Goal: Task Accomplishment & Management: Use online tool/utility

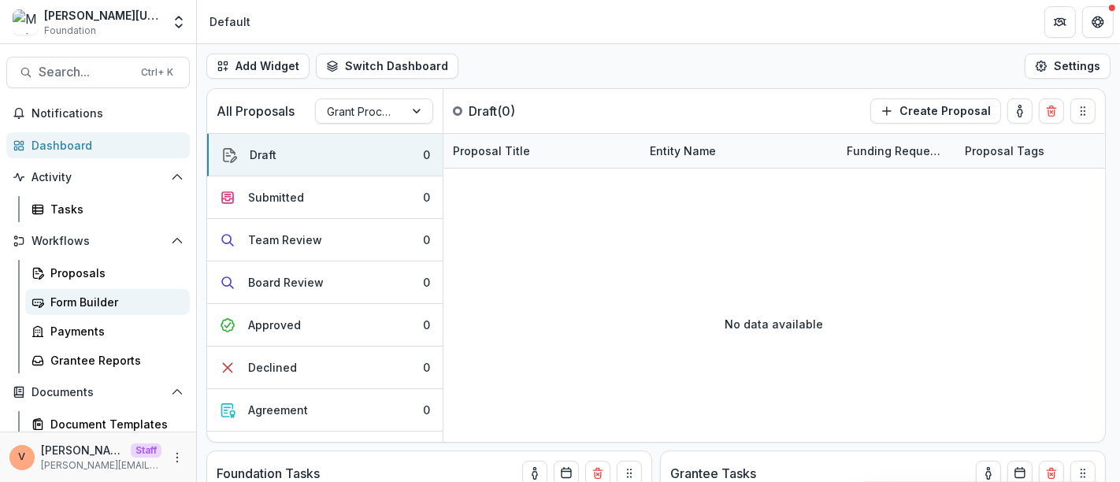
click at [83, 298] on div "Form Builder" at bounding box center [113, 302] width 127 height 17
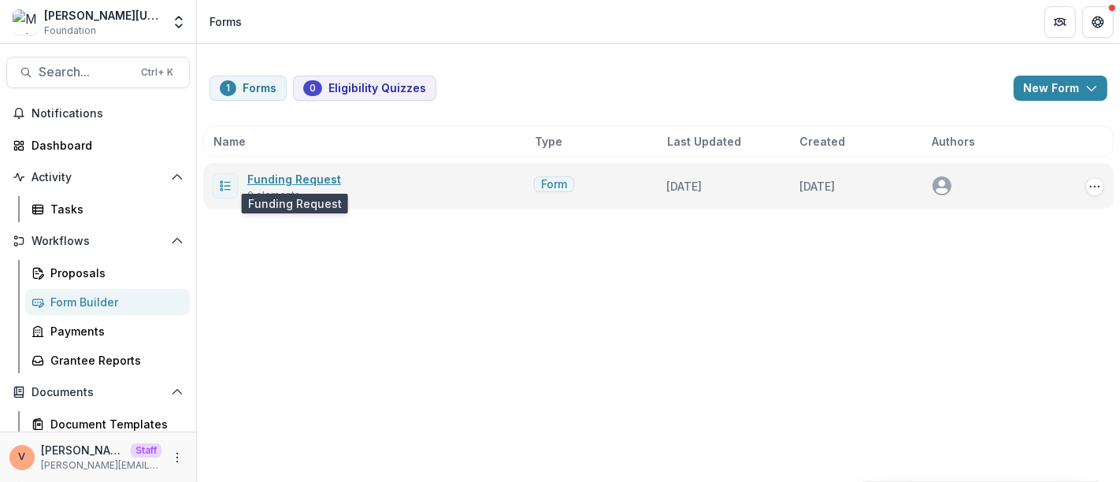
click at [302, 178] on link "Funding Request" at bounding box center [294, 178] width 94 height 13
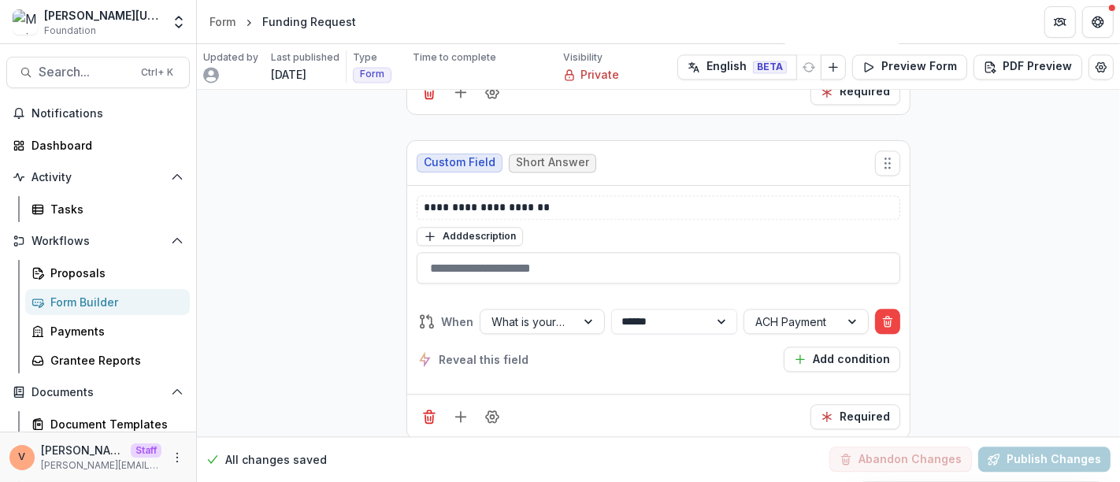
scroll to position [2544, 0]
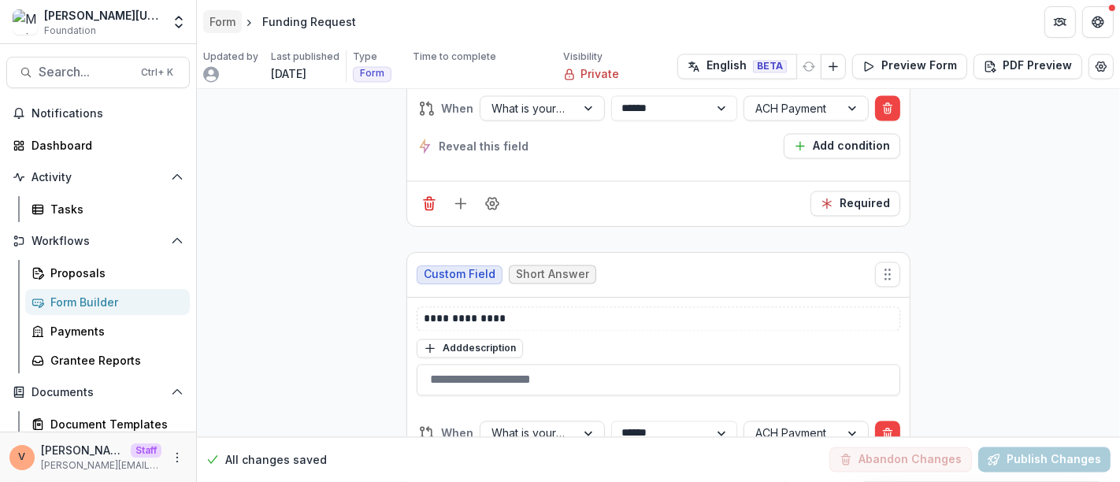
click at [220, 21] on div "Form" at bounding box center [222, 21] width 26 height 17
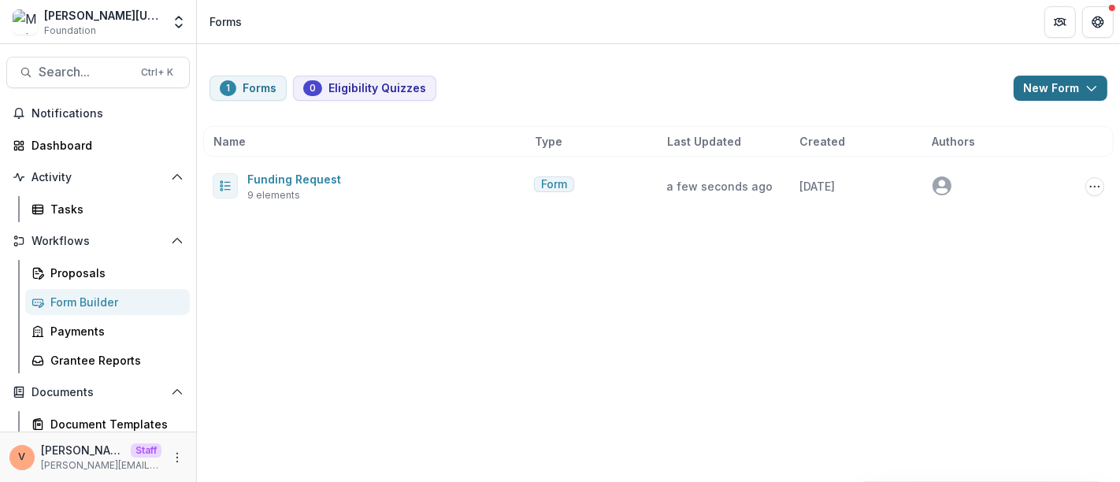
click at [1091, 87] on icon "button" at bounding box center [1091, 88] width 13 height 13
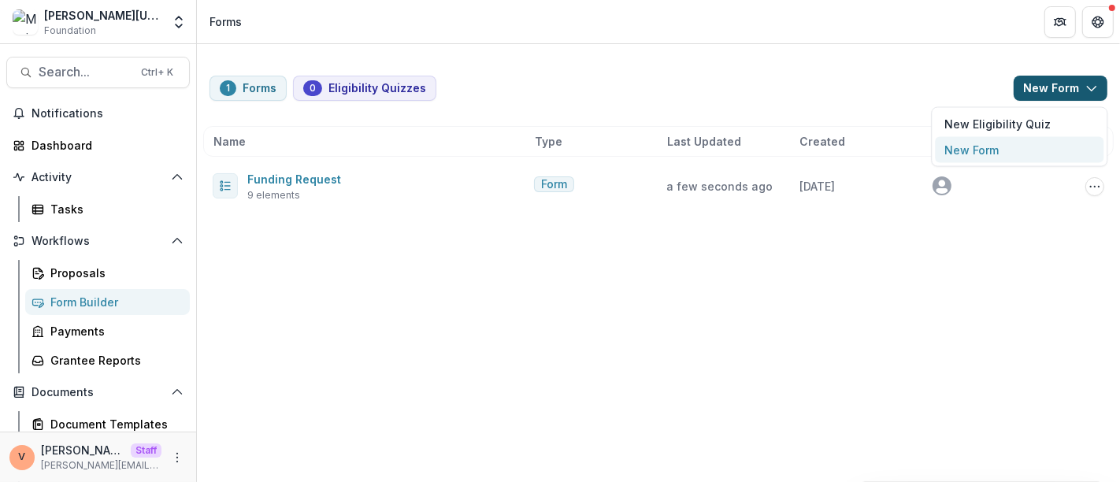
click at [1024, 145] on button "New Form" at bounding box center [1019, 150] width 169 height 26
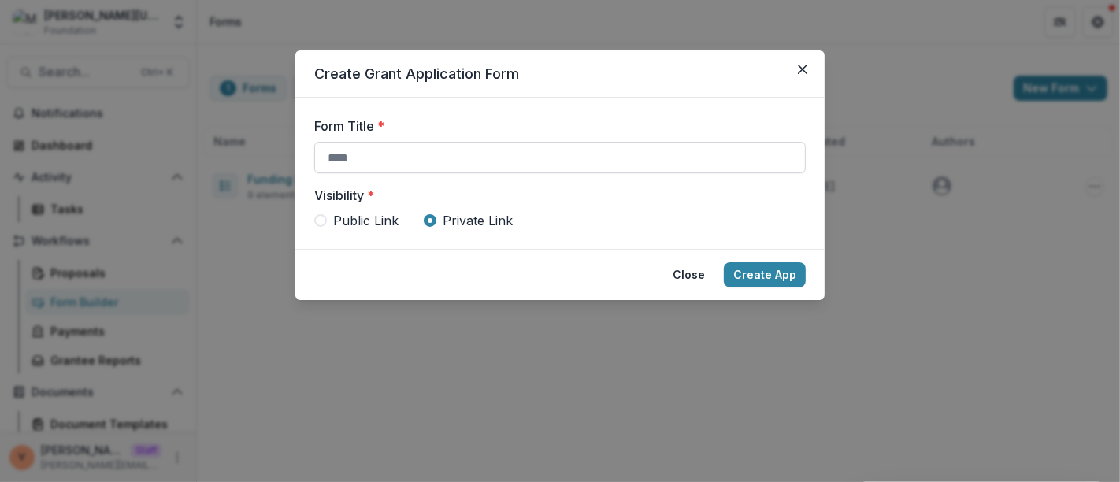
click at [476, 163] on input "Form Title *" at bounding box center [559, 158] width 491 height 32
click at [358, 221] on span "Public Link" at bounding box center [365, 220] width 65 height 19
click at [388, 154] on input "Form Title *" at bounding box center [559, 158] width 491 height 32
type input "**********"
click at [436, 115] on form "**********" at bounding box center [559, 173] width 529 height 151
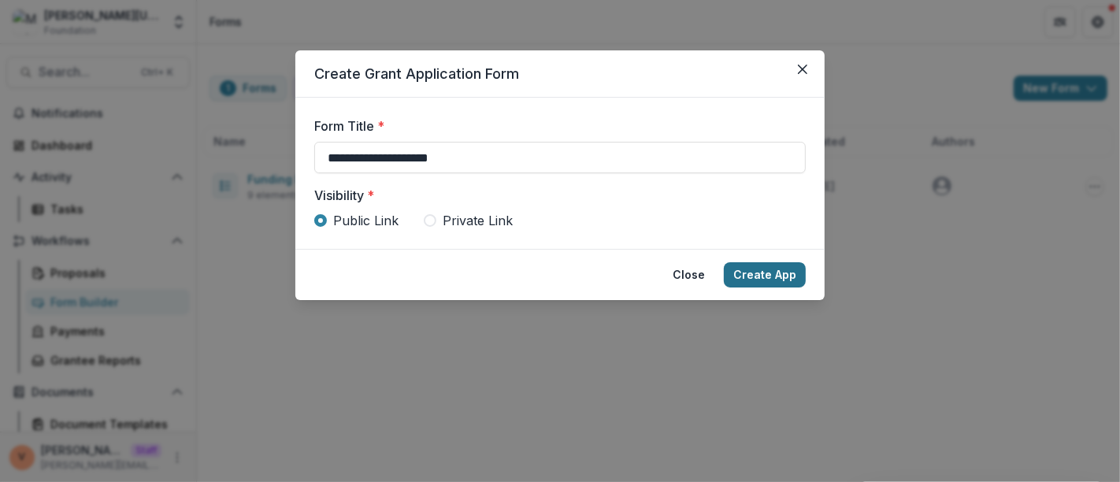
click at [758, 273] on button "Create App" at bounding box center [765, 274] width 82 height 25
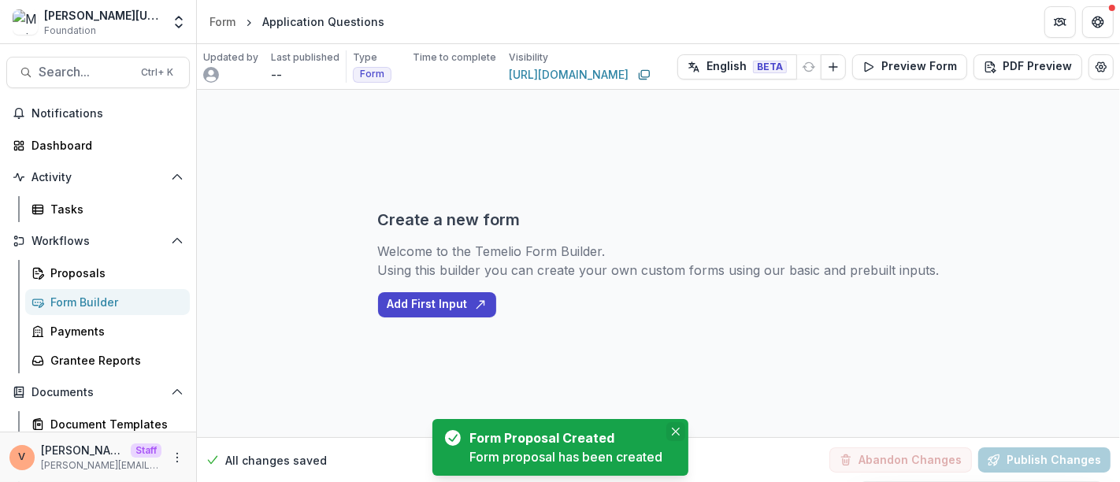
click at [676, 434] on icon "Close" at bounding box center [676, 432] width 8 height 8
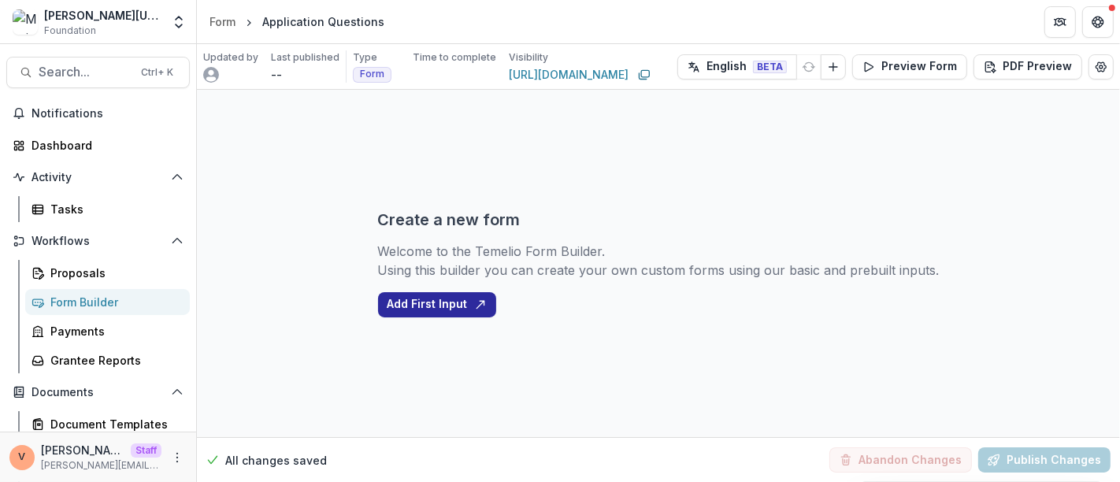
click at [446, 302] on button "Add First Input" at bounding box center [437, 304] width 118 height 25
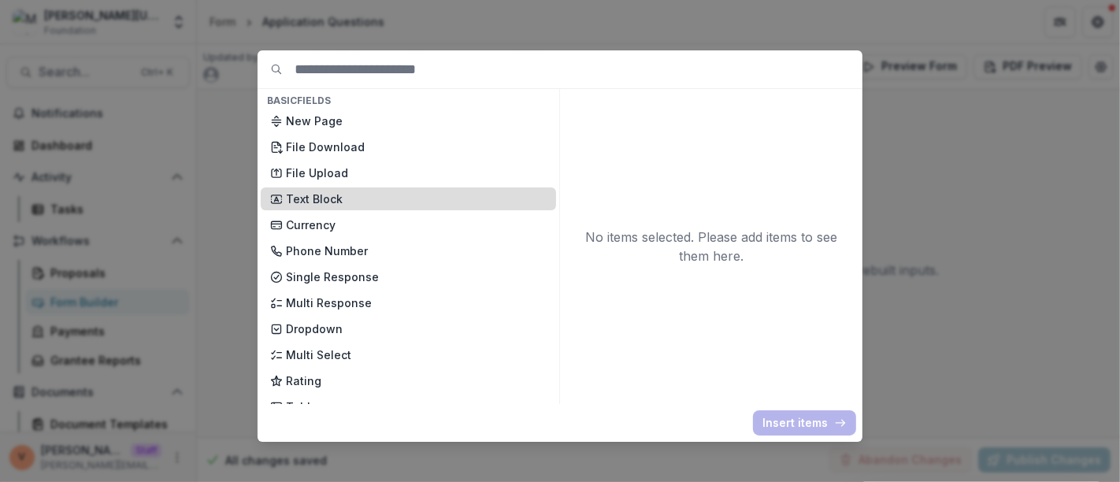
click at [322, 192] on p "Text Block" at bounding box center [416, 199] width 261 height 17
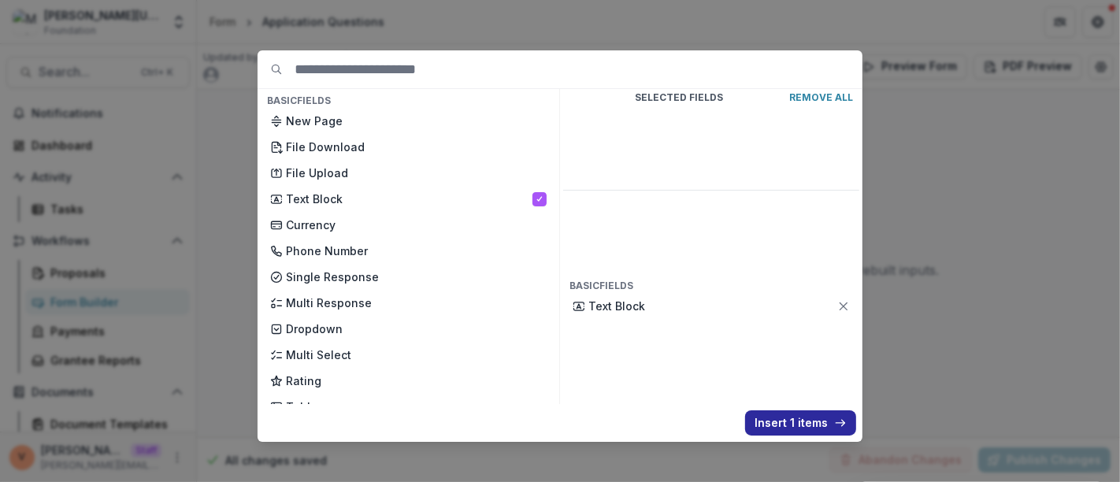
click at [788, 417] on button "Insert 1 items" at bounding box center [800, 422] width 111 height 25
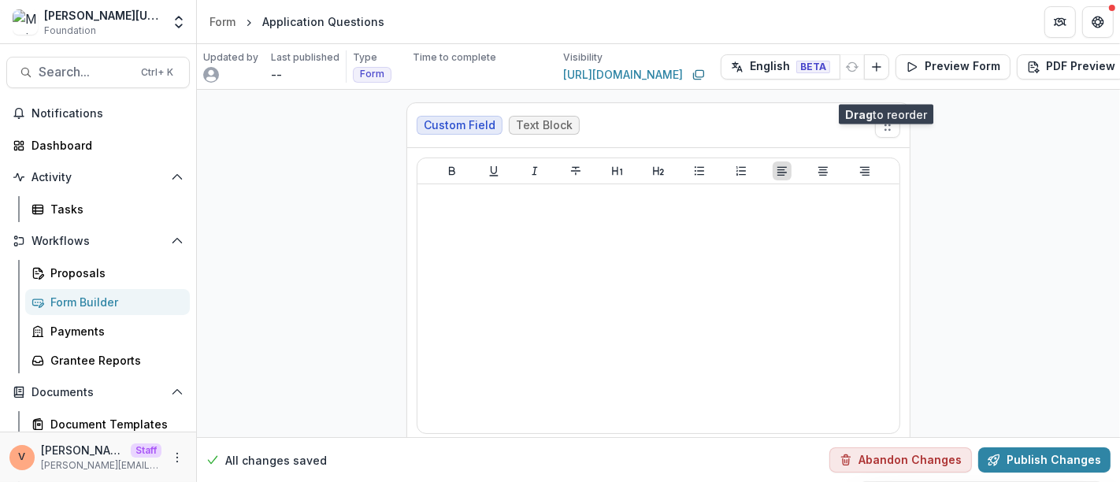
scroll to position [75, 0]
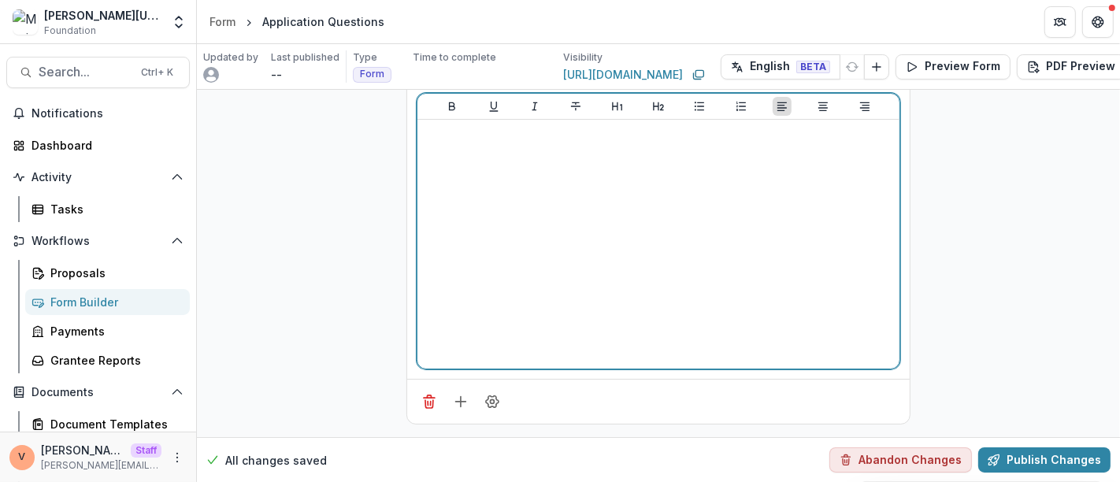
click at [628, 239] on div at bounding box center [658, 244] width 469 height 236
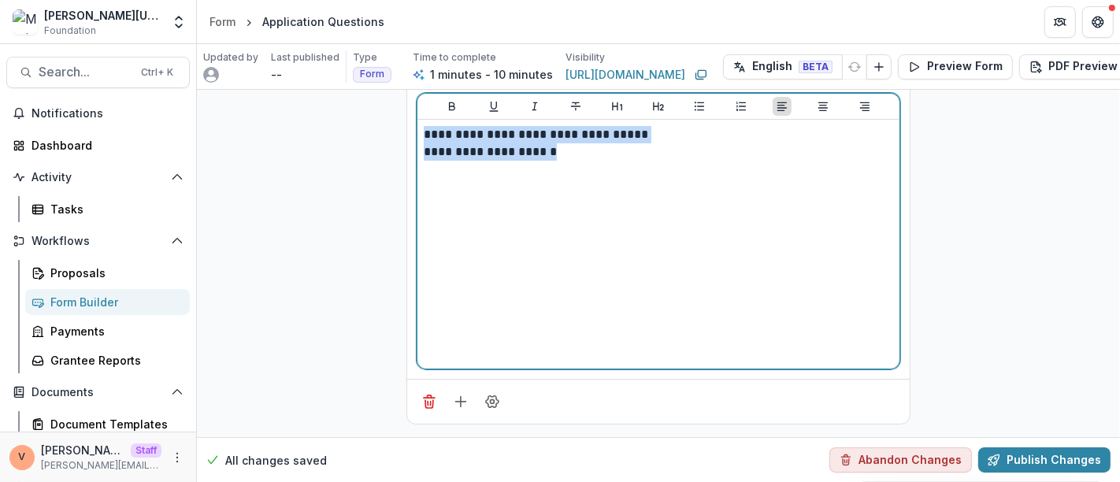
drag, startPoint x: 599, startPoint y: 148, endPoint x: 395, endPoint y: 128, distance: 205.0
click at [395, 128] on div "**********" at bounding box center [658, 231] width 529 height 412
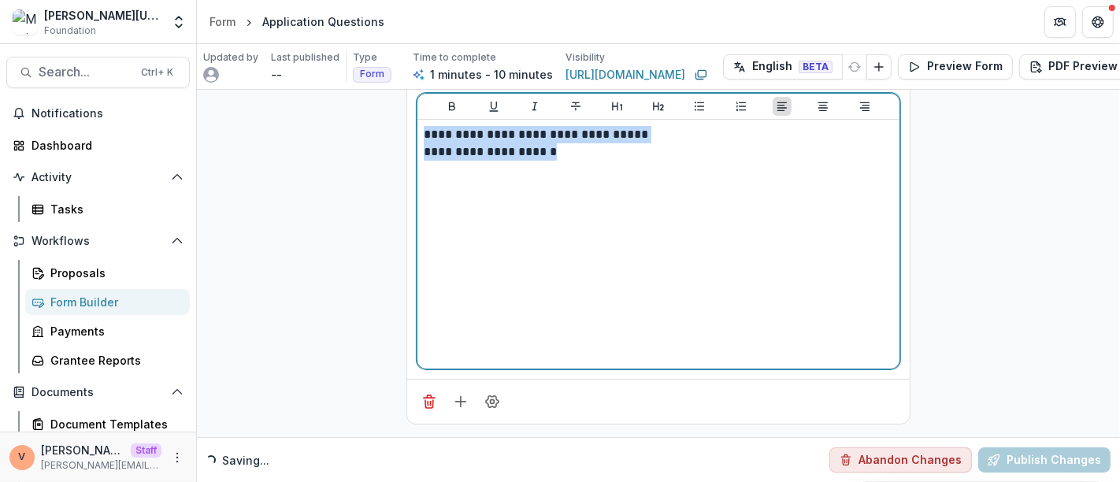
scroll to position [0, 0]
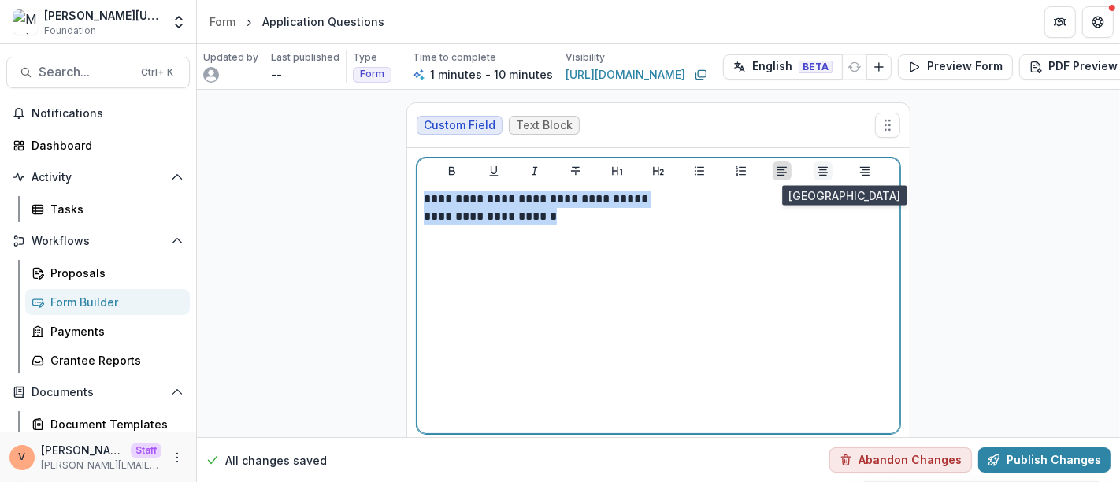
click at [823, 175] on icon "Align Center" at bounding box center [823, 171] width 13 height 13
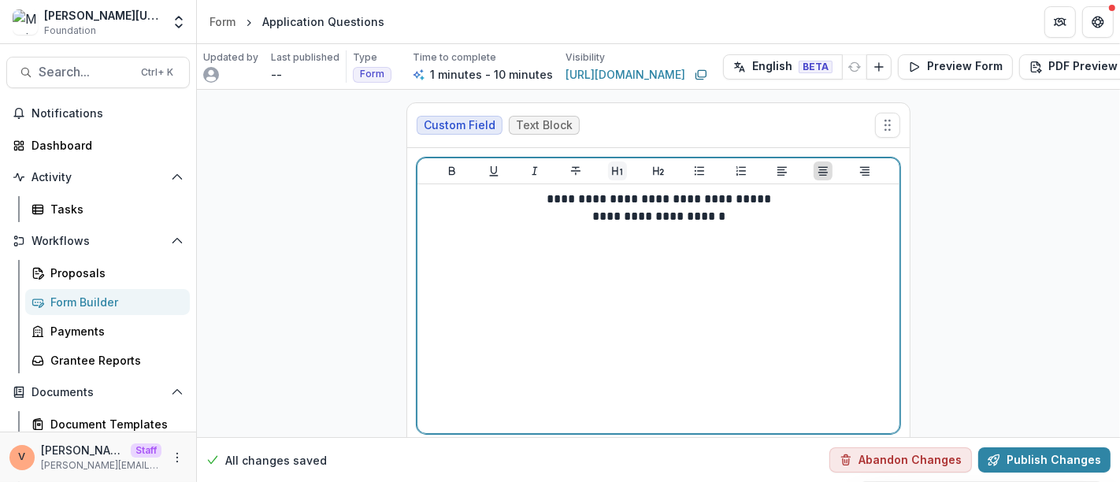
click at [613, 172] on icon "Heading 1" at bounding box center [617, 171] width 13 height 13
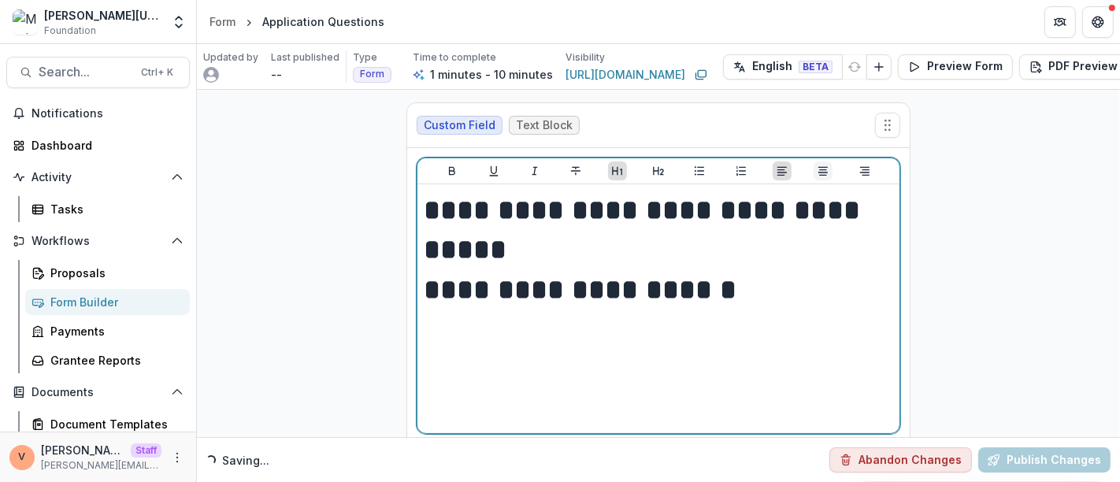
click at [819, 169] on icon "Align Center" at bounding box center [823, 171] width 13 height 13
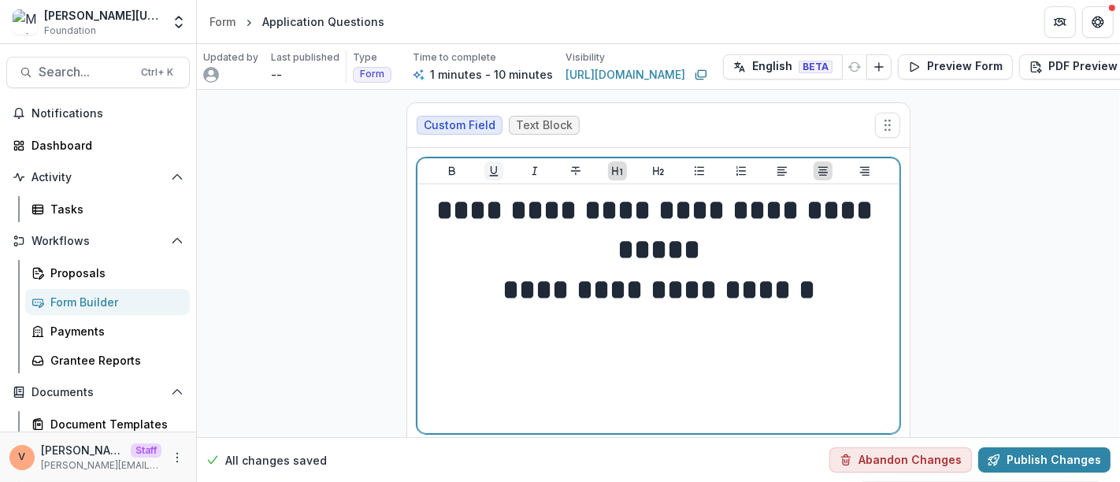
click at [495, 169] on icon "Underline" at bounding box center [493, 171] width 13 height 13
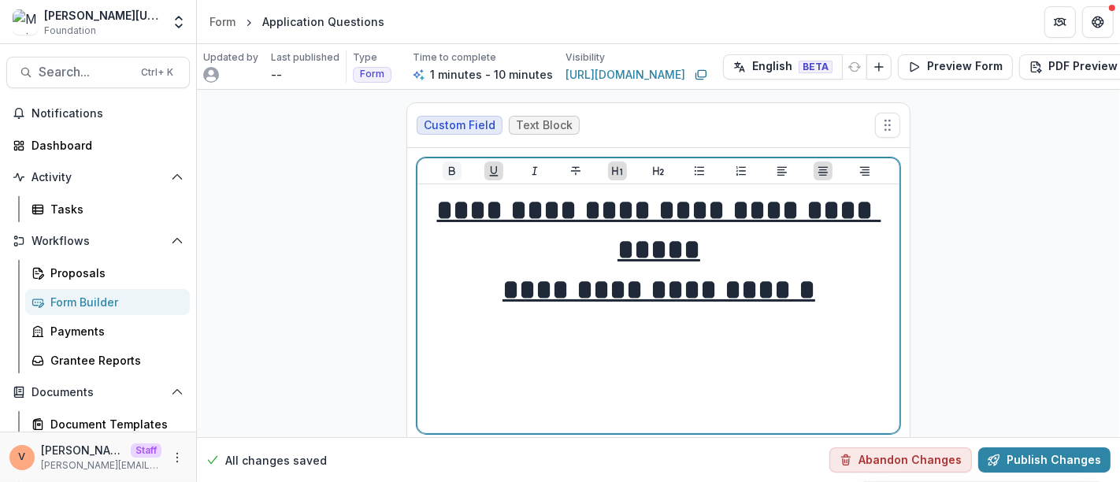
click at [446, 171] on icon "Bold" at bounding box center [452, 171] width 13 height 13
click at [653, 169] on icon "Heading 2" at bounding box center [658, 171] width 13 height 13
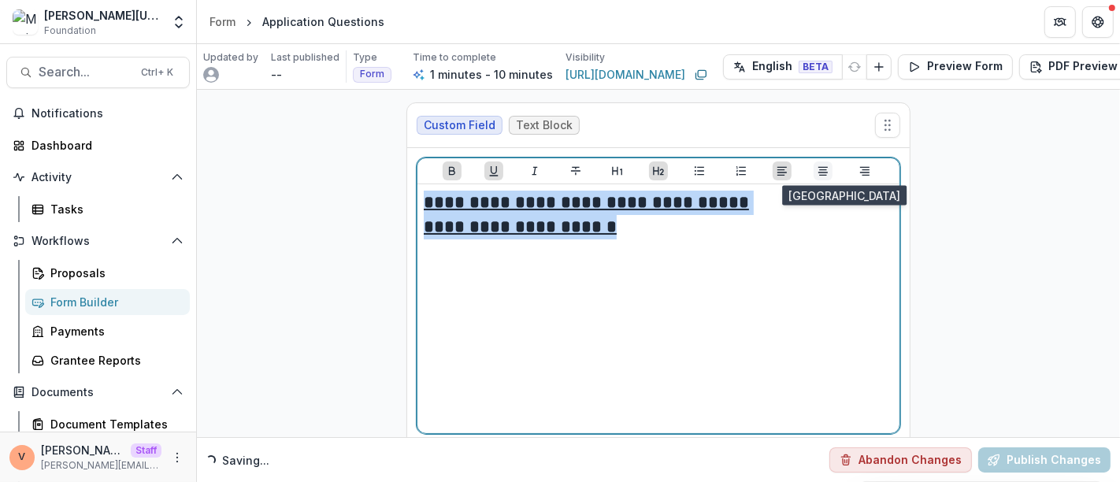
click at [825, 168] on icon "Align Center" at bounding box center [822, 171] width 9 height 9
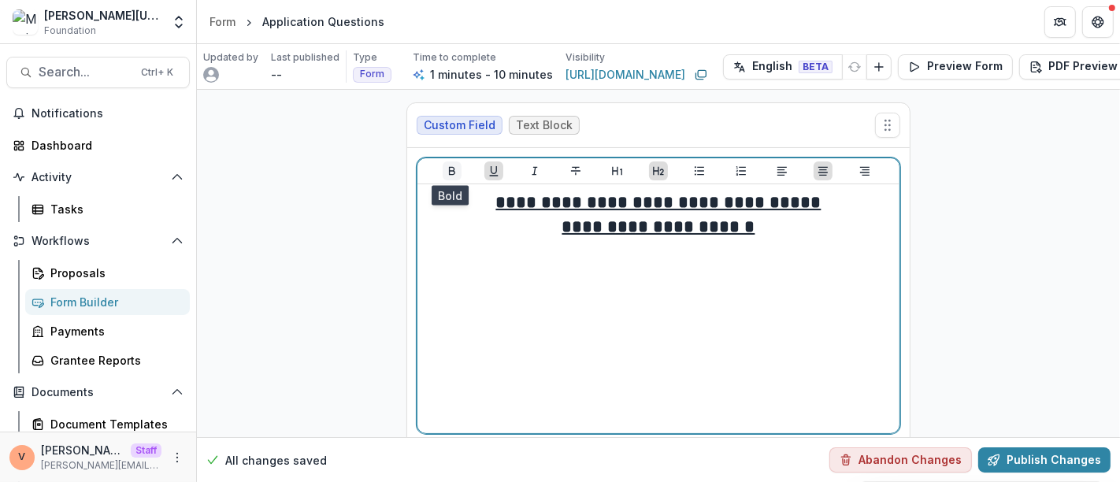
click at [449, 172] on icon "Bold" at bounding box center [452, 171] width 6 height 9
click at [763, 229] on h2 "**********" at bounding box center [658, 227] width 469 height 24
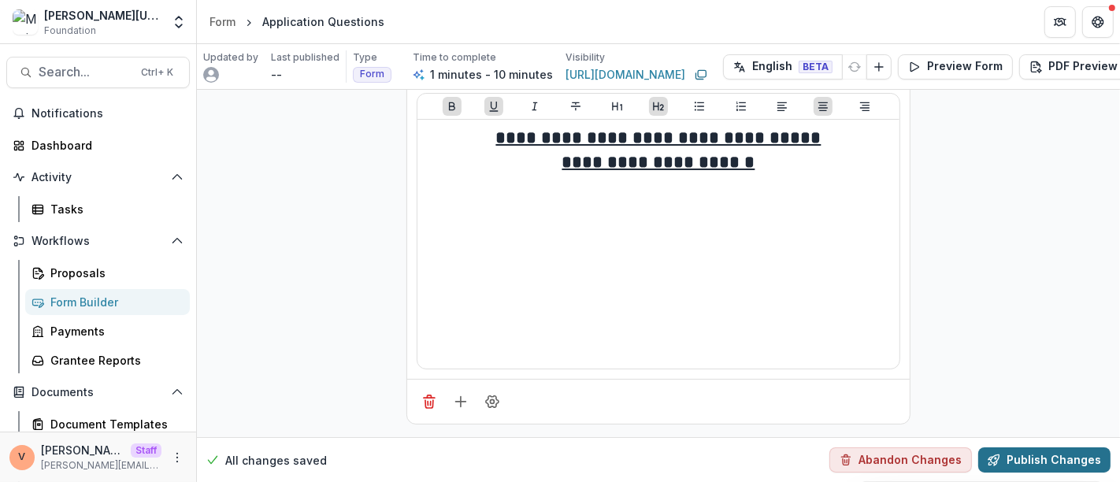
click at [1046, 447] on button "Publish Changes" at bounding box center [1044, 459] width 132 height 25
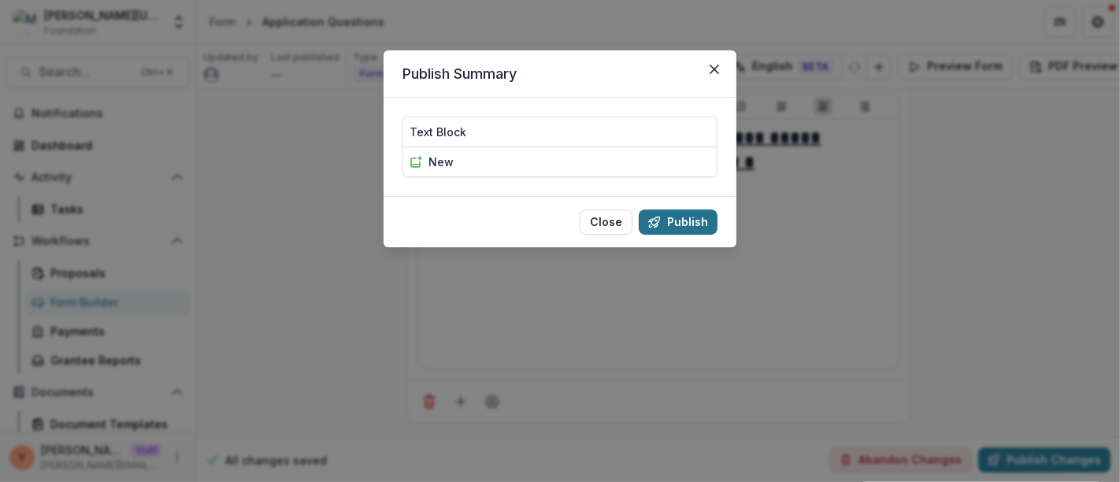
click at [679, 225] on button "Publish" at bounding box center [678, 221] width 79 height 25
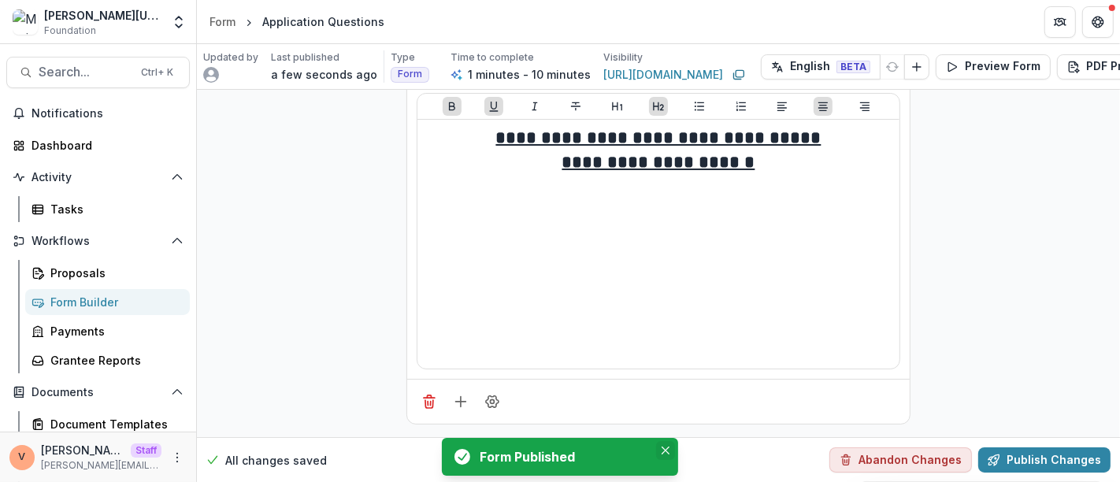
click at [669, 447] on icon "Close" at bounding box center [666, 451] width 8 height 8
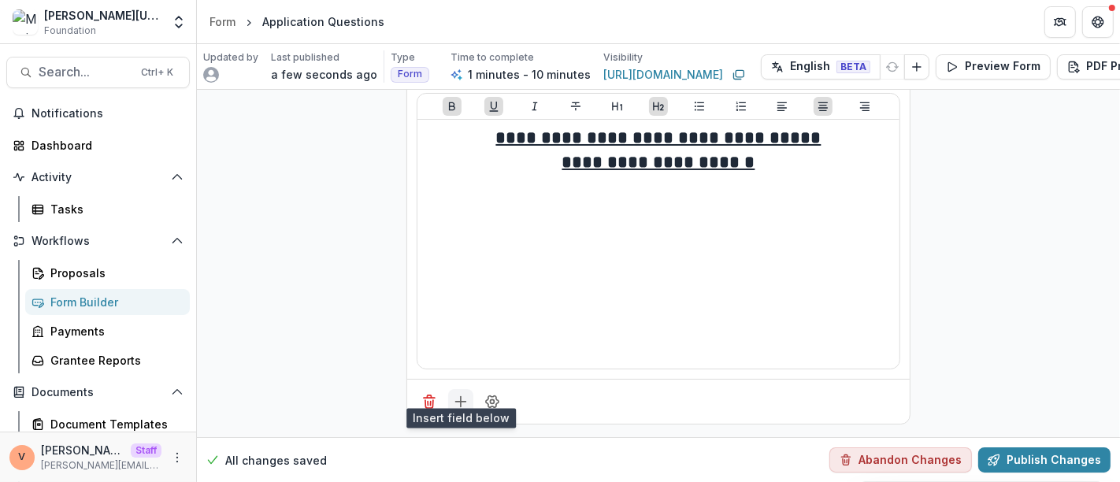
click at [457, 394] on icon "Add field" at bounding box center [461, 402] width 16 height 16
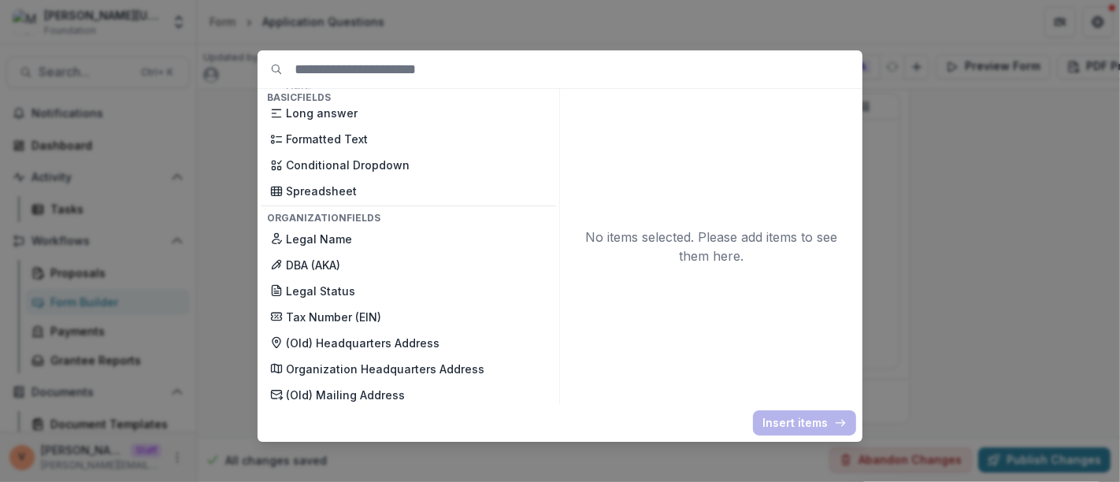
scroll to position [437, 0]
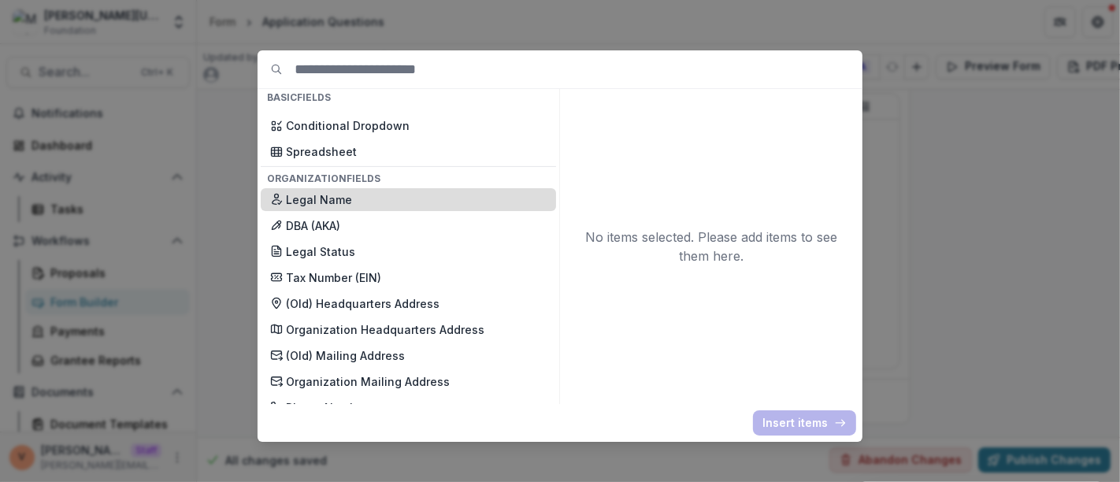
click at [405, 194] on p "Legal Name" at bounding box center [416, 199] width 261 height 17
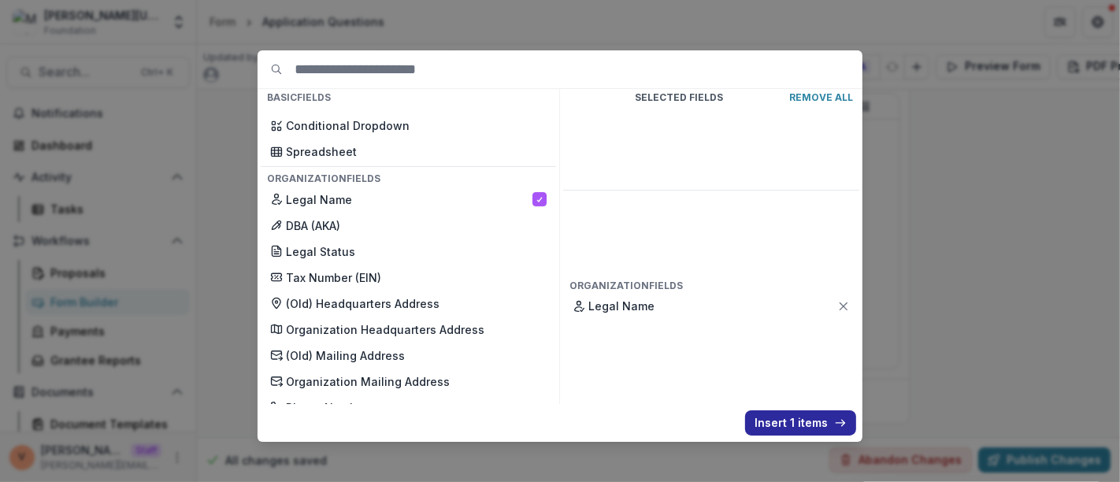
click at [799, 416] on button "Insert 1 items" at bounding box center [800, 422] width 111 height 25
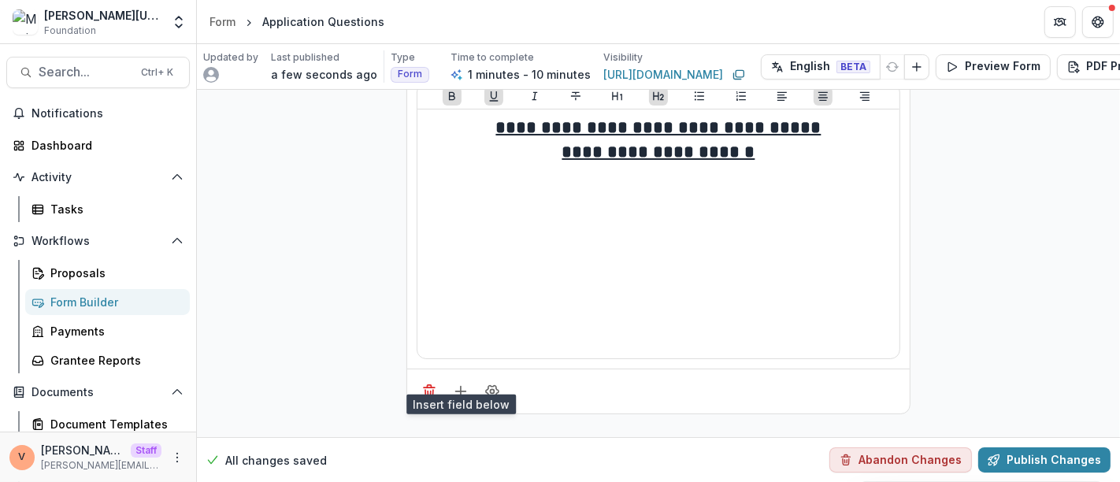
scroll to position [298, 0]
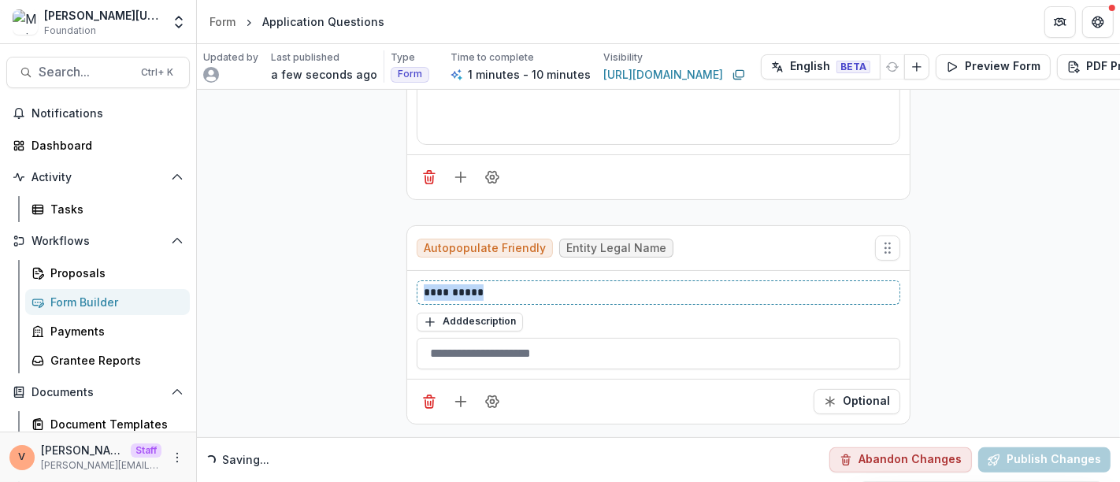
drag, startPoint x: 490, startPoint y: 280, endPoint x: 287, endPoint y: 280, distance: 202.4
click at [287, 280] on div "**********" at bounding box center [658, 119] width 923 height 636
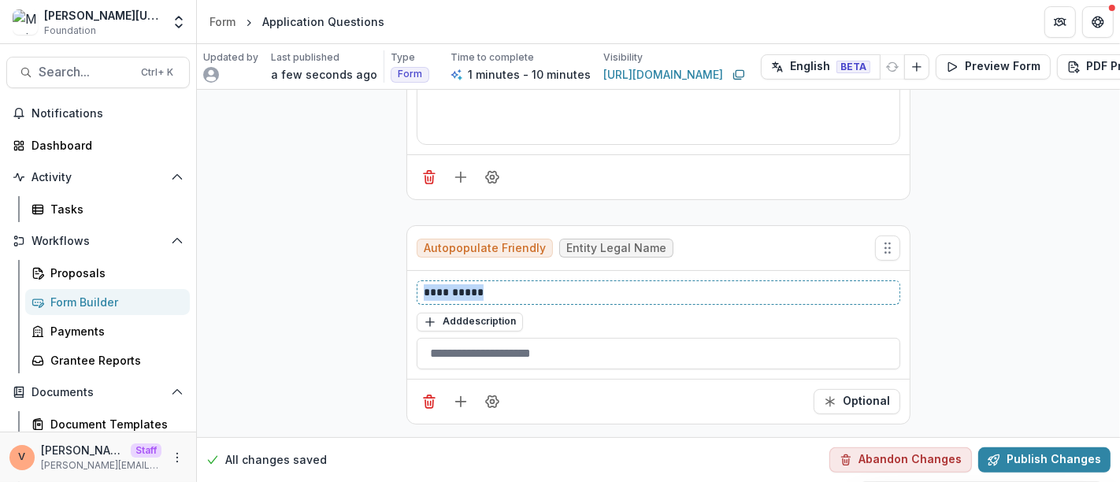
paste div
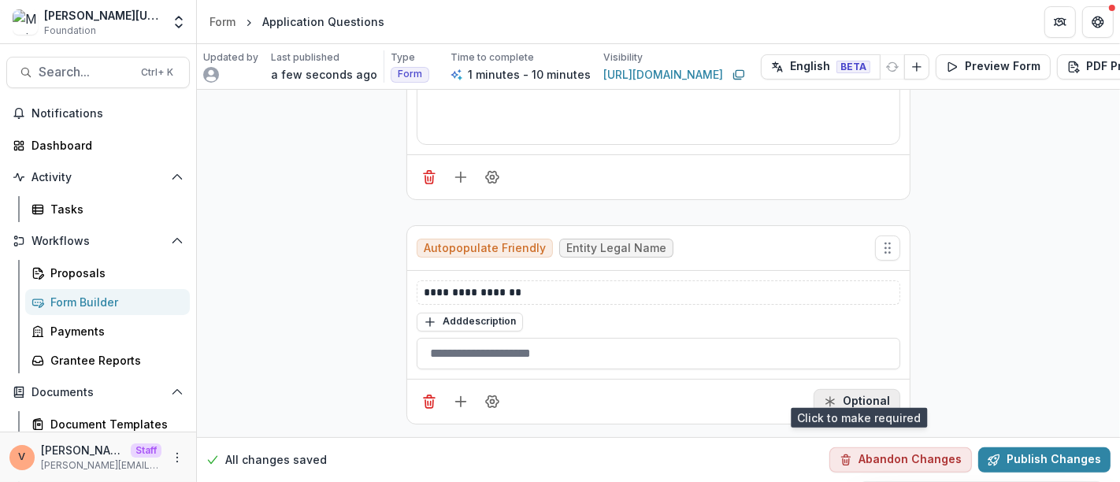
click at [859, 389] on button "Optional" at bounding box center [857, 401] width 87 height 25
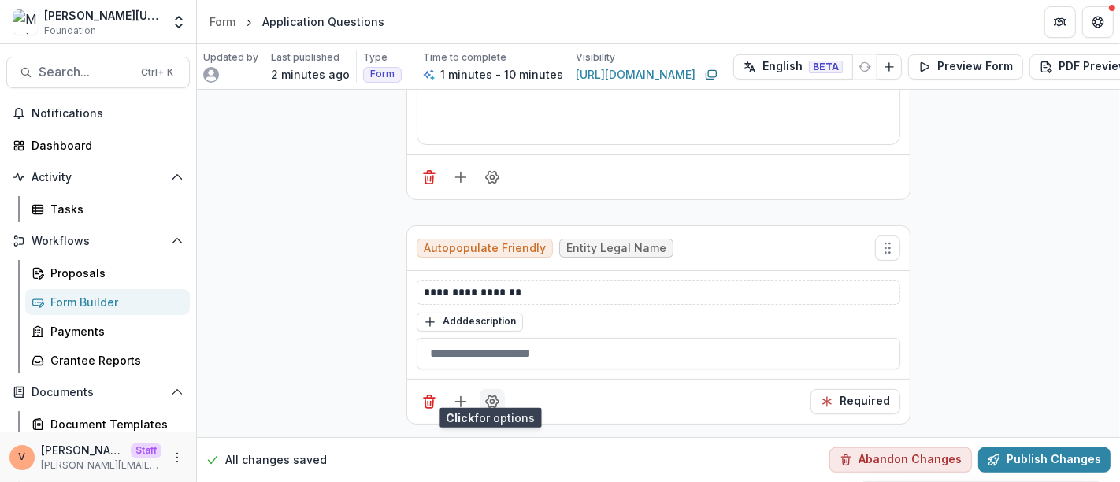
click at [497, 395] on button "Field Settings" at bounding box center [492, 401] width 25 height 25
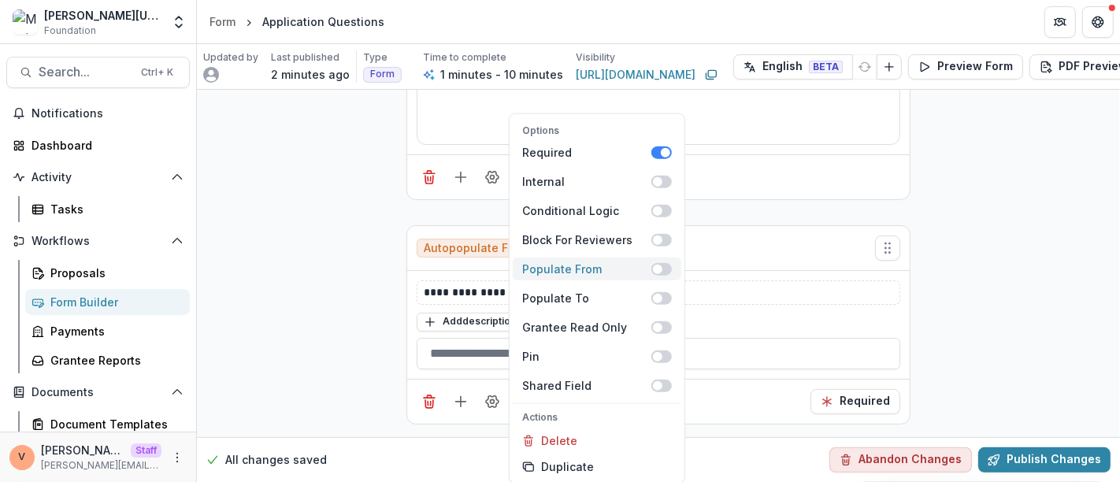
click at [669, 271] on span at bounding box center [661, 268] width 20 height 13
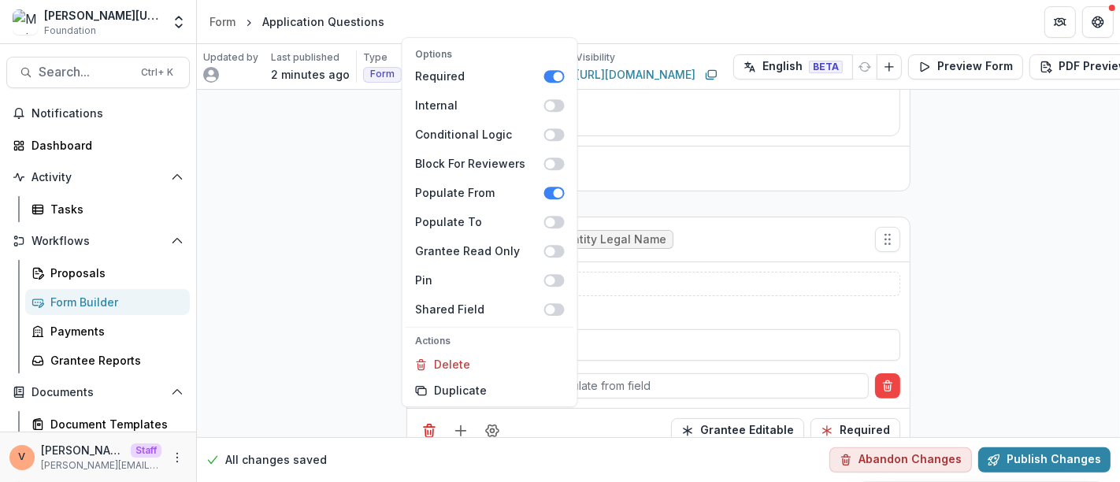
click at [962, 279] on div "**********" at bounding box center [658, 129] width 923 height 674
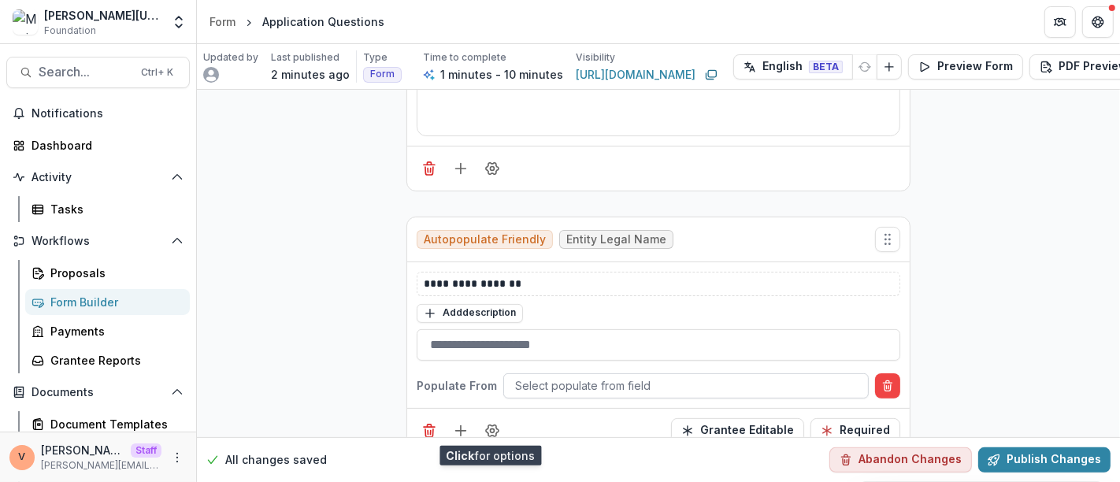
click at [613, 381] on div at bounding box center [686, 386] width 342 height 20
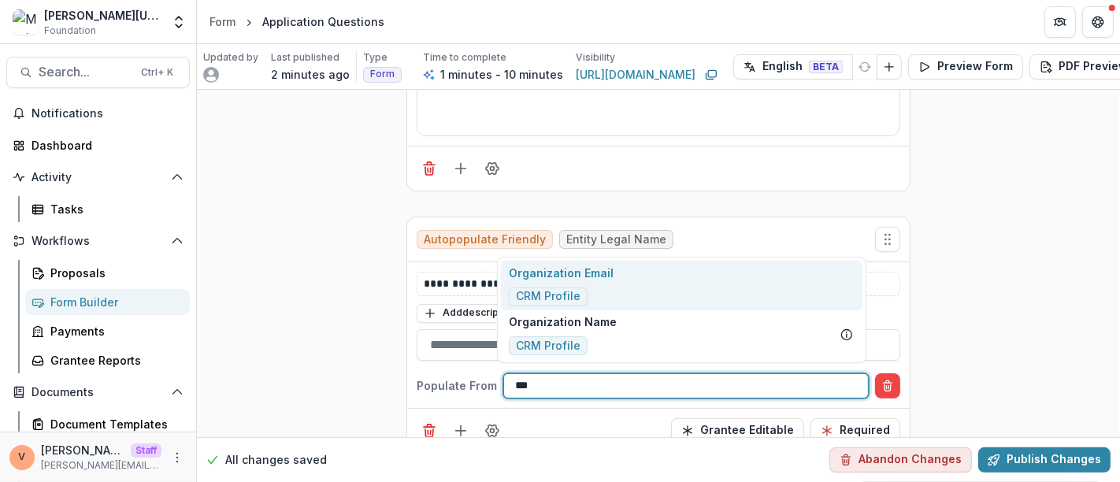
type input "****"
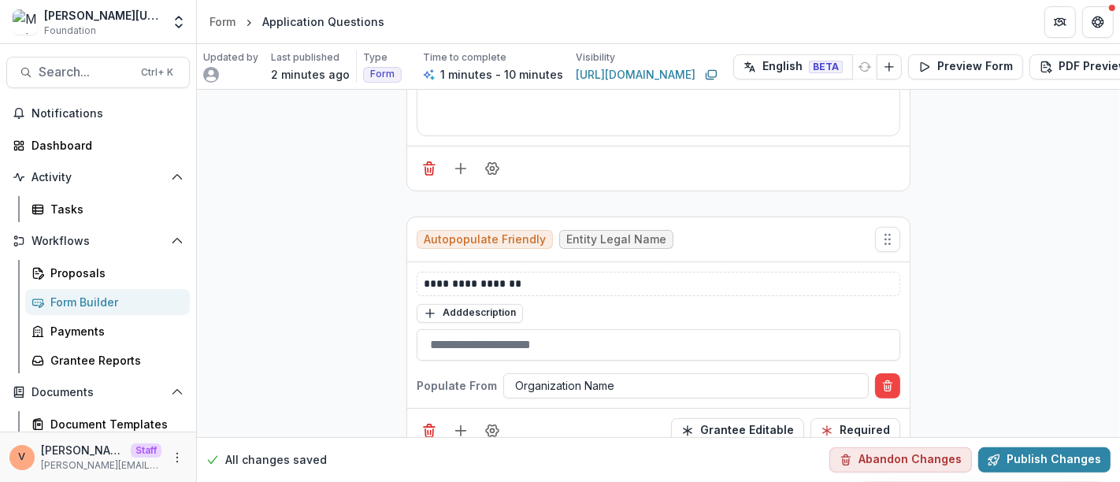
click at [1034, 339] on div "**********" at bounding box center [658, 129] width 923 height 674
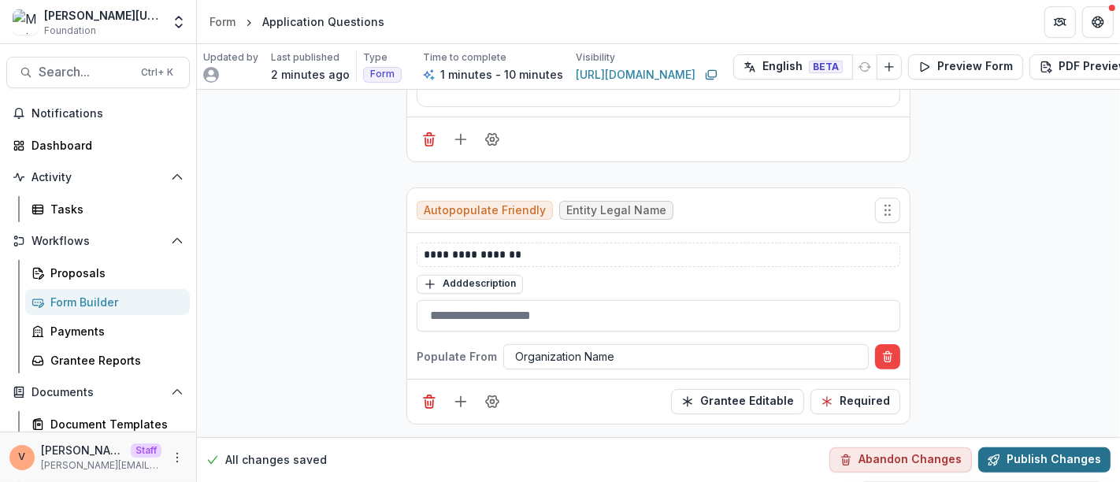
click at [1032, 450] on button "Publish Changes" at bounding box center [1044, 459] width 132 height 25
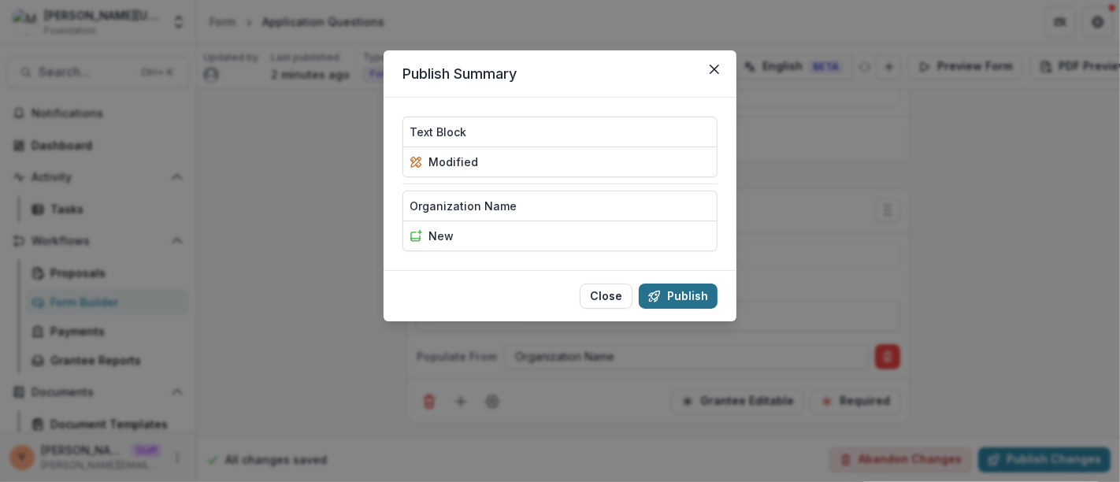
click at [686, 295] on button "Publish" at bounding box center [678, 296] width 79 height 25
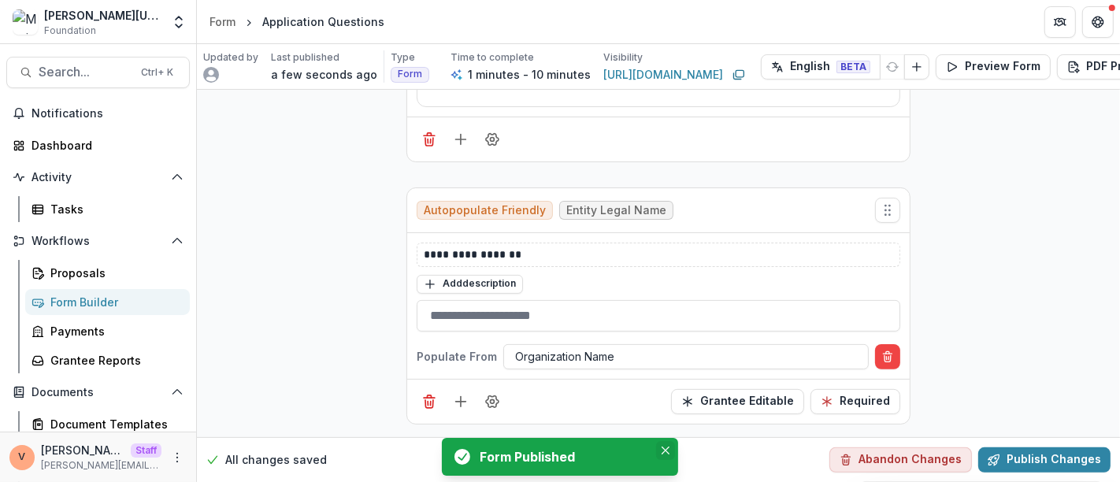
click at [667, 451] on icon "Close" at bounding box center [666, 451] width 8 height 8
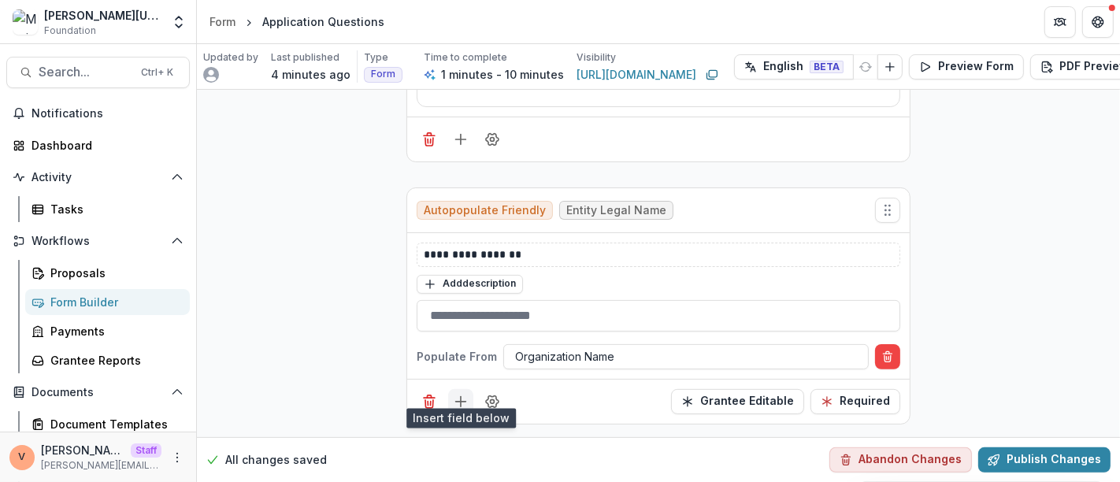
click at [458, 394] on icon "Add field" at bounding box center [461, 402] width 16 height 16
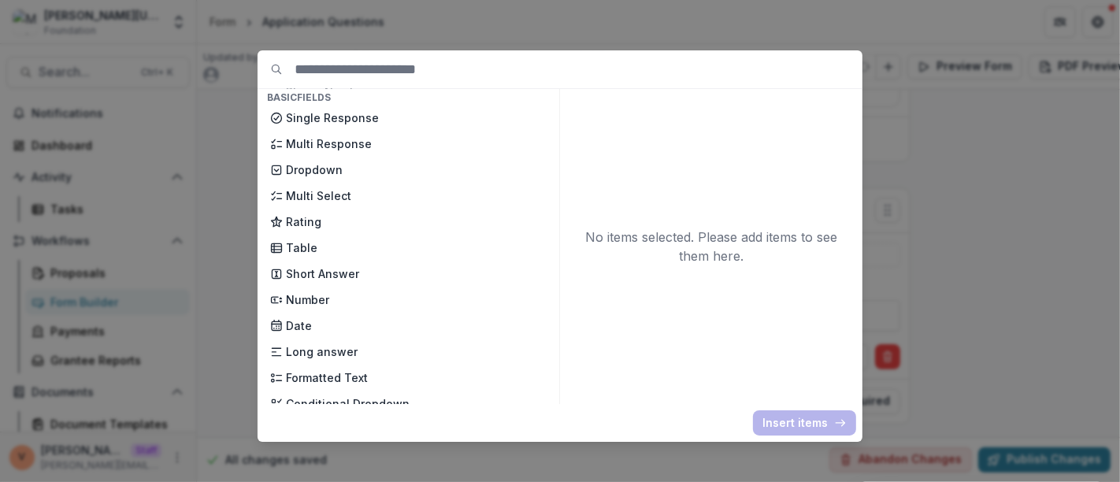
scroll to position [0, 0]
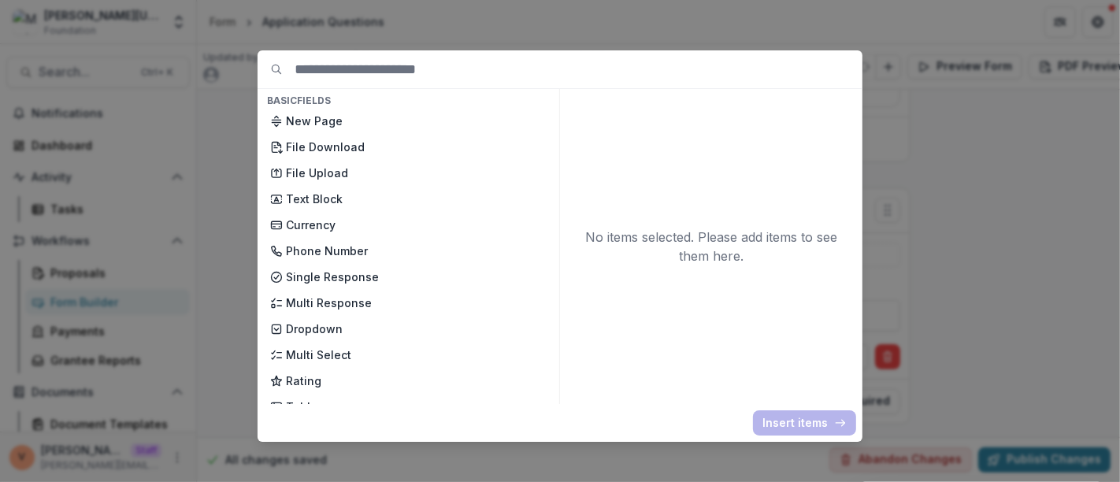
click at [932, 150] on div "Basic Fields New Page File Download File Upload Text Block Currency Phone Numbe…" at bounding box center [560, 241] width 1120 height 482
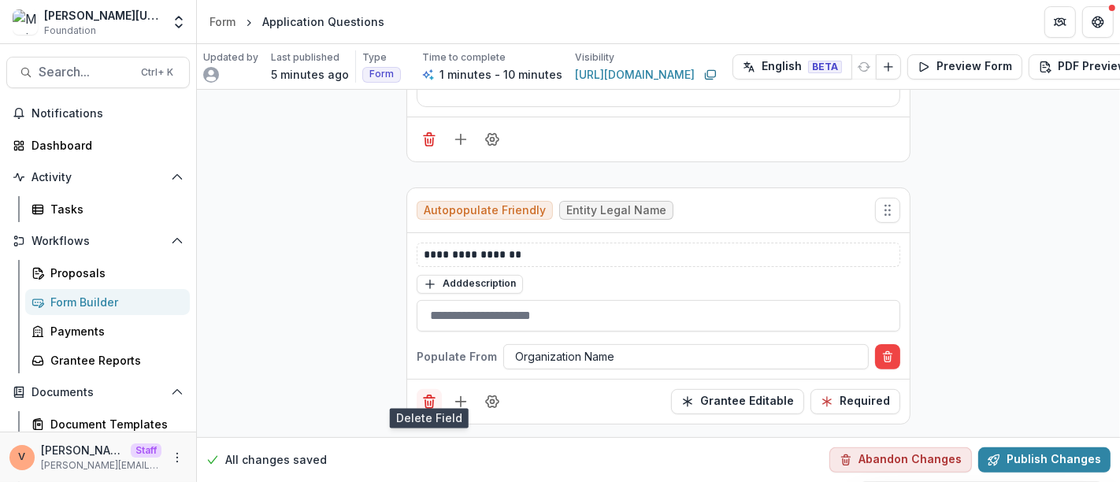
click at [425, 400] on icon "Delete field" at bounding box center [429, 404] width 8 height 8
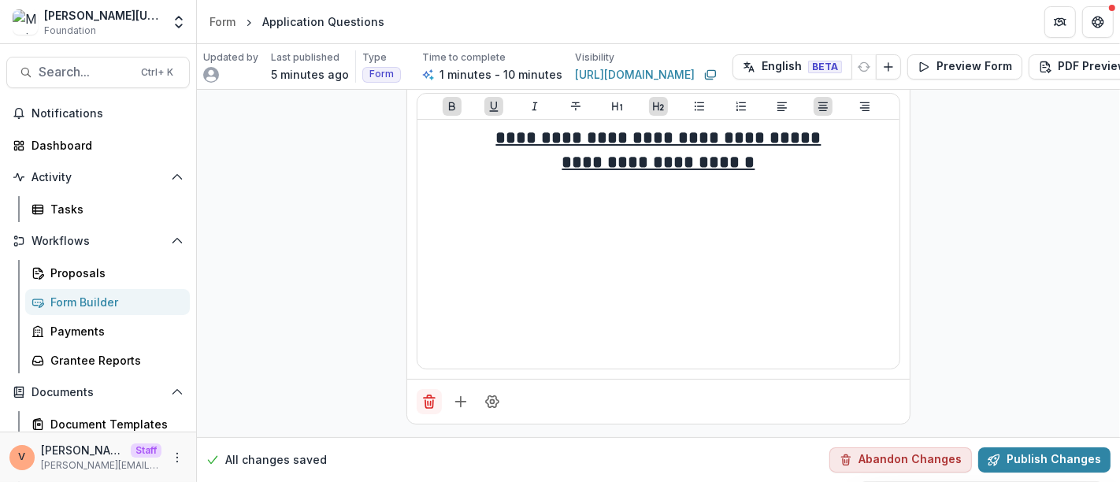
scroll to position [75, 0]
click at [459, 394] on icon "Add field" at bounding box center [461, 402] width 16 height 16
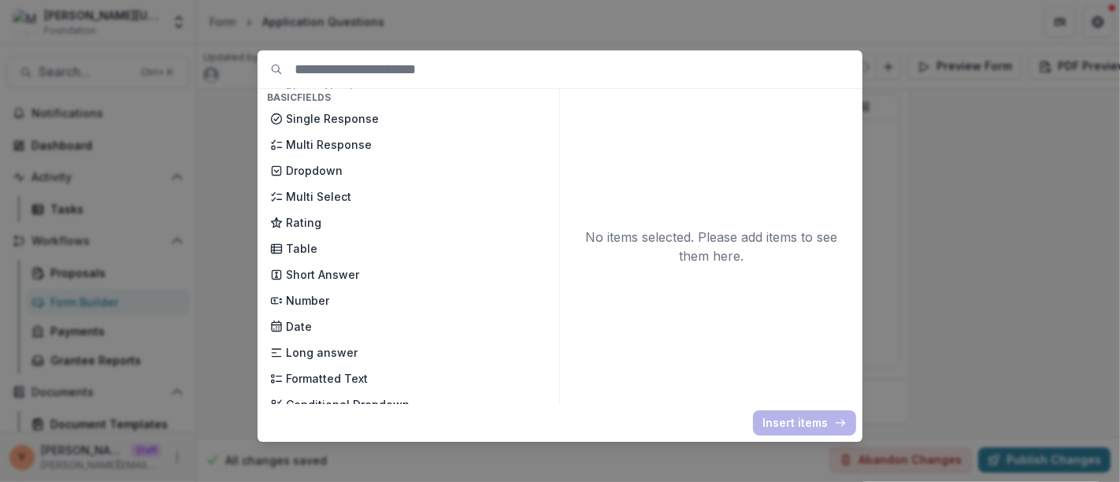
scroll to position [175, 0]
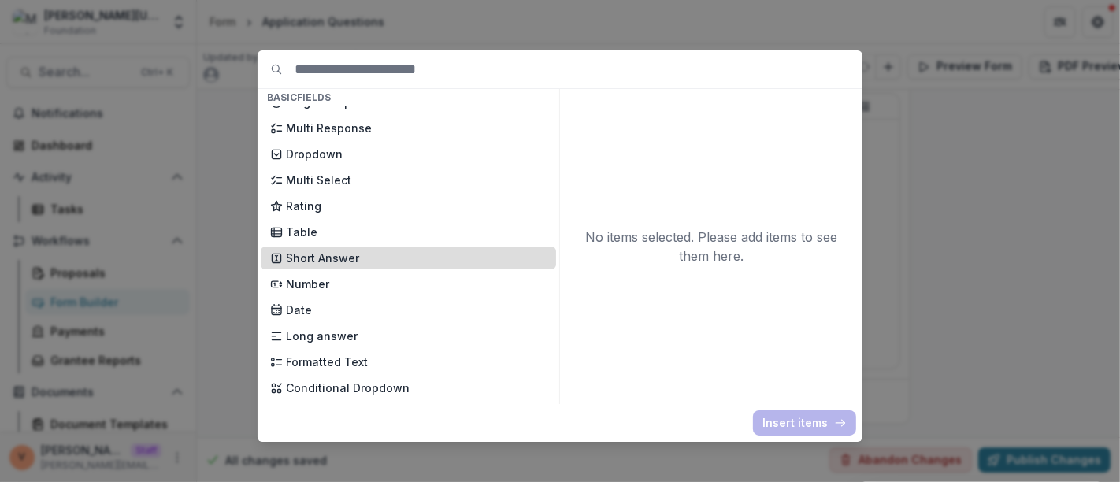
click at [356, 264] on p "Short Answer" at bounding box center [416, 258] width 261 height 17
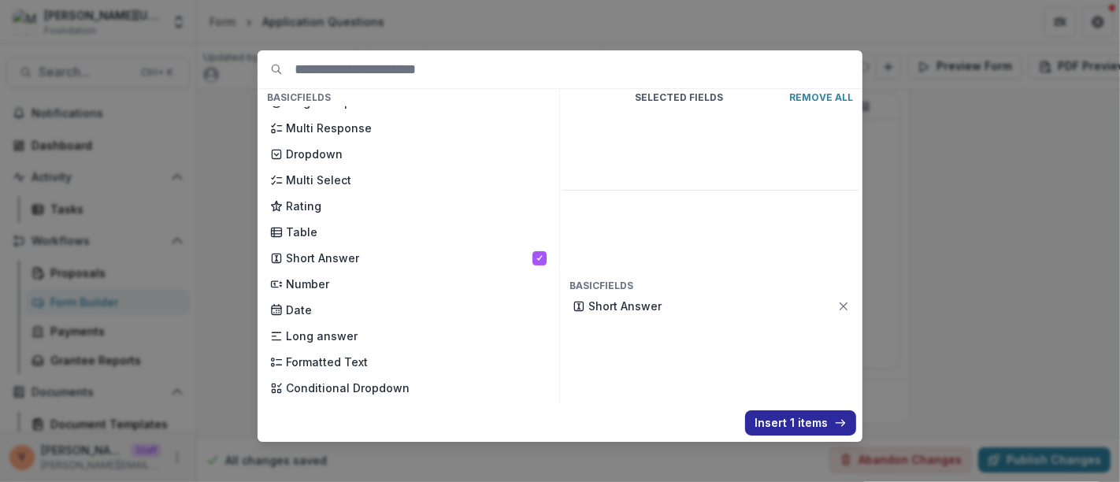
click at [788, 426] on button "Insert 1 items" at bounding box center [800, 422] width 111 height 25
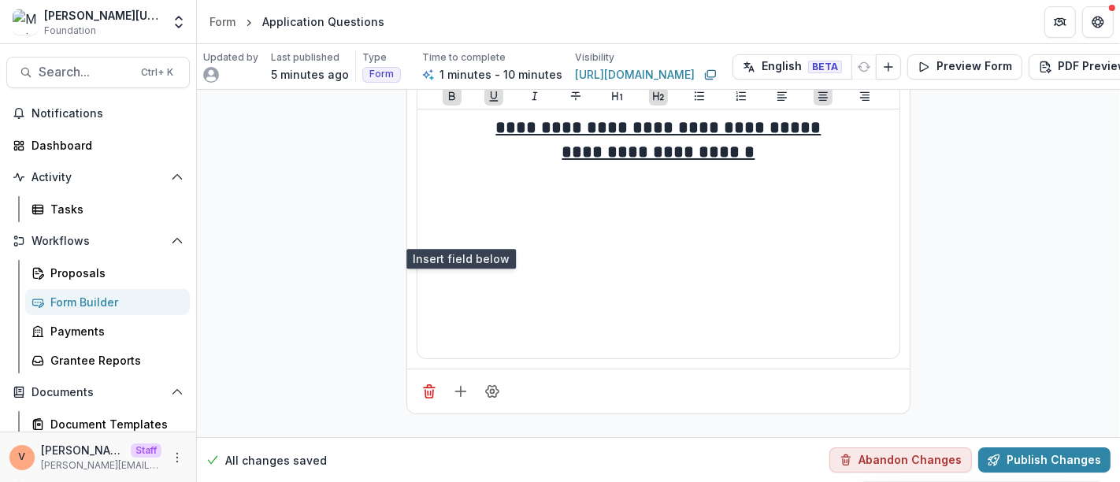
scroll to position [250, 0]
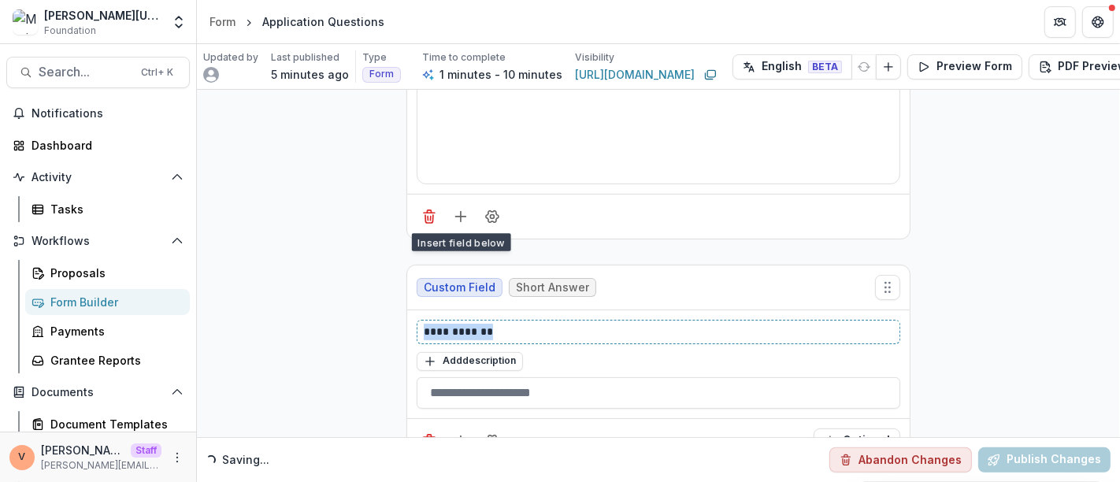
drag, startPoint x: 497, startPoint y: 329, endPoint x: 328, endPoint y: 338, distance: 168.8
click at [328, 338] on div "**********" at bounding box center [658, 158] width 923 height 636
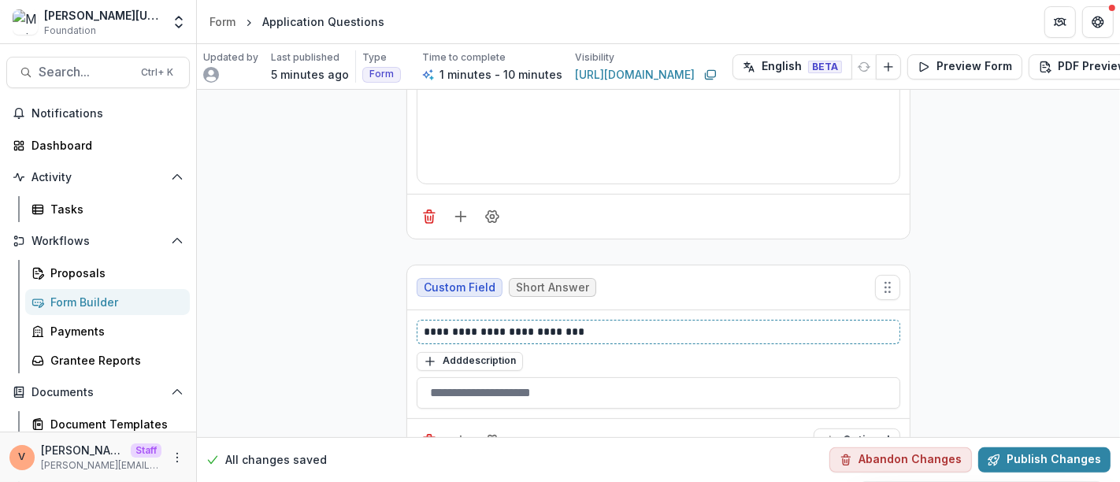
scroll to position [298, 0]
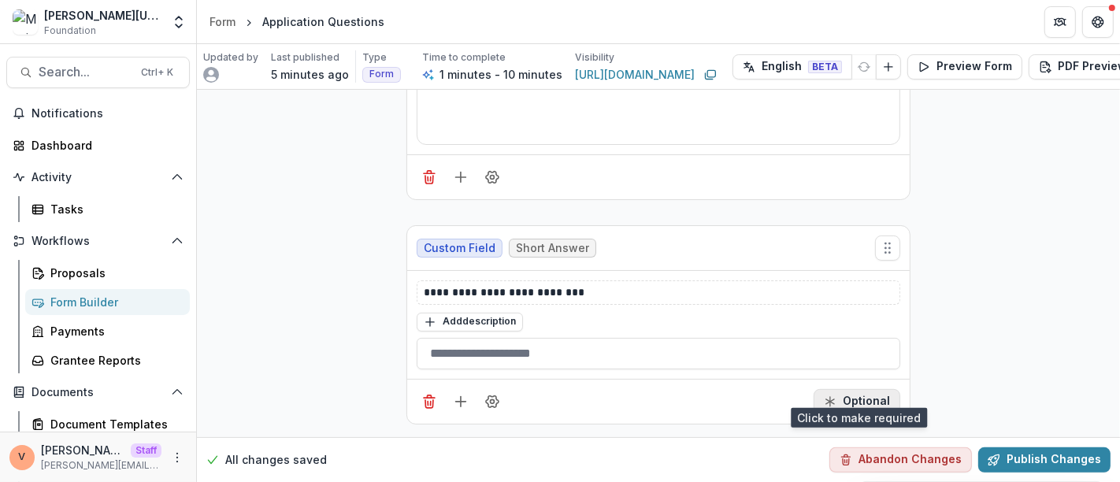
click at [869, 389] on button "Optional" at bounding box center [857, 401] width 87 height 25
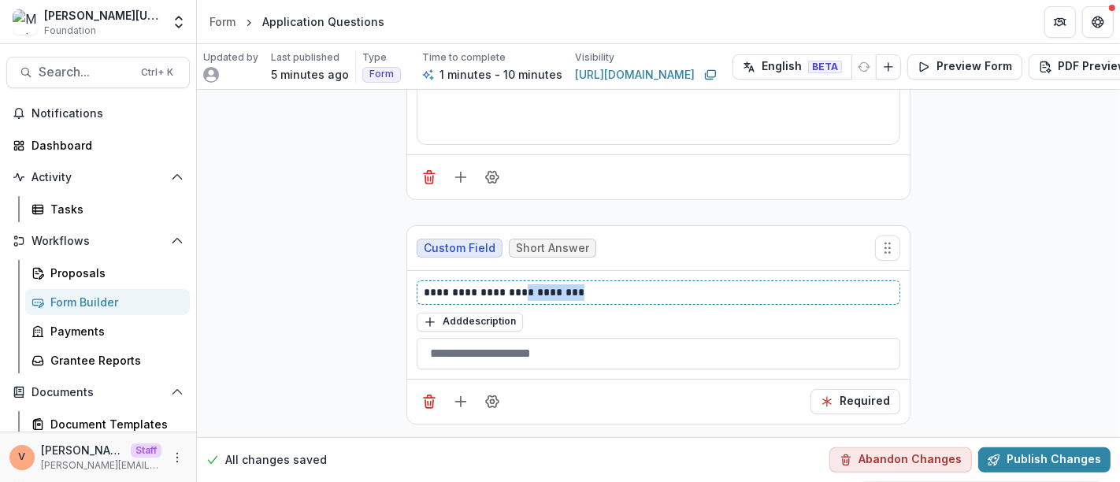
drag, startPoint x: 577, startPoint y: 280, endPoint x: 525, endPoint y: 283, distance: 52.8
click at [525, 284] on p "**********" at bounding box center [659, 292] width 470 height 17
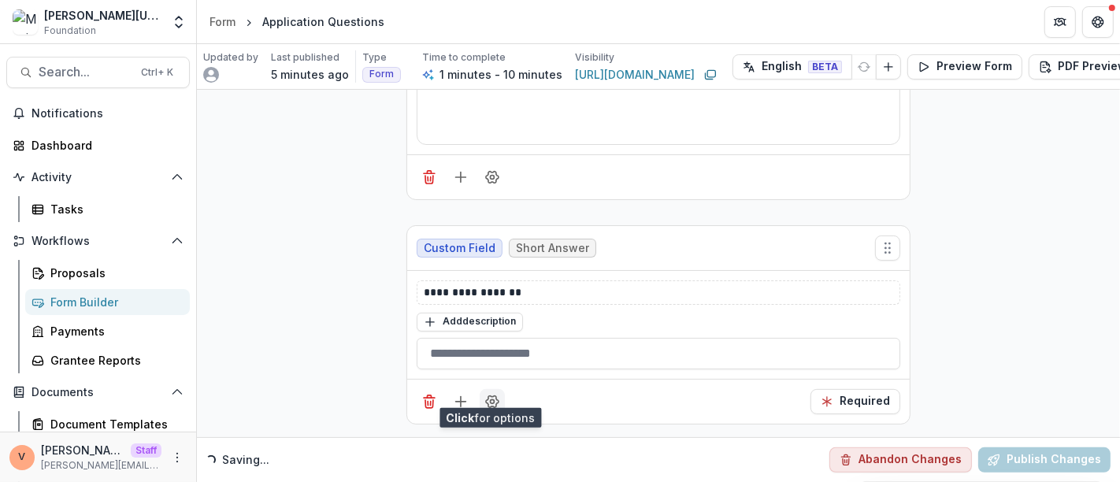
click at [486, 394] on icon "Field Settings" at bounding box center [492, 402] width 16 height 16
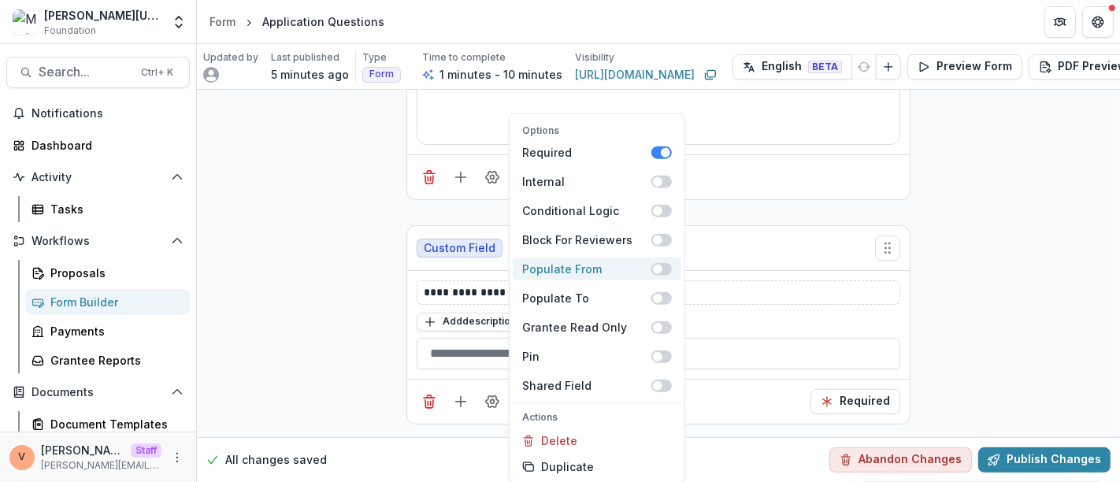
click at [666, 269] on span at bounding box center [661, 268] width 20 height 13
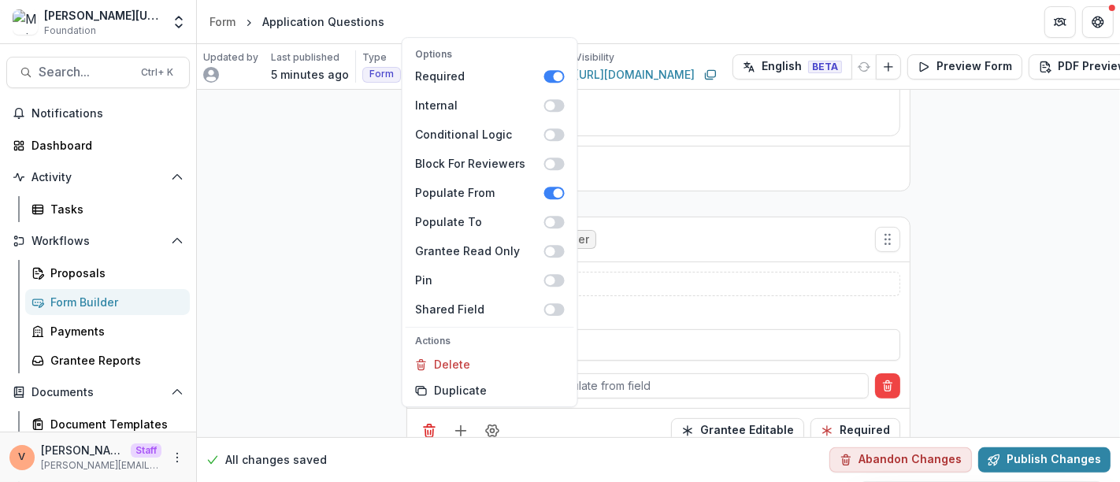
click at [961, 268] on div "**********" at bounding box center [658, 129] width 923 height 674
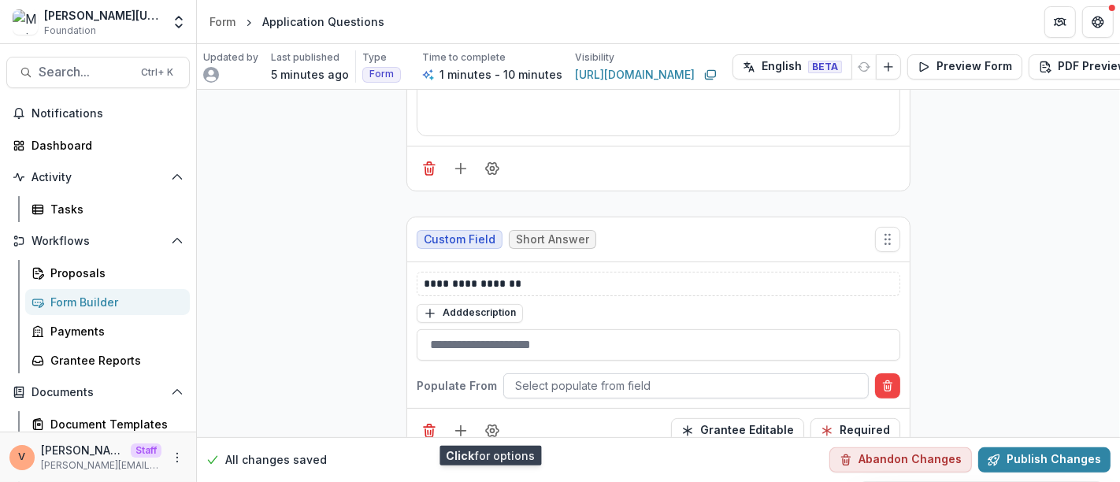
click at [619, 386] on div at bounding box center [686, 386] width 342 height 20
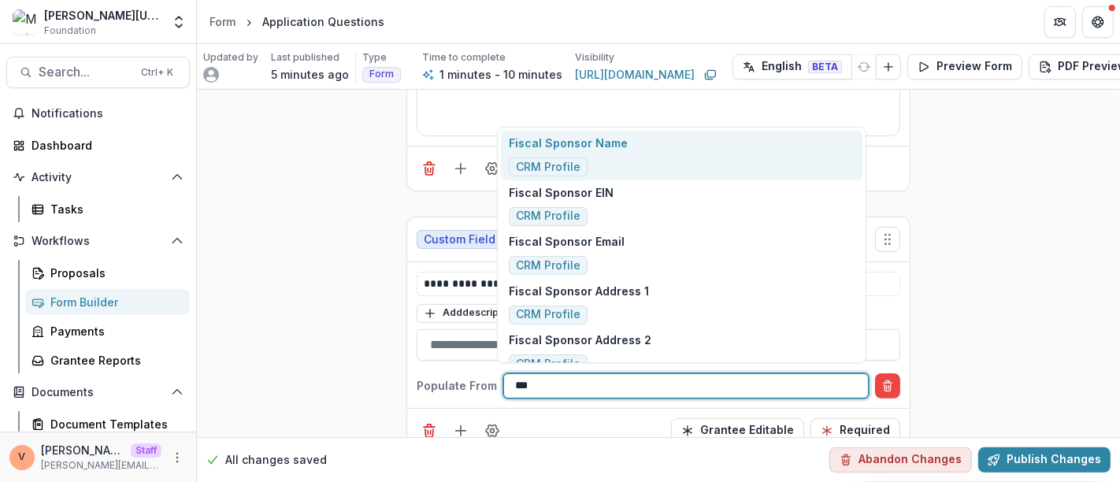
type input "****"
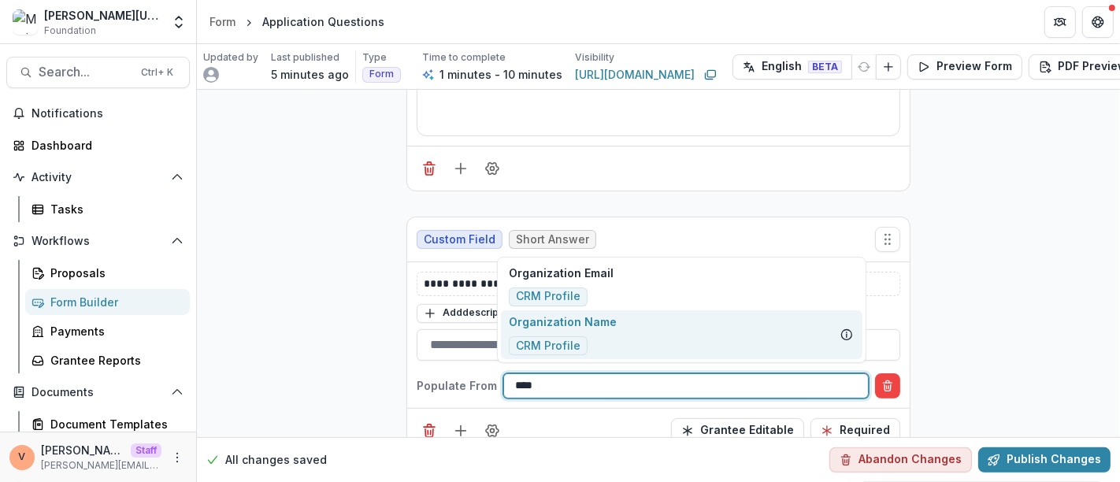
click at [600, 327] on p "Organization Name" at bounding box center [563, 321] width 108 height 17
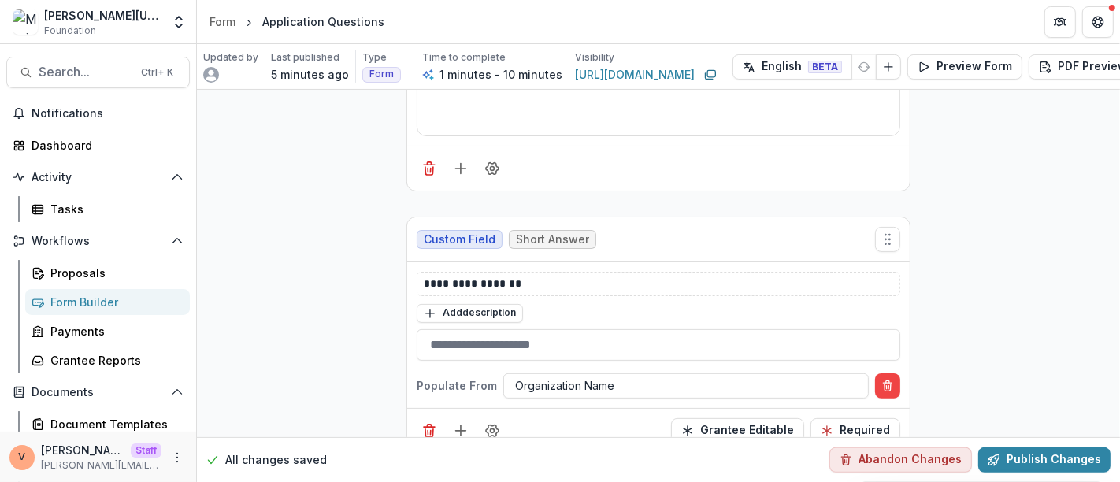
click at [953, 314] on div "**********" at bounding box center [658, 129] width 923 height 674
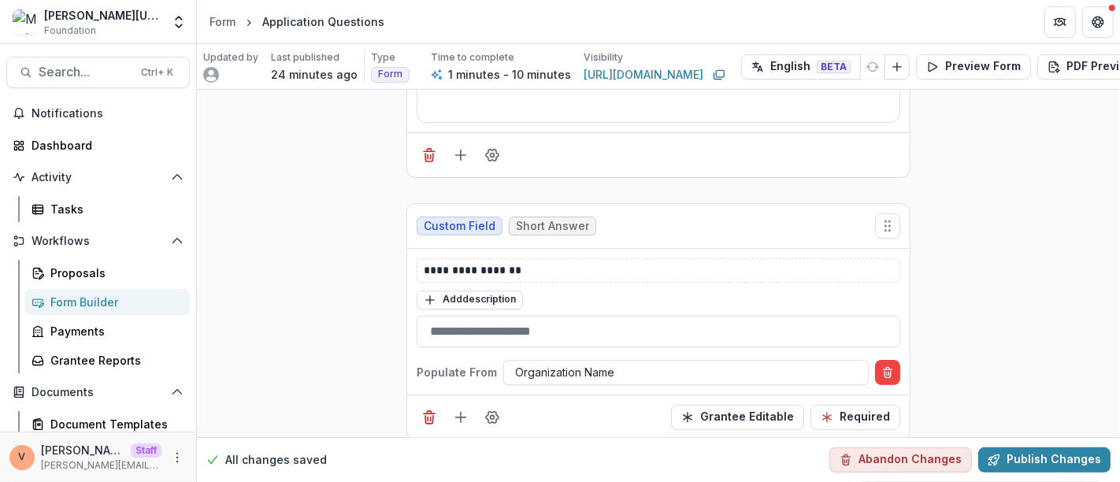
scroll to position [335, 0]
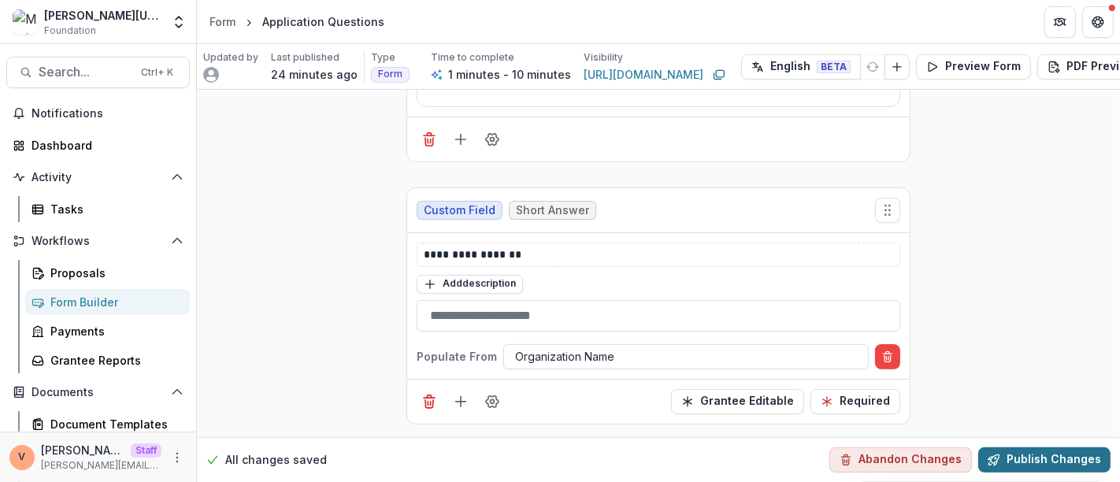
click at [1032, 450] on button "Publish Changes" at bounding box center [1044, 459] width 132 height 25
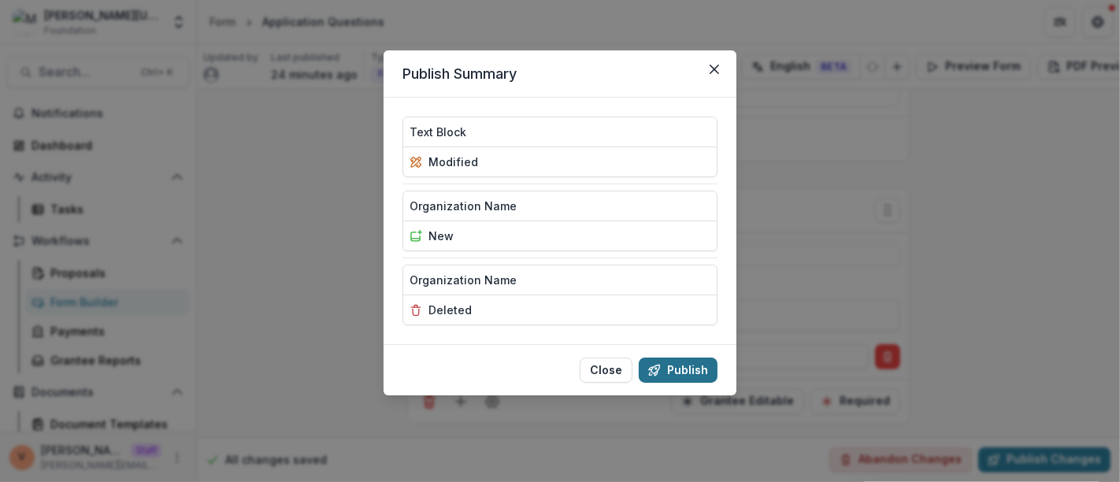
click at [673, 361] on button "Publish" at bounding box center [678, 370] width 79 height 25
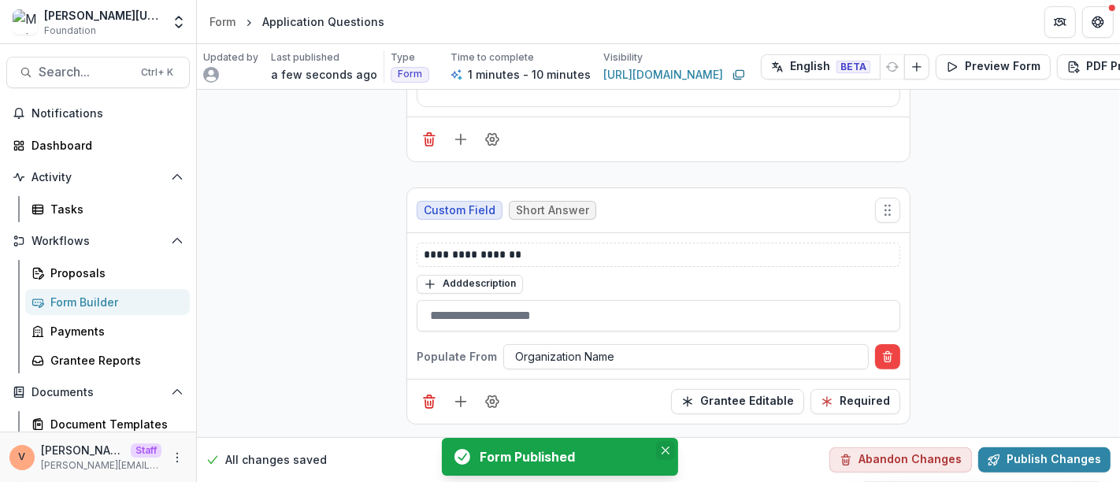
click at [665, 450] on icon "Close" at bounding box center [666, 451] width 8 height 8
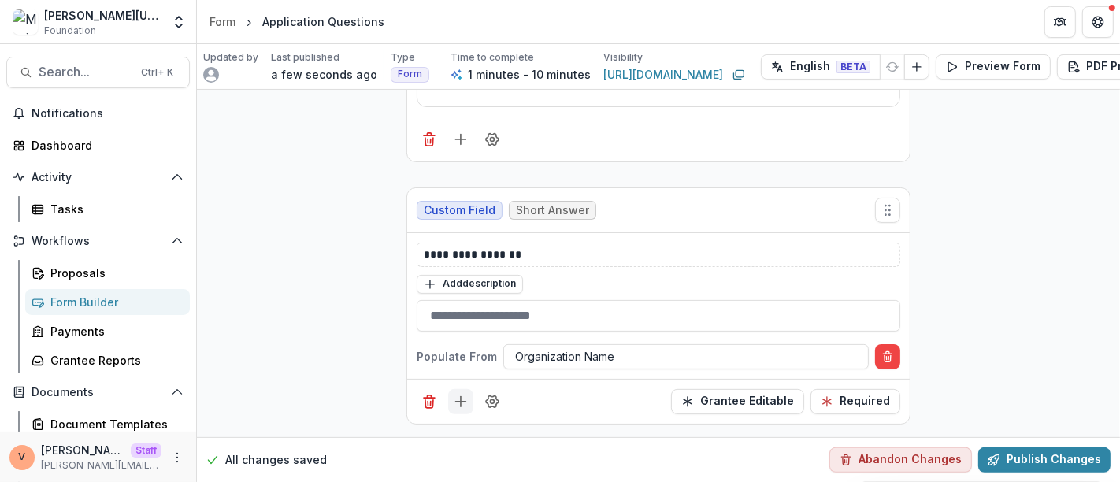
click at [459, 402] on line "Add field" at bounding box center [461, 402] width 10 height 0
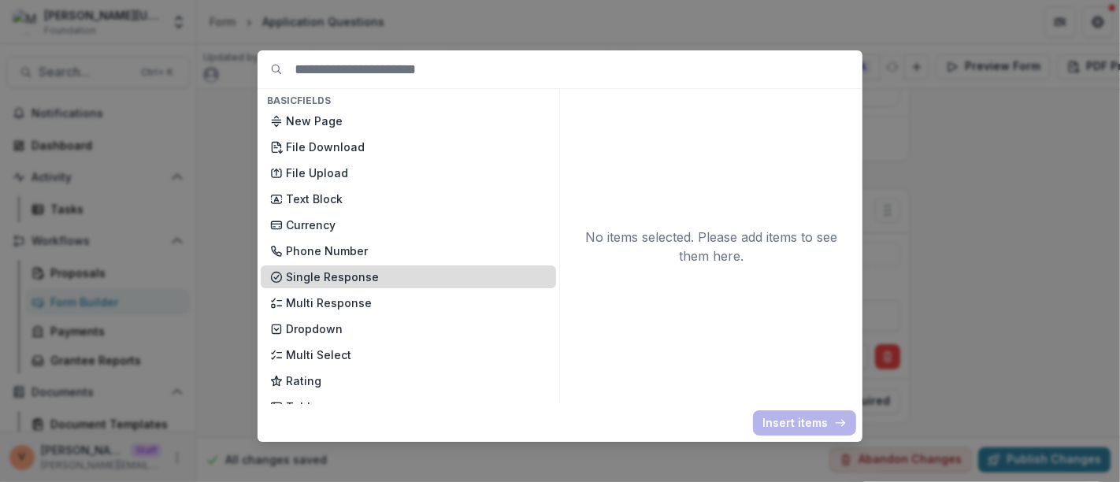
click at [331, 283] on p "Single Response" at bounding box center [416, 277] width 261 height 17
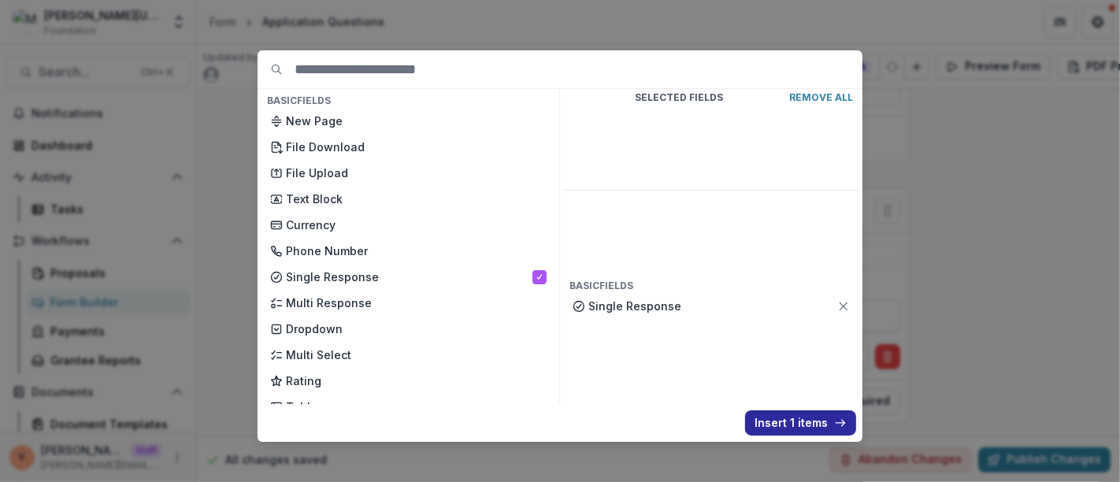
click at [798, 424] on button "Insert 1 items" at bounding box center [800, 422] width 111 height 25
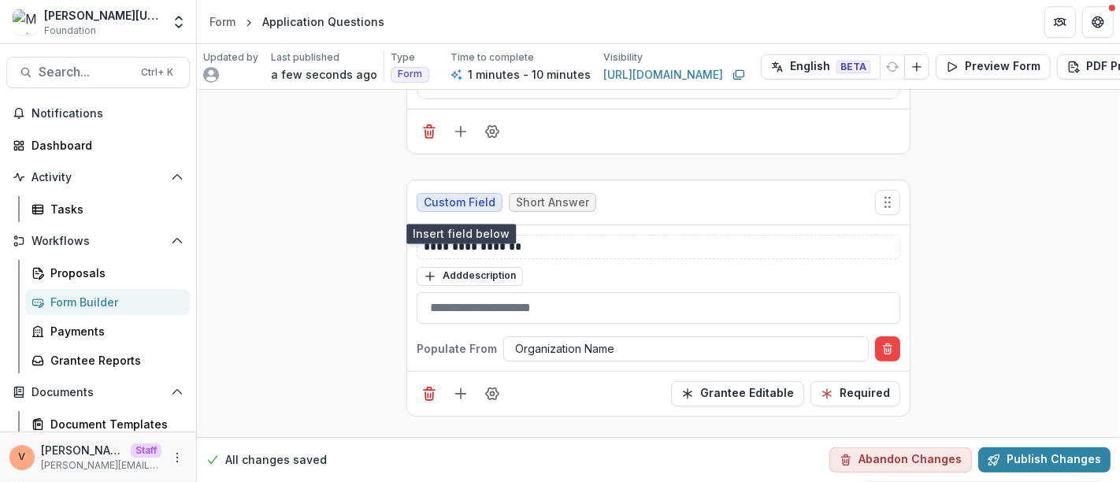
scroll to position [577, 0]
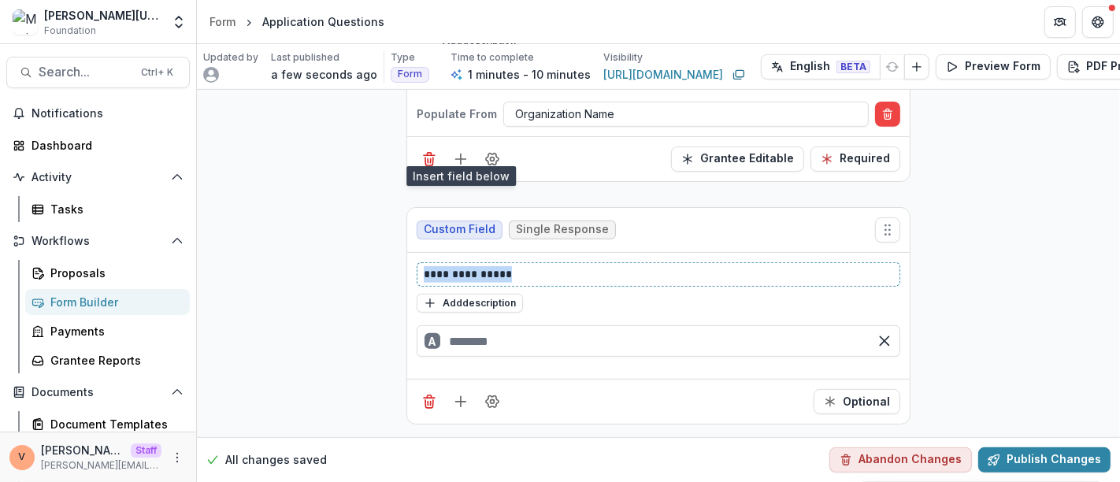
drag, startPoint x: 525, startPoint y: 254, endPoint x: 315, endPoint y: 255, distance: 209.5
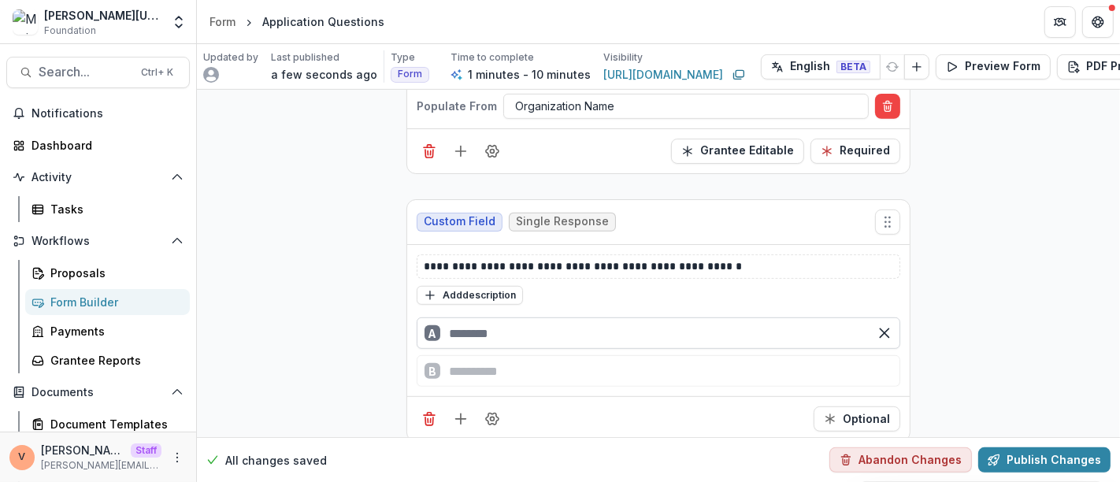
click at [508, 329] on input "text" at bounding box center [659, 333] width 484 height 32
click at [499, 365] on div "B" at bounding box center [659, 371] width 484 height 32
type input "***"
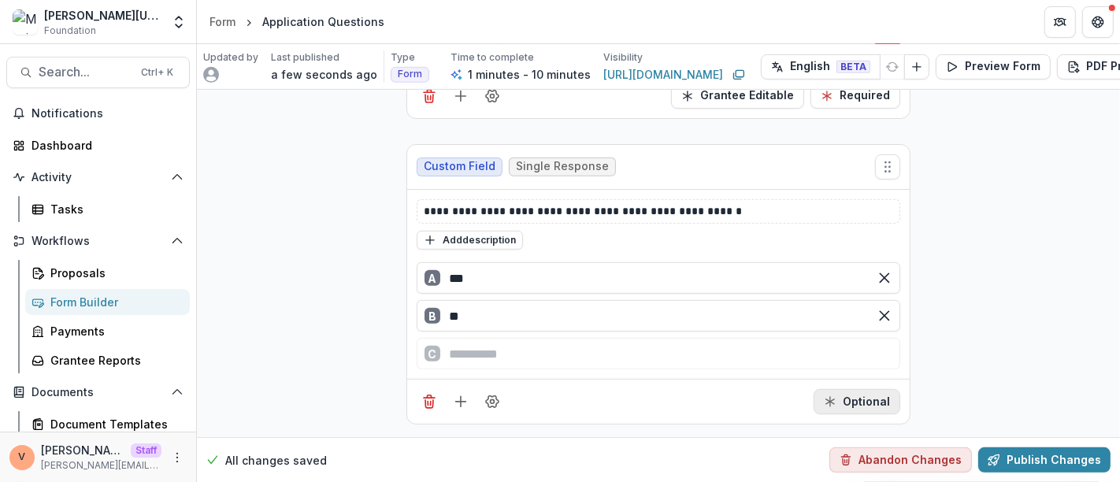
type input "**"
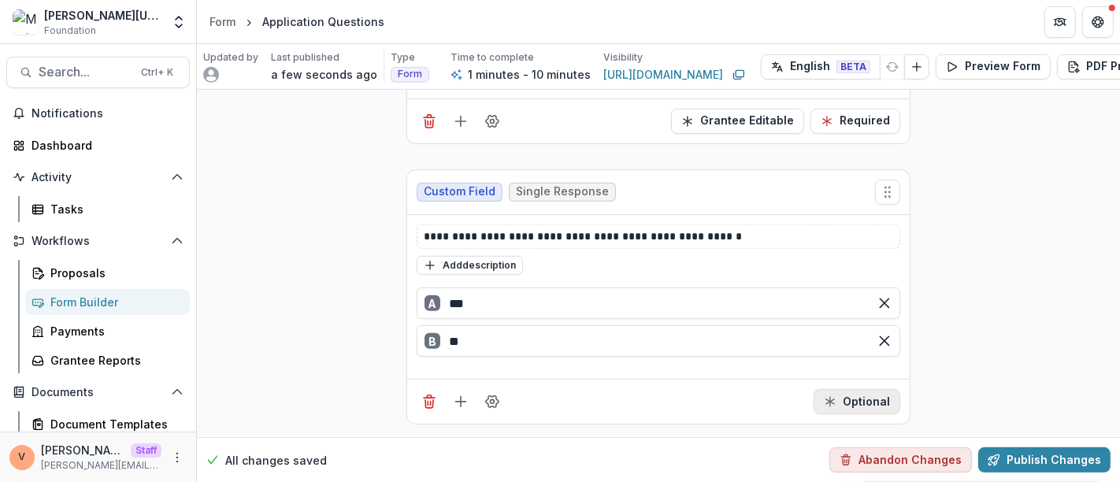
scroll to position [614, 0]
drag, startPoint x: 862, startPoint y: 384, endPoint x: 878, endPoint y: 384, distance: 16.5
click at [862, 389] on button "Optional" at bounding box center [857, 401] width 87 height 25
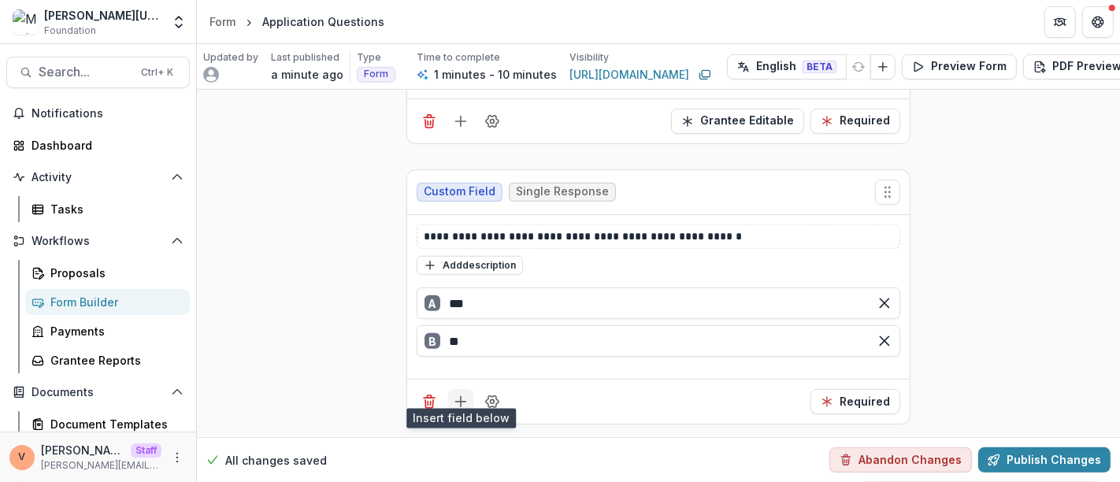
click at [462, 402] on line "Add field" at bounding box center [461, 402] width 10 height 0
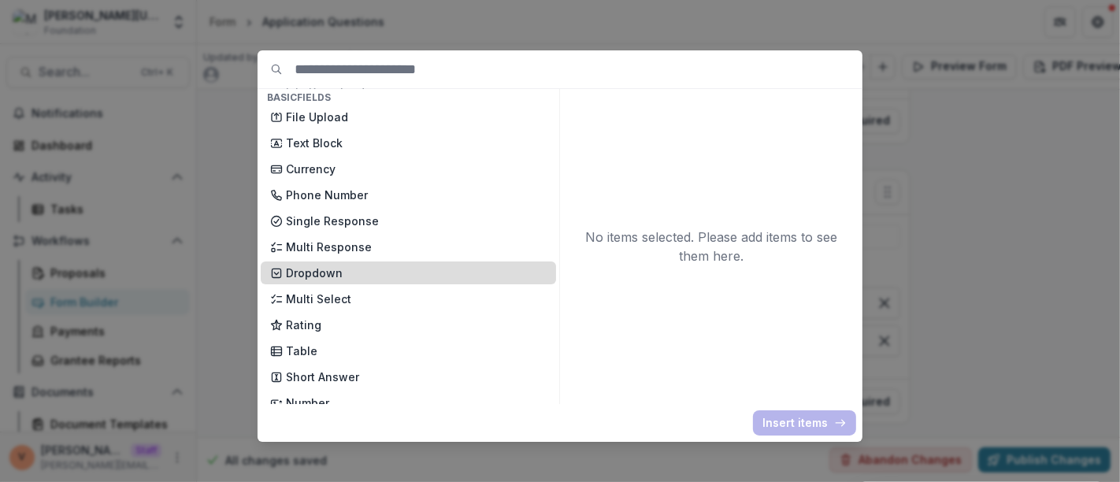
scroll to position [175, 0]
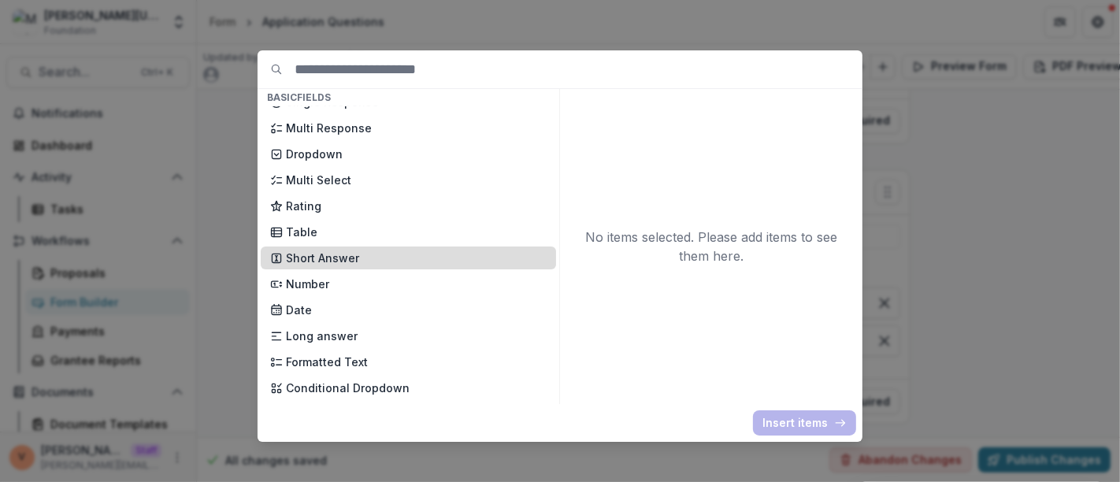
click at [368, 259] on p "Short Answer" at bounding box center [416, 258] width 261 height 17
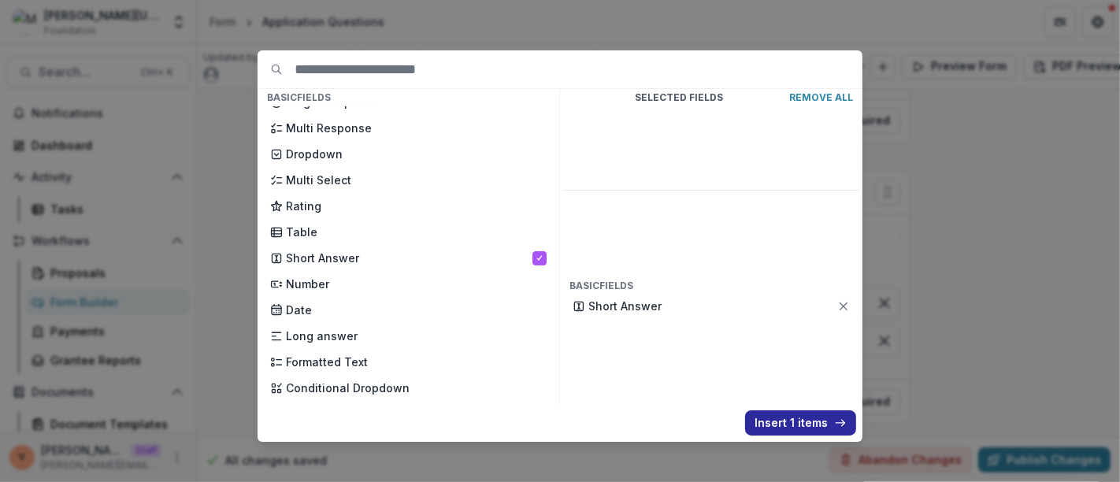
click at [788, 424] on button "Insert 1 items" at bounding box center [800, 422] width 111 height 25
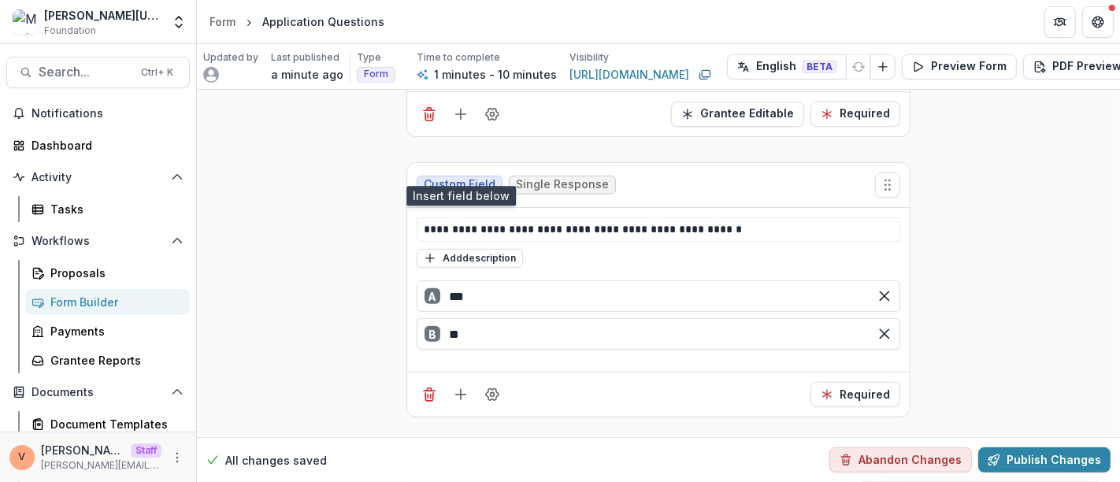
scroll to position [837, 0]
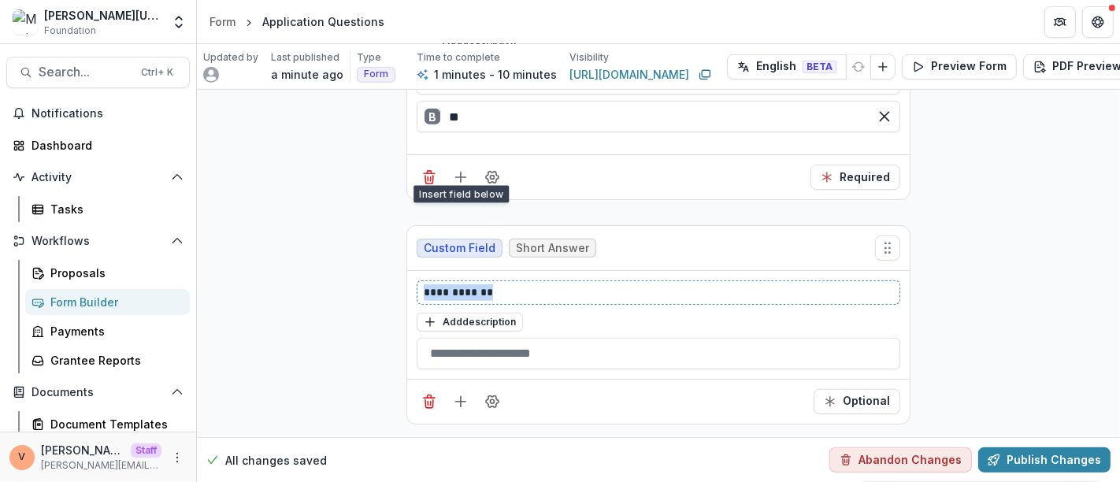
drag, startPoint x: 504, startPoint y: 276, endPoint x: 350, endPoint y: 276, distance: 153.6
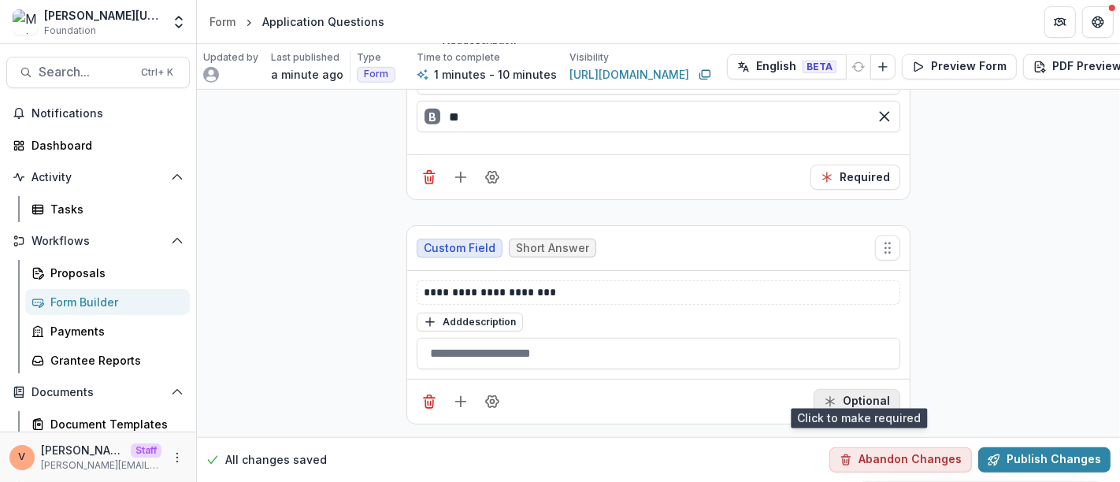
click at [849, 389] on button "Optional" at bounding box center [857, 401] width 87 height 25
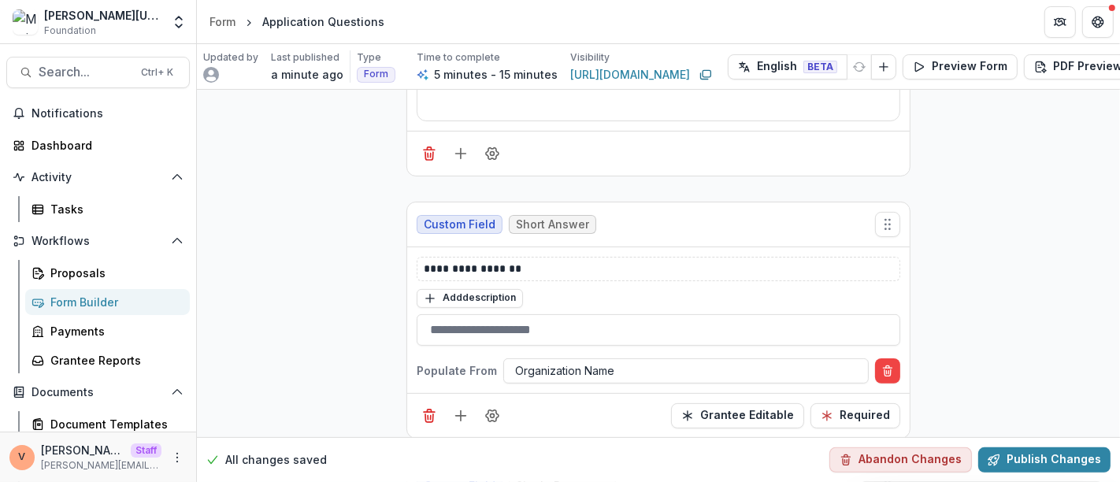
scroll to position [0, 0]
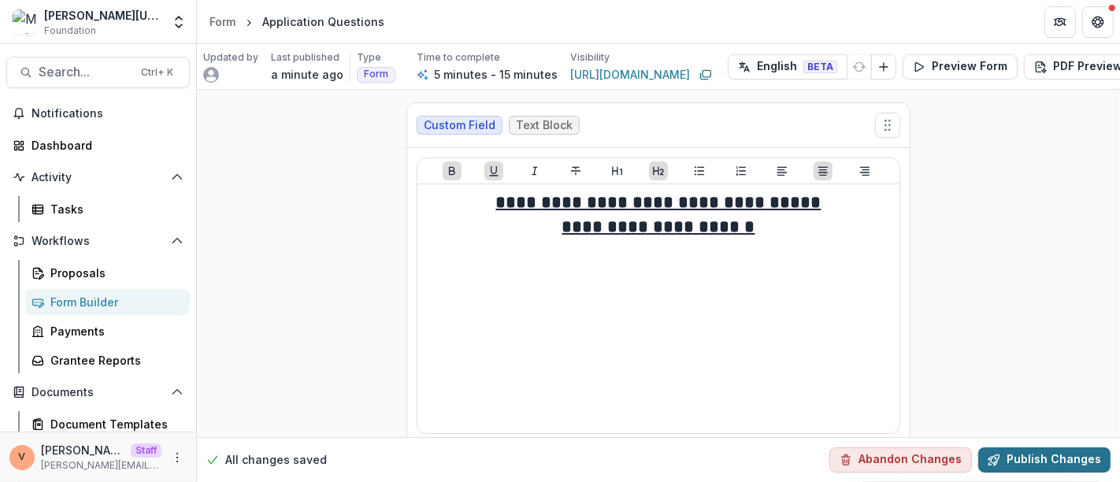
click at [1025, 447] on button "Publish Changes" at bounding box center [1044, 459] width 132 height 25
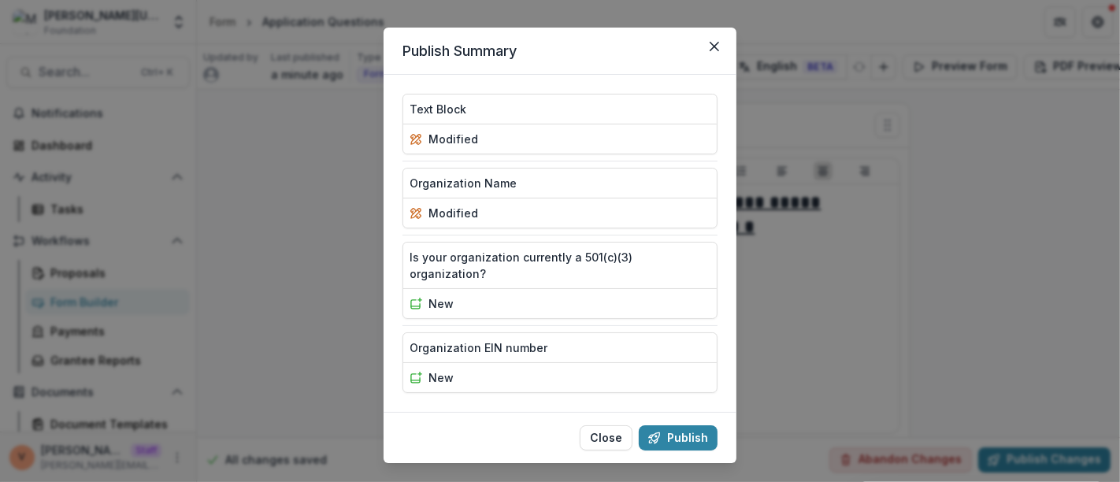
scroll to position [33, 0]
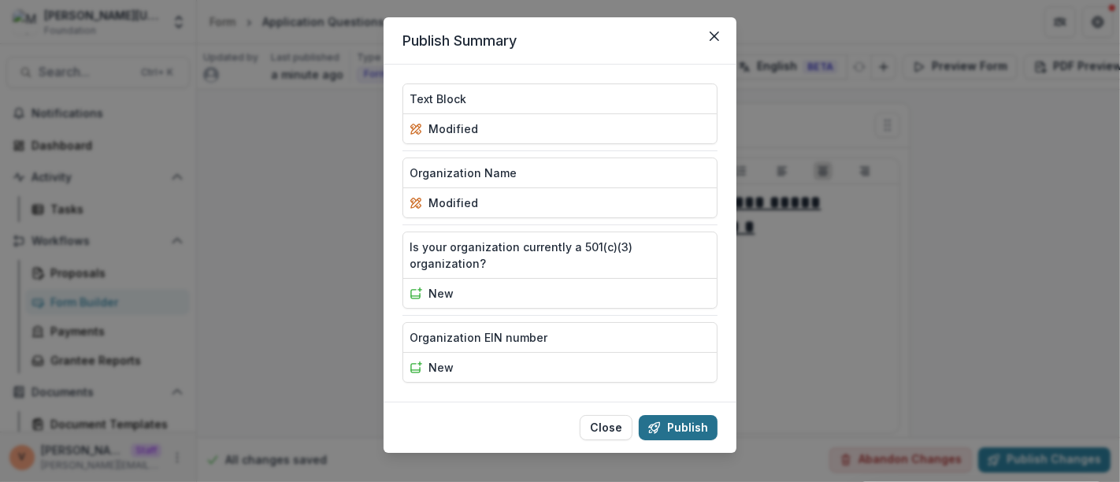
click at [689, 415] on button "Publish" at bounding box center [678, 427] width 79 height 25
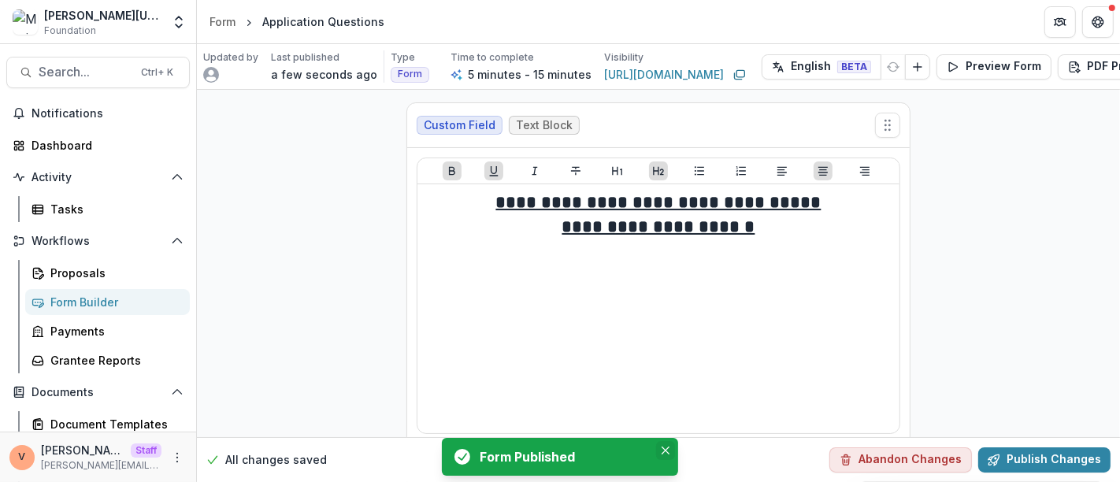
click at [665, 448] on icon "Close" at bounding box center [666, 451] width 8 height 8
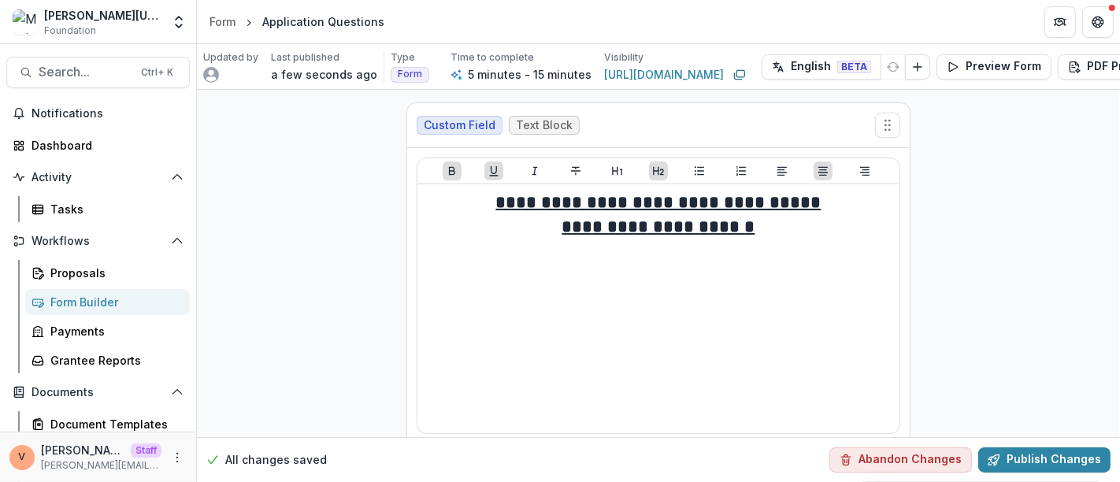
scroll to position [350, 0]
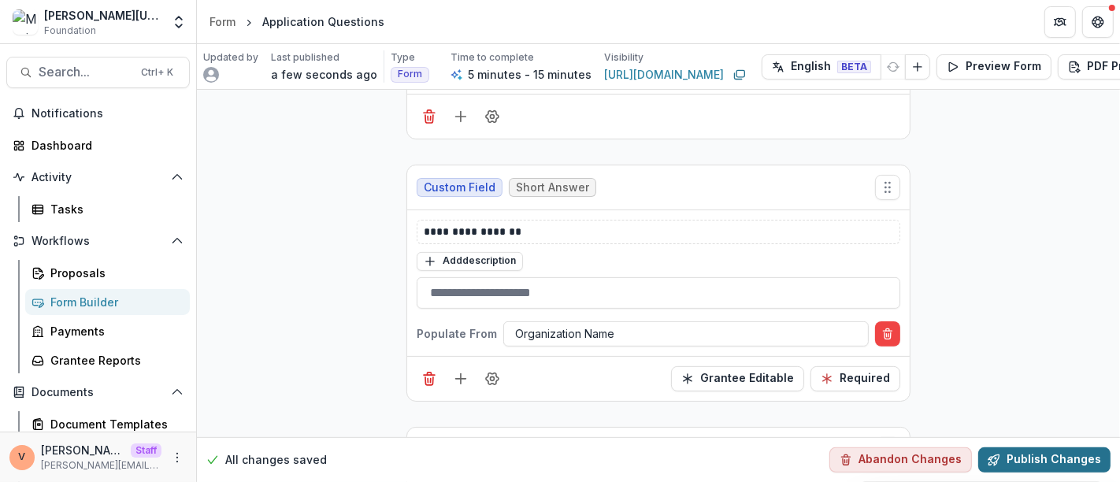
click at [1048, 450] on button "Publish Changes" at bounding box center [1044, 459] width 132 height 25
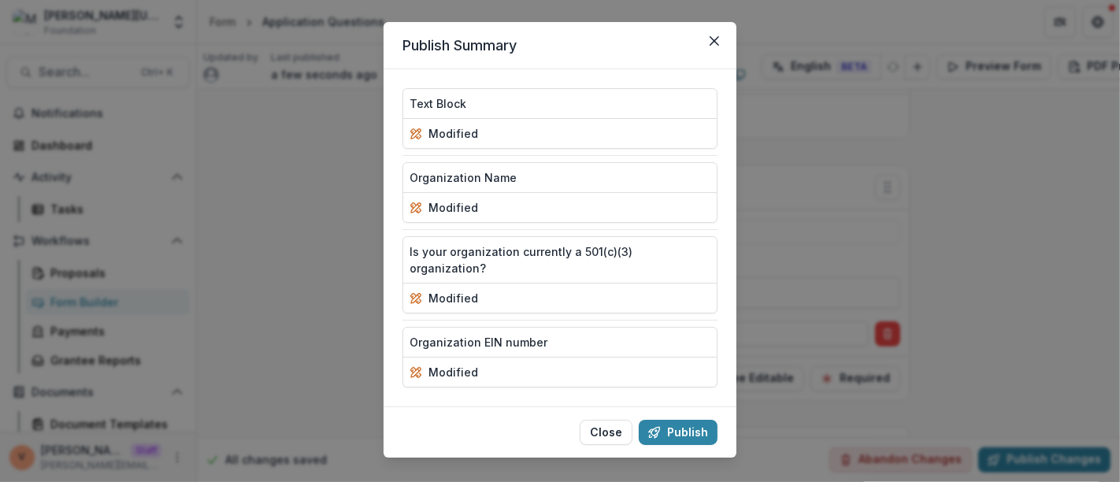
scroll to position [33, 0]
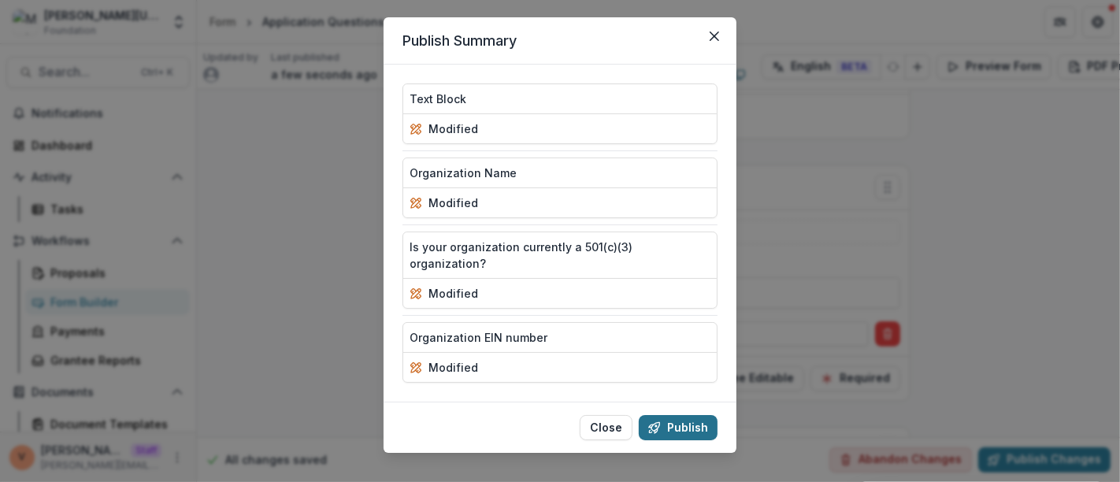
click at [684, 415] on button "Publish" at bounding box center [678, 427] width 79 height 25
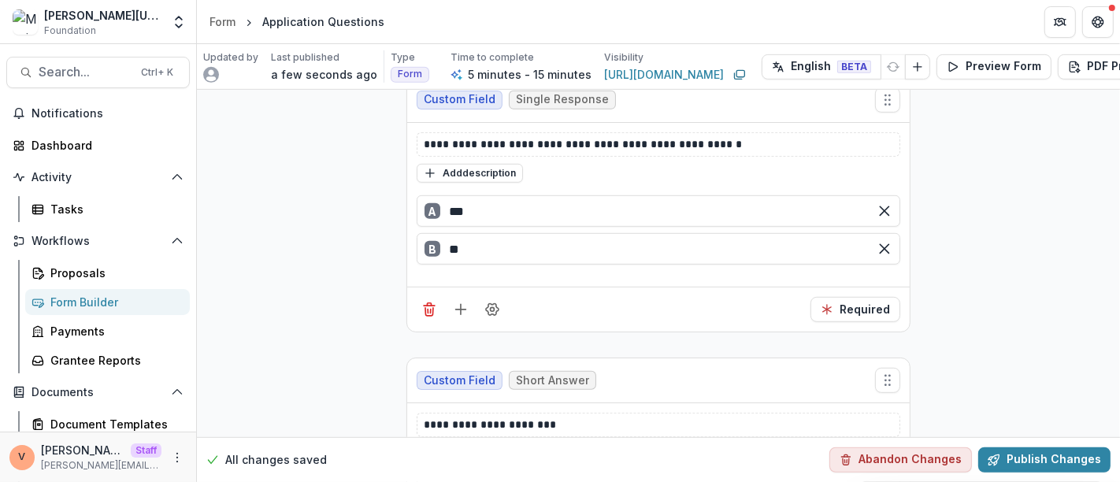
scroll to position [837, 0]
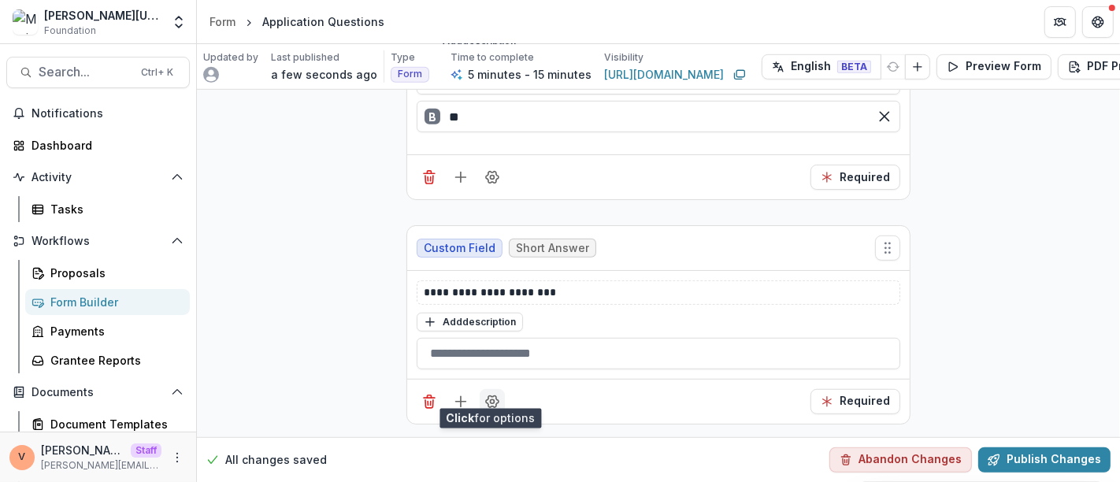
click at [491, 397] on icon "Field Settings" at bounding box center [492, 402] width 16 height 16
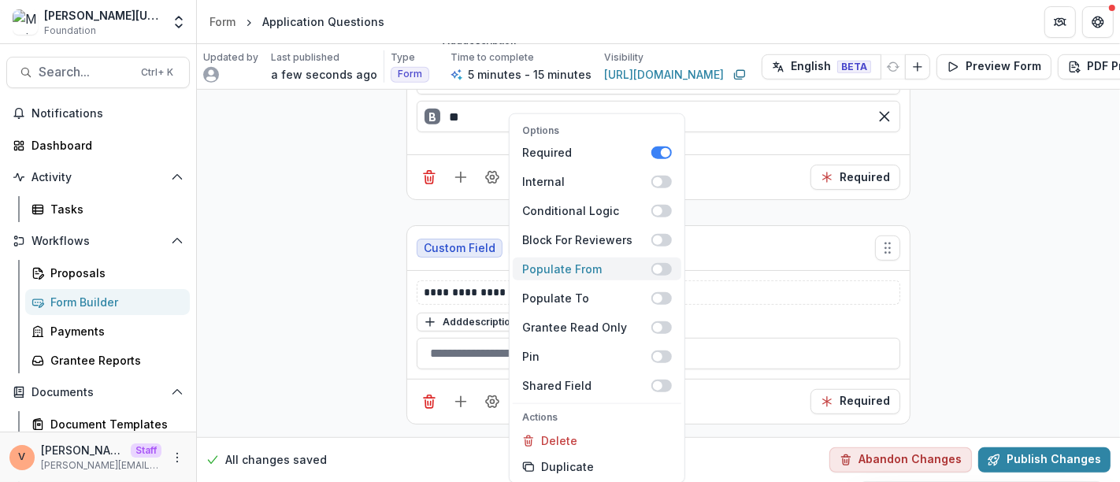
click at [668, 269] on span at bounding box center [661, 268] width 20 height 13
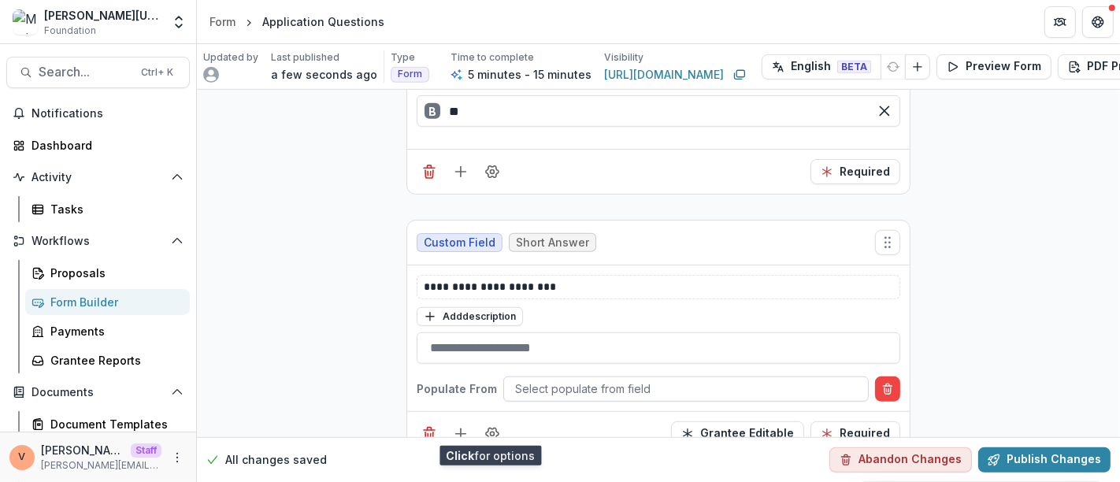
click at [625, 379] on div at bounding box center [686, 389] width 342 height 20
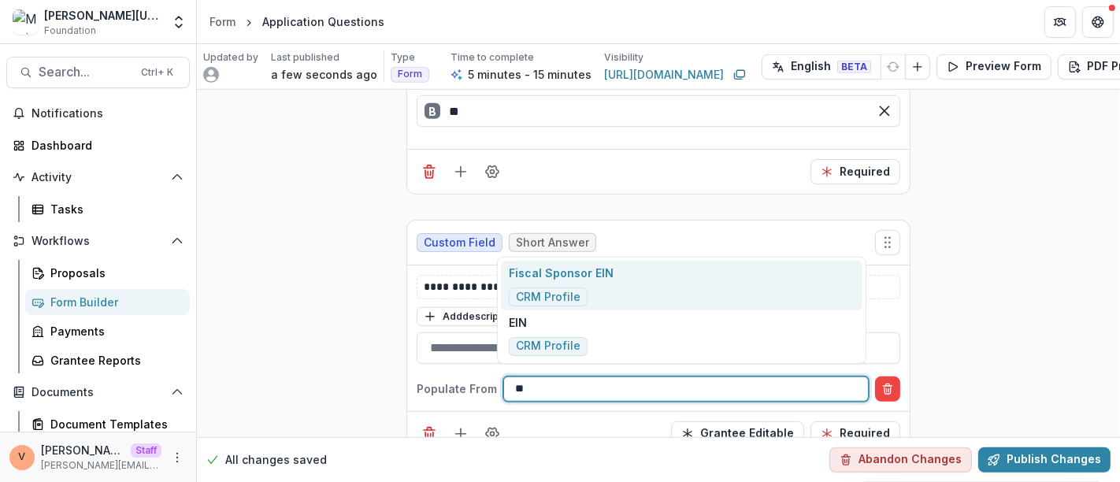
type input "***"
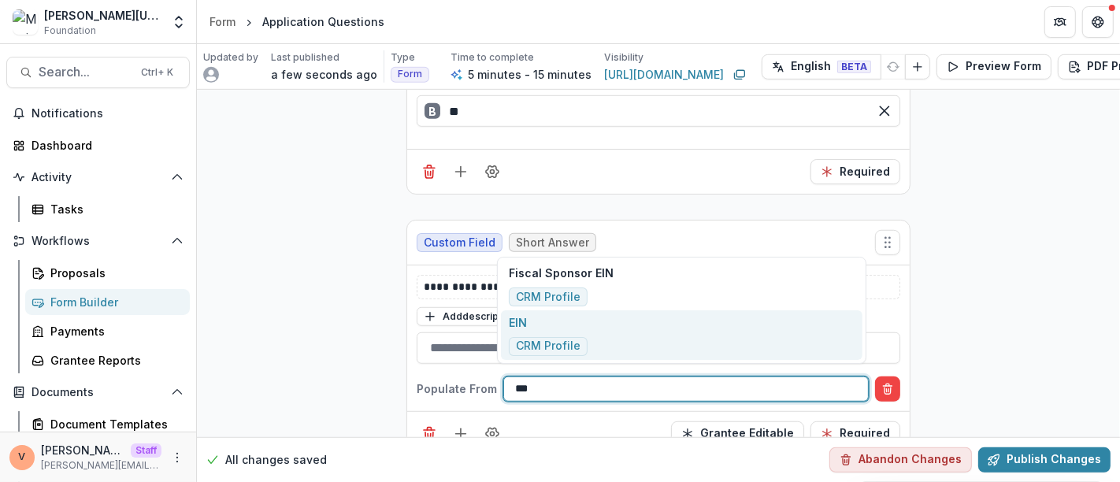
click at [610, 337] on div "EIN CRM Profile" at bounding box center [681, 335] width 361 height 50
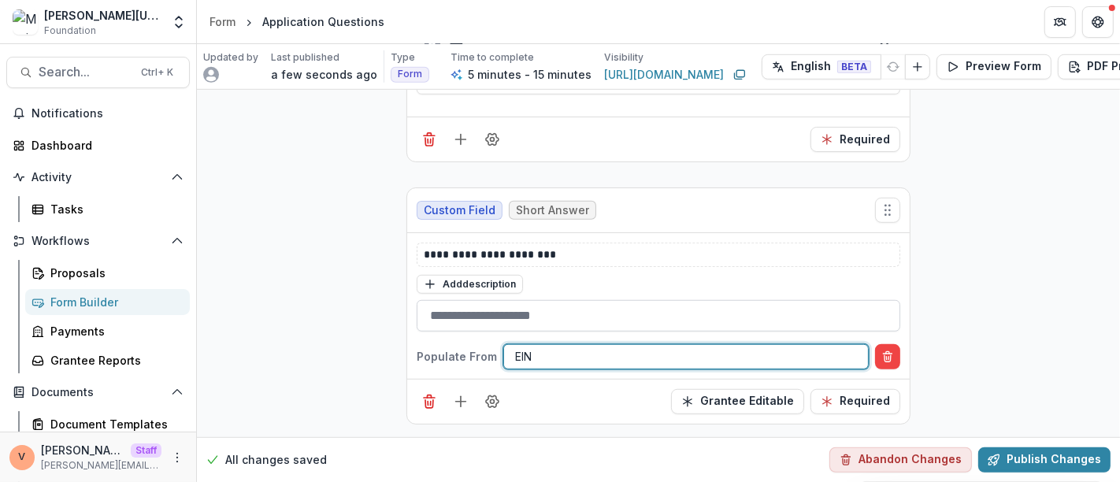
scroll to position [875, 0]
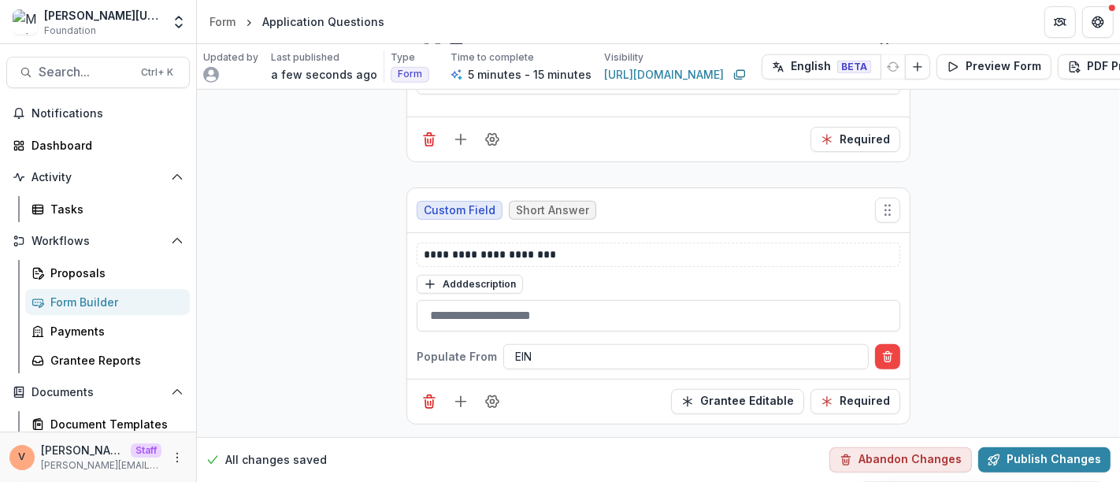
click at [567, 381] on div "Grantee Editable Required" at bounding box center [658, 401] width 502 height 45
click at [858, 391] on button "Required" at bounding box center [855, 401] width 90 height 25
click at [464, 394] on icon "Add field" at bounding box center [461, 402] width 16 height 16
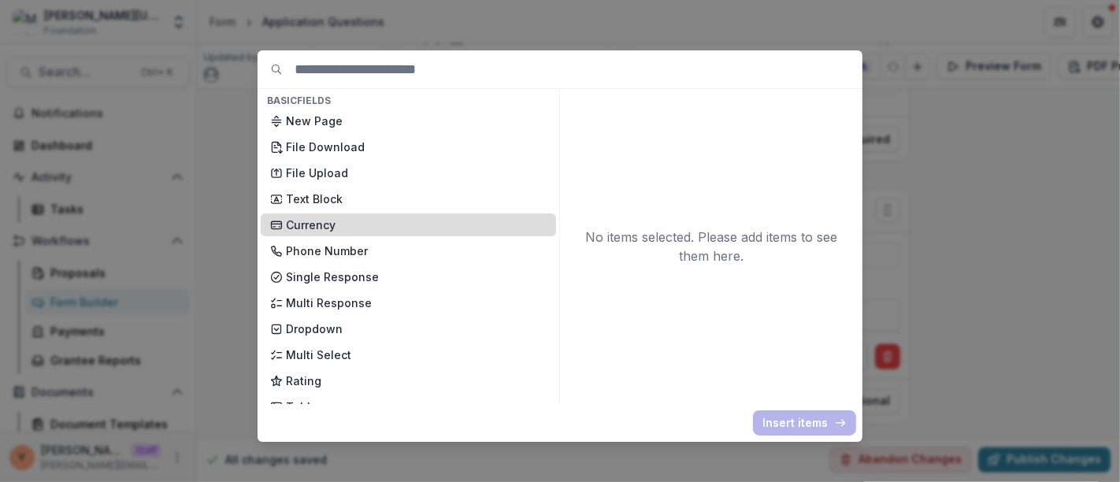
click at [384, 224] on p "Currency" at bounding box center [416, 225] width 261 height 17
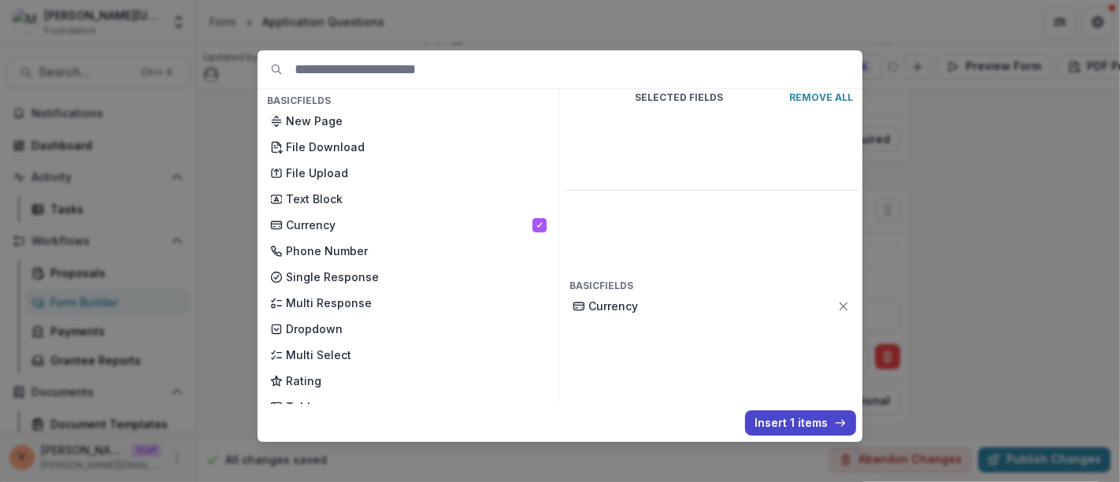
click at [786, 426] on button "Insert 1 items" at bounding box center [800, 422] width 111 height 25
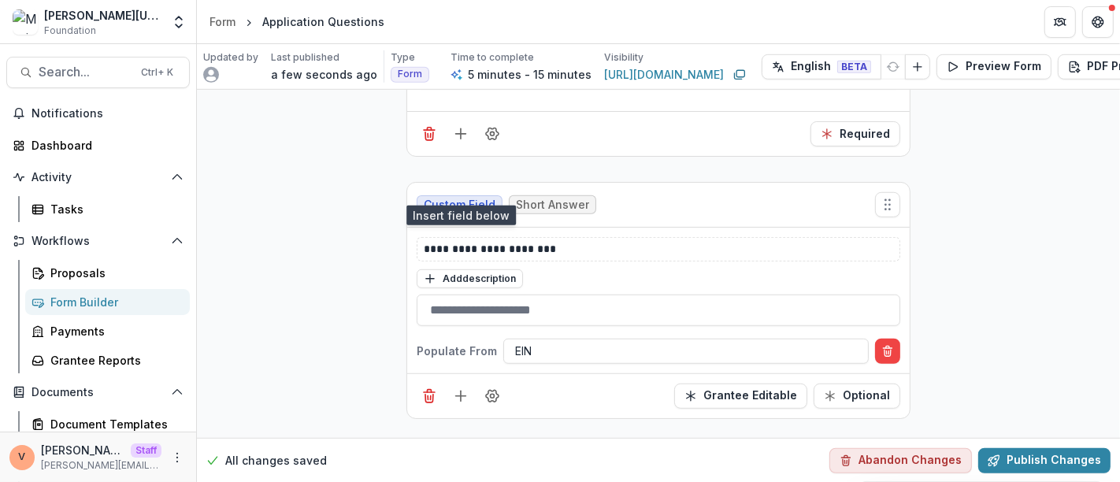
scroll to position [1098, 0]
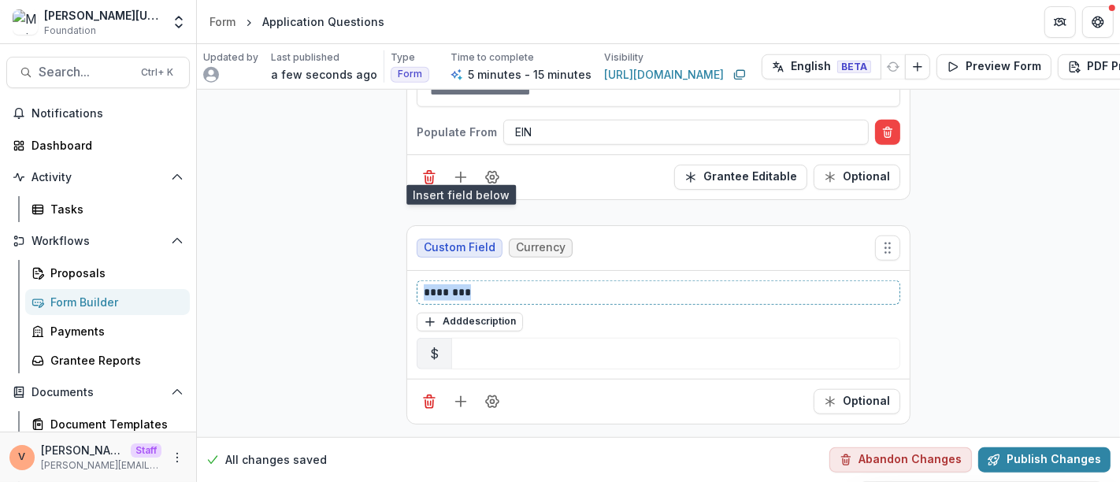
drag, startPoint x: 497, startPoint y: 284, endPoint x: 298, endPoint y: 264, distance: 199.4
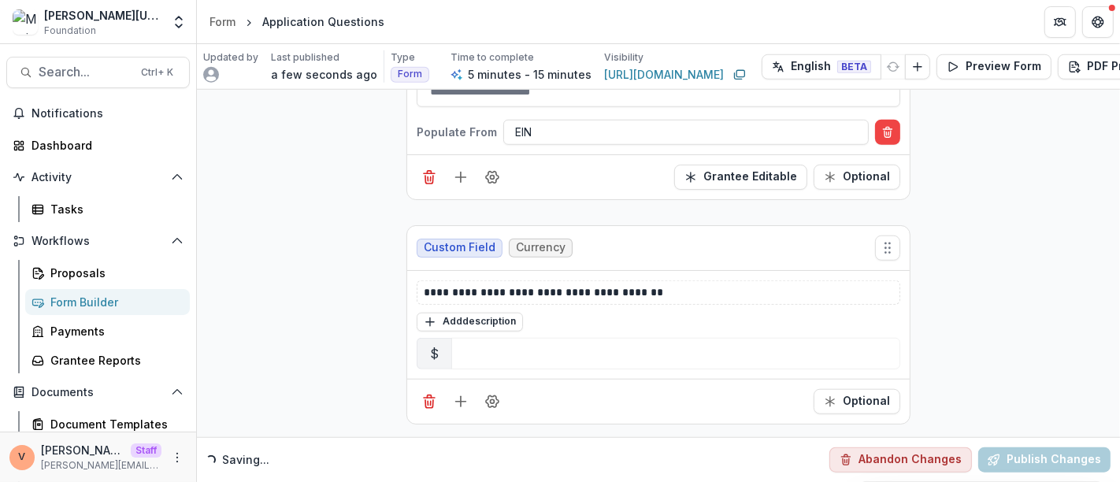
click at [501, 402] on div "Optional" at bounding box center [658, 401] width 502 height 45
click at [493, 395] on icon "Field Settings" at bounding box center [492, 402] width 16 height 16
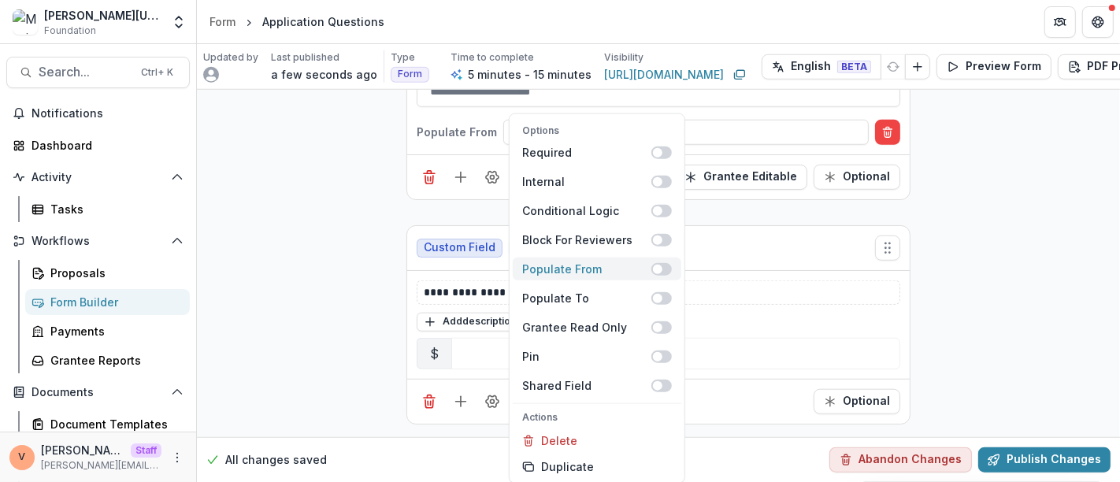
click at [667, 267] on span at bounding box center [661, 268] width 20 height 13
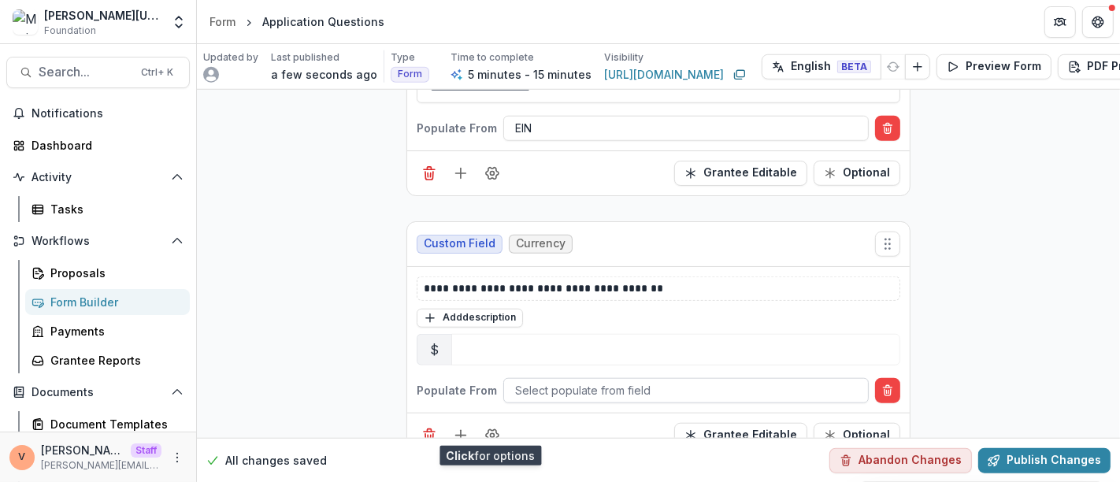
click at [616, 380] on div at bounding box center [686, 390] width 342 height 20
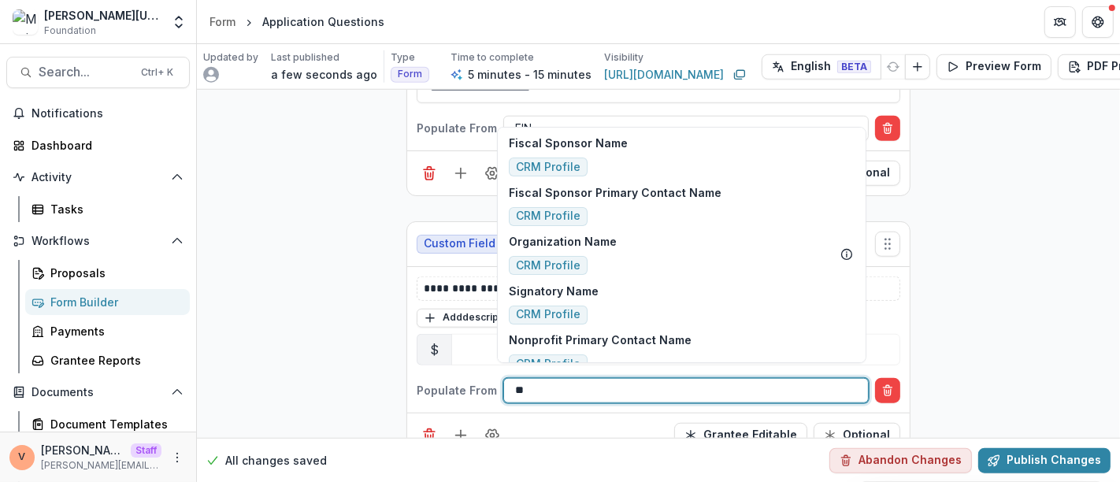
type input "*"
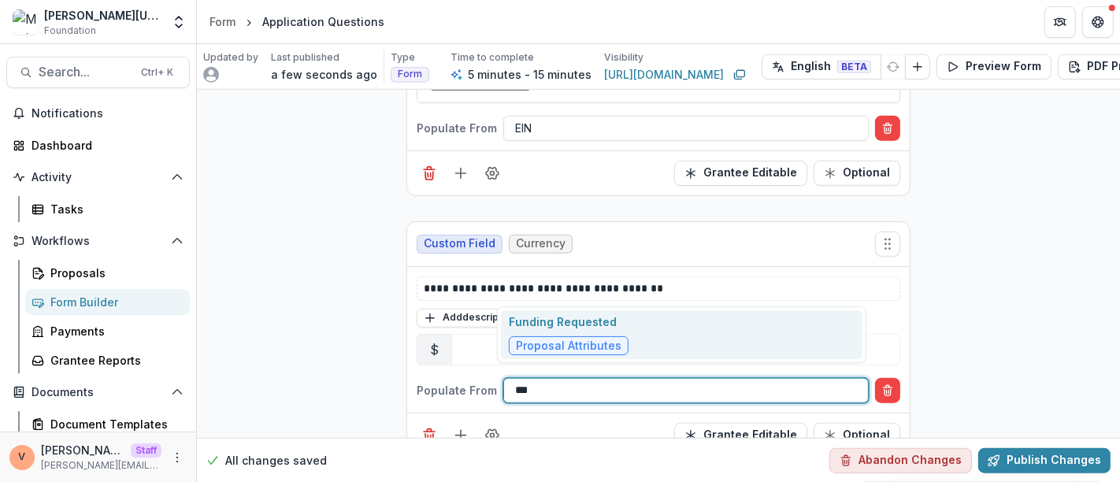
type input "****"
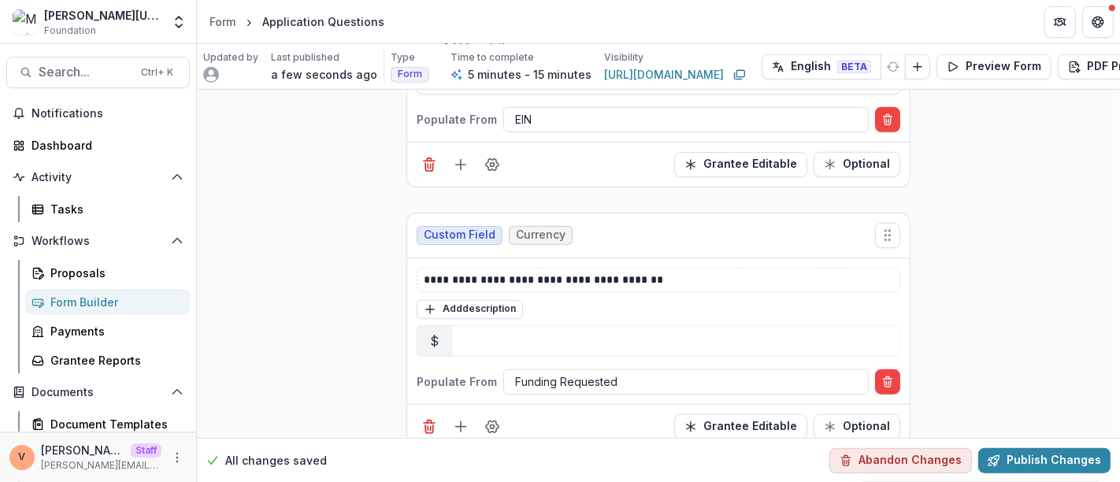
scroll to position [1136, 0]
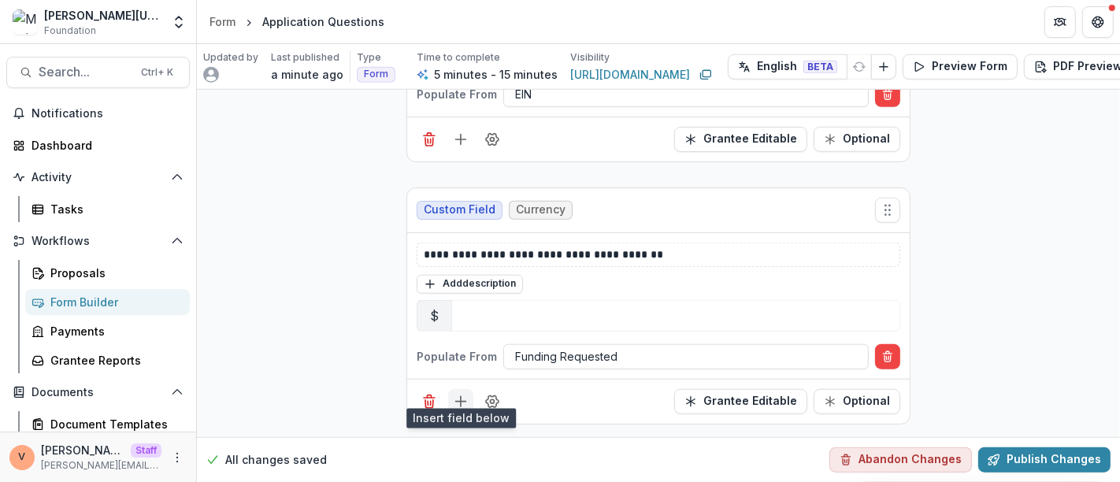
click at [463, 394] on icon "Add field" at bounding box center [461, 402] width 16 height 16
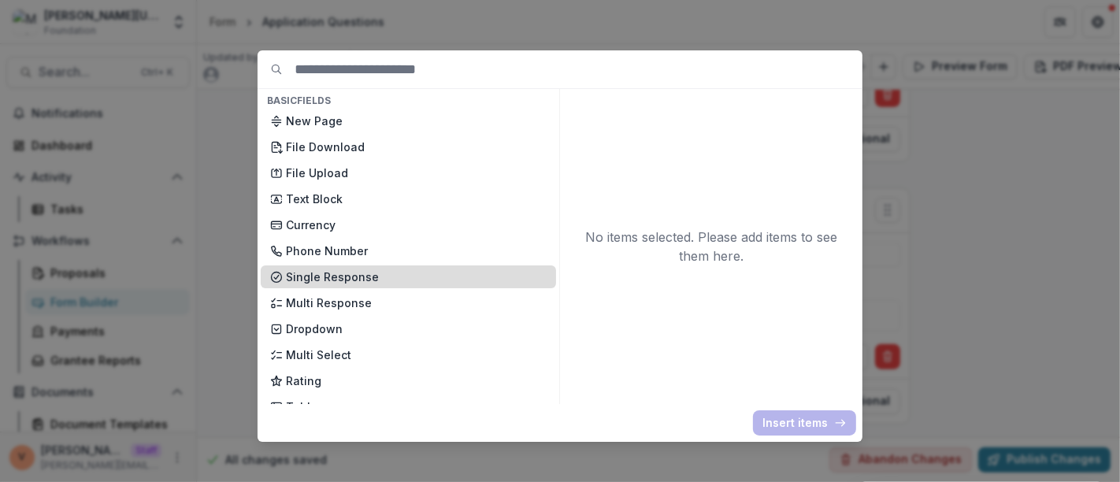
click at [370, 284] on p "Single Response" at bounding box center [416, 277] width 261 height 17
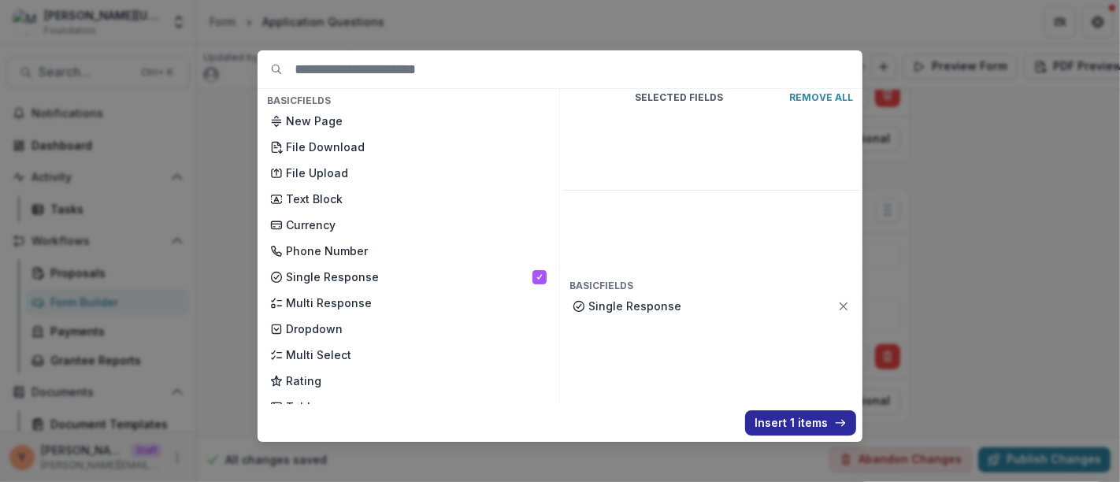
click at [787, 421] on button "Insert 1 items" at bounding box center [800, 422] width 111 height 25
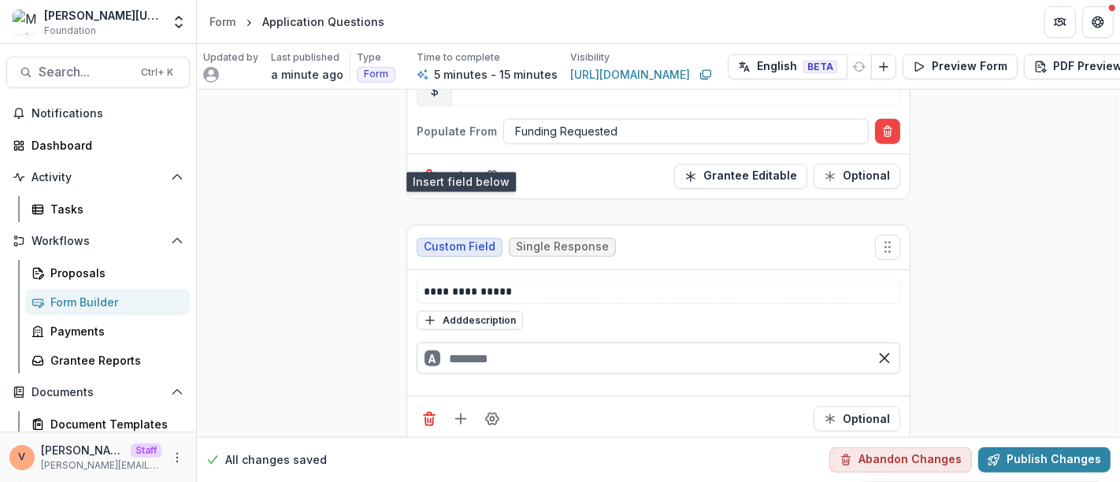
scroll to position [1377, 0]
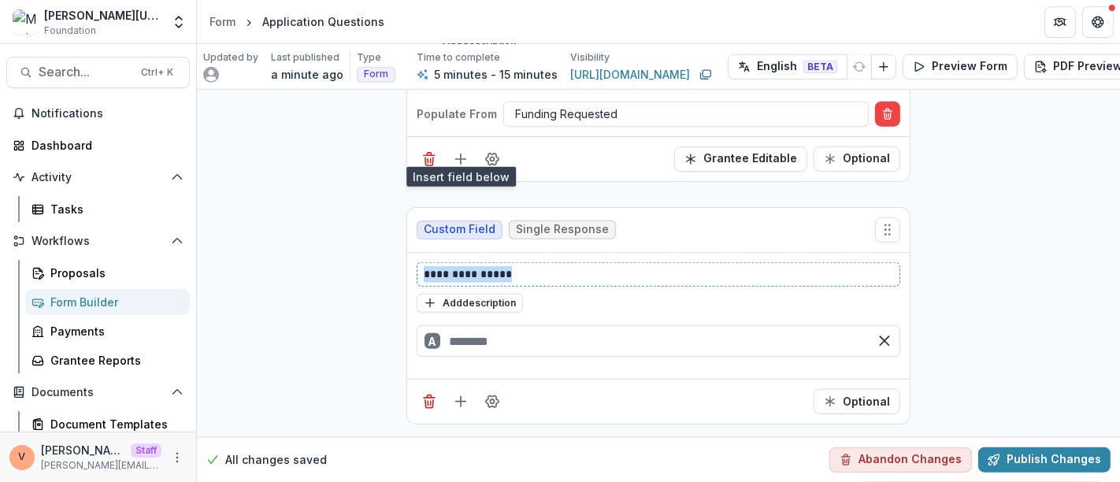
drag, startPoint x: 532, startPoint y: 264, endPoint x: 362, endPoint y: 261, distance: 169.3
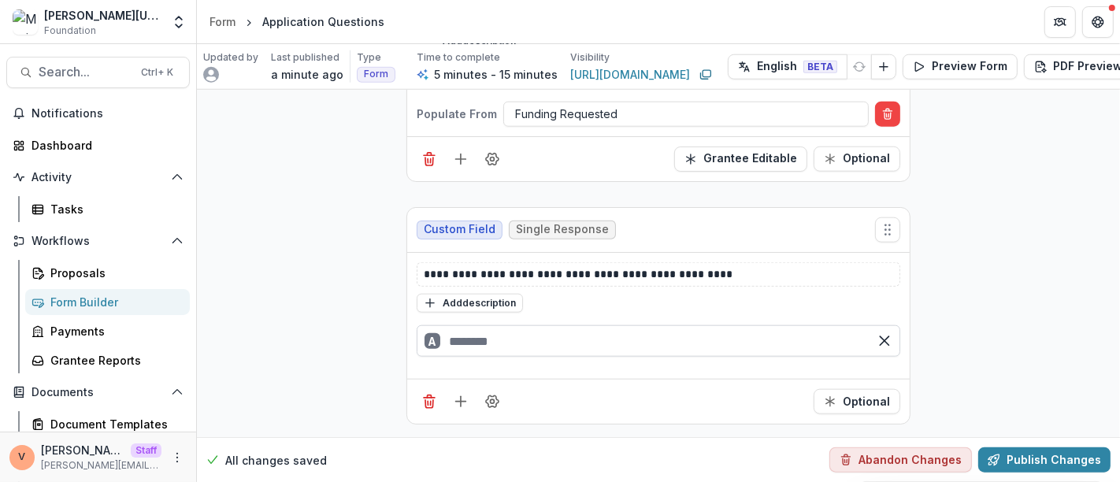
click at [476, 328] on input "text" at bounding box center [659, 341] width 484 height 32
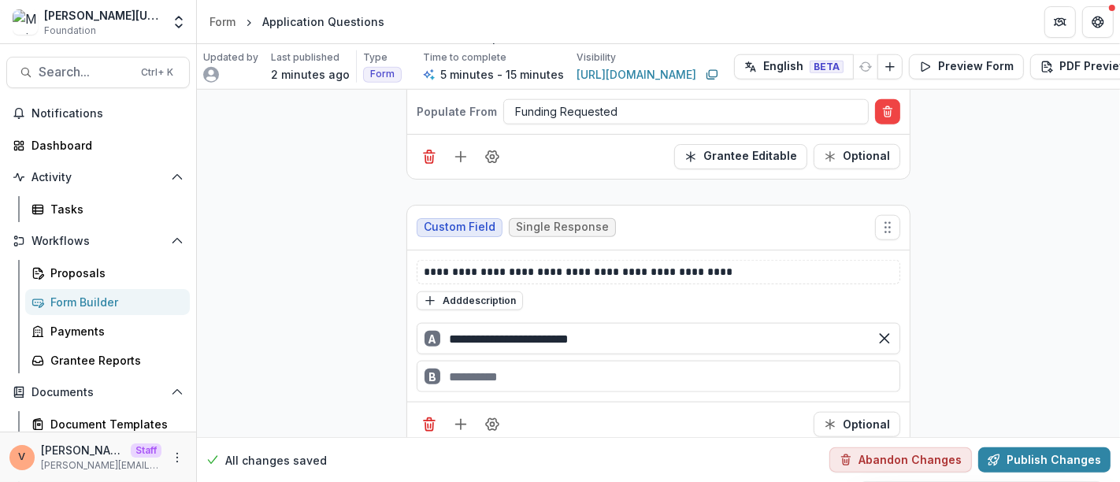
click at [472, 370] on div "B" at bounding box center [659, 377] width 484 height 32
type input "**********"
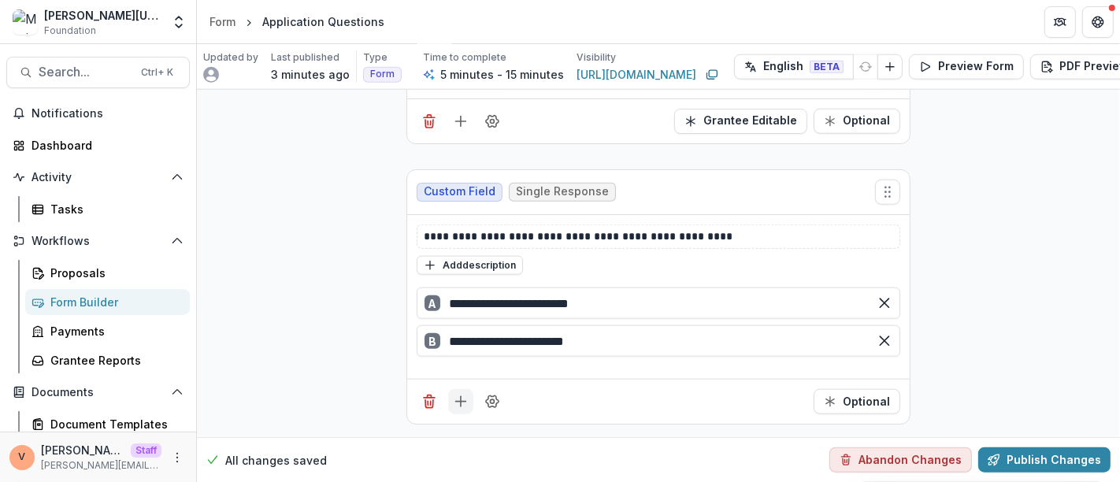
click at [455, 394] on icon "Add field" at bounding box center [461, 402] width 16 height 16
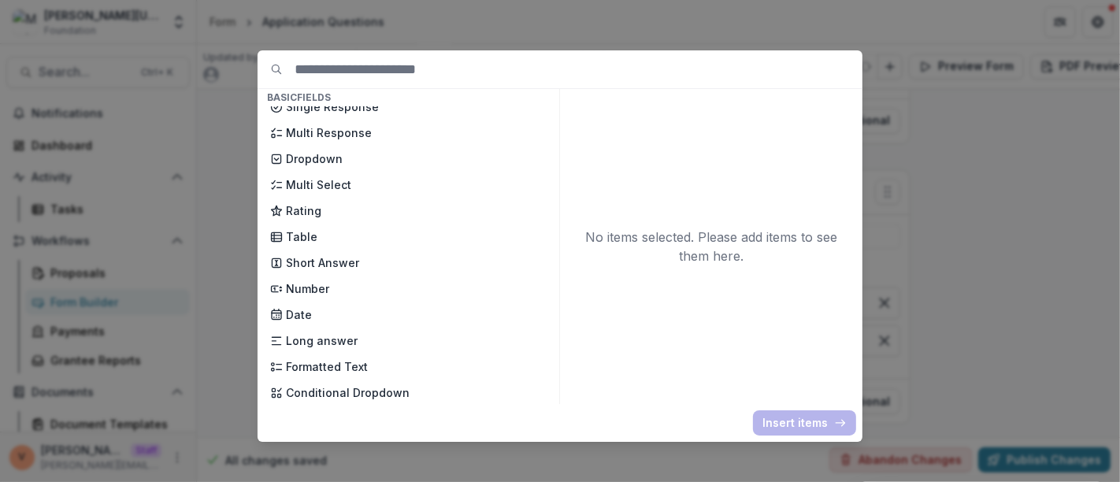
scroll to position [175, 0]
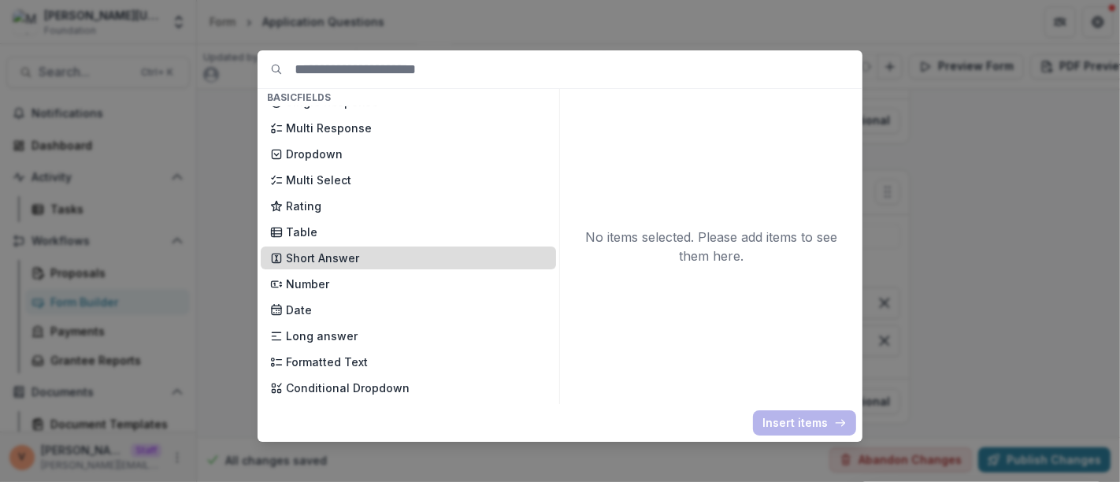
click at [357, 258] on p "Short Answer" at bounding box center [416, 258] width 261 height 17
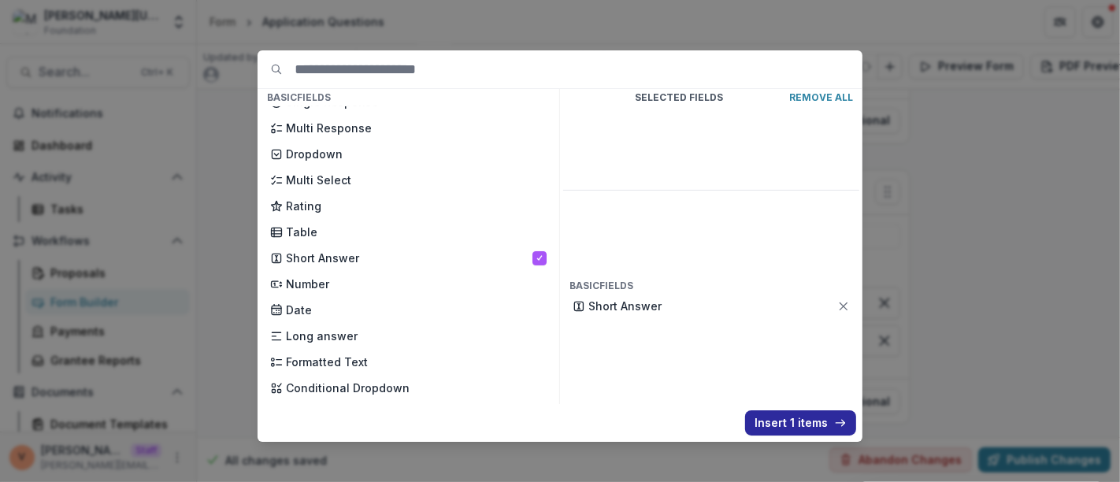
click at [791, 421] on button "Insert 1 items" at bounding box center [800, 422] width 111 height 25
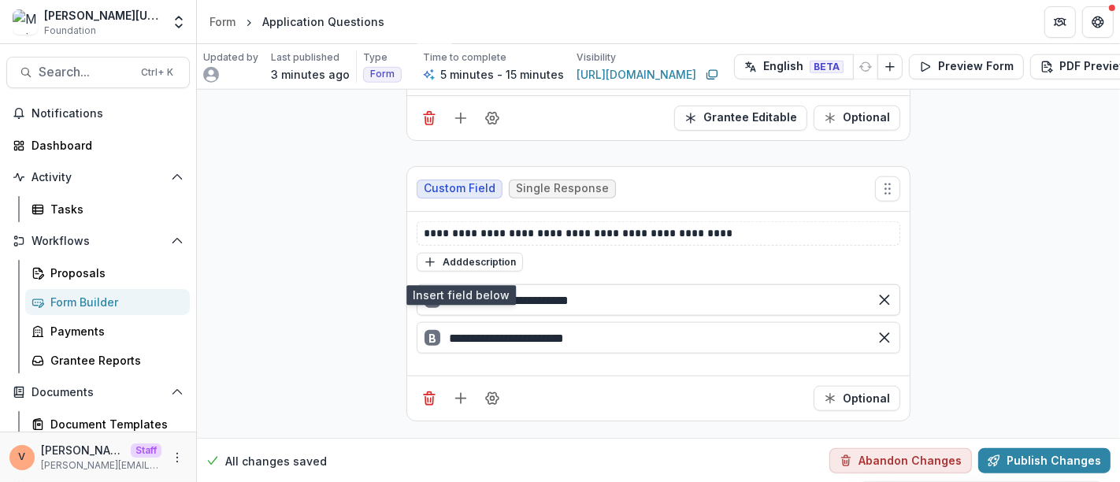
scroll to position [1638, 0]
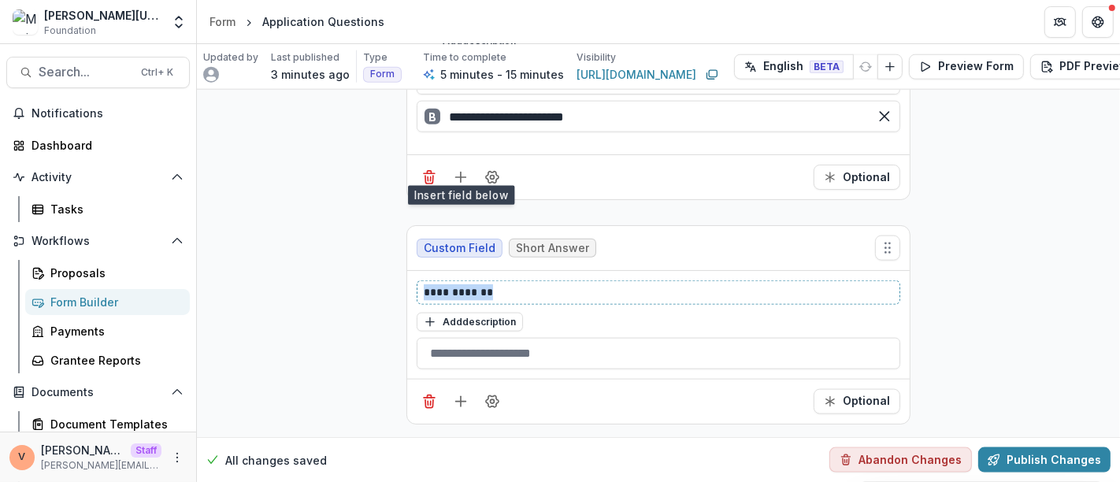
drag, startPoint x: 499, startPoint y: 277, endPoint x: 334, endPoint y: 276, distance: 165.4
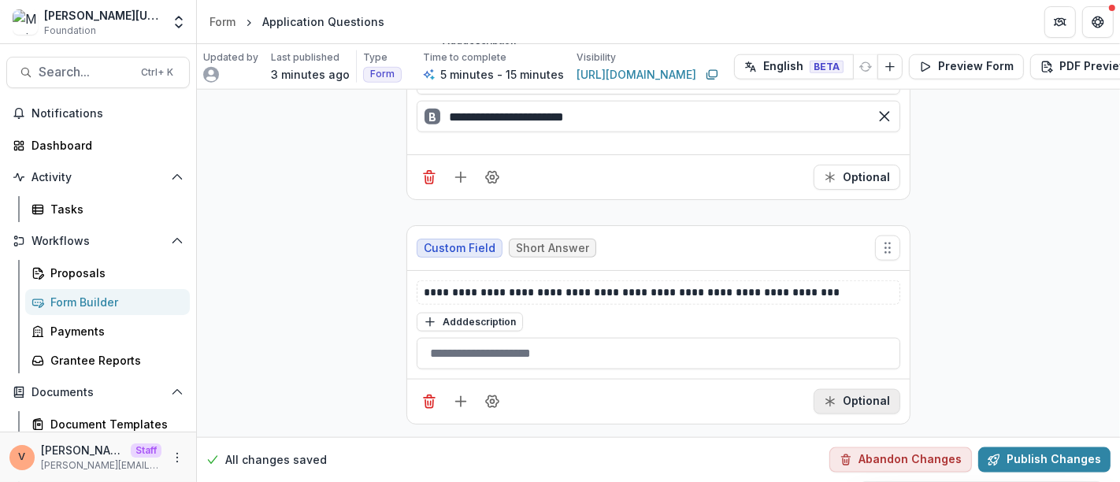
click at [848, 391] on button "Optional" at bounding box center [857, 401] width 87 height 25
click at [462, 397] on button "Add field" at bounding box center [460, 401] width 25 height 25
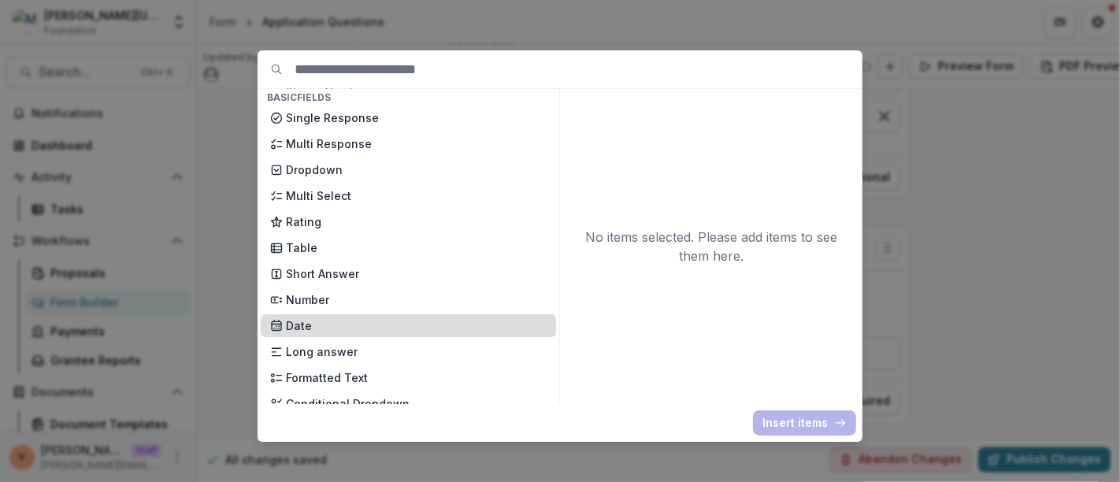
scroll to position [175, 0]
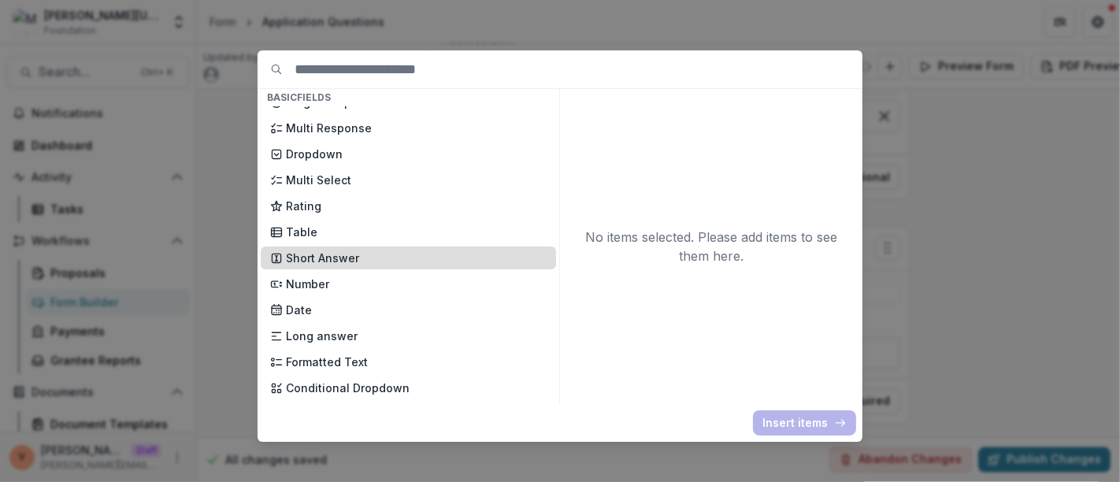
click at [349, 255] on p "Short Answer" at bounding box center [416, 258] width 261 height 17
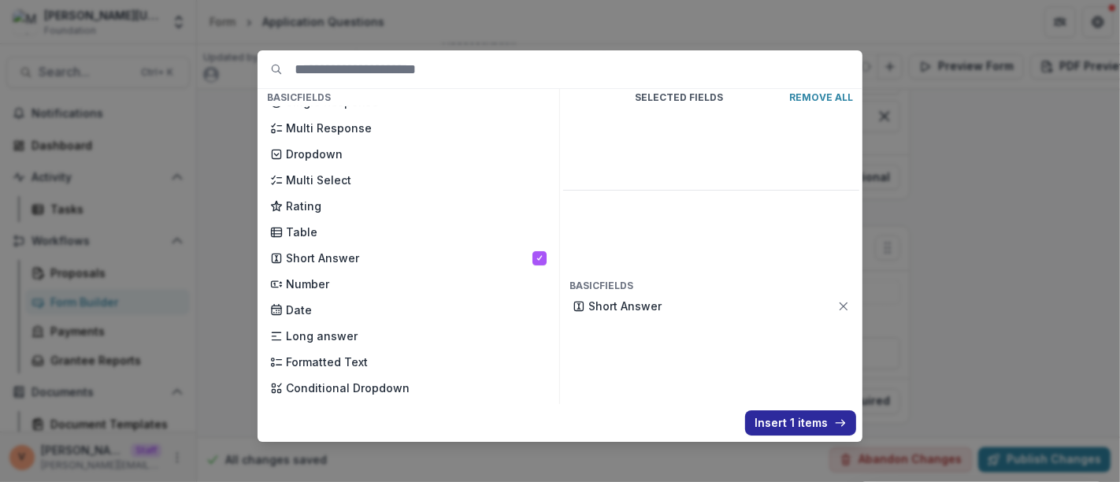
click at [795, 420] on button "Insert 1 items" at bounding box center [800, 422] width 111 height 25
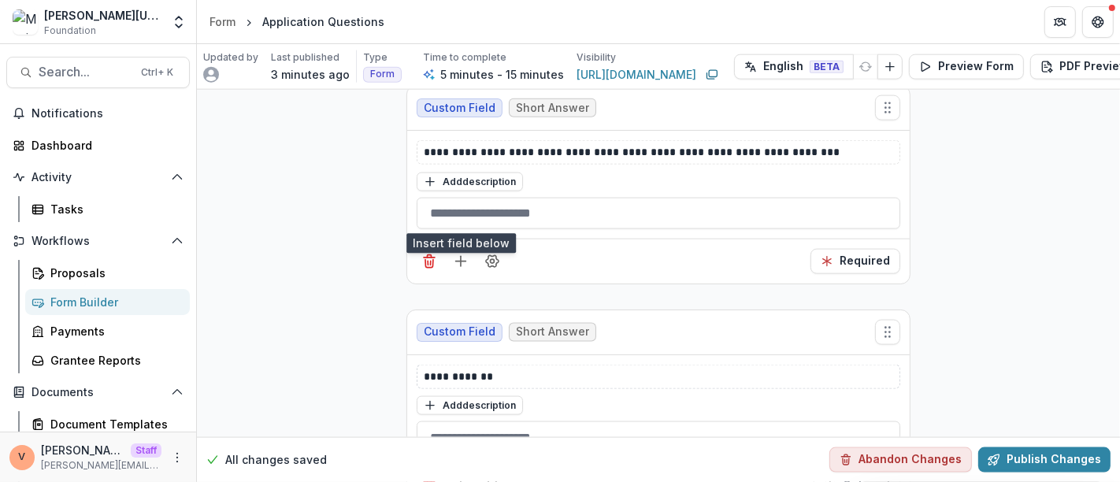
scroll to position [1813, 0]
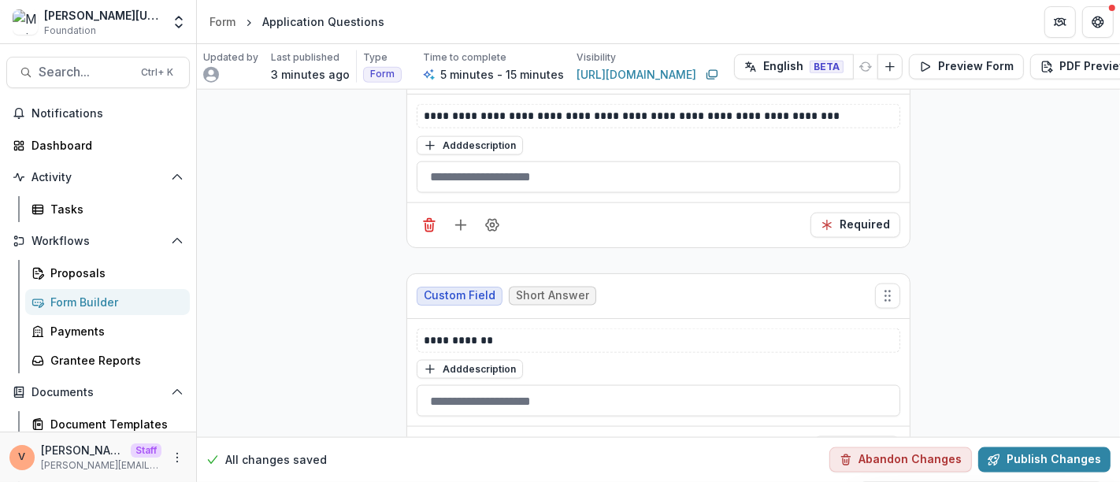
drag, startPoint x: 504, startPoint y: 338, endPoint x: 368, endPoint y: 331, distance: 136.4
drag, startPoint x: 506, startPoint y: 332, endPoint x: 380, endPoint y: 322, distance: 126.4
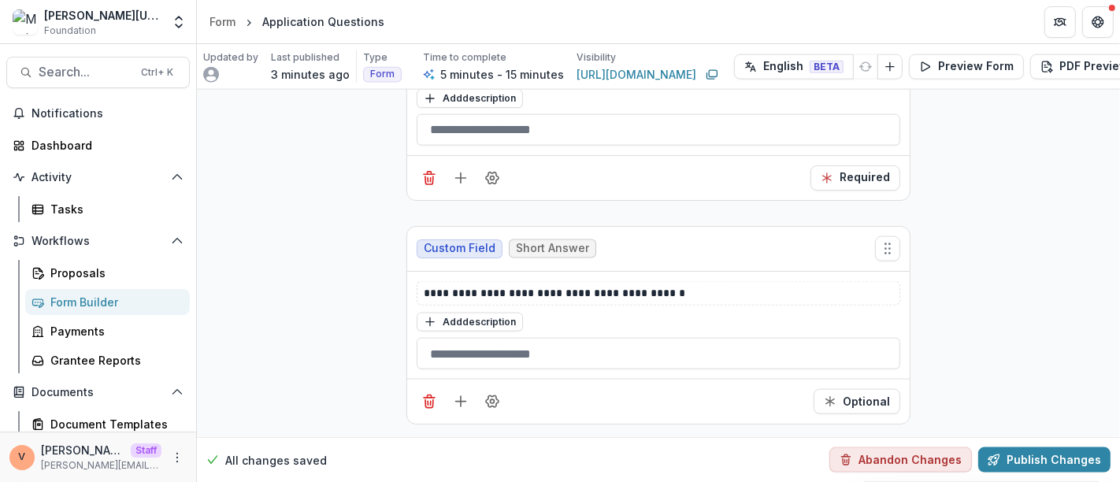
click at [495, 403] on div "Optional" at bounding box center [658, 401] width 502 height 45
click at [491, 394] on icon "Field Settings" at bounding box center [492, 402] width 16 height 16
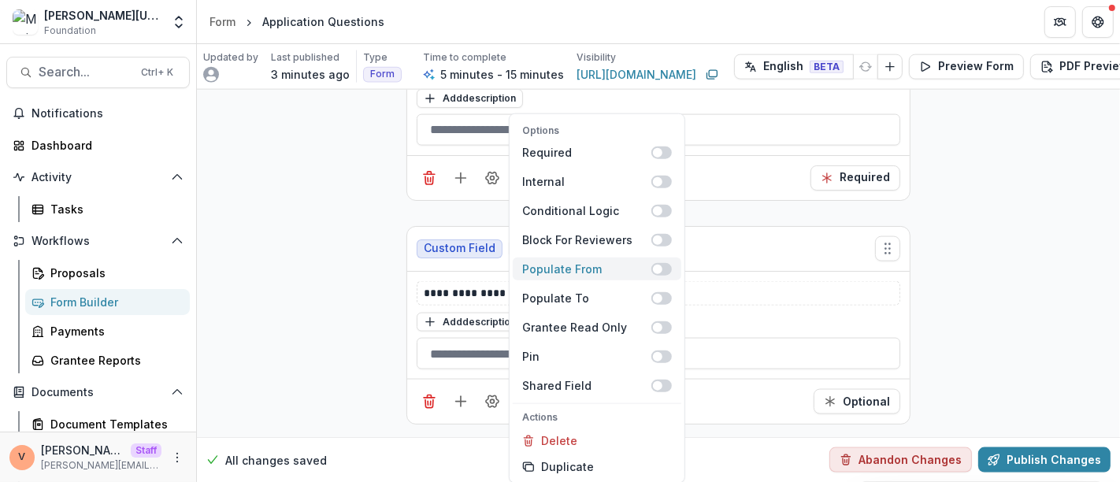
click at [668, 269] on span at bounding box center [661, 268] width 20 height 13
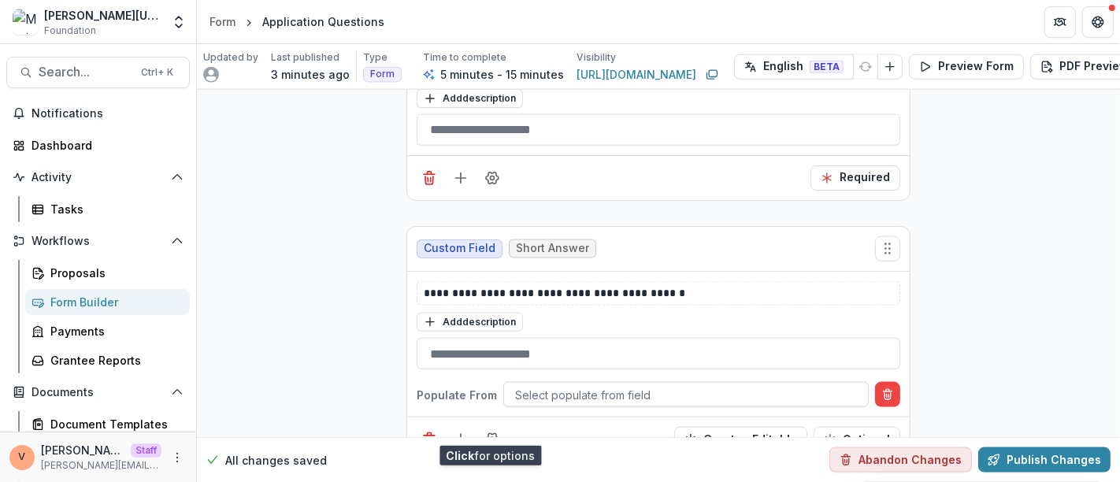
click at [584, 385] on div at bounding box center [686, 395] width 342 height 20
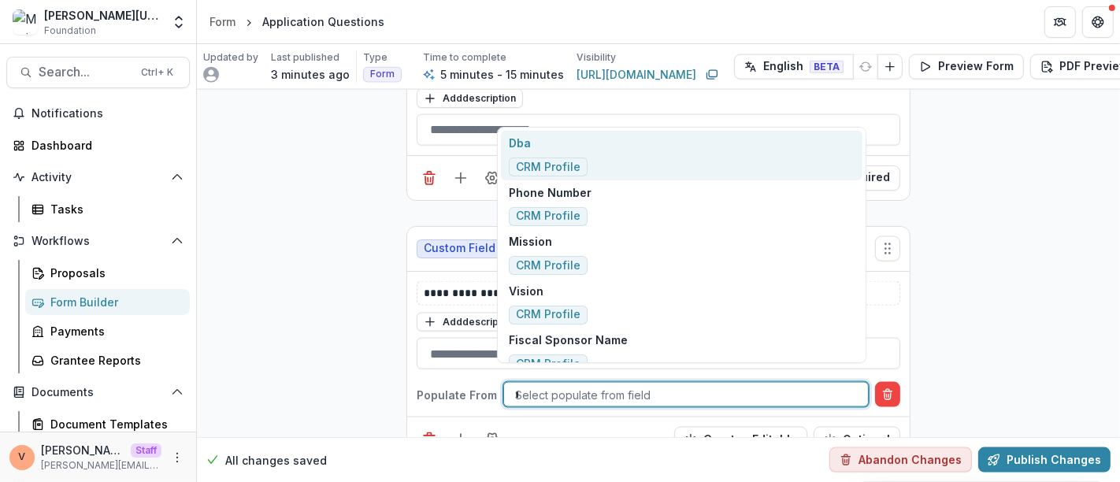
type input "**"
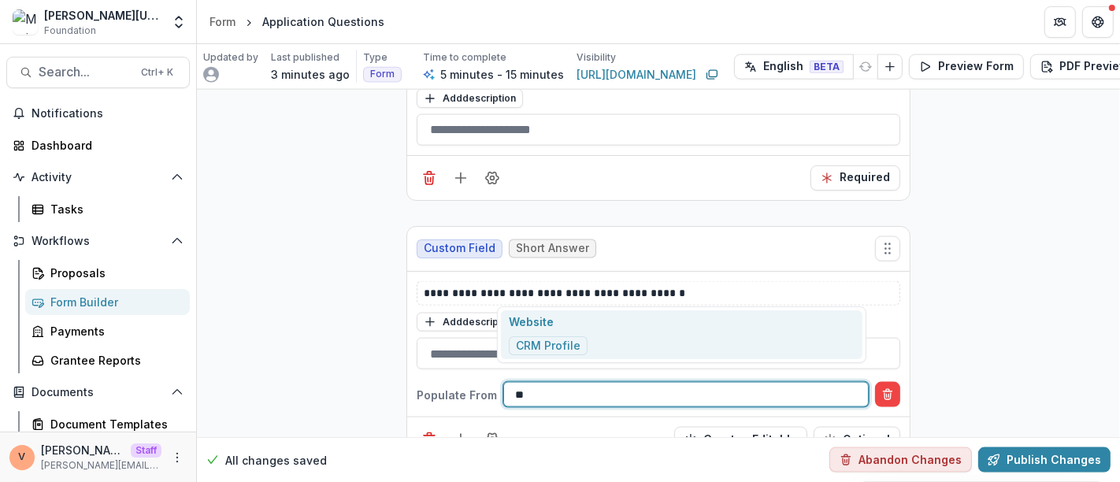
click at [604, 330] on div "Website CRM Profile" at bounding box center [681, 335] width 361 height 50
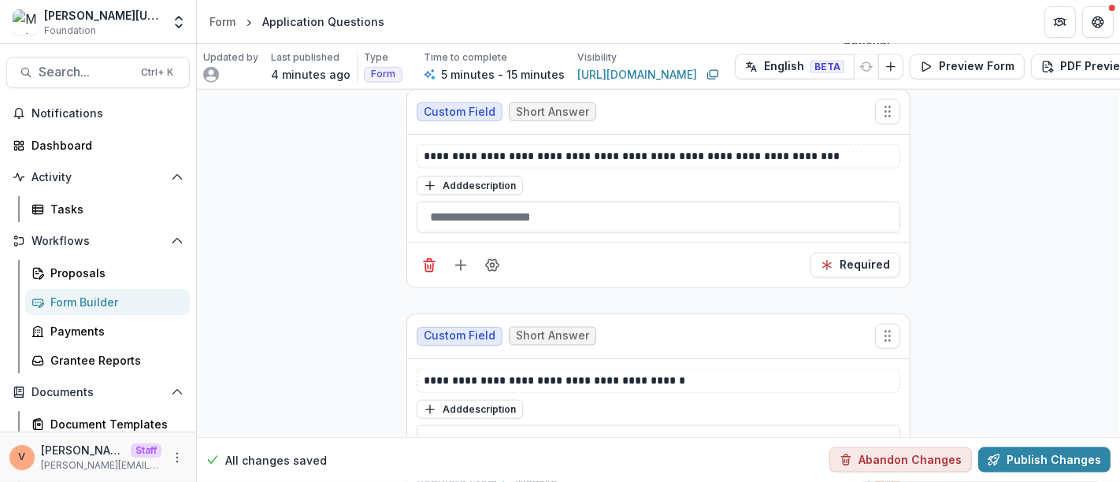
scroll to position [1898, 0]
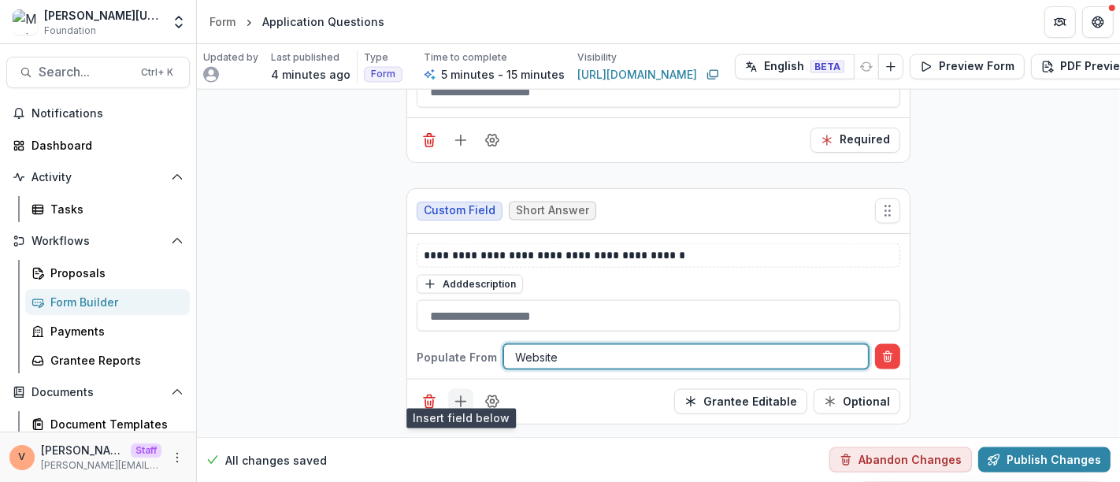
click at [458, 394] on icon "Add field" at bounding box center [461, 402] width 16 height 16
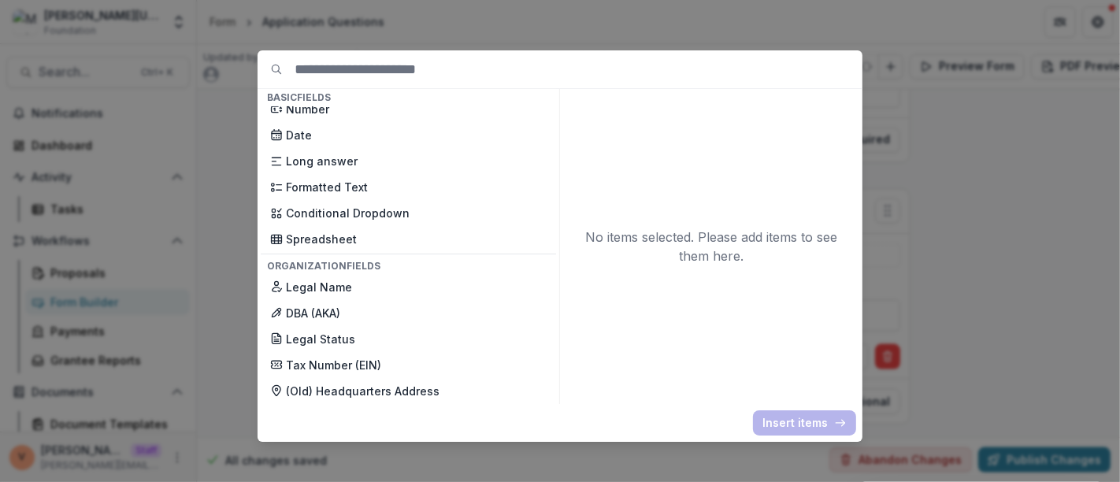
scroll to position [262, 0]
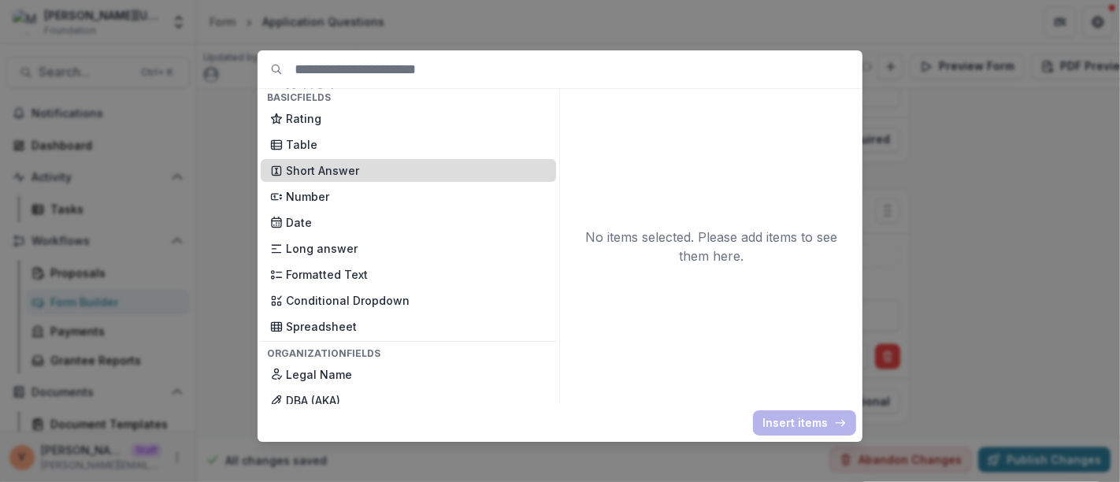
click at [347, 164] on p "Short Answer" at bounding box center [416, 170] width 261 height 17
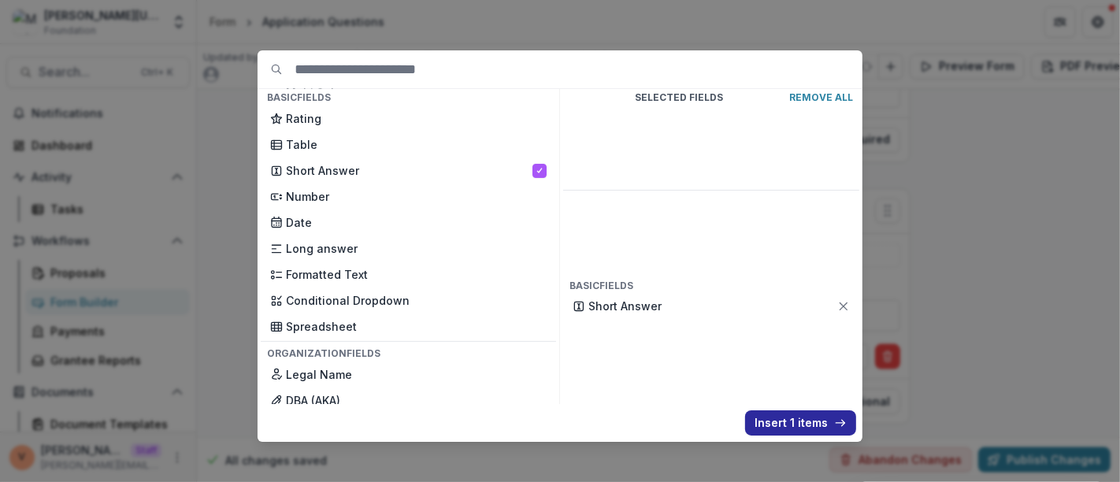
click at [789, 424] on button "Insert 1 items" at bounding box center [800, 422] width 111 height 25
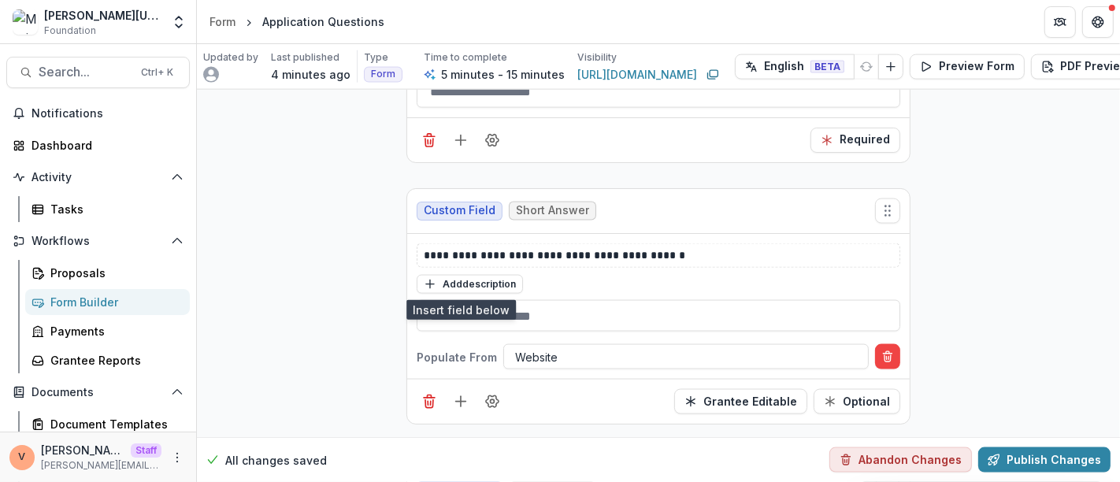
scroll to position [2121, 0]
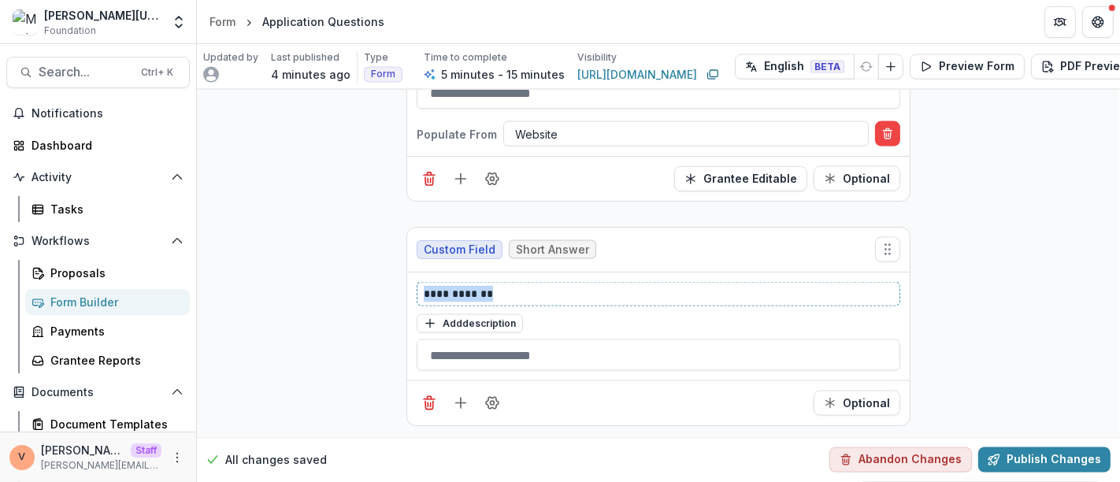
drag, startPoint x: 517, startPoint y: 282, endPoint x: 231, endPoint y: 279, distance: 286.7
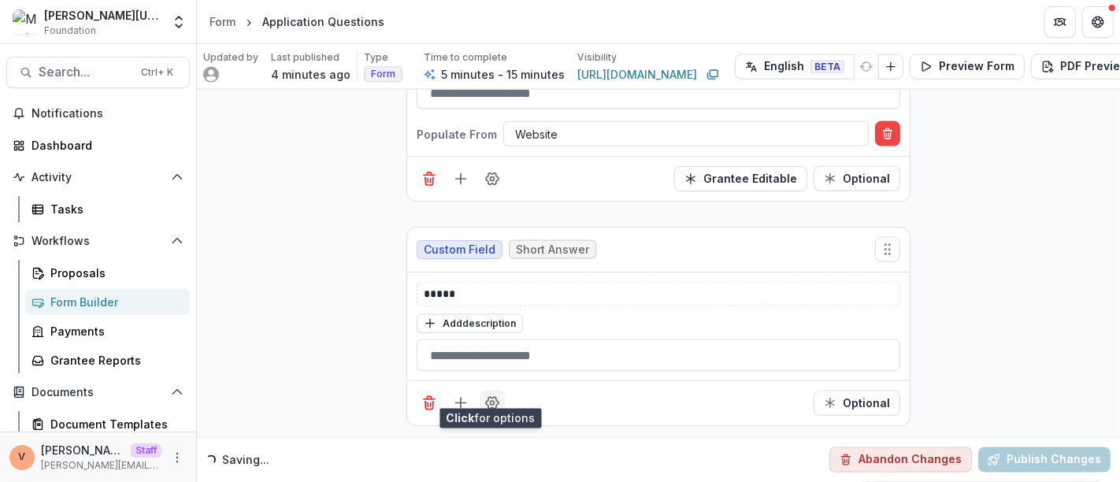
click at [492, 398] on icon "Field Settings" at bounding box center [492, 404] width 13 height 12
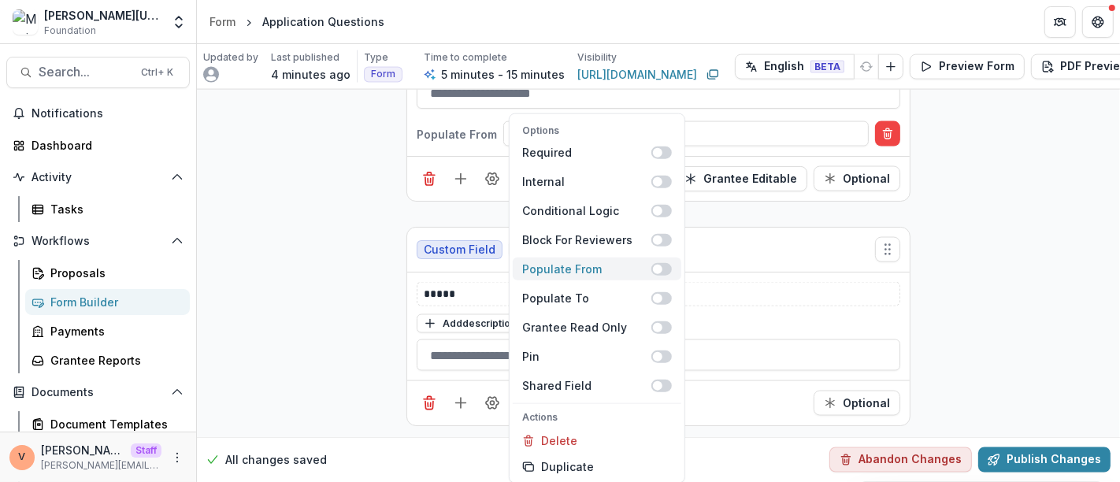
click at [669, 265] on span at bounding box center [661, 268] width 20 height 13
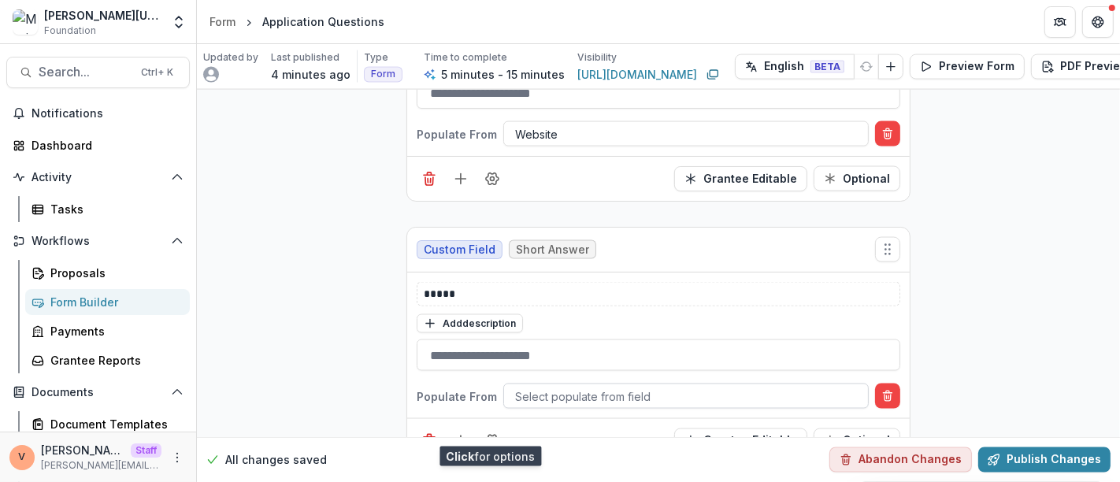
click at [576, 387] on div at bounding box center [686, 397] width 342 height 20
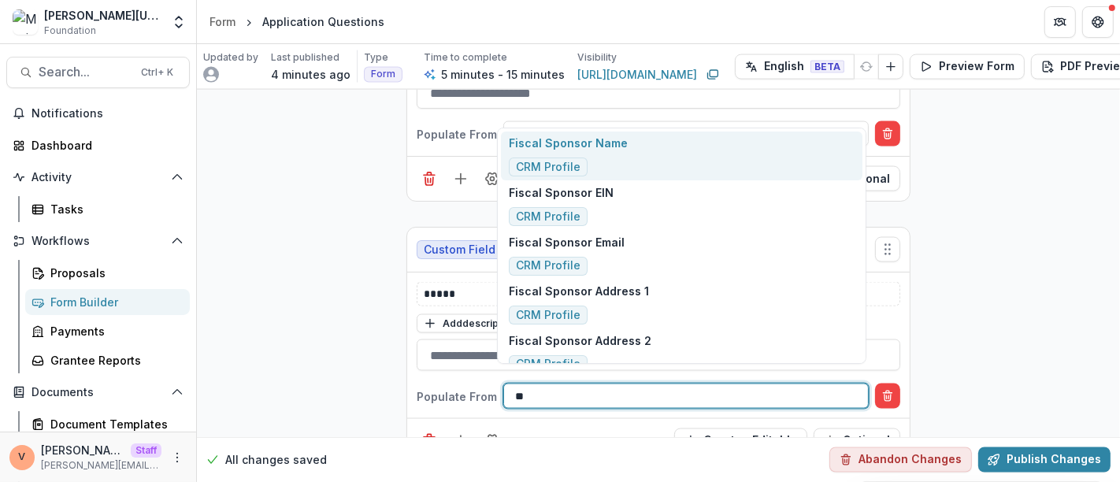
type input "*"
type input "***"
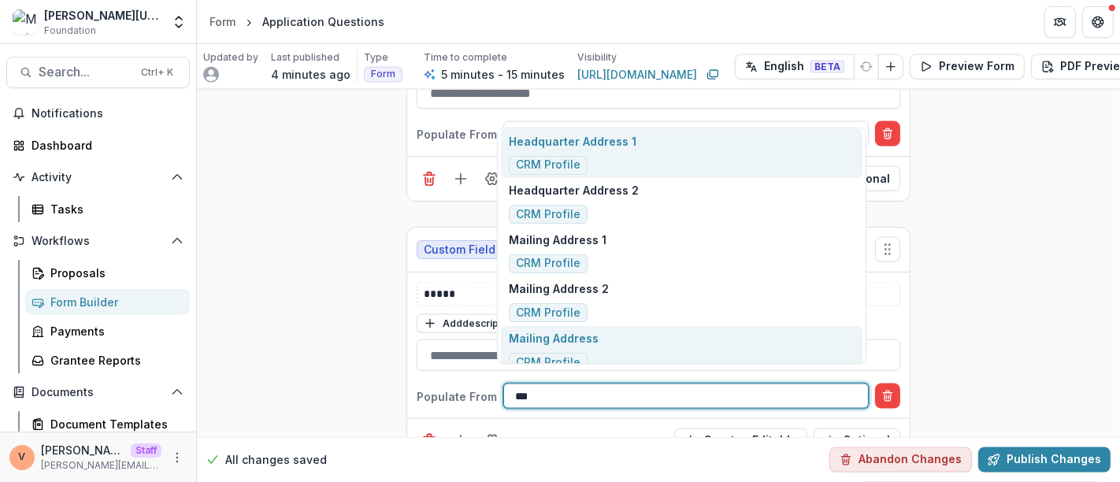
scroll to position [0, 0]
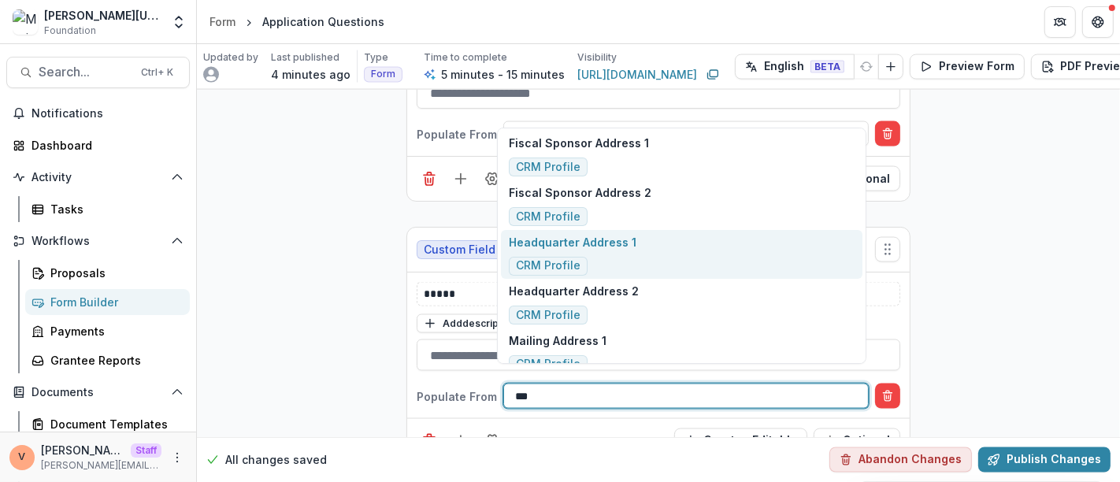
click at [675, 250] on div "Headquarter Address 1 CRM Profile" at bounding box center [681, 255] width 361 height 50
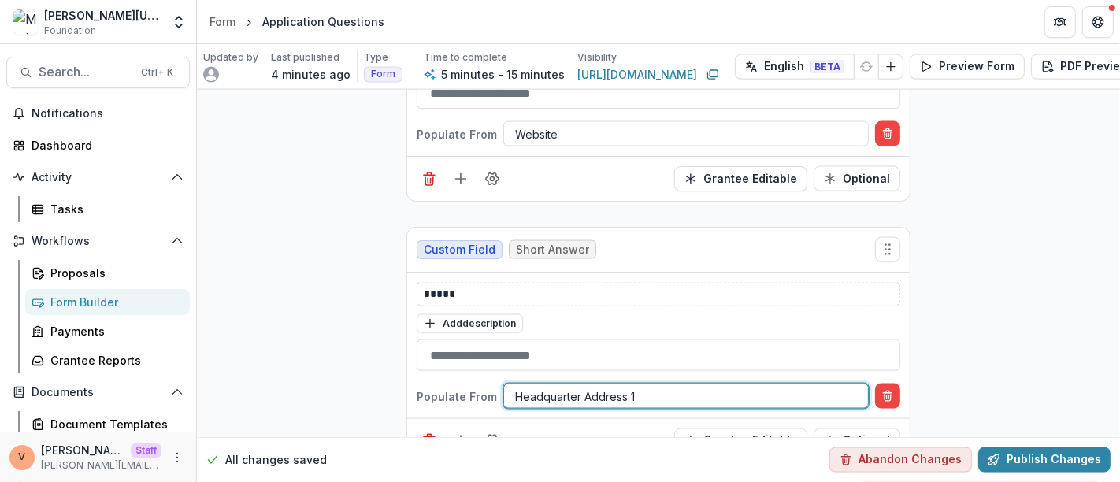
scroll to position [2159, 0]
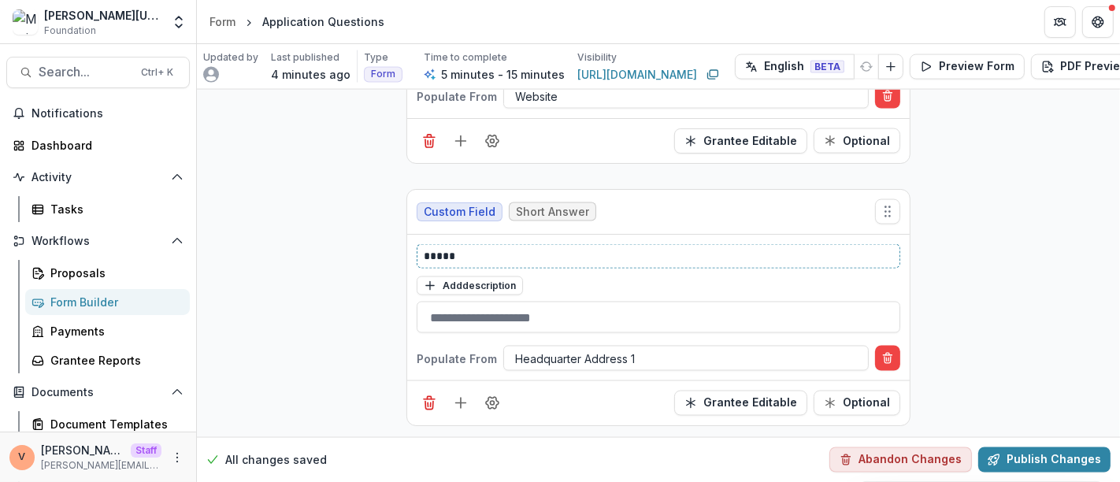
click at [492, 248] on p "*****" at bounding box center [659, 256] width 470 height 17
click at [495, 395] on icon "Field Settings" at bounding box center [492, 403] width 16 height 16
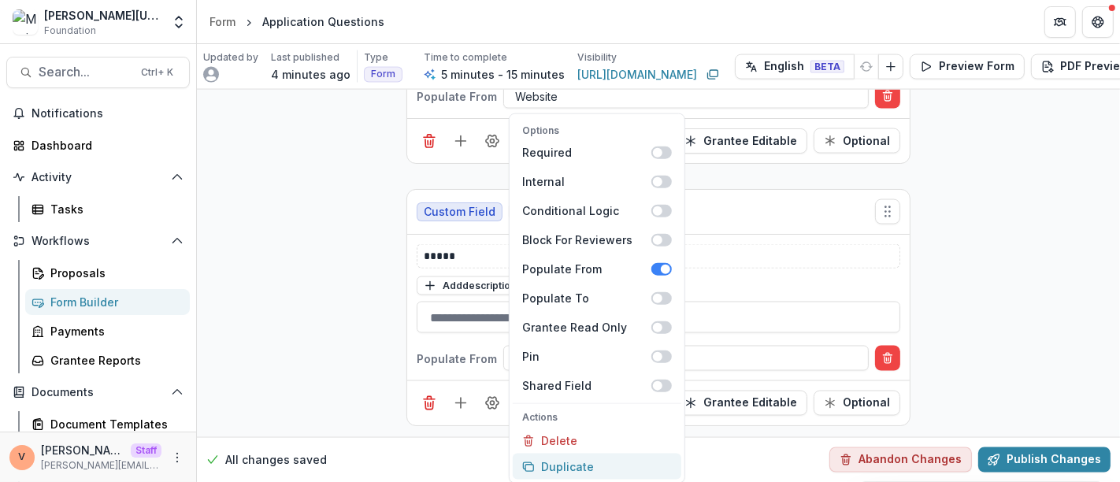
click at [565, 466] on button "Duplicate" at bounding box center [597, 467] width 169 height 26
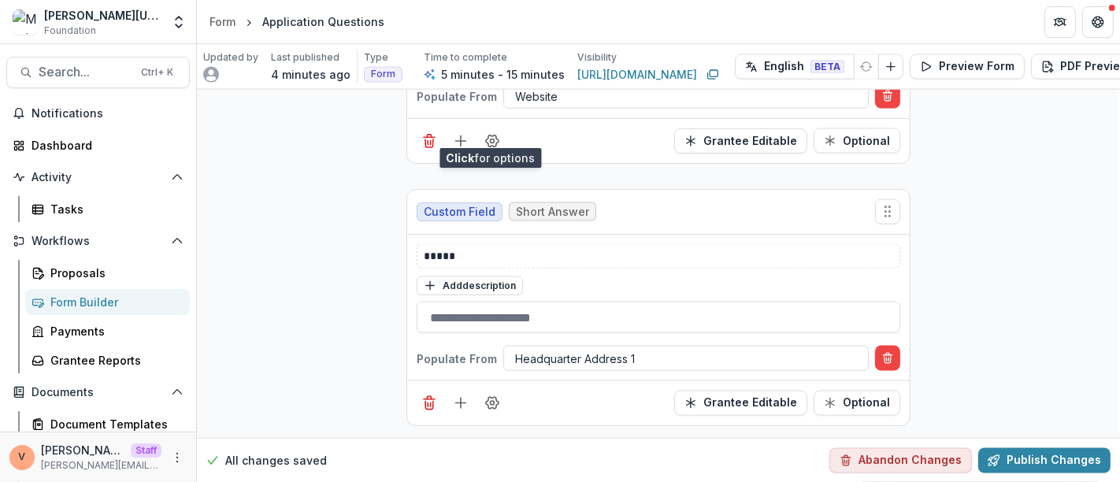
scroll to position [2419, 0]
click at [643, 350] on div at bounding box center [686, 360] width 342 height 20
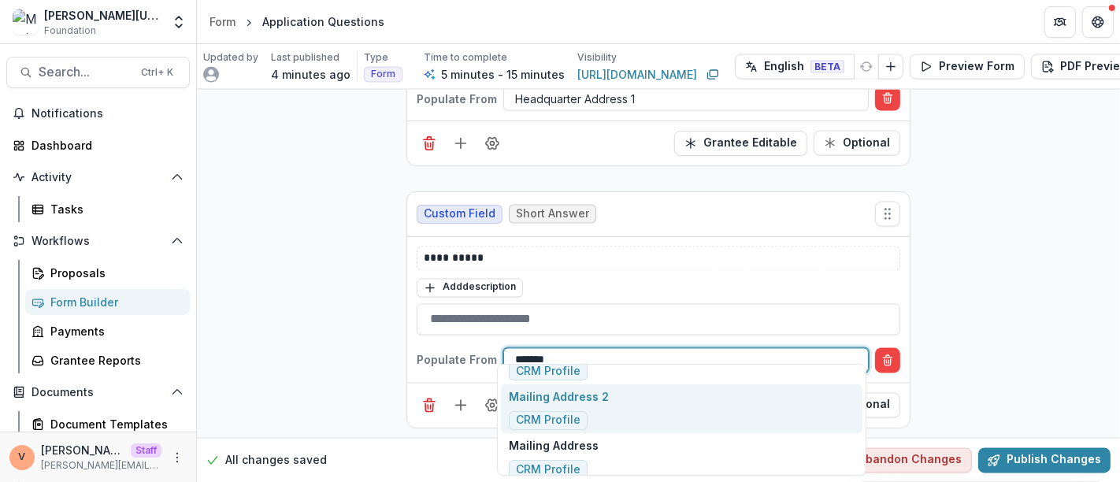
scroll to position [290, 0]
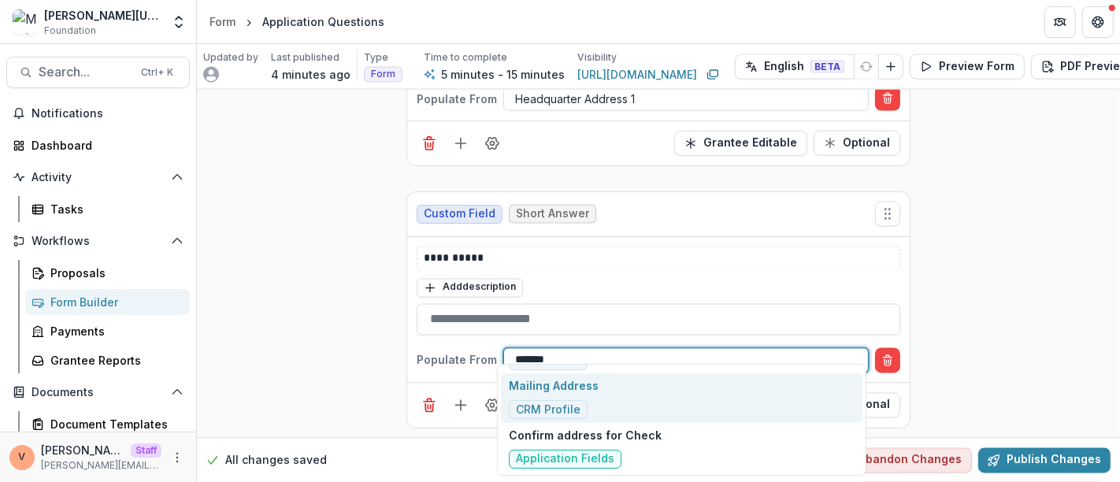
type input "*******"
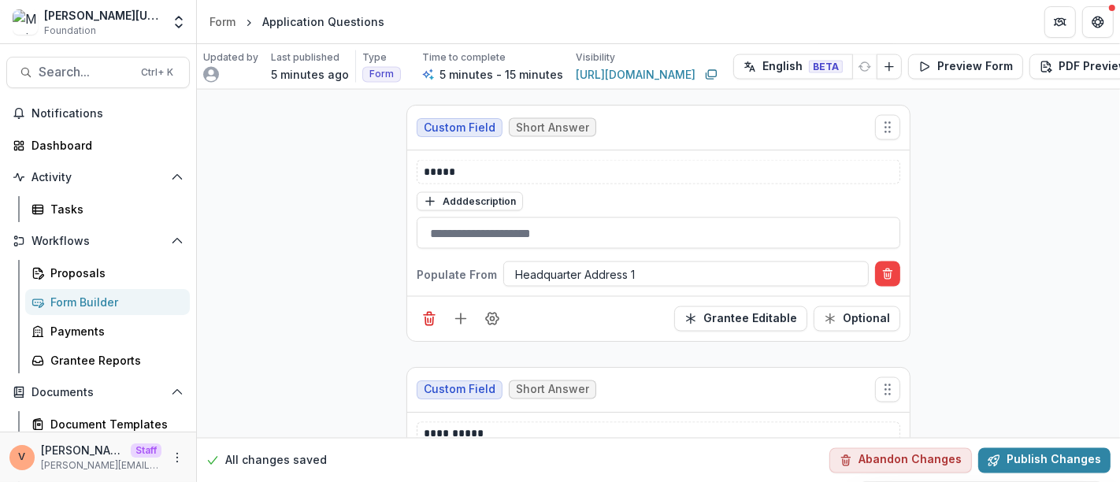
scroll to position [2156, 0]
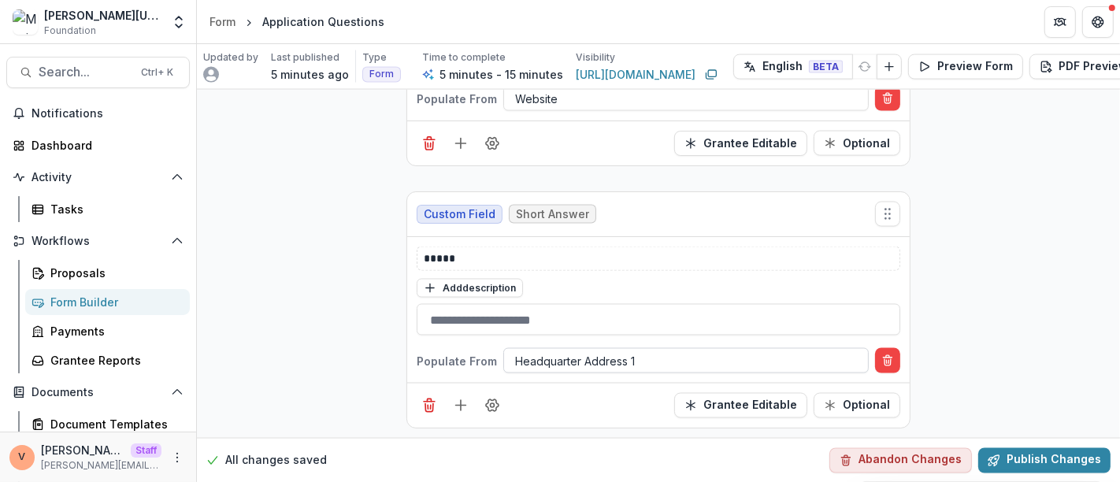
click at [639, 351] on div at bounding box center [686, 361] width 342 height 20
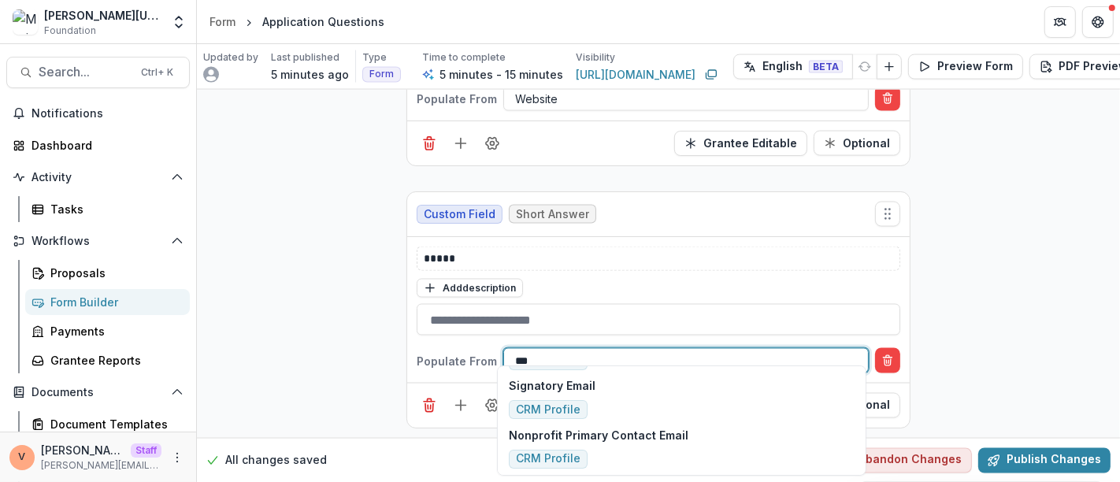
scroll to position [489, 0]
type input "****"
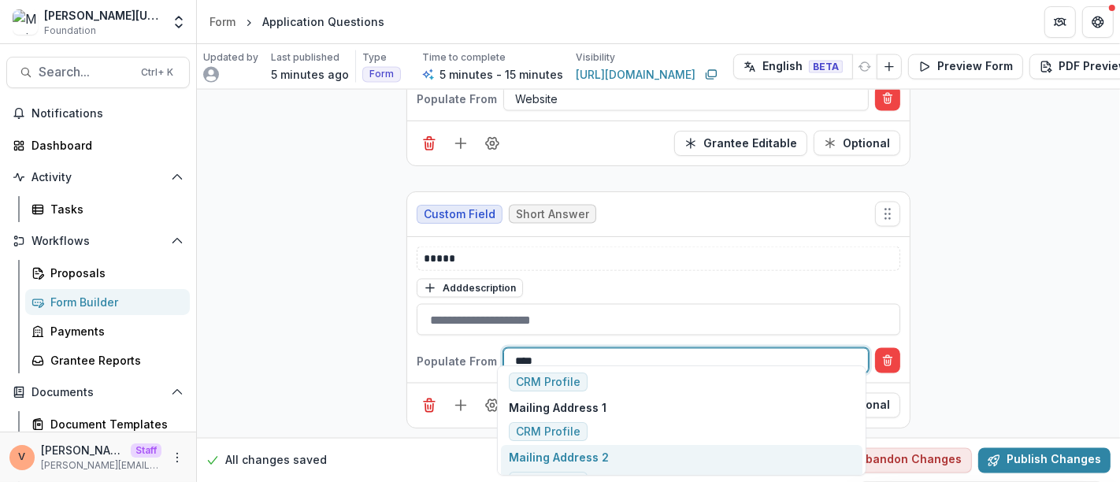
scroll to position [87, 0]
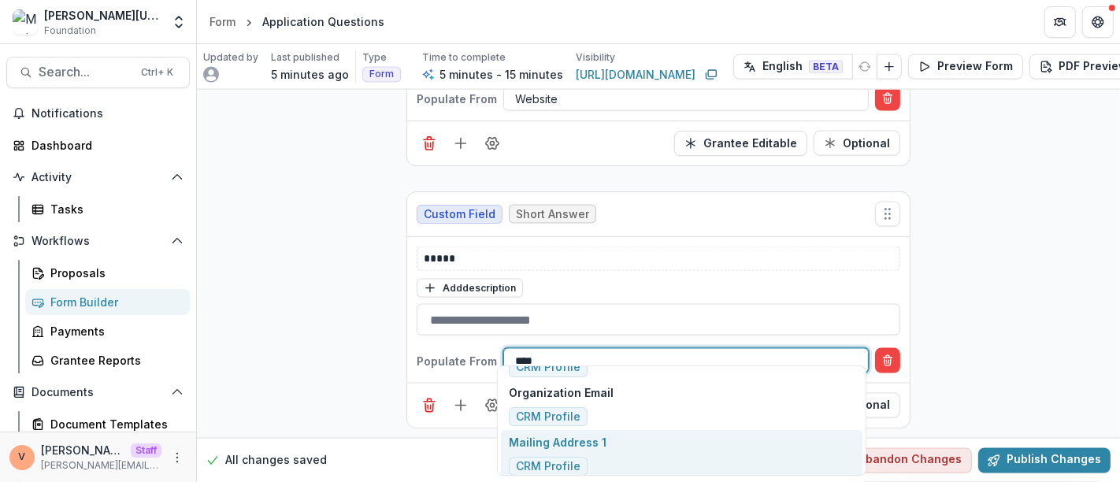
click at [615, 447] on div "Mailing Address 1 CRM Profile" at bounding box center [681, 455] width 361 height 50
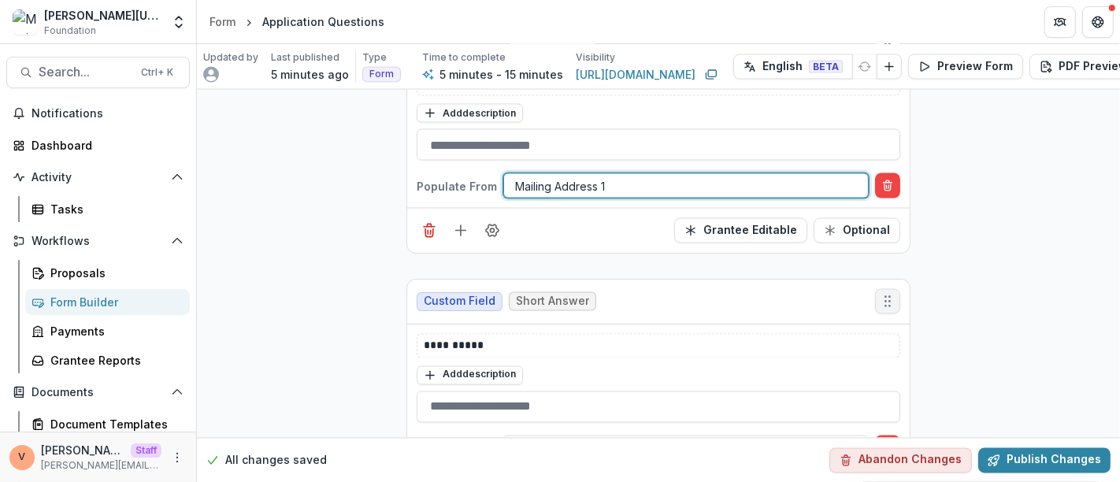
scroll to position [2419, 0]
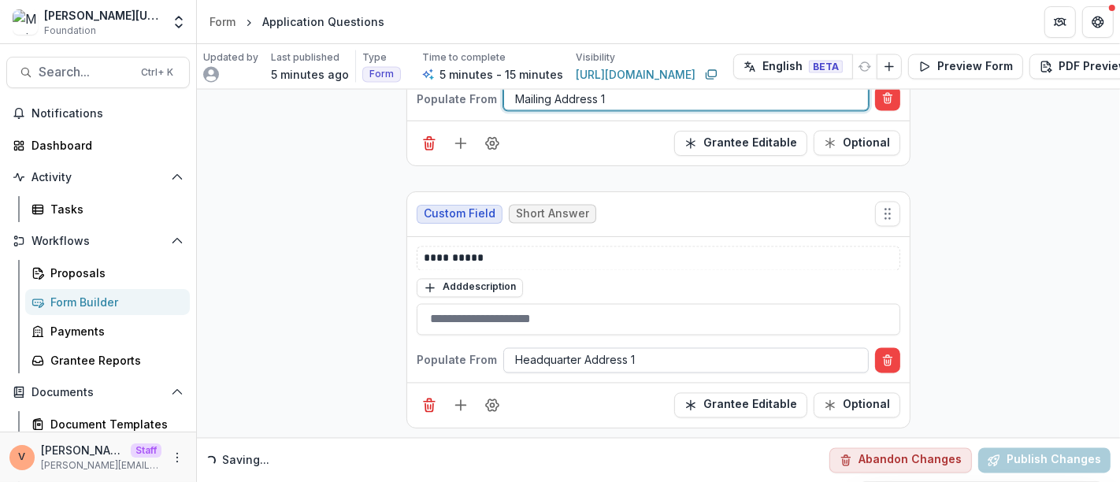
click at [652, 350] on div at bounding box center [686, 360] width 342 height 20
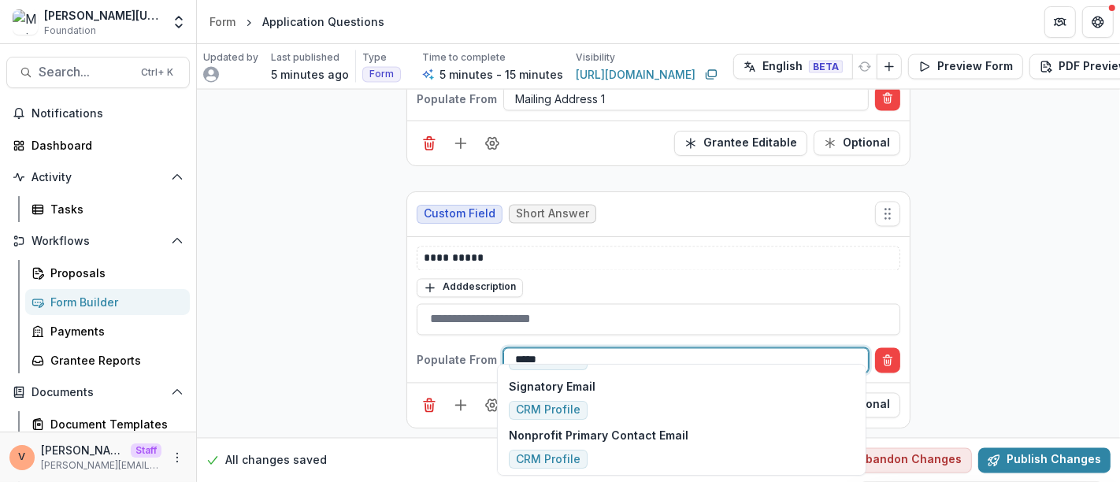
scroll to position [240, 0]
type input "*******"
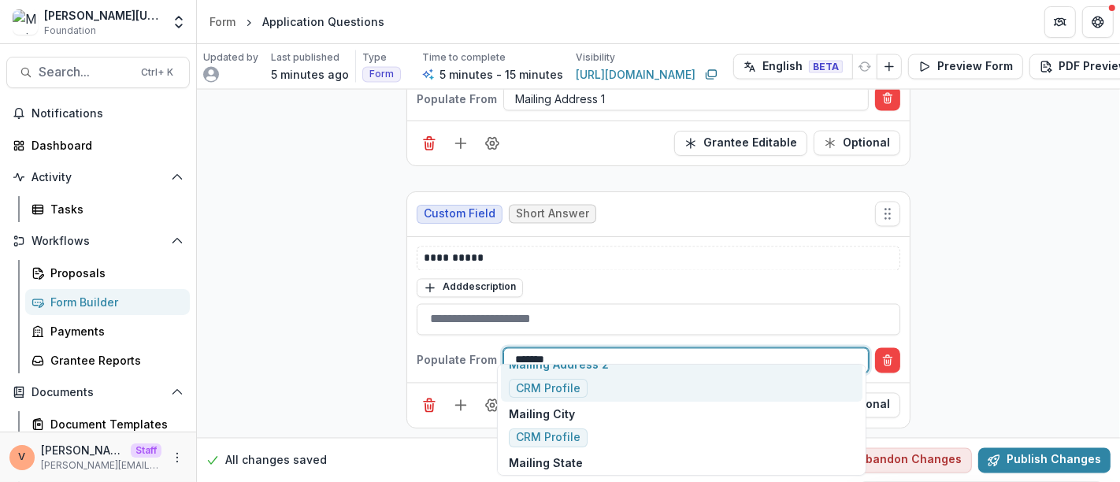
scroll to position [0, 0]
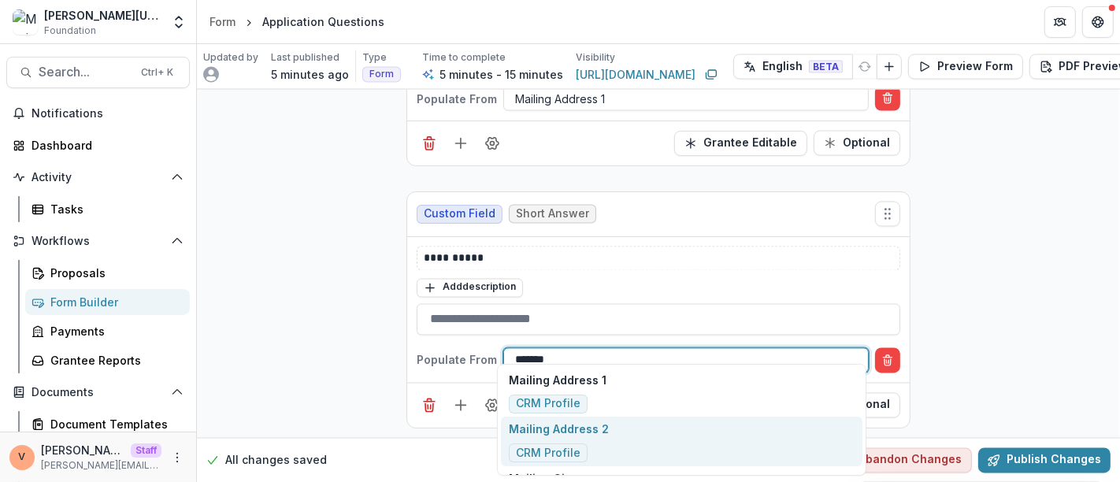
click at [624, 428] on div "Mailing Address 2 CRM Profile" at bounding box center [681, 442] width 361 height 50
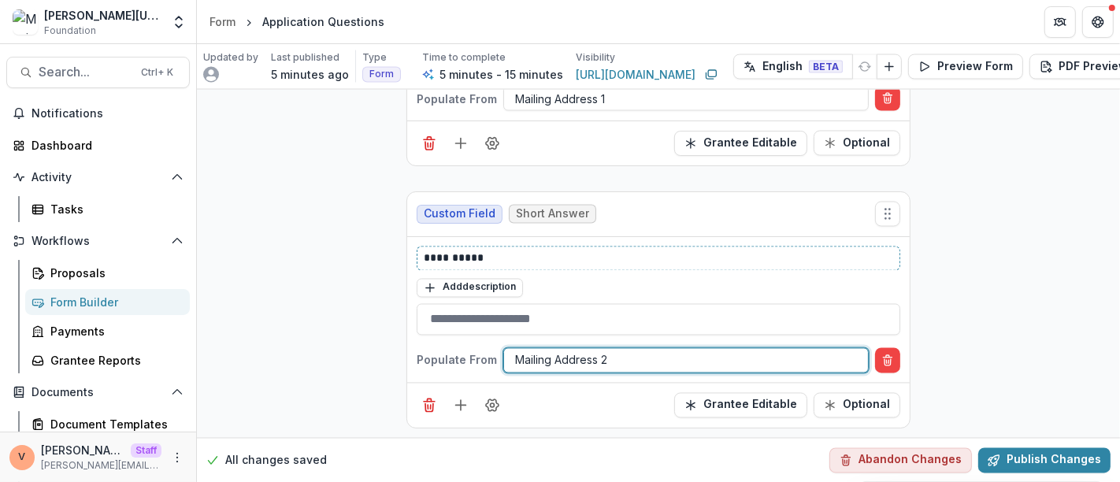
click at [530, 250] on p "**********" at bounding box center [659, 258] width 470 height 17
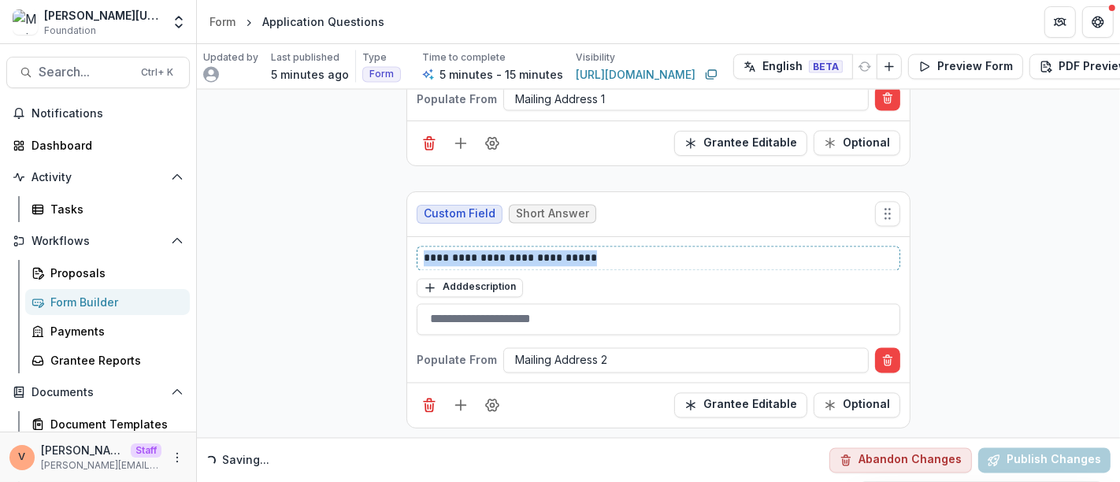
drag, startPoint x: 614, startPoint y: 245, endPoint x: 250, endPoint y: 250, distance: 364.7
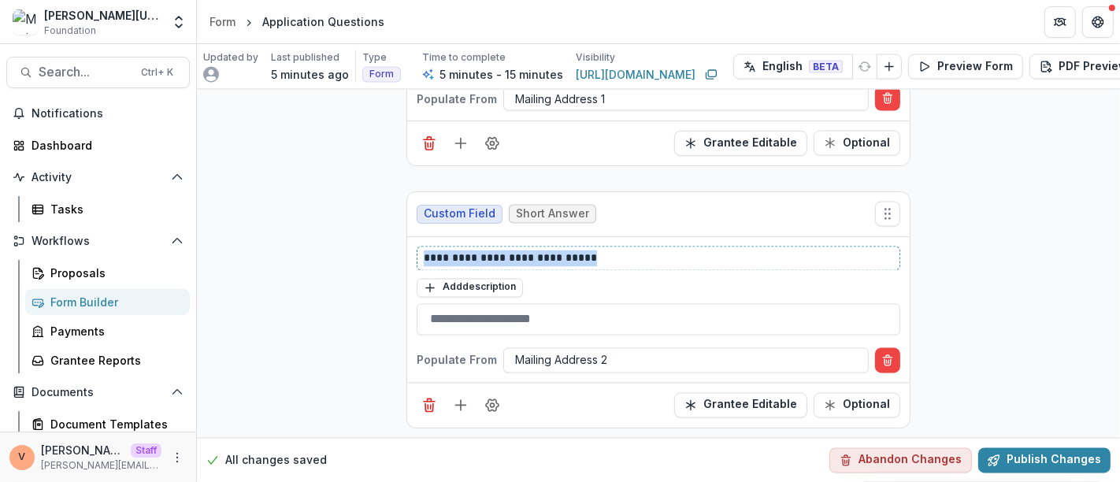
copy p "**********"
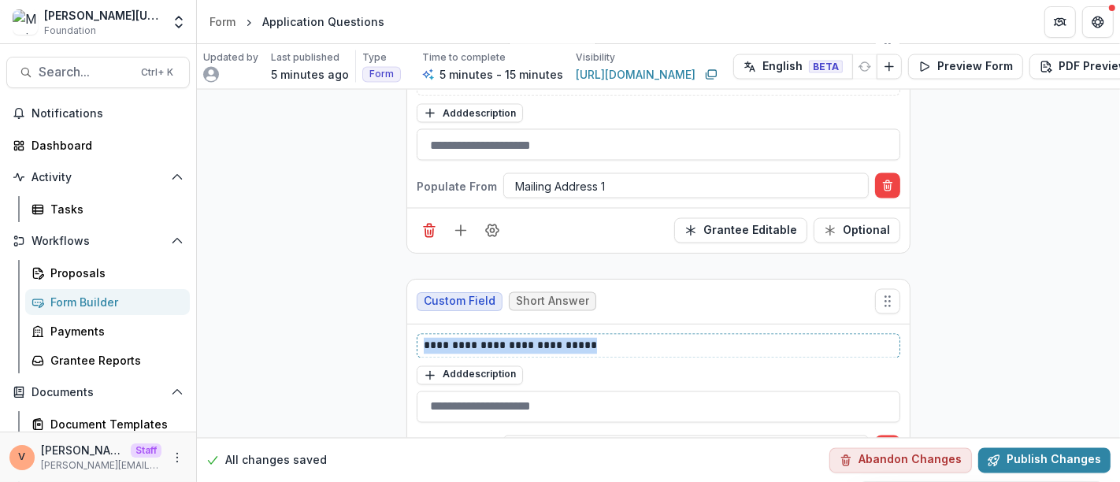
scroll to position [2244, 0]
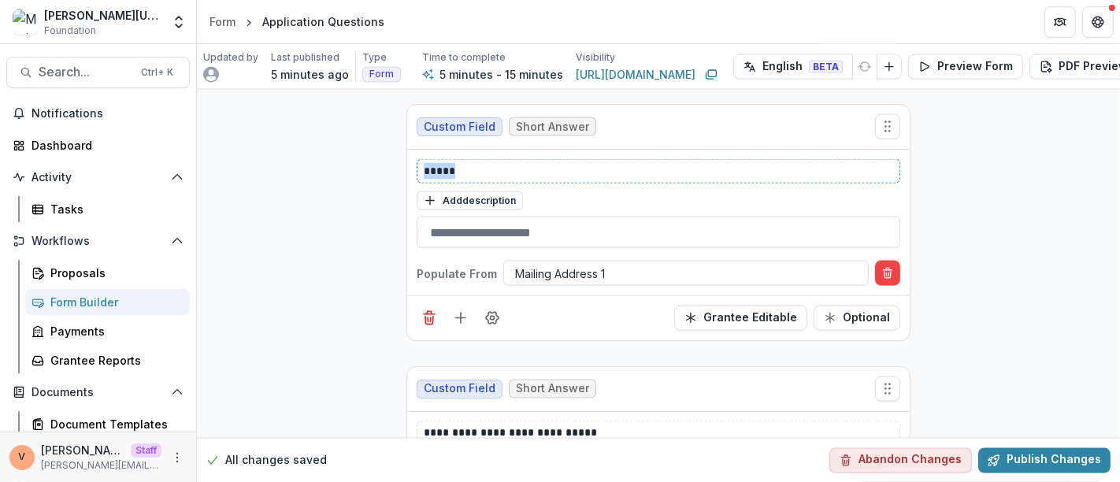
drag, startPoint x: 482, startPoint y: 159, endPoint x: 310, endPoint y: 160, distance: 172.5
click at [864, 311] on button "Optional" at bounding box center [857, 318] width 87 height 25
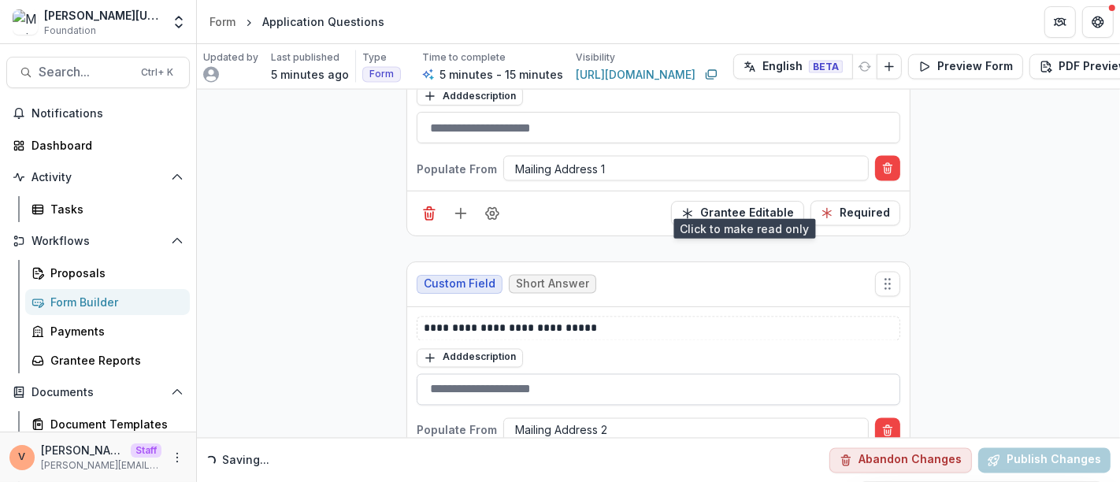
scroll to position [2419, 0]
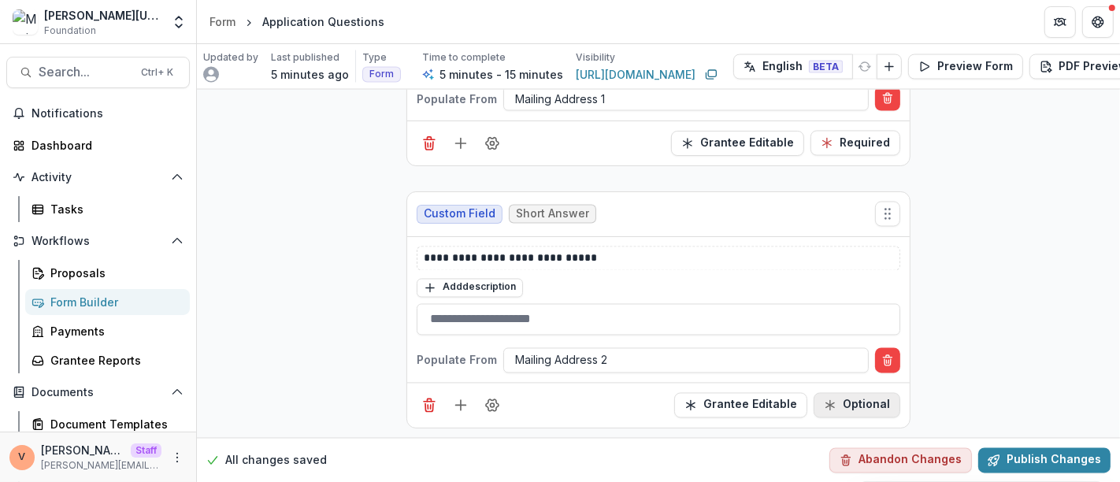
click at [848, 393] on button "Optional" at bounding box center [857, 405] width 87 height 25
click at [492, 398] on icon "Field Settings" at bounding box center [492, 406] width 16 height 16
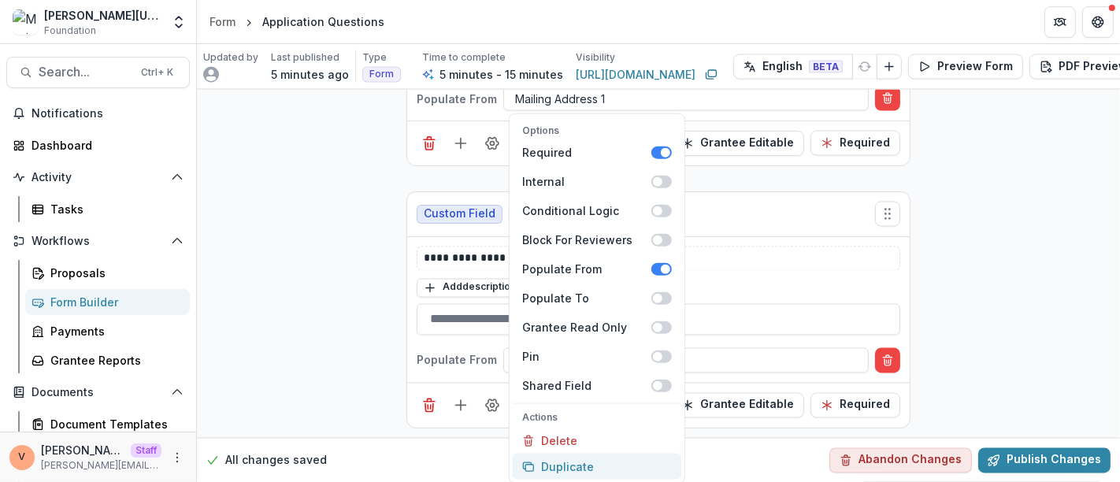
click at [584, 468] on button "Duplicate" at bounding box center [597, 467] width 169 height 26
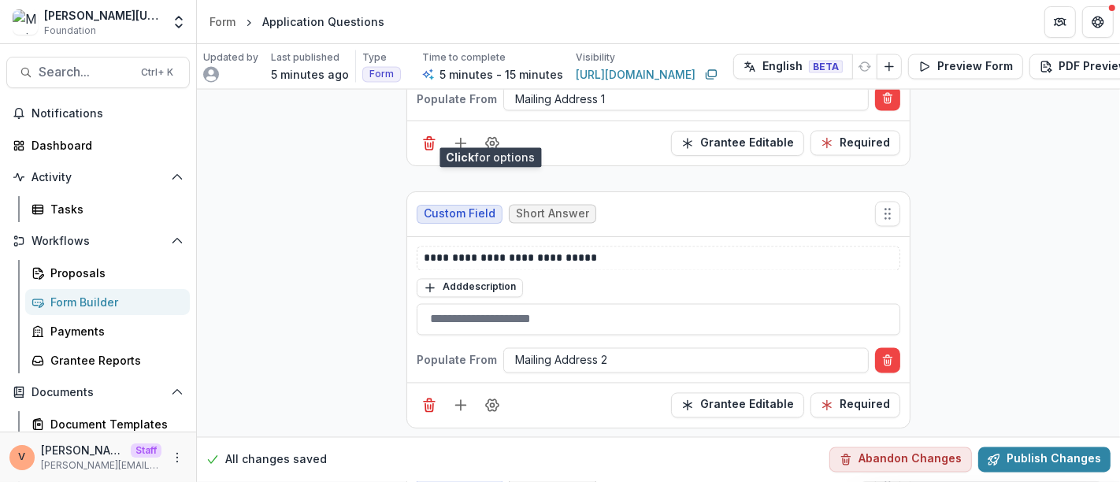
scroll to position [2679, 0]
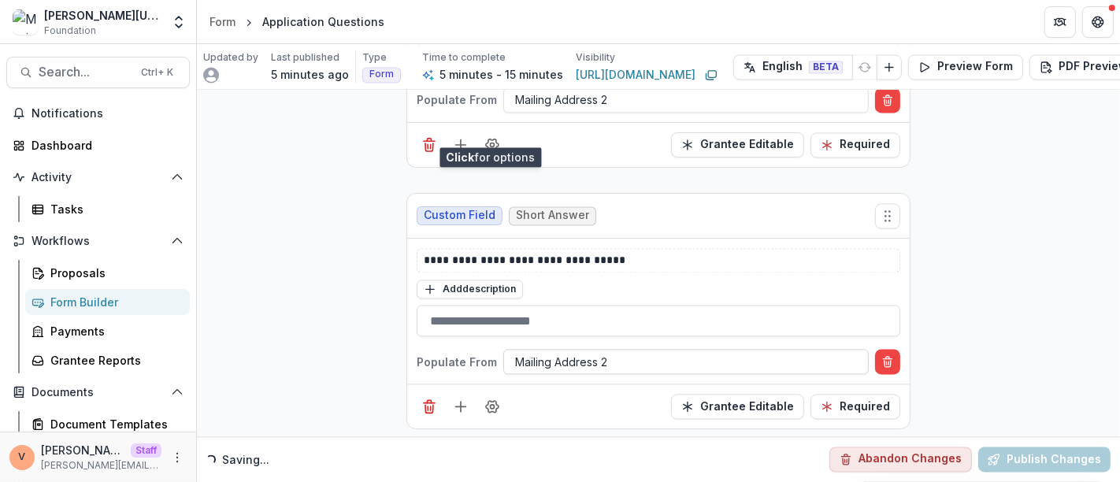
click at [621, 352] on div at bounding box center [686, 362] width 342 height 20
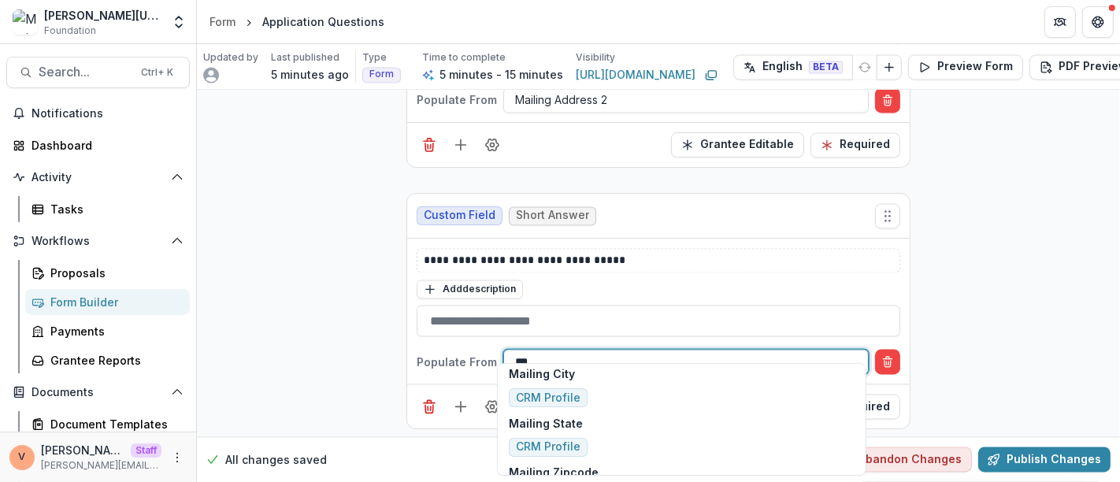
scroll to position [154, 0]
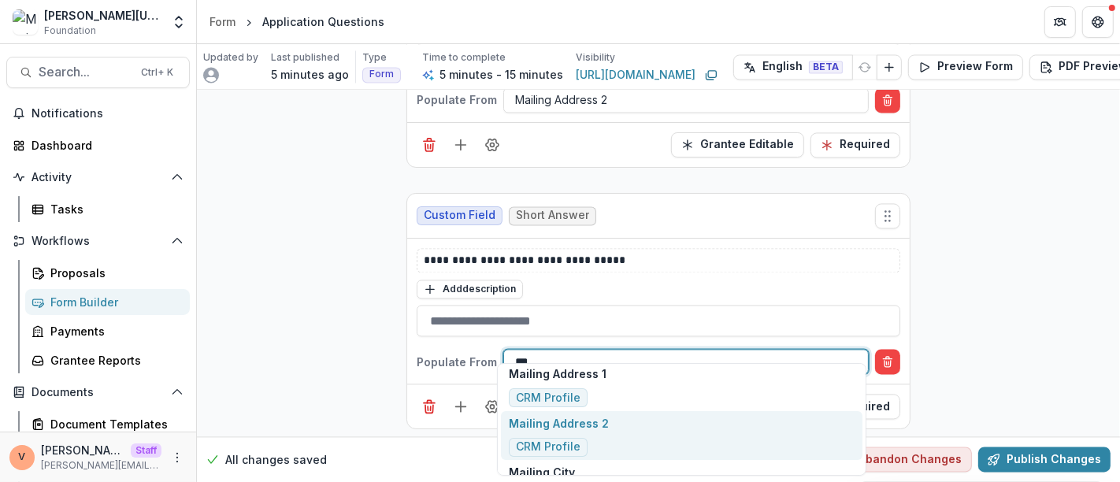
type input "****"
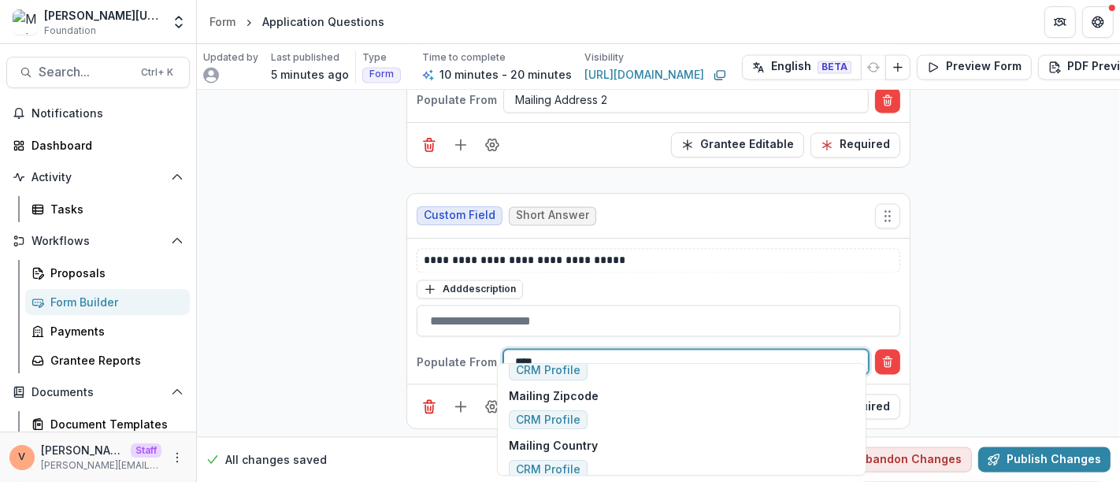
scroll to position [241, 0]
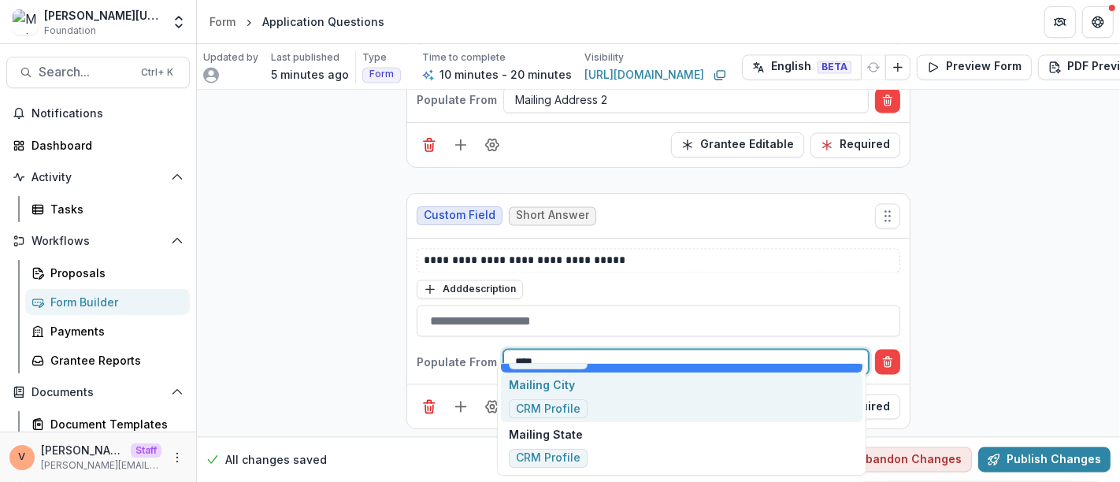
click at [636, 395] on div "Mailing City CRM Profile" at bounding box center [681, 398] width 361 height 50
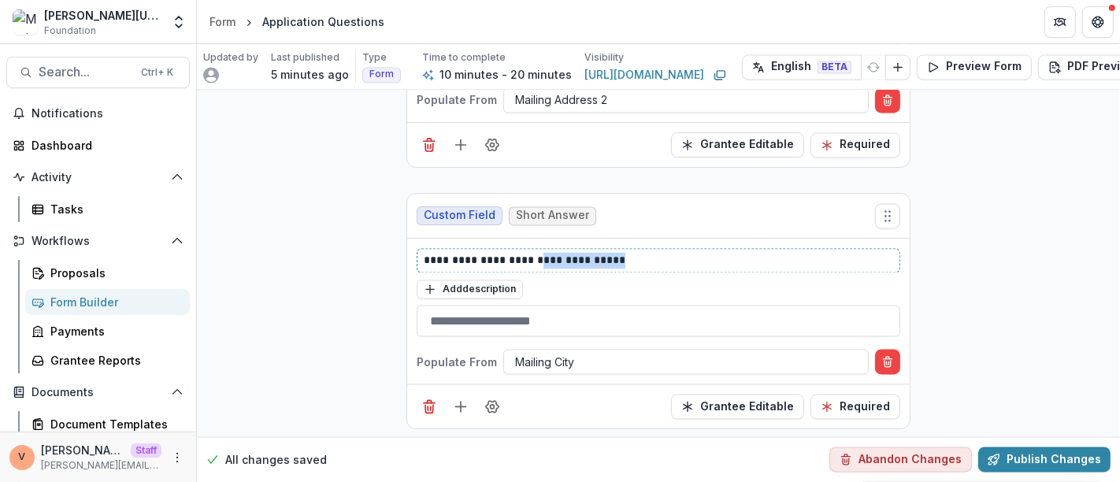
drag, startPoint x: 533, startPoint y: 245, endPoint x: 641, endPoint y: 244, distance: 107.9
click at [641, 252] on p "**********" at bounding box center [659, 260] width 470 height 17
click at [490, 397] on button "Field Settings" at bounding box center [492, 406] width 25 height 25
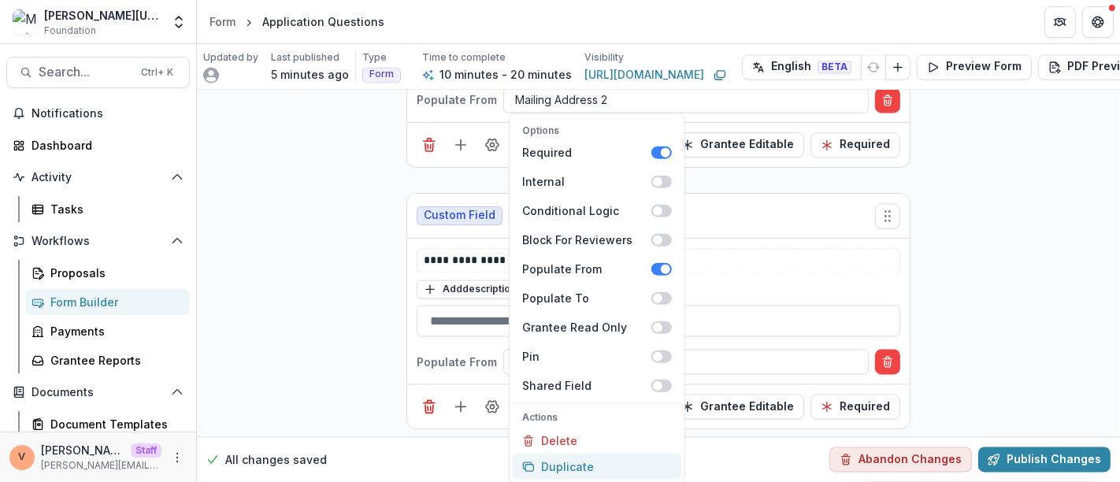
click at [555, 458] on button "Duplicate" at bounding box center [597, 467] width 169 height 26
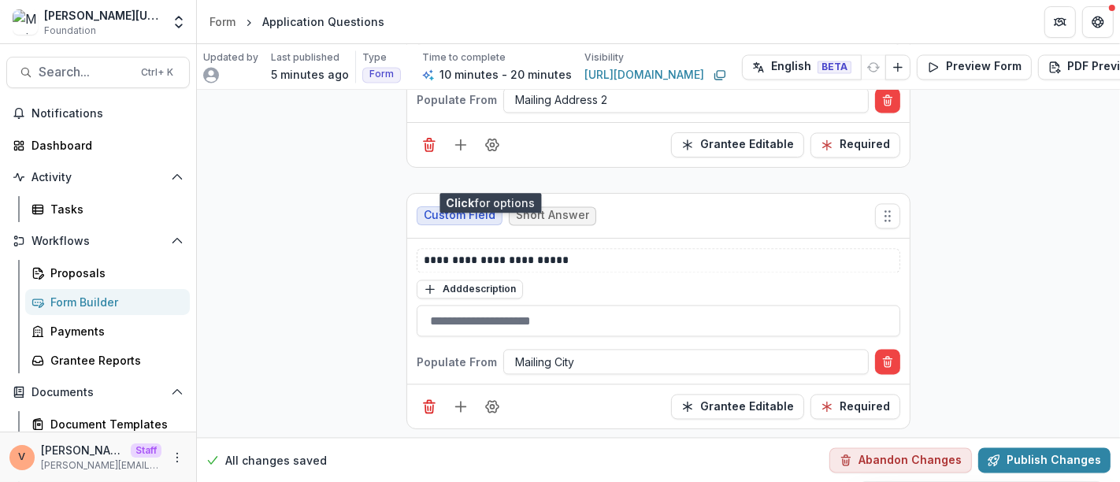
scroll to position [2940, 0]
drag, startPoint x: 534, startPoint y: 244, endPoint x: 688, endPoint y: 244, distance: 154.4
click at [688, 253] on p "**********" at bounding box center [659, 261] width 470 height 17
click at [602, 353] on div at bounding box center [686, 363] width 342 height 20
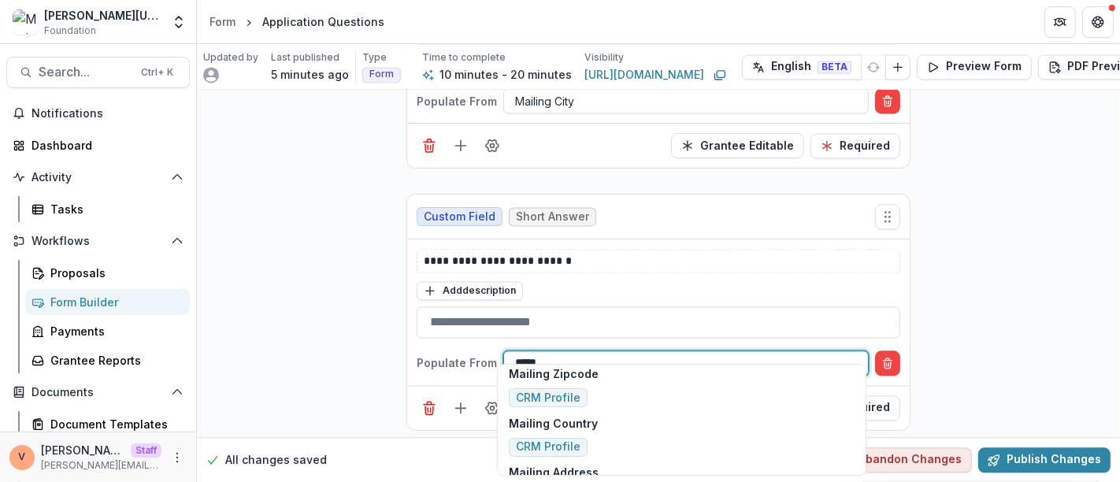
scroll to position [55, 0]
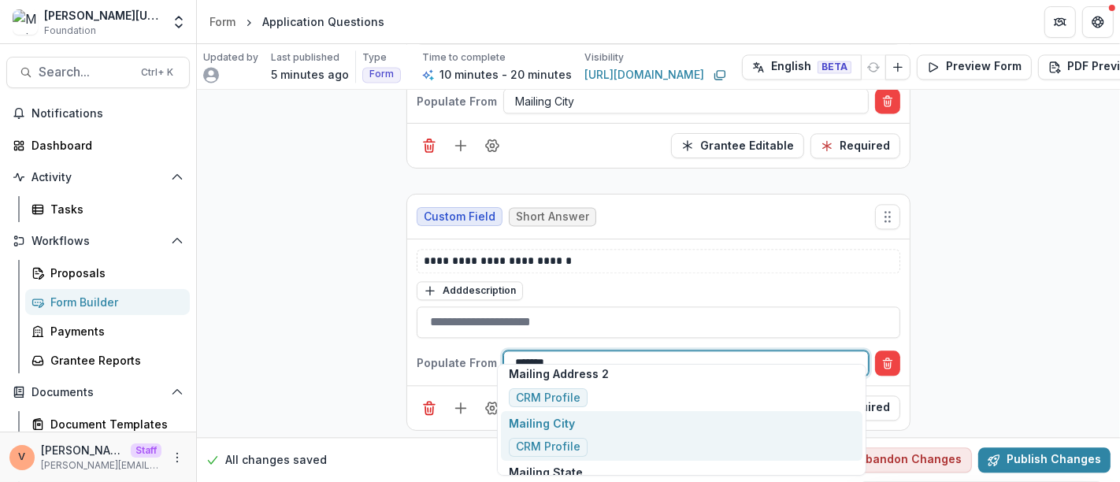
type input "*******"
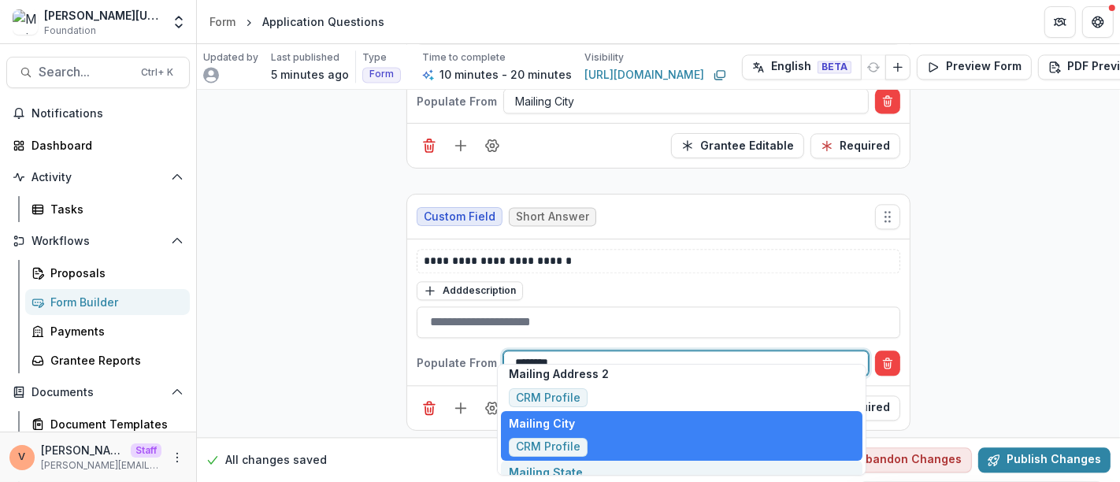
click at [597, 470] on div "Mailing State CRM Profile" at bounding box center [681, 486] width 361 height 50
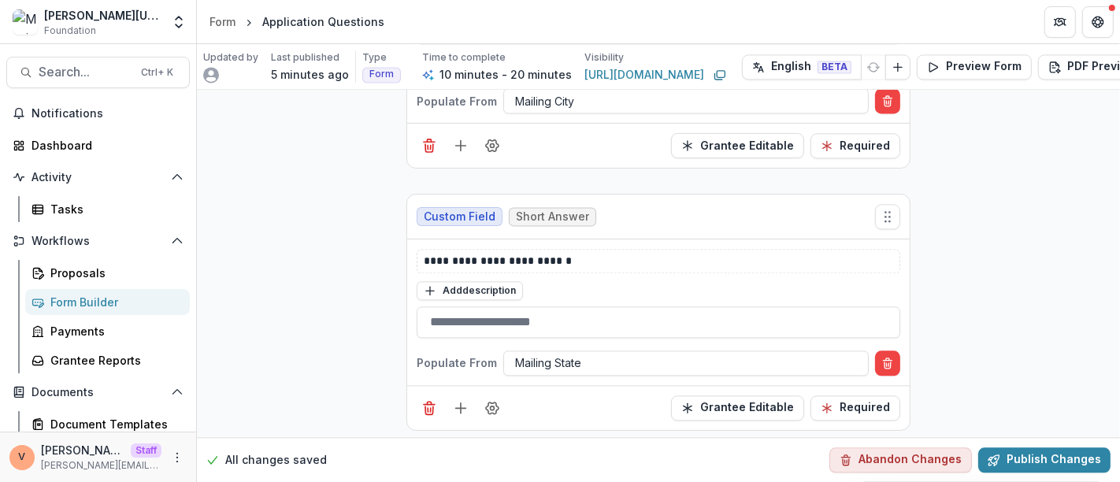
click at [610, 393] on div "Grantee Editable Required" at bounding box center [658, 407] width 502 height 45
click at [487, 402] on icon "Field Settings" at bounding box center [492, 408] width 13 height 12
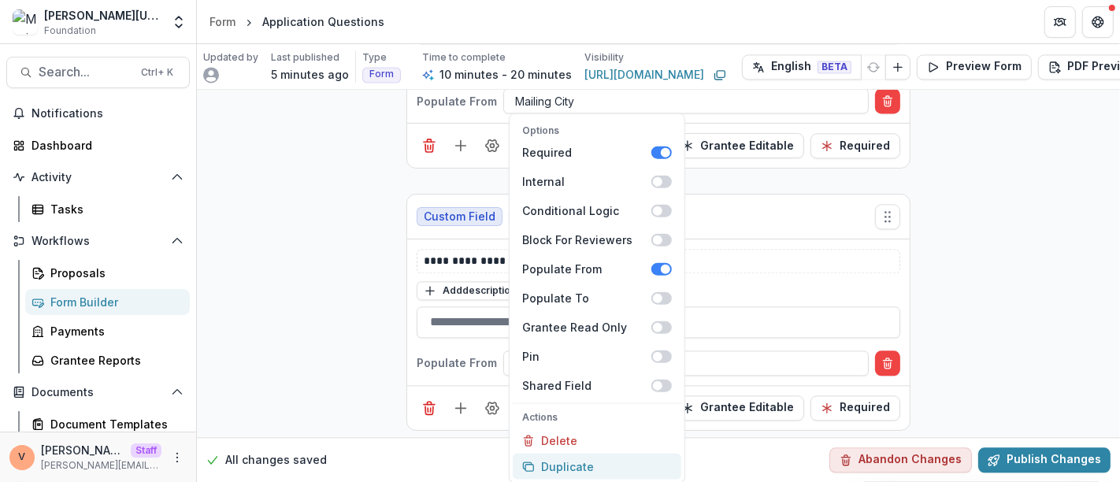
click at [564, 466] on button "Duplicate" at bounding box center [597, 467] width 169 height 26
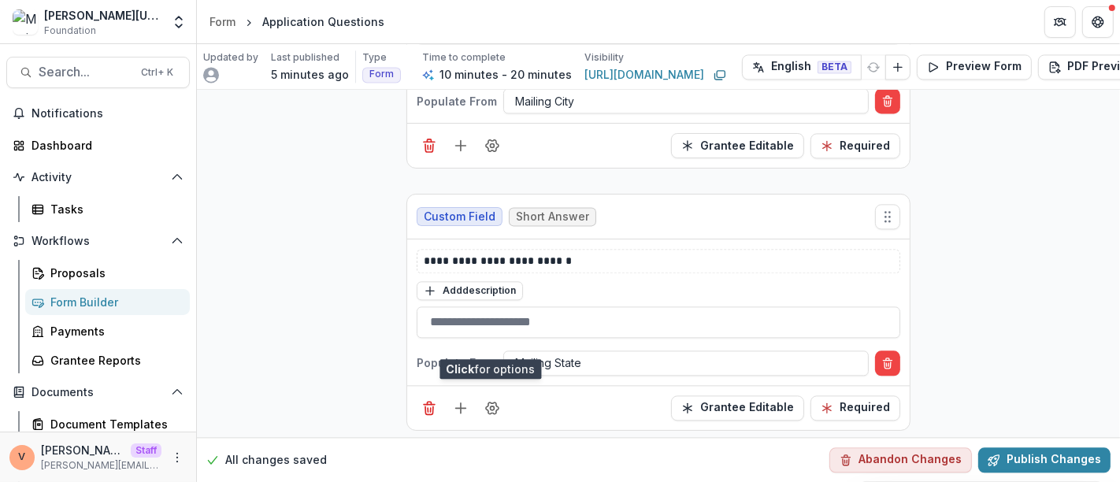
scroll to position [3201, 0]
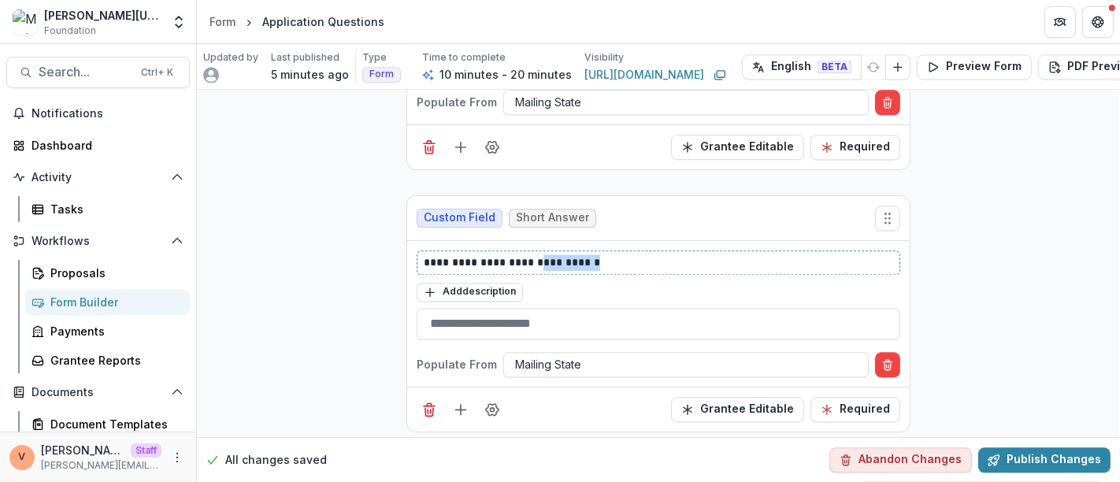
drag, startPoint x: 533, startPoint y: 244, endPoint x: 663, endPoint y: 244, distance: 129.9
click at [663, 254] on p "**********" at bounding box center [659, 262] width 470 height 17
click at [623, 353] on div "Mailing State" at bounding box center [686, 364] width 364 height 23
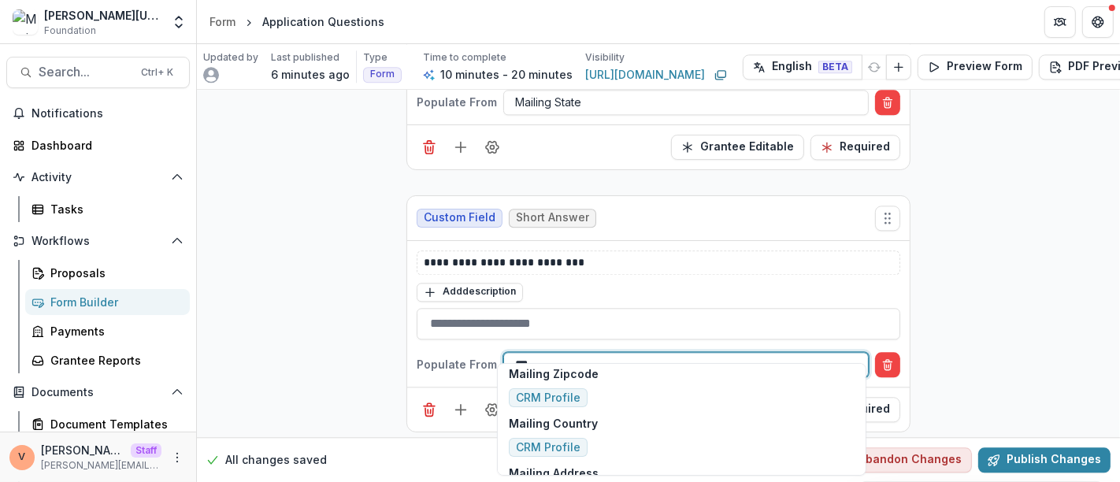
scroll to position [252, 0]
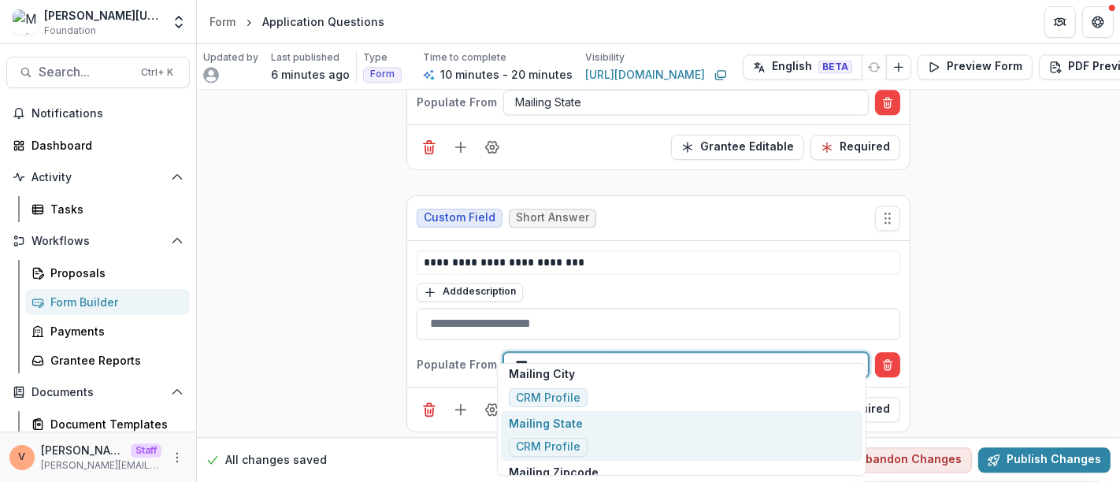
type input "****"
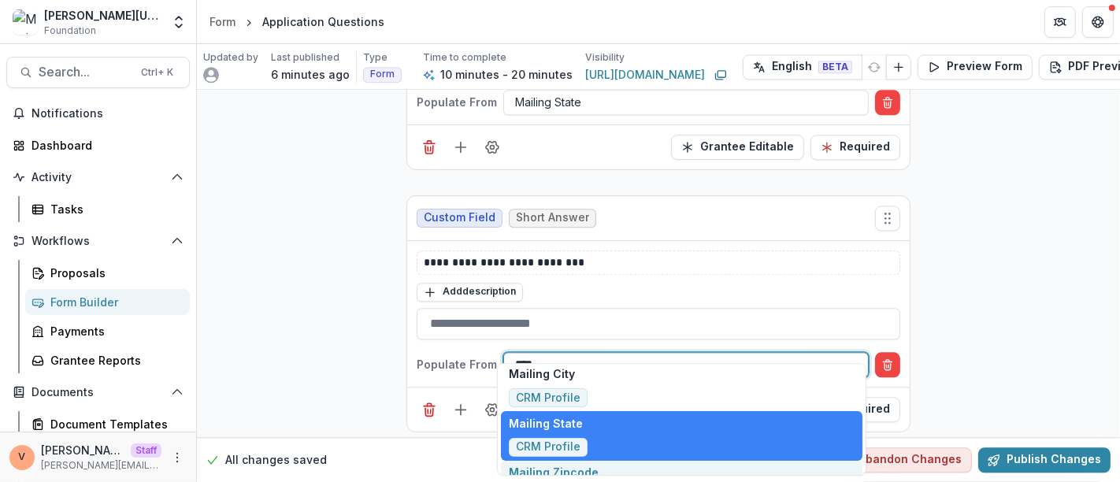
click at [609, 473] on div "Mailing Zipcode CRM Profile" at bounding box center [681, 486] width 361 height 50
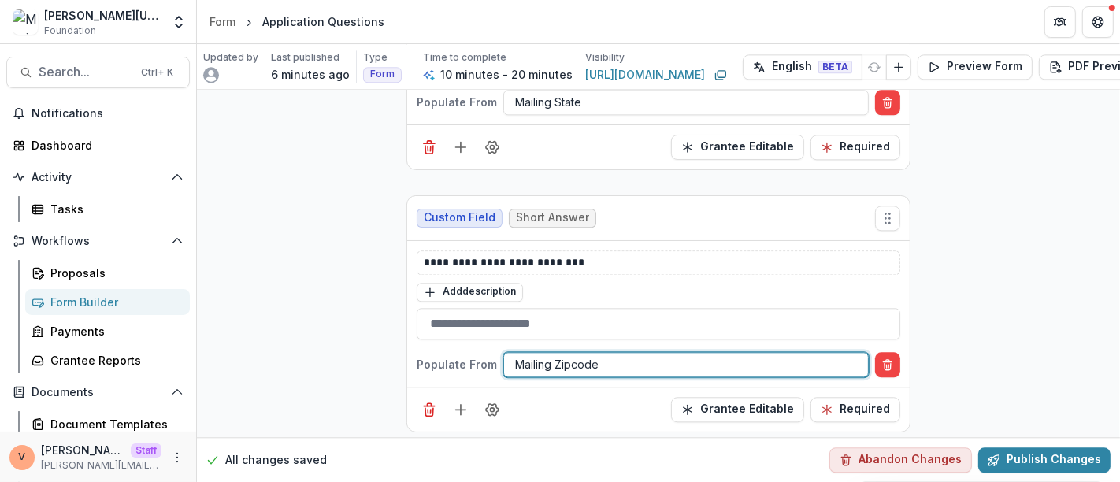
click at [591, 406] on div "Grantee Editable Required" at bounding box center [658, 409] width 502 height 45
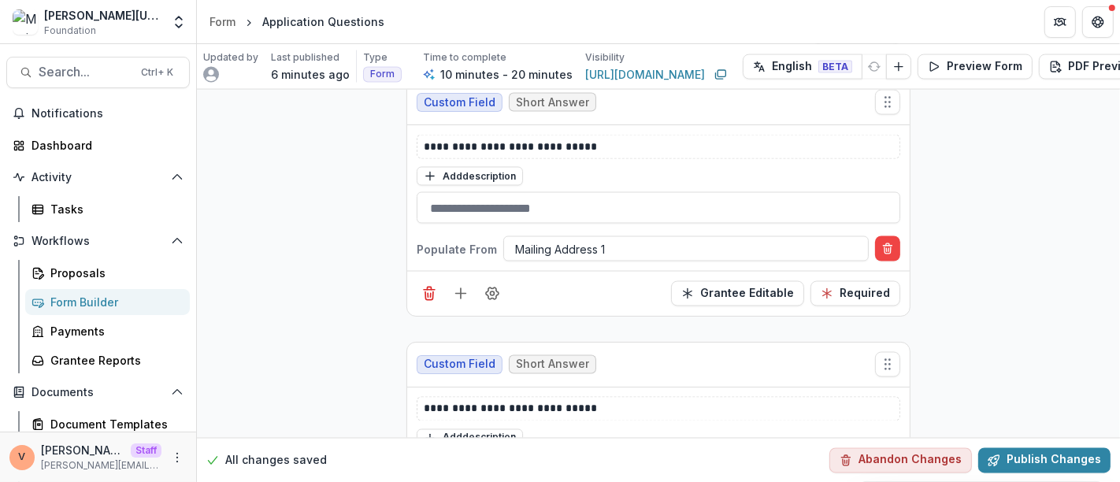
scroll to position [2063, 0]
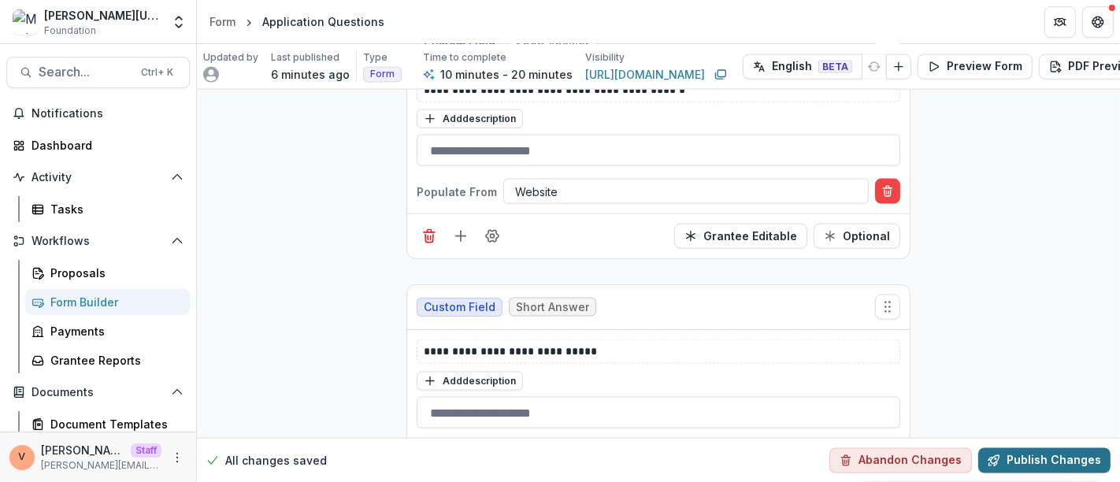
click at [1058, 447] on button "Publish Changes" at bounding box center [1044, 459] width 132 height 25
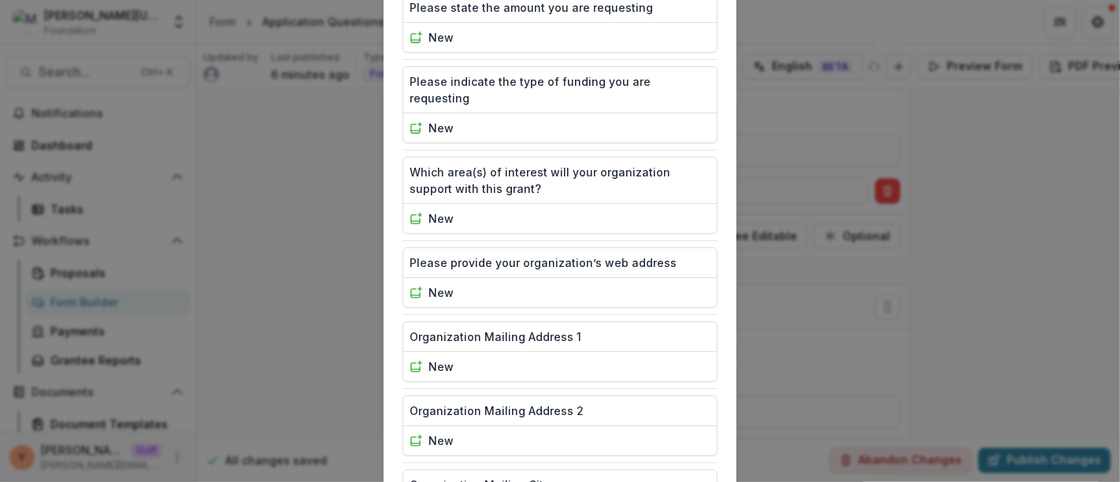
scroll to position [709, 0]
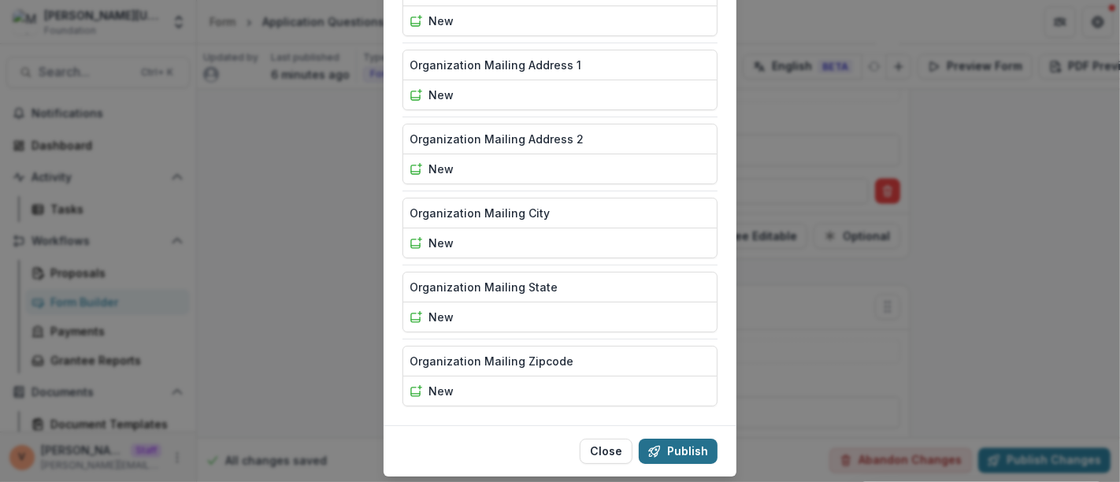
click at [676, 439] on button "Publish" at bounding box center [678, 451] width 79 height 25
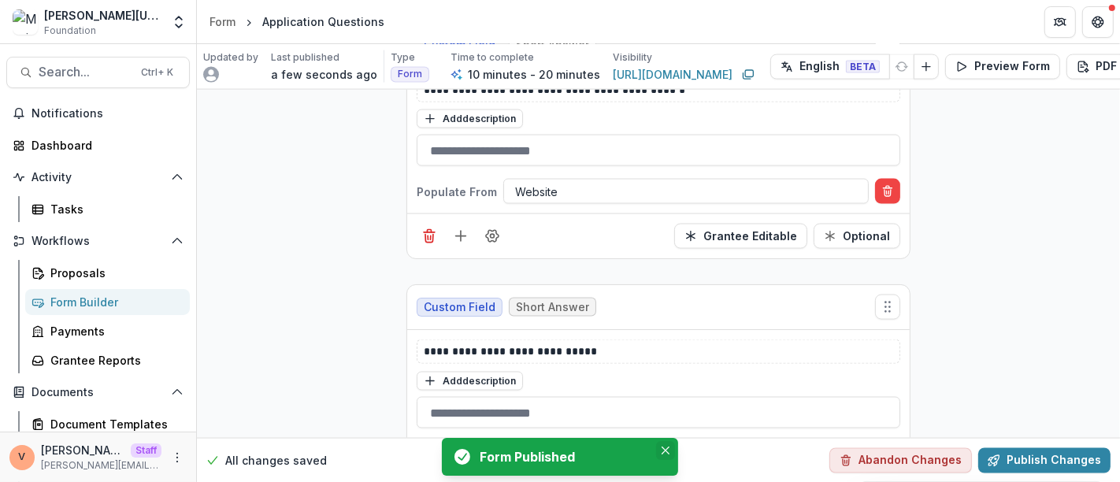
click at [666, 451] on icon "Close" at bounding box center [666, 451] width 8 height 8
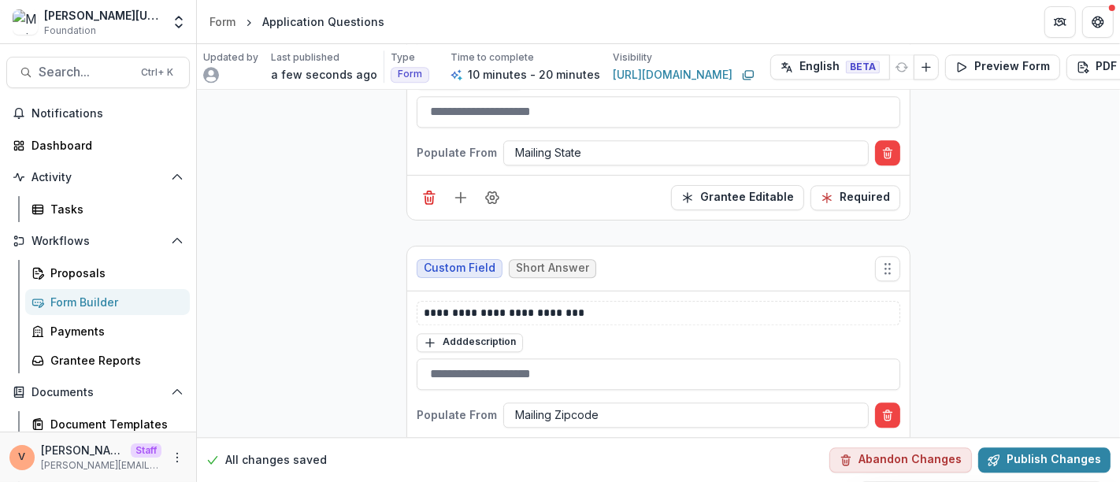
scroll to position [3201, 0]
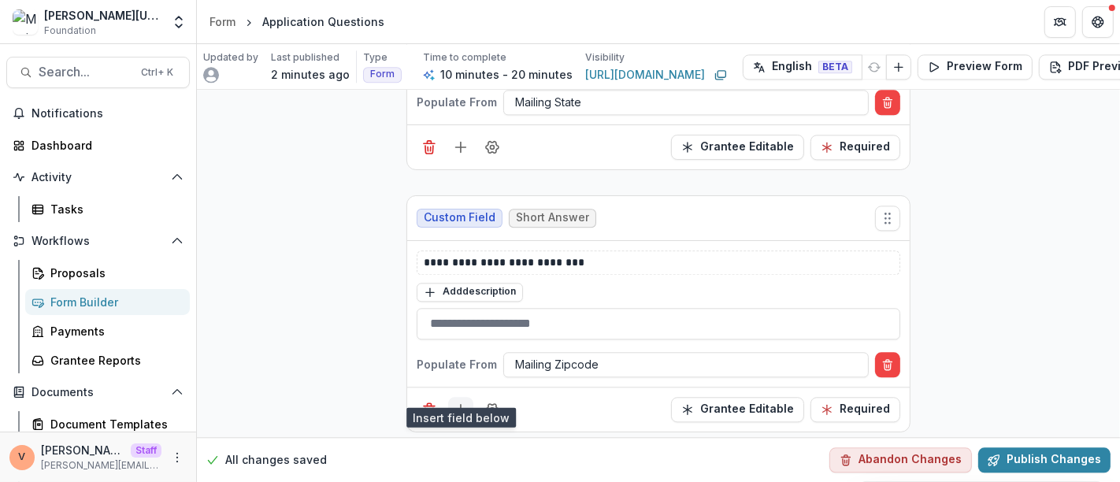
click at [457, 402] on icon "Add field" at bounding box center [461, 410] width 16 height 16
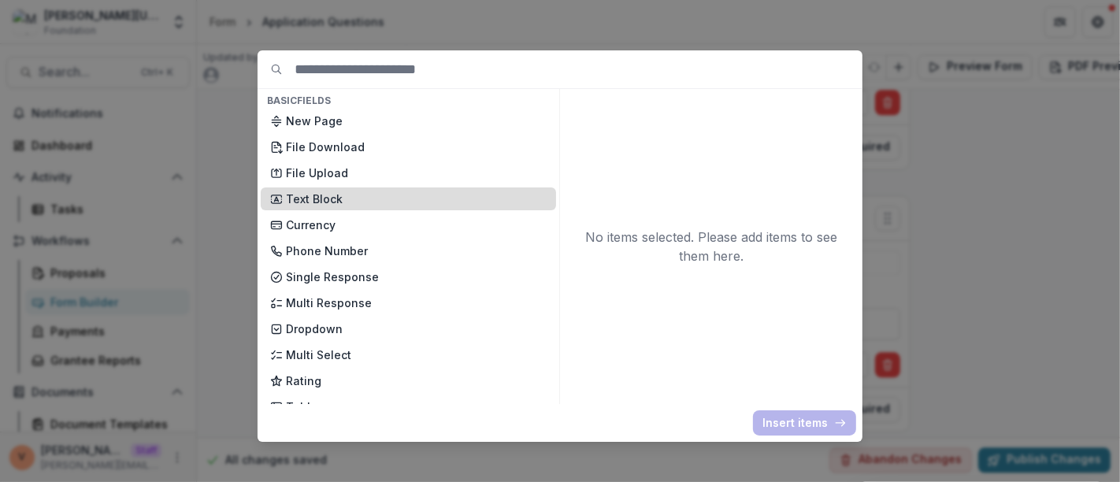
scroll to position [87, 0]
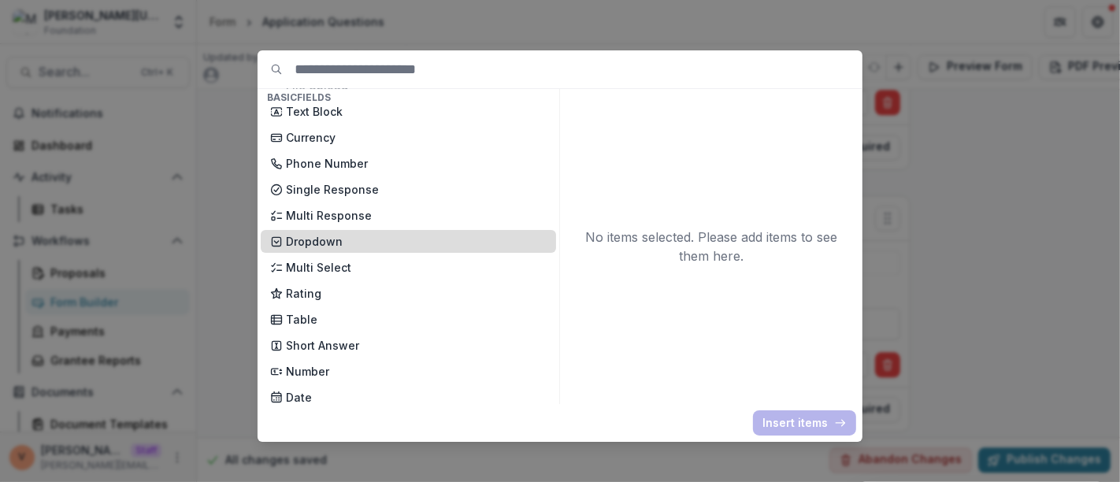
click at [359, 242] on p "Dropdown" at bounding box center [416, 241] width 261 height 17
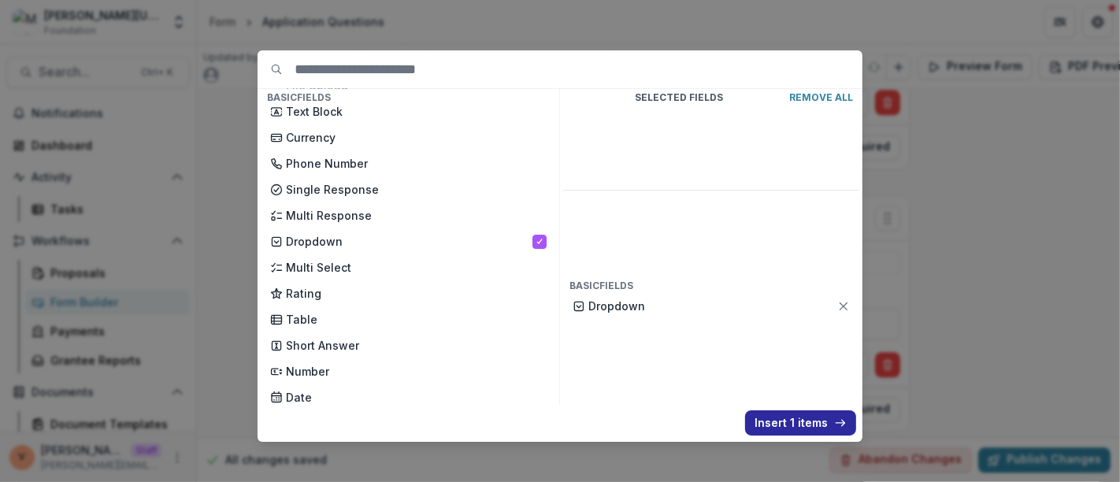
click at [771, 430] on button "Insert 1 items" at bounding box center [800, 422] width 111 height 25
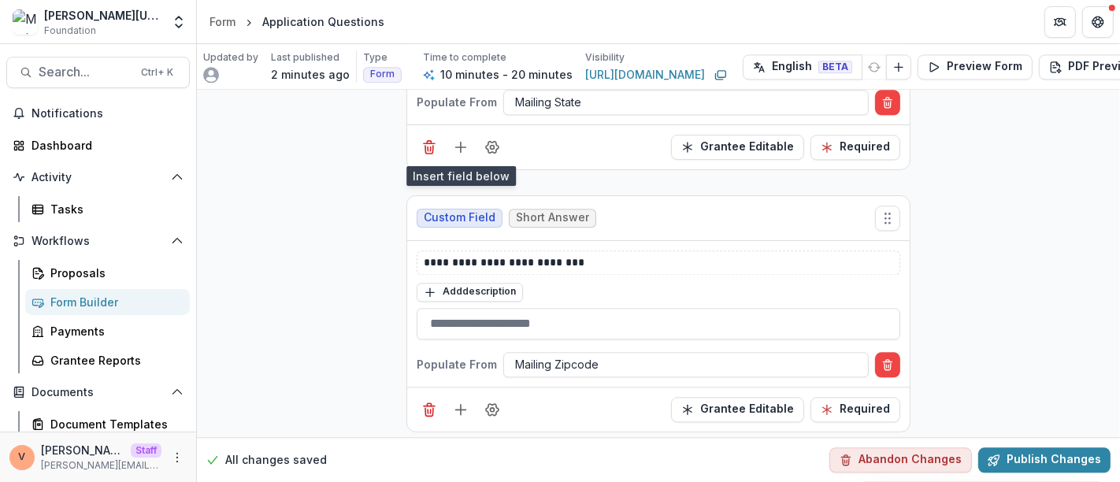
scroll to position [3442, 0]
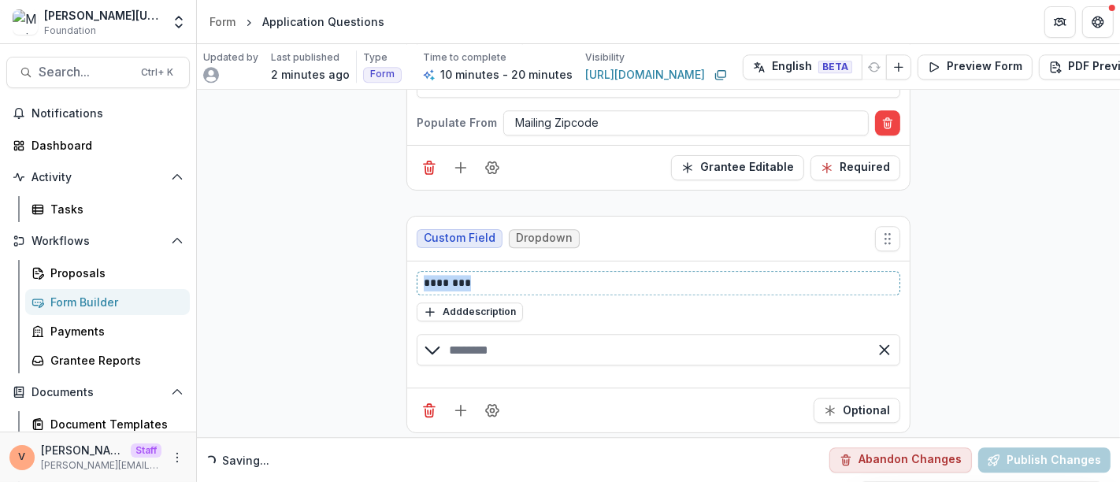
drag, startPoint x: 496, startPoint y: 266, endPoint x: 324, endPoint y: 274, distance: 172.7
paste div
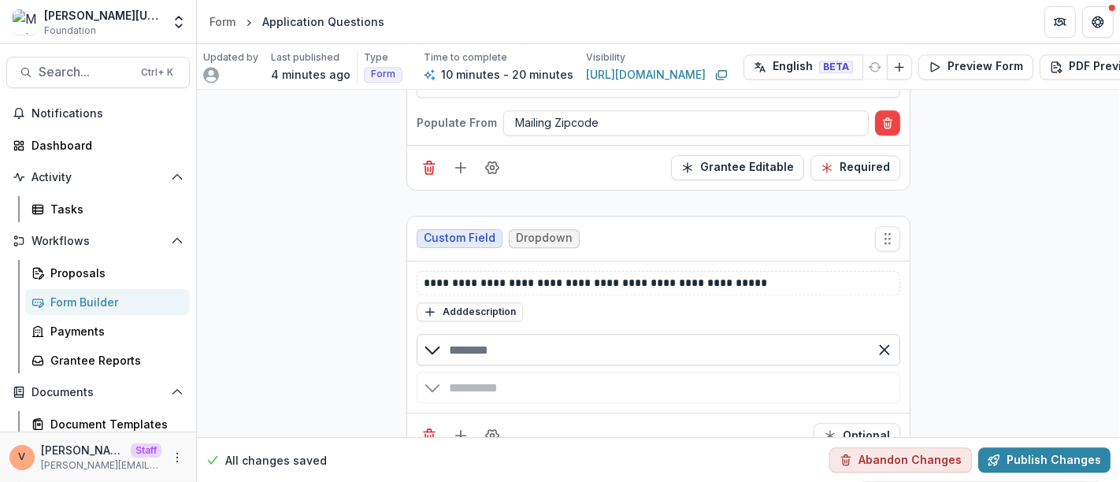
click at [468, 336] on input "text" at bounding box center [659, 350] width 484 height 32
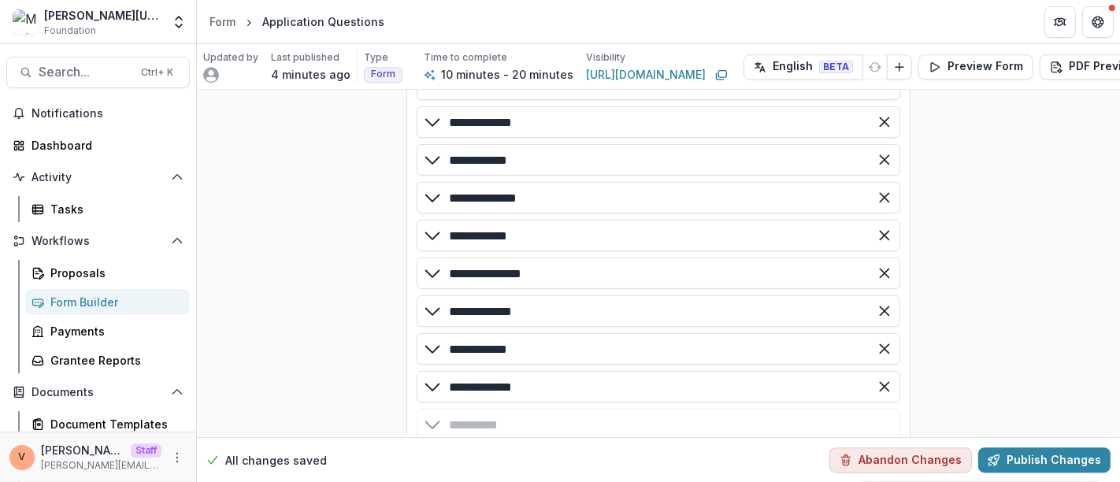
scroll to position [3786, 0]
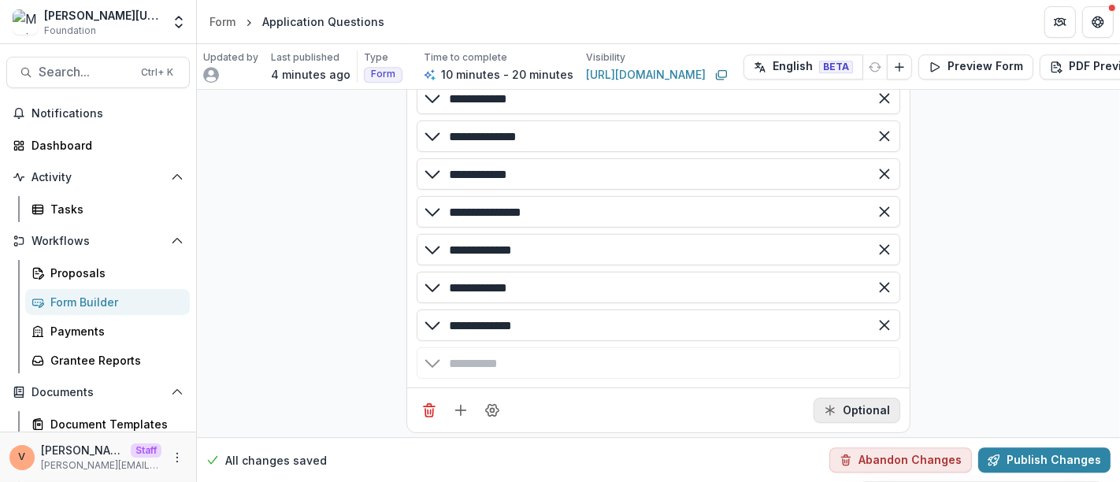
click at [879, 398] on button "Optional" at bounding box center [857, 410] width 87 height 25
click at [461, 406] on line "Add field" at bounding box center [461, 411] width 0 height 10
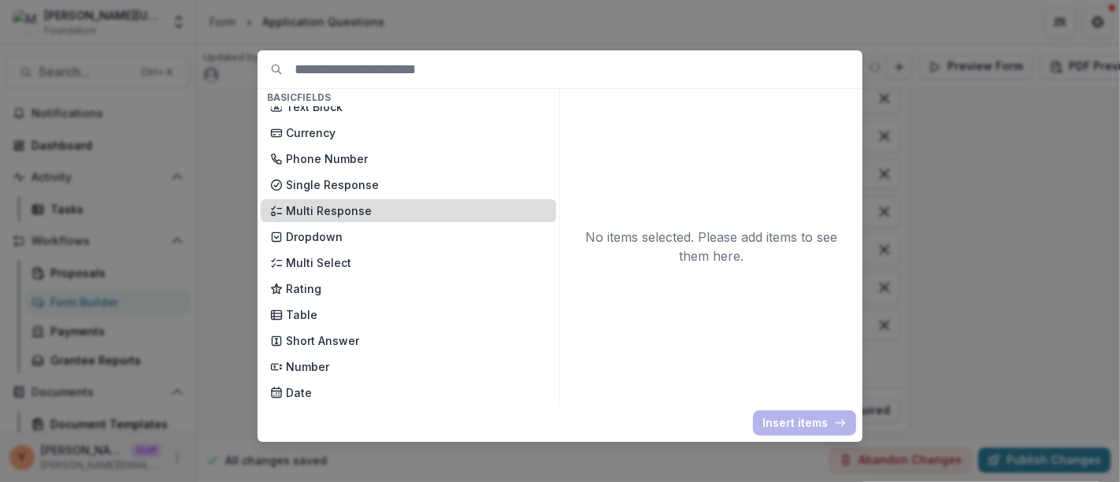
scroll to position [175, 0]
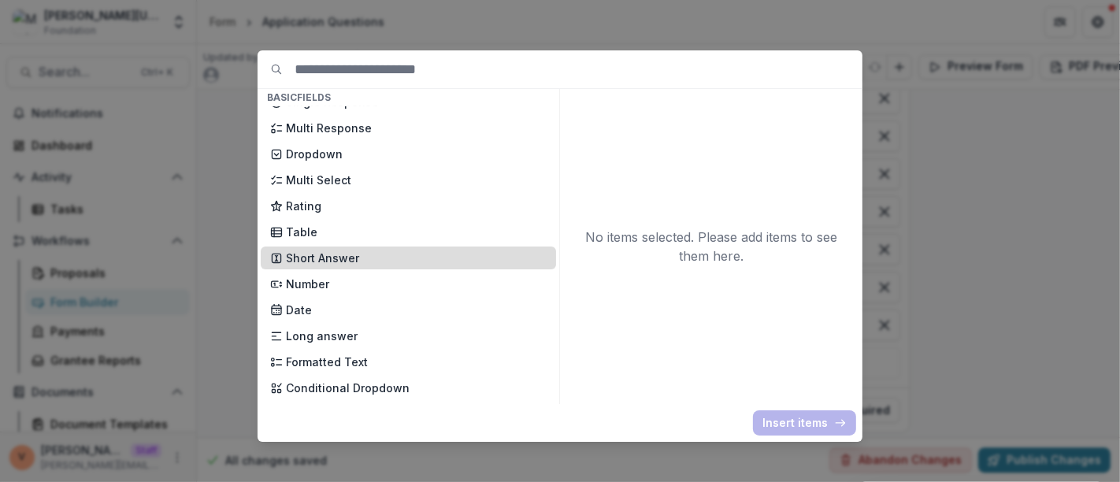
click at [367, 258] on p "Short Answer" at bounding box center [416, 258] width 261 height 17
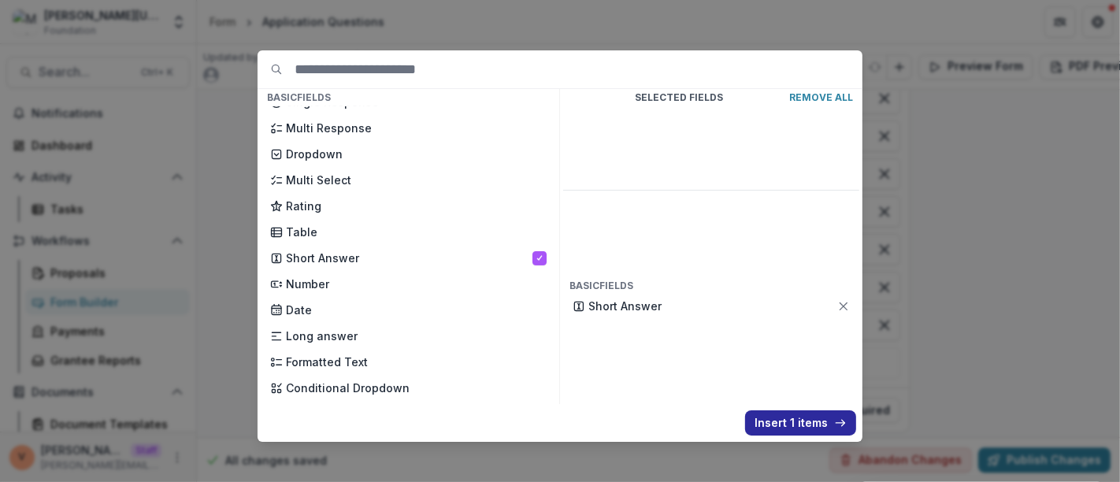
click at [773, 420] on button "Insert 1 items" at bounding box center [800, 422] width 111 height 25
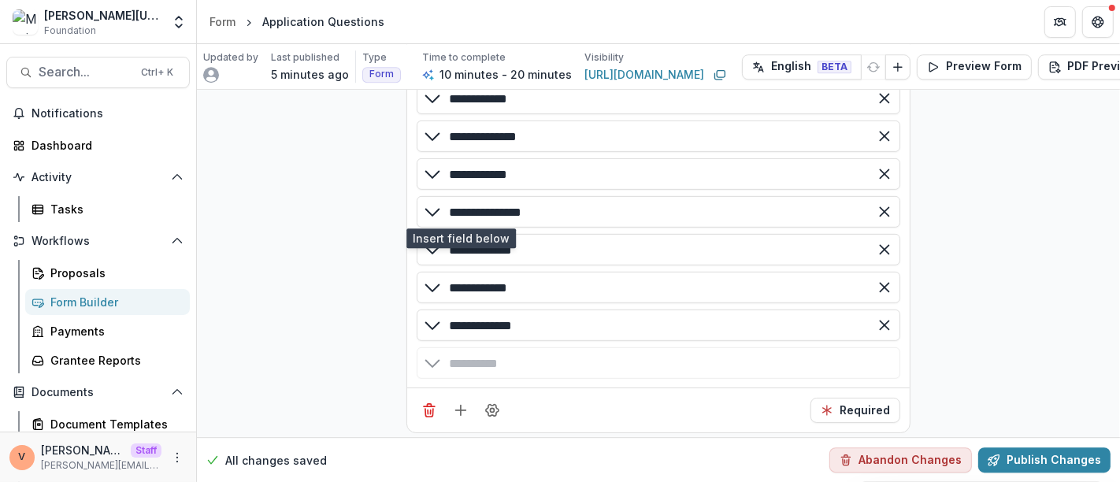
scroll to position [4008, 0]
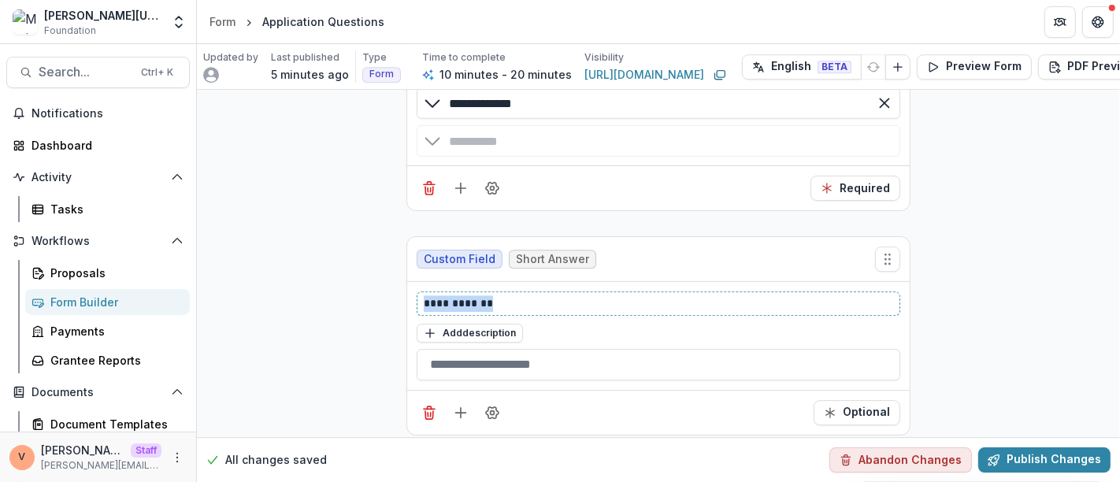
paste div
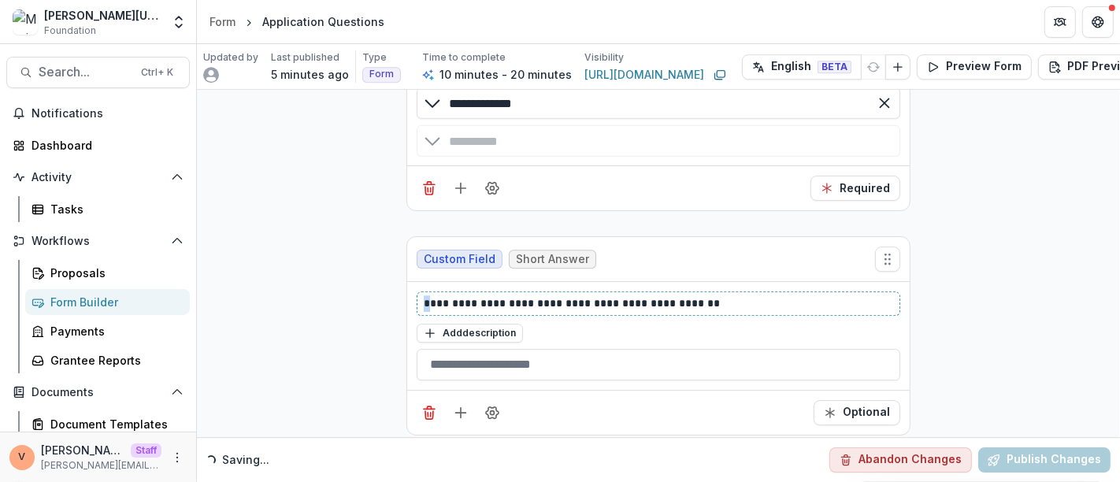
drag, startPoint x: 428, startPoint y: 283, endPoint x: 389, endPoint y: 283, distance: 38.6
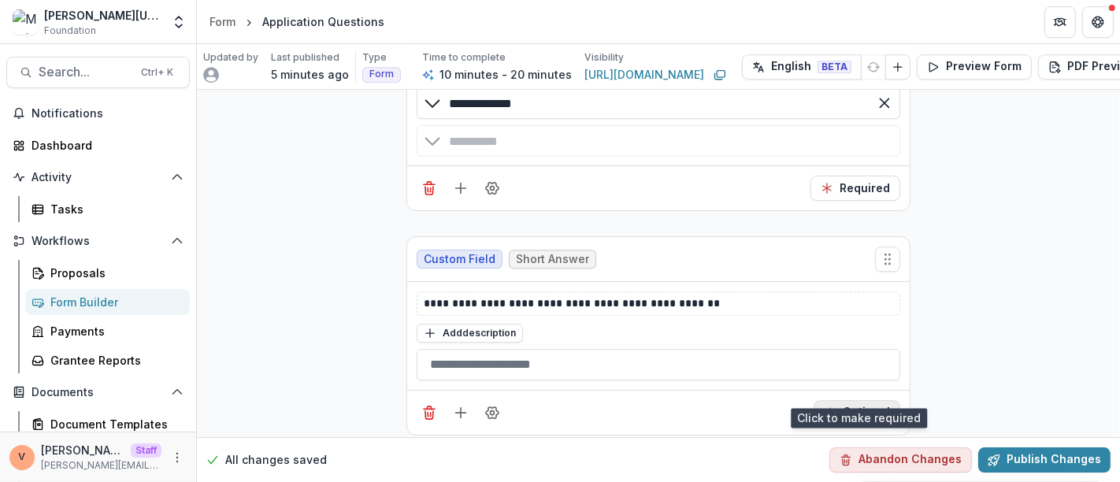
click at [850, 400] on button "Optional" at bounding box center [857, 412] width 87 height 25
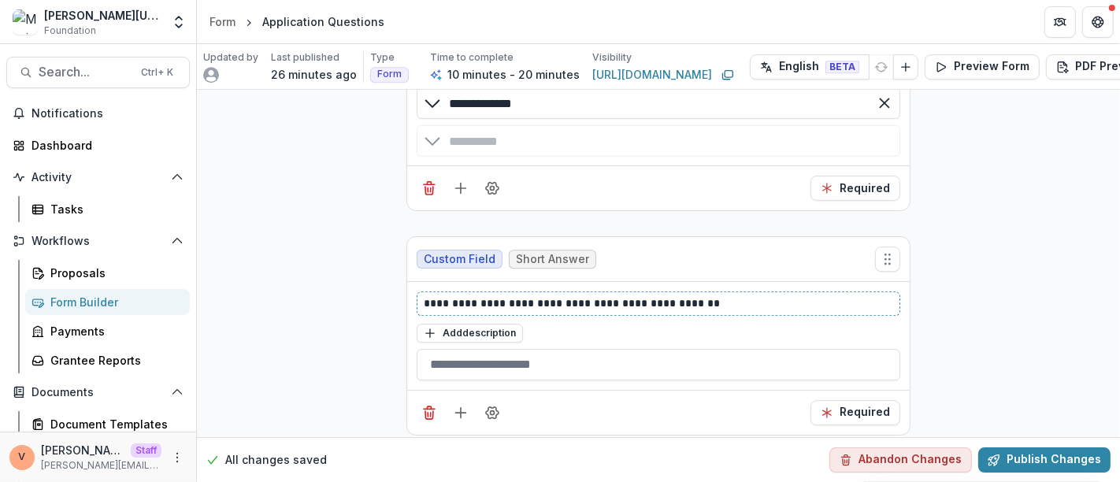
click at [705, 295] on p "**********" at bounding box center [659, 303] width 470 height 17
click at [489, 405] on icon "Field Settings" at bounding box center [492, 413] width 16 height 16
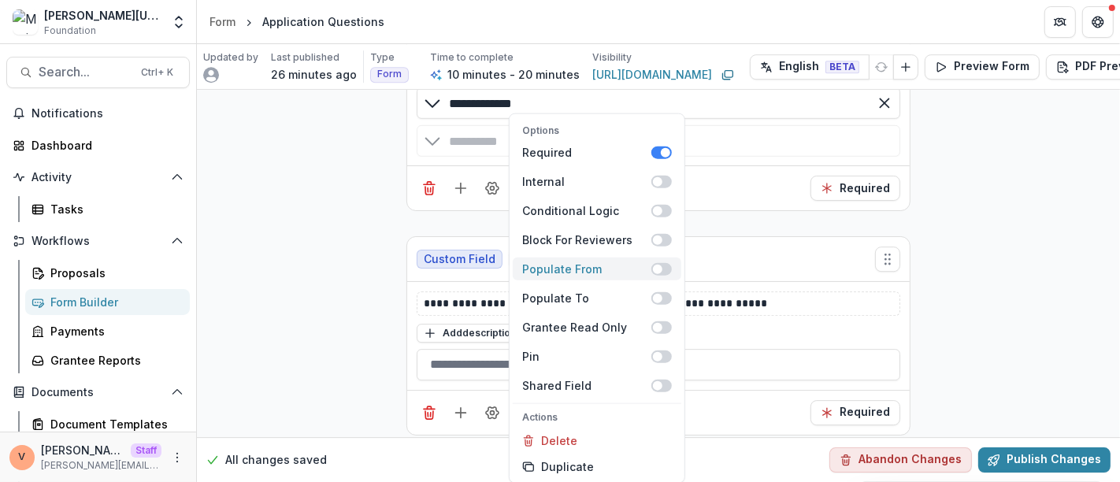
click at [665, 266] on span at bounding box center [661, 268] width 20 height 13
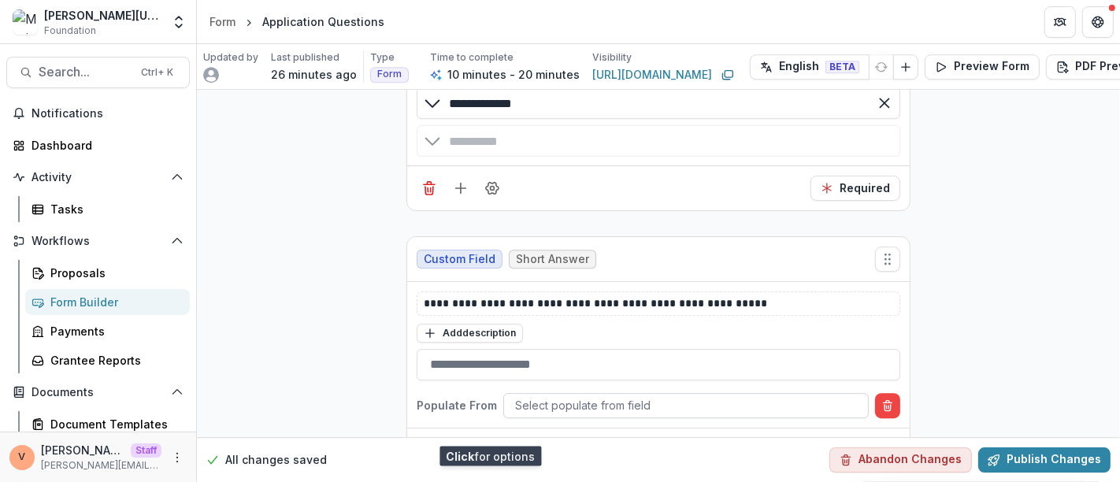
click at [538, 395] on div at bounding box center [686, 405] width 342 height 20
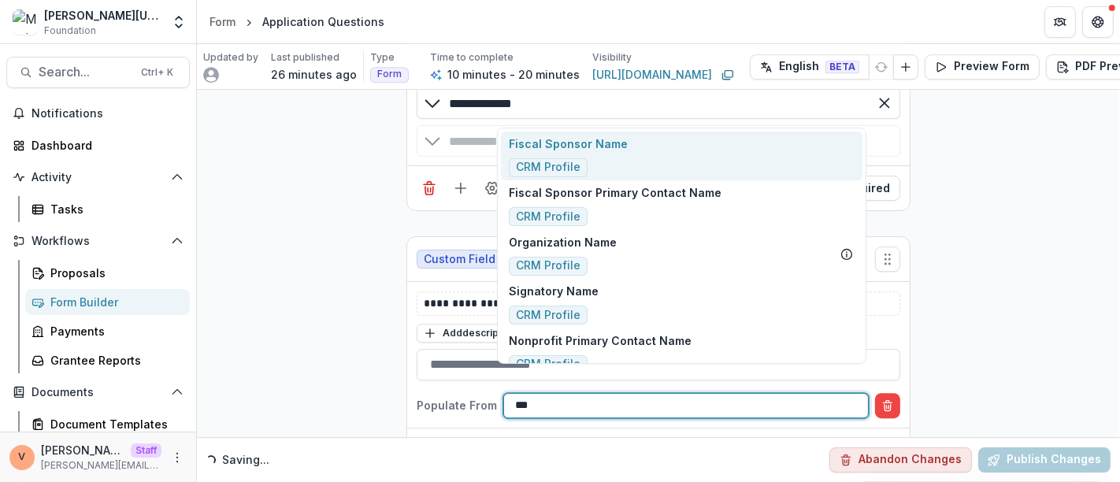
type input "****"
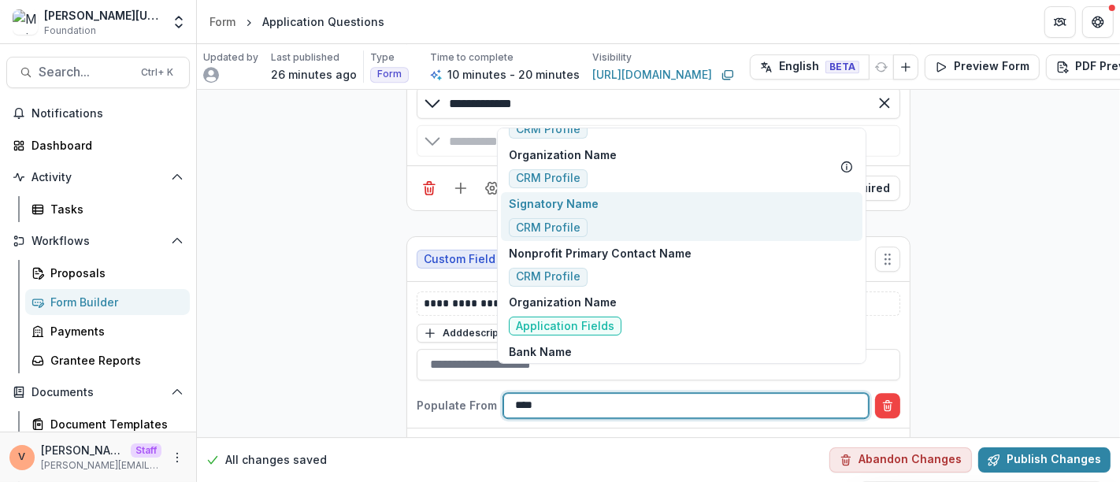
scroll to position [116, 0]
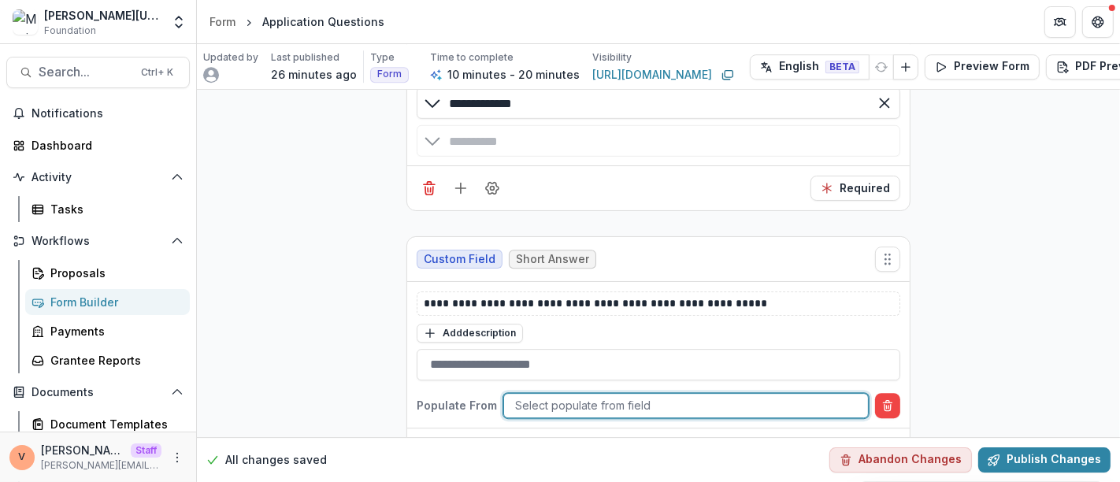
click at [666, 395] on div at bounding box center [686, 405] width 342 height 20
type input "*"
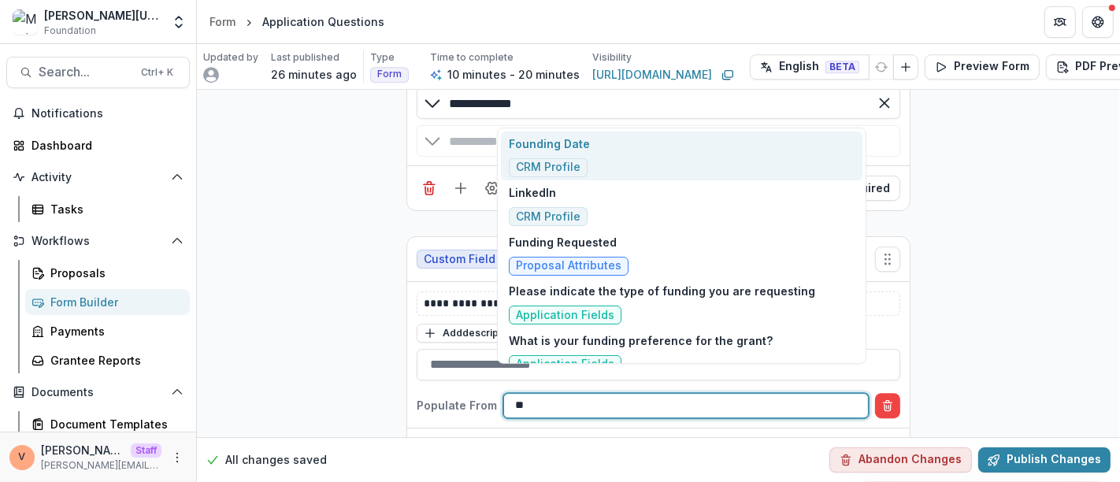
type input "*"
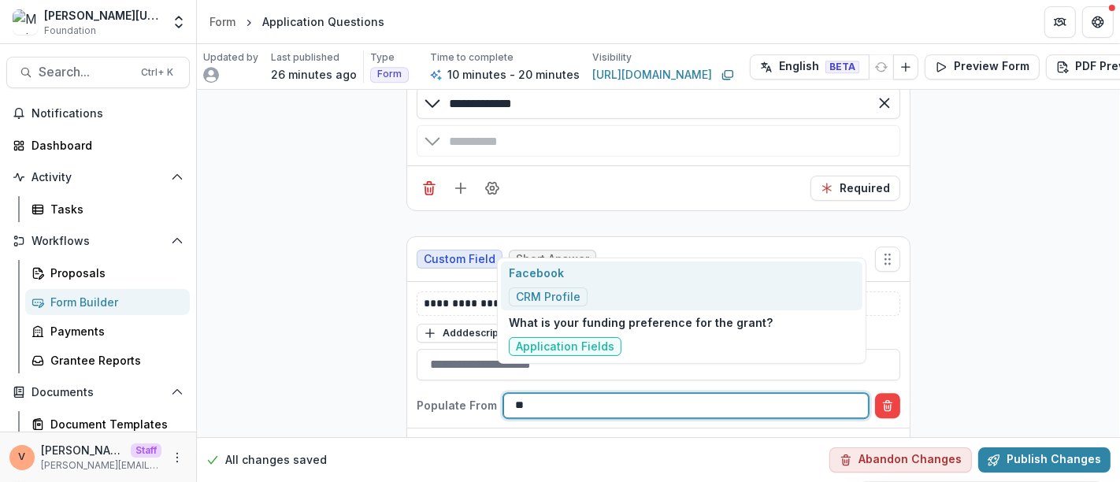
type input "*"
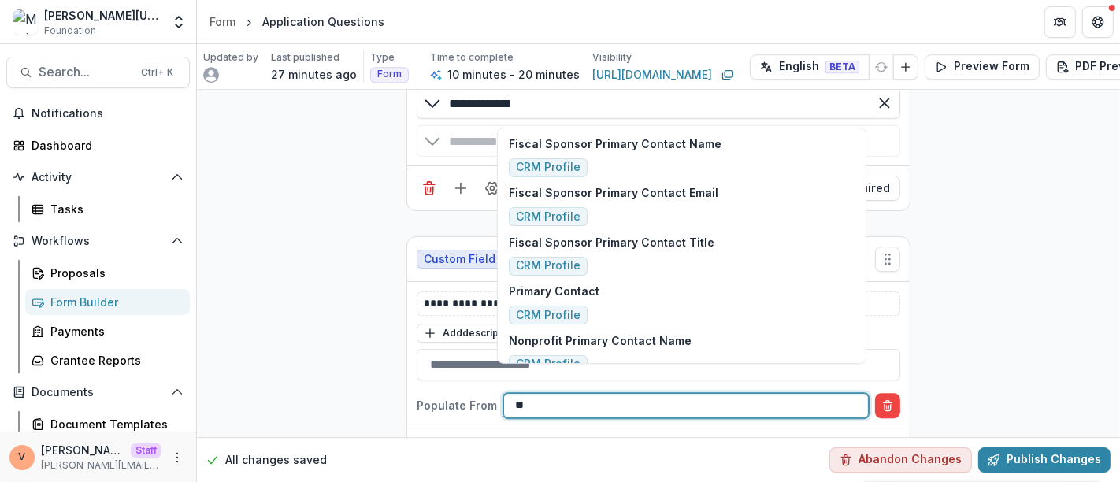
type input "*"
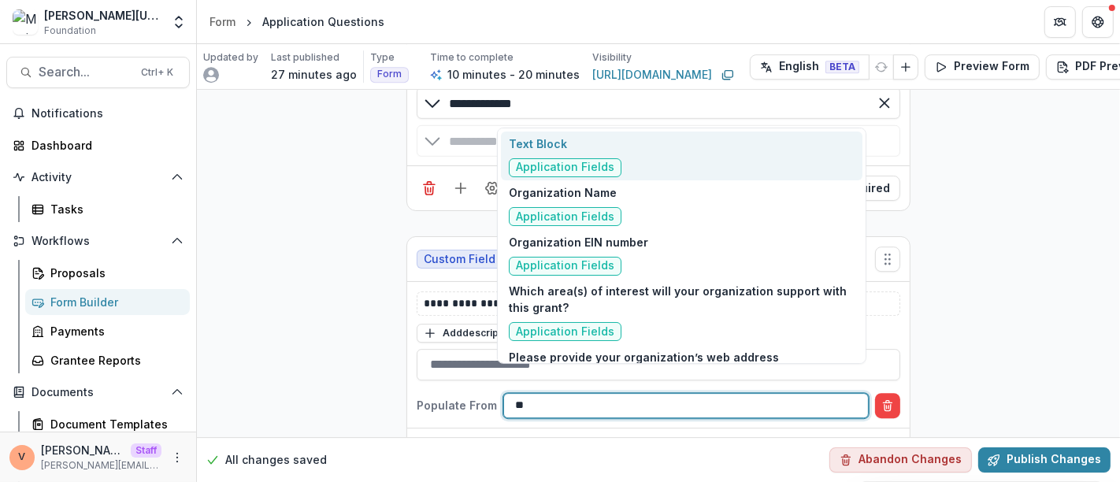
type input "*"
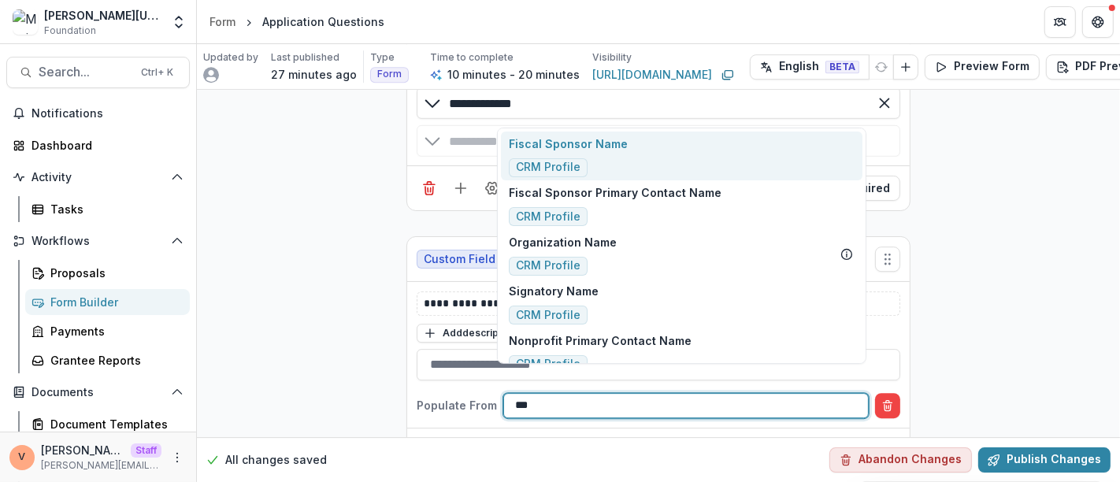
type input "****"
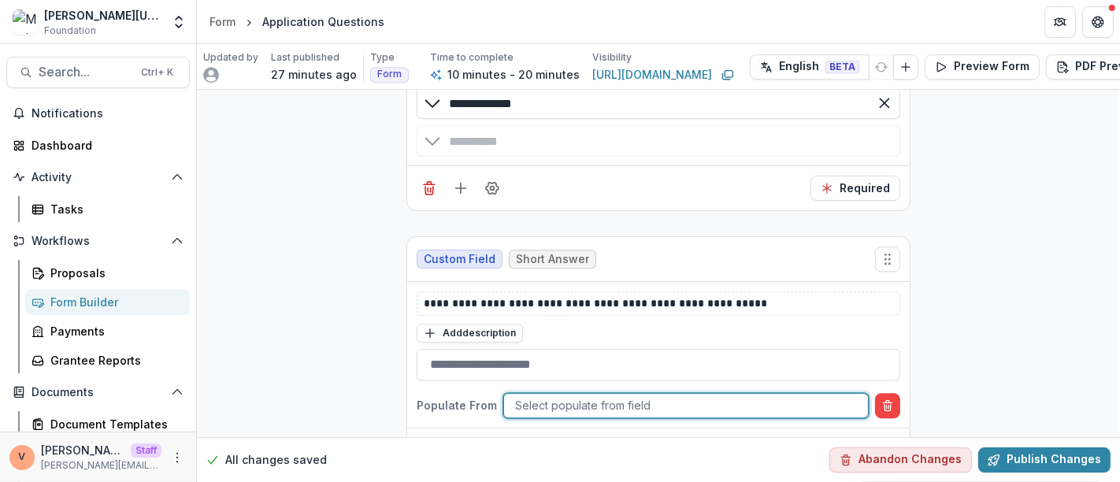
click at [588, 395] on div at bounding box center [686, 405] width 342 height 20
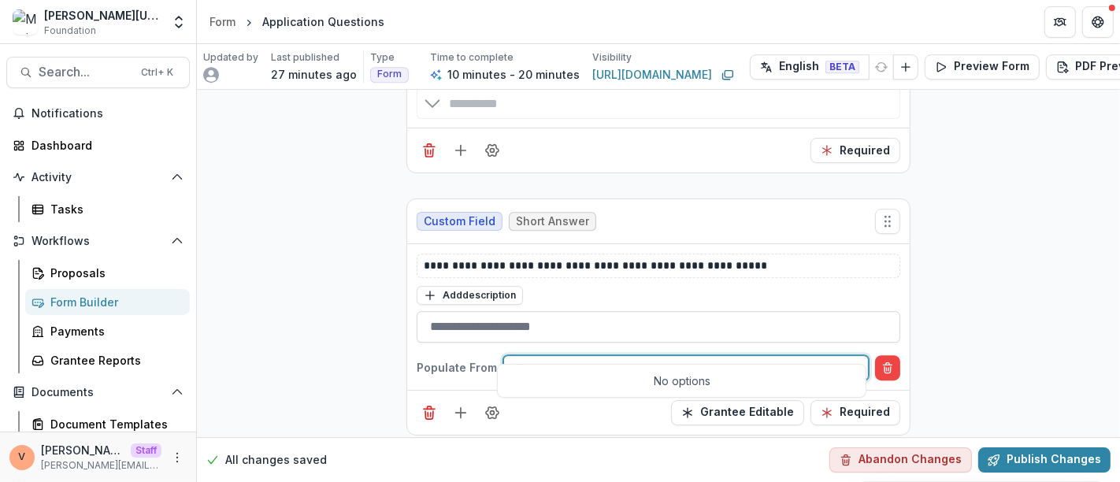
type input "*"
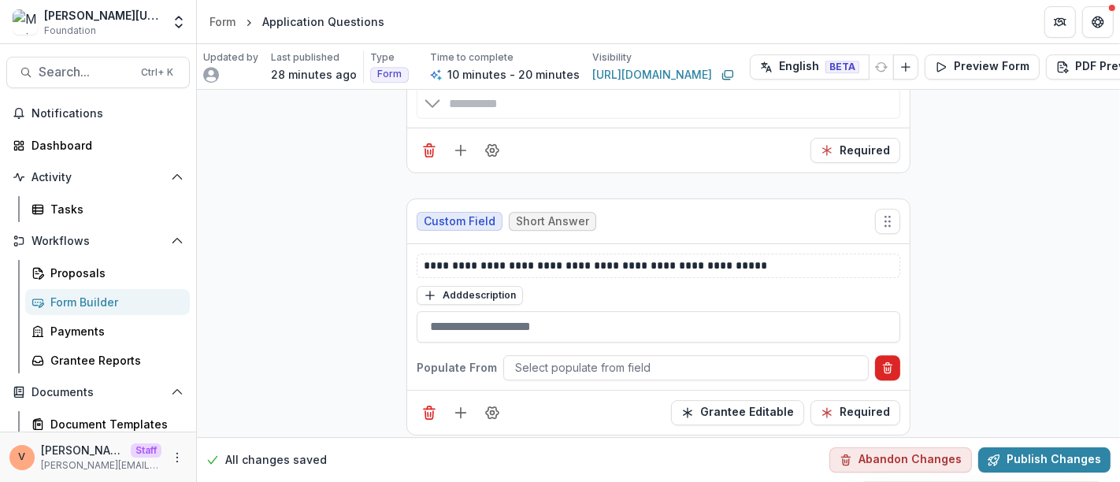
click at [881, 361] on icon "Delete condition" at bounding box center [887, 367] width 13 height 13
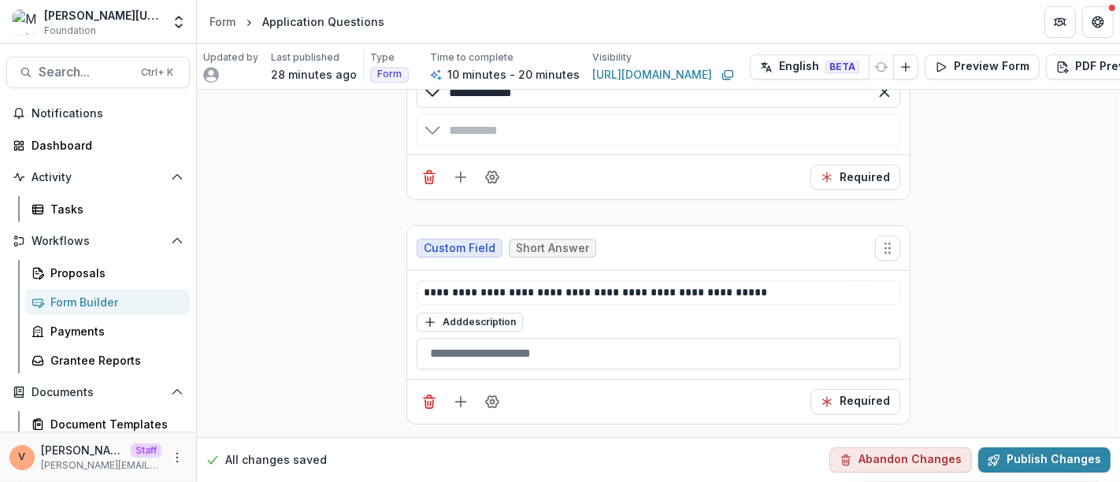
scroll to position [4008, 0]
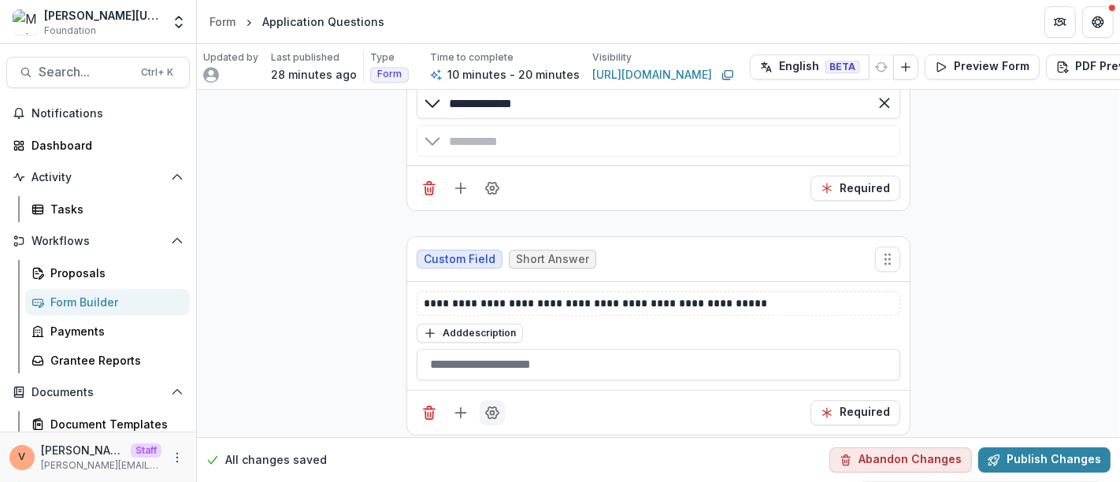
click at [492, 406] on icon "Field Settings" at bounding box center [492, 412] width 13 height 12
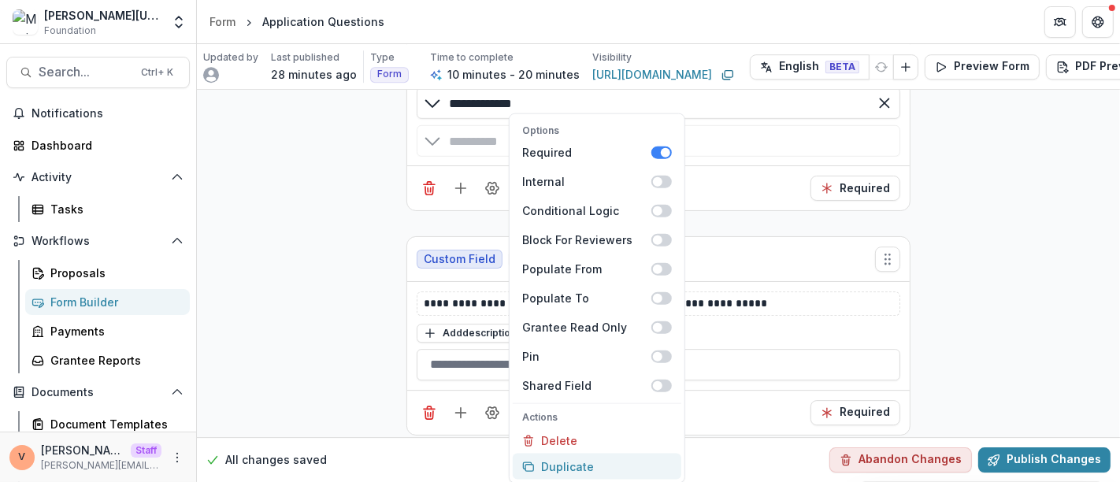
click at [563, 466] on button "Duplicate" at bounding box center [597, 467] width 169 height 26
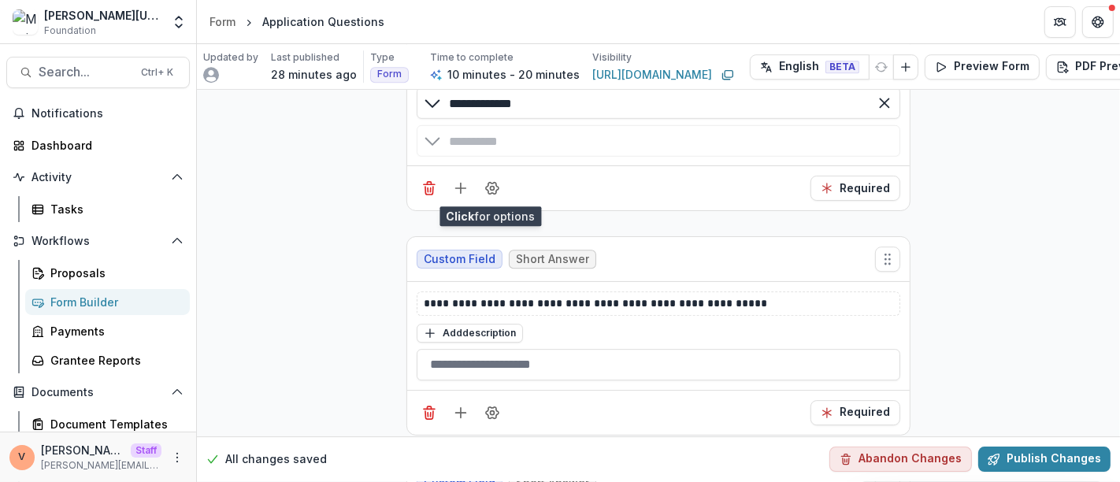
scroll to position [4231, 0]
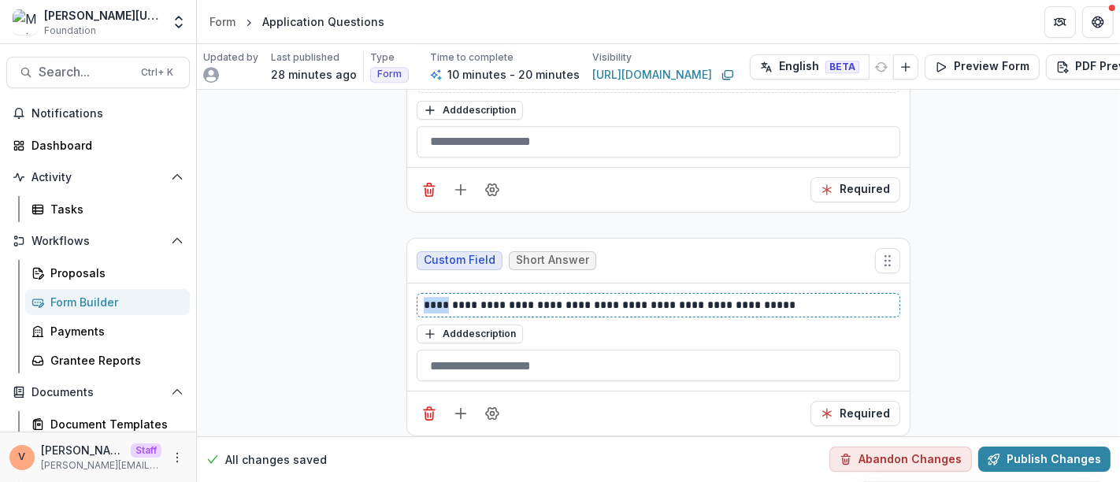
drag, startPoint x: 450, startPoint y: 282, endPoint x: 419, endPoint y: 282, distance: 31.5
click at [419, 293] on div "**********" at bounding box center [659, 305] width 484 height 24
click at [814, 297] on p "**********" at bounding box center [659, 305] width 470 height 17
click at [462, 406] on icon "Add field" at bounding box center [461, 414] width 16 height 16
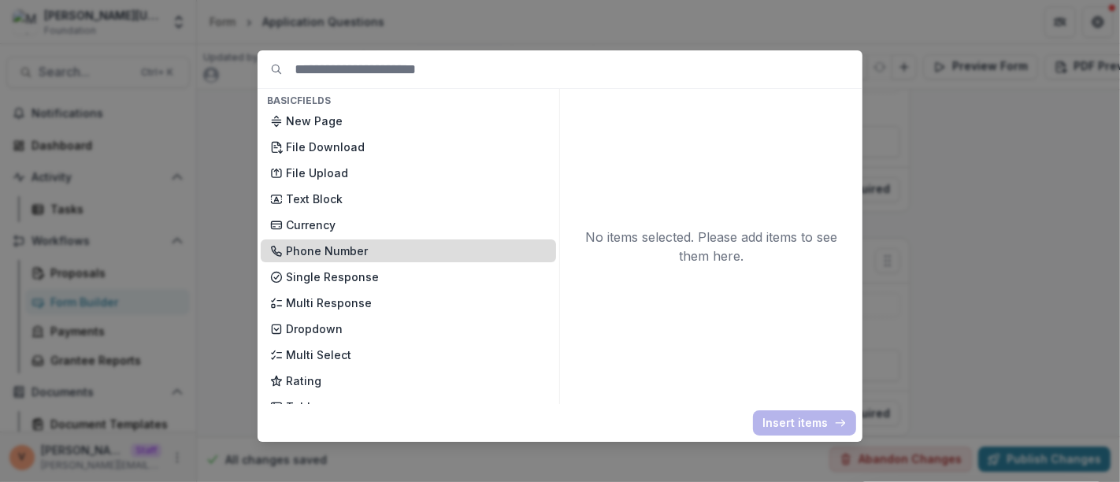
click at [425, 249] on p "Phone Number" at bounding box center [416, 251] width 261 height 17
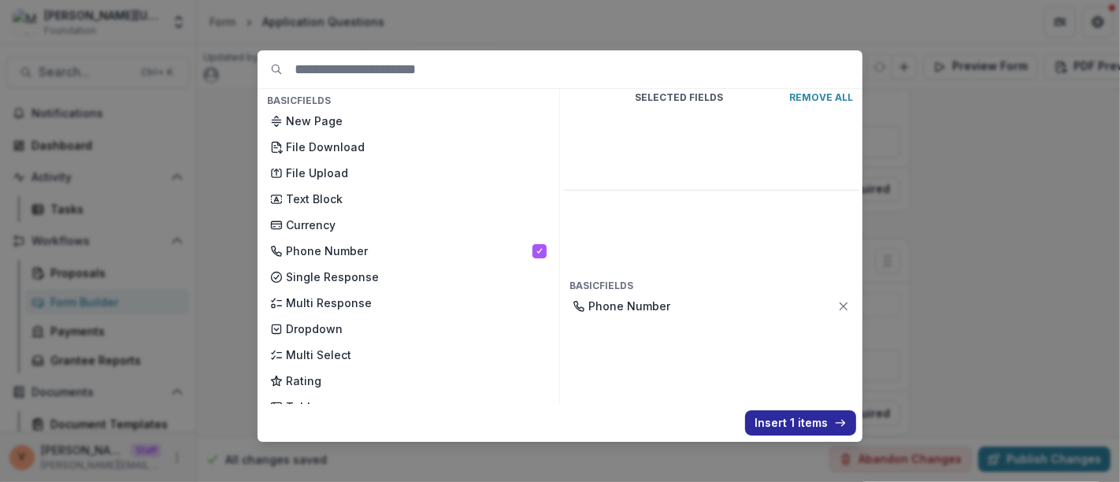
click at [802, 421] on button "Insert 1 items" at bounding box center [800, 422] width 111 height 25
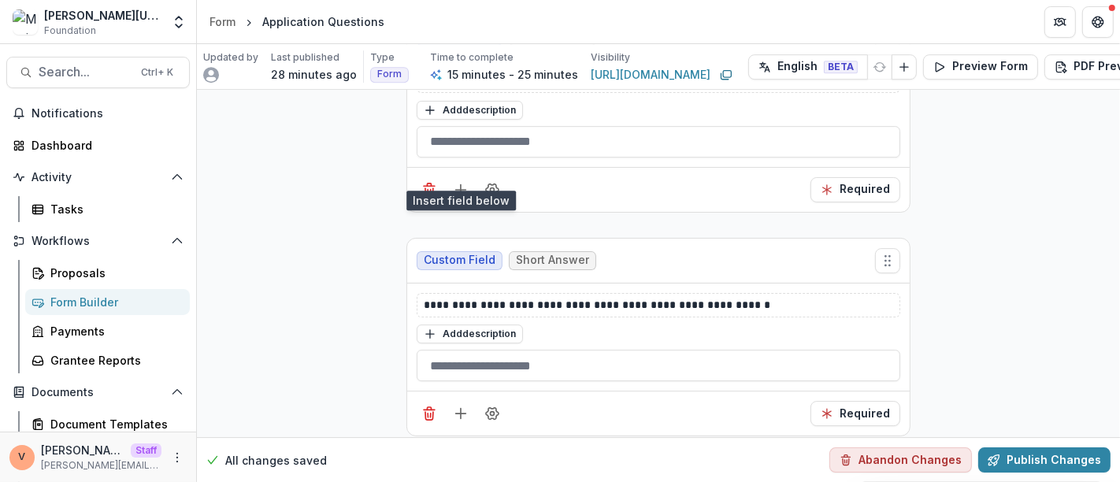
scroll to position [4454, 0]
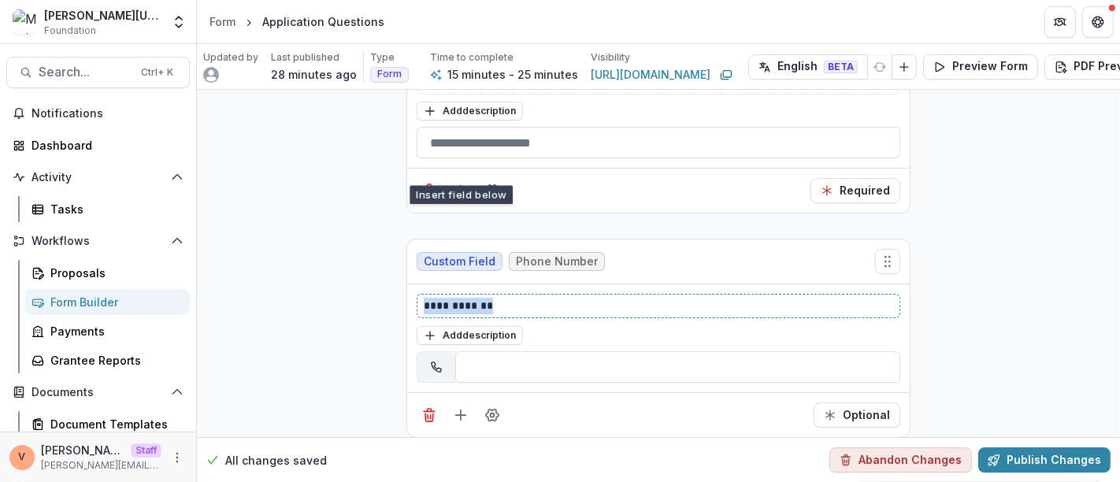
drag, startPoint x: 501, startPoint y: 277, endPoint x: 362, endPoint y: 279, distance: 138.6
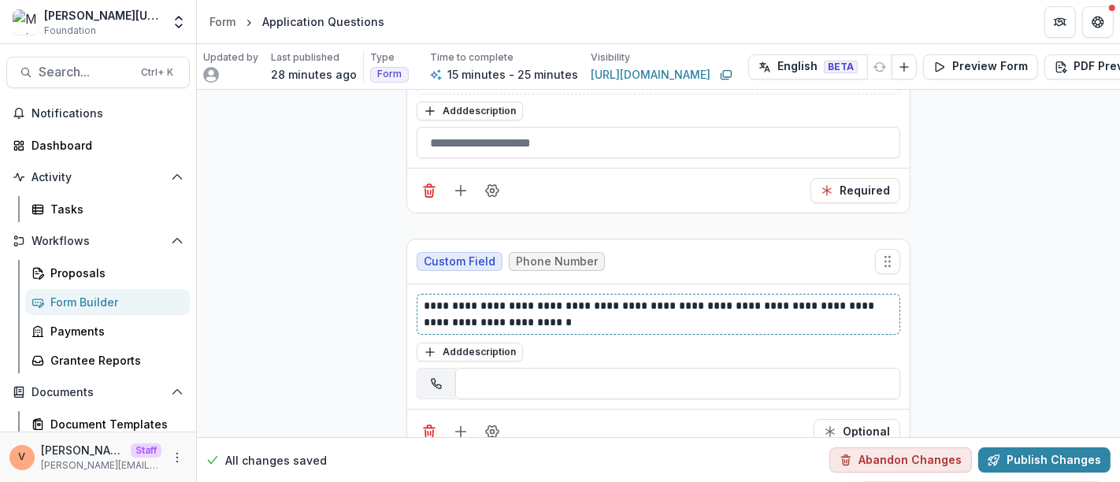
click at [769, 298] on p "**********" at bounding box center [659, 314] width 470 height 33
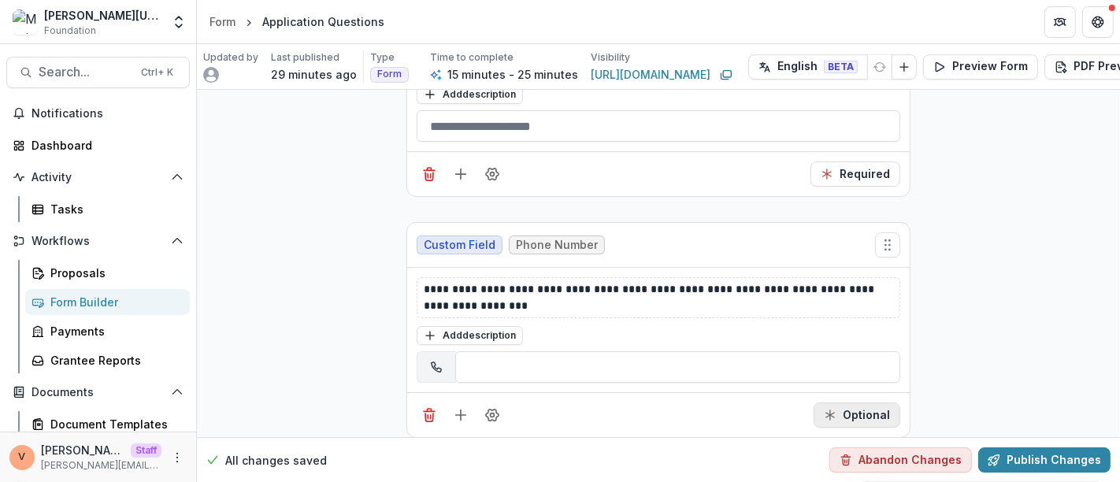
click at [862, 402] on button "Optional" at bounding box center [857, 414] width 87 height 25
click at [462, 407] on icon "Add field" at bounding box center [461, 415] width 16 height 16
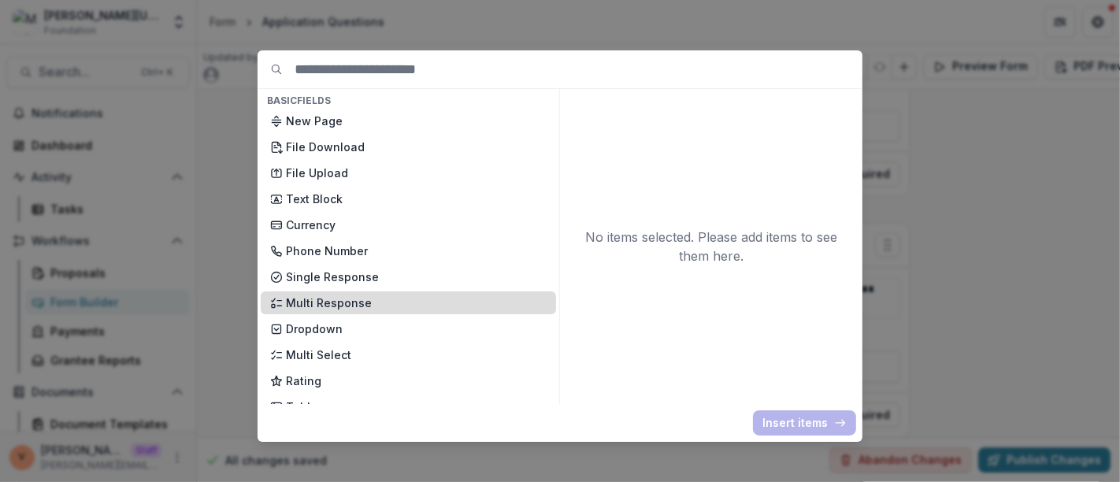
scroll to position [87, 0]
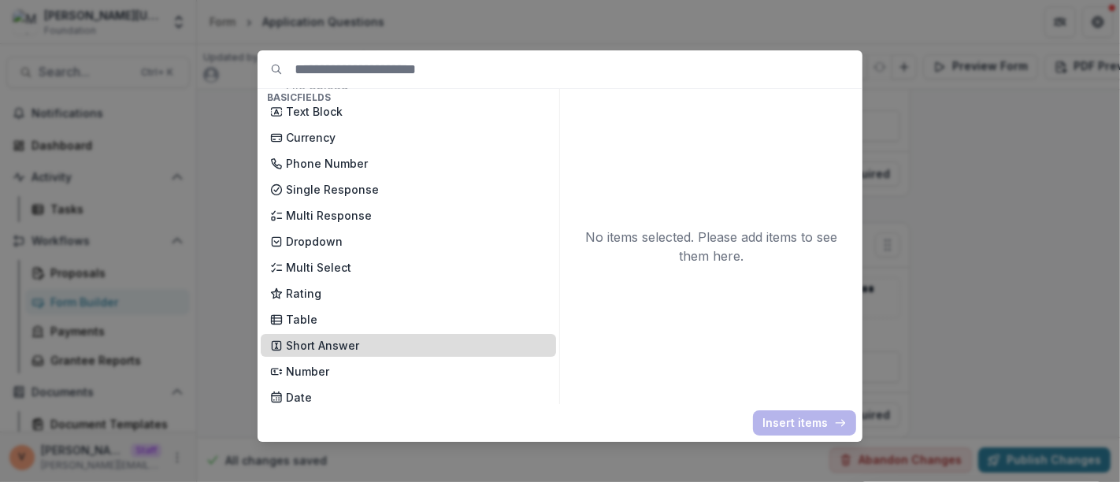
click at [351, 347] on p "Short Answer" at bounding box center [416, 345] width 261 height 17
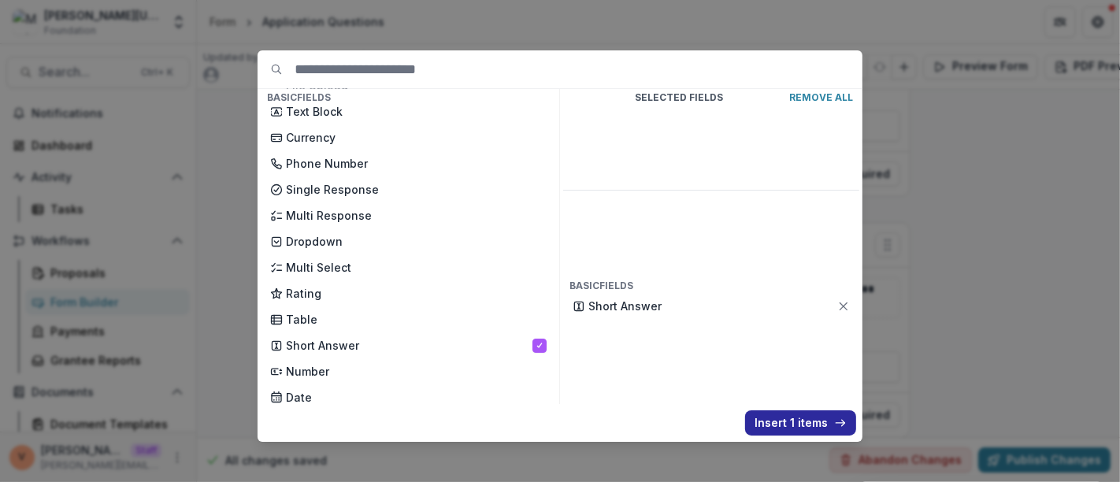
click at [783, 426] on button "Insert 1 items" at bounding box center [800, 422] width 111 height 25
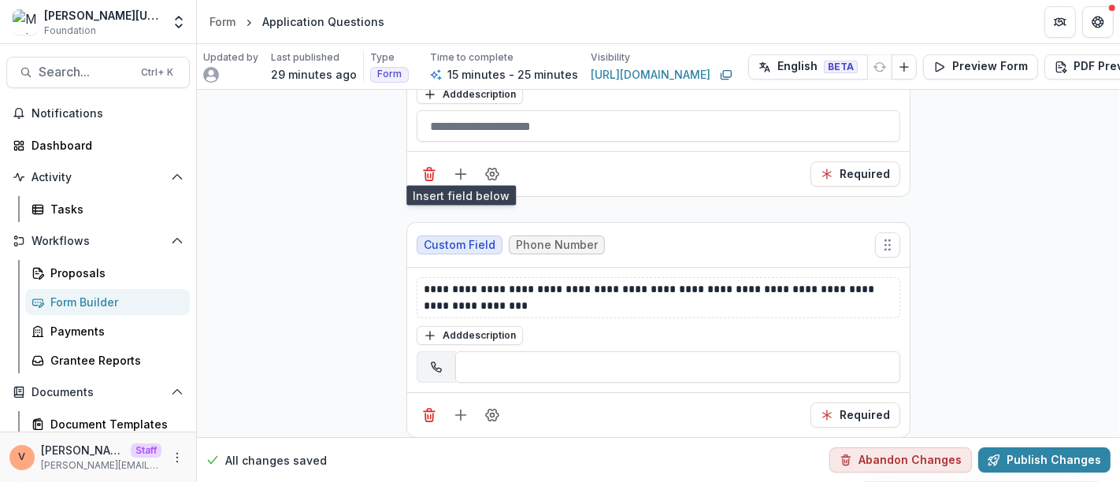
scroll to position [4693, 0]
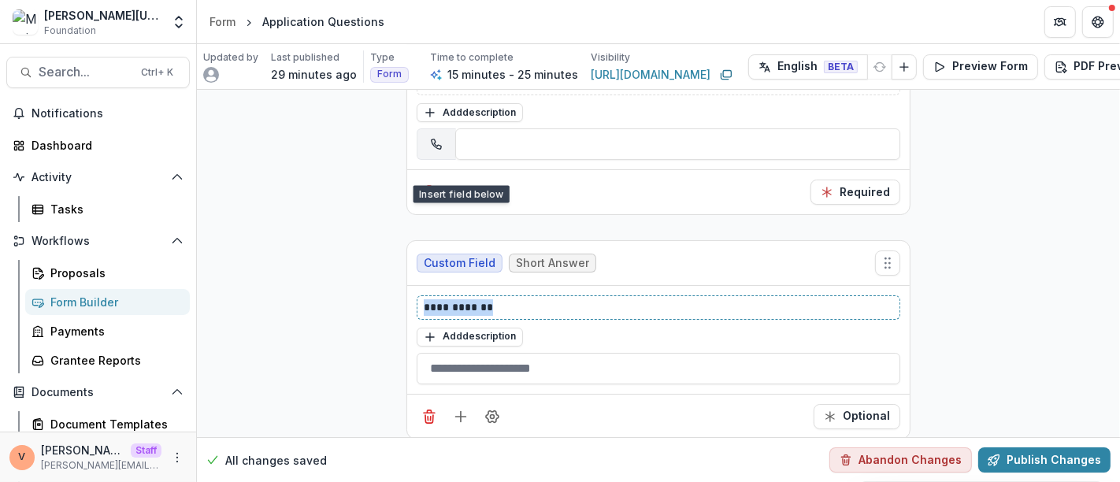
drag, startPoint x: 515, startPoint y: 281, endPoint x: 394, endPoint y: 285, distance: 121.3
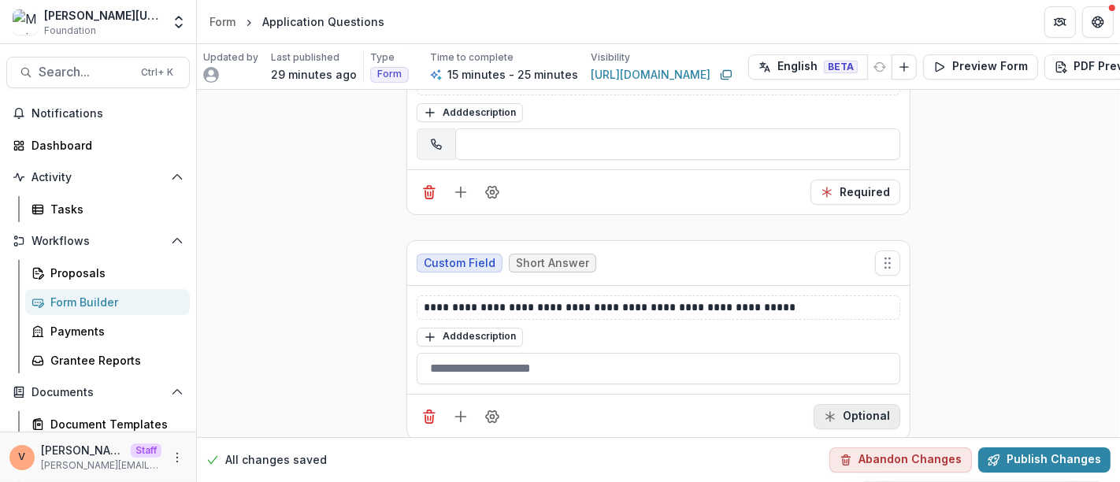
click at [858, 404] on button "Optional" at bounding box center [857, 416] width 87 height 25
click at [1029, 447] on button "Publish Changes" at bounding box center [1044, 459] width 132 height 25
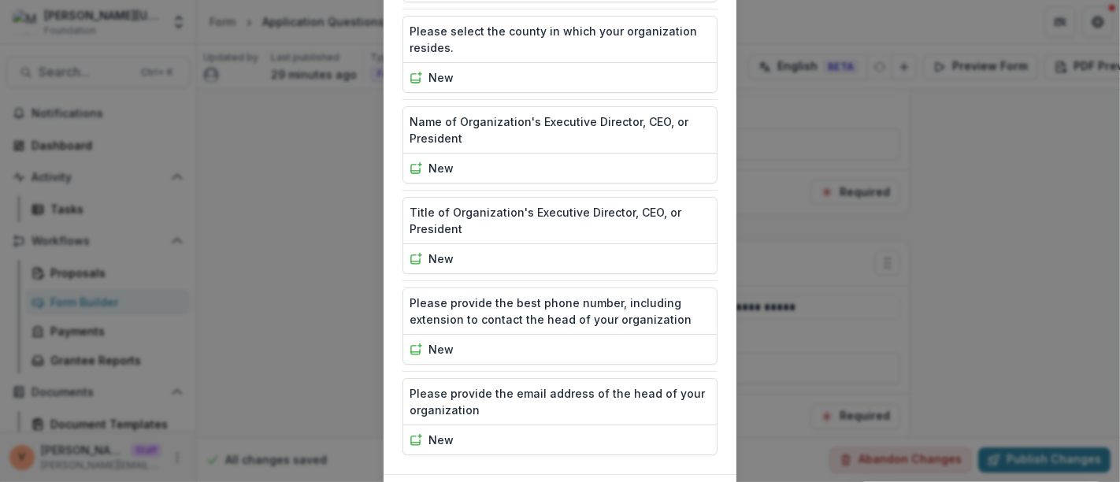
scroll to position [1158, 0]
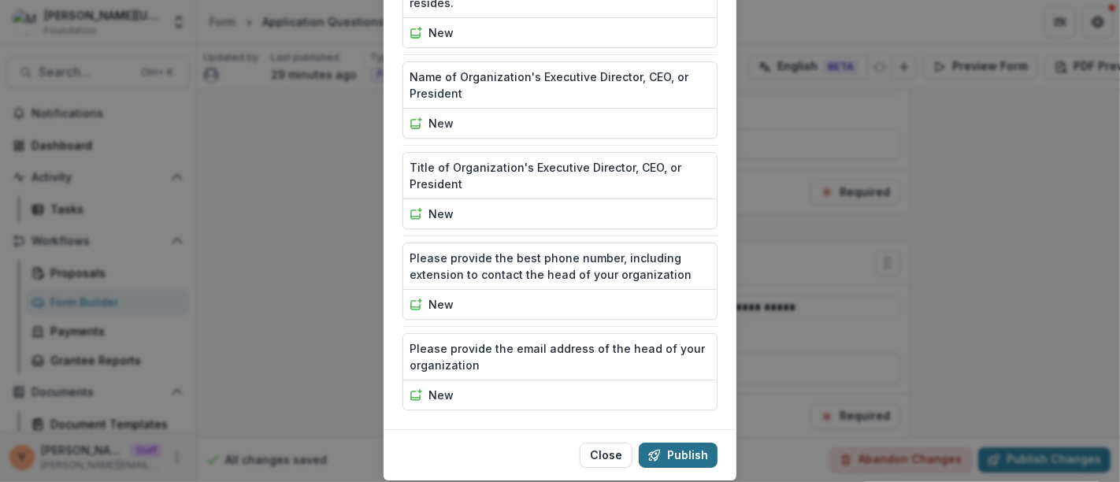
click at [673, 443] on button "Publish" at bounding box center [678, 455] width 79 height 25
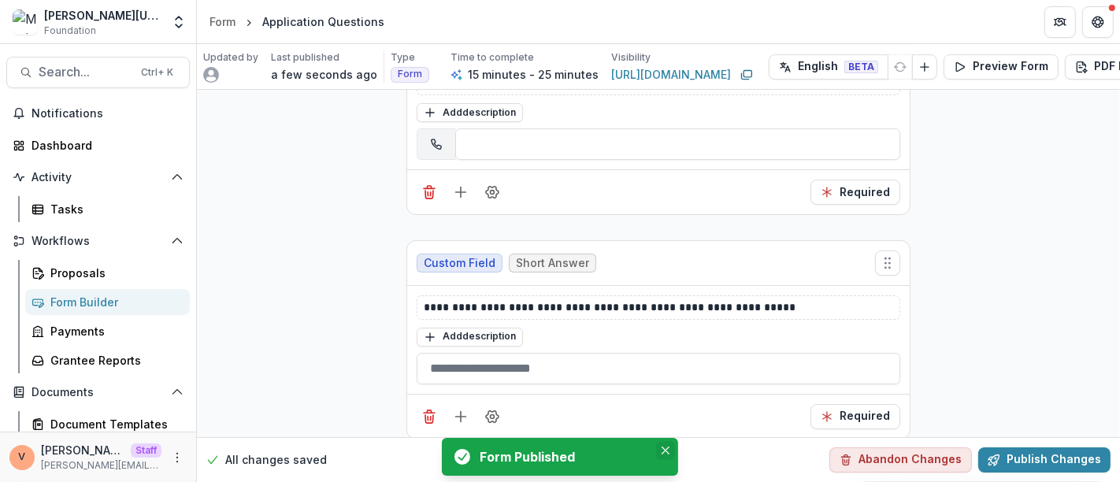
click at [665, 455] on button "Close" at bounding box center [665, 450] width 19 height 19
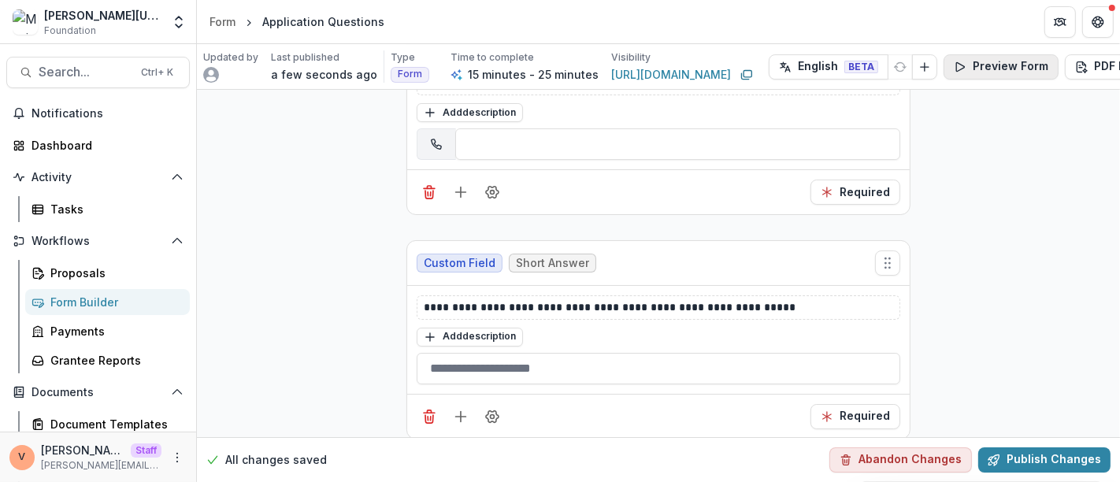
click at [987, 60] on button "Preview Form" at bounding box center [1000, 66] width 115 height 25
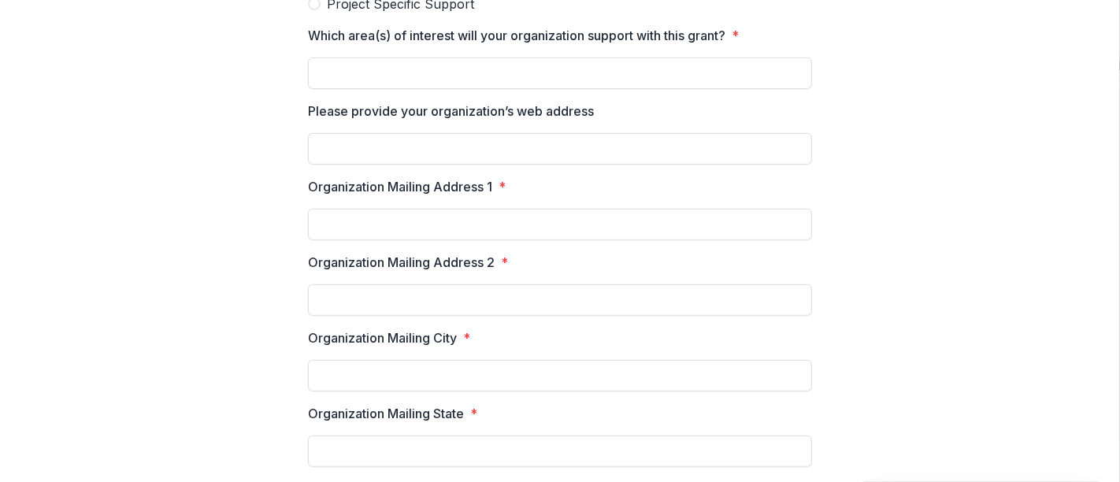
scroll to position [0, 0]
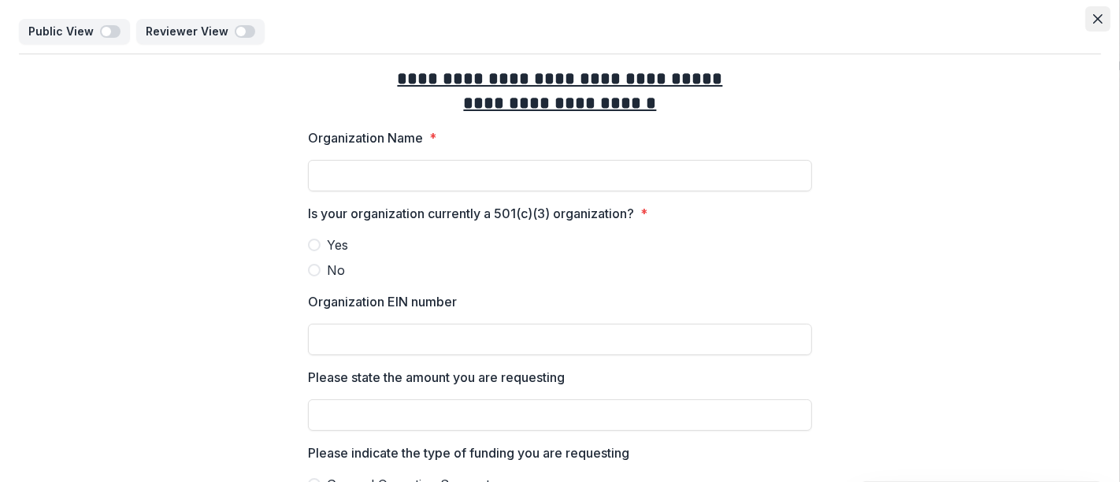
click at [1095, 16] on icon "Close" at bounding box center [1097, 18] width 9 height 9
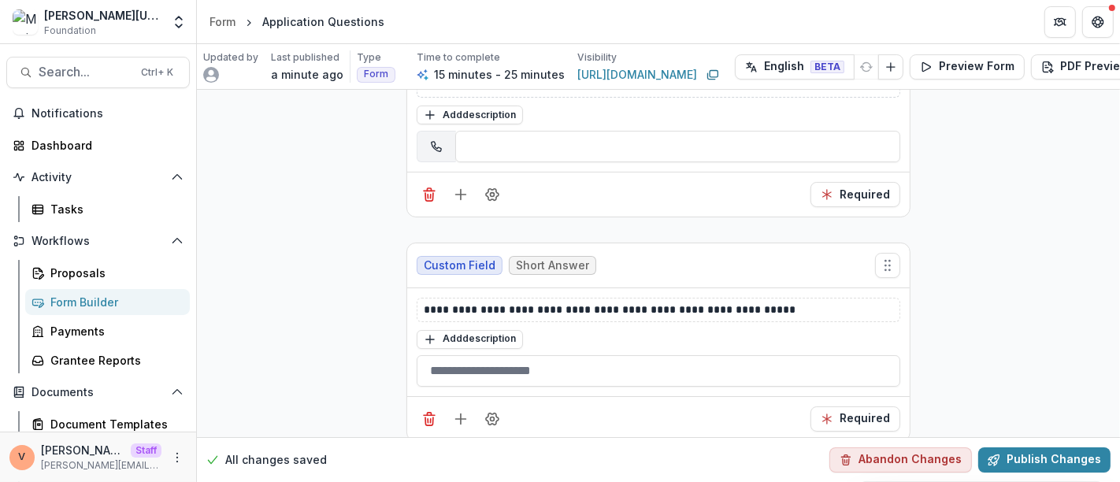
scroll to position [4693, 0]
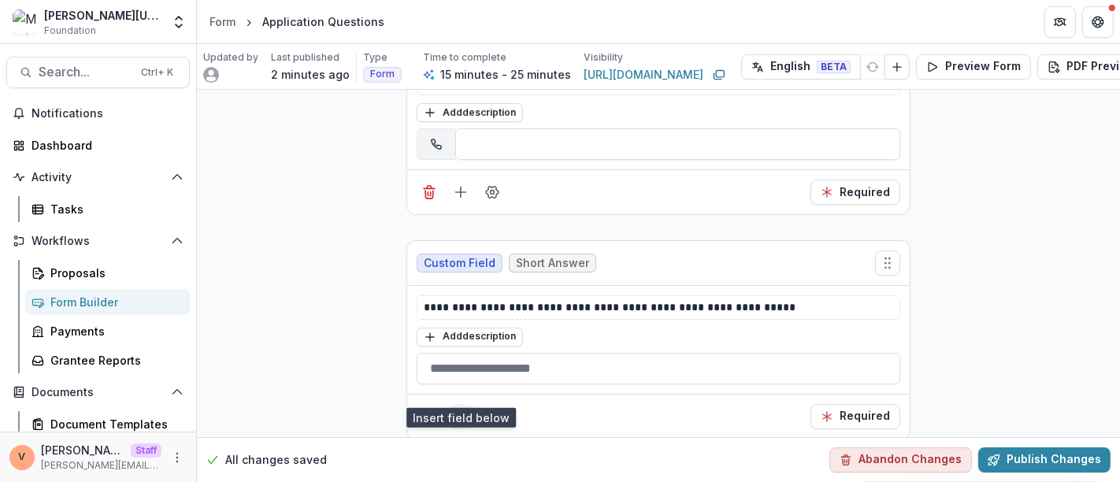
click at [463, 409] on icon "Add field" at bounding box center [461, 417] width 16 height 16
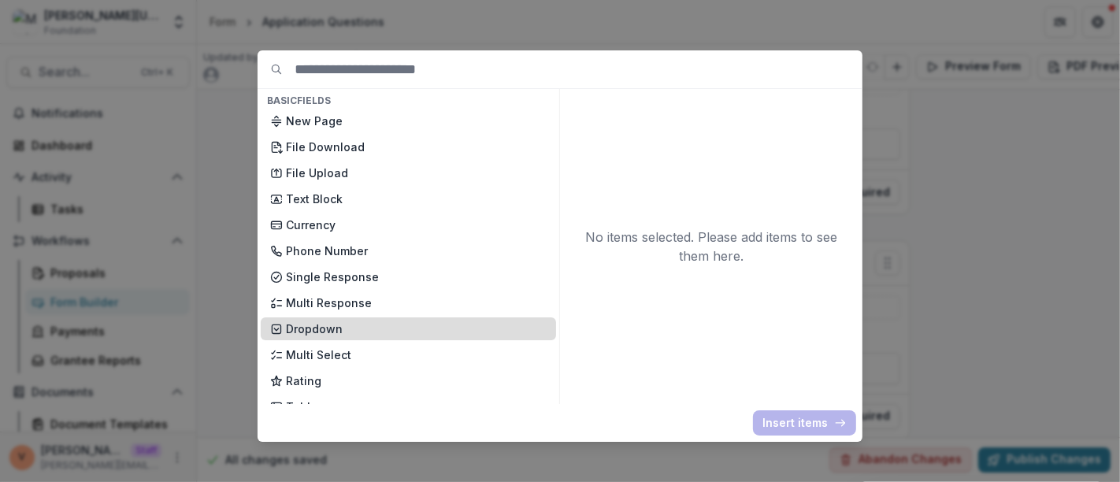
scroll to position [87, 0]
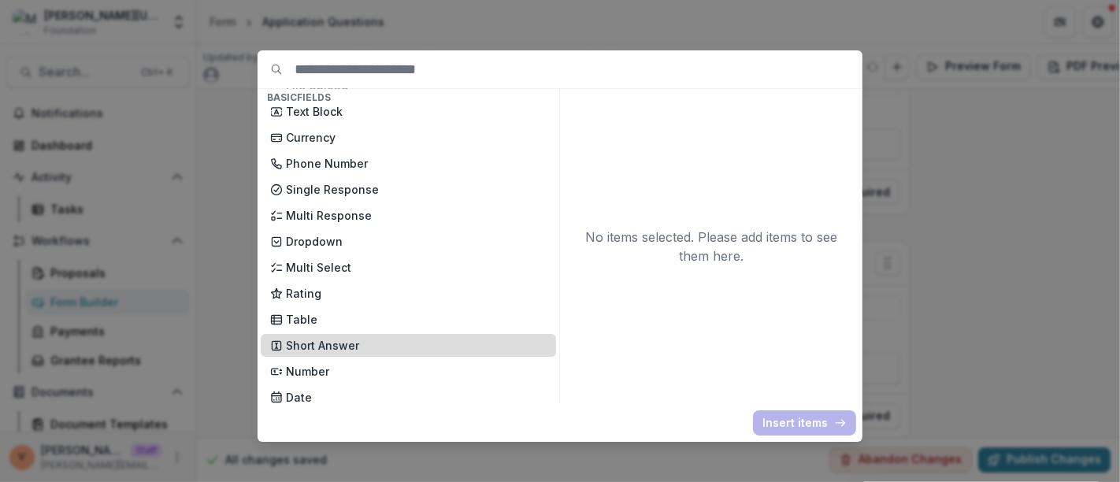
click at [360, 344] on p "Short Answer" at bounding box center [416, 345] width 261 height 17
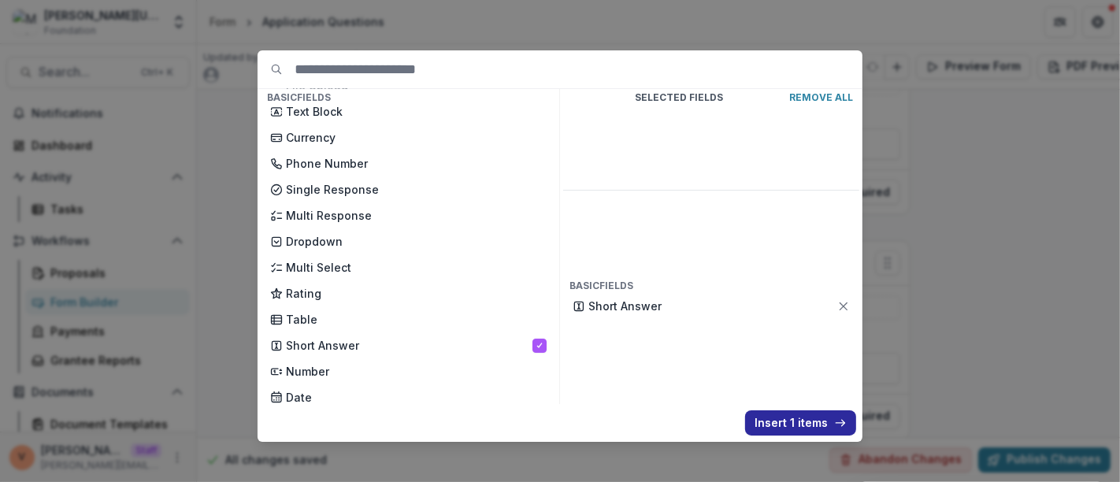
click at [767, 419] on button "Insert 1 items" at bounding box center [800, 422] width 111 height 25
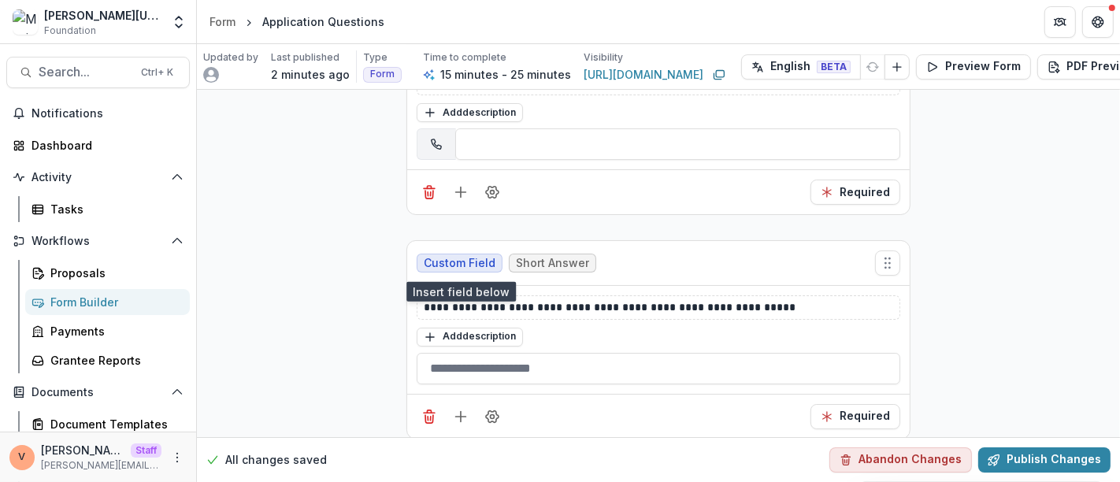
scroll to position [4915, 0]
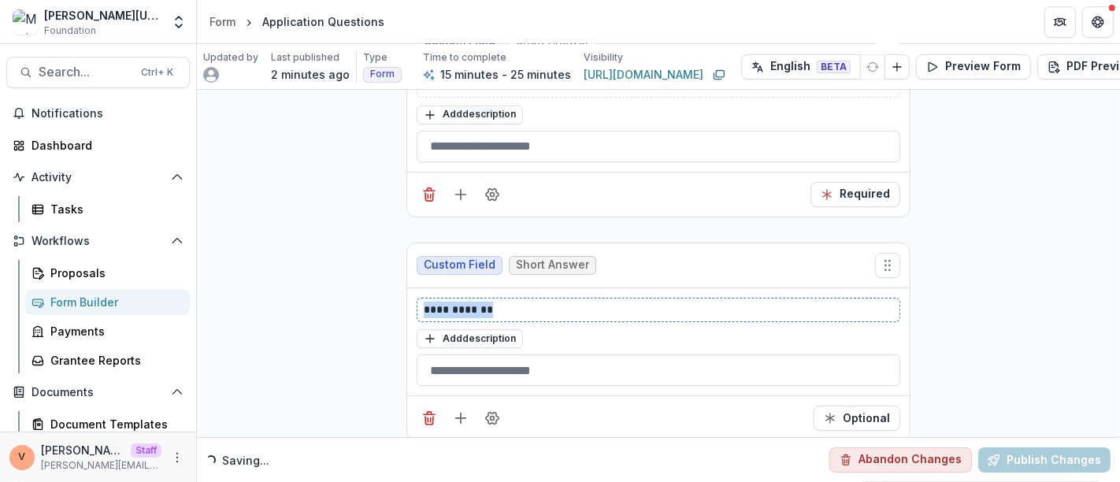
drag, startPoint x: 500, startPoint y: 283, endPoint x: 375, endPoint y: 280, distance: 125.2
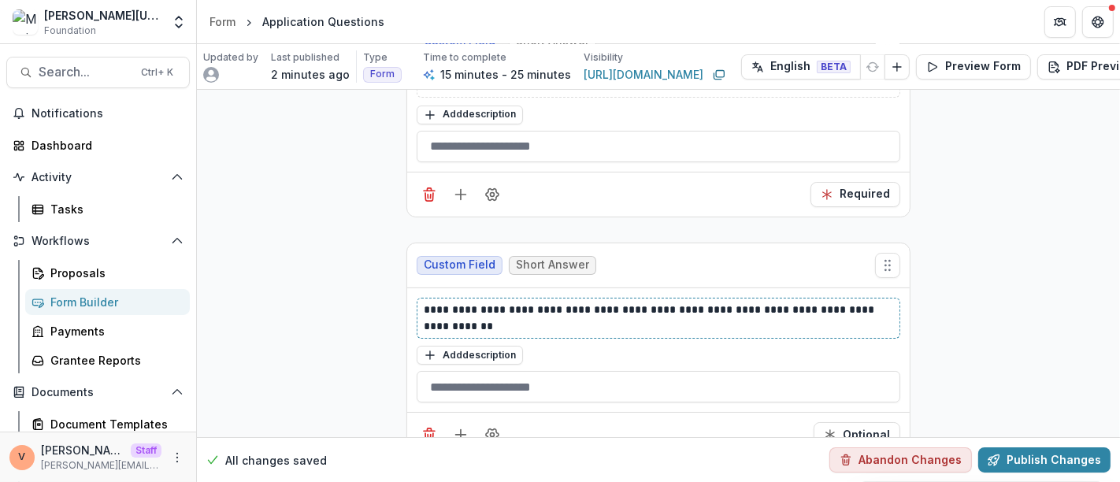
click at [438, 302] on p "**********" at bounding box center [659, 318] width 470 height 33
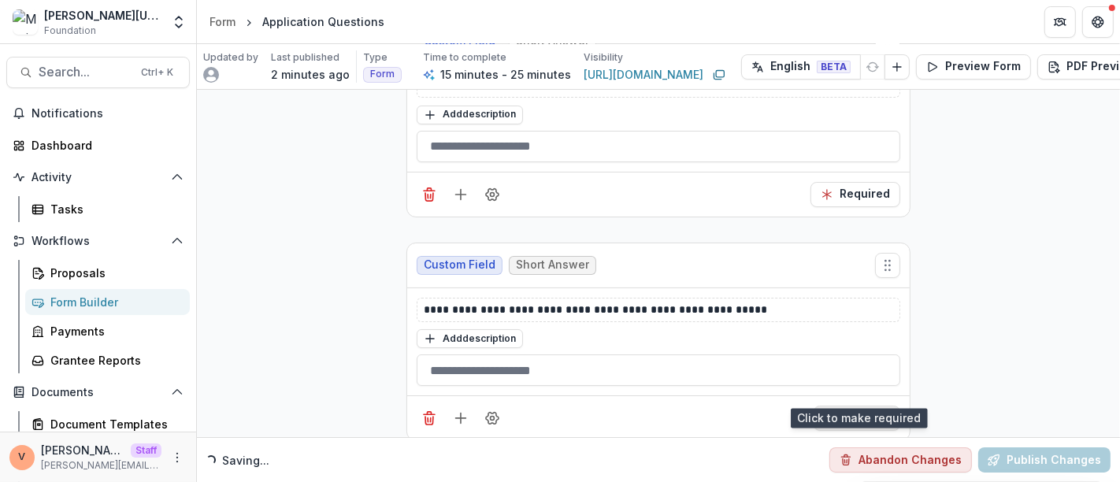
click at [862, 406] on button "Optional" at bounding box center [857, 418] width 87 height 25
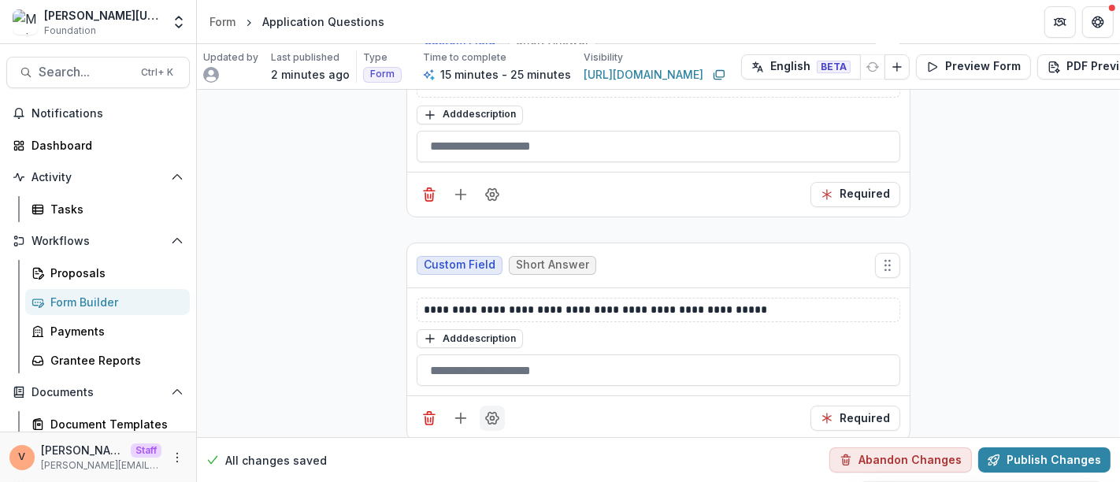
click at [491, 410] on icon "Field Settings" at bounding box center [492, 418] width 16 height 16
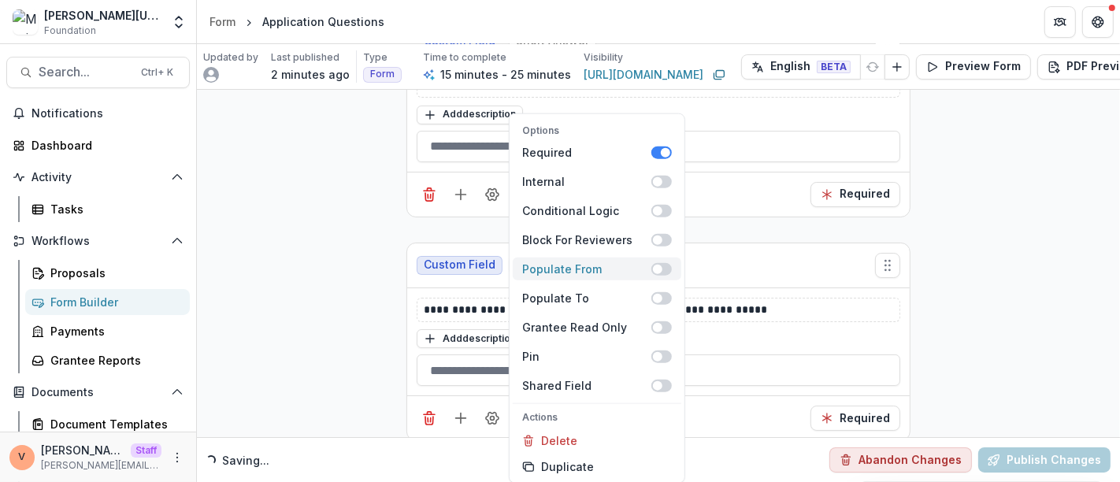
click at [667, 266] on span at bounding box center [661, 268] width 20 height 13
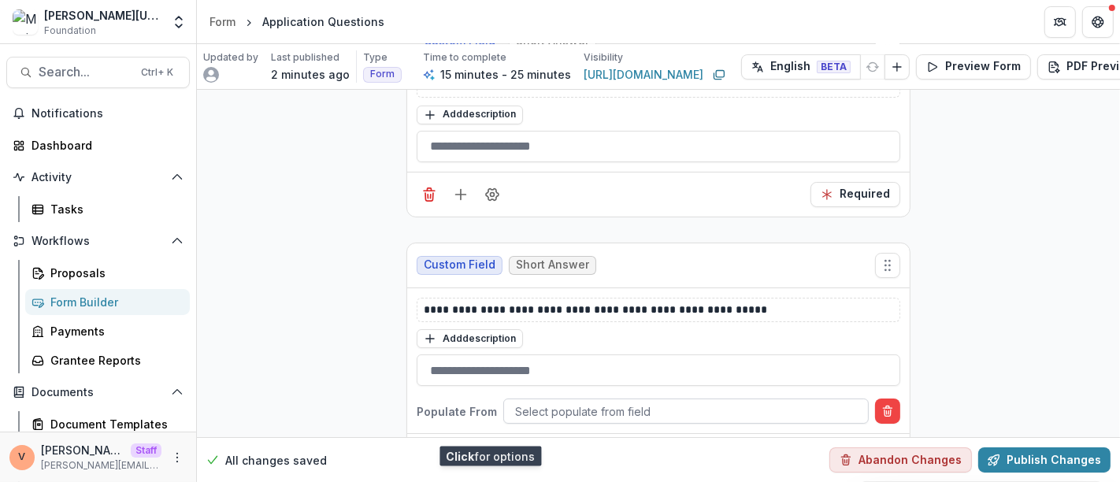
click at [614, 402] on div at bounding box center [686, 412] width 342 height 20
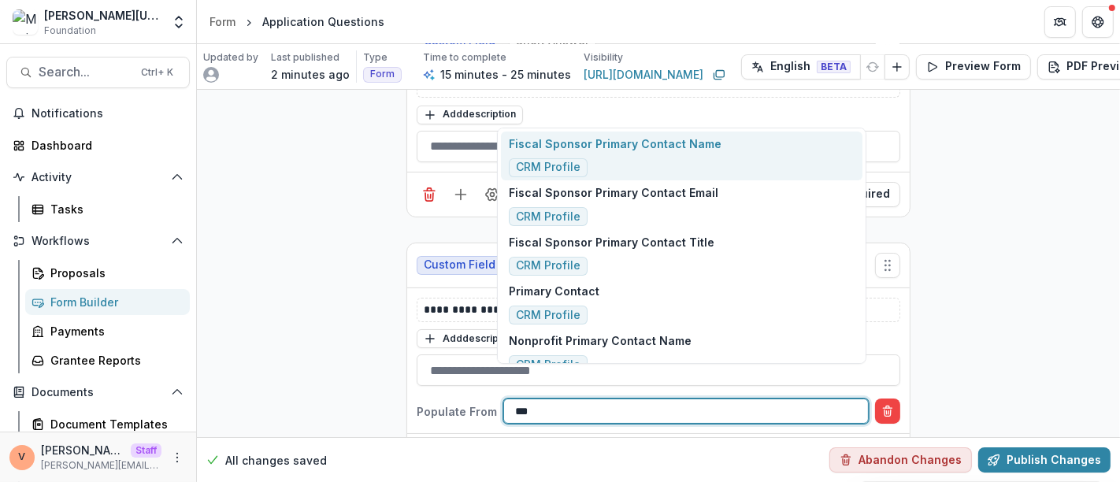
type input "****"
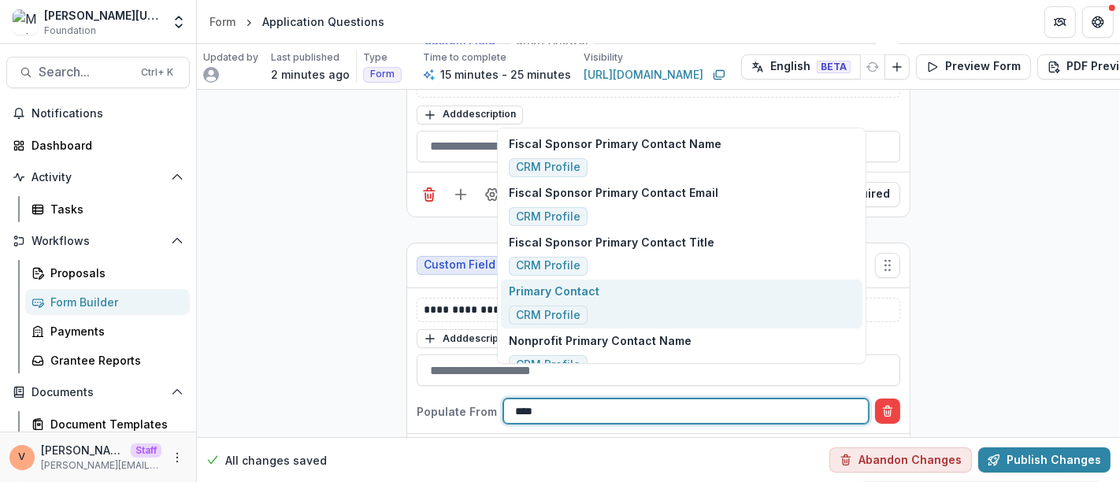
click at [610, 289] on div "Primary Contact CRM Profile" at bounding box center [681, 305] width 361 height 50
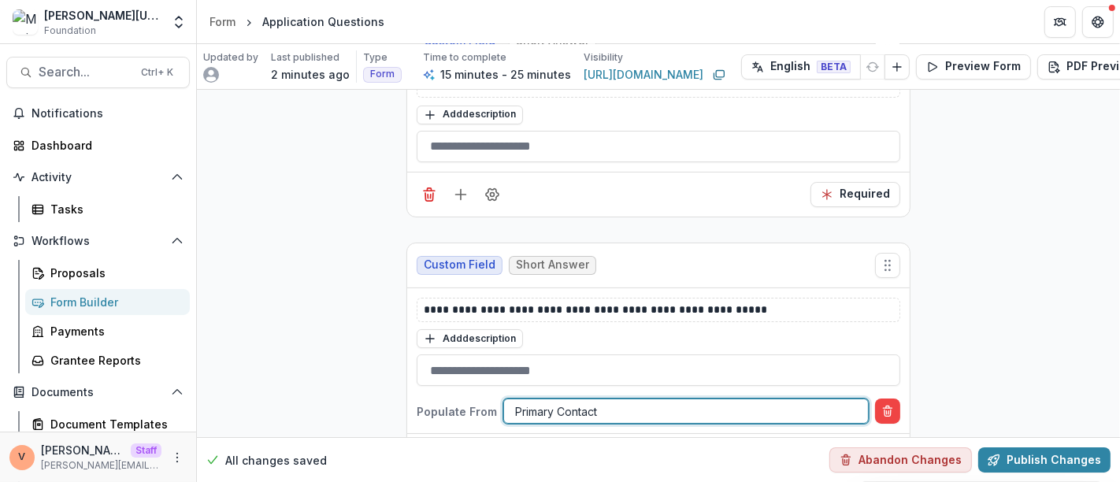
scroll to position [4953, 0]
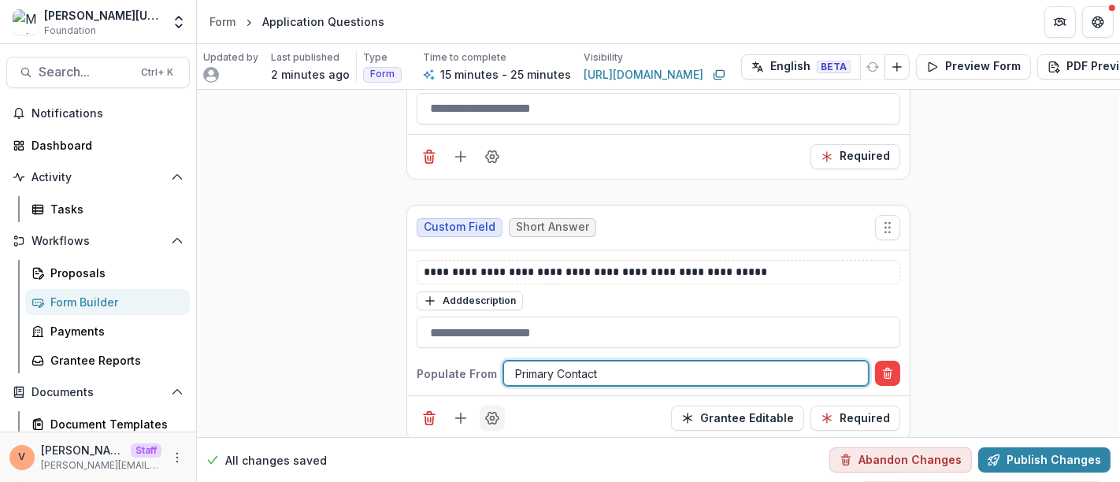
click at [486, 410] on icon "Field Settings" at bounding box center [492, 418] width 16 height 16
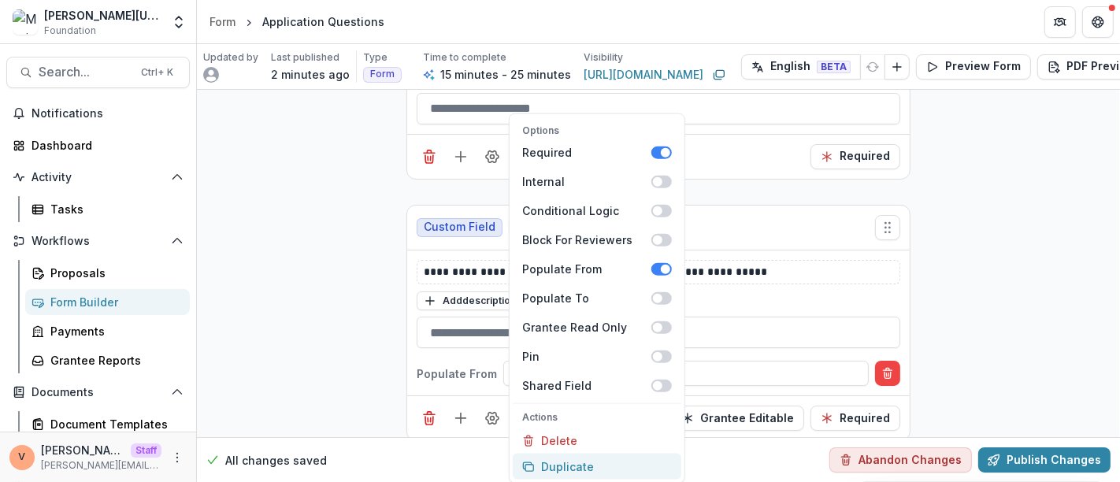
click at [576, 460] on button "Duplicate" at bounding box center [597, 467] width 169 height 26
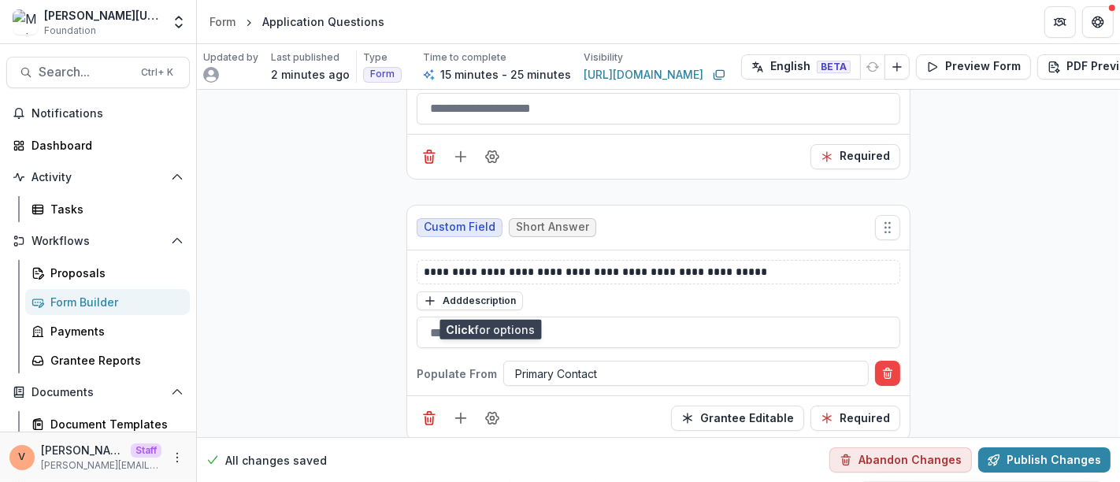
scroll to position [5214, 0]
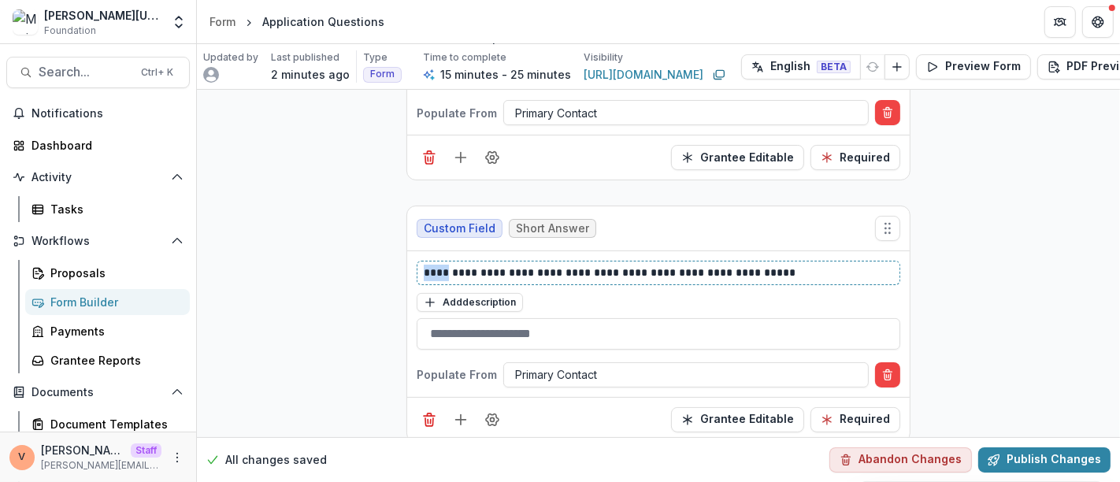
drag, startPoint x: 402, startPoint y: 242, endPoint x: 365, endPoint y: 244, distance: 36.3
click at [458, 412] on icon "Add field" at bounding box center [461, 420] width 16 height 16
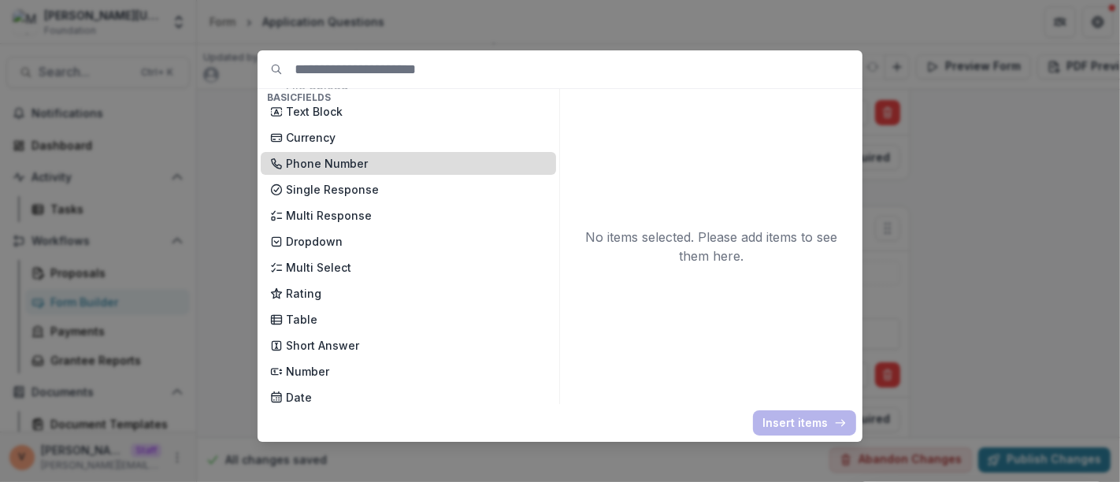
scroll to position [175, 0]
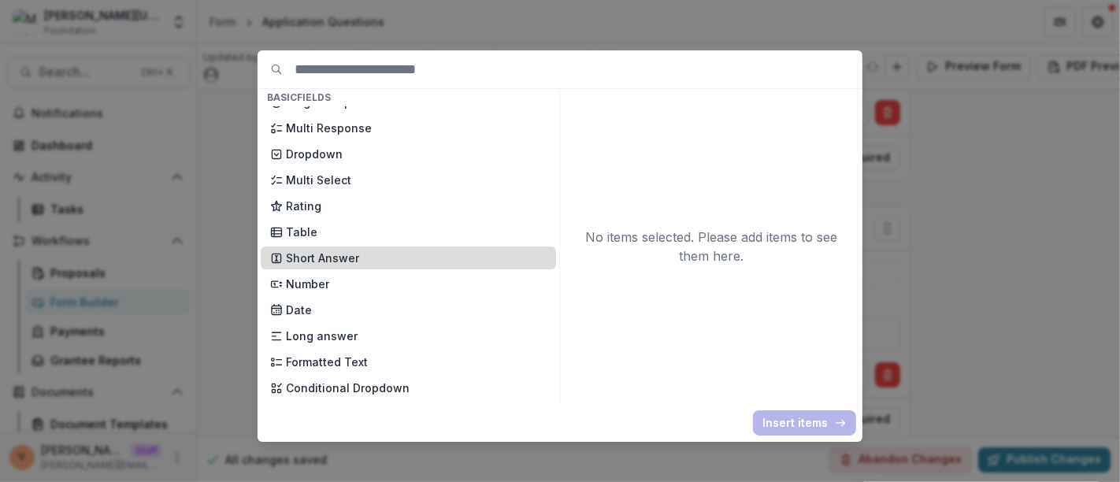
click at [394, 254] on p "Short Answer" at bounding box center [416, 258] width 261 height 17
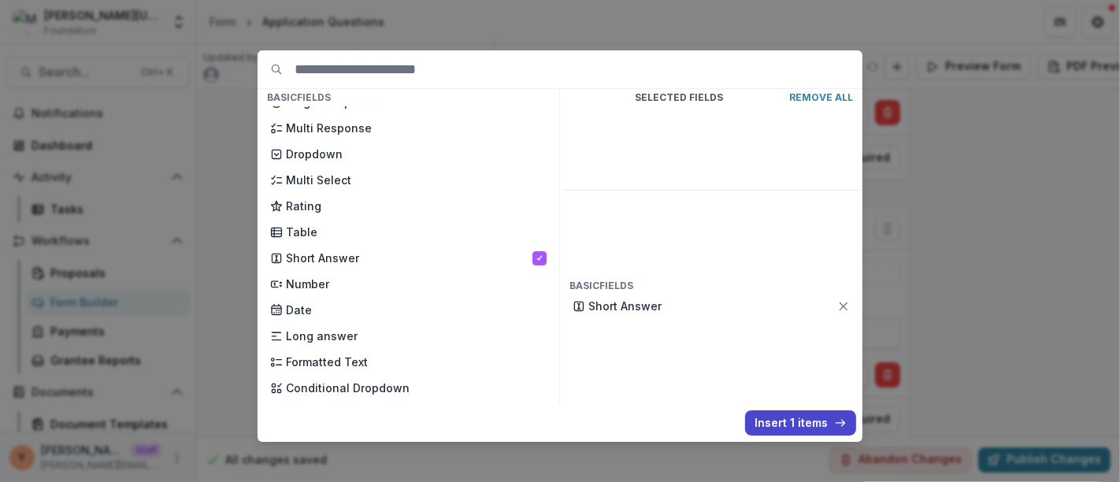
click at [783, 417] on button "Insert 1 items" at bounding box center [800, 422] width 111 height 25
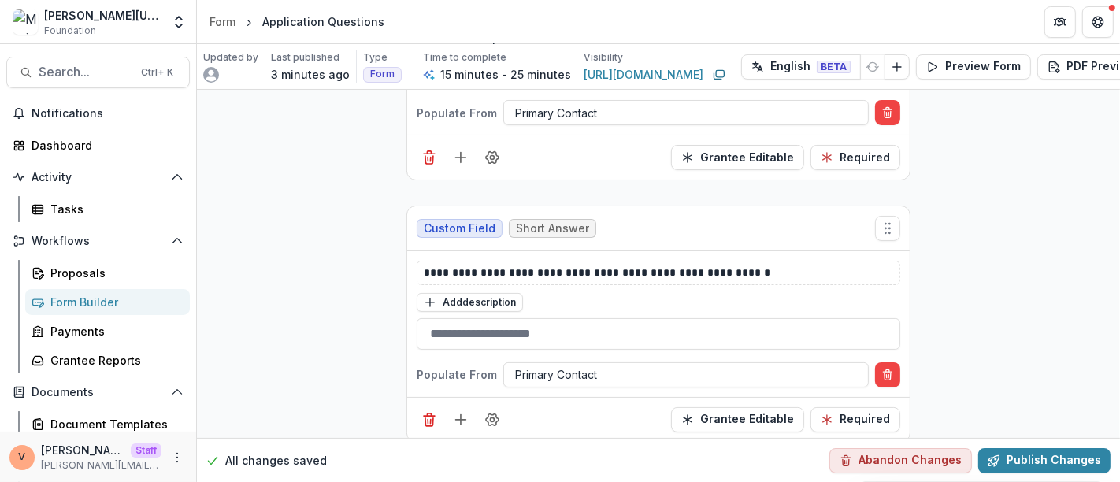
scroll to position [5436, 0]
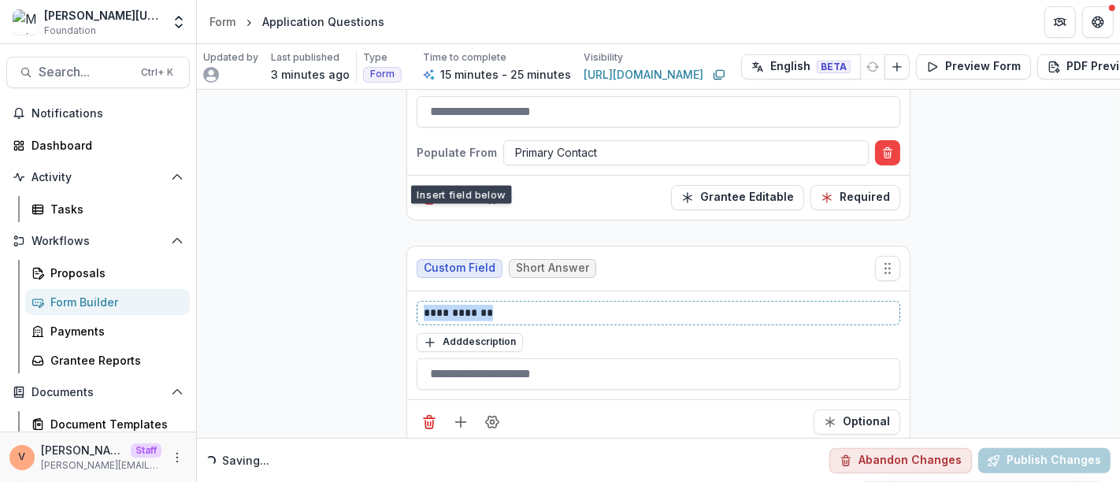
drag, startPoint x: 494, startPoint y: 282, endPoint x: 305, endPoint y: 298, distance: 189.7
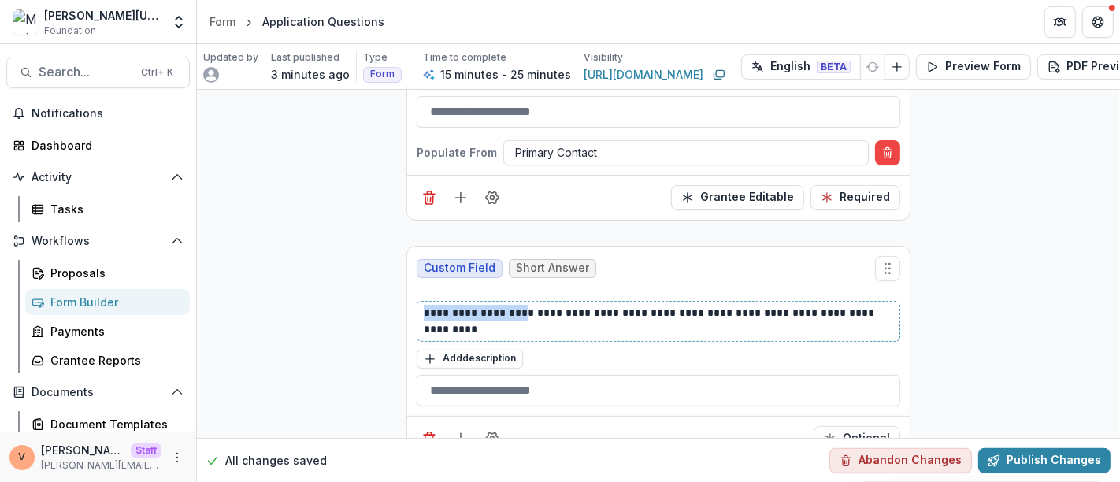
drag, startPoint x: 519, startPoint y: 280, endPoint x: 342, endPoint y: 276, distance: 177.2
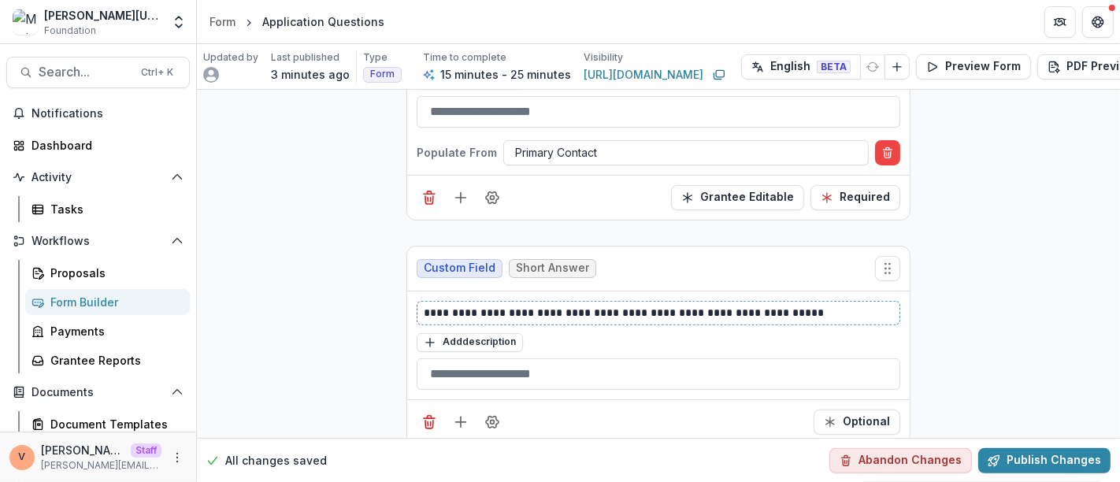
click at [510, 305] on p "**********" at bounding box center [659, 313] width 470 height 17
click at [870, 410] on button "Optional" at bounding box center [857, 422] width 87 height 25
click at [492, 414] on icon "Field Settings" at bounding box center [492, 422] width 16 height 16
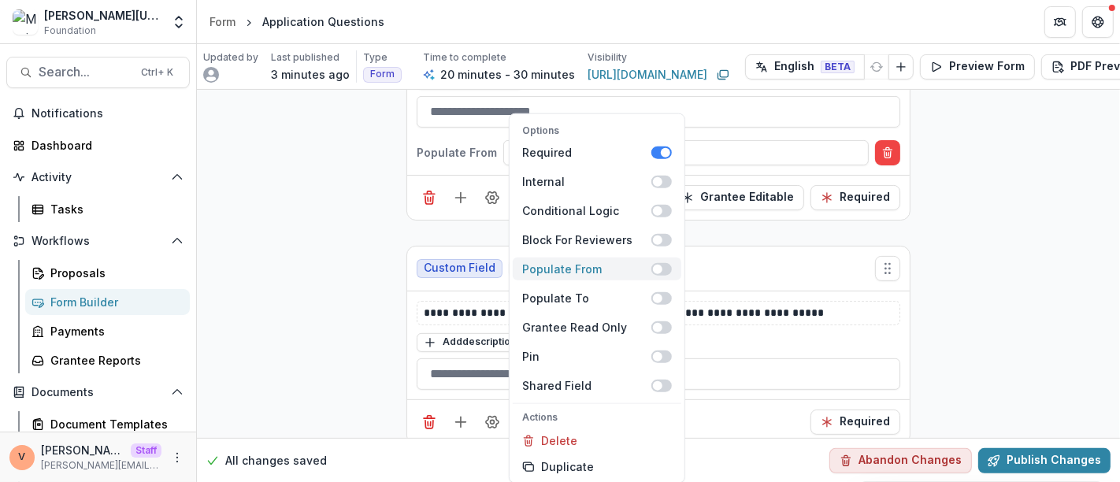
click at [668, 265] on span at bounding box center [661, 268] width 20 height 13
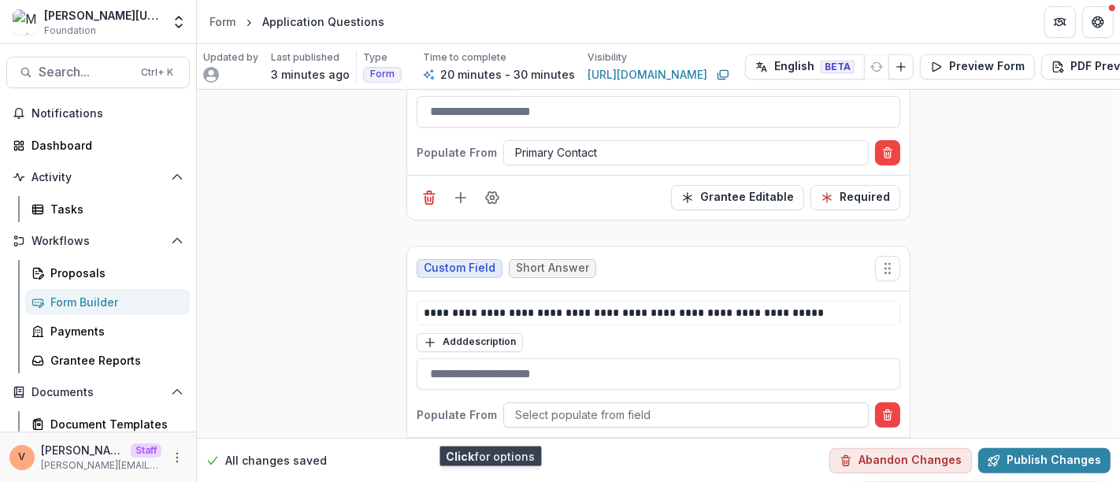
click at [589, 405] on div at bounding box center [686, 415] width 342 height 20
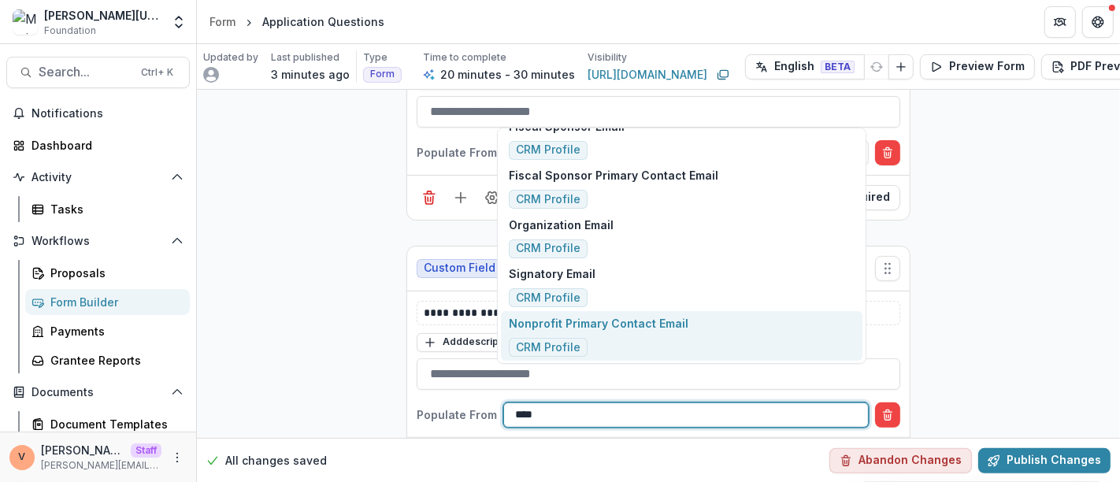
scroll to position [0, 0]
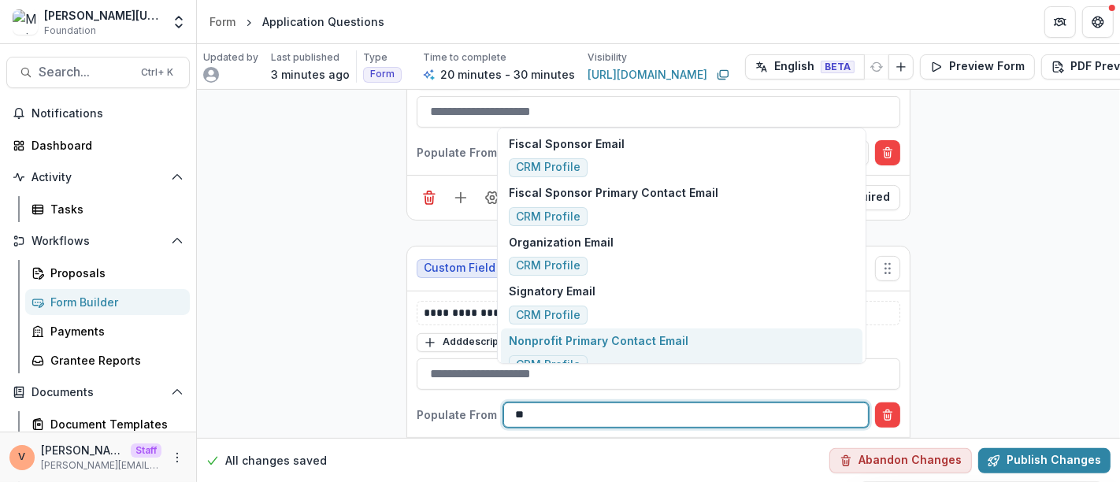
type input "*"
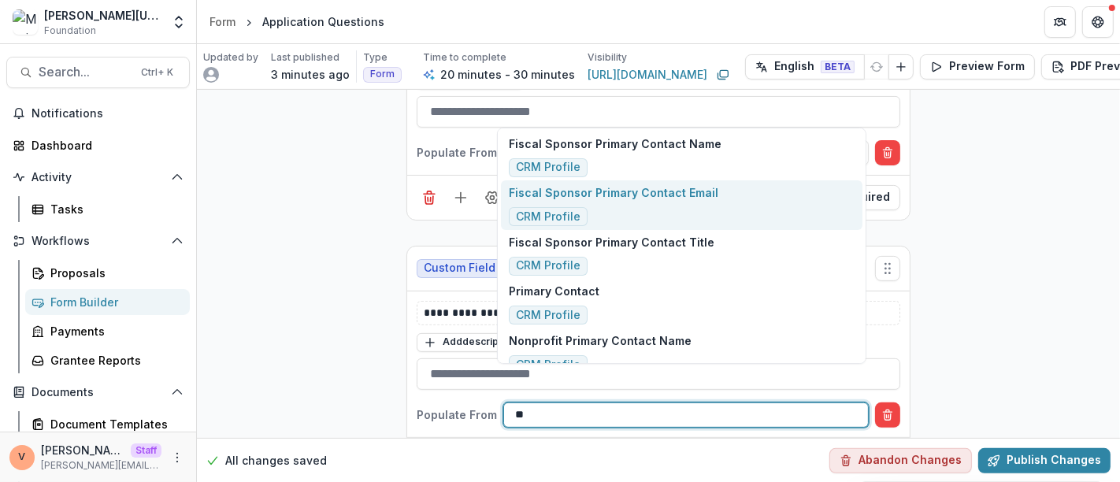
type input "*"
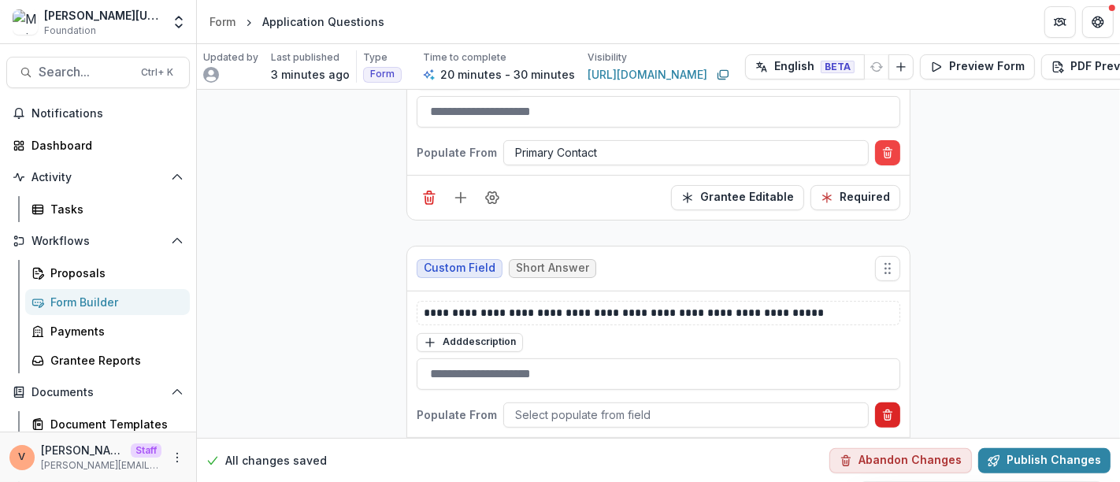
click at [885, 409] on icon "Delete condition" at bounding box center [887, 415] width 13 height 13
click at [495, 414] on icon "Field Settings" at bounding box center [492, 422] width 16 height 16
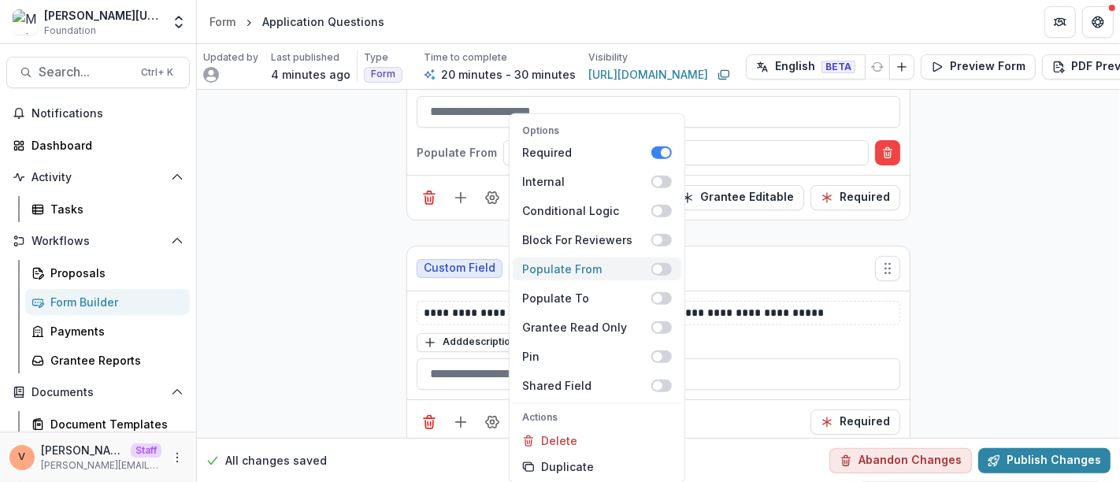
click at [668, 269] on span at bounding box center [661, 268] width 20 height 13
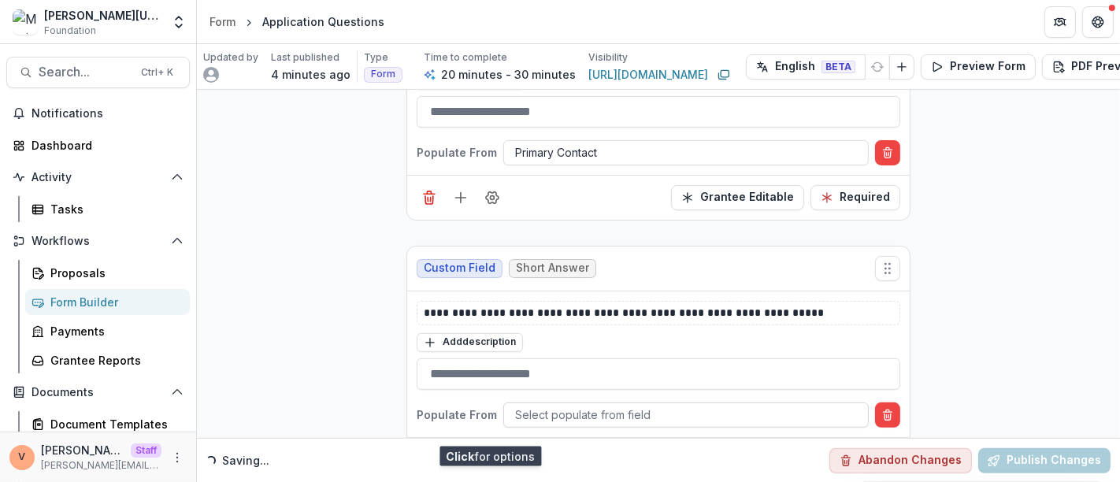
click at [581, 405] on div at bounding box center [686, 415] width 342 height 20
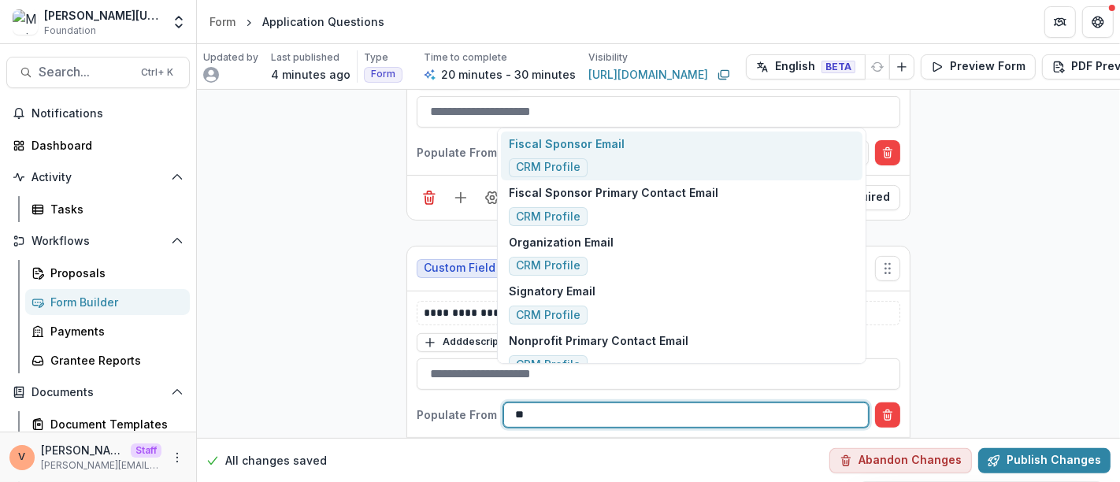
type input "*"
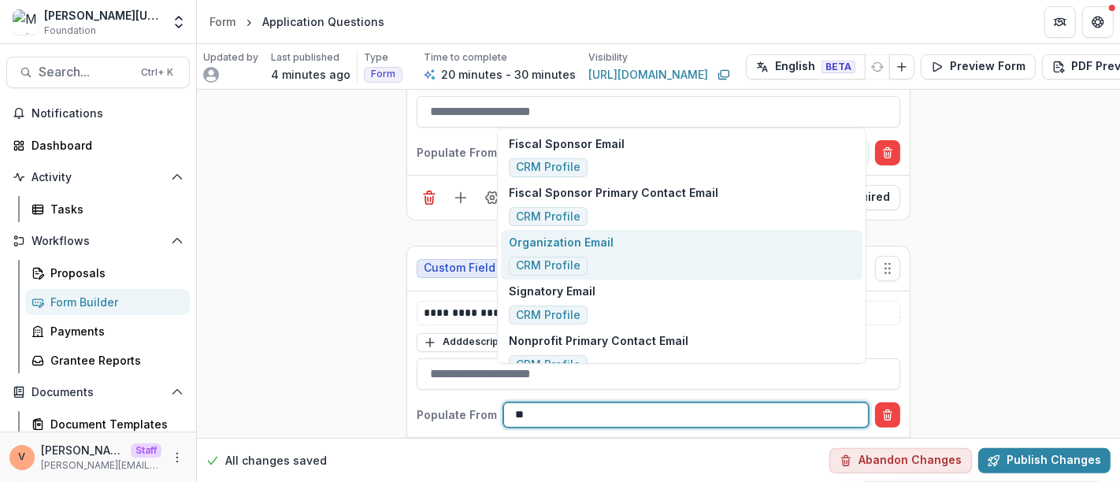
type input "*"
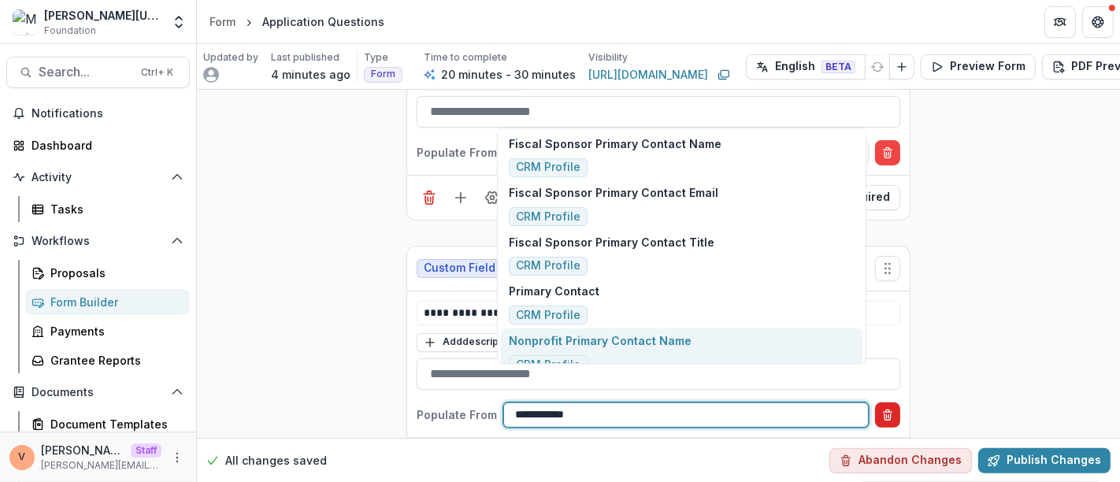
type input "**********"
click at [885, 409] on icon "Delete condition" at bounding box center [887, 415] width 13 height 13
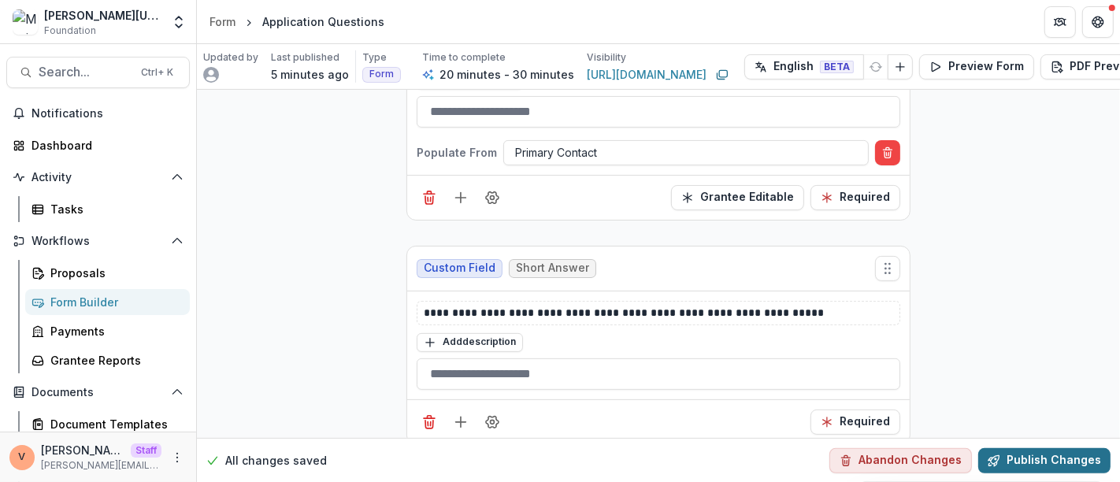
click at [1032, 449] on button "Publish Changes" at bounding box center [1044, 459] width 132 height 25
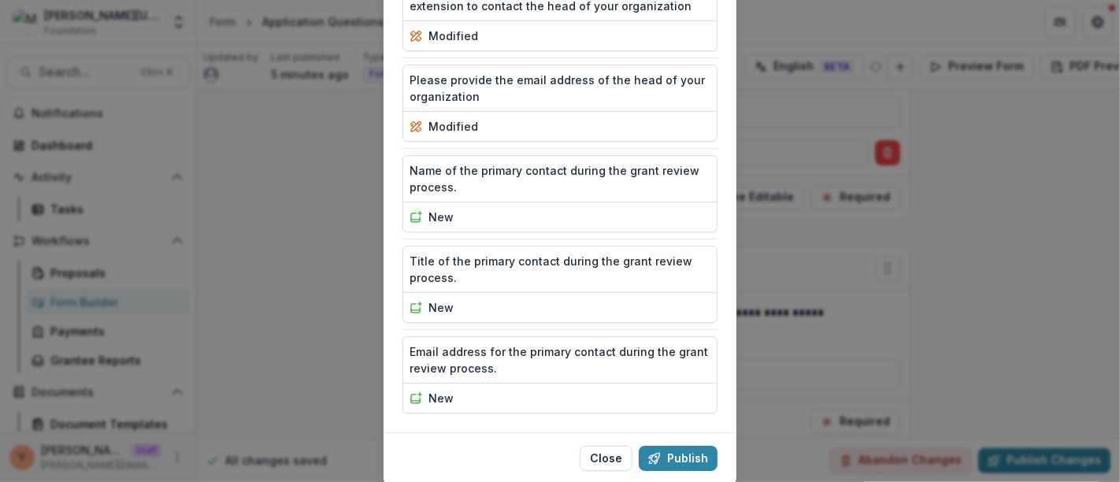
scroll to position [1427, 0]
click at [677, 445] on button "Publish" at bounding box center [678, 457] width 79 height 25
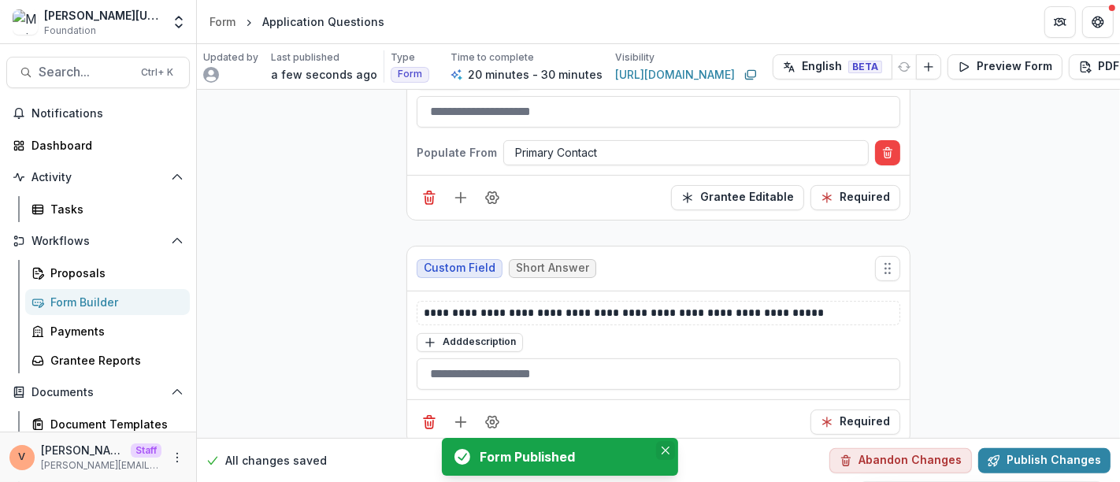
click at [663, 451] on icon "Close" at bounding box center [666, 451] width 8 height 8
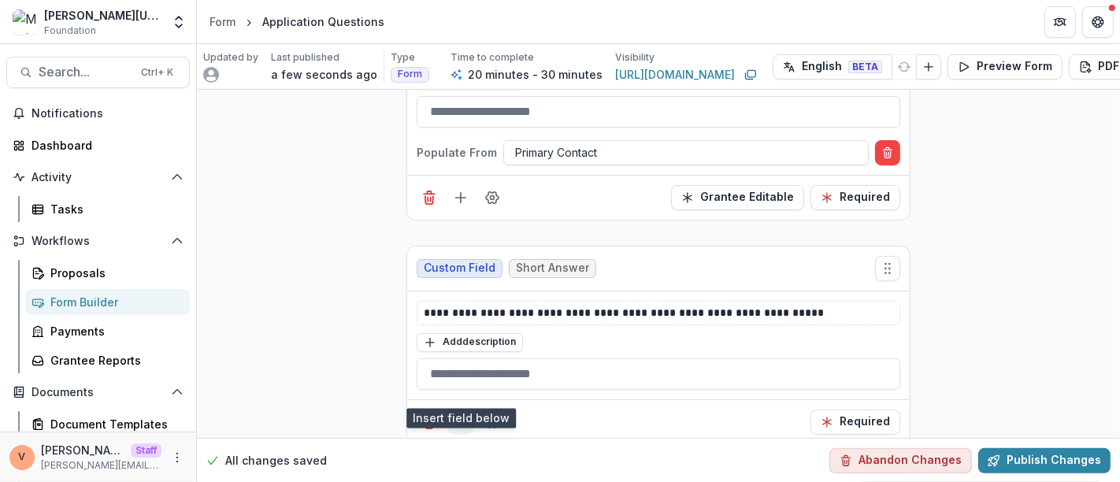
click at [463, 414] on icon "Add field" at bounding box center [461, 422] width 16 height 16
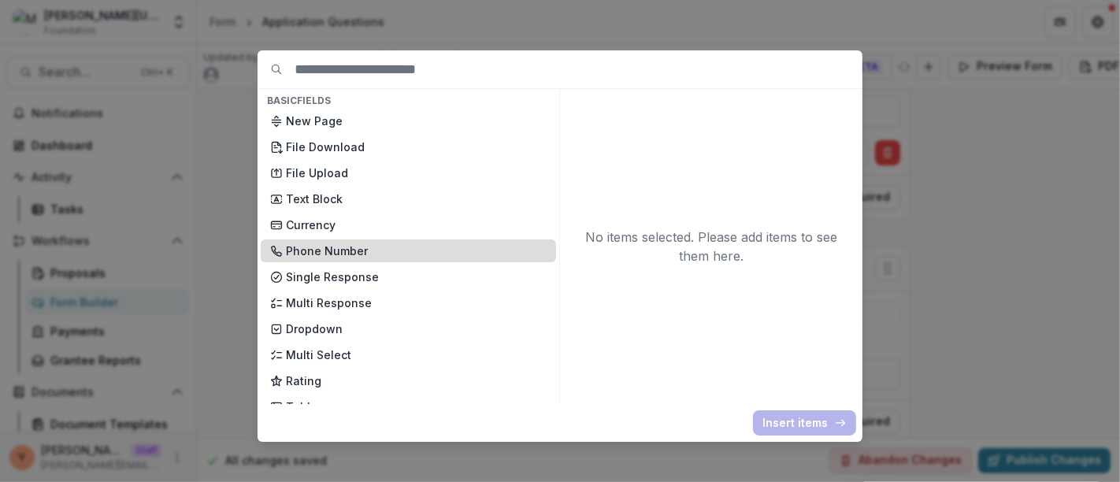
click at [380, 245] on p "Phone Number" at bounding box center [416, 251] width 261 height 17
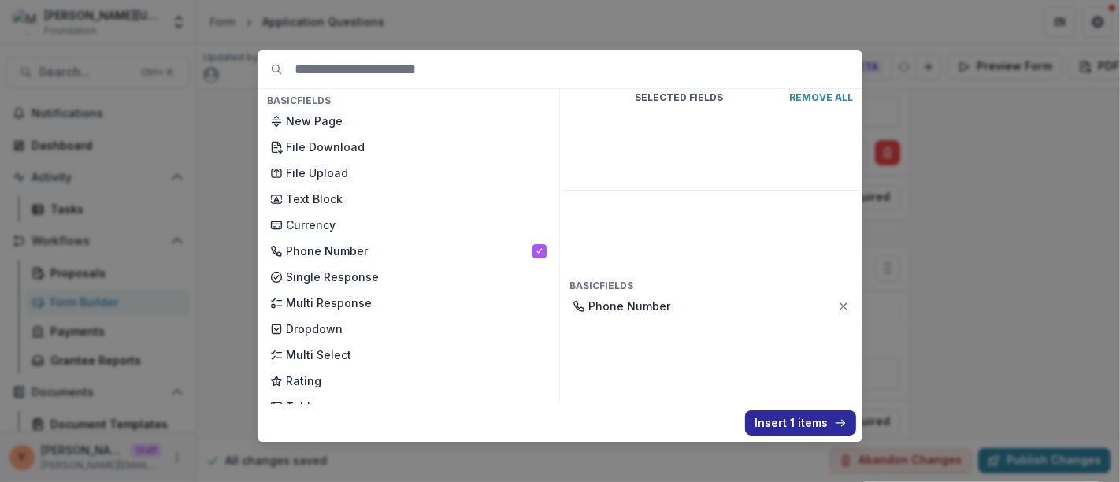
click at [803, 416] on button "Insert 1 items" at bounding box center [800, 422] width 111 height 25
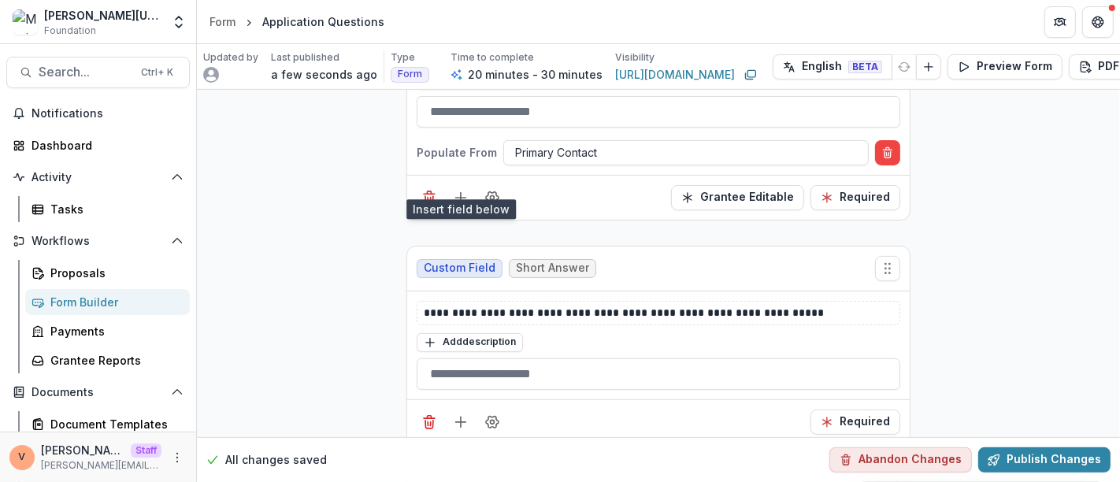
scroll to position [5659, 0]
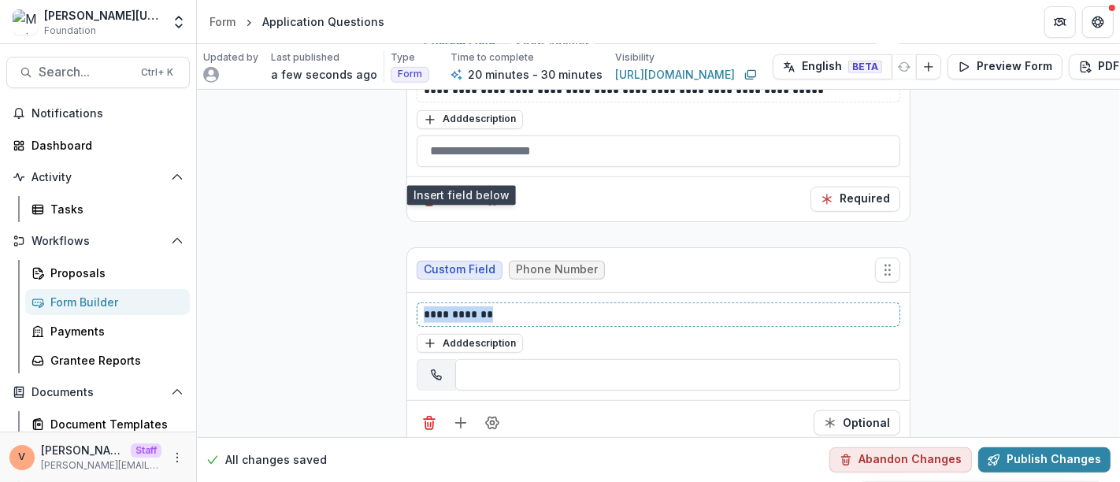
drag, startPoint x: 427, startPoint y: 275, endPoint x: 217, endPoint y: 279, distance: 209.5
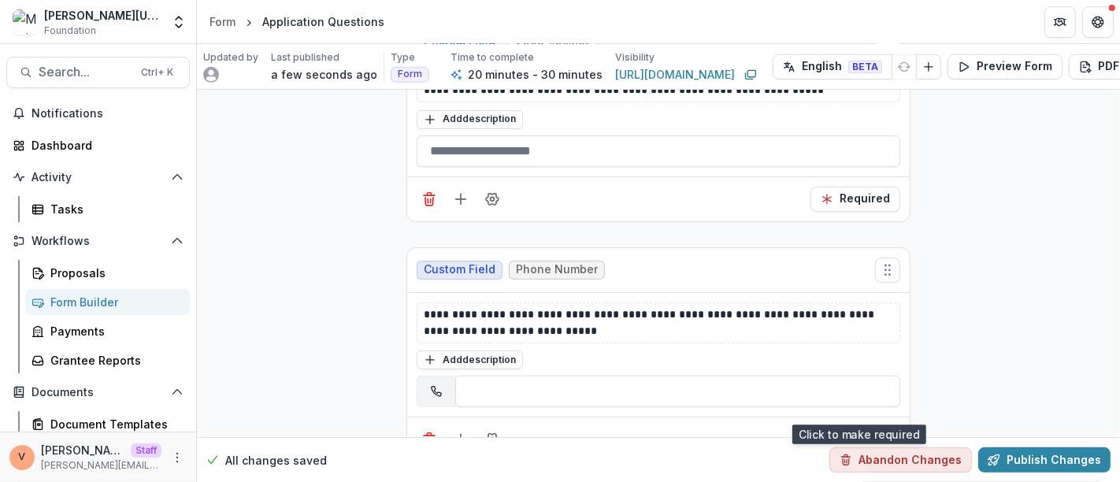
click at [859, 427] on button "Optional" at bounding box center [857, 439] width 87 height 25
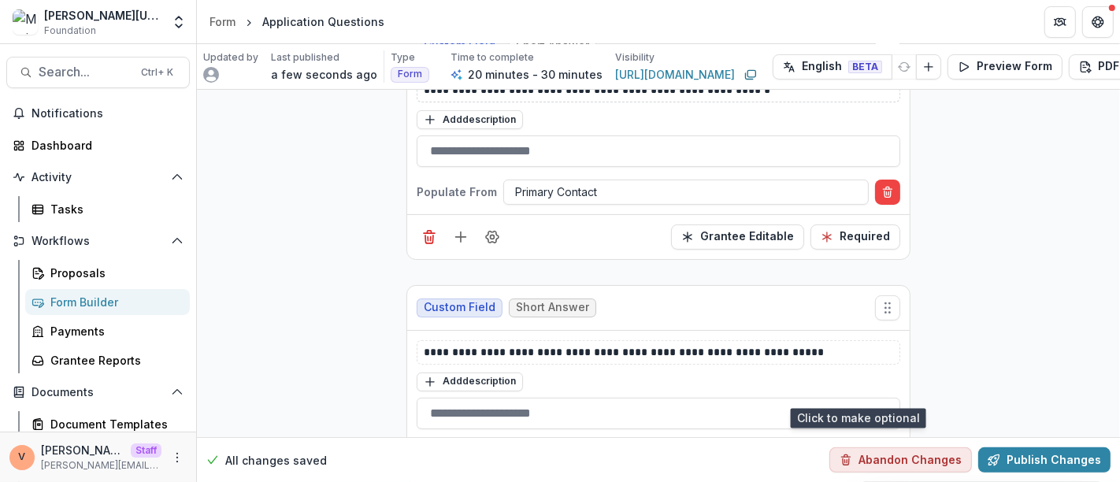
scroll to position [5675, 0]
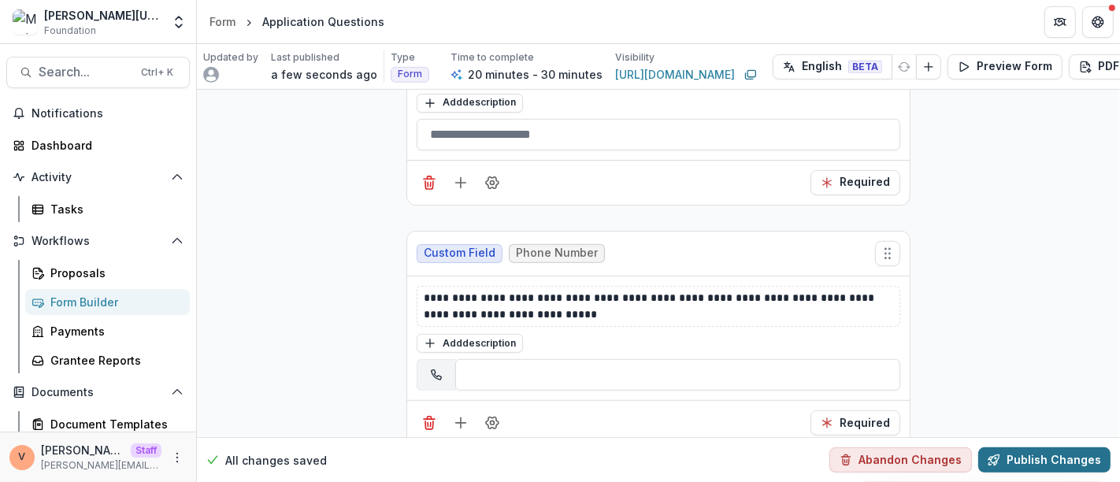
click at [1062, 447] on button "Publish Changes" at bounding box center [1044, 459] width 132 height 25
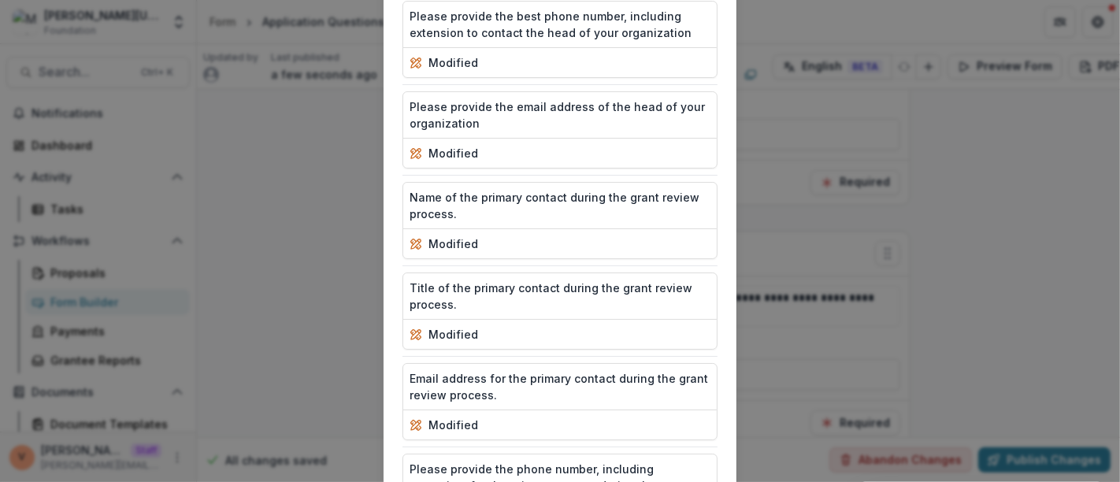
scroll to position [1517, 0]
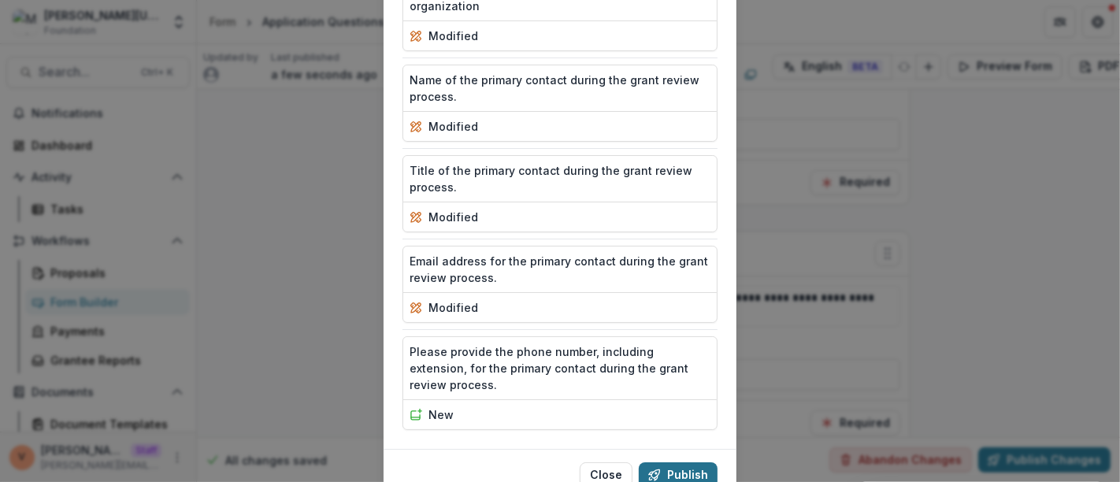
click at [677, 462] on button "Publish" at bounding box center [678, 474] width 79 height 25
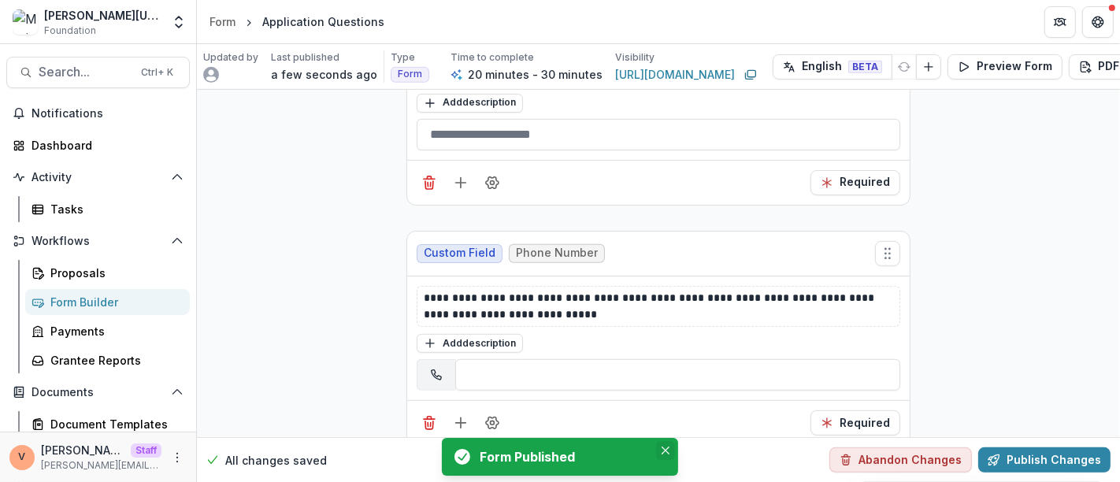
click at [670, 450] on button "Close" at bounding box center [665, 450] width 19 height 19
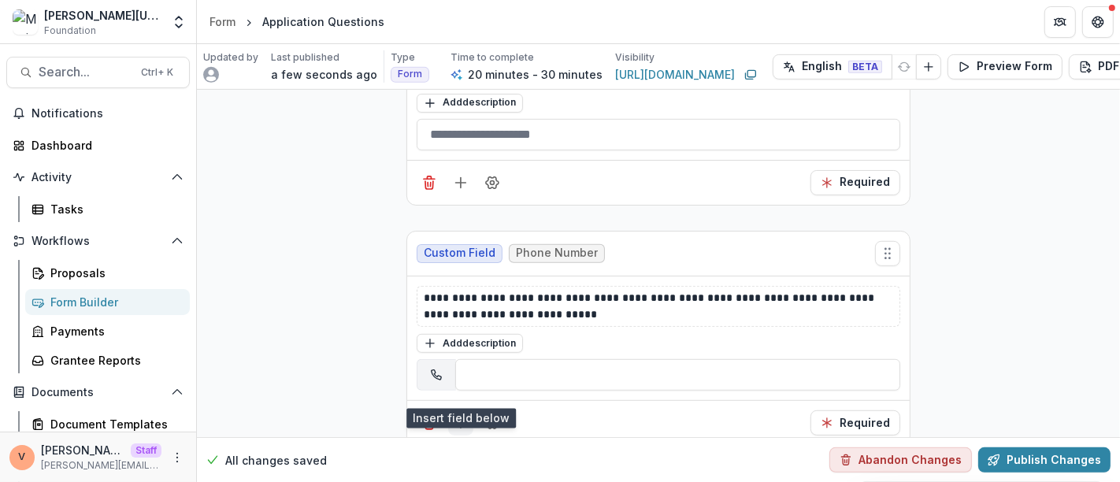
click at [462, 415] on icon "Add field" at bounding box center [461, 423] width 16 height 16
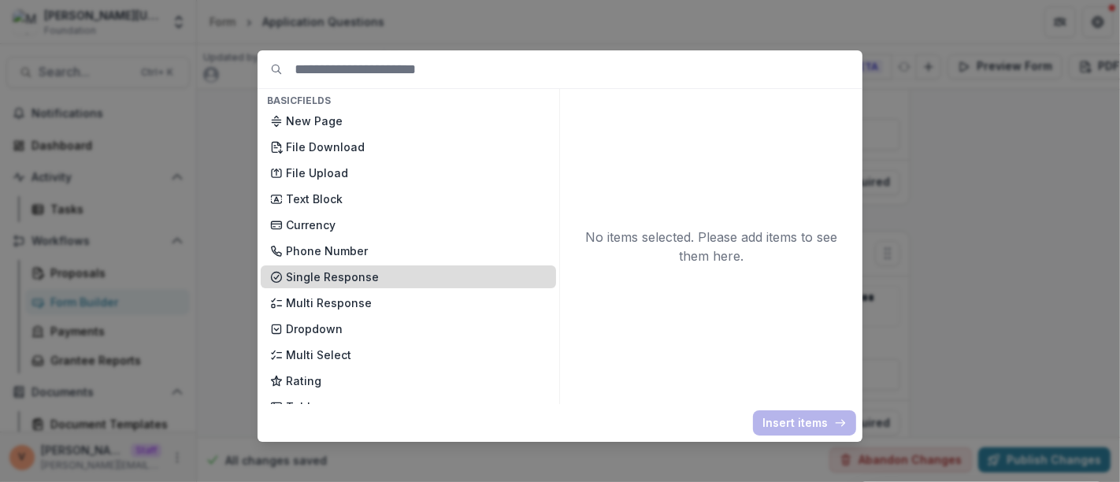
scroll to position [175, 0]
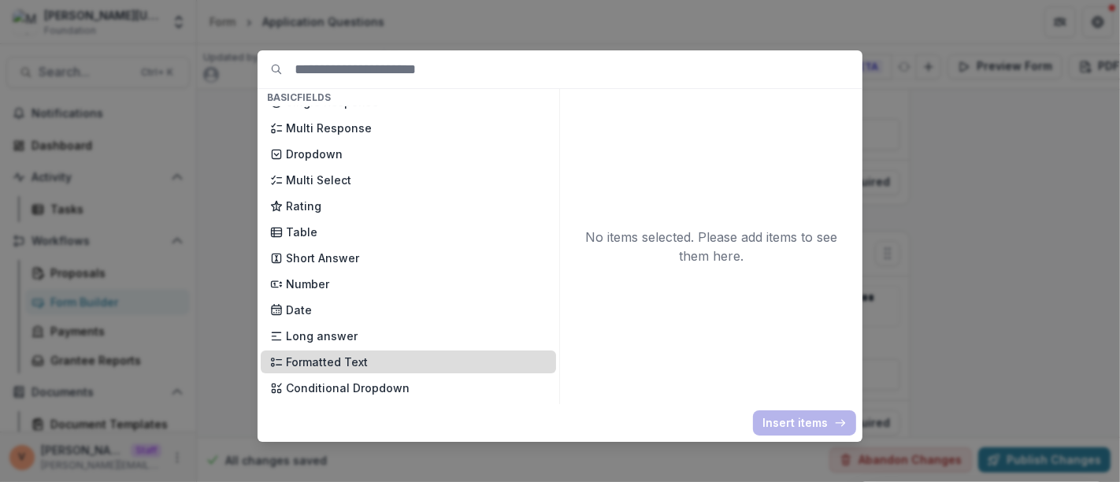
click at [369, 358] on p "Formatted Text" at bounding box center [416, 362] width 261 height 17
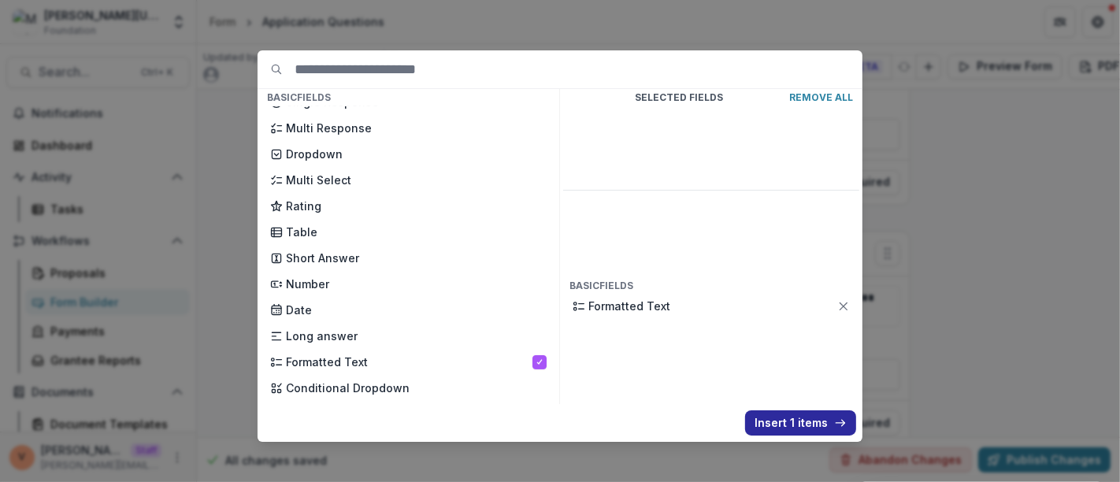
click at [788, 427] on button "Insert 1 items" at bounding box center [800, 422] width 111 height 25
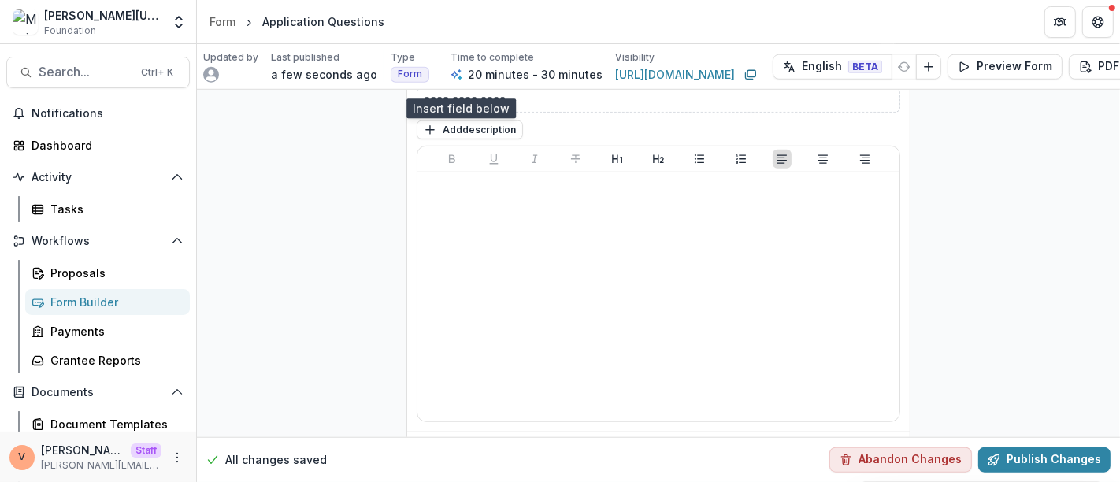
scroll to position [5938, 0]
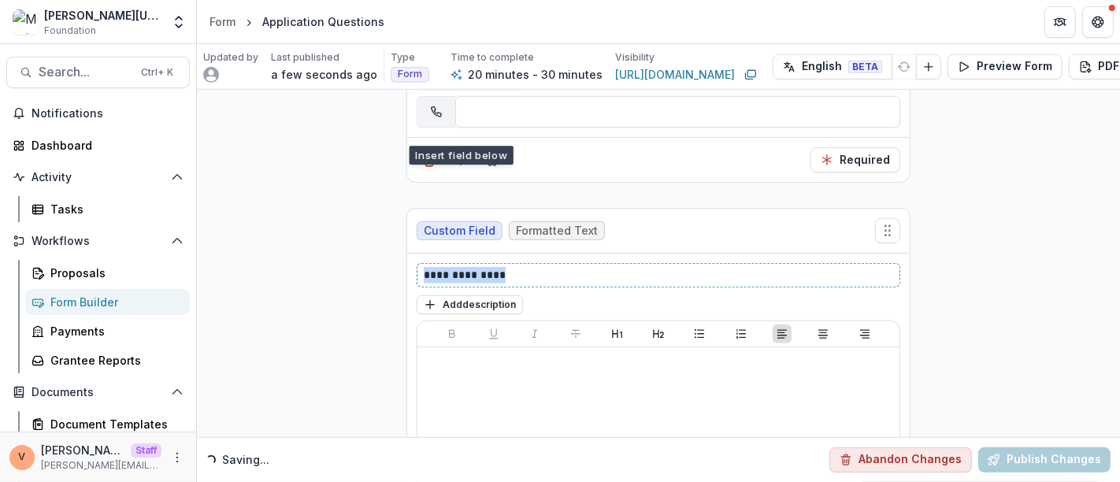
drag, startPoint x: 438, startPoint y: 245, endPoint x: 321, endPoint y: 250, distance: 117.5
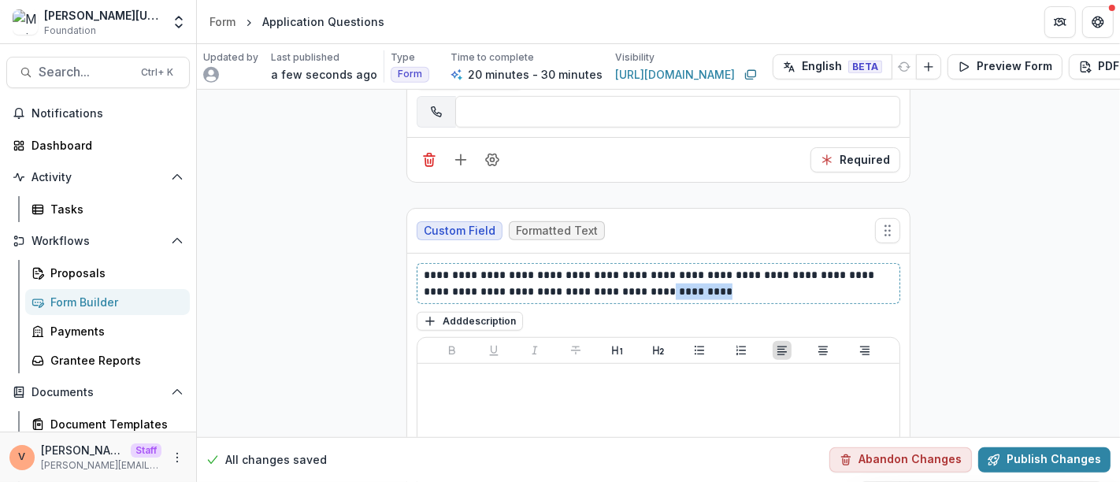
drag, startPoint x: 688, startPoint y: 258, endPoint x: 633, endPoint y: 254, distance: 55.3
click at [633, 267] on p "**********" at bounding box center [659, 283] width 470 height 33
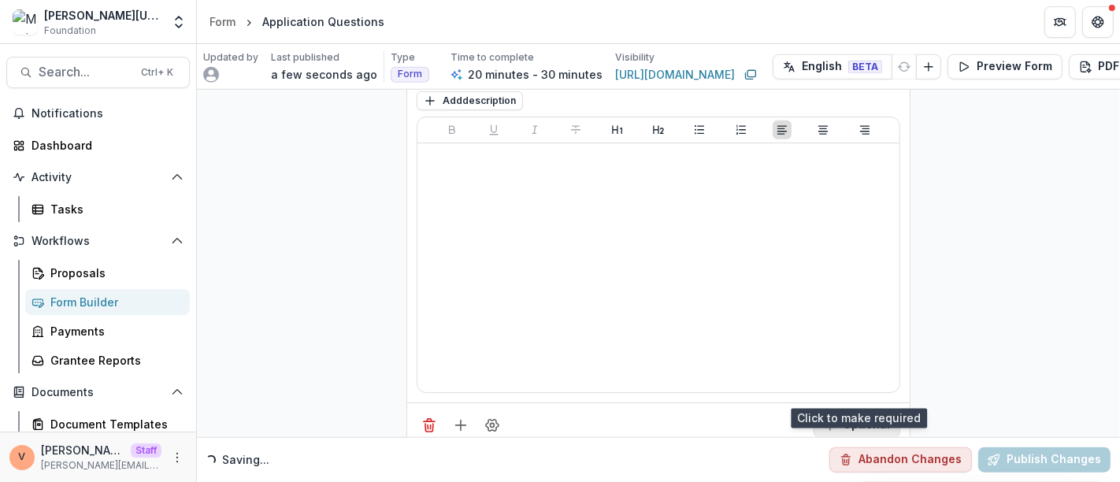
click at [884, 413] on button "Optional" at bounding box center [857, 425] width 87 height 25
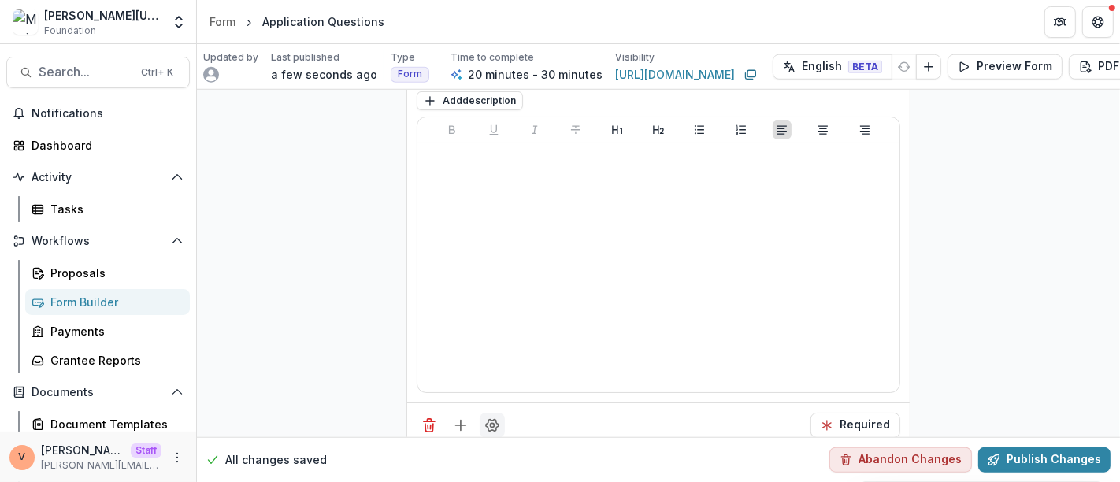
click at [487, 417] on icon "Field Settings" at bounding box center [492, 425] width 16 height 16
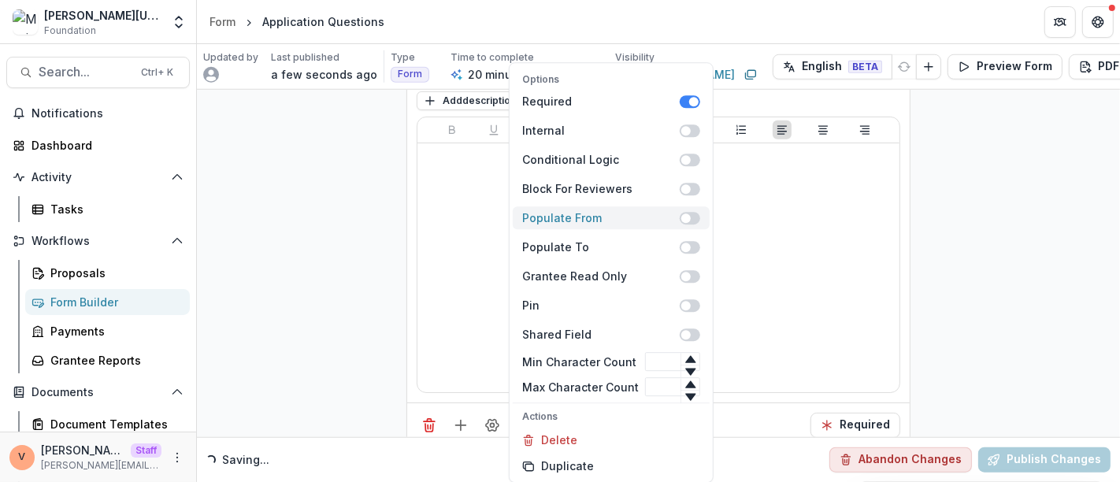
click at [693, 220] on span at bounding box center [690, 218] width 20 height 13
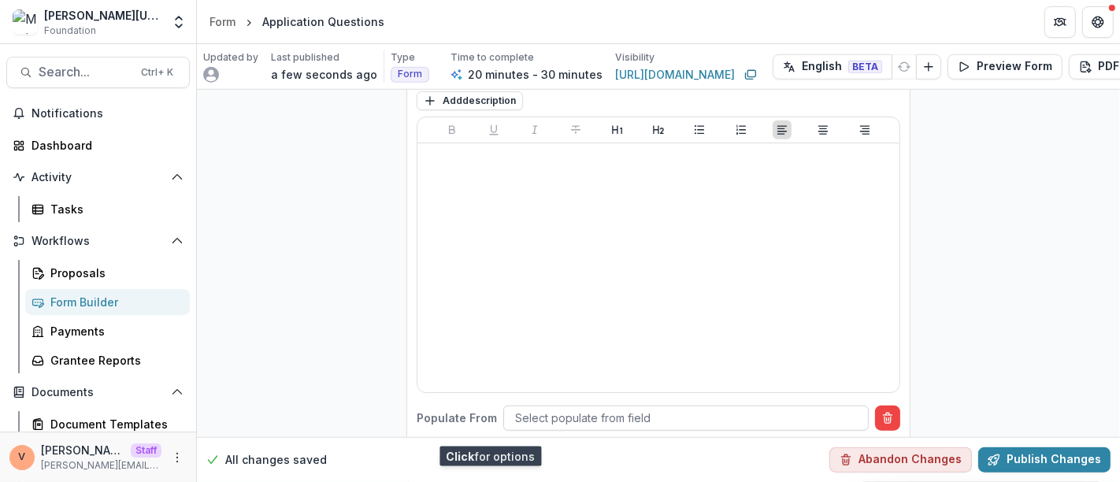
click at [639, 408] on div at bounding box center [686, 418] width 342 height 20
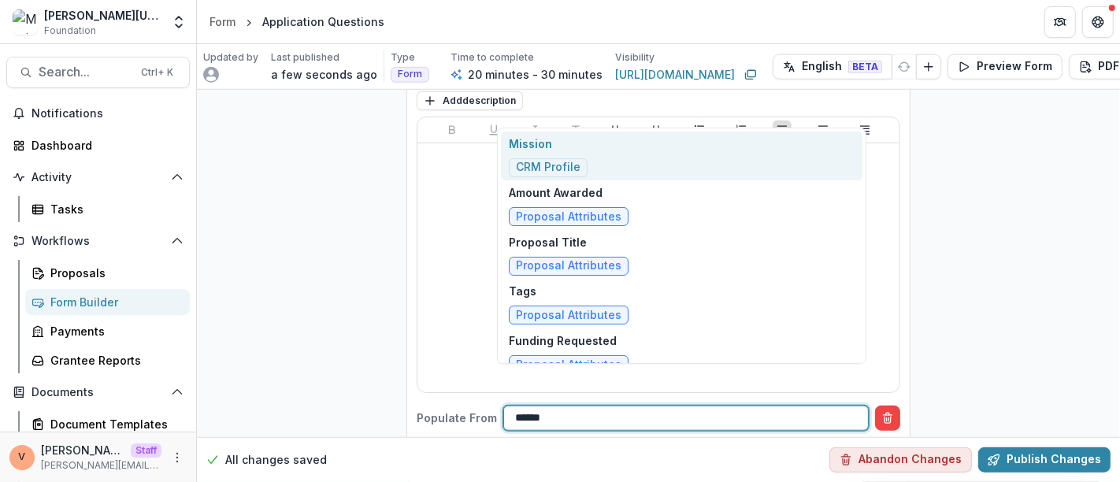
type input "*******"
click at [627, 152] on div "Mission CRM Profile" at bounding box center [681, 157] width 361 height 50
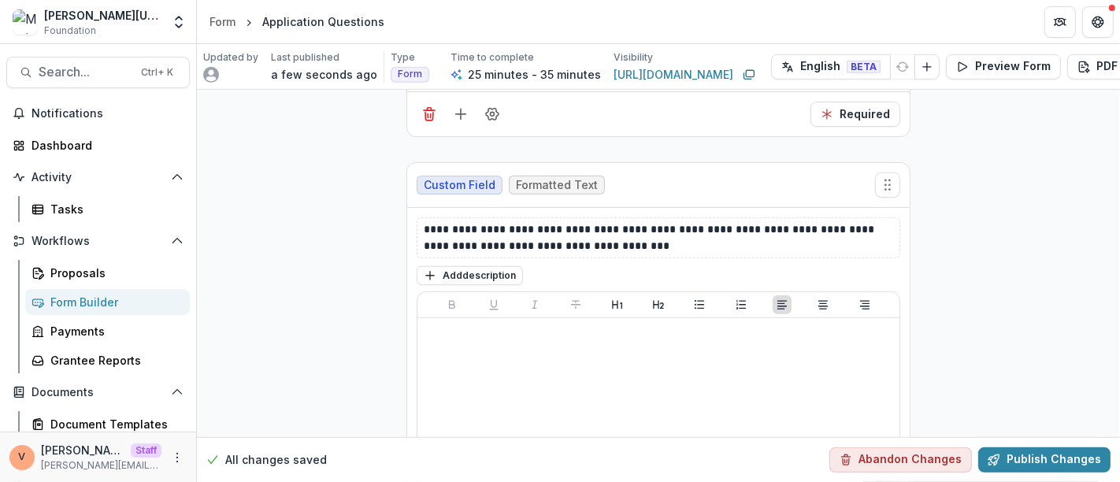
scroll to position [6196, 0]
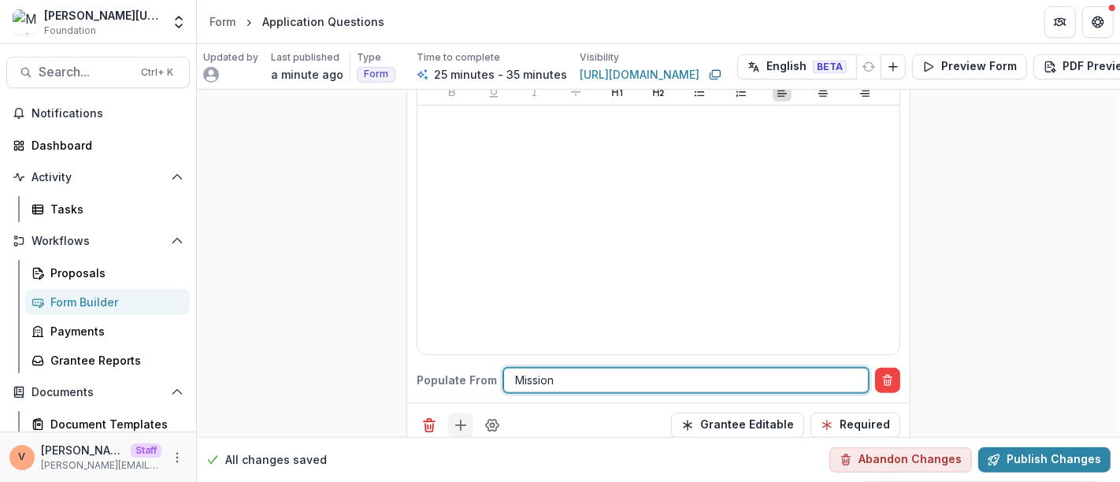
click at [456, 417] on icon "Add field" at bounding box center [461, 425] width 16 height 16
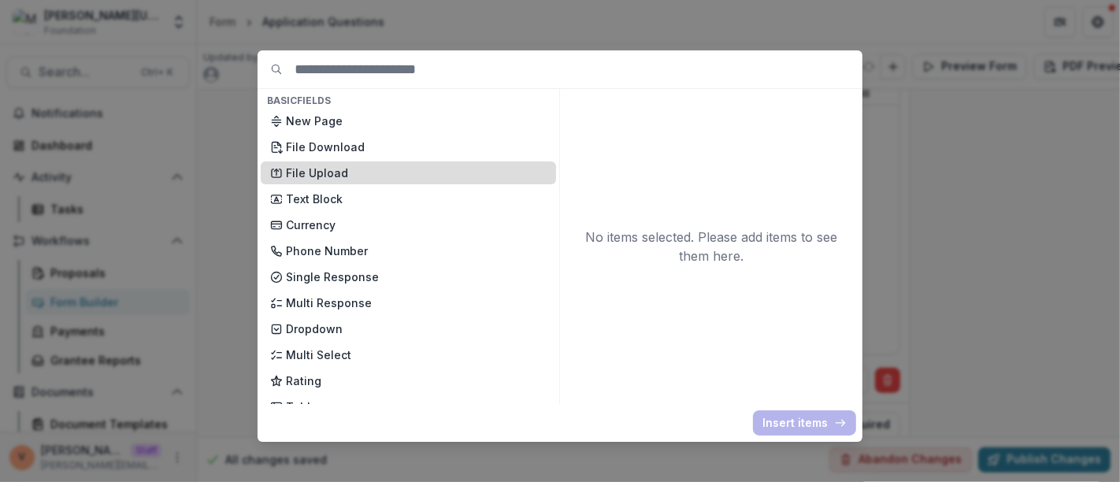
click at [361, 181] on p "File Upload" at bounding box center [416, 173] width 261 height 17
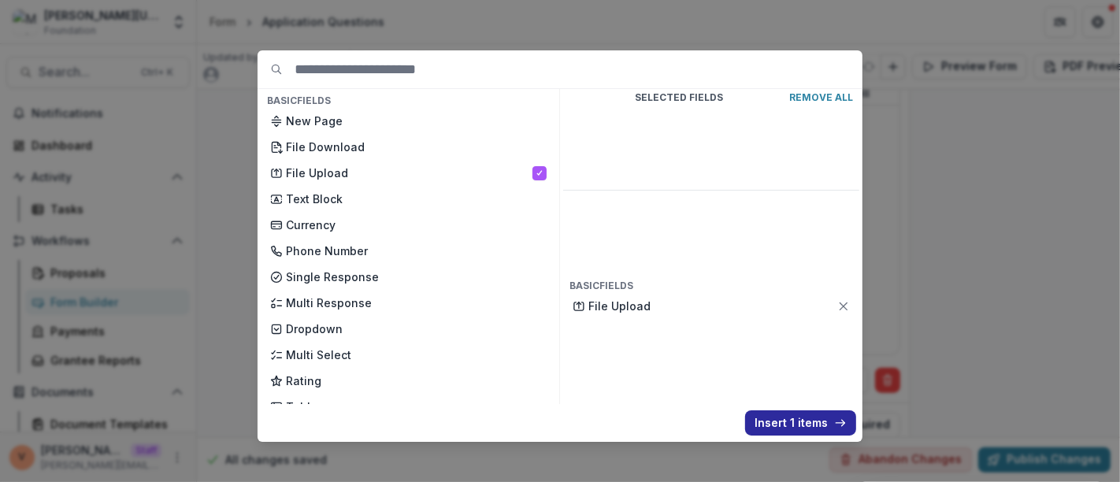
click at [814, 432] on button "Insert 1 items" at bounding box center [800, 422] width 111 height 25
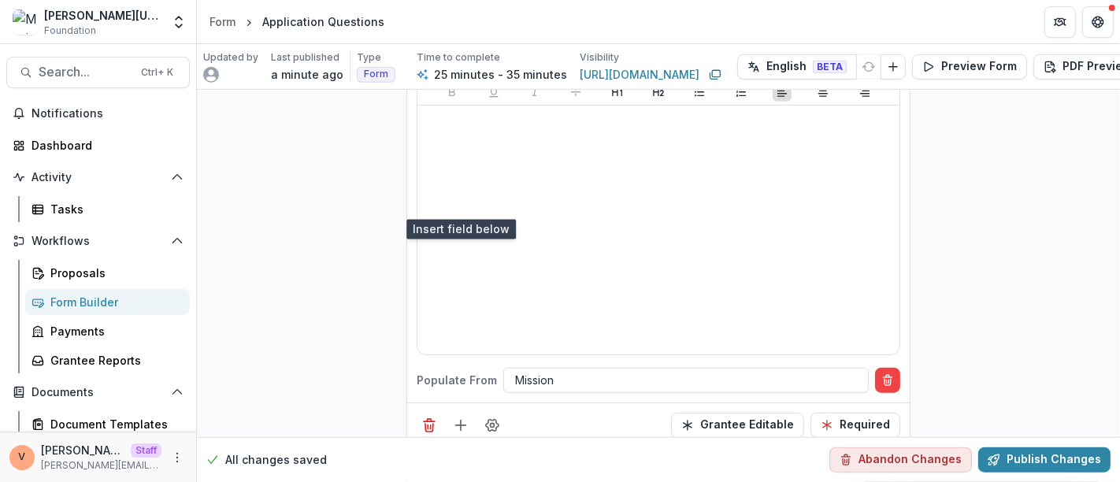
scroll to position [6518, 0]
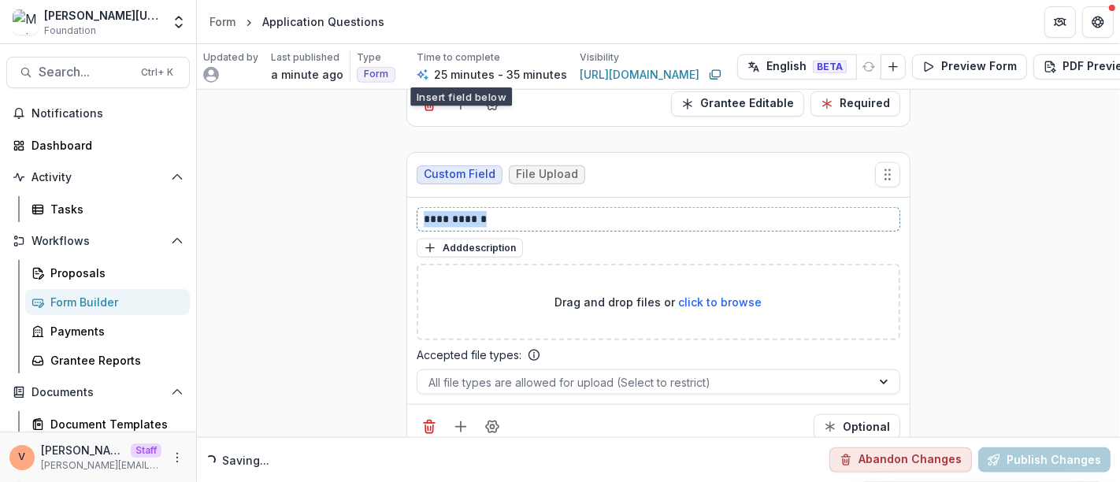
drag, startPoint x: 495, startPoint y: 177, endPoint x: 250, endPoint y: 190, distance: 246.0
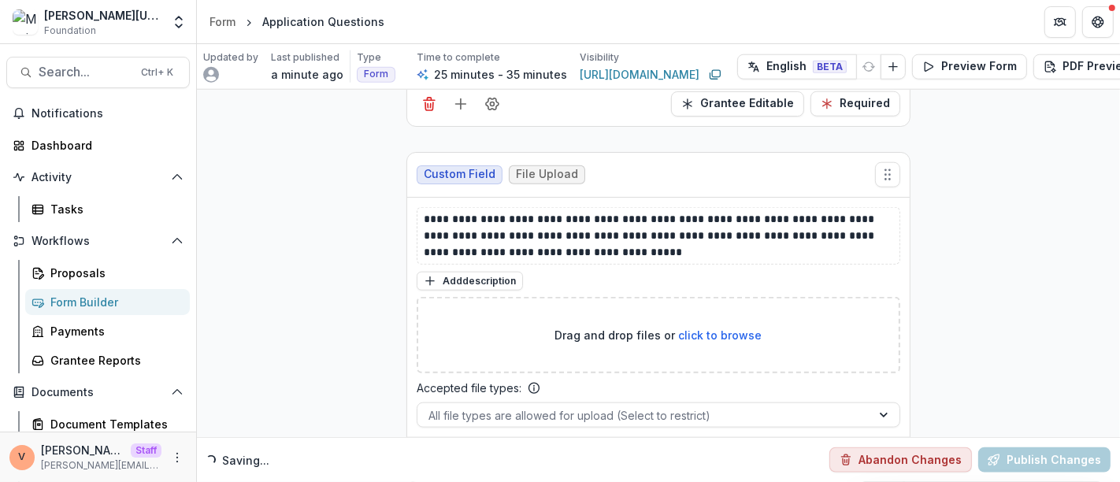
click at [840, 437] on div "Loading... Saving... Abandon Changes Publish Changes" at bounding box center [658, 459] width 923 height 45
click at [839, 447] on button "Optional" at bounding box center [857, 459] width 87 height 25
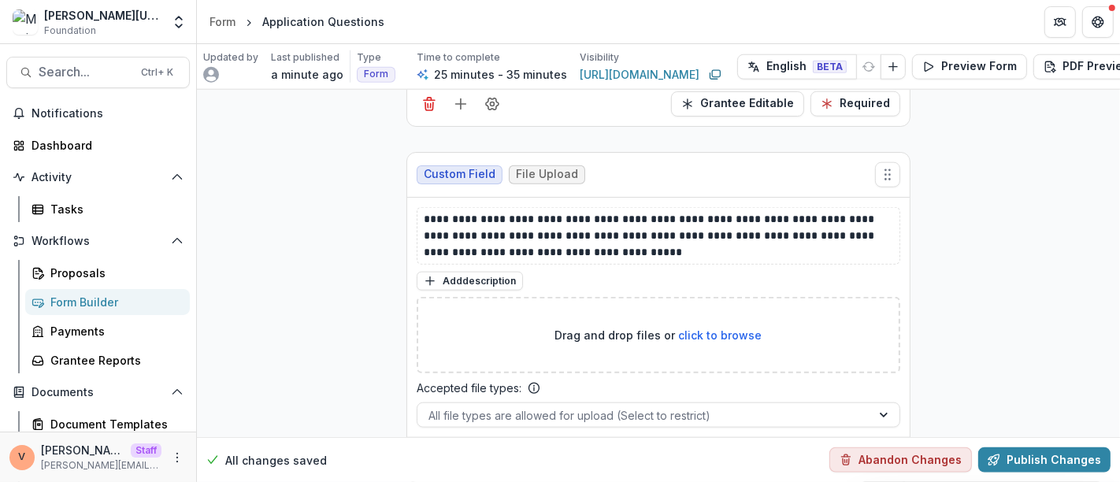
scroll to position [6551, 0]
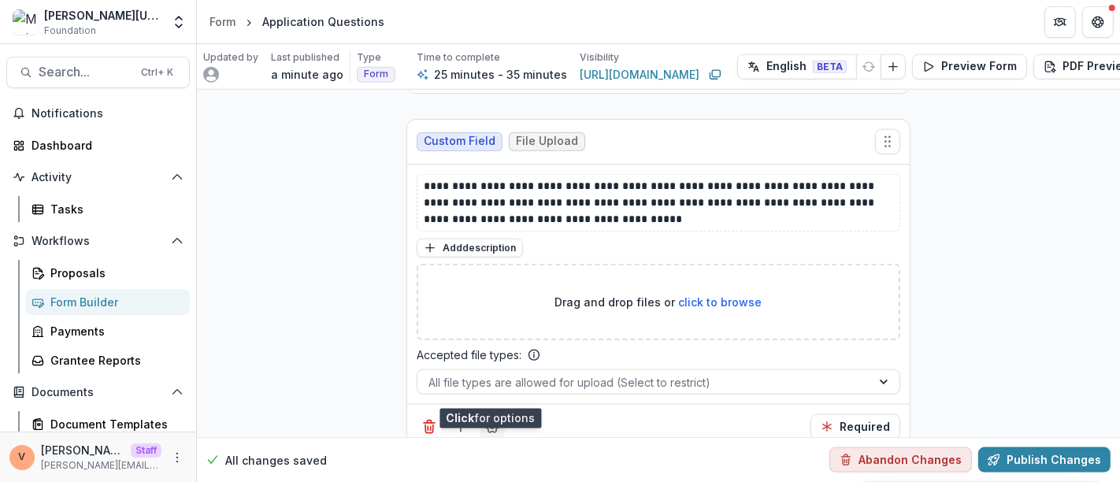
click at [489, 419] on icon "Field Settings" at bounding box center [492, 427] width 16 height 16
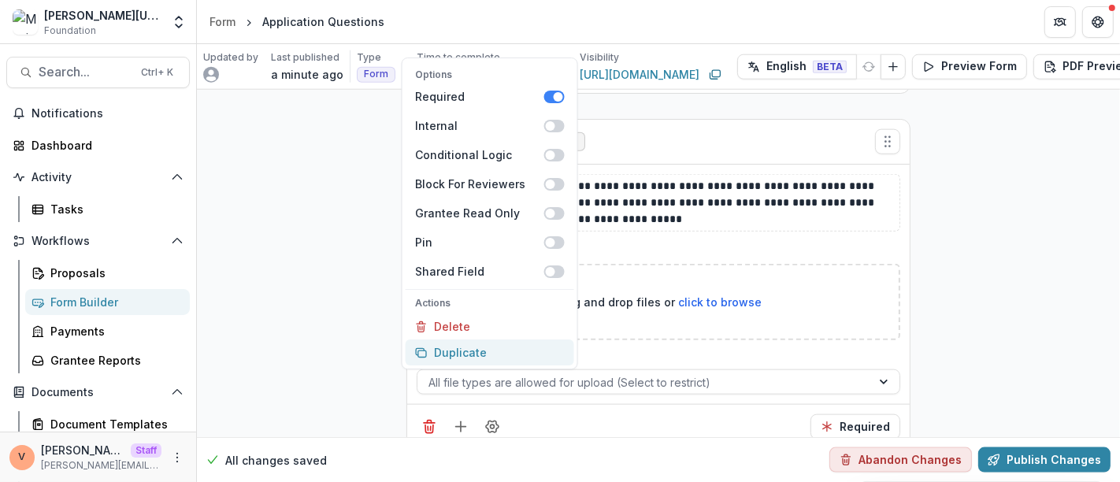
click at [491, 361] on button "Duplicate" at bounding box center [490, 352] width 169 height 26
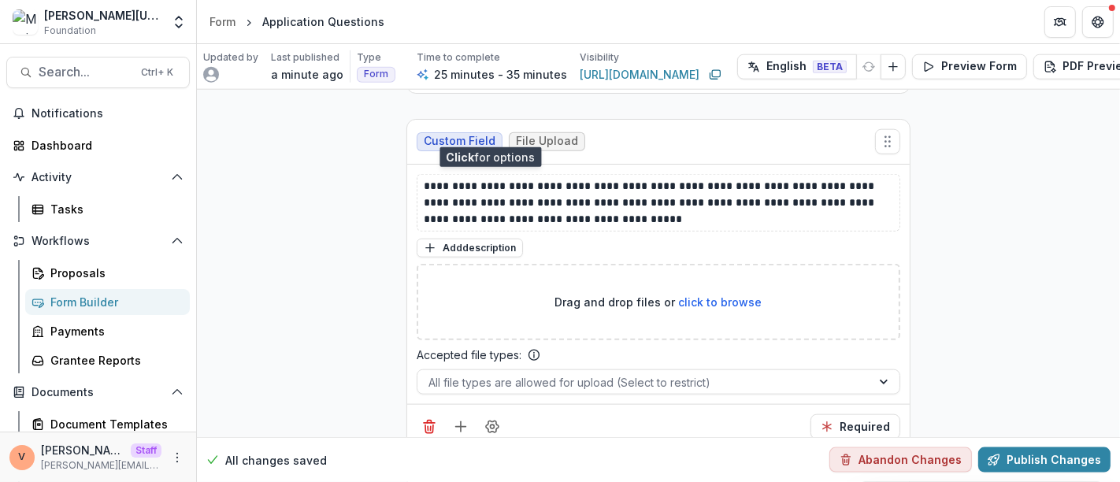
scroll to position [6813, 0]
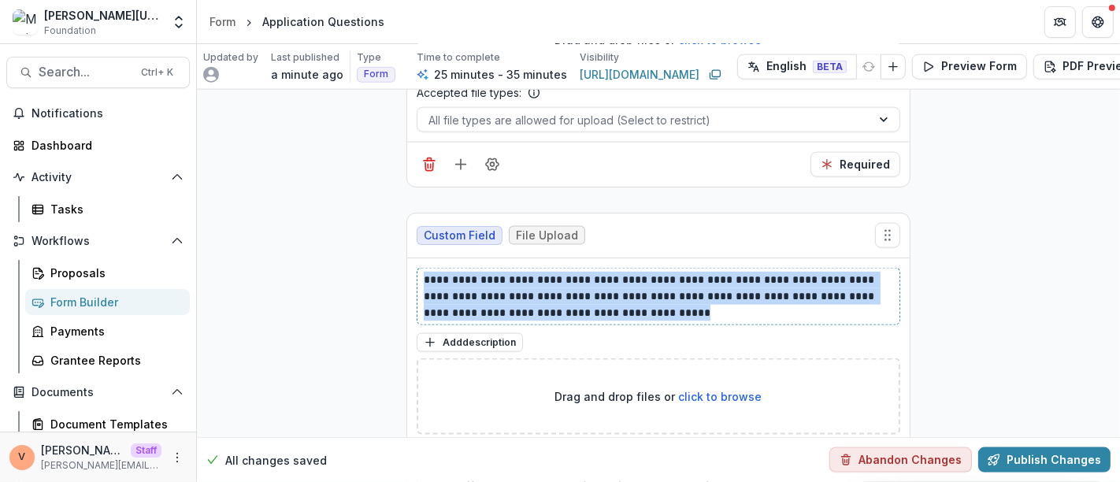
drag, startPoint x: 579, startPoint y: 276, endPoint x: 402, endPoint y: 235, distance: 181.9
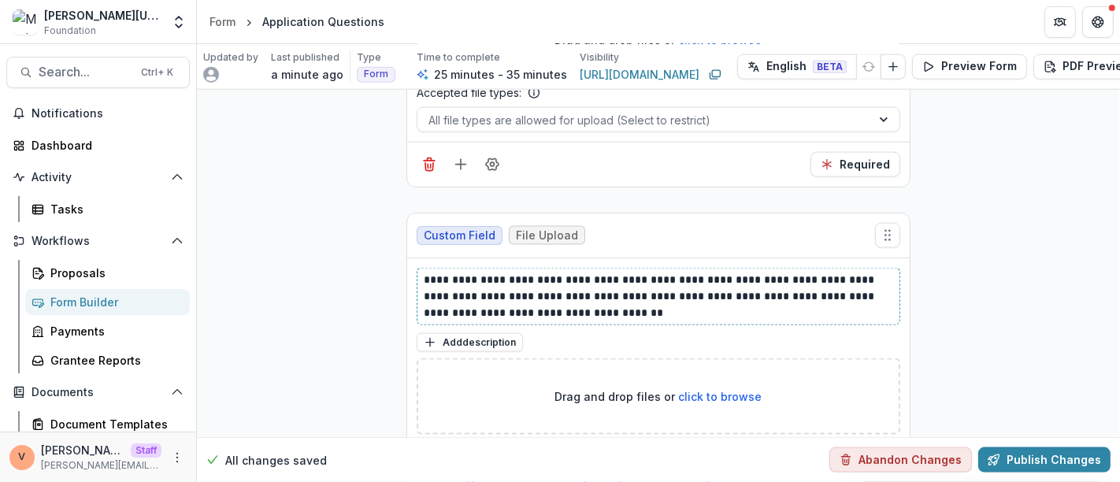
scroll to position [6905, 0]
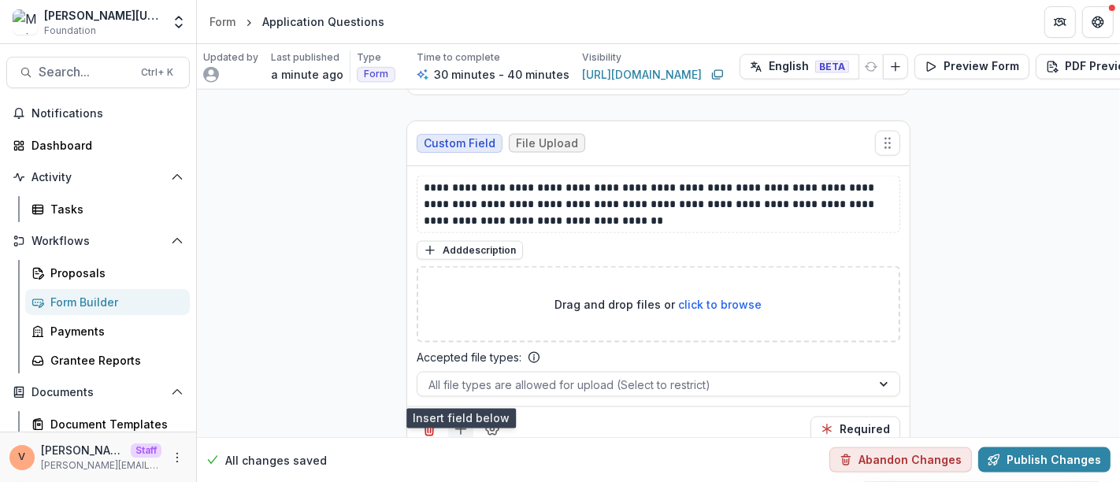
click at [461, 421] on icon "Add field" at bounding box center [461, 429] width 16 height 16
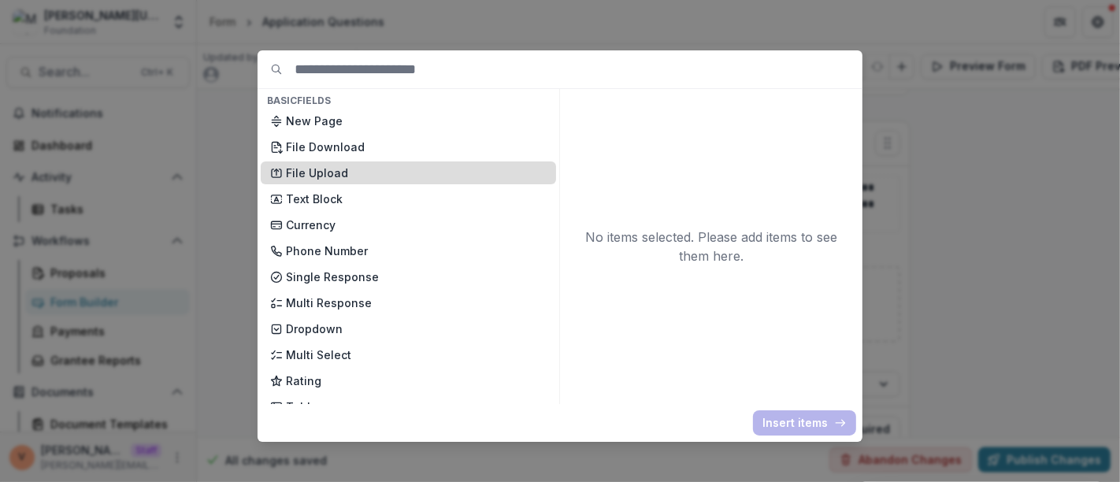
click at [378, 174] on p "File Upload" at bounding box center [416, 173] width 261 height 17
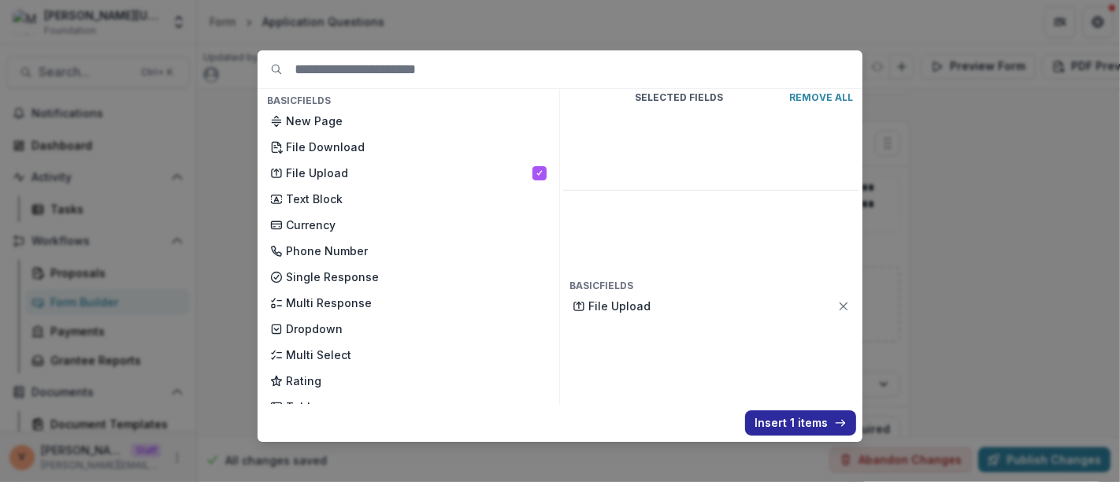
click at [785, 417] on button "Insert 1 items" at bounding box center [800, 422] width 111 height 25
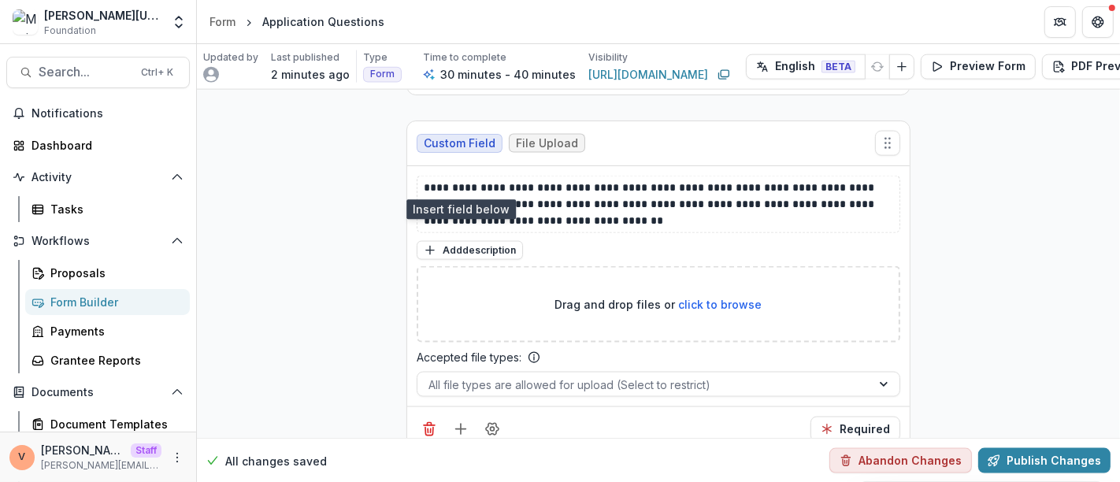
scroll to position [7167, 0]
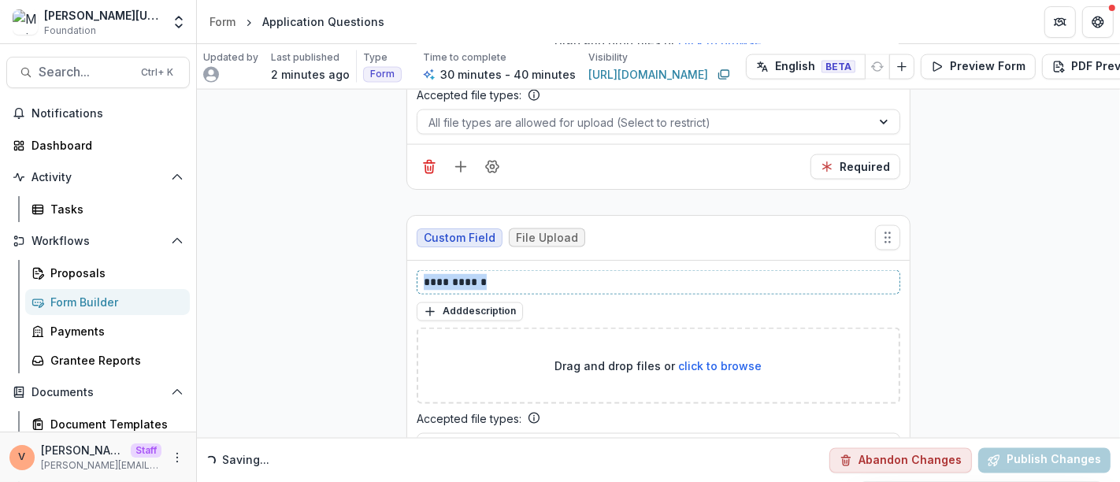
drag, startPoint x: 499, startPoint y: 239, endPoint x: 344, endPoint y: 233, distance: 155.3
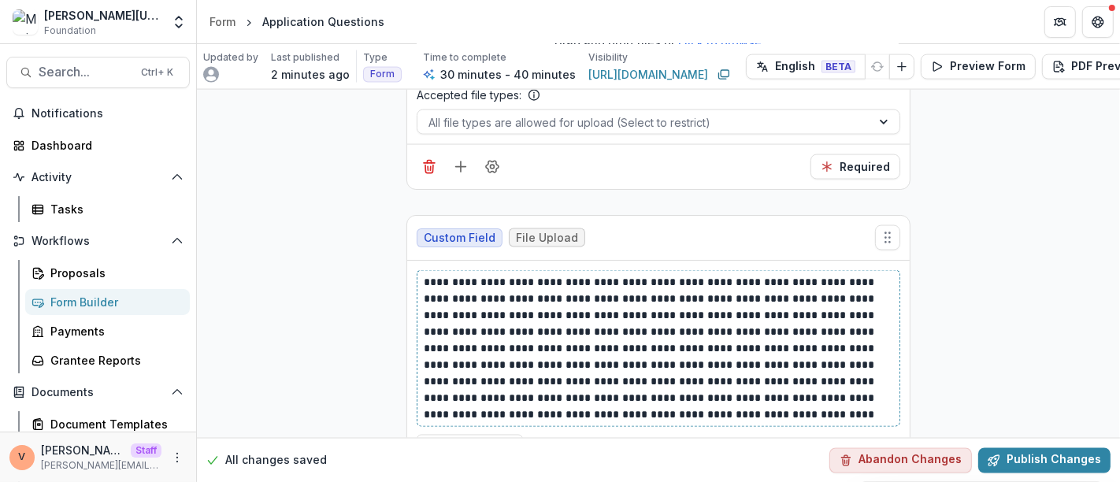
scroll to position [7359, 0]
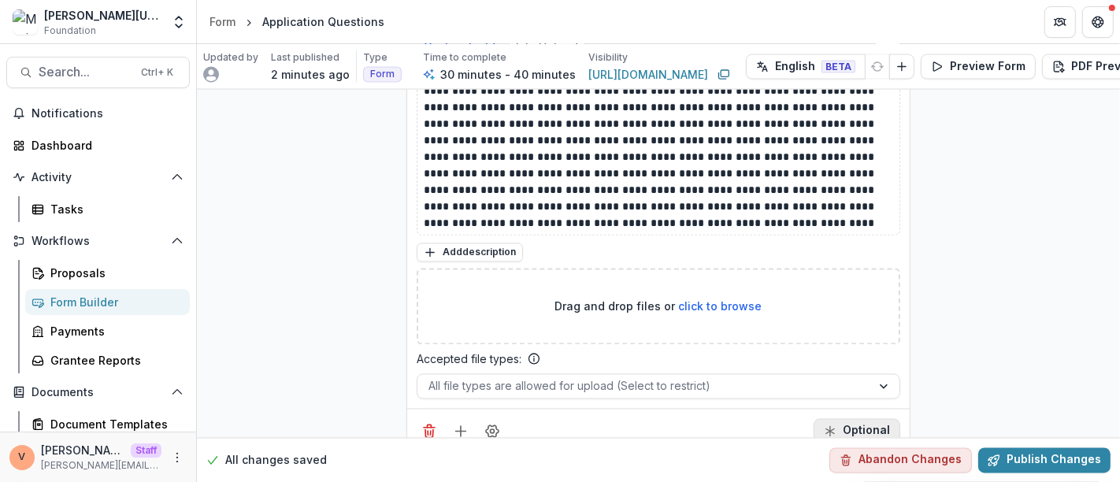
click at [855, 419] on button "Optional" at bounding box center [857, 431] width 87 height 25
click at [463, 424] on icon "Add field" at bounding box center [461, 432] width 16 height 16
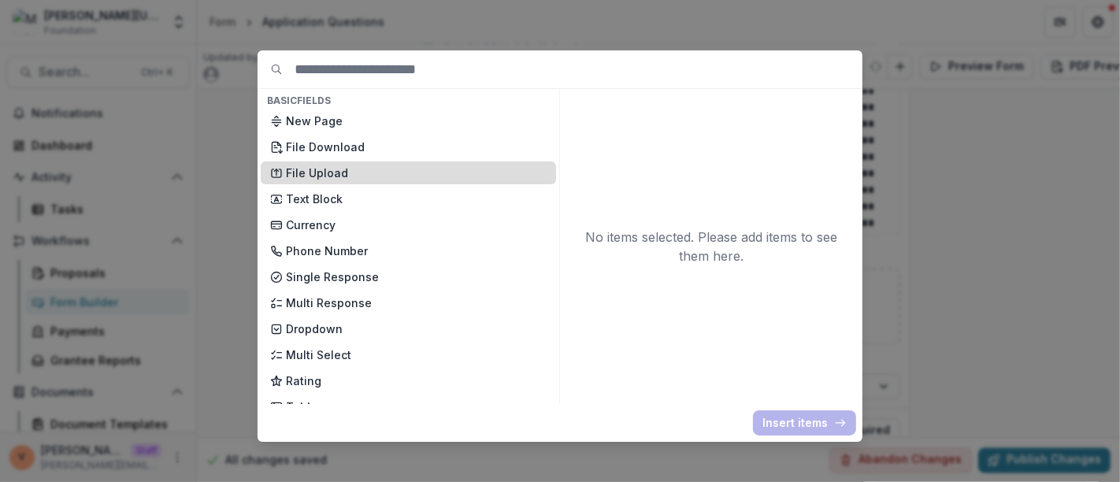
click at [370, 176] on p "File Upload" at bounding box center [416, 173] width 261 height 17
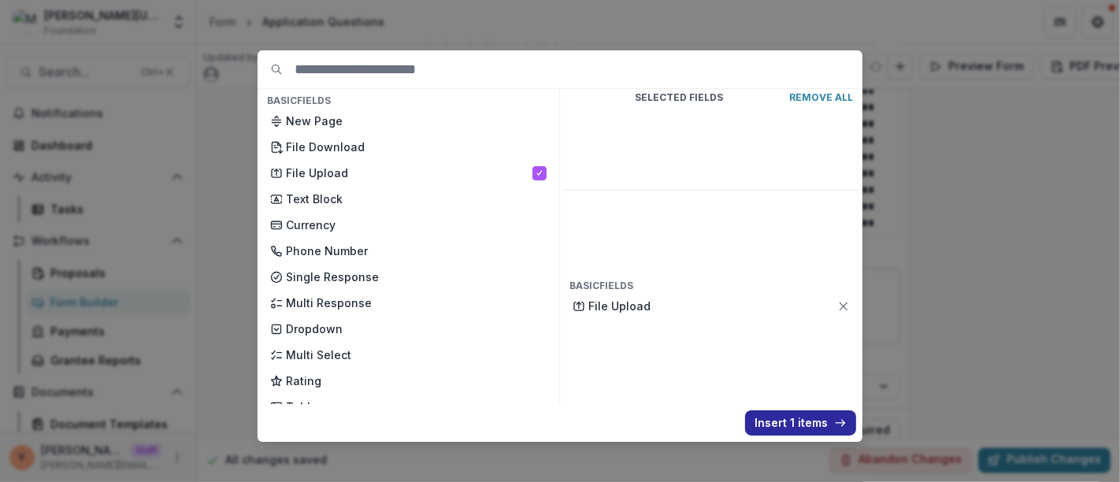
click at [807, 427] on button "Insert 1 items" at bounding box center [800, 422] width 111 height 25
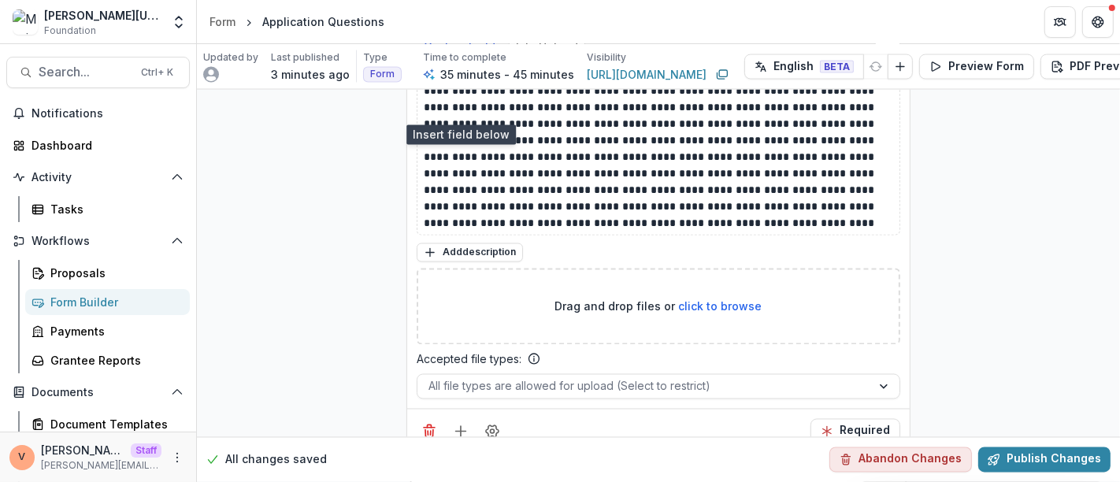
scroll to position [7679, 0]
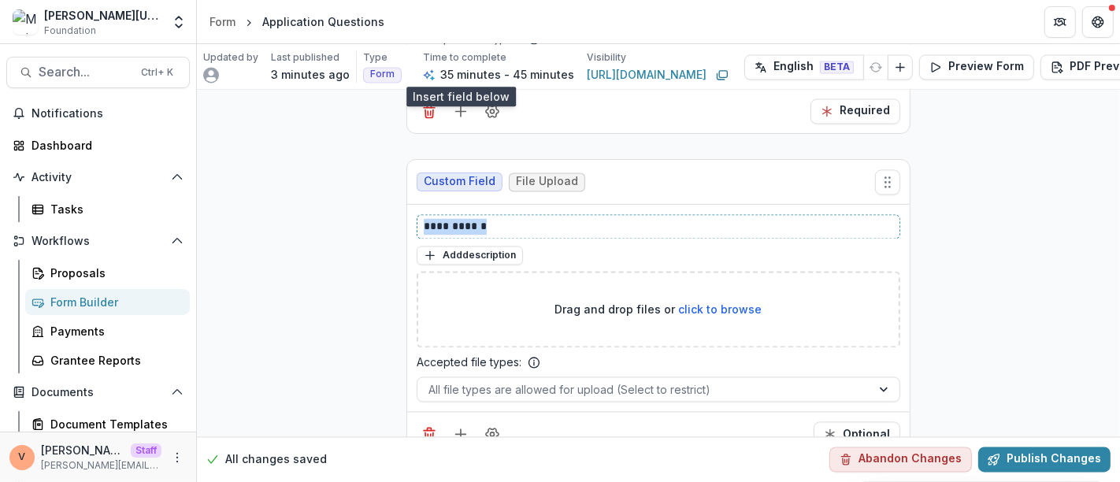
drag, startPoint x: 503, startPoint y: 176, endPoint x: 335, endPoint y: 174, distance: 168.6
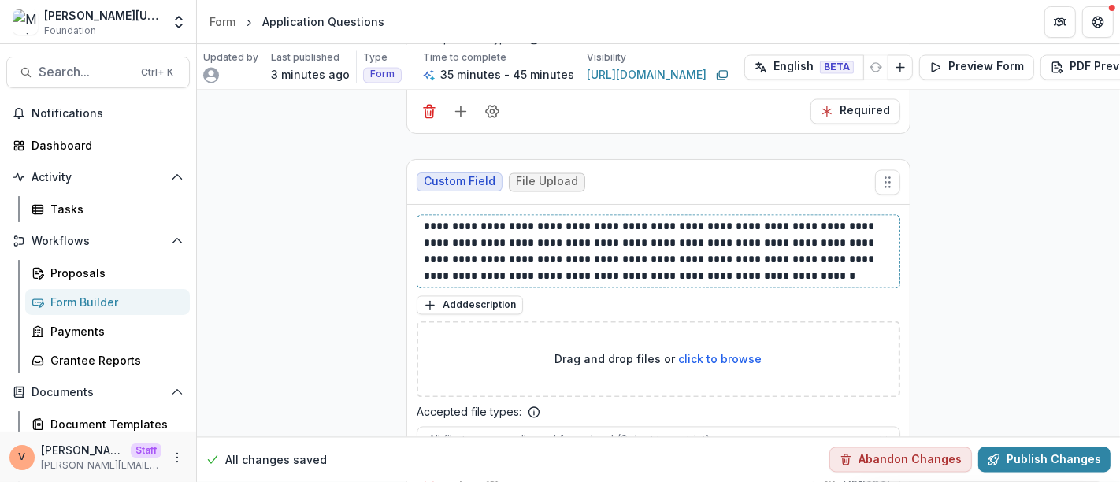
scroll to position [7729, 0]
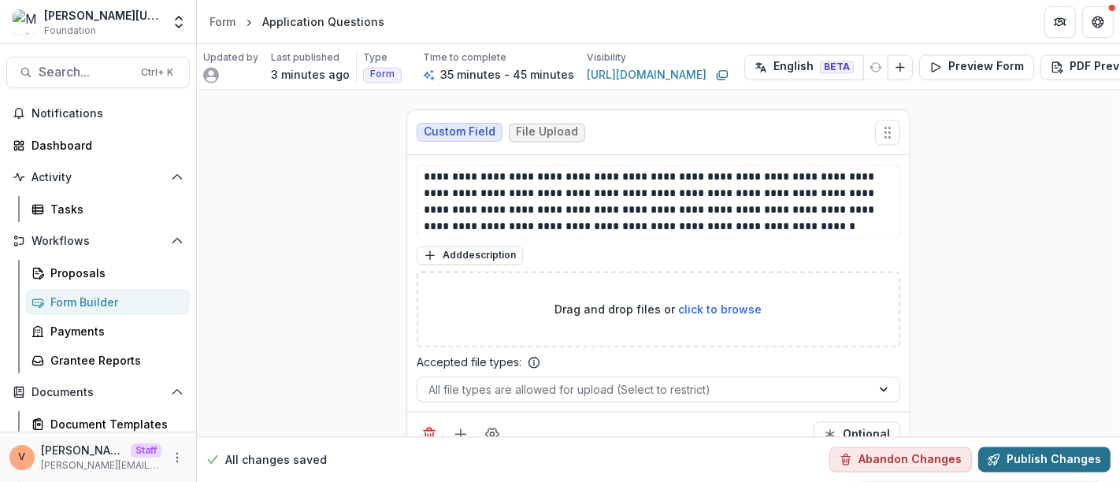
click at [1048, 447] on button "Publish Changes" at bounding box center [1044, 459] width 132 height 25
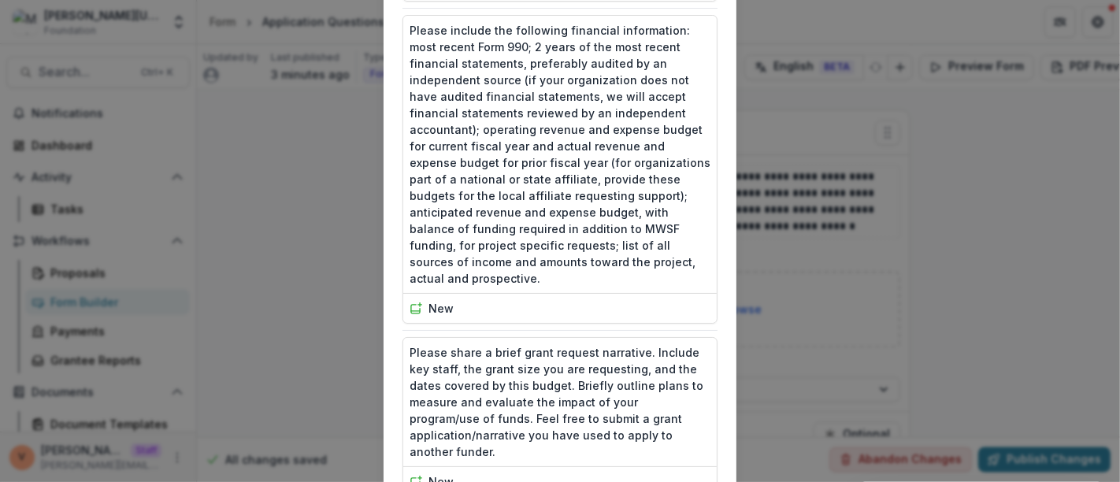
scroll to position [2313, 0]
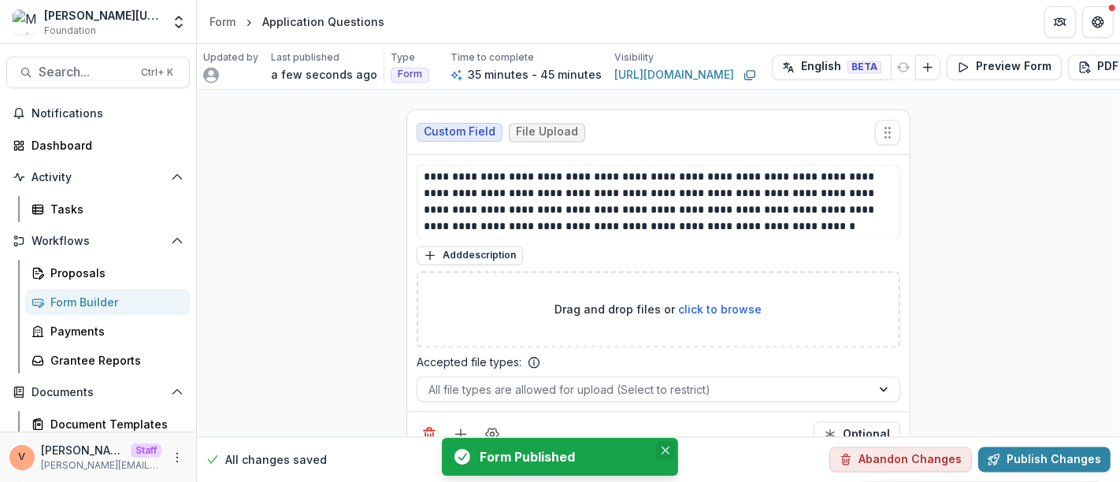
click at [662, 451] on icon "Close" at bounding box center [666, 451] width 8 height 8
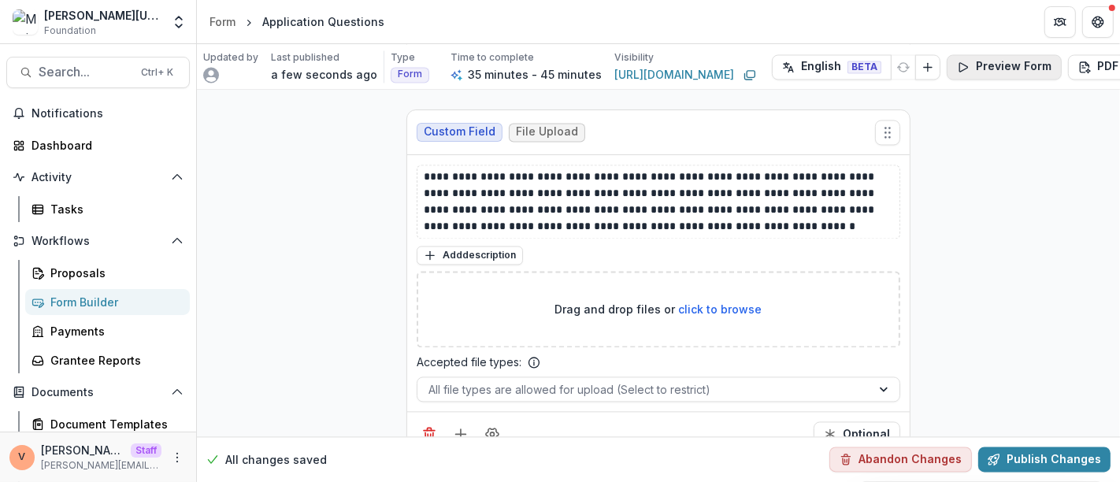
click at [998, 61] on button "Preview Form" at bounding box center [1004, 66] width 115 height 25
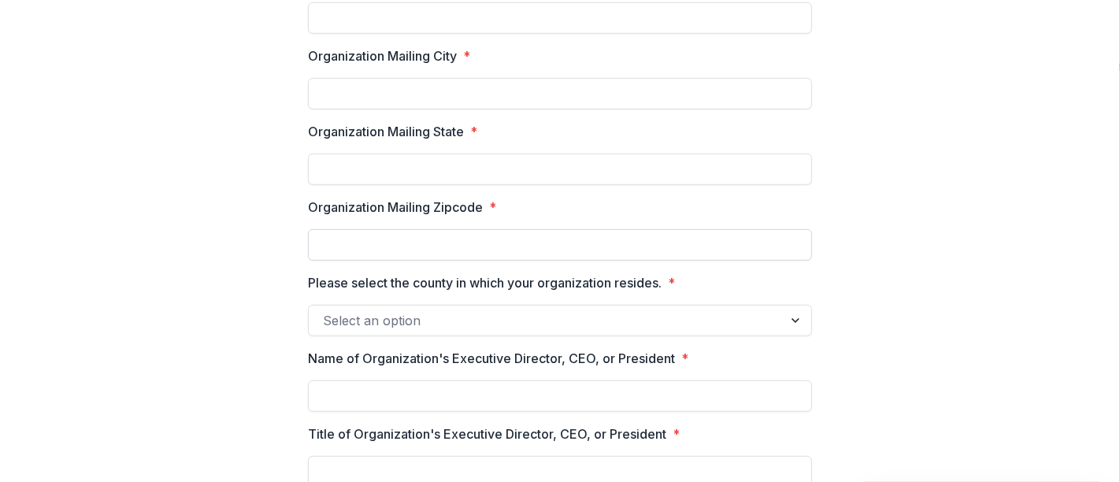
scroll to position [0, 0]
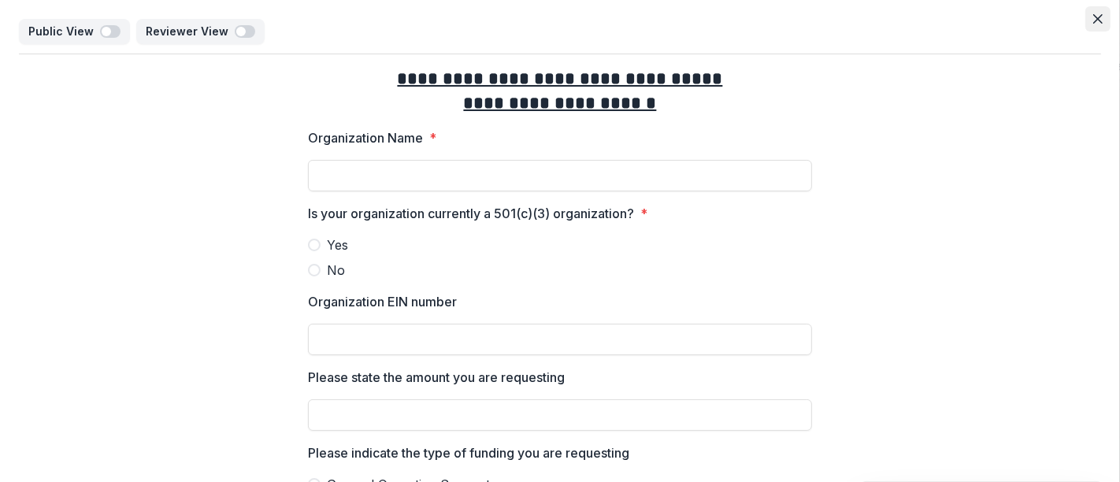
click at [1098, 19] on button "Close" at bounding box center [1097, 18] width 25 height 25
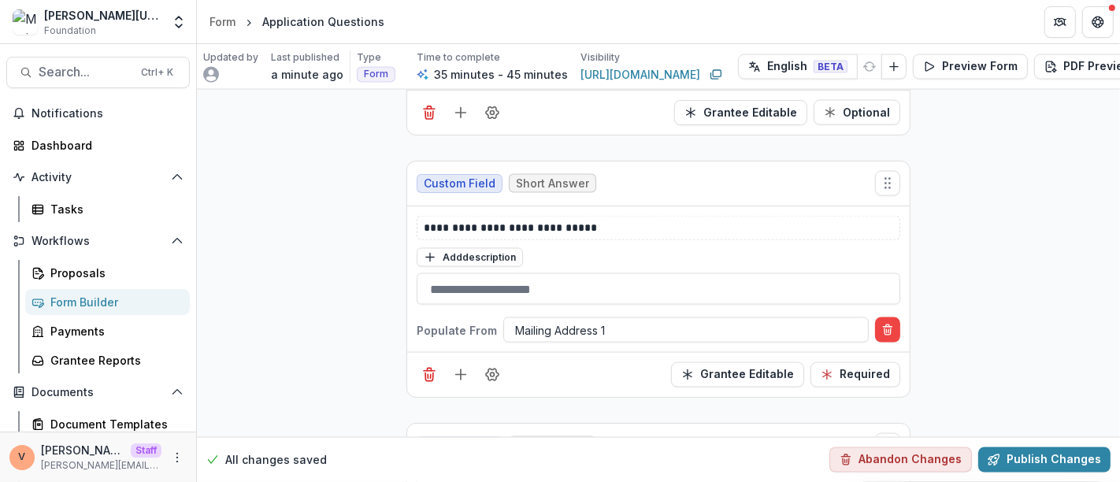
scroll to position [2012, 0]
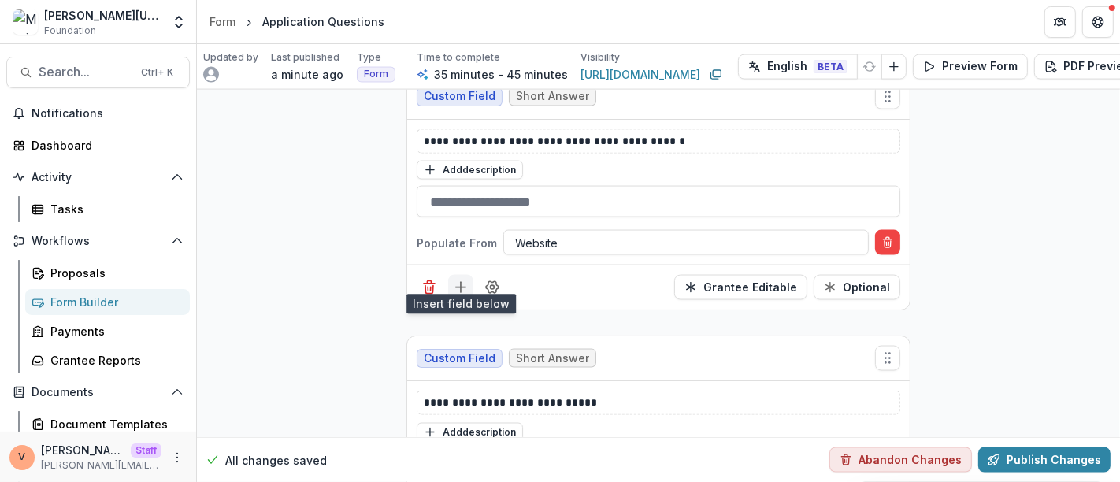
click at [460, 280] on icon "Add field" at bounding box center [461, 288] width 16 height 16
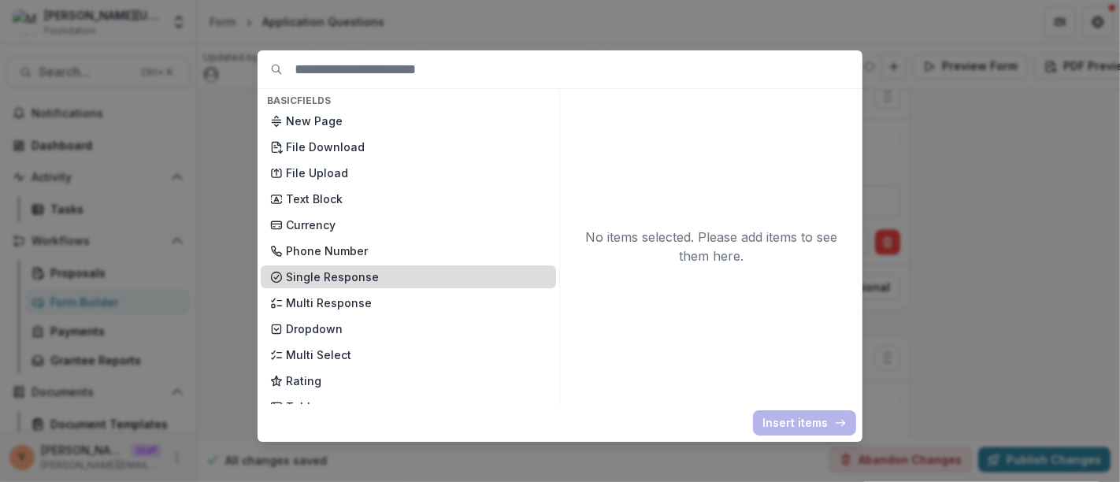
click at [367, 281] on p "Single Response" at bounding box center [416, 277] width 261 height 17
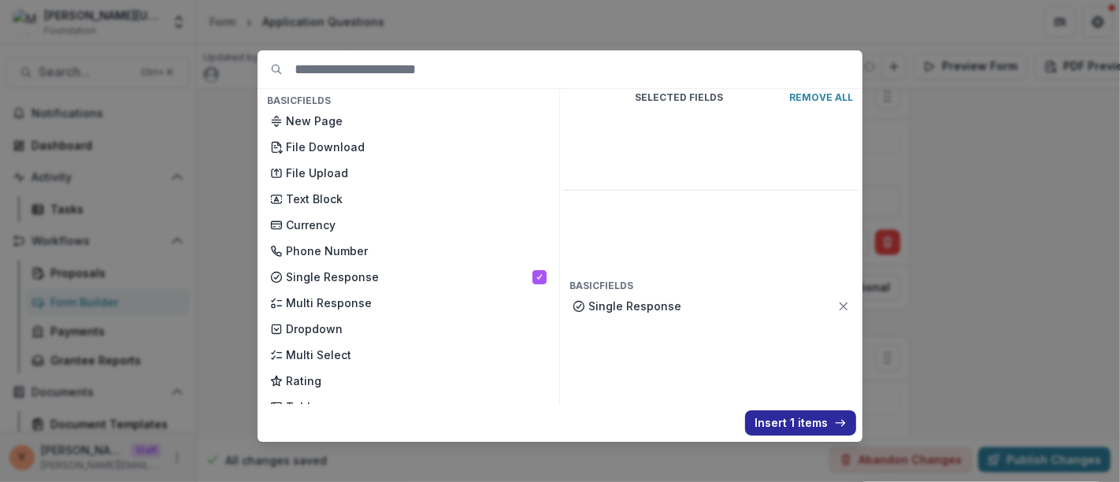
click at [797, 425] on button "Insert 1 items" at bounding box center [800, 422] width 111 height 25
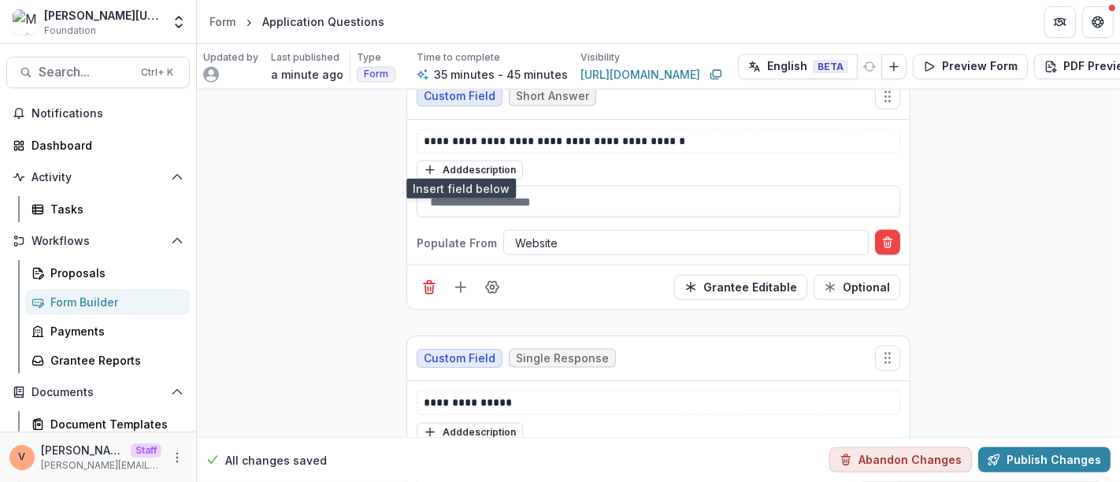
scroll to position [2187, 0]
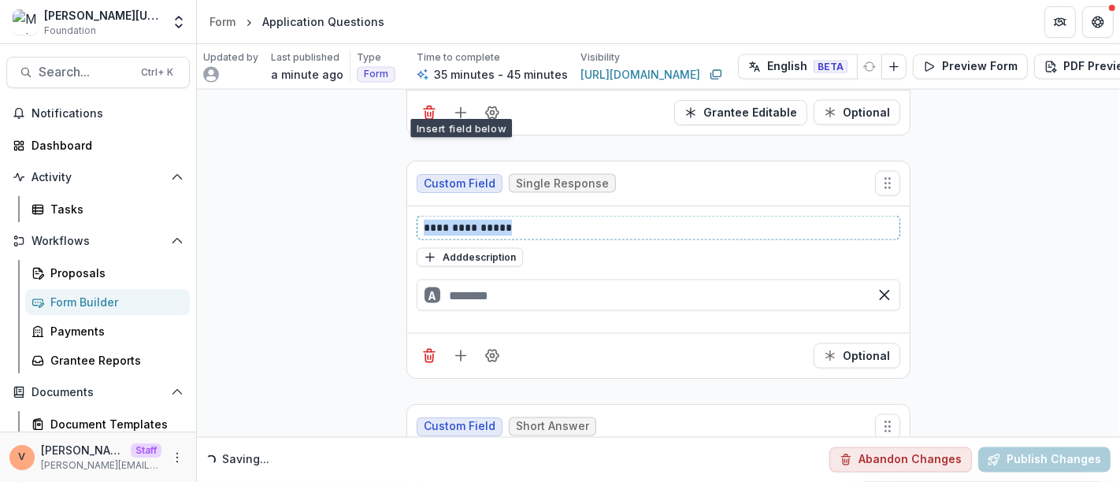
drag, startPoint x: 532, startPoint y: 208, endPoint x: 274, endPoint y: 211, distance: 258.3
paste div
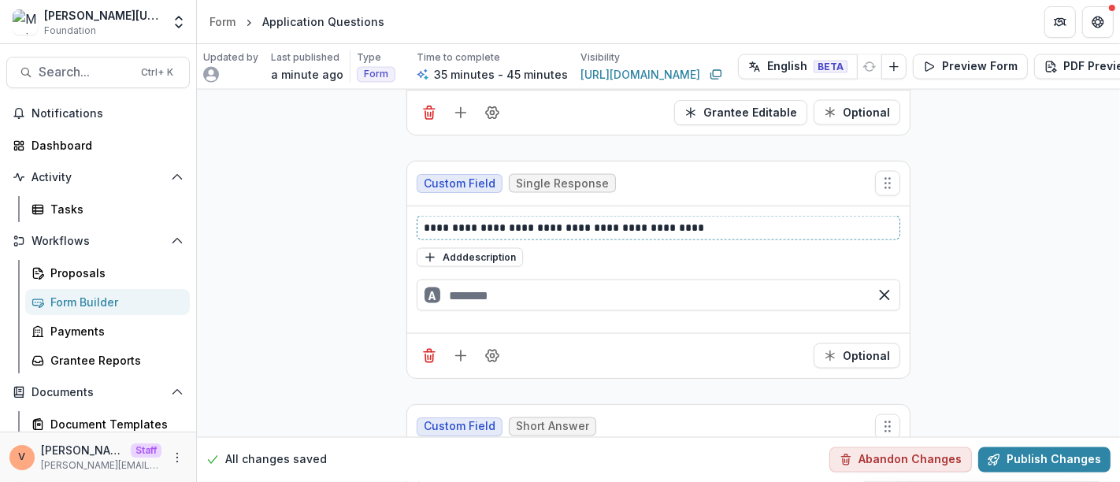
click at [424, 220] on p "**********" at bounding box center [659, 228] width 470 height 17
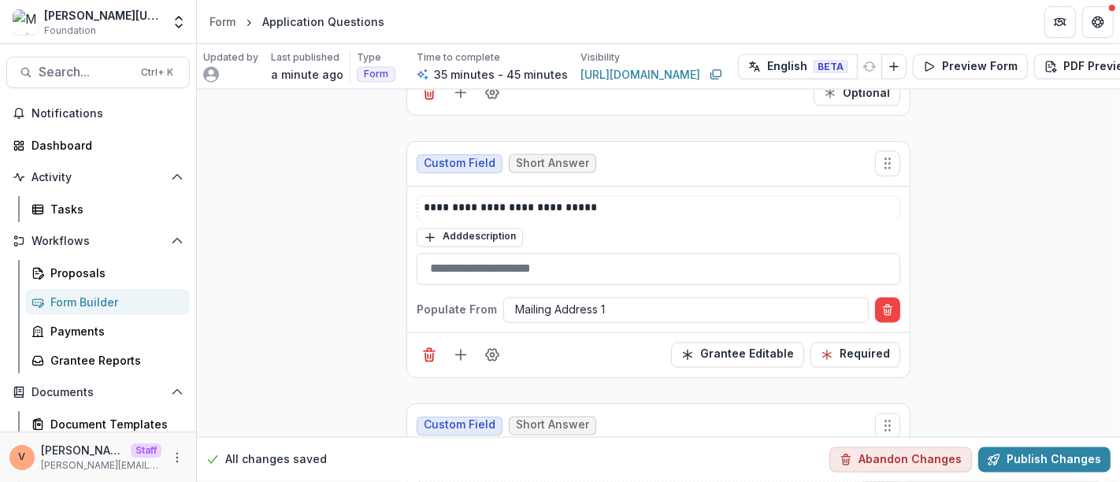
scroll to position [2274, 0]
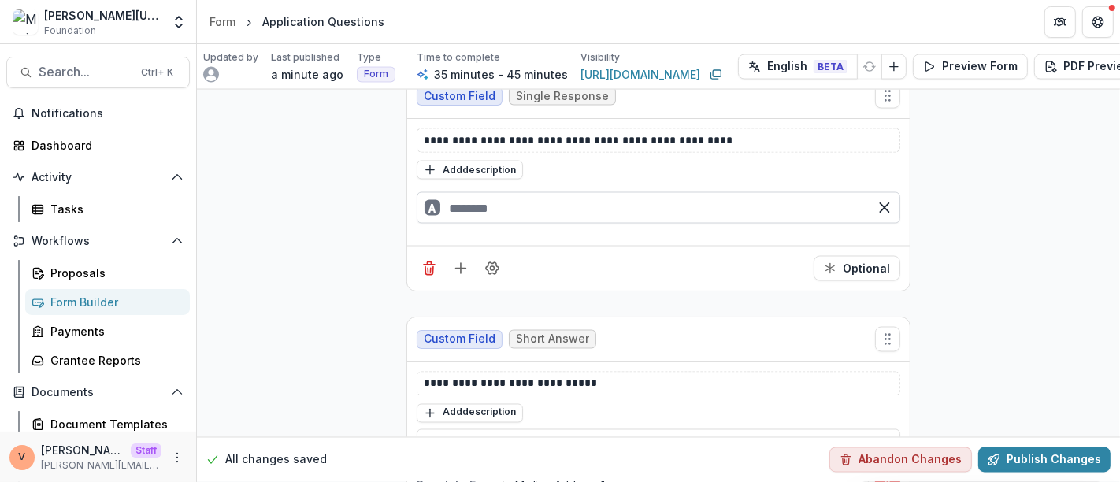
click at [484, 192] on input "text" at bounding box center [659, 208] width 484 height 32
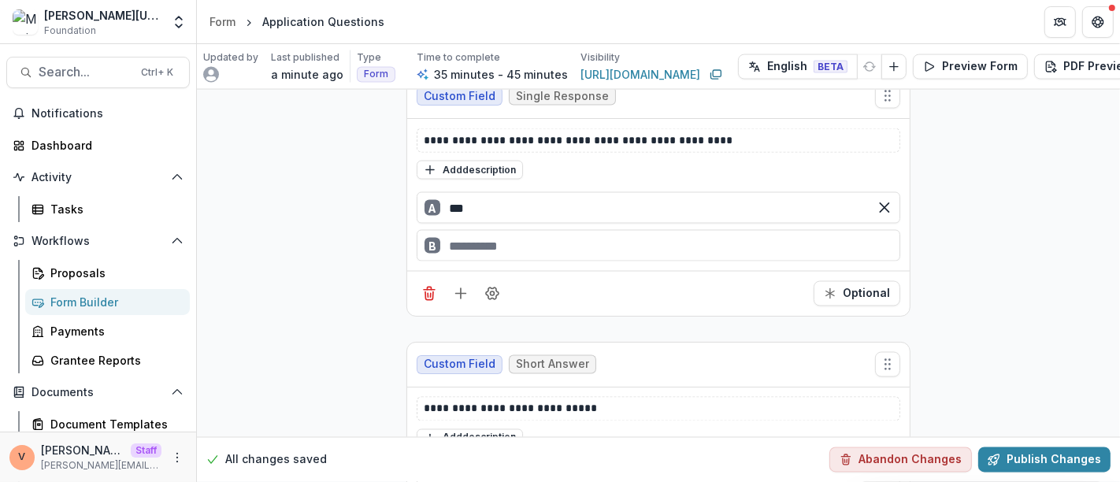
click at [484, 230] on div "B" at bounding box center [659, 246] width 484 height 32
type input "***"
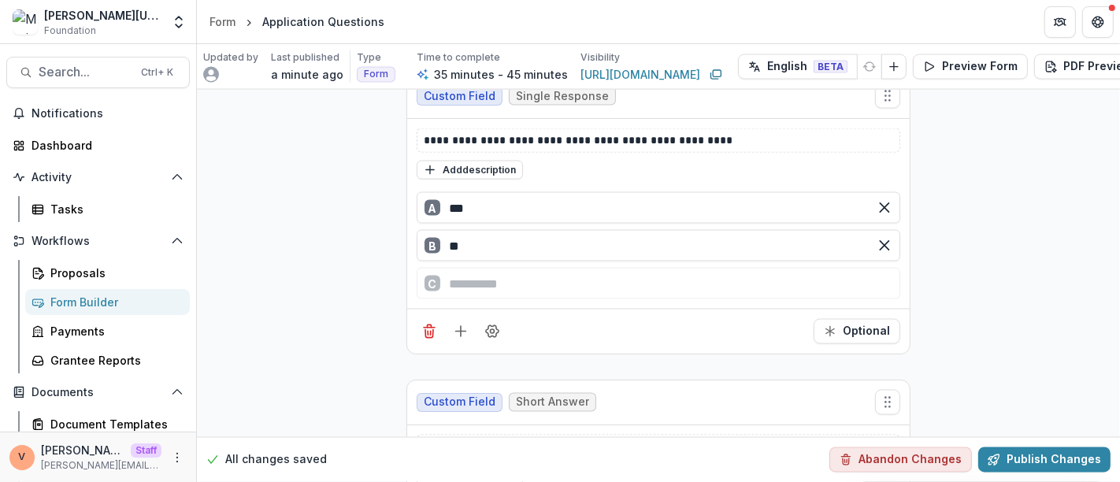
type input "**"
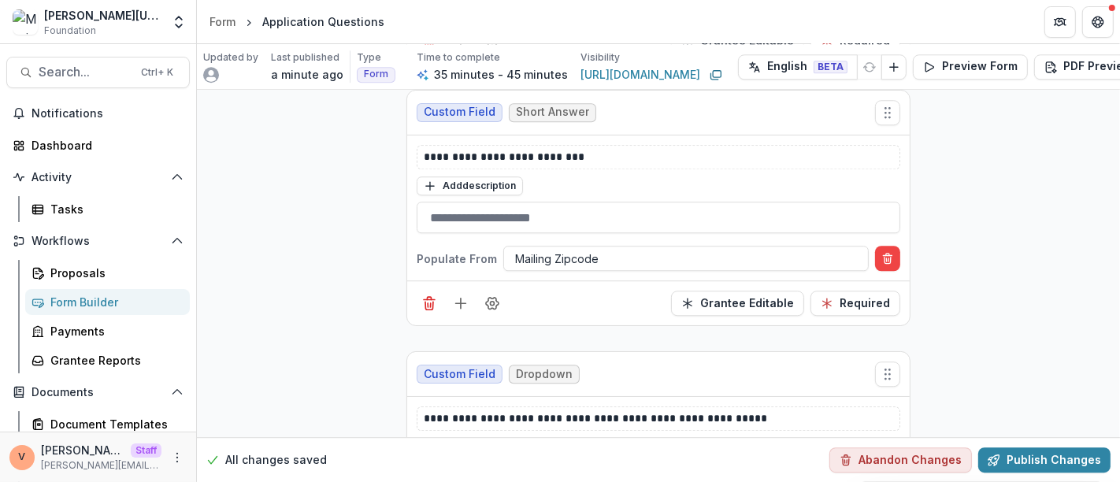
scroll to position [3675, 0]
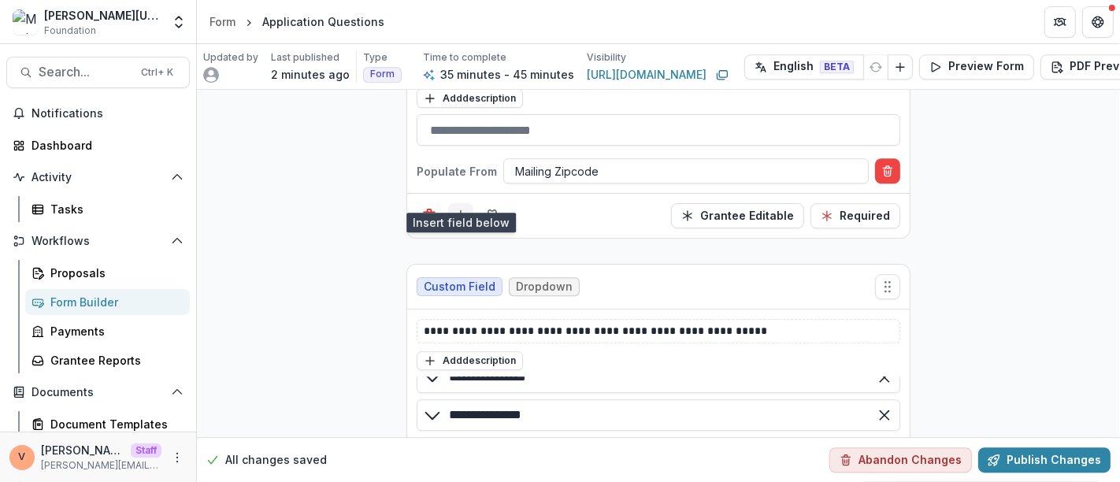
click at [458, 216] on line "Add field" at bounding box center [461, 216] width 10 height 0
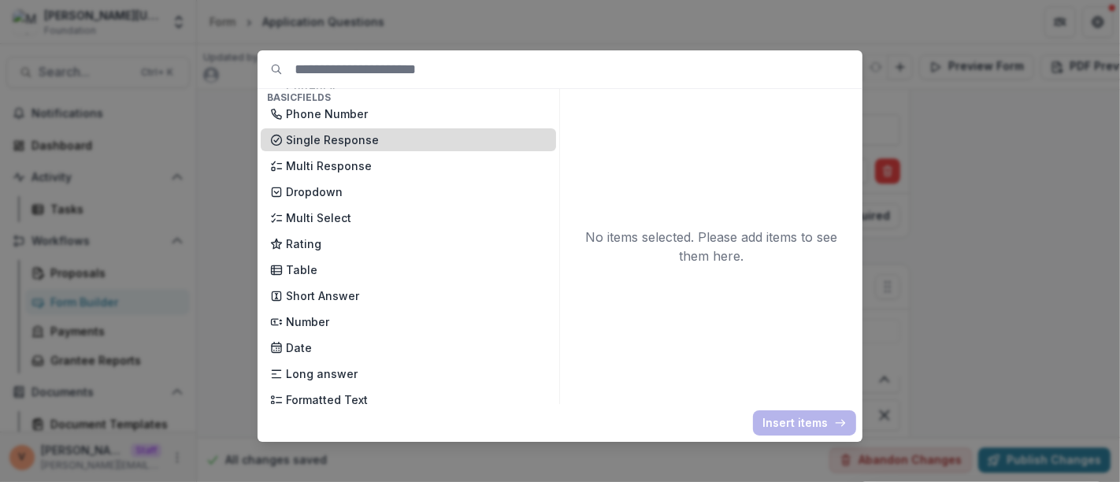
scroll to position [175, 0]
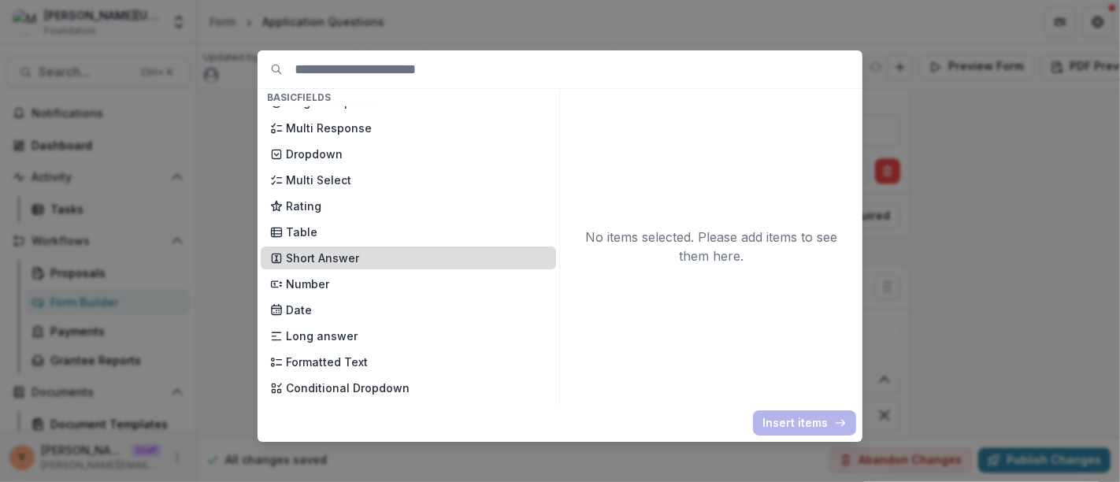
click at [380, 254] on p "Short Answer" at bounding box center [416, 258] width 261 height 17
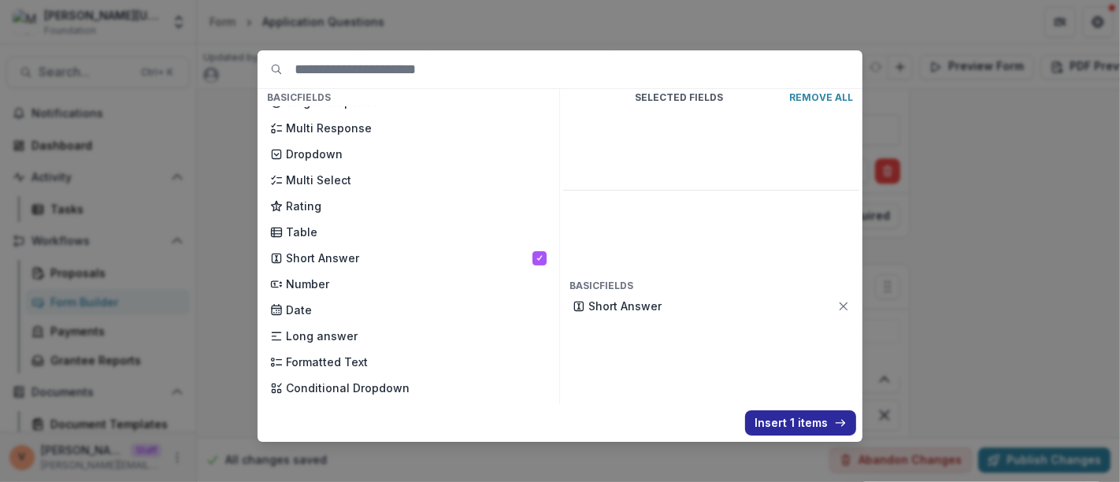
click at [789, 424] on button "Insert 1 items" at bounding box center [800, 422] width 111 height 25
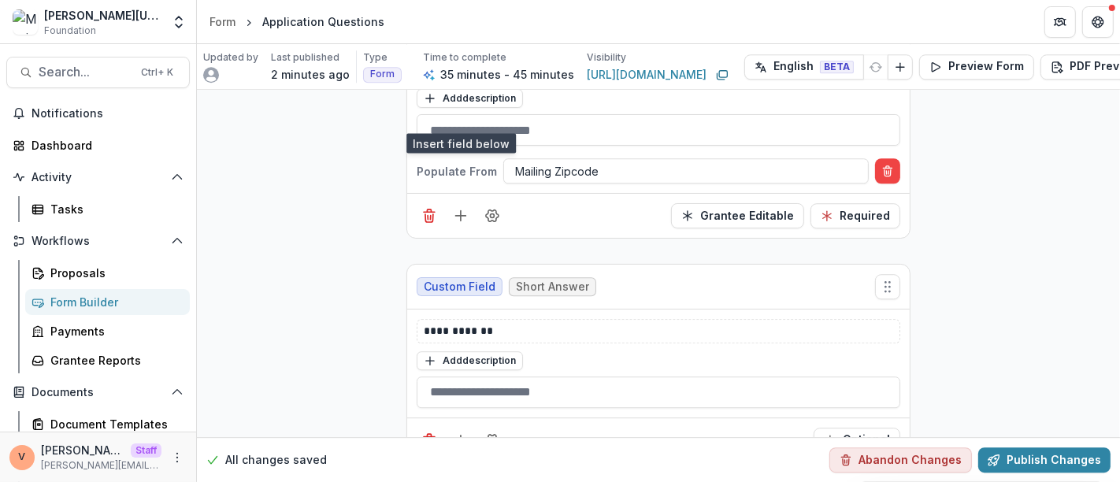
scroll to position [3762, 0]
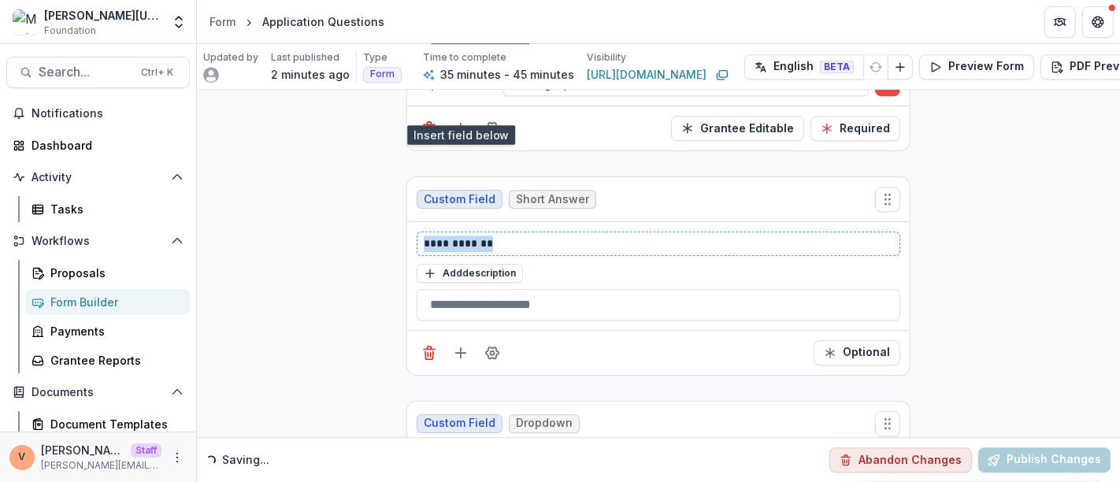
drag, startPoint x: 505, startPoint y: 225, endPoint x: 377, endPoint y: 224, distance: 127.6
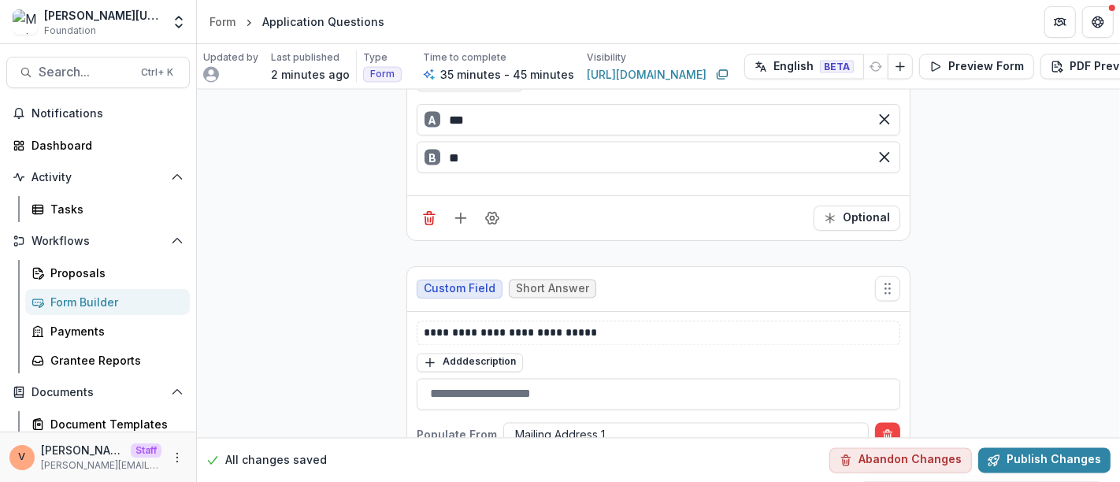
scroll to position [2450, 0]
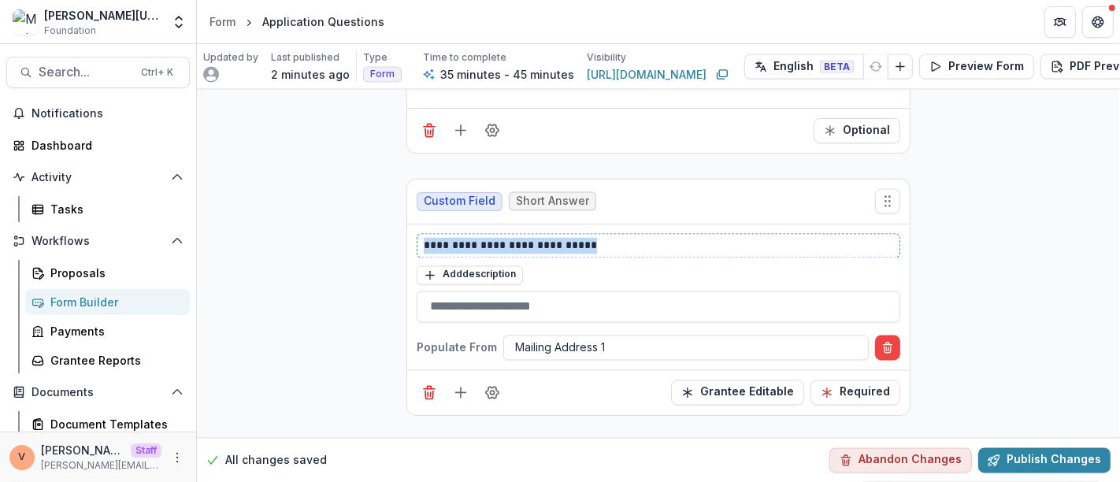
drag, startPoint x: 614, startPoint y: 231, endPoint x: 272, endPoint y: 251, distance: 342.4
copy p "**********"
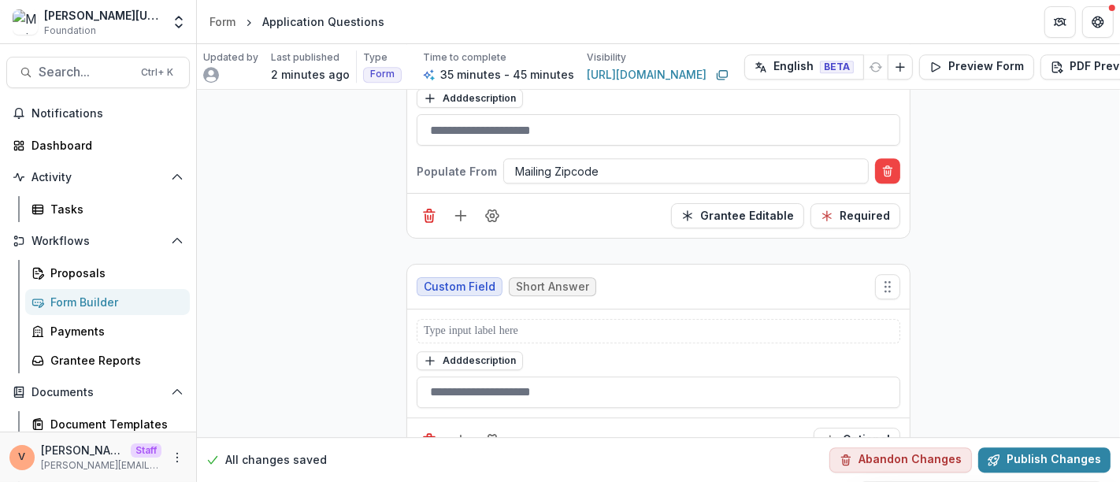
scroll to position [3762, 0]
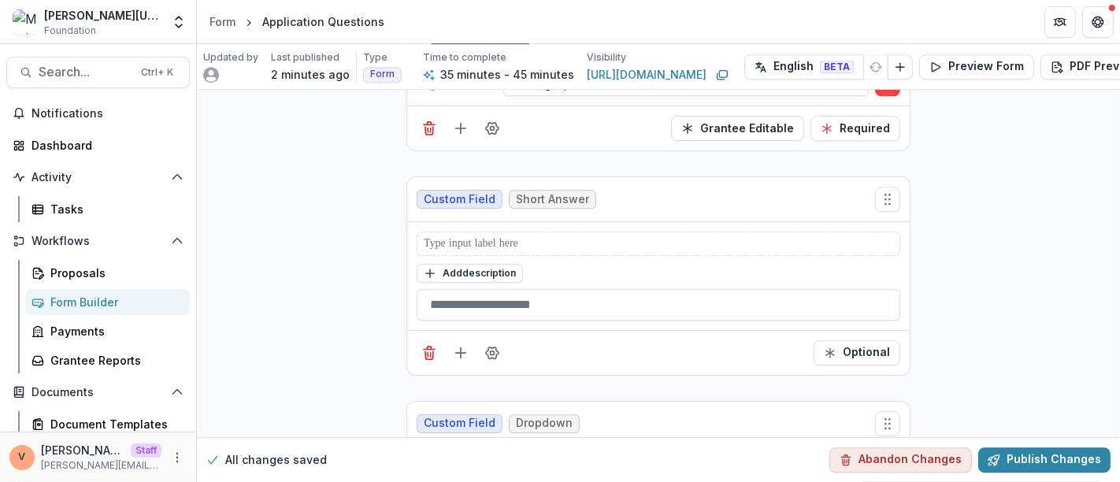
click at [508, 232] on div at bounding box center [659, 244] width 484 height 24
click at [504, 235] on p at bounding box center [659, 243] width 470 height 17
drag, startPoint x: 495, startPoint y: 221, endPoint x: 527, endPoint y: 221, distance: 32.3
click at [527, 235] on p "**********" at bounding box center [659, 243] width 470 height 17
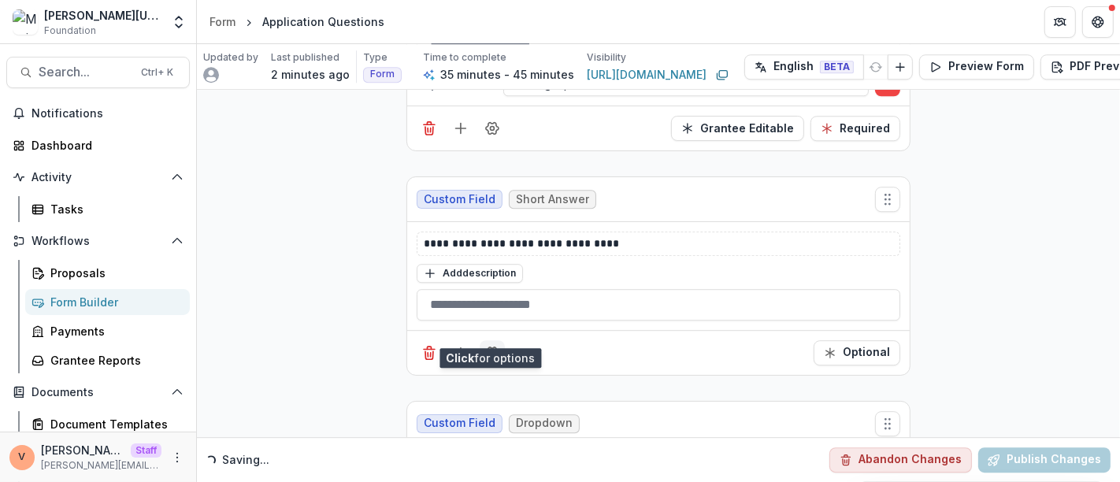
click at [489, 347] on icon "Field Settings" at bounding box center [492, 353] width 13 height 12
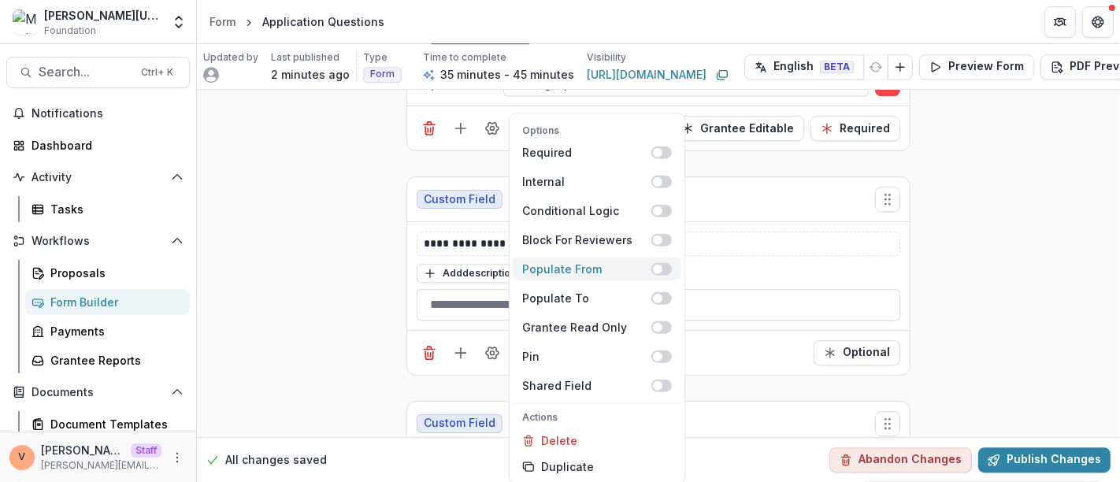
click at [665, 269] on span at bounding box center [661, 268] width 20 height 13
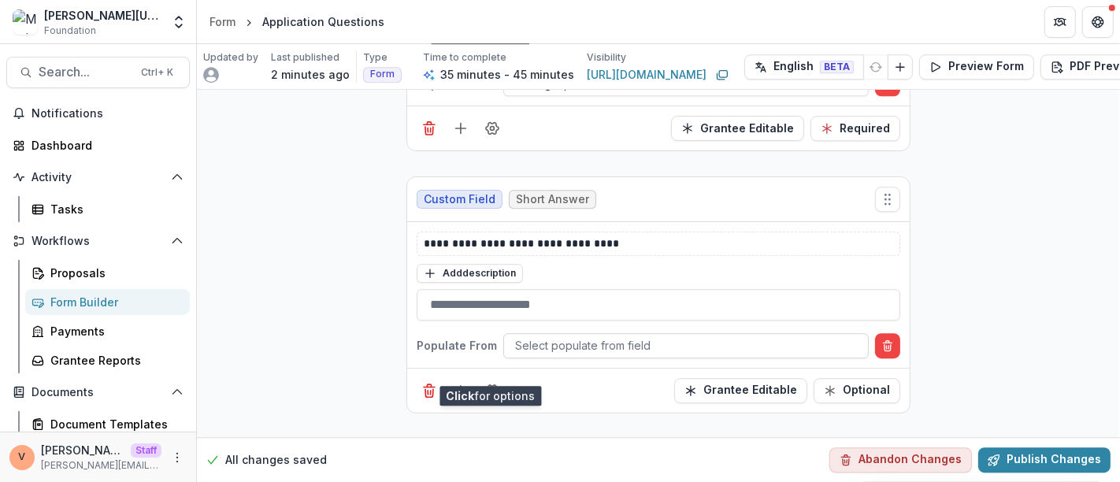
click at [658, 335] on div at bounding box center [686, 345] width 342 height 20
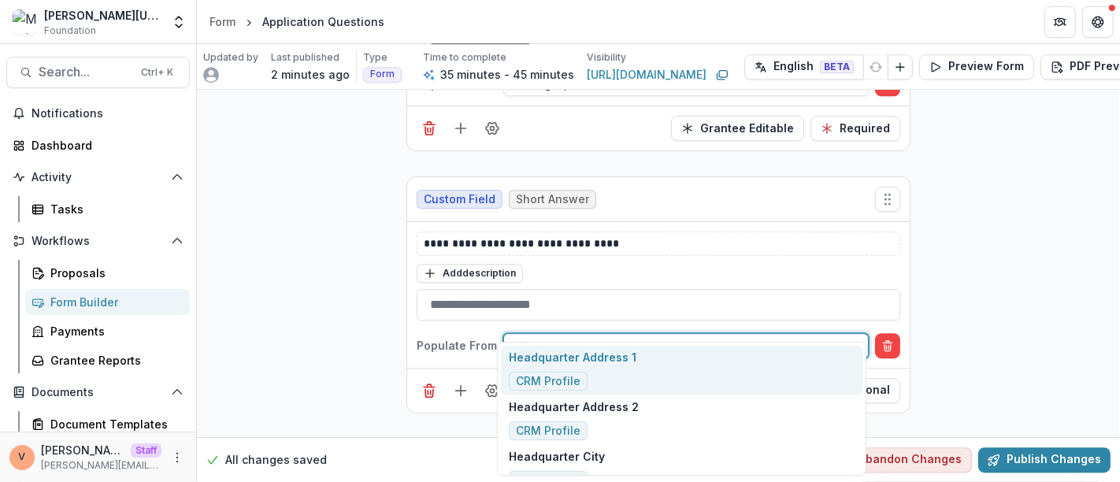
type input "****"
click at [644, 369] on div "Headquarter Address 1 CRM Profile" at bounding box center [681, 371] width 361 height 50
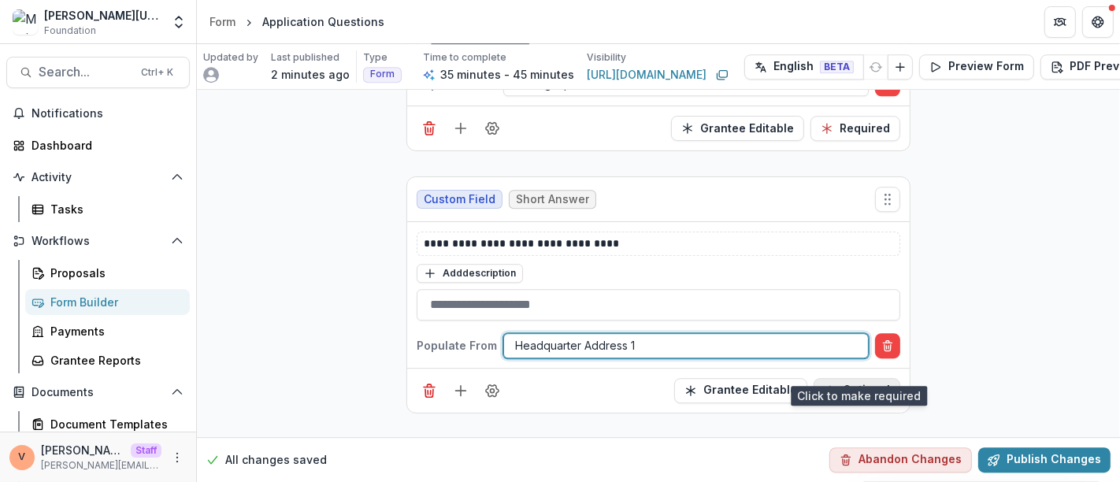
click at [847, 378] on button "Optional" at bounding box center [857, 390] width 87 height 25
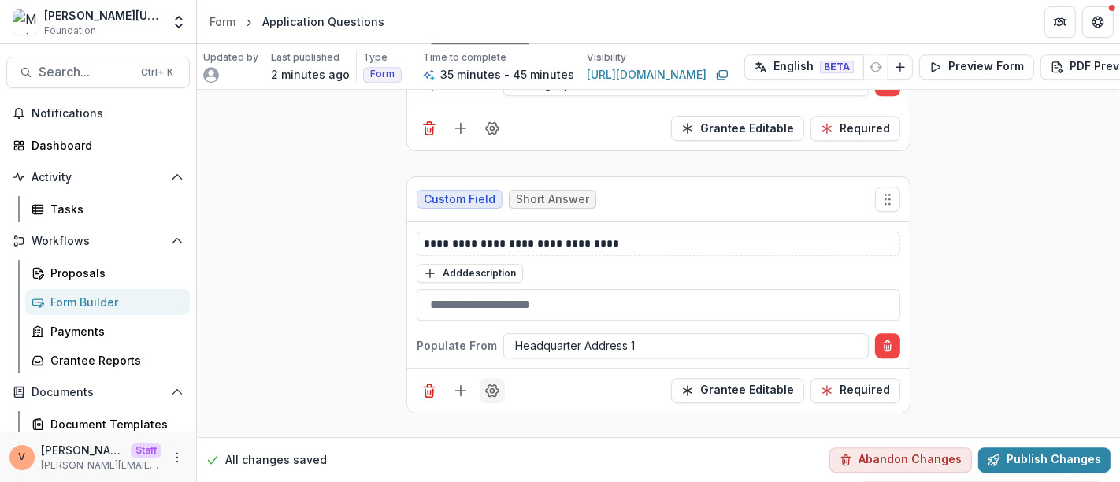
click at [489, 383] on icon "Field Settings" at bounding box center [492, 391] width 16 height 16
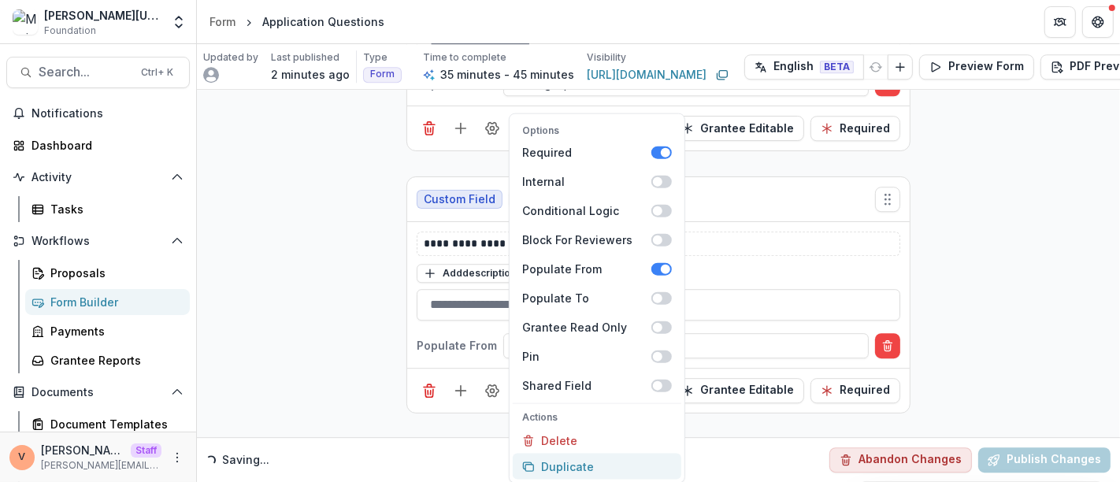
click at [580, 464] on button "Duplicate" at bounding box center [597, 467] width 169 height 26
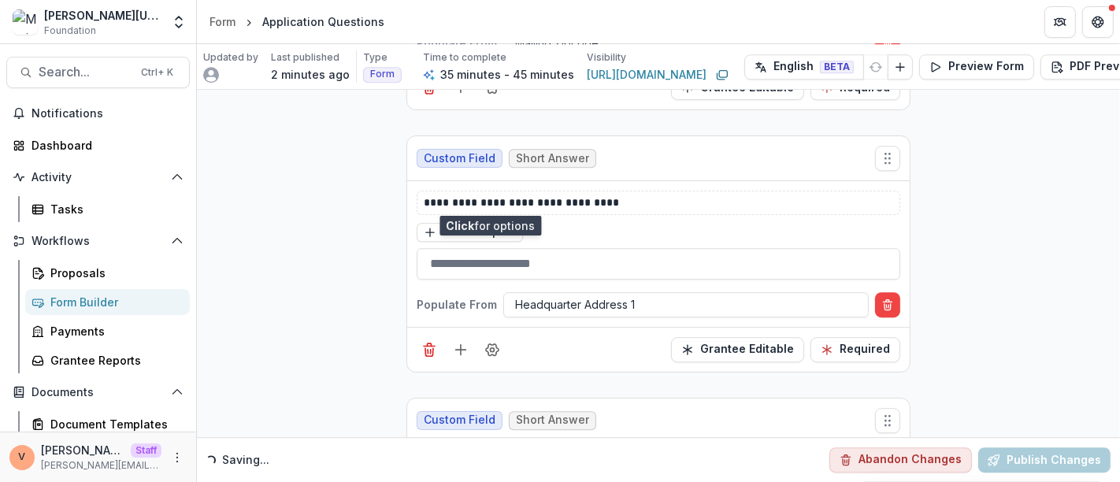
scroll to position [3938, 0]
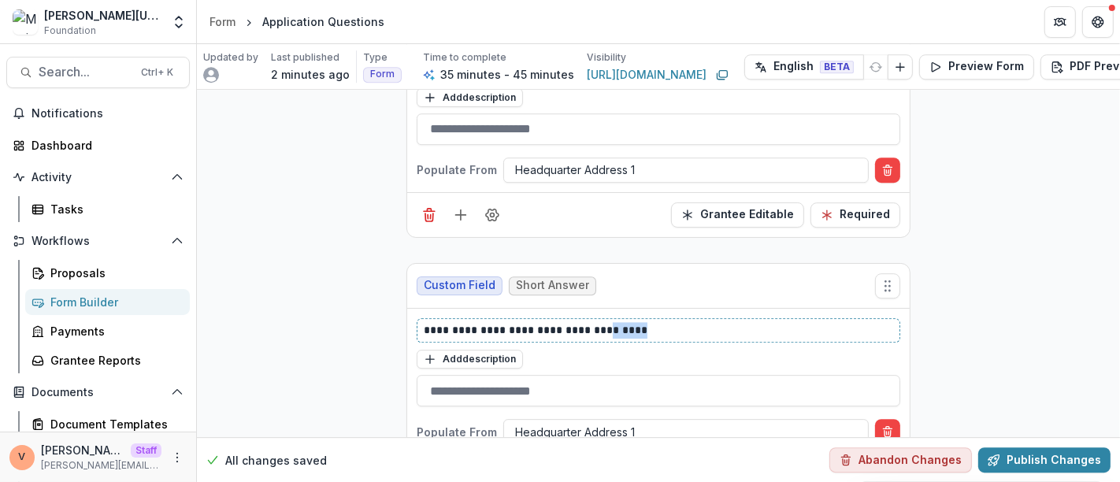
drag, startPoint x: 606, startPoint y: 306, endPoint x: 742, endPoint y: 310, distance: 135.5
click at [742, 322] on p "**********" at bounding box center [659, 330] width 470 height 17
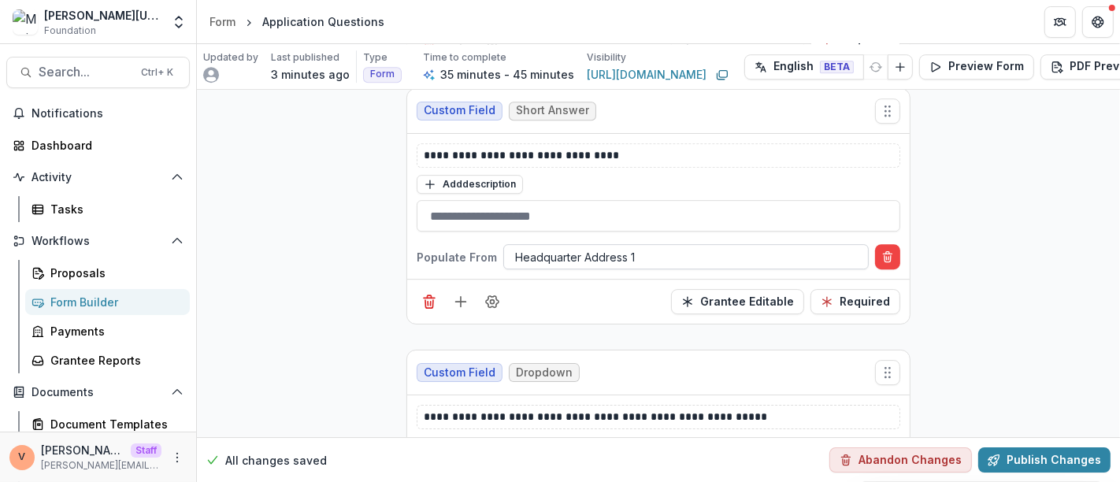
click at [655, 247] on div at bounding box center [686, 257] width 342 height 20
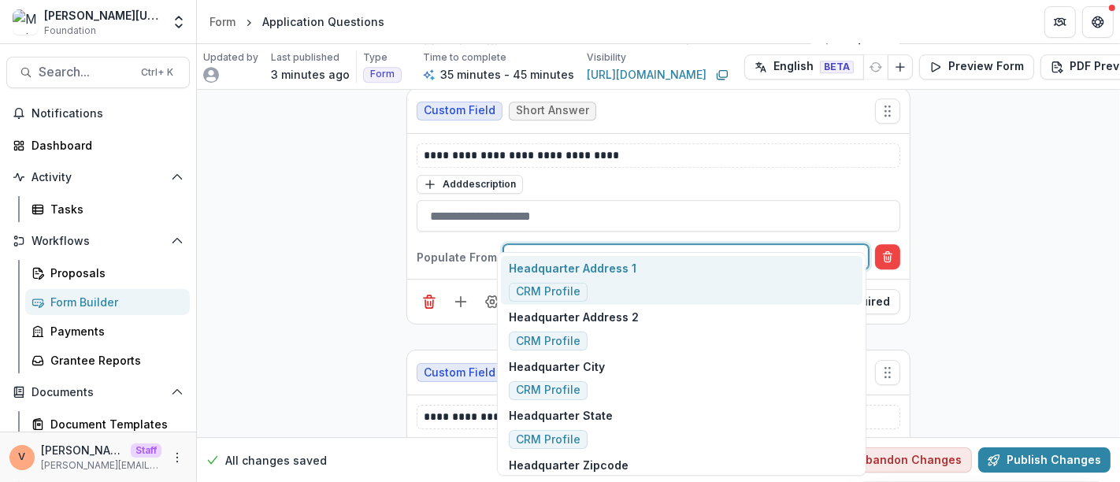
type input "****"
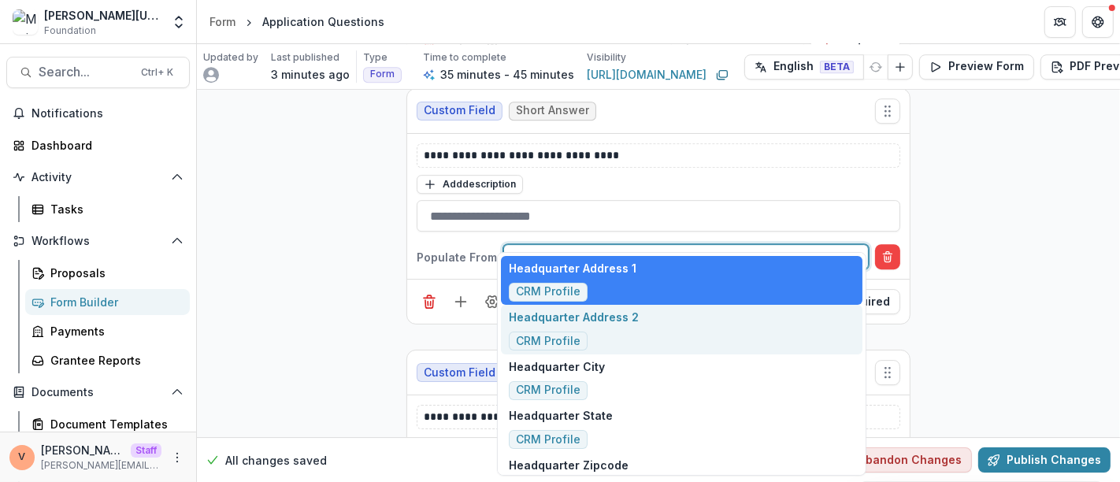
click at [622, 324] on p "Headquarter Address 2" at bounding box center [574, 317] width 130 height 17
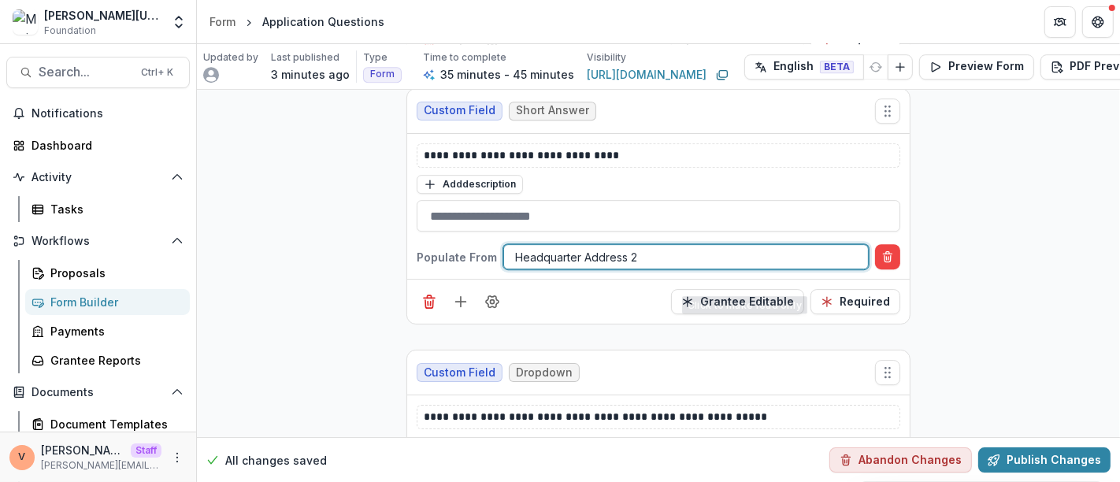
click at [1093, 224] on div "**********" at bounding box center [658, 433] width 923 height 8913
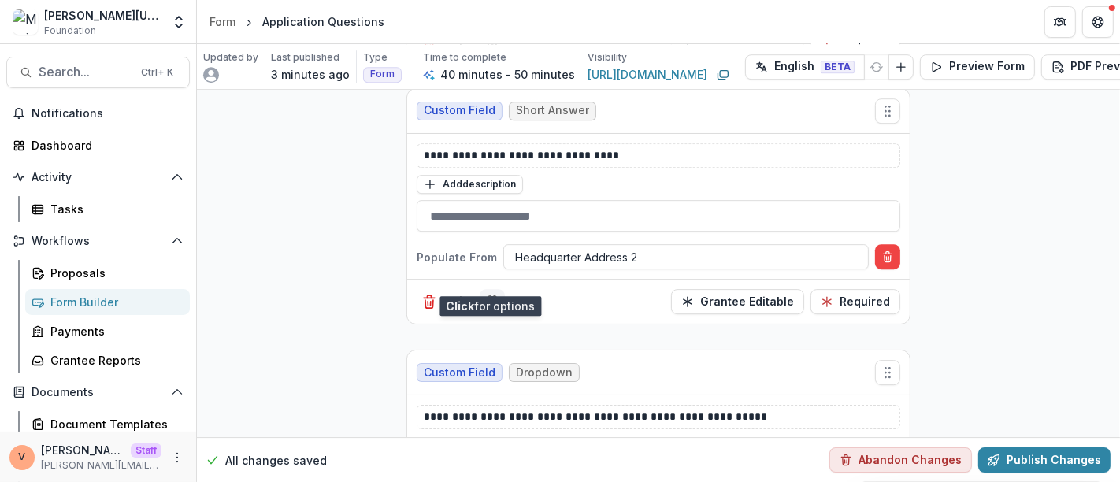
click at [488, 296] on icon "Field Settings" at bounding box center [492, 302] width 13 height 12
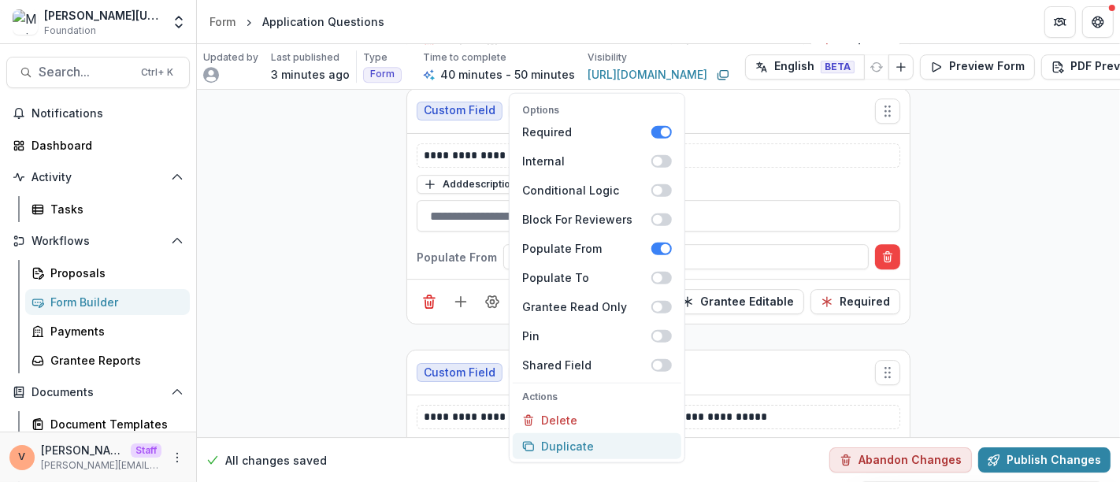
click at [606, 445] on button "Duplicate" at bounding box center [597, 446] width 169 height 26
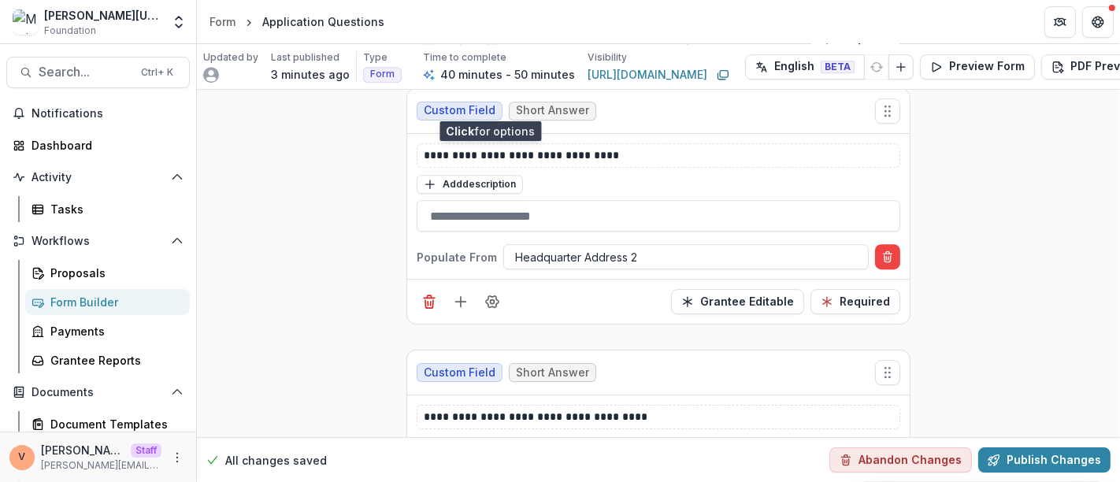
scroll to position [4287, 0]
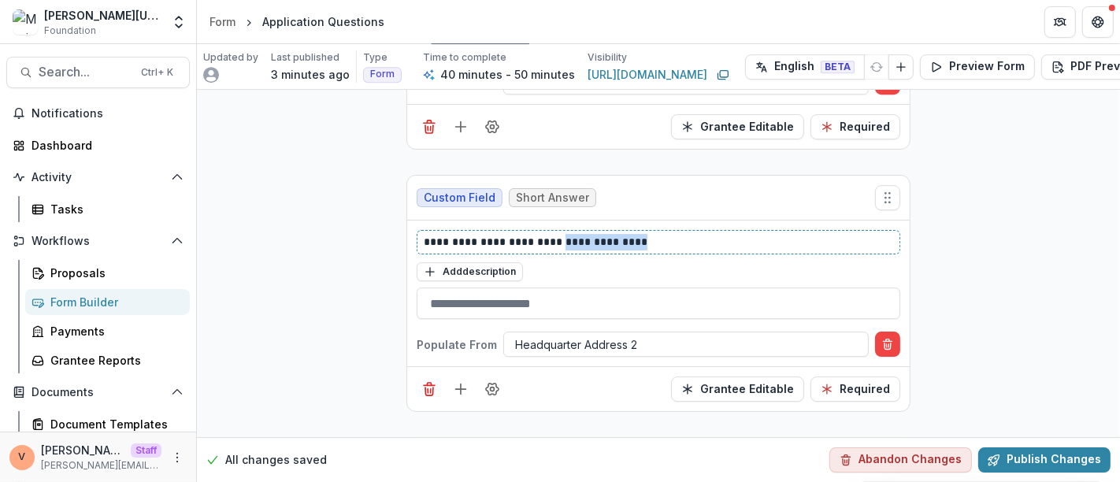
drag, startPoint x: 564, startPoint y: 215, endPoint x: 682, endPoint y: 216, distance: 118.1
click at [682, 234] on p "**********" at bounding box center [659, 242] width 470 height 17
click at [630, 335] on div at bounding box center [686, 345] width 342 height 20
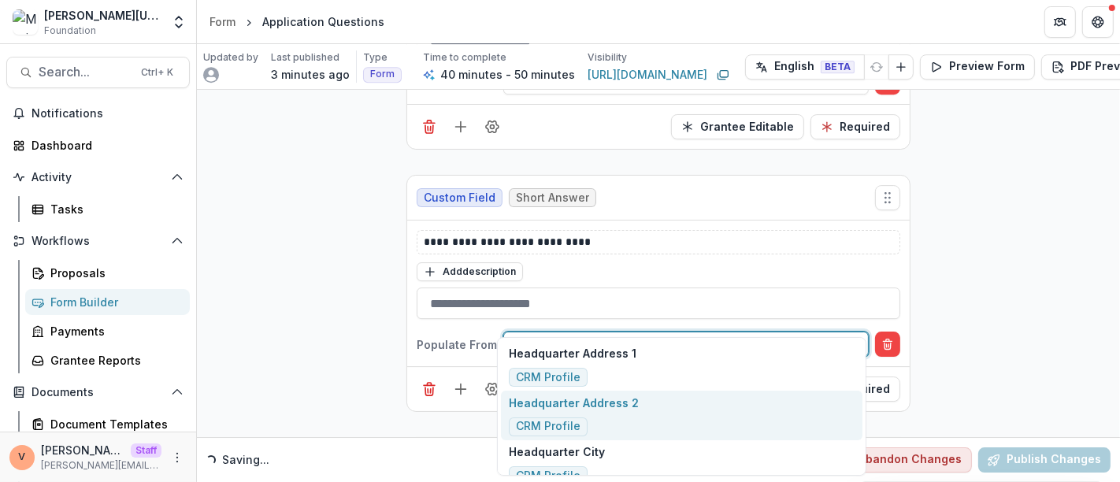
scroll to position [0, 0]
type input "****"
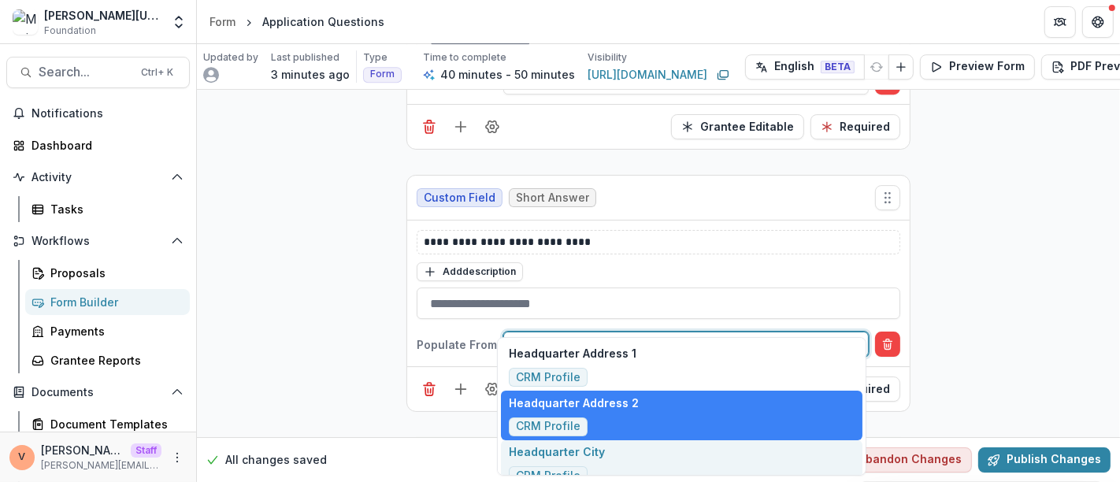
click at [606, 454] on div "Headquarter City CRM Profile" at bounding box center [681, 465] width 361 height 50
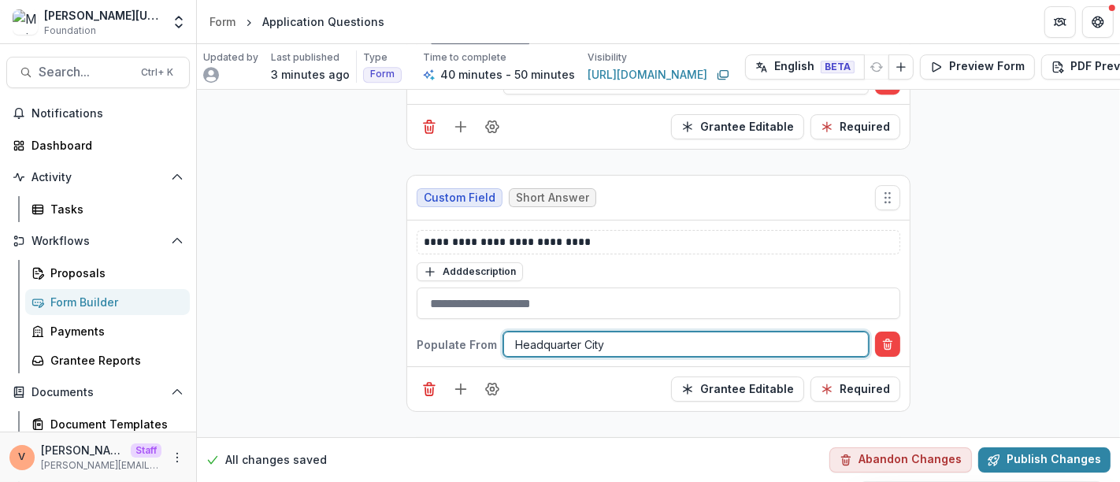
click at [1085, 247] on div "**********" at bounding box center [658, 390] width 923 height 9176
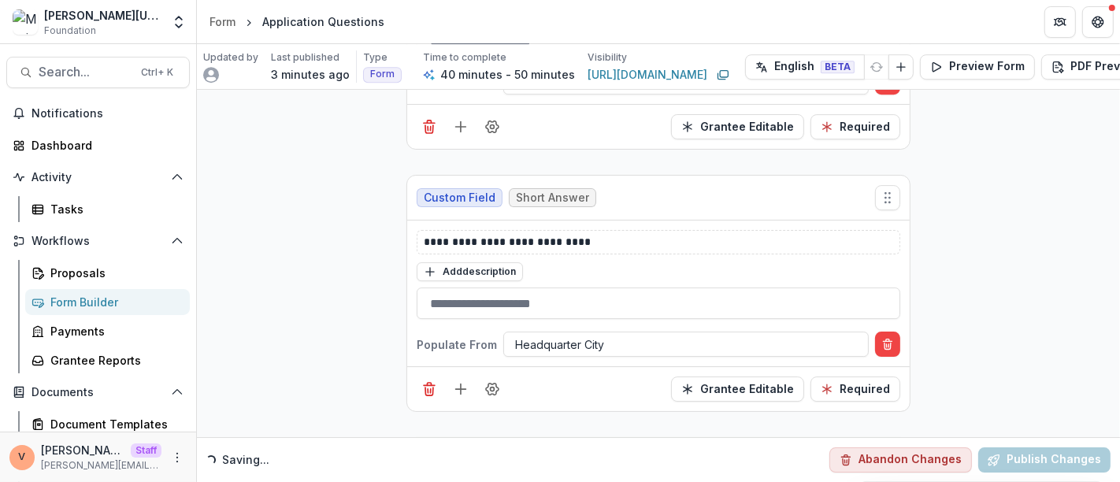
scroll to position [4462, 0]
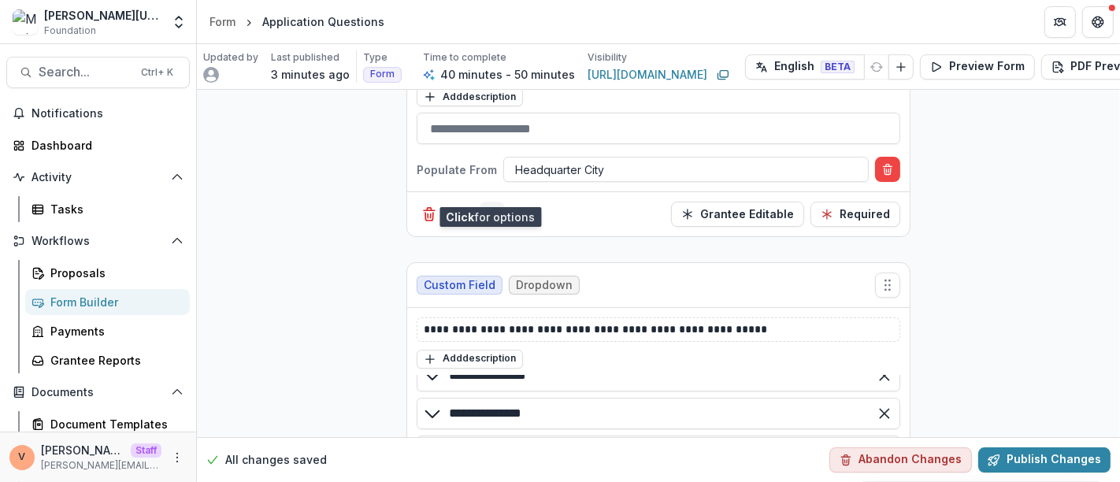
click at [491, 213] on circle "Field Settings" at bounding box center [493, 215] width 4 height 4
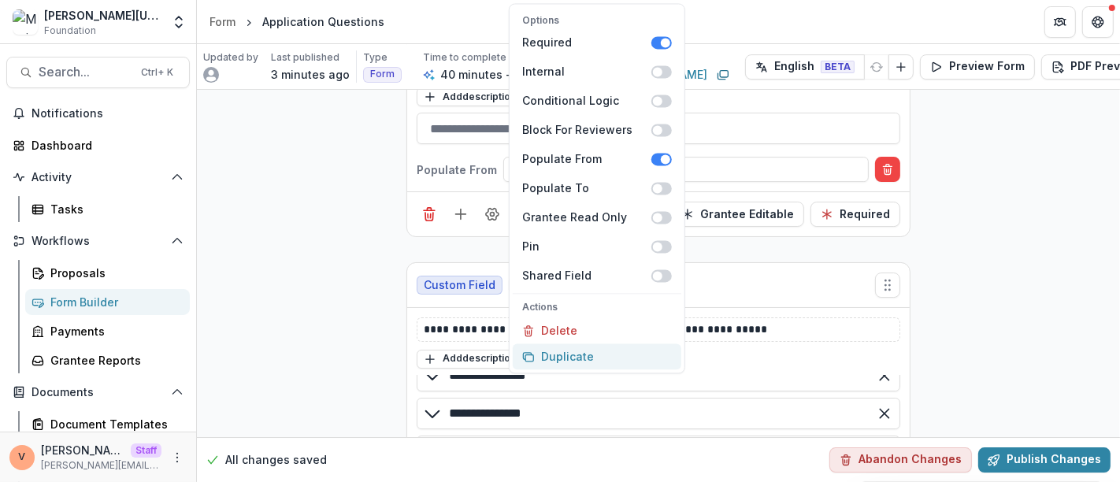
click at [571, 354] on button "Duplicate" at bounding box center [597, 356] width 169 height 26
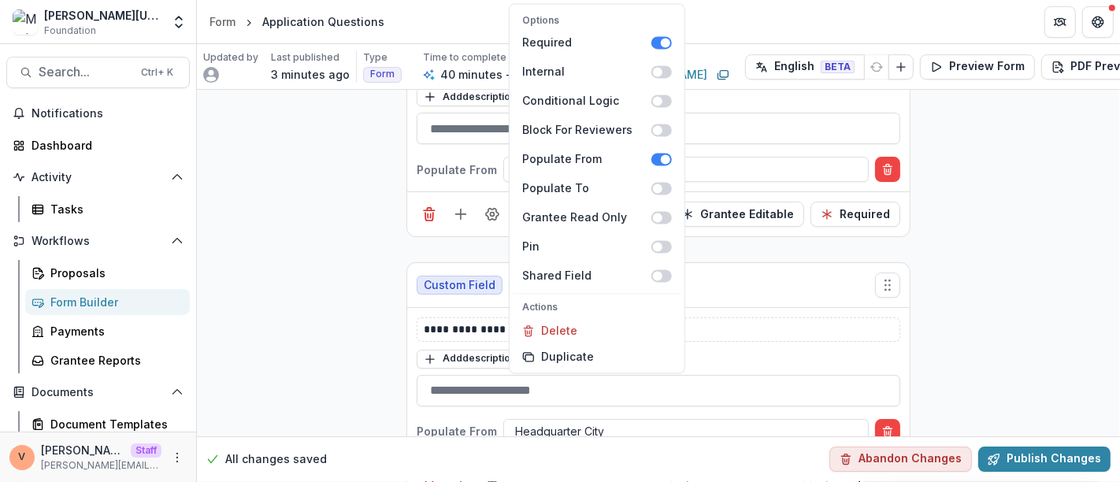
click at [995, 242] on div "**********" at bounding box center [658, 346] width 923 height 9437
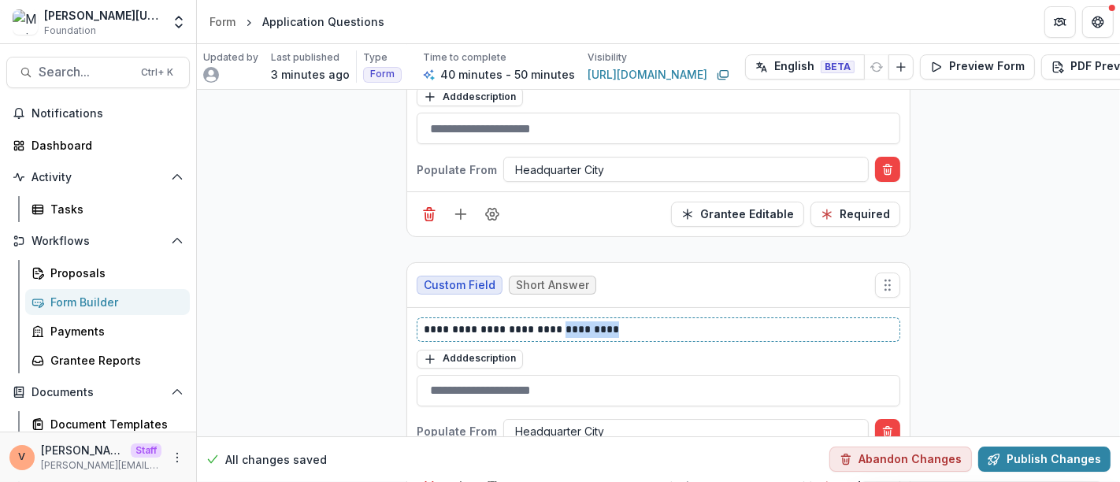
drag, startPoint x: 560, startPoint y: 302, endPoint x: 677, endPoint y: 298, distance: 117.4
click at [677, 321] on p "**********" at bounding box center [659, 329] width 470 height 17
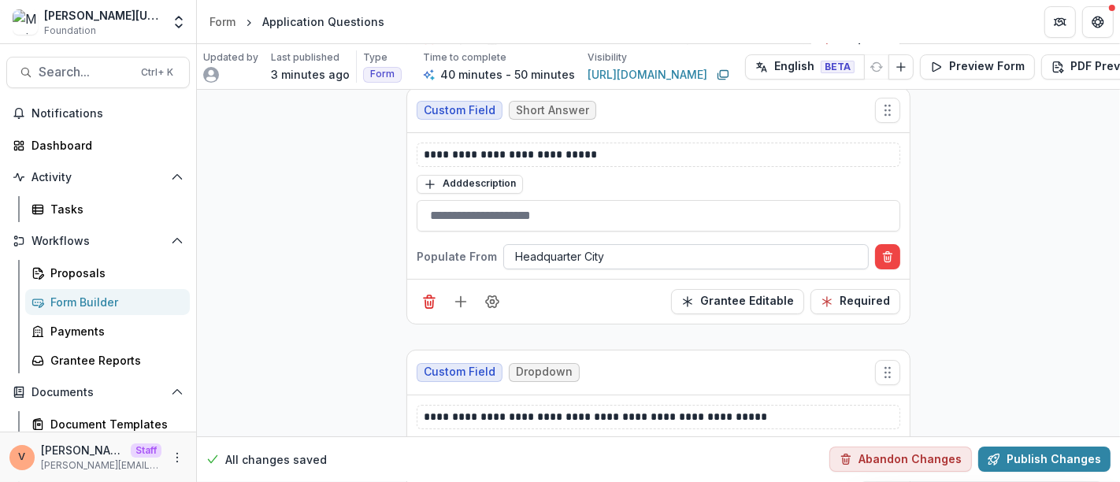
click at [625, 245] on div "Headquarter City" at bounding box center [686, 256] width 364 height 23
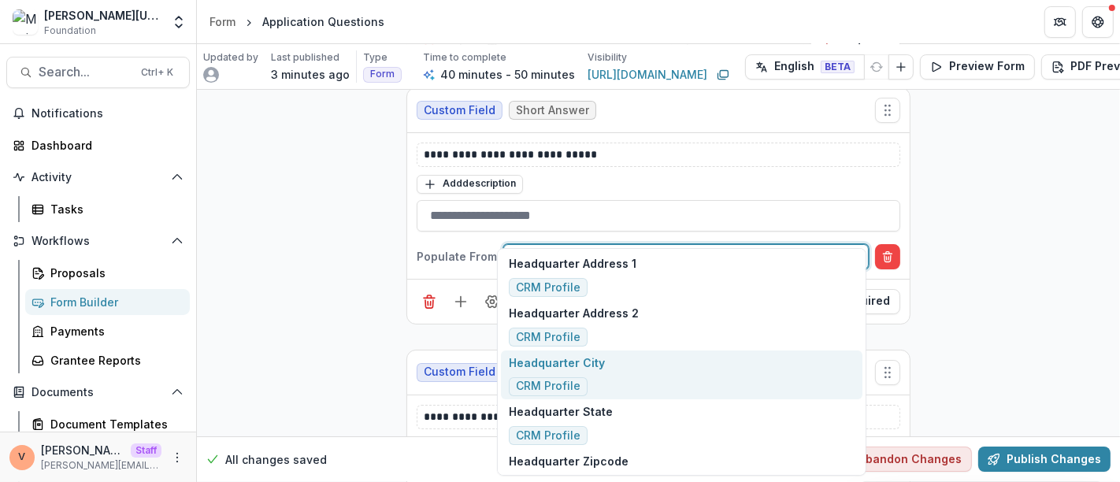
type input "****"
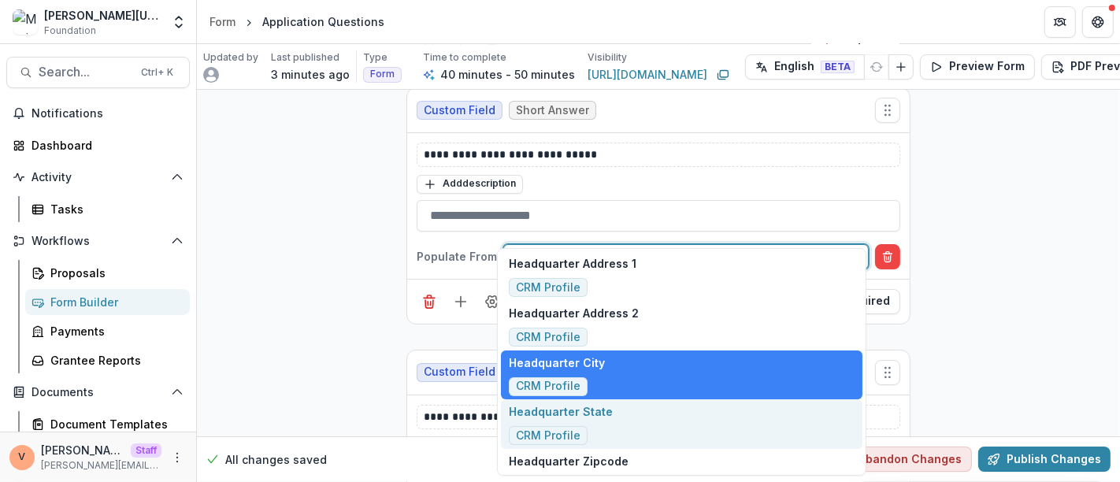
click at [614, 418] on div "Headquarter State CRM Profile" at bounding box center [681, 424] width 361 height 50
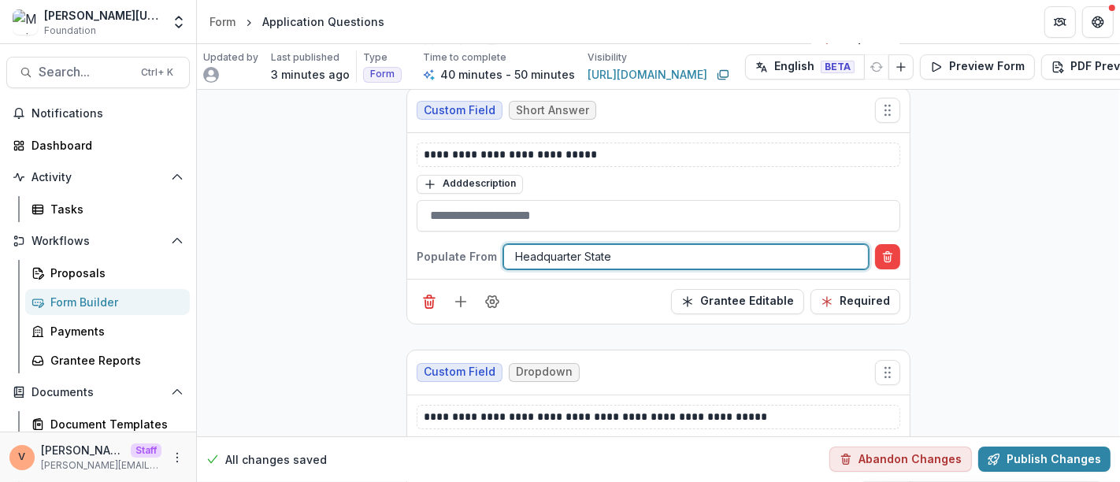
click at [992, 247] on div "**********" at bounding box center [658, 171] width 923 height 9437
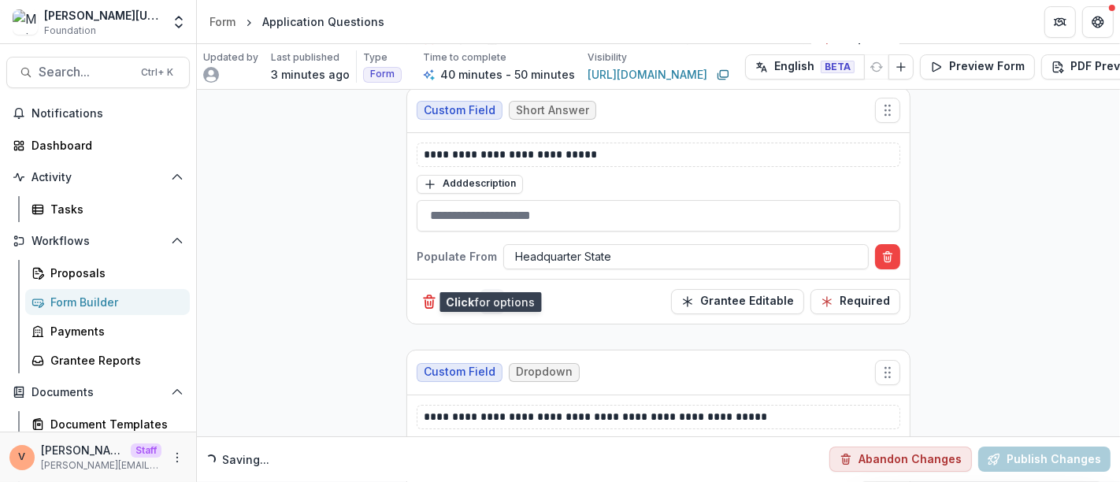
click at [493, 295] on icon "Field Settings" at bounding box center [492, 301] width 13 height 12
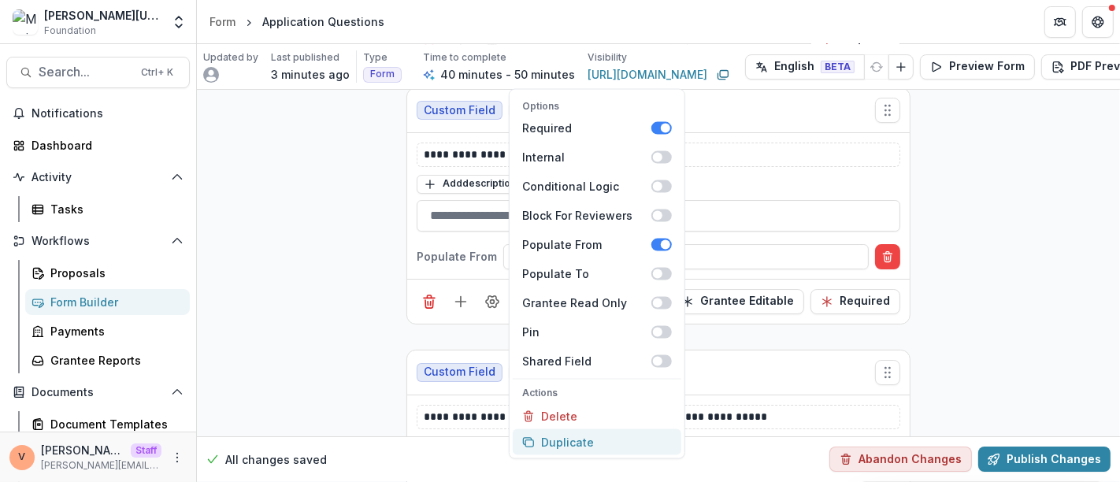
click at [575, 440] on button "Duplicate" at bounding box center [597, 442] width 169 height 26
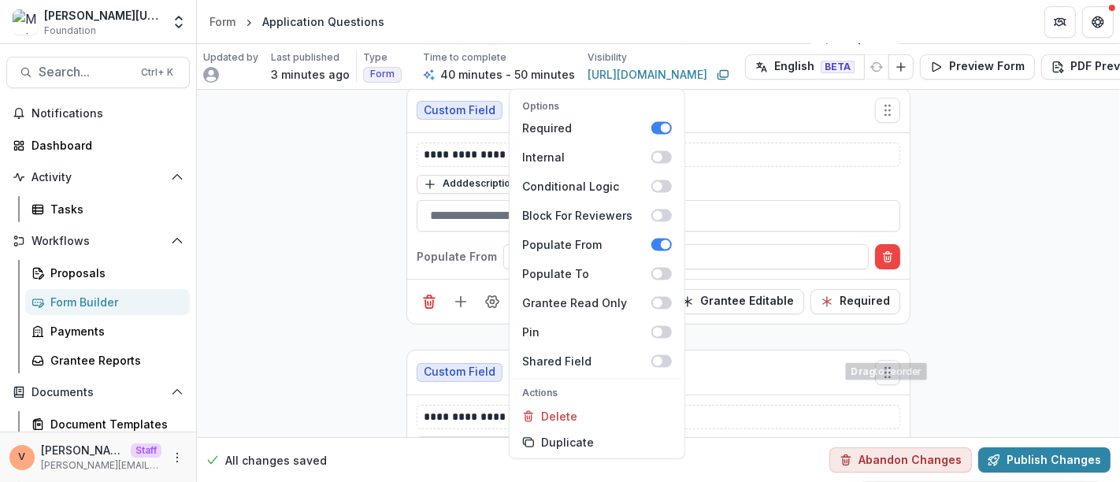
click at [934, 318] on div "**********" at bounding box center [658, 302] width 923 height 9699
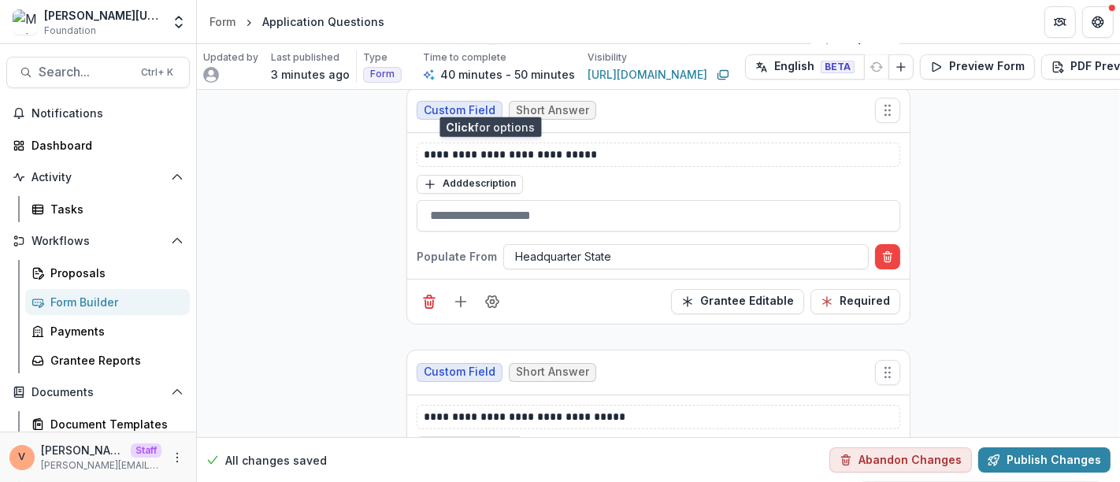
scroll to position [4813, 0]
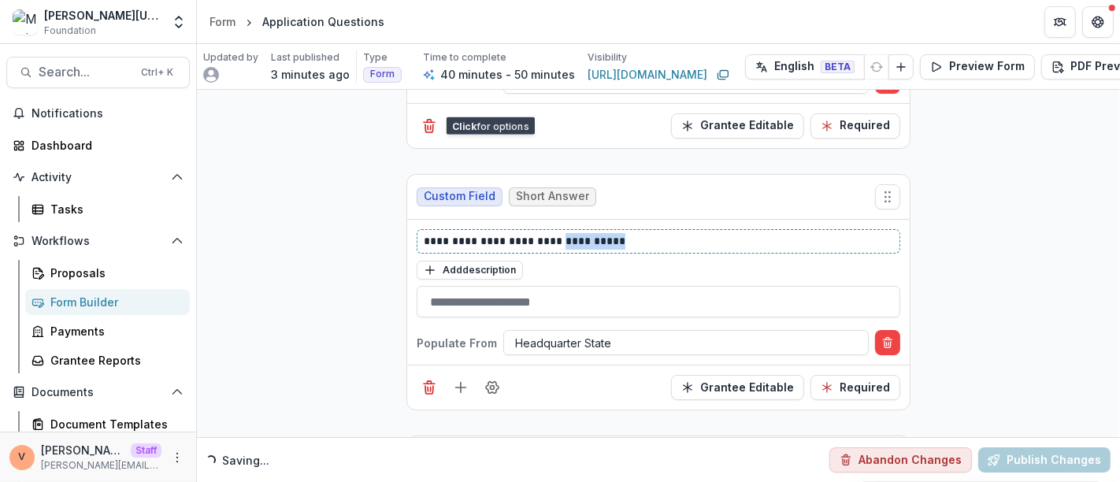
drag, startPoint x: 563, startPoint y: 212, endPoint x: 691, endPoint y: 209, distance: 128.4
click at [691, 233] on p "**********" at bounding box center [659, 241] width 470 height 17
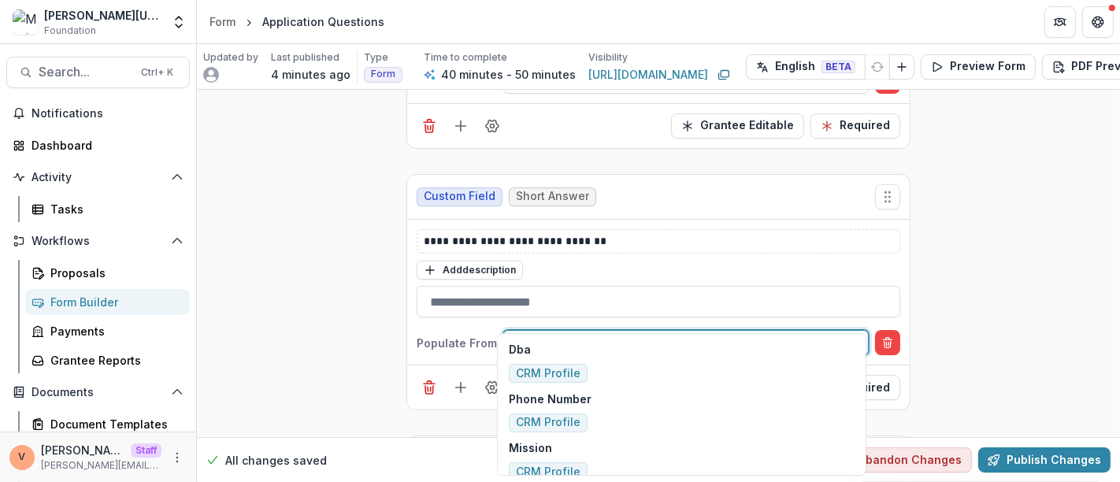
click at [617, 333] on div at bounding box center [686, 343] width 342 height 20
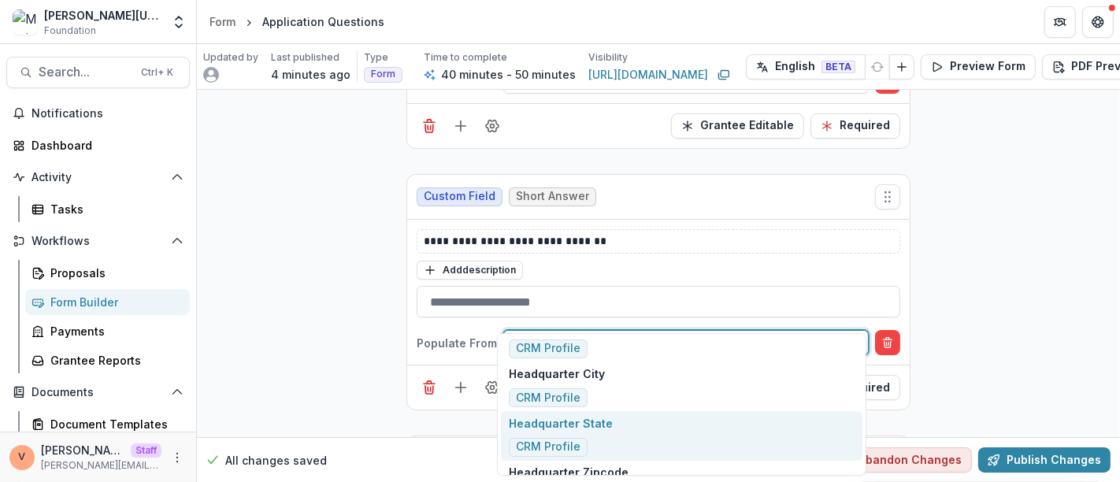
type input "****"
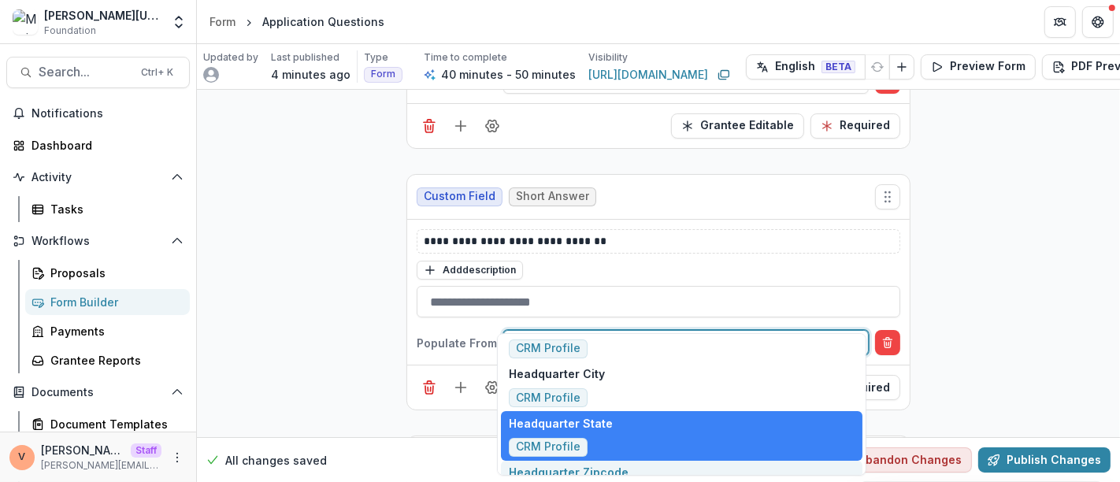
click at [625, 469] on div "Headquarter Zipcode CRM Profile" at bounding box center [681, 486] width 361 height 50
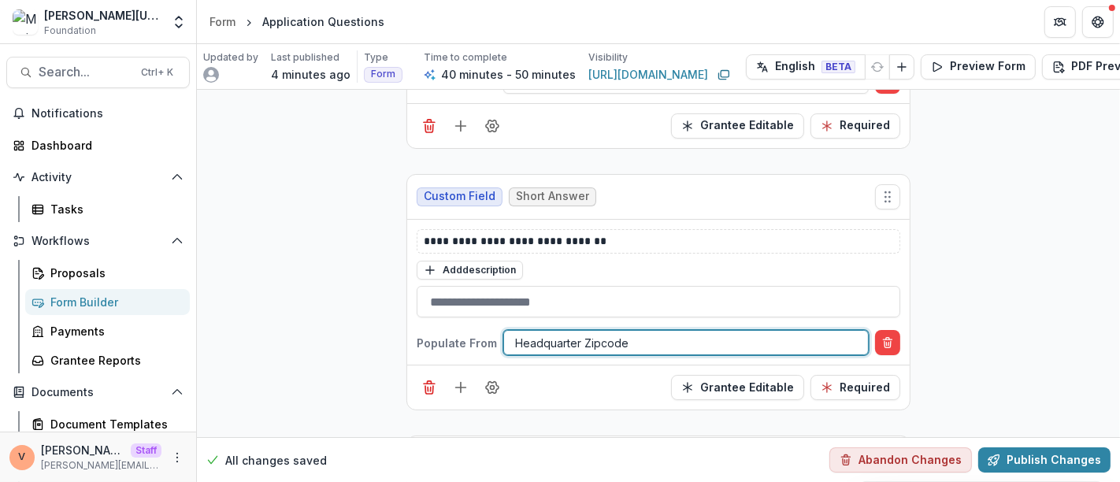
click at [965, 324] on div "**********" at bounding box center [658, 126] width 923 height 9699
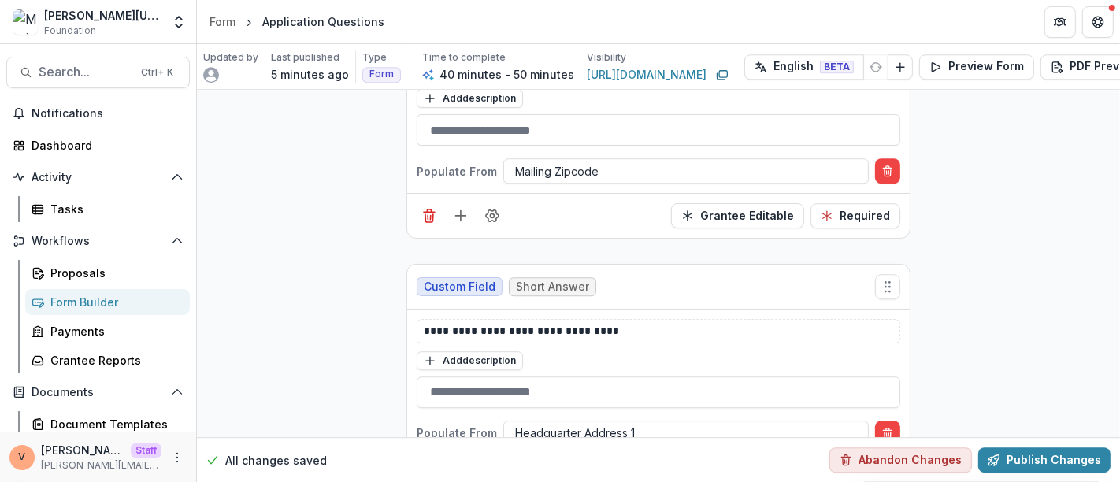
scroll to position [3762, 0]
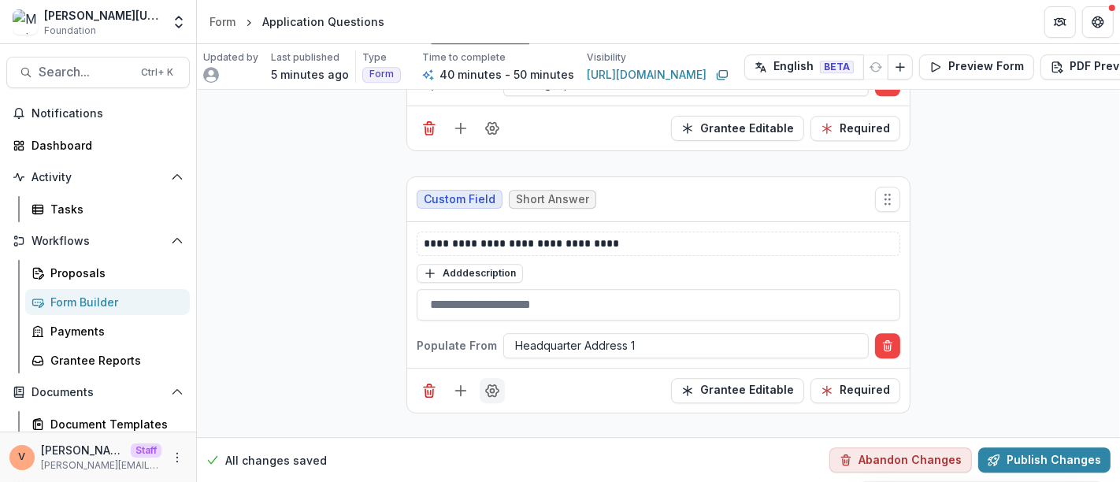
click at [491, 384] on icon "Field Settings" at bounding box center [492, 390] width 13 height 12
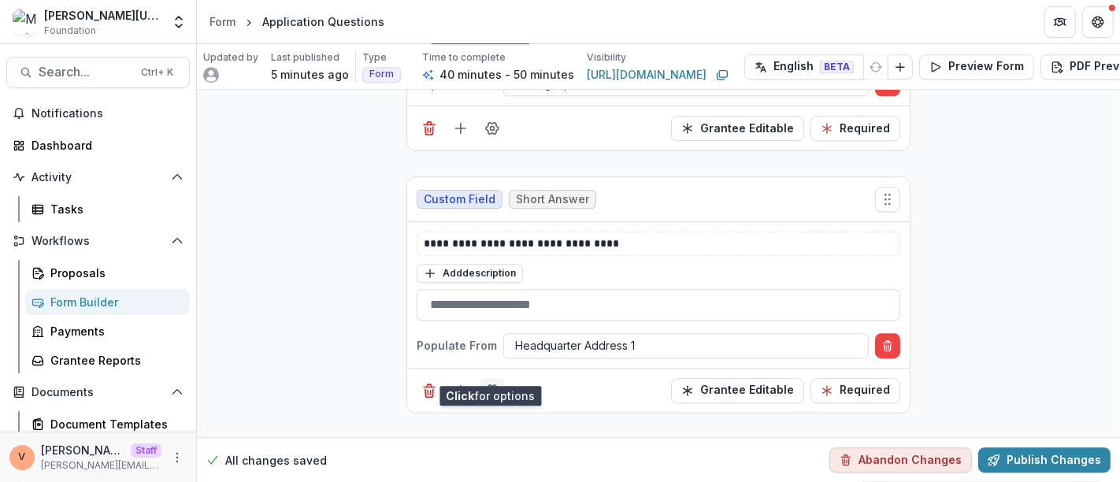
click at [489, 384] on icon "Field Settings" at bounding box center [492, 390] width 13 height 12
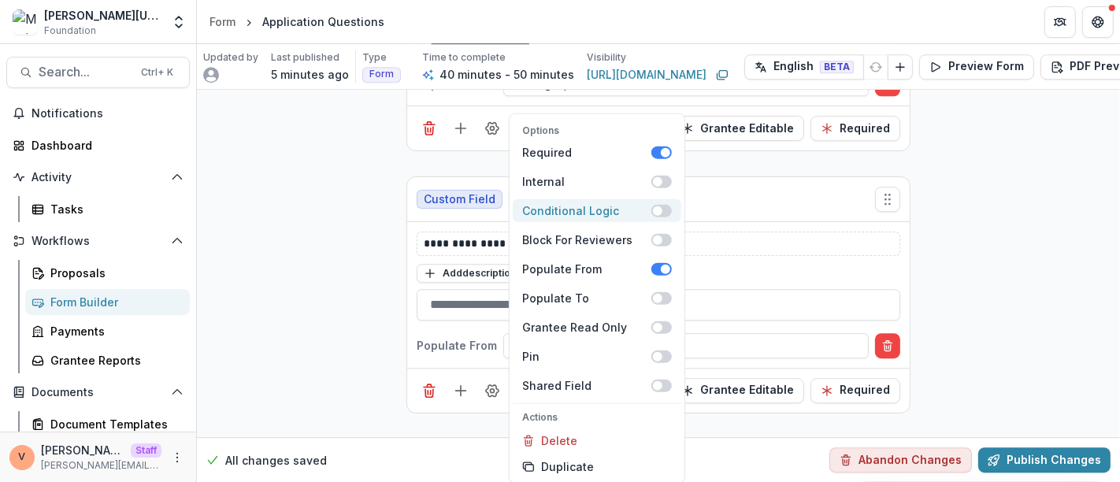
click at [665, 211] on span at bounding box center [661, 210] width 20 height 13
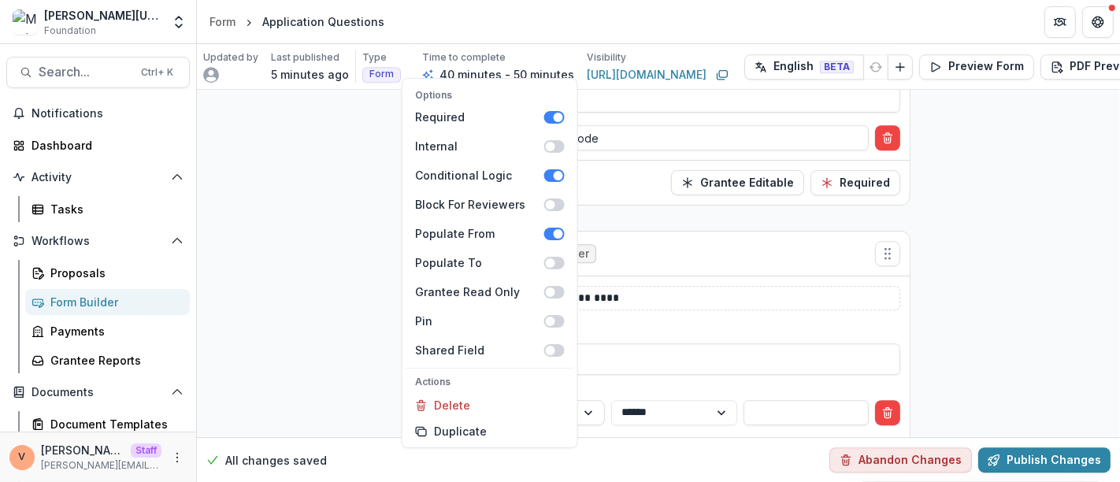
scroll to position [3816, 0]
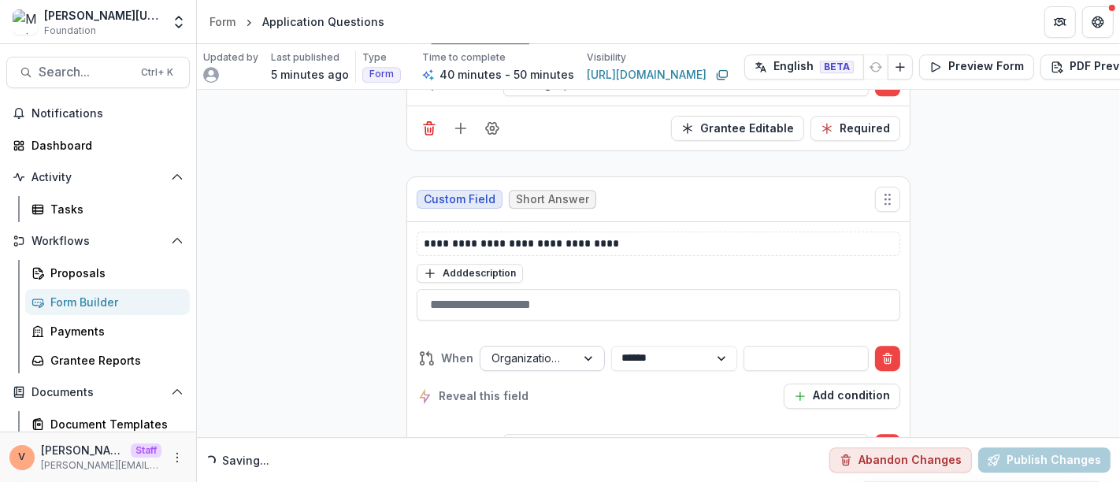
click at [583, 347] on div at bounding box center [590, 359] width 28 height 24
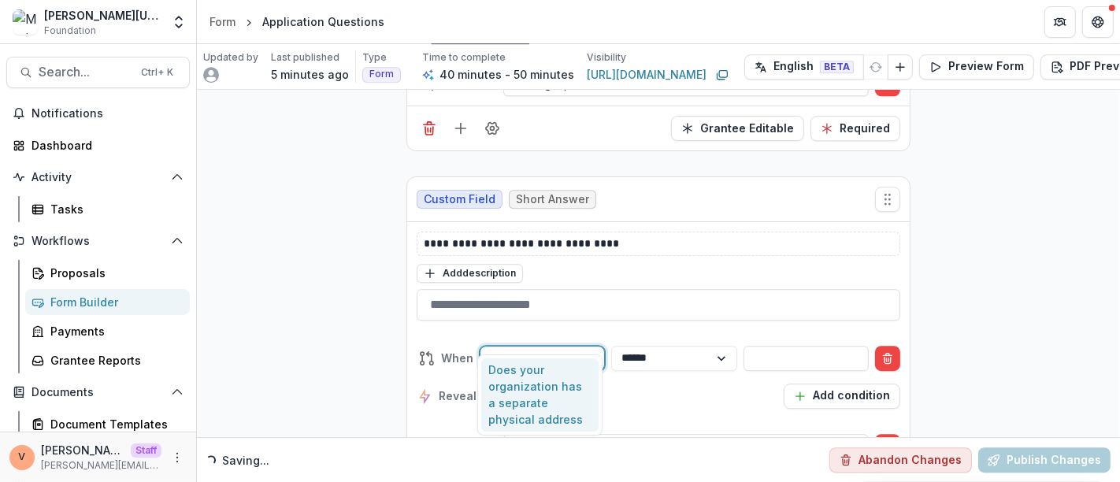
type input "****"
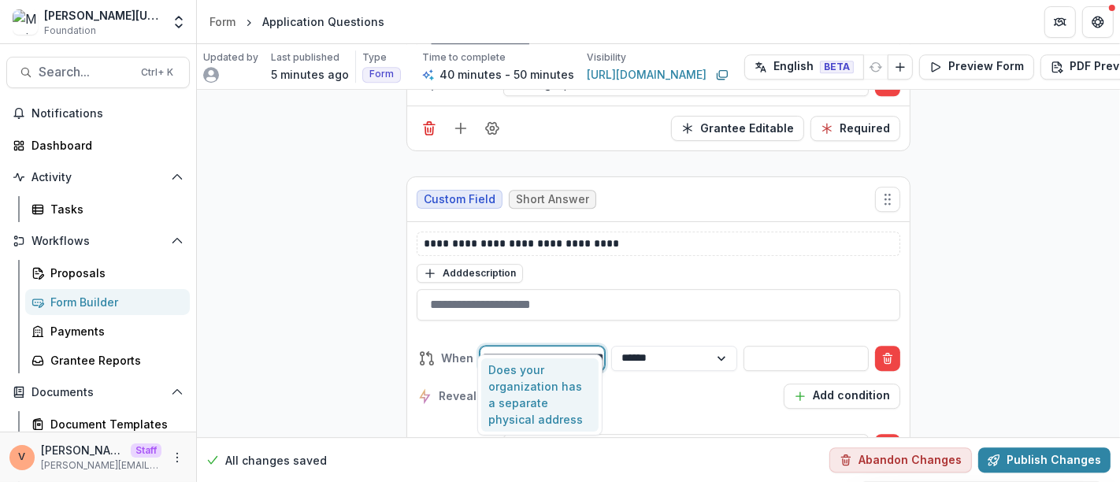
click at [547, 395] on div "Does your organization has a separate physical address" at bounding box center [540, 395] width 118 height 74
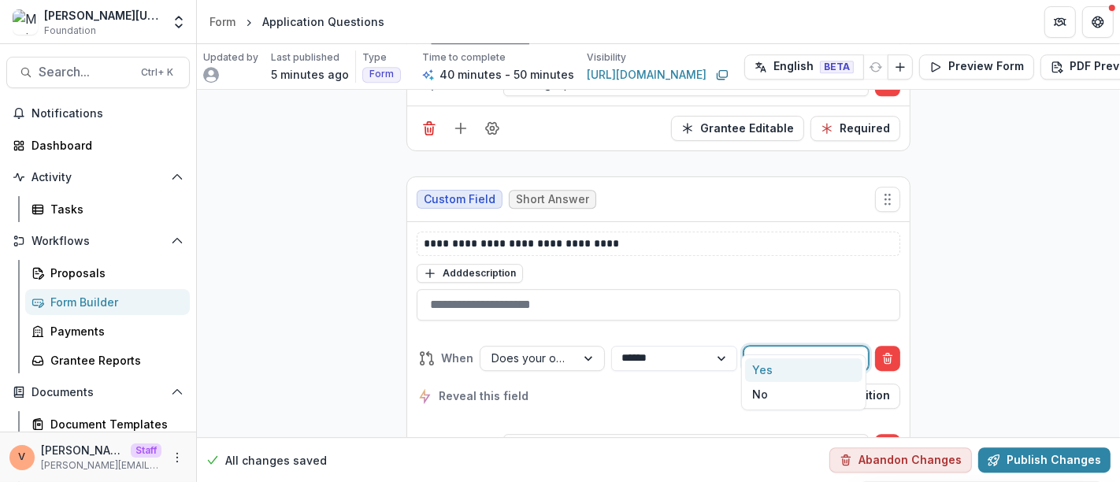
click at [789, 348] on div at bounding box center [791, 358] width 73 height 20
click at [763, 372] on div "Yes" at bounding box center [804, 370] width 118 height 24
click at [696, 384] on div "Reveal this field Add condition" at bounding box center [659, 396] width 484 height 25
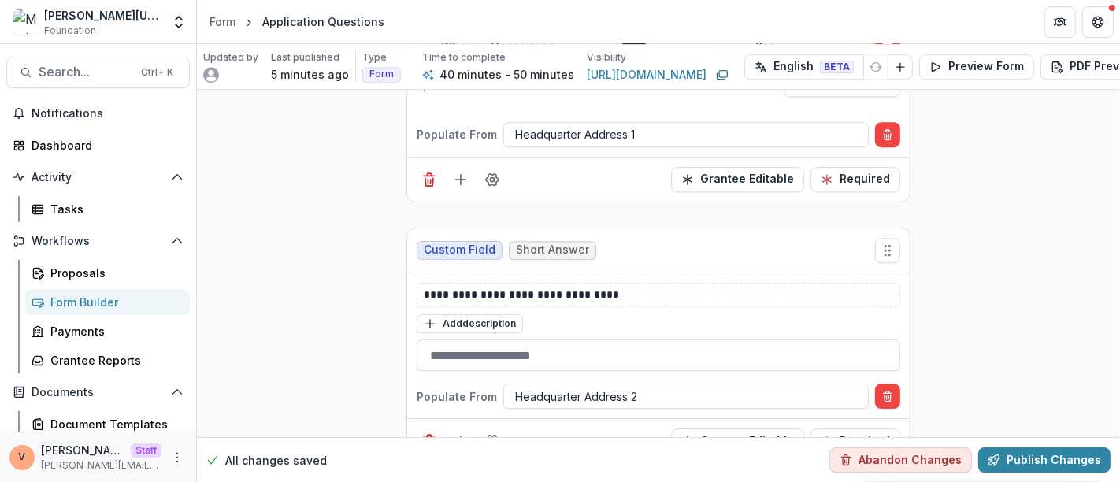
scroll to position [4254, 0]
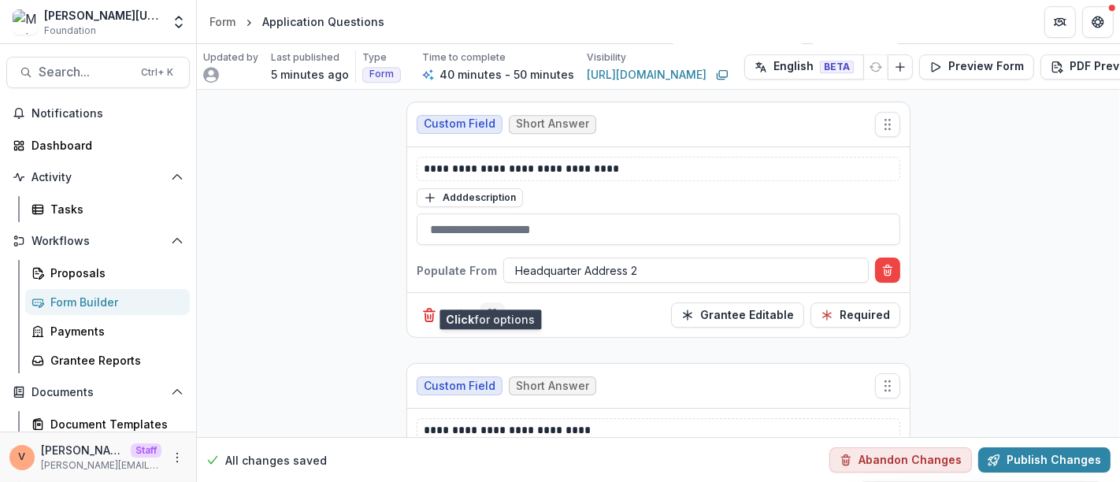
click at [497, 302] on button "Field Settings" at bounding box center [492, 314] width 25 height 25
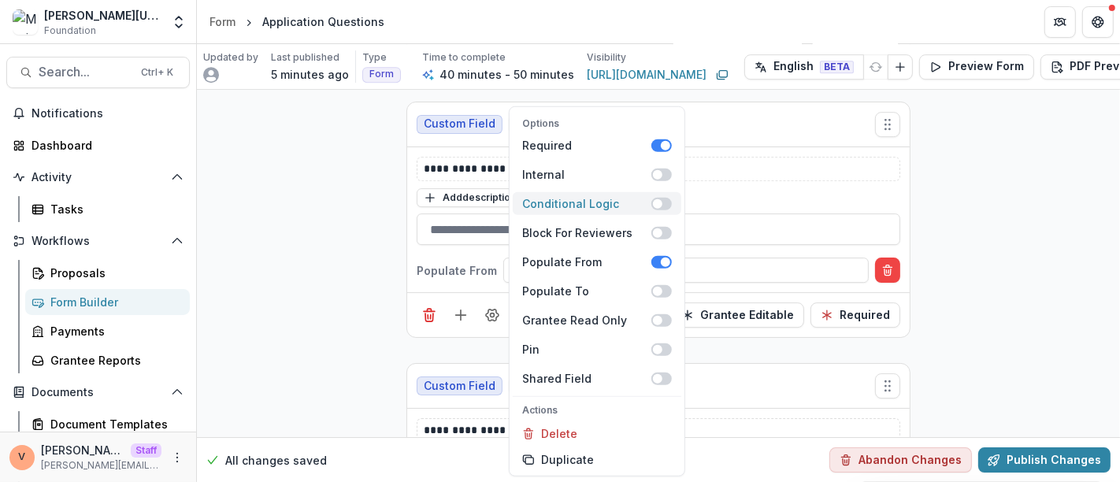
click at [665, 205] on span at bounding box center [661, 203] width 20 height 13
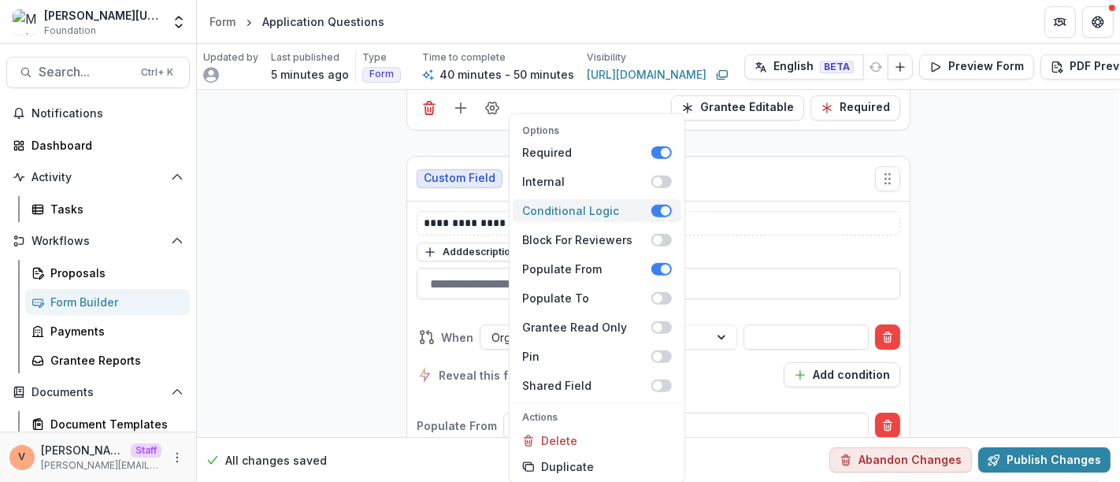
scroll to position [4309, 0]
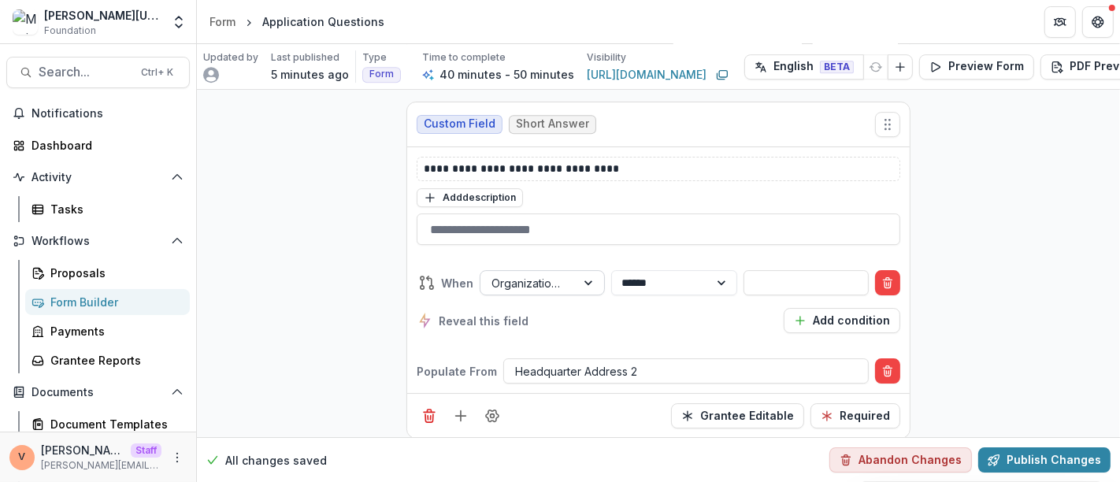
click at [571, 272] on div "Organization Name" at bounding box center [527, 283] width 95 height 23
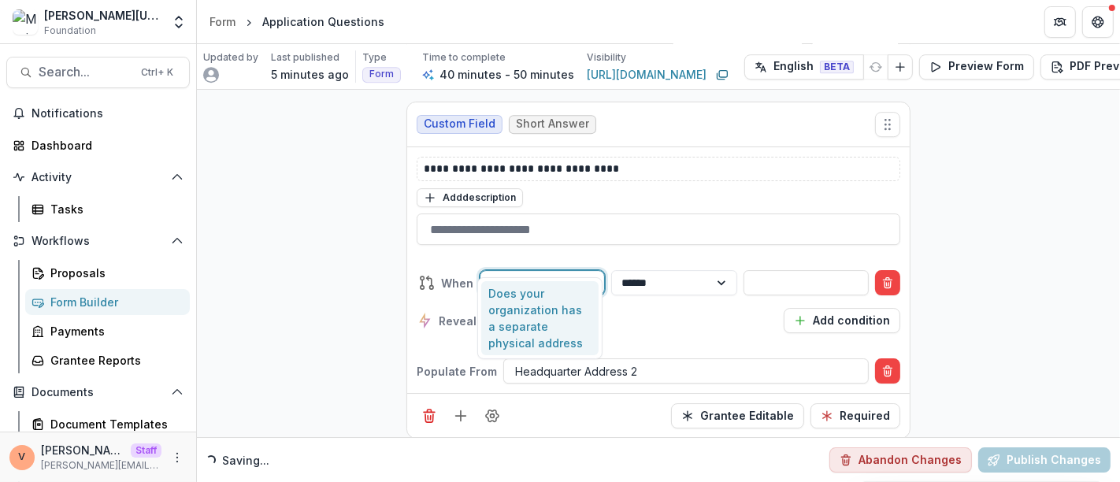
type input "****"
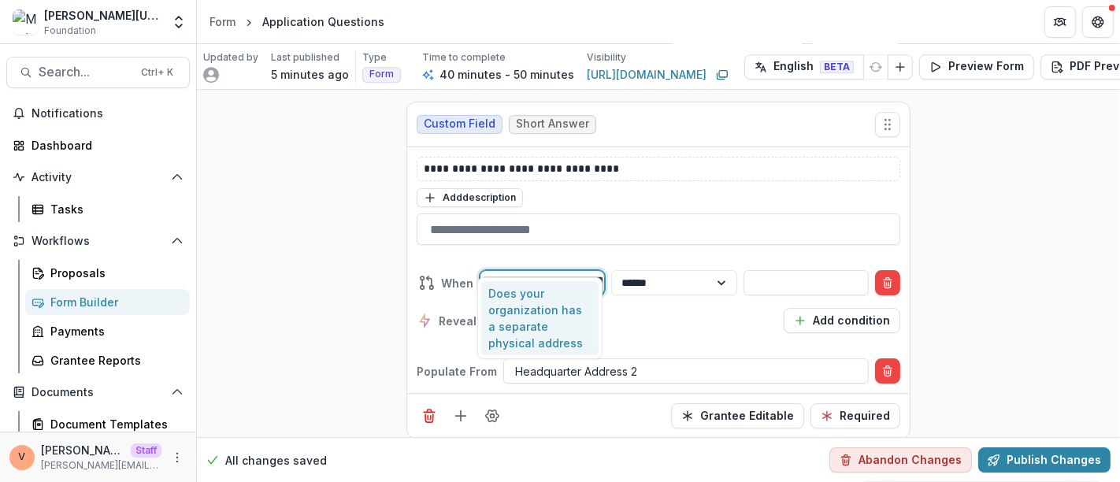
click at [549, 307] on div "Does your organization has a separate physical address" at bounding box center [540, 318] width 118 height 74
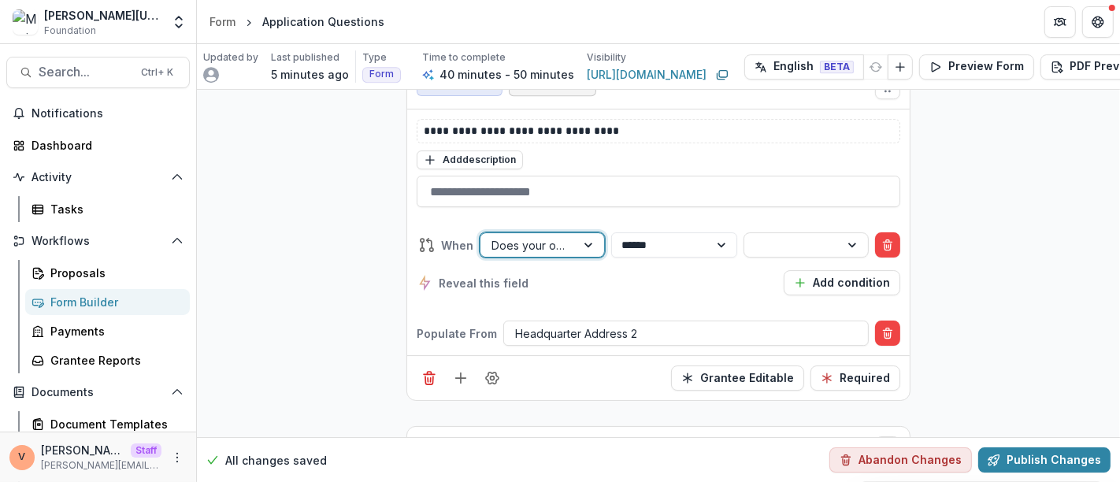
scroll to position [4271, 0]
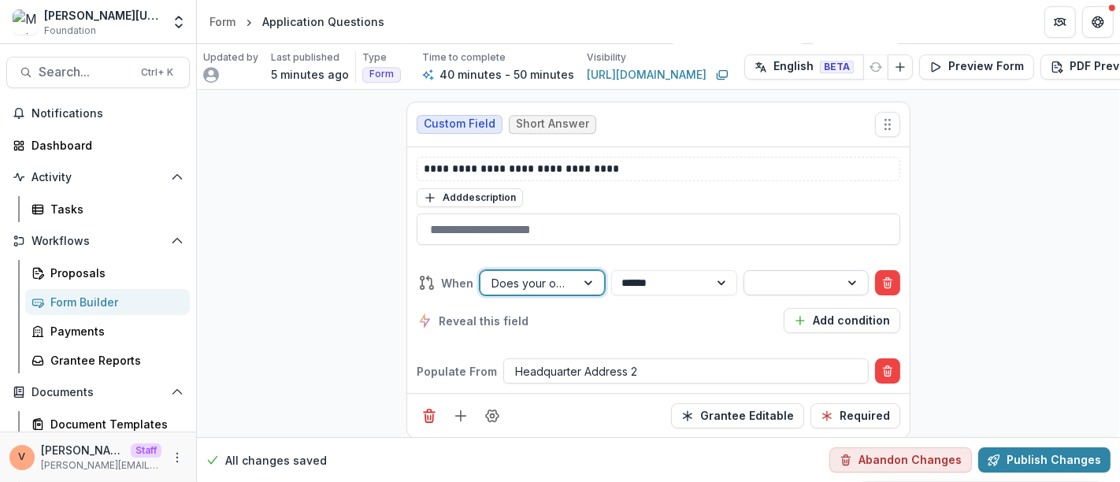
click at [854, 271] on div at bounding box center [854, 283] width 28 height 24
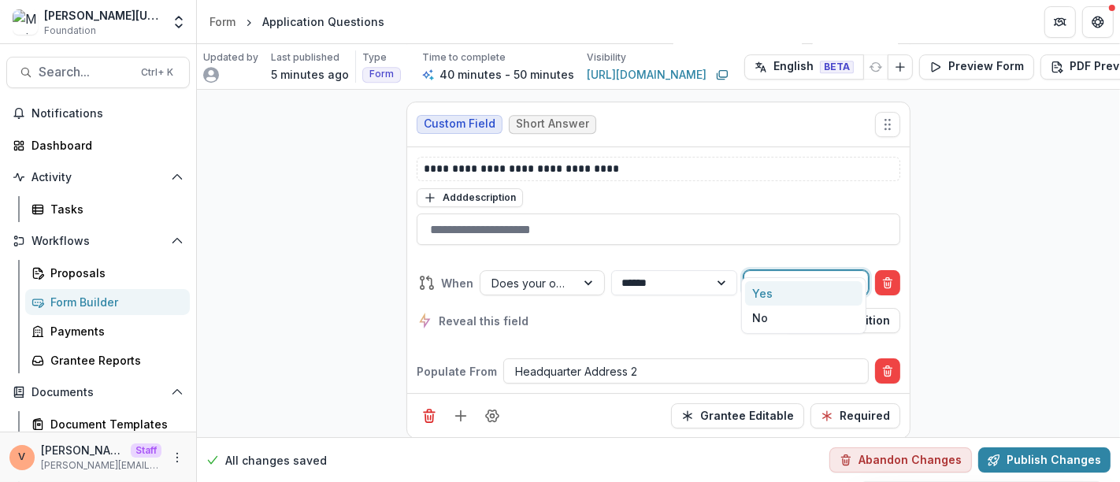
click at [778, 291] on div "Yes" at bounding box center [804, 293] width 118 height 24
click at [677, 319] on div "**********" at bounding box center [659, 302] width 484 height 88
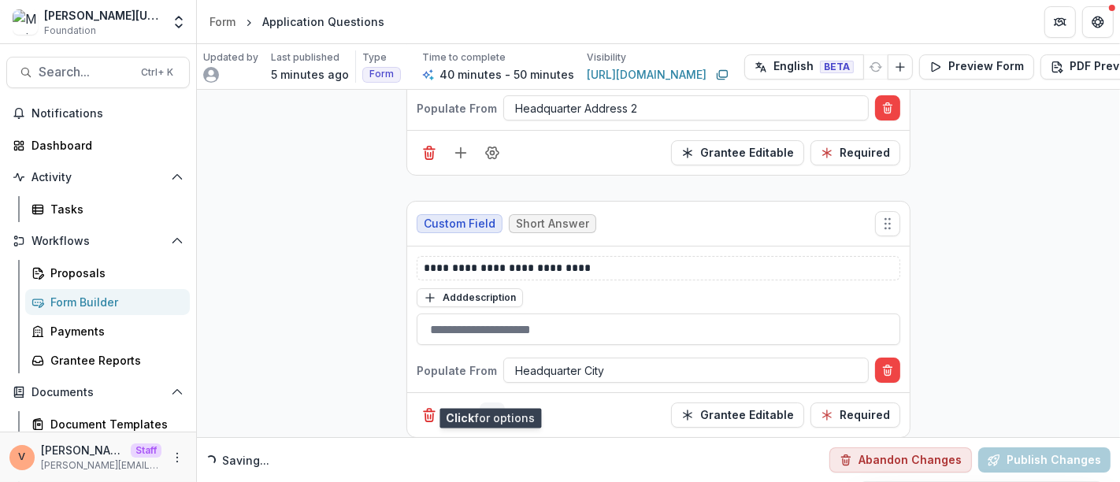
click at [492, 410] on icon "Field Settings" at bounding box center [492, 416] width 13 height 12
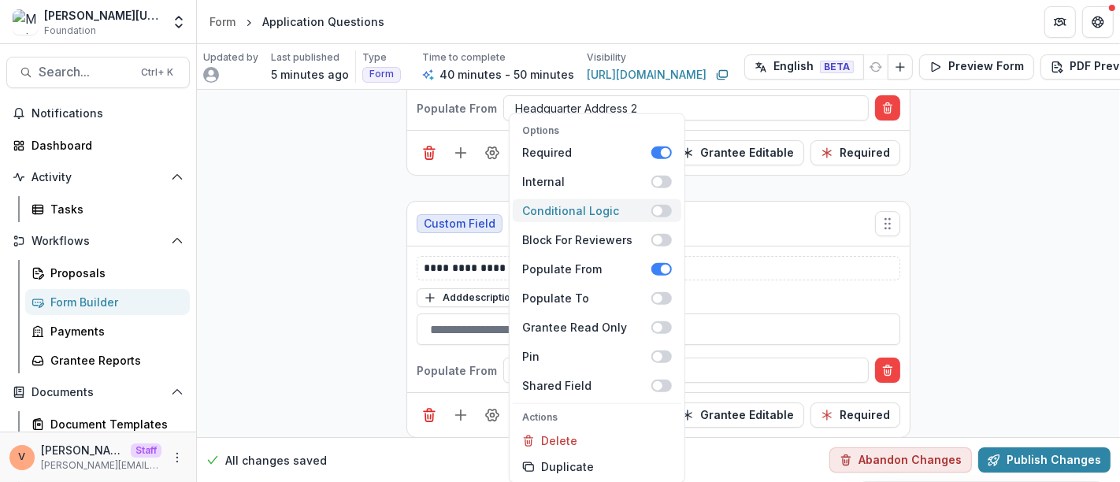
click at [669, 210] on span at bounding box center [661, 210] width 20 height 13
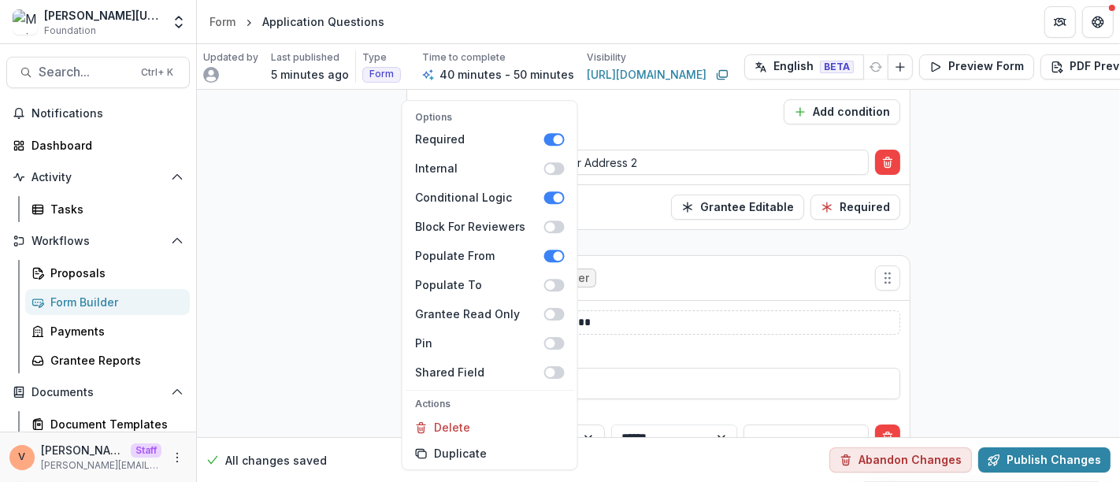
scroll to position [4587, 0]
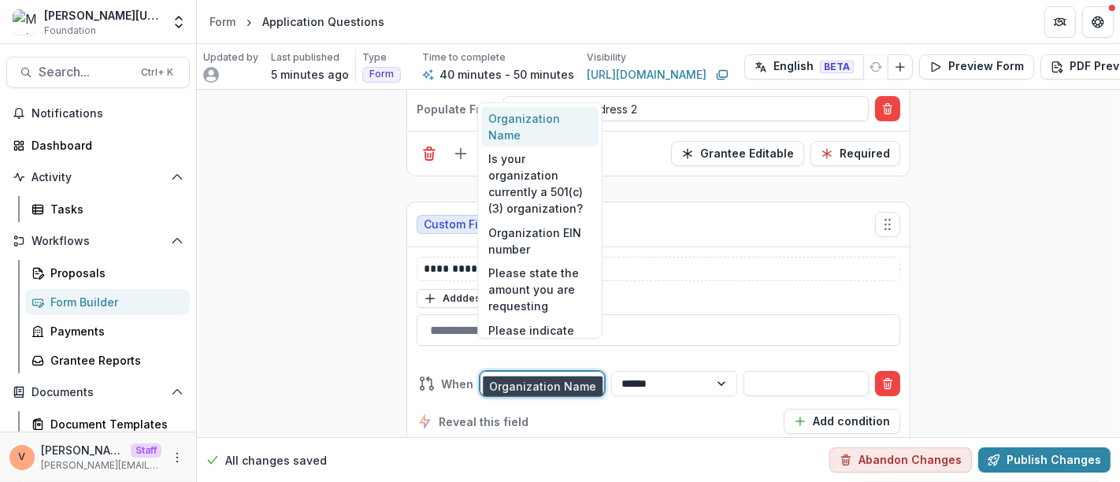
click at [591, 372] on div at bounding box center [590, 384] width 28 height 24
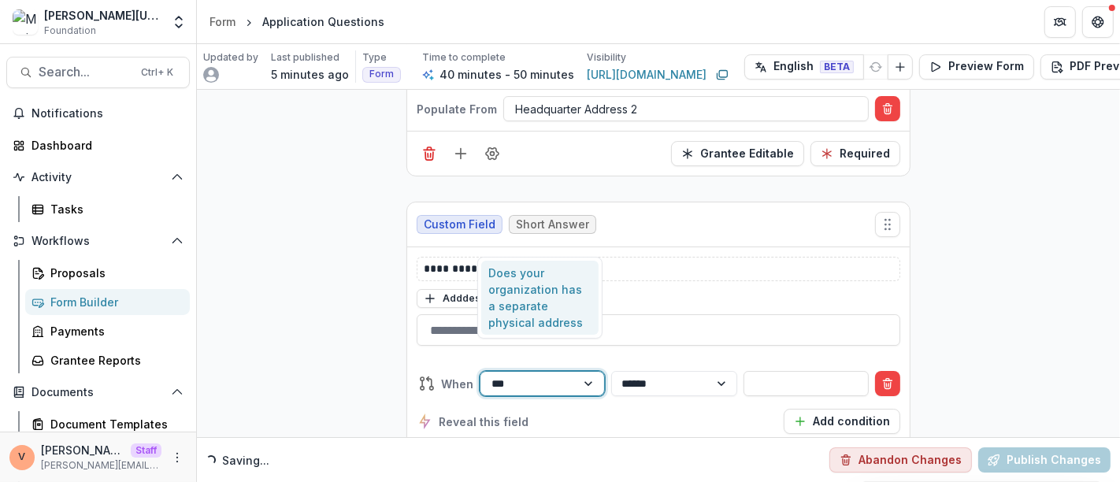
type input "****"
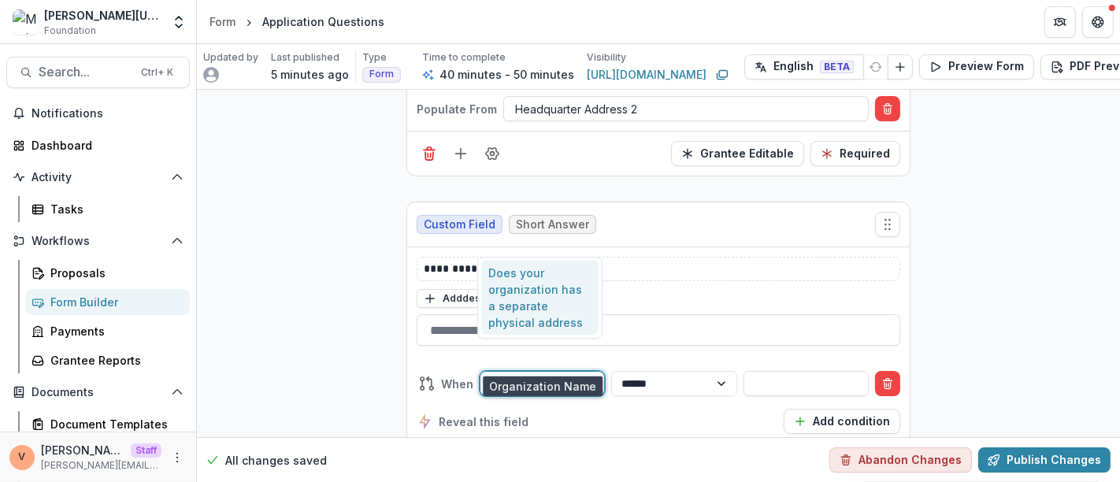
click at [568, 289] on div "Does your organization has a separate physical address" at bounding box center [540, 298] width 118 height 74
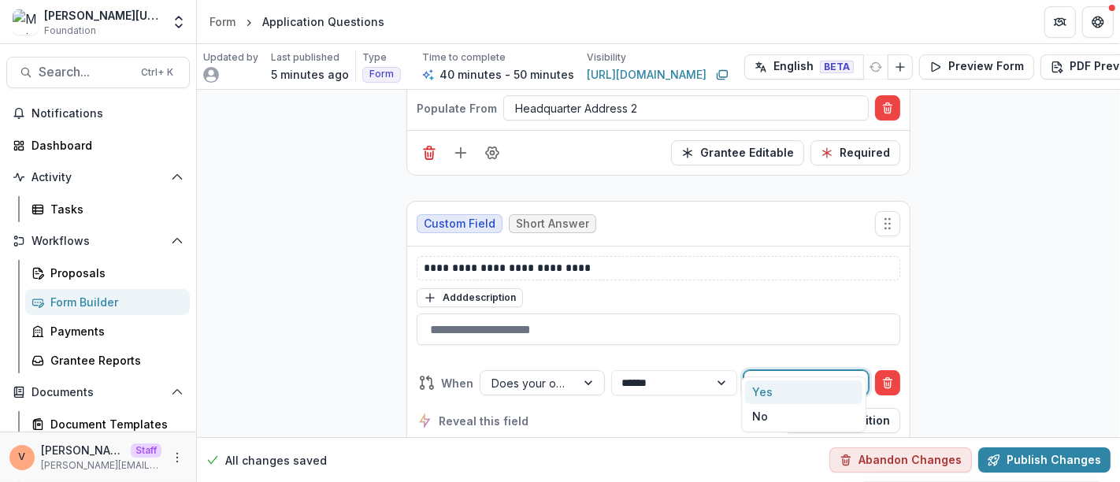
click at [825, 373] on div at bounding box center [791, 383] width 73 height 20
click at [764, 389] on div "Yes" at bounding box center [804, 392] width 118 height 24
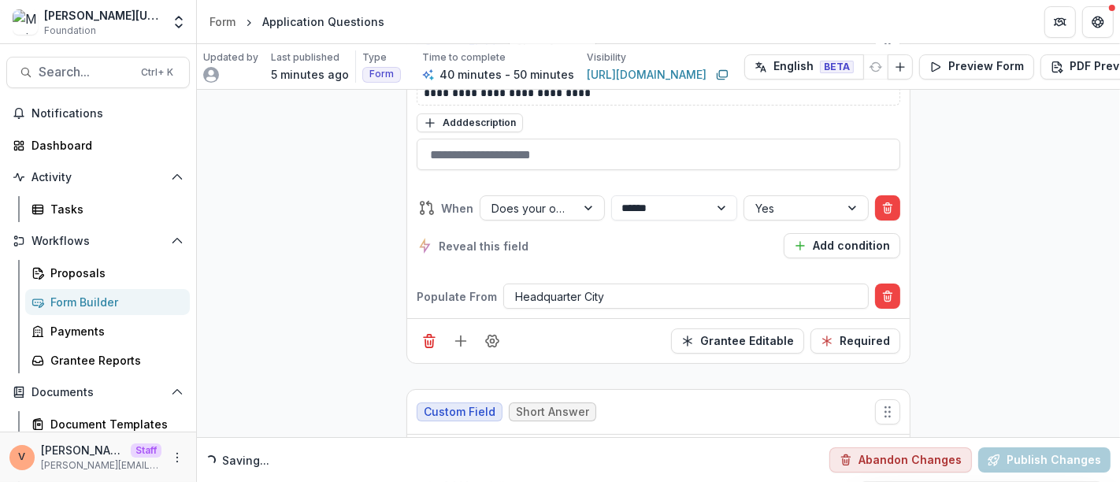
scroll to position [4884, 0]
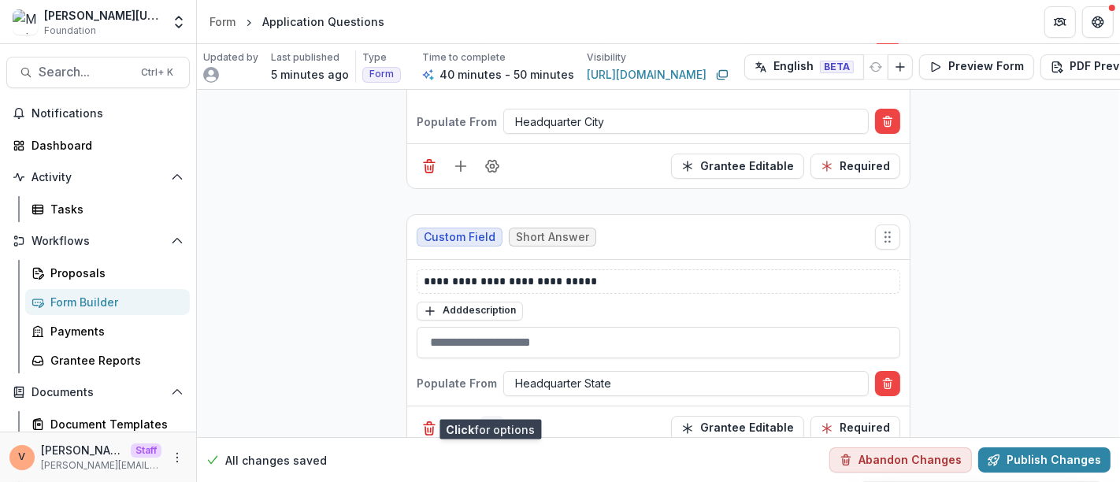
click at [494, 422] on icon "Field Settings" at bounding box center [492, 428] width 13 height 12
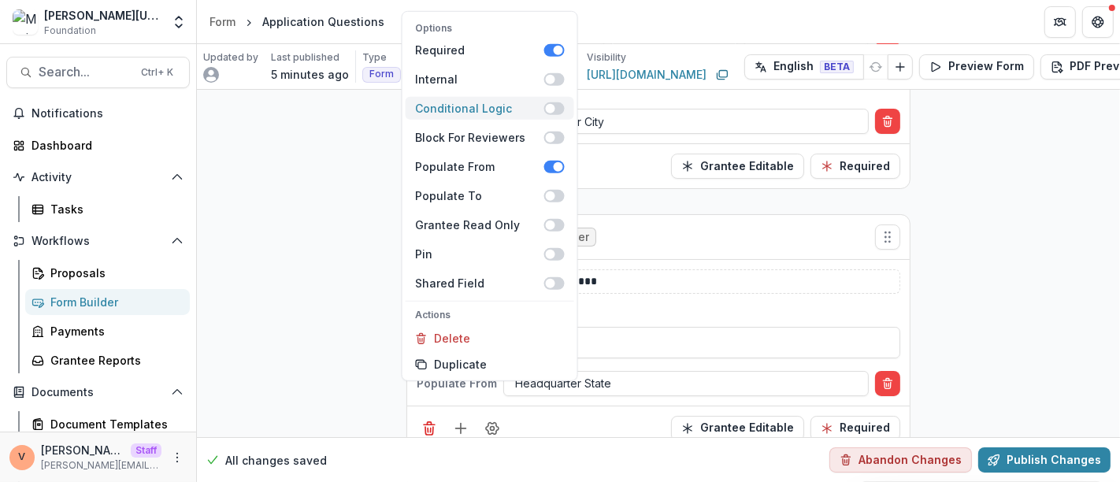
click at [558, 106] on span at bounding box center [554, 108] width 20 height 13
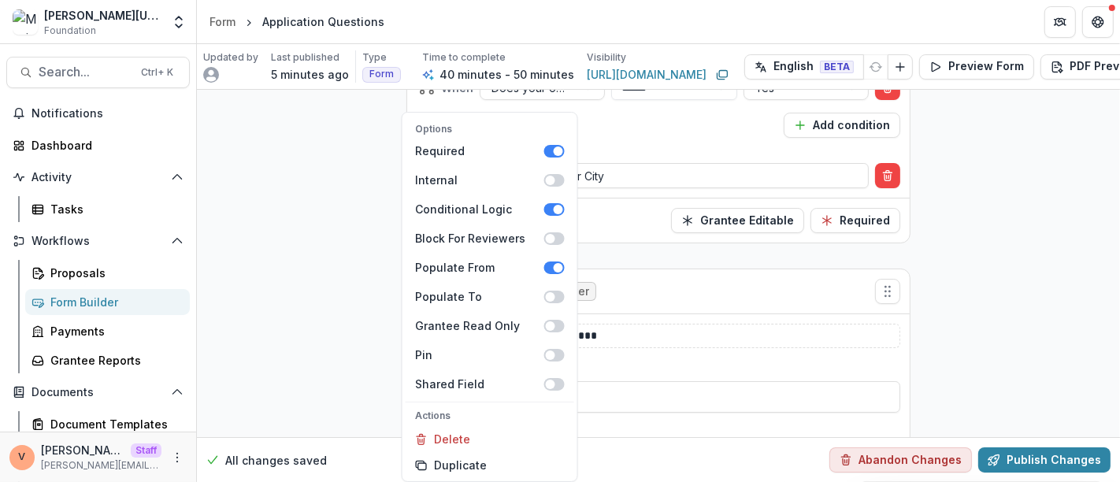
scroll to position [4938, 0]
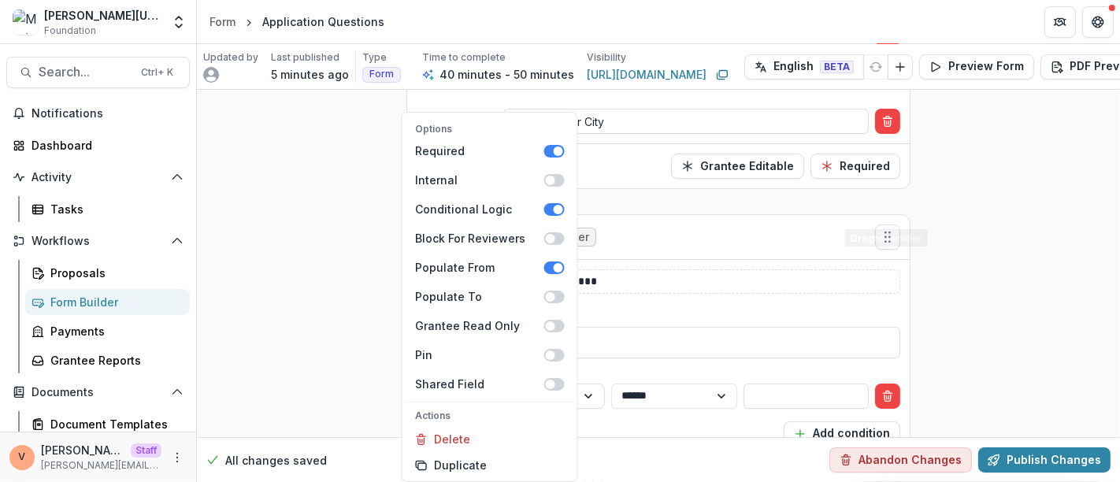
click at [980, 235] on div "**********" at bounding box center [658, 266] width 923 height 10228
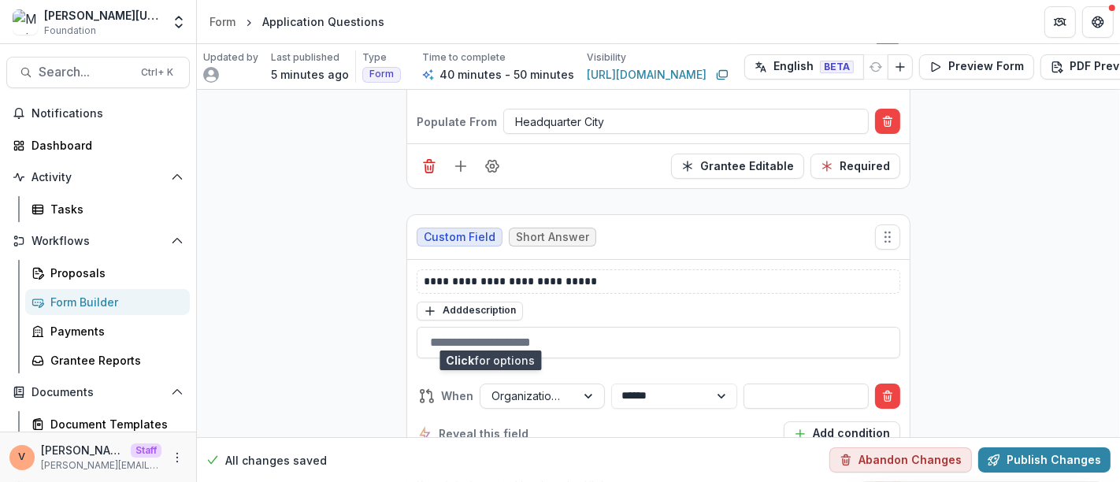
scroll to position [5113, 0]
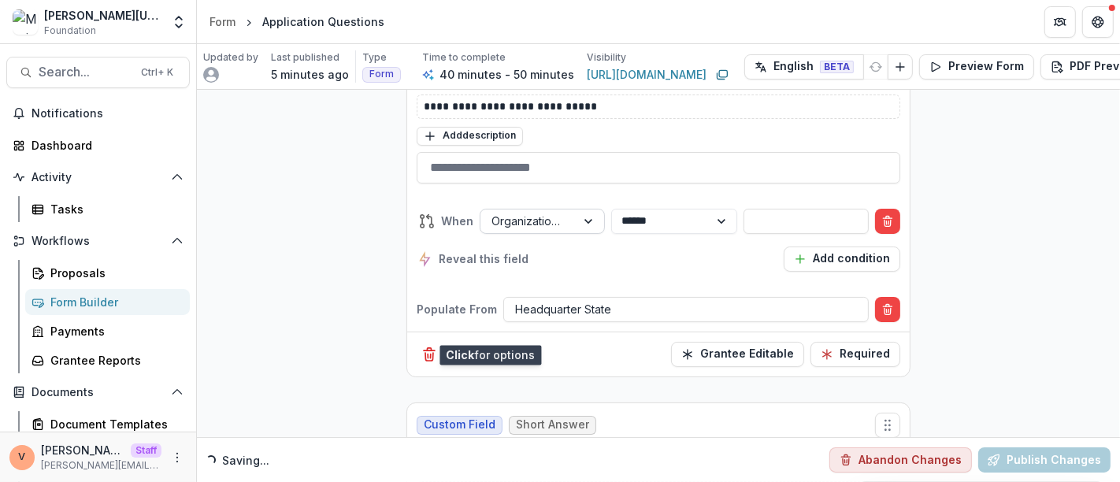
click at [584, 209] on div at bounding box center [590, 221] width 28 height 24
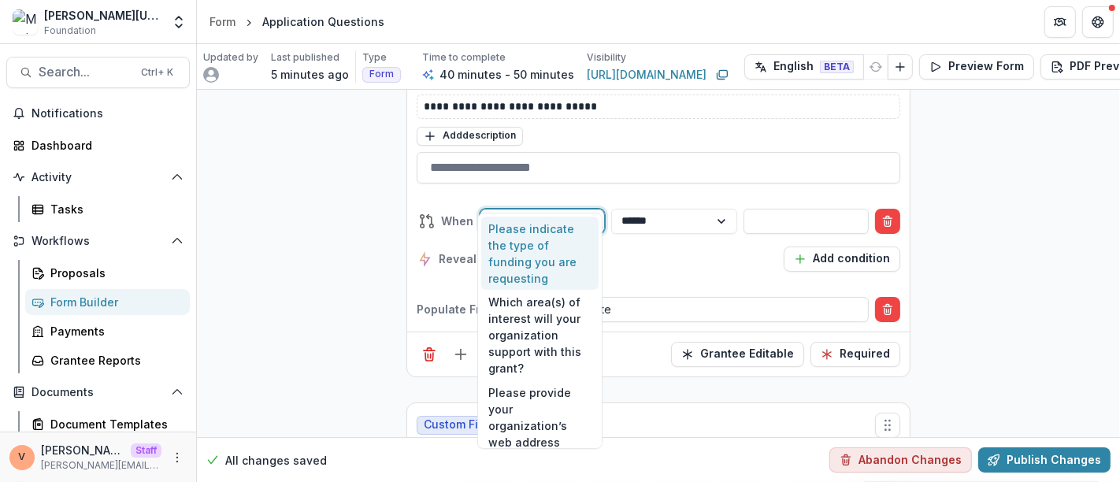
type input "****"
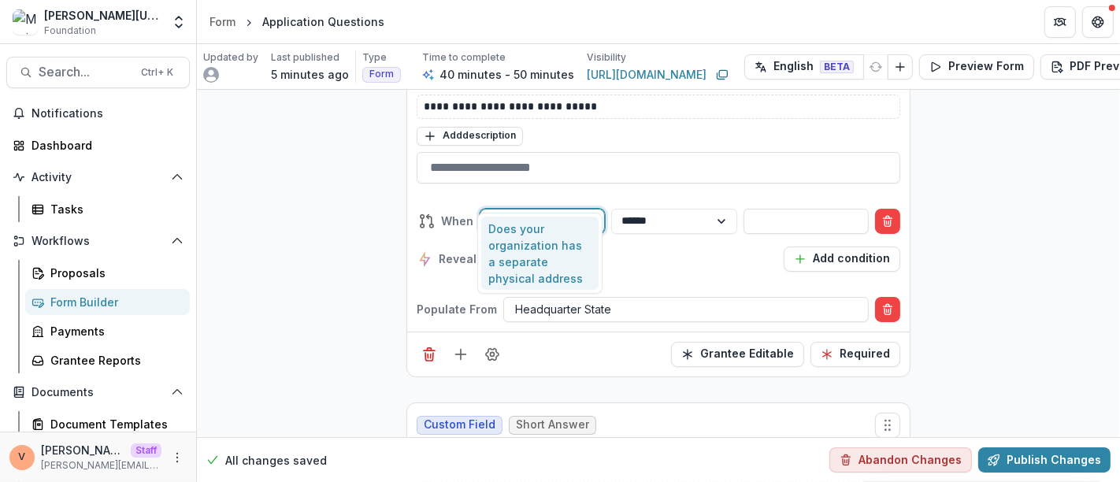
click at [549, 249] on div "Does your organization has a separate physical address" at bounding box center [540, 254] width 118 height 74
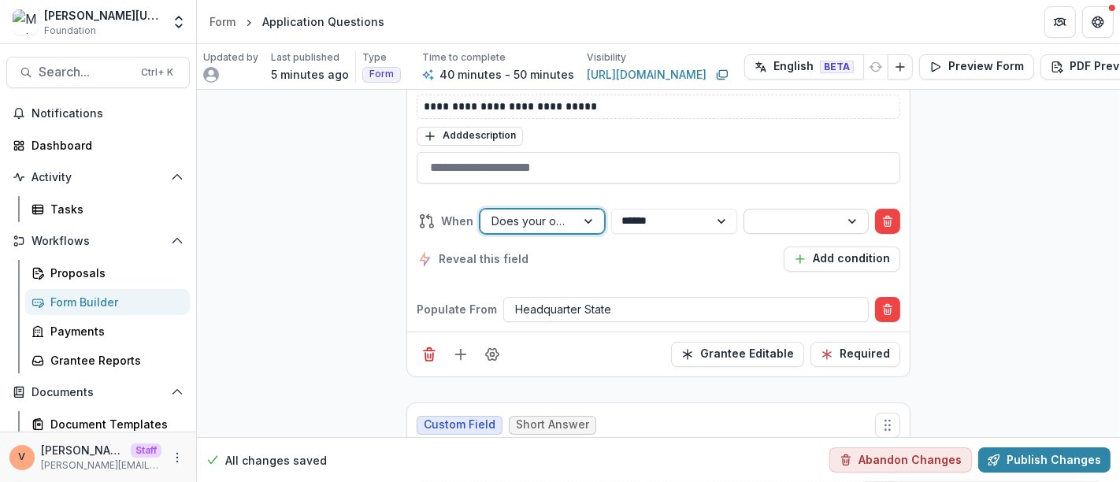
click at [783, 211] on div at bounding box center [791, 221] width 73 height 20
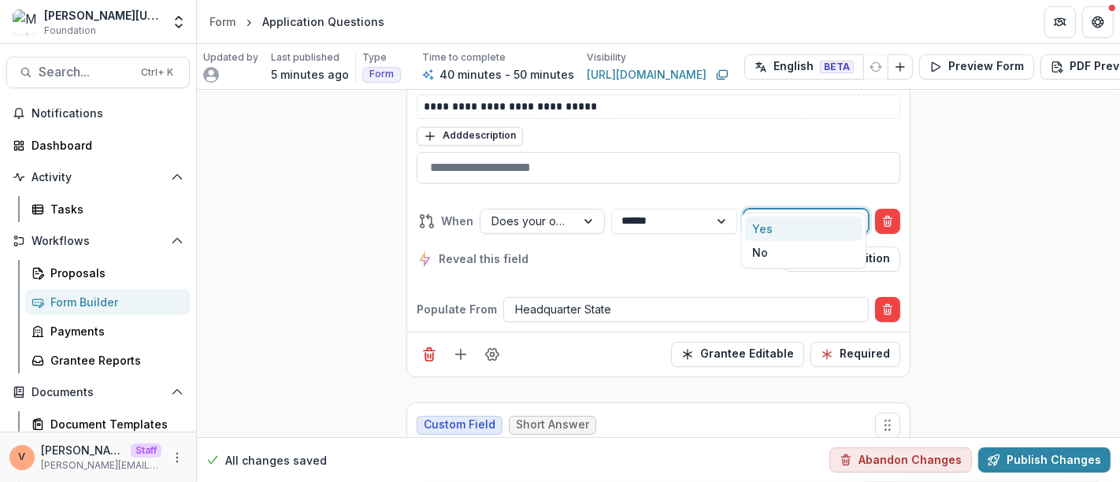
click at [771, 221] on div "Yes" at bounding box center [804, 229] width 118 height 24
click at [675, 249] on div "**********" at bounding box center [659, 240] width 484 height 88
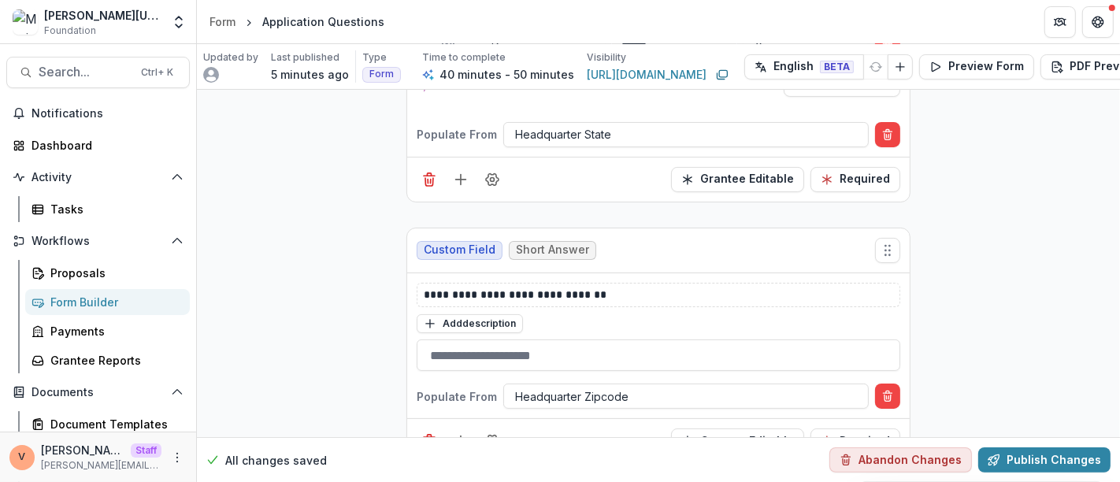
scroll to position [5337, 0]
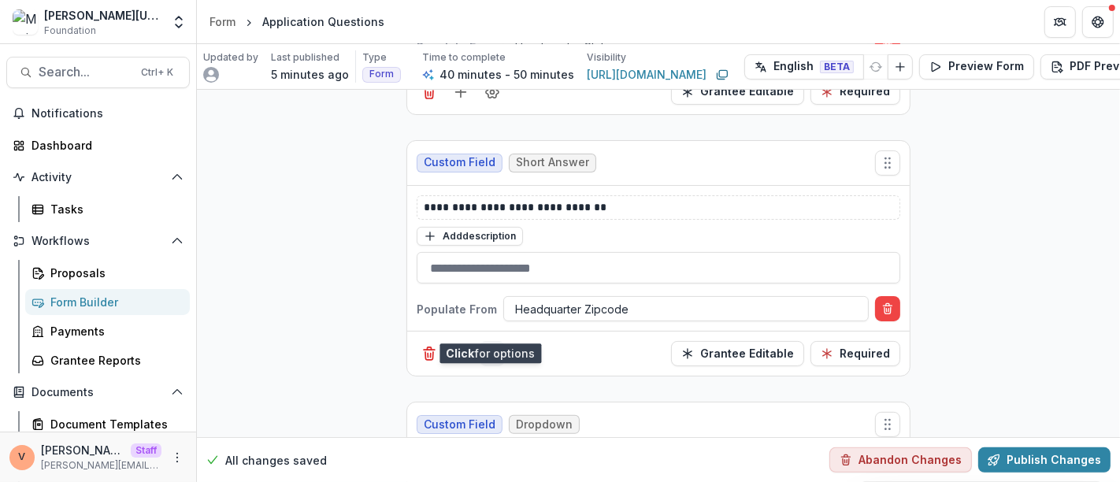
click at [492, 346] on icon "Field Settings" at bounding box center [492, 354] width 16 height 16
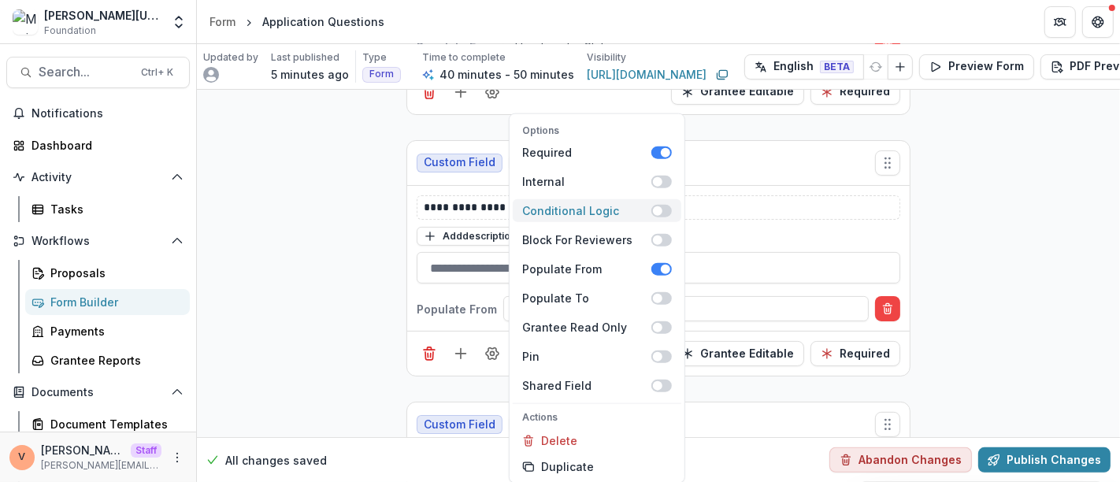
click at [667, 209] on span at bounding box center [661, 210] width 20 height 13
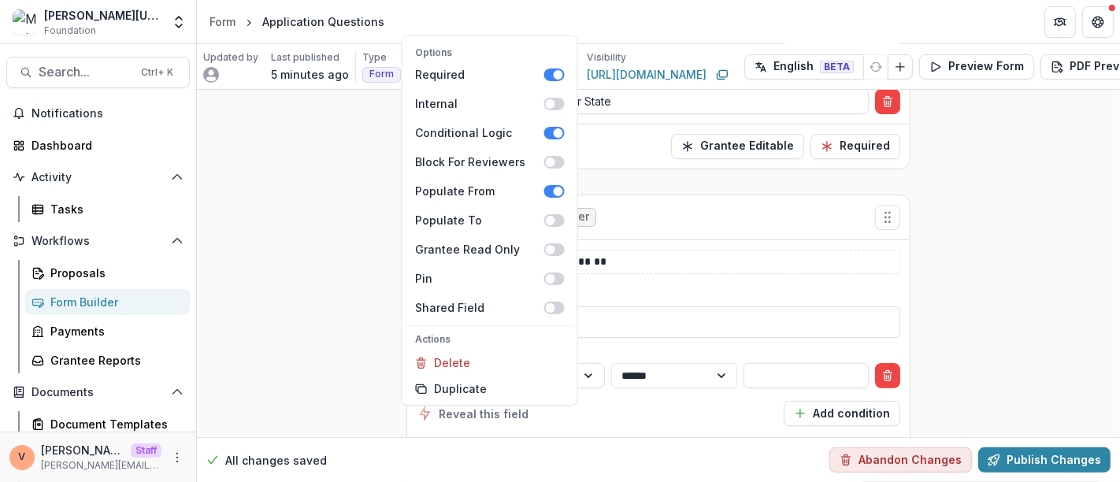
scroll to position [5392, 0]
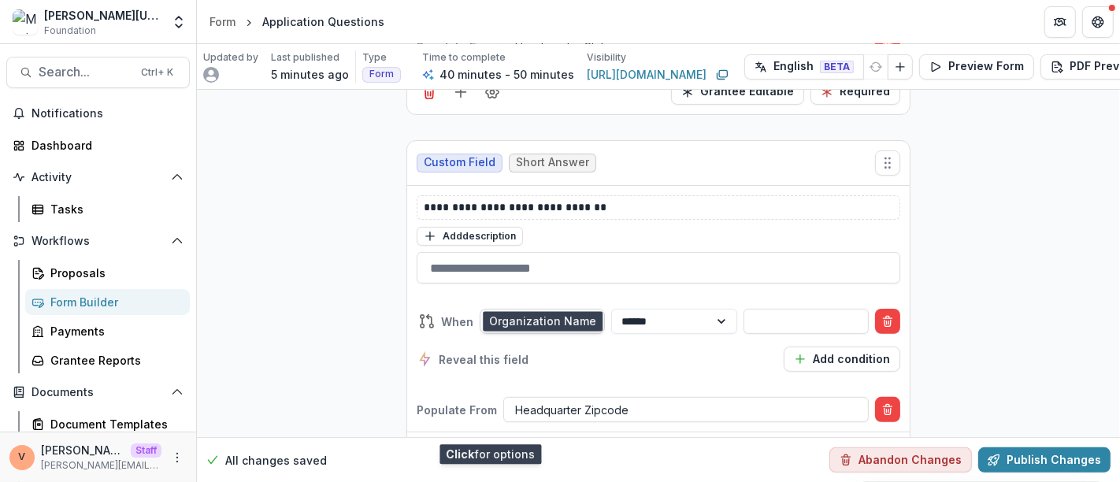
click at [587, 310] on div at bounding box center [590, 322] width 28 height 24
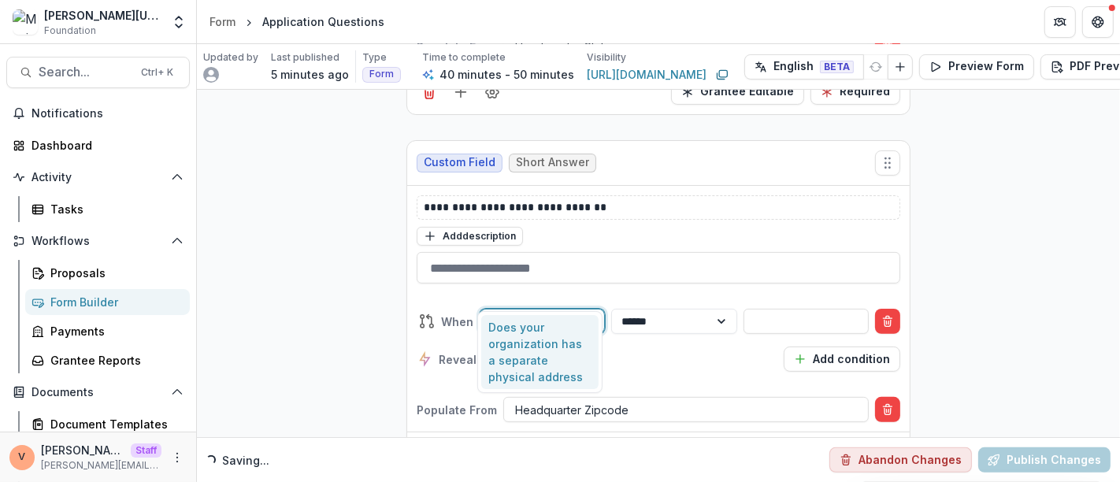
type input "****"
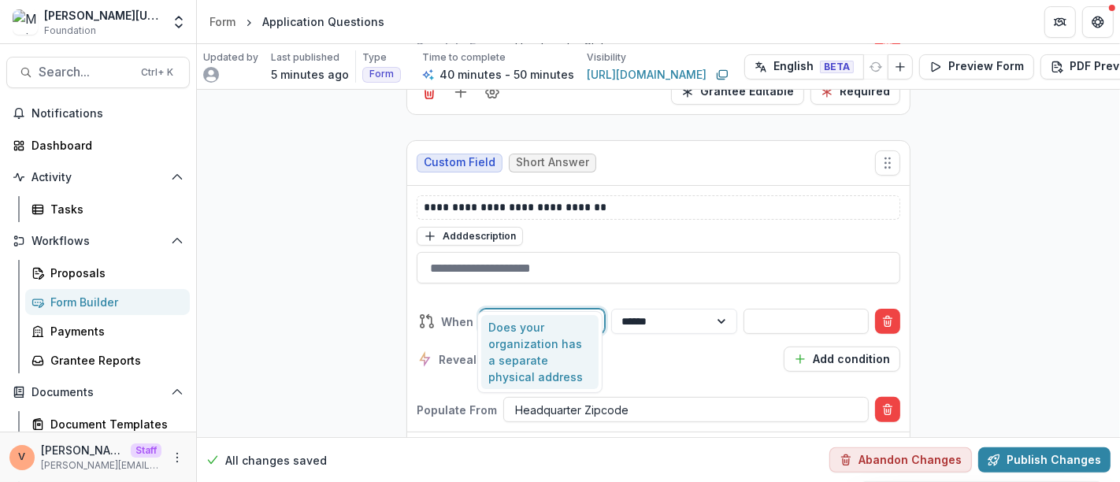
click at [537, 352] on div "Does your organization has a separate physical address" at bounding box center [540, 352] width 118 height 74
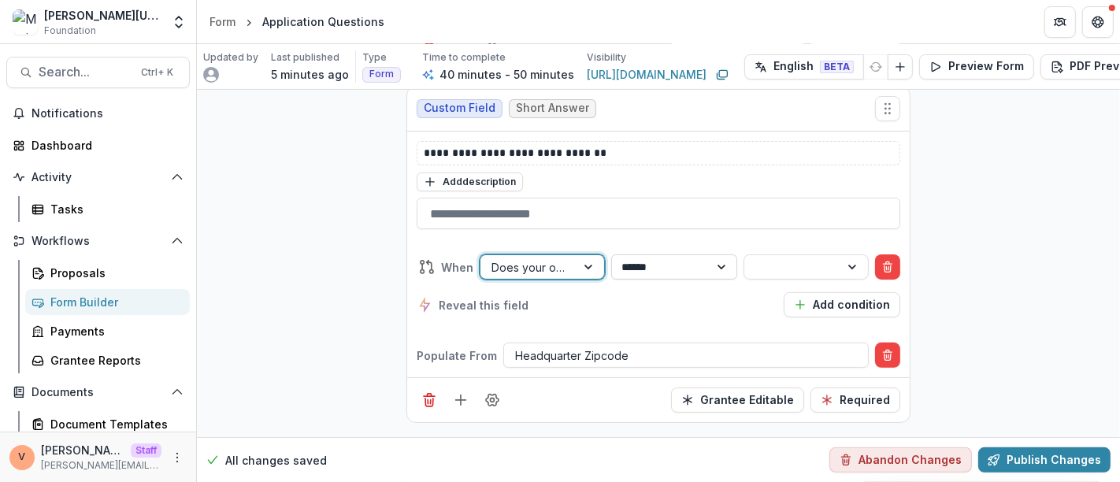
scroll to position [5337, 0]
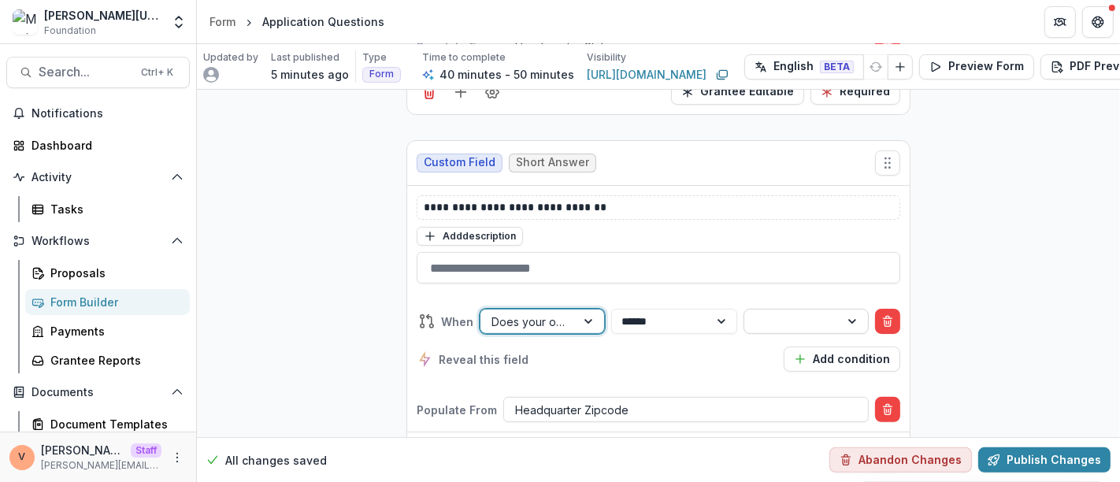
click at [788, 312] on div at bounding box center [791, 322] width 73 height 20
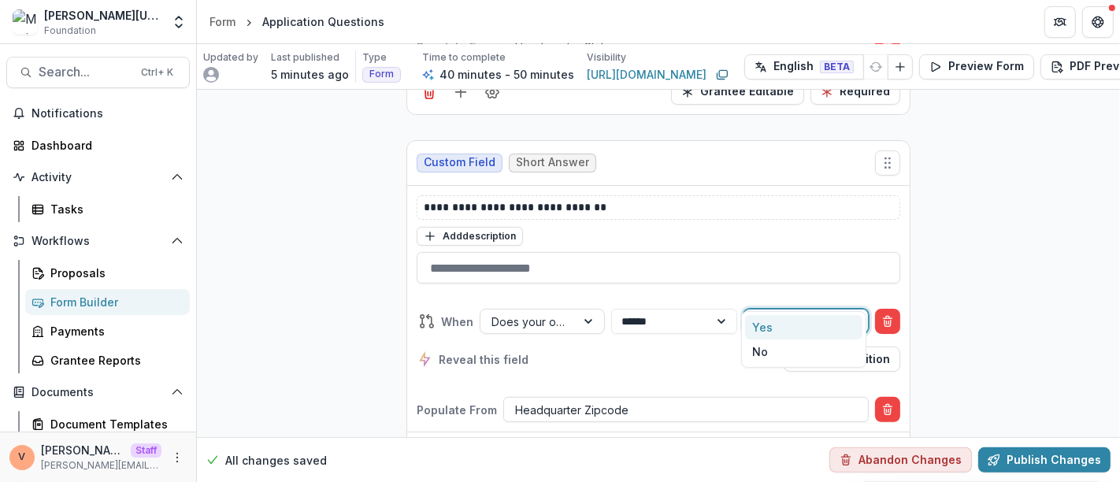
click at [776, 321] on div "Yes" at bounding box center [804, 327] width 118 height 24
click at [691, 347] on div "Reveal this field Add condition" at bounding box center [659, 359] width 484 height 25
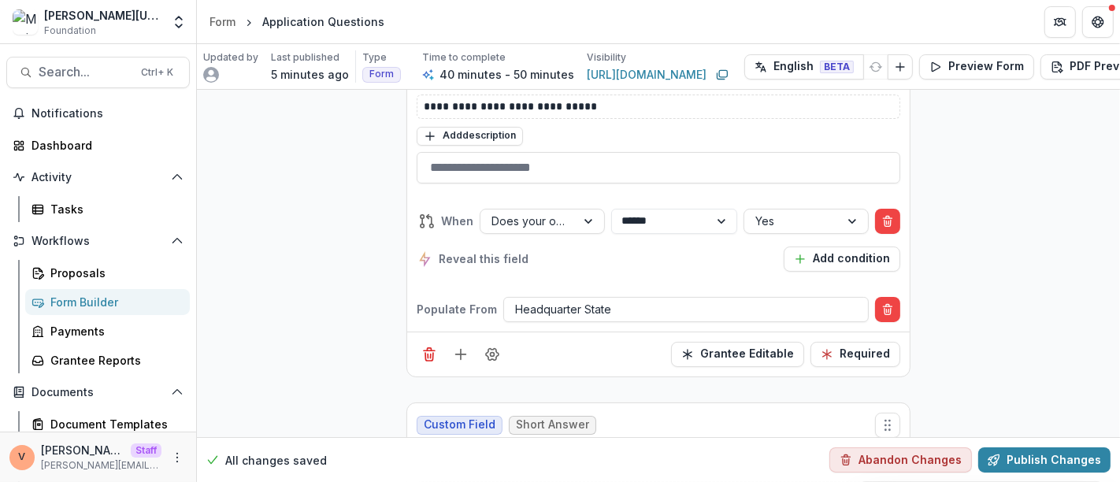
scroll to position [5162, 0]
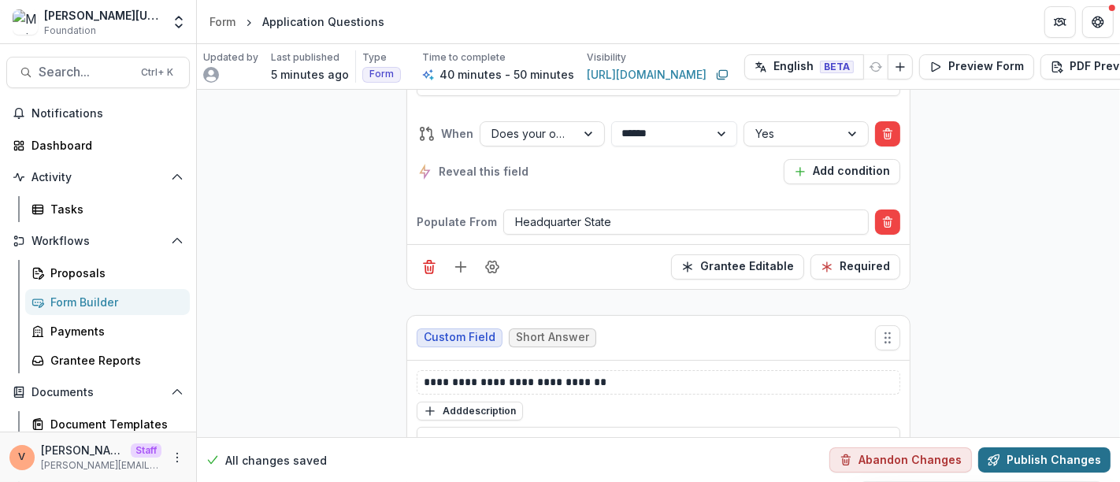
click at [1054, 447] on button "Publish Changes" at bounding box center [1044, 459] width 132 height 25
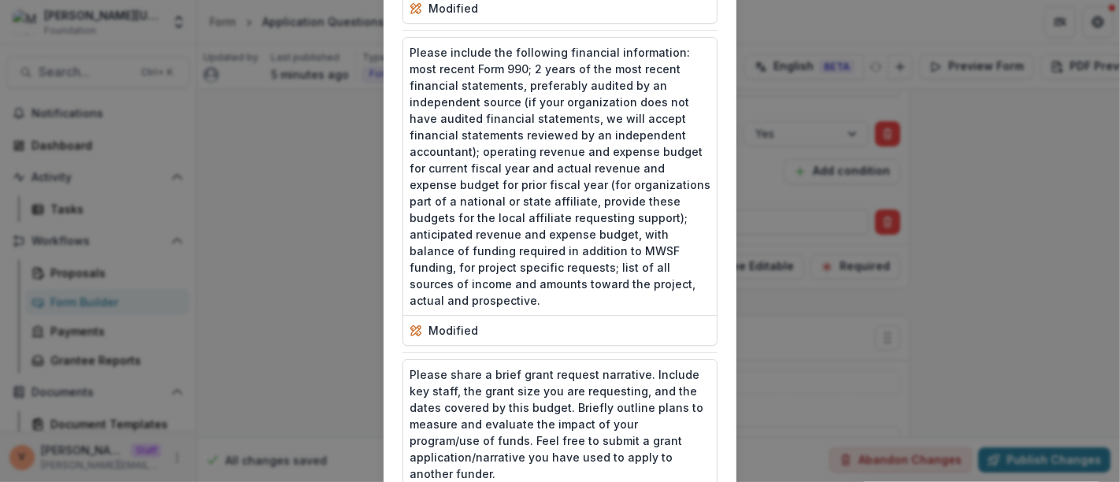
scroll to position [2752, 0]
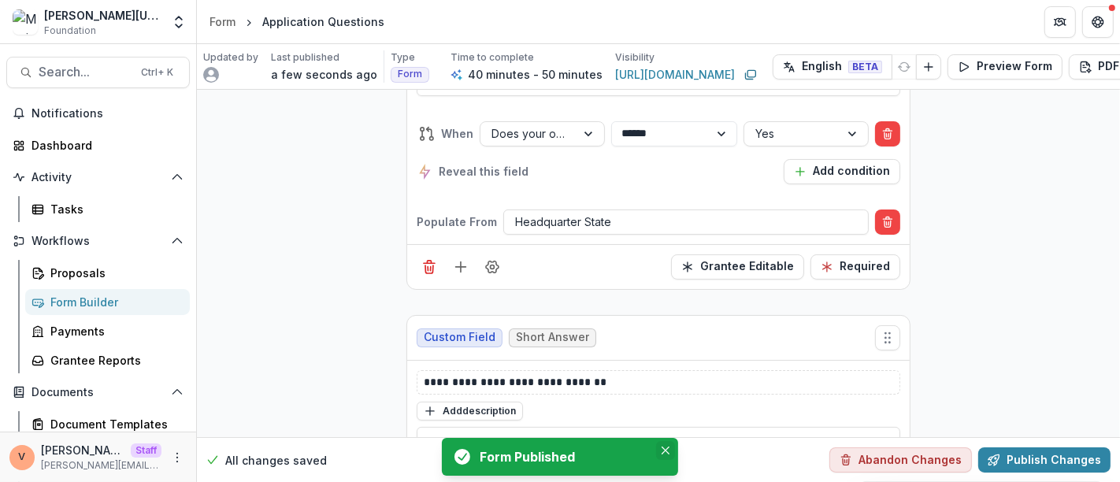
click at [665, 453] on icon "Close" at bounding box center [666, 451] width 8 height 8
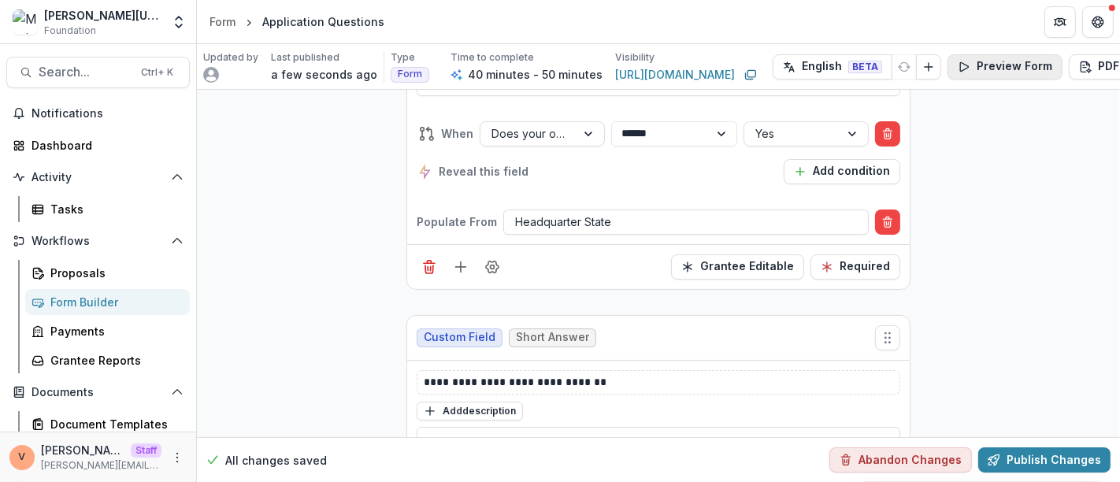
click at [999, 64] on button "Preview Form" at bounding box center [1004, 66] width 115 height 25
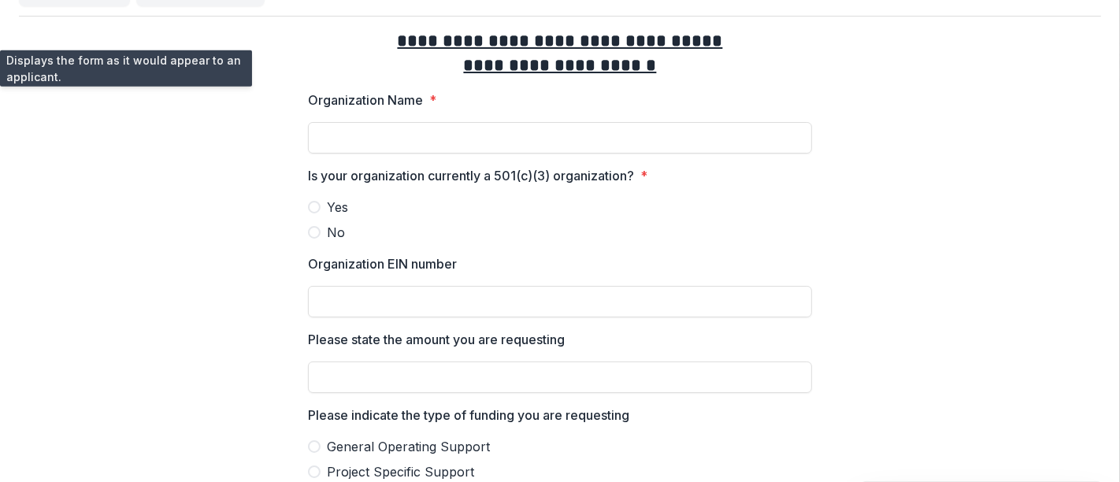
scroll to position [0, 0]
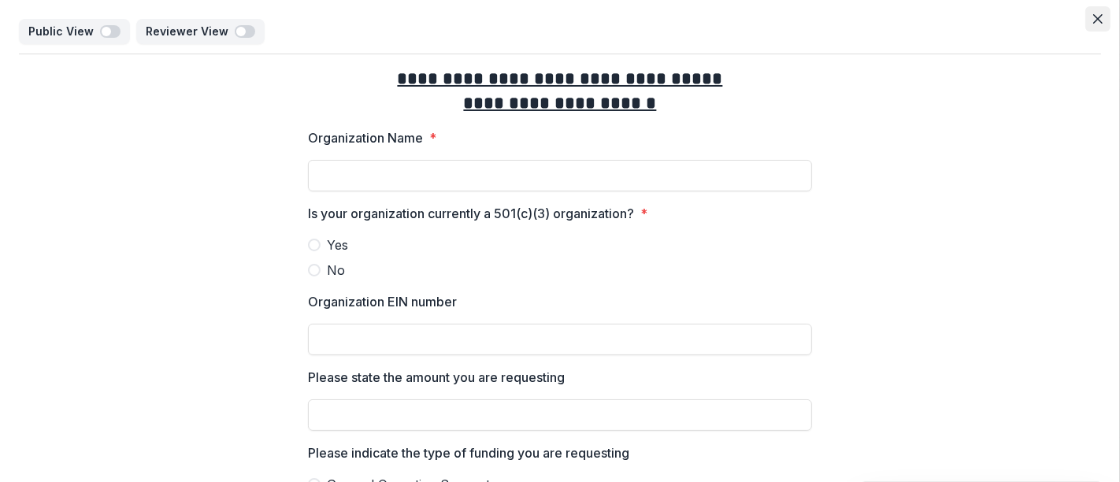
click at [1095, 19] on icon "Close" at bounding box center [1097, 18] width 9 height 9
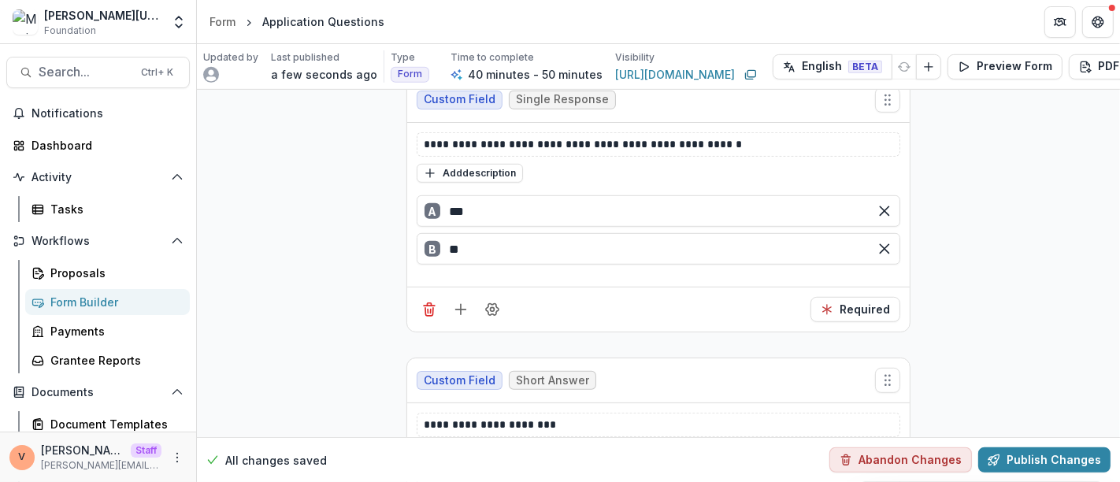
scroll to position [788, 0]
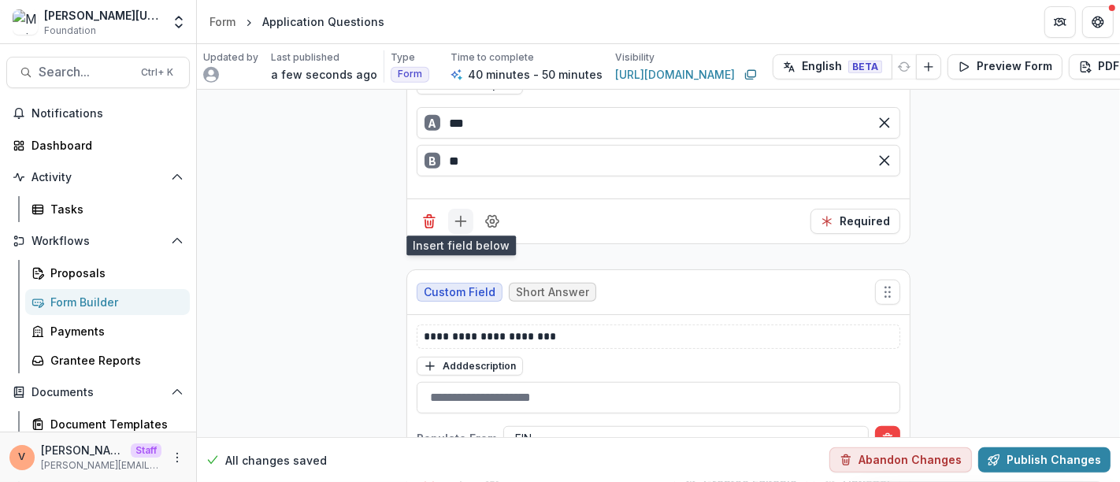
click at [463, 221] on icon "Add field" at bounding box center [461, 221] width 16 height 16
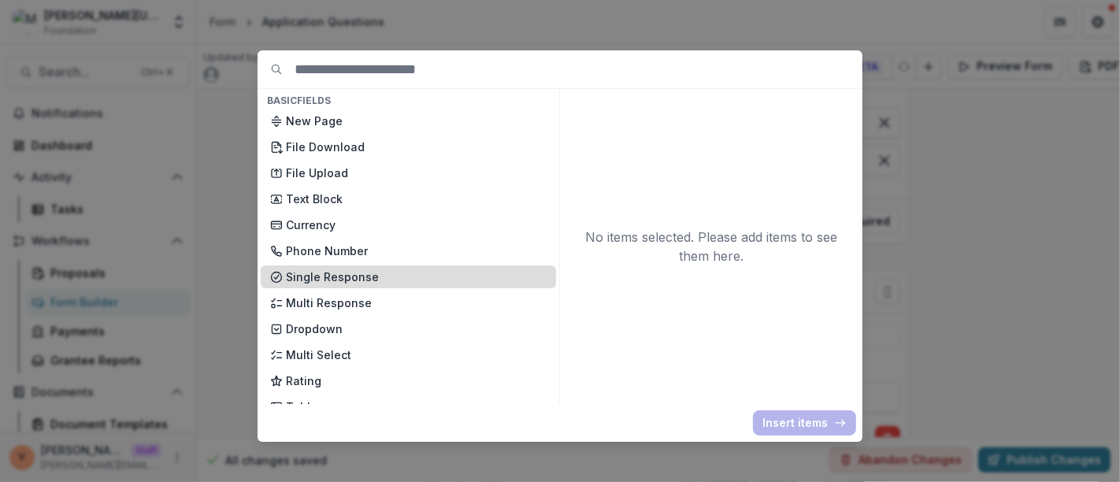
click at [331, 284] on p "Single Response" at bounding box center [416, 277] width 261 height 17
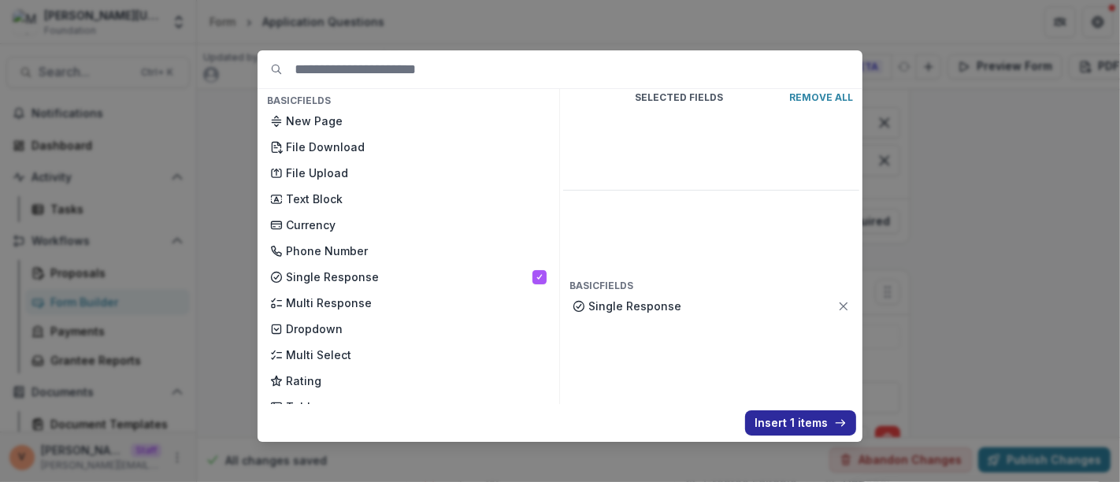
click at [806, 426] on button "Insert 1 items" at bounding box center [800, 422] width 111 height 25
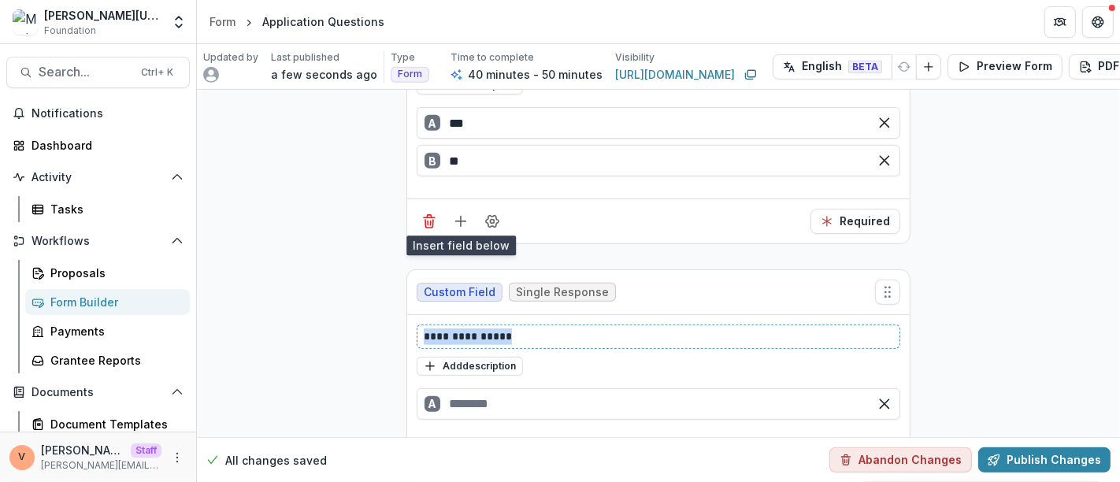
drag, startPoint x: 528, startPoint y: 330, endPoint x: 276, endPoint y: 346, distance: 252.5
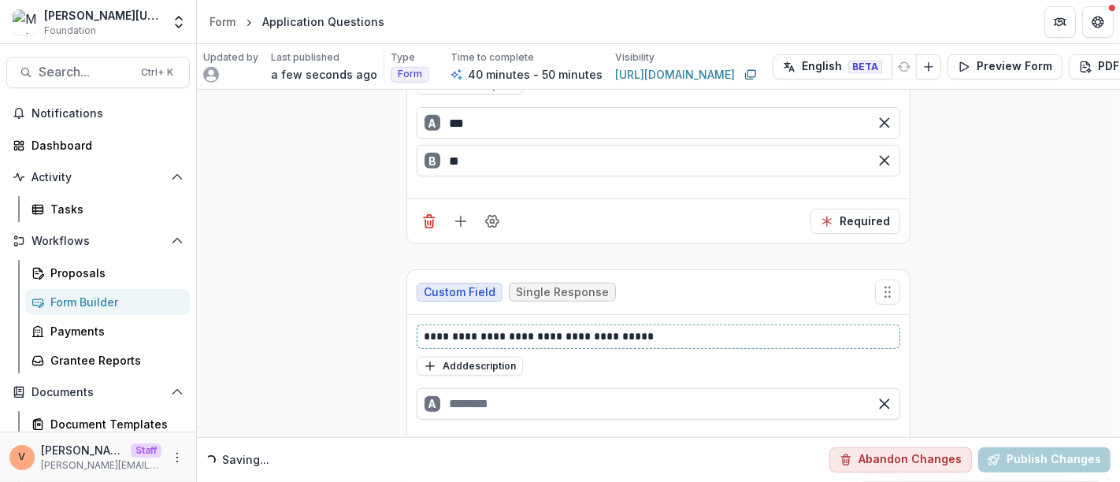
scroll to position [962, 0]
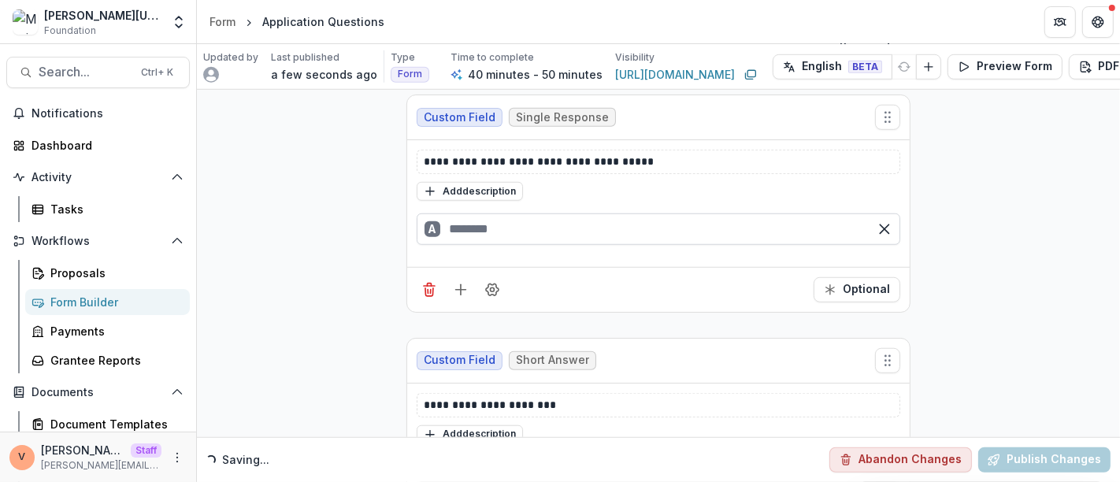
click at [531, 224] on input "text" at bounding box center [659, 229] width 484 height 32
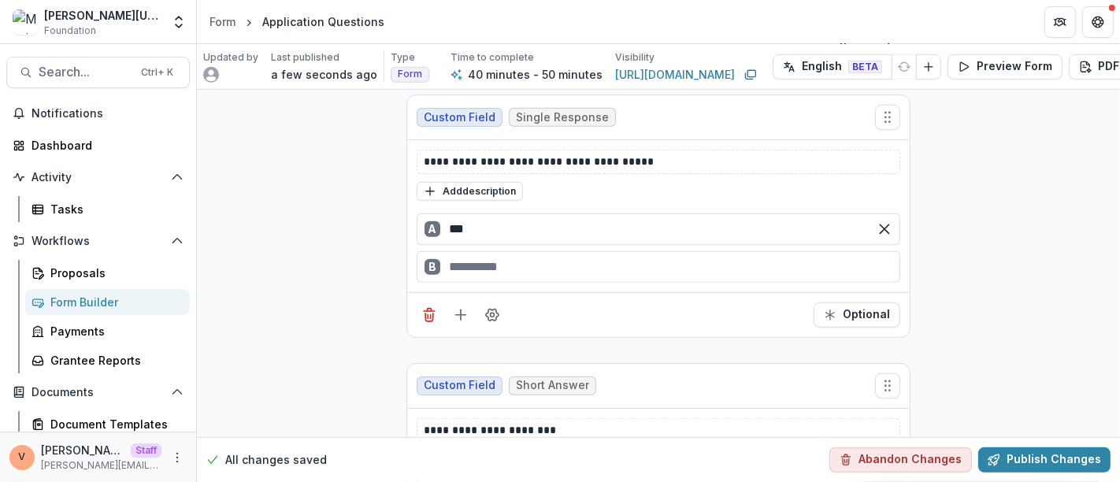
click at [499, 261] on div "B" at bounding box center [659, 267] width 484 height 32
type input "***"
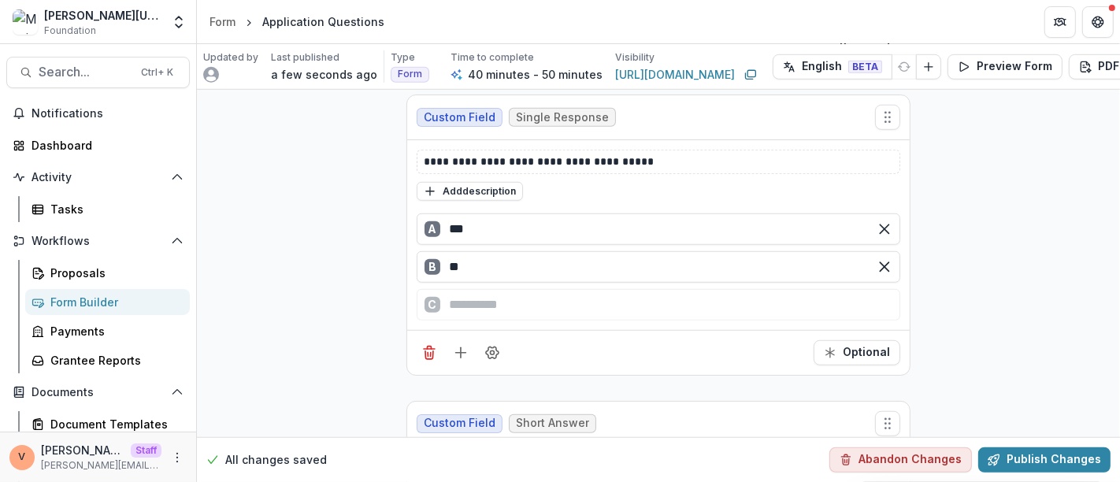
type input "**"
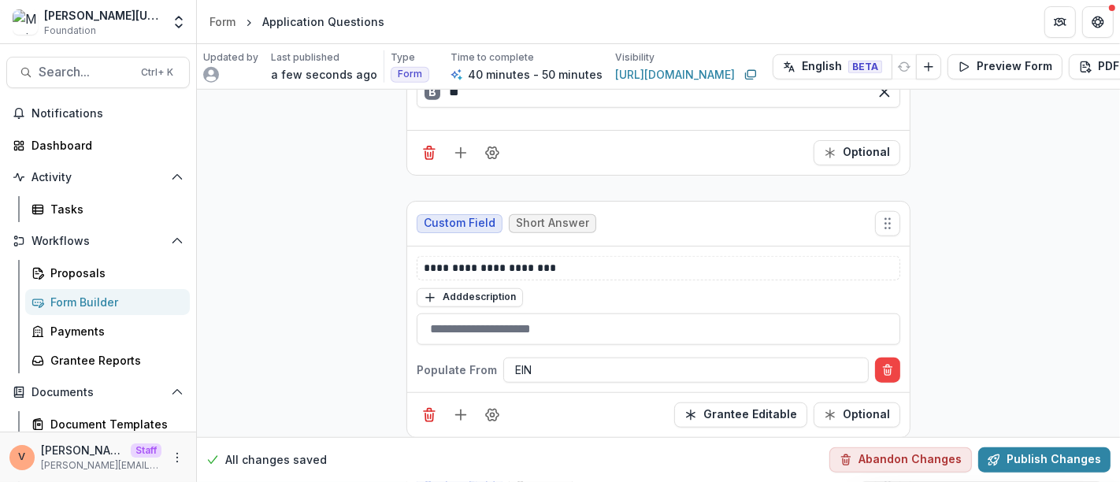
scroll to position [1225, 0]
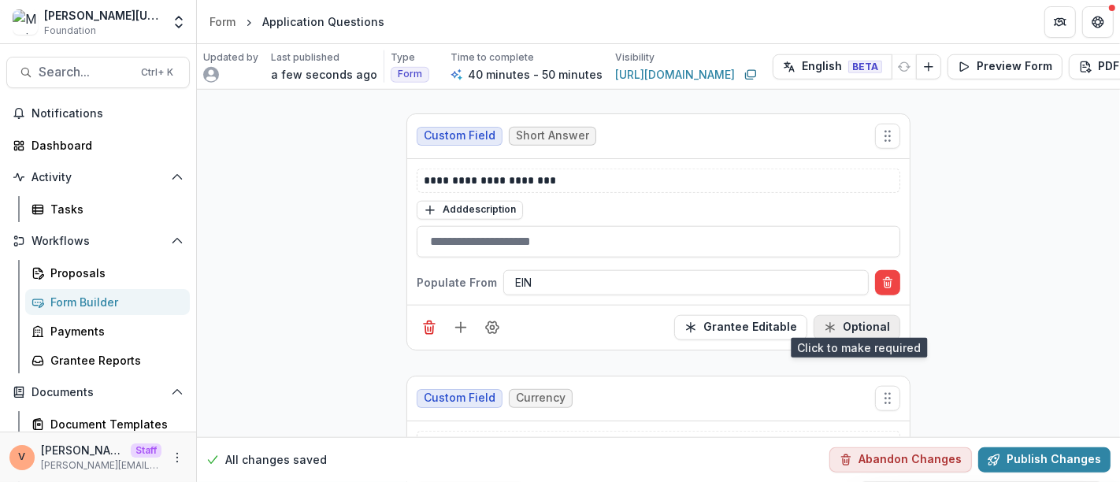
click at [869, 326] on button "Optional" at bounding box center [857, 327] width 87 height 25
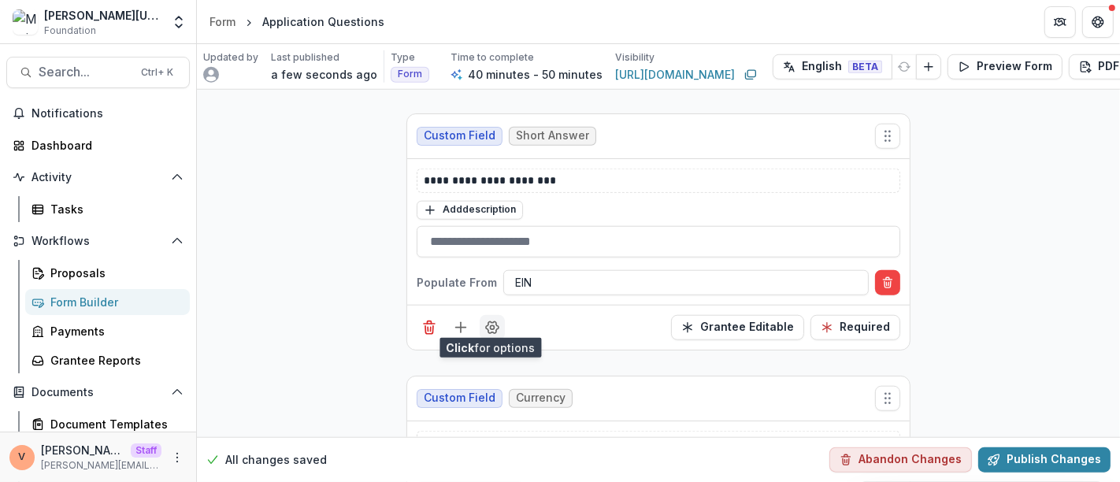
click at [487, 323] on icon "Field Settings" at bounding box center [492, 328] width 16 height 16
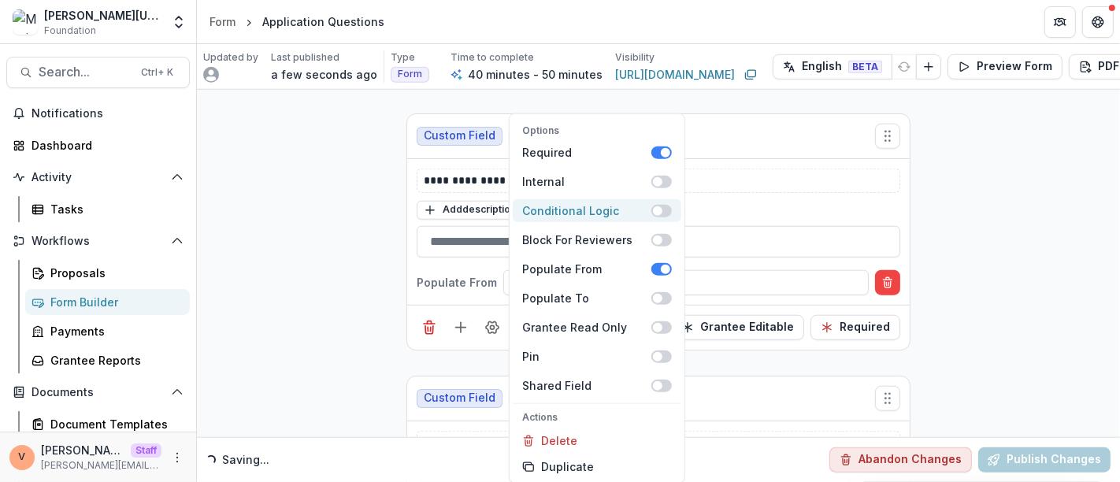
click at [667, 206] on span at bounding box center [661, 210] width 20 height 13
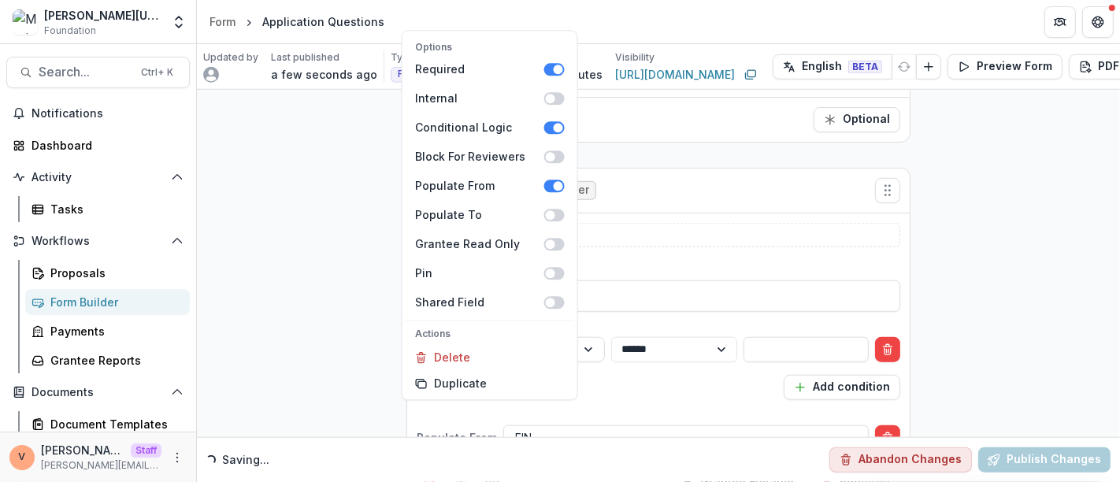
scroll to position [1279, 0]
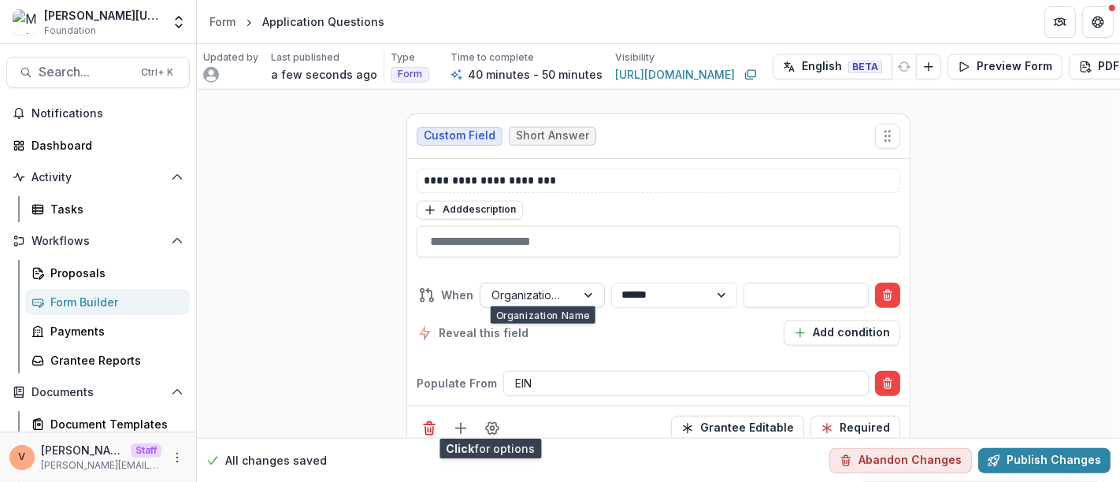
click at [587, 287] on div at bounding box center [590, 296] width 28 height 24
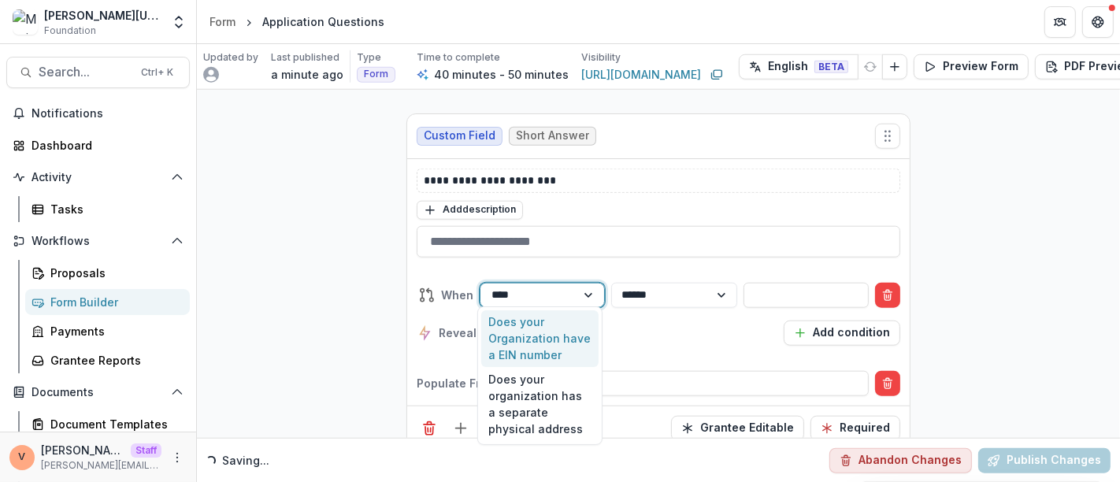
type input "****"
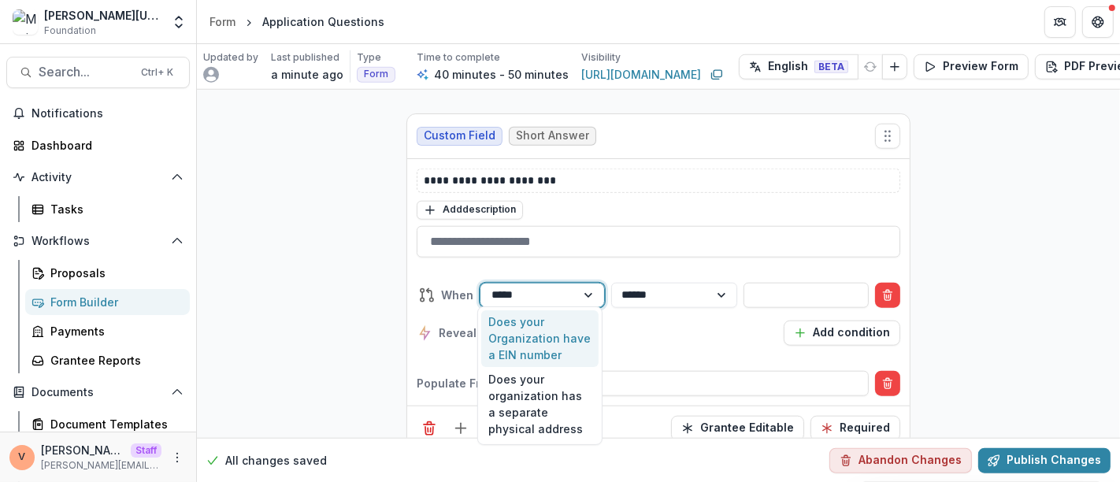
click at [543, 339] on div "Does your Organization have a EIN number" at bounding box center [540, 338] width 118 height 57
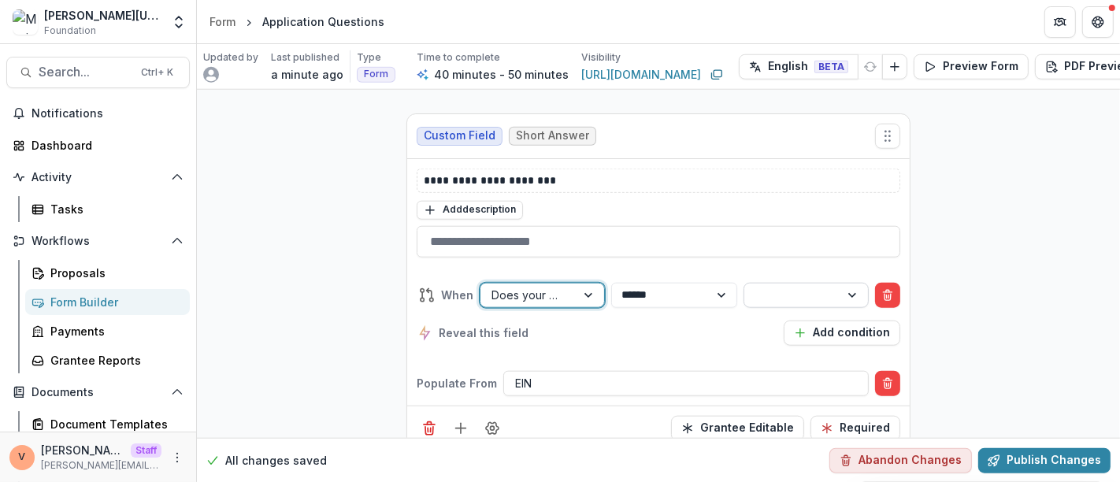
click at [793, 291] on div at bounding box center [791, 295] width 73 height 20
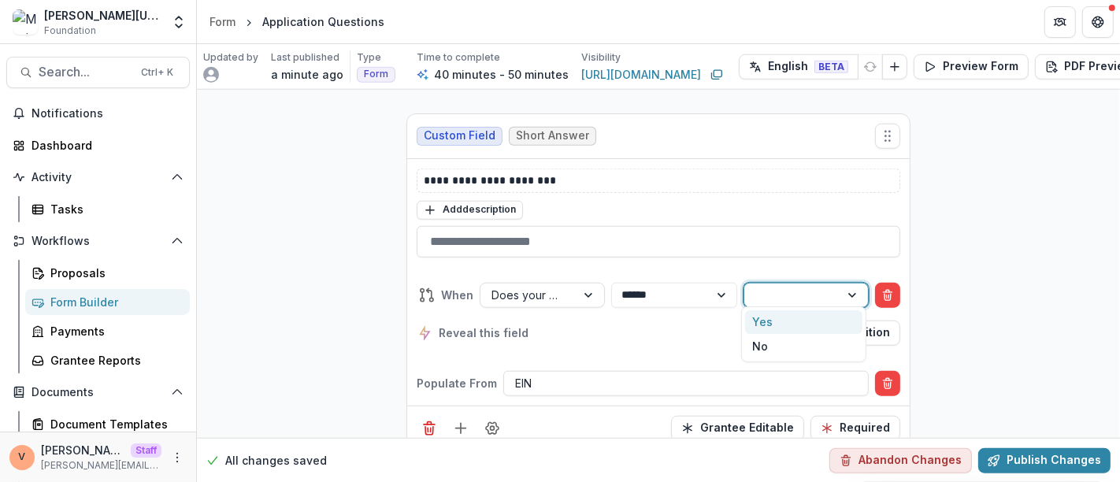
click at [769, 324] on div "Yes" at bounding box center [804, 322] width 118 height 24
click at [1064, 447] on button "Publish Changes" at bounding box center [1044, 459] width 132 height 25
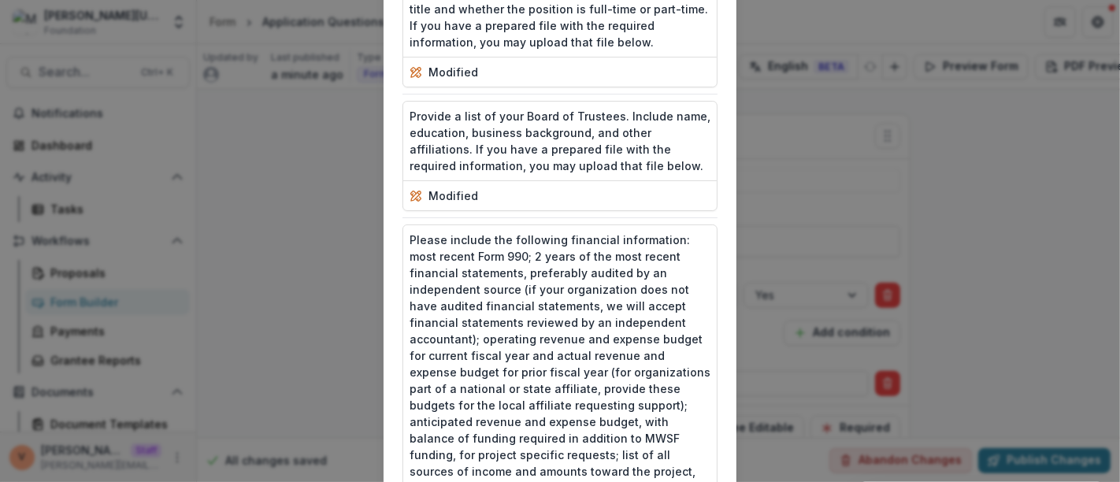
scroll to position [2826, 0]
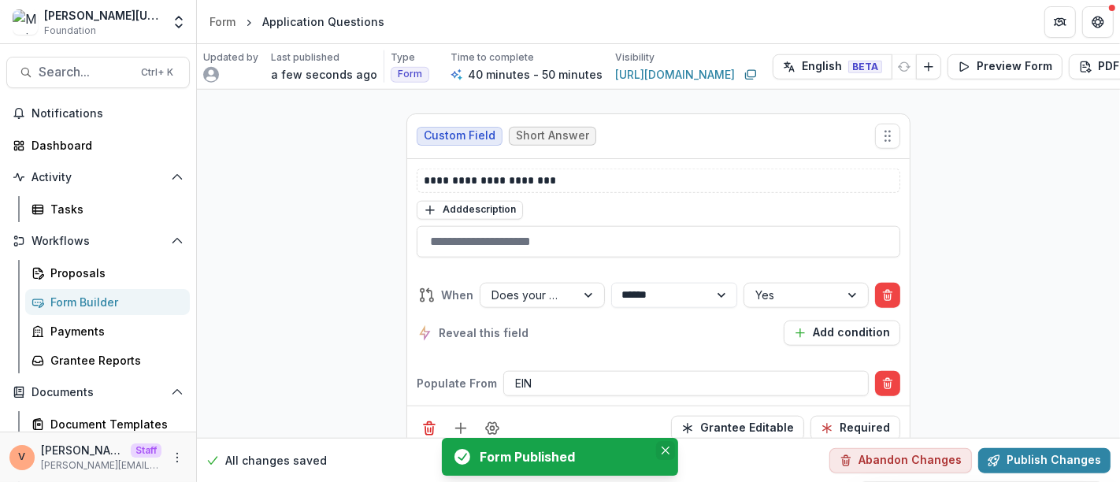
click at [671, 453] on button "Close" at bounding box center [665, 450] width 19 height 19
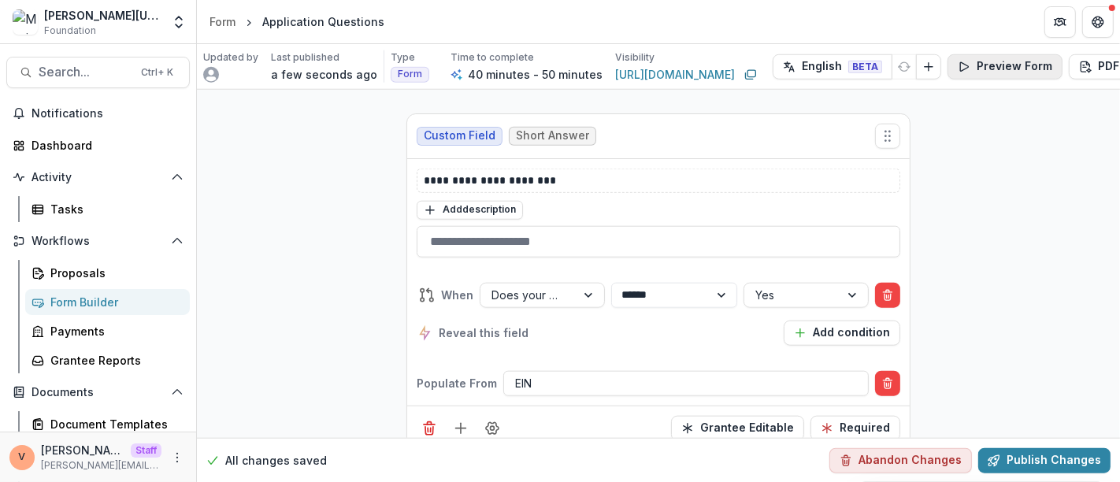
click at [986, 65] on button "Preview Form" at bounding box center [1004, 66] width 115 height 25
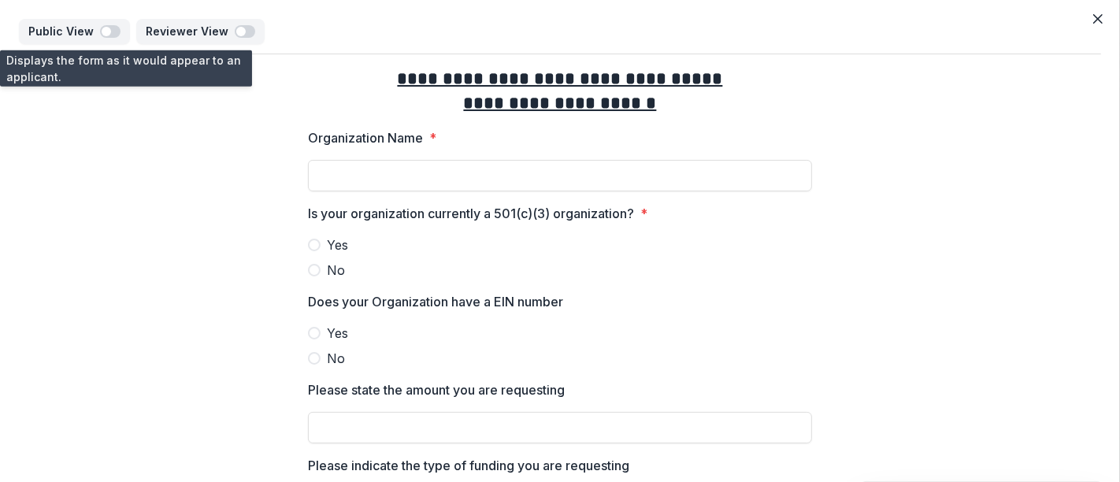
scroll to position [87, 0]
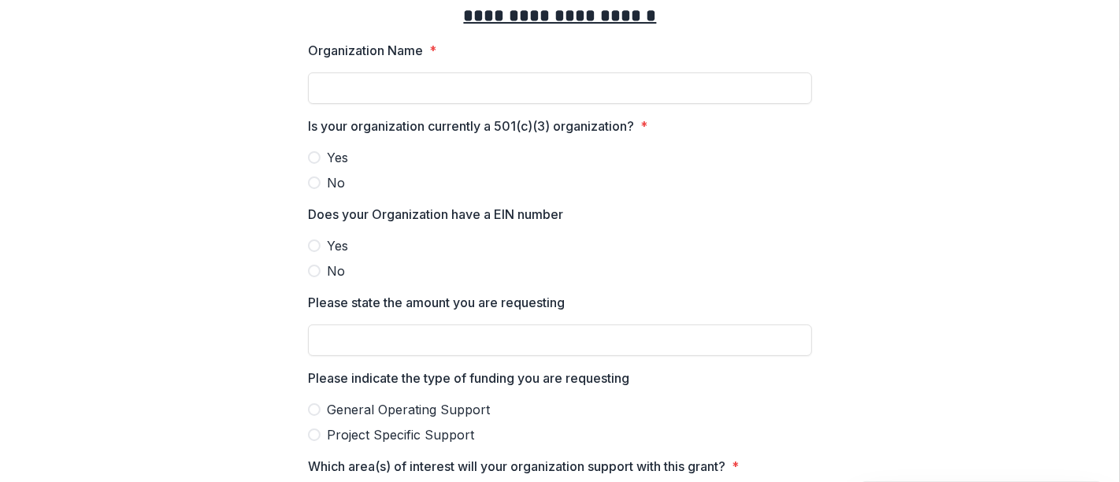
click at [310, 247] on span at bounding box center [314, 245] width 13 height 13
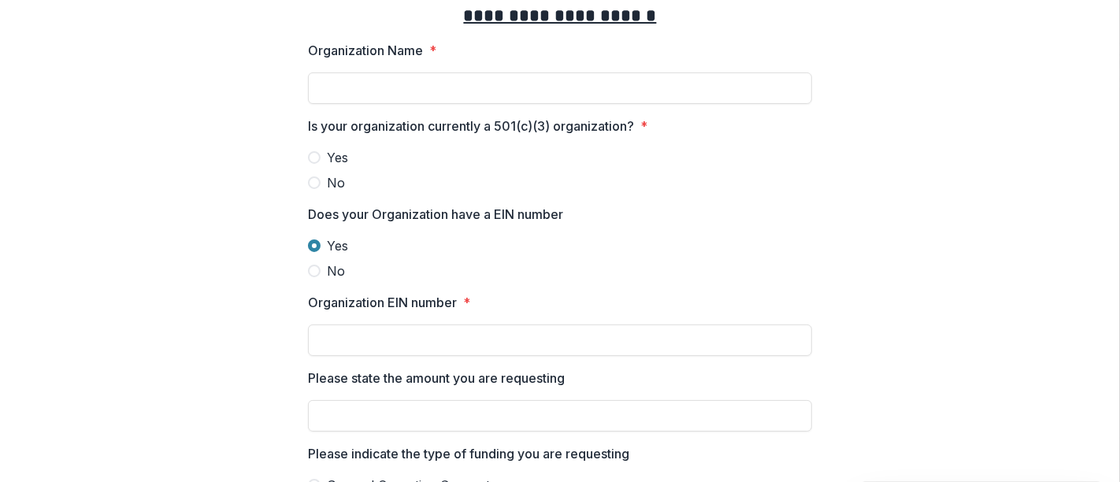
scroll to position [175, 0]
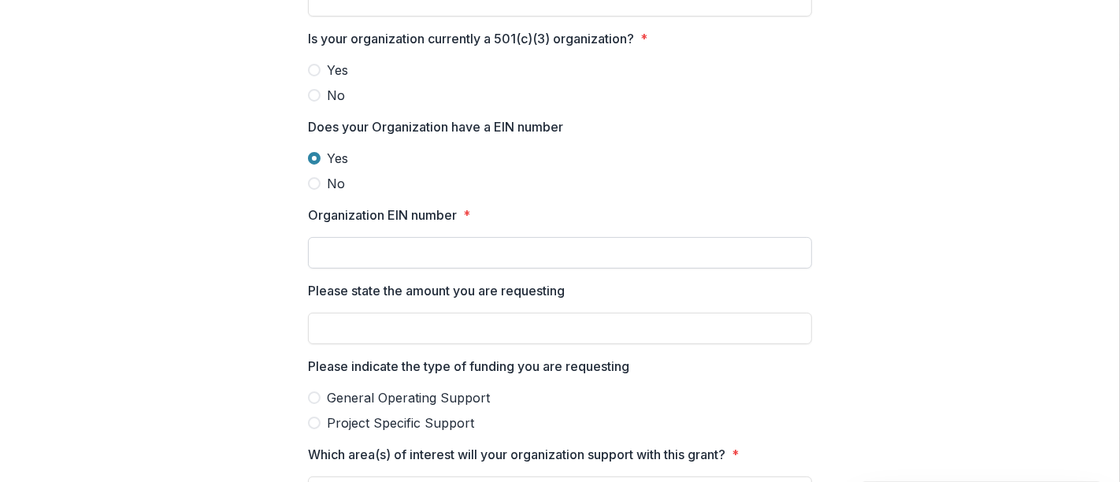
click at [521, 250] on input "Organization EIN number *" at bounding box center [560, 253] width 504 height 32
click at [503, 328] on input "Please state the amount you are requesting" at bounding box center [560, 329] width 504 height 32
type input "****"
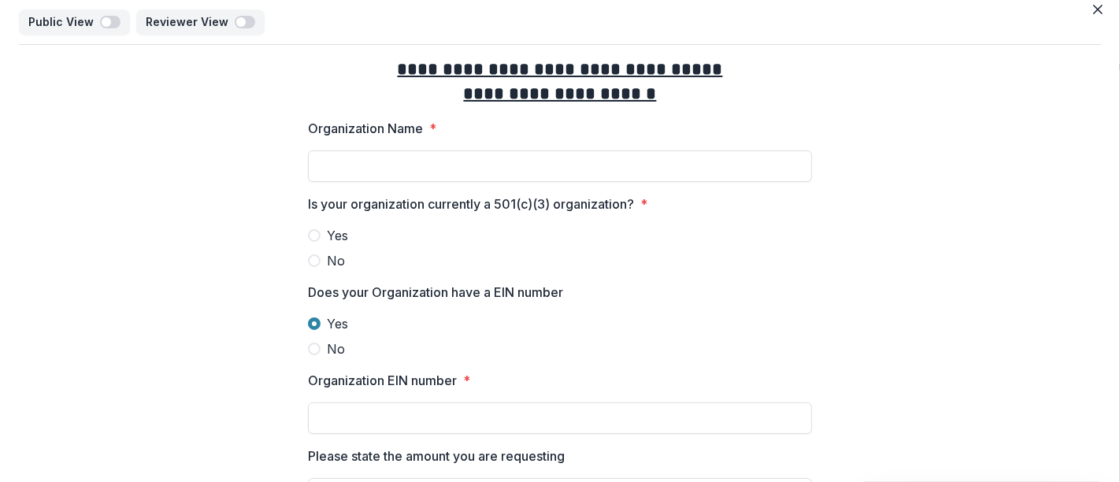
scroll to position [0, 0]
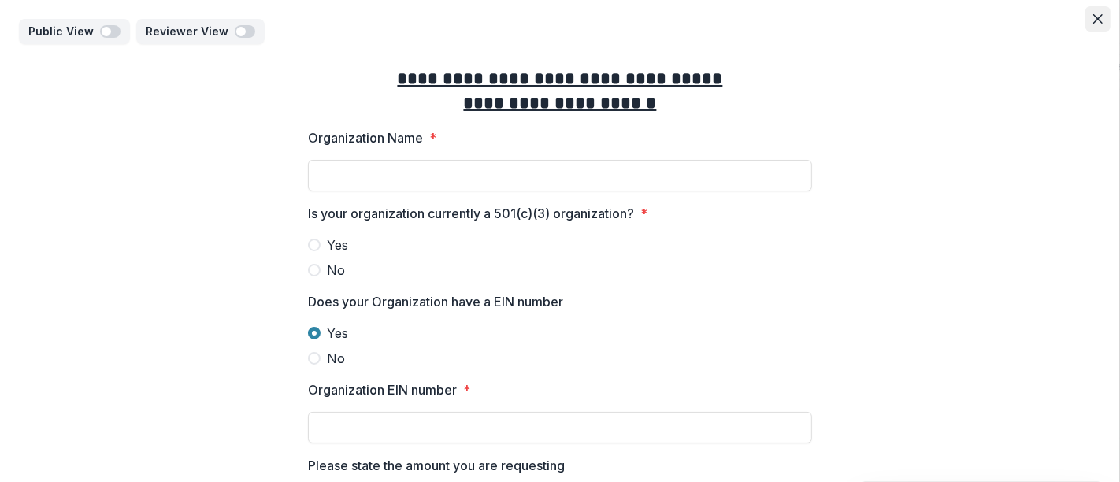
click at [1093, 14] on icon "Close" at bounding box center [1097, 18] width 9 height 9
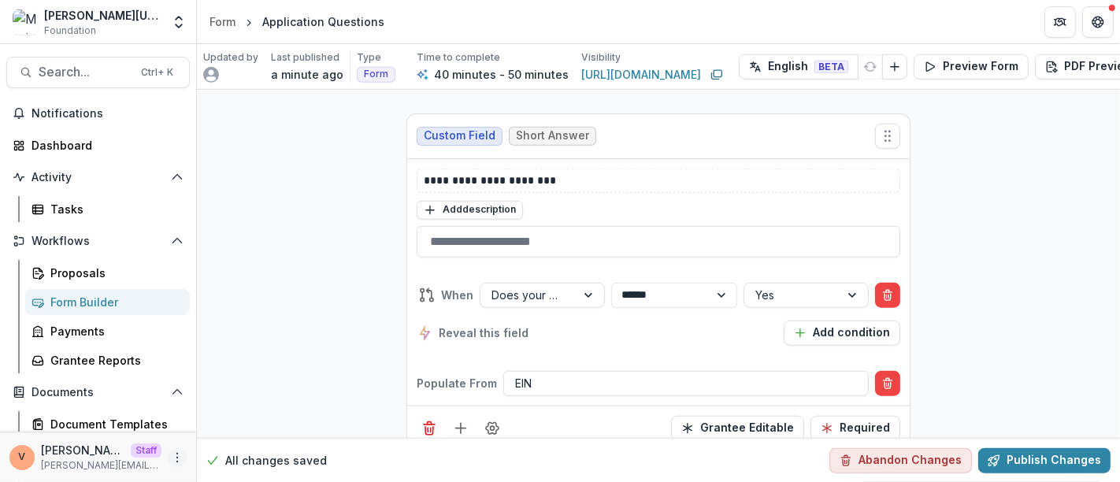
click at [176, 460] on icon "More" at bounding box center [177, 457] width 13 height 13
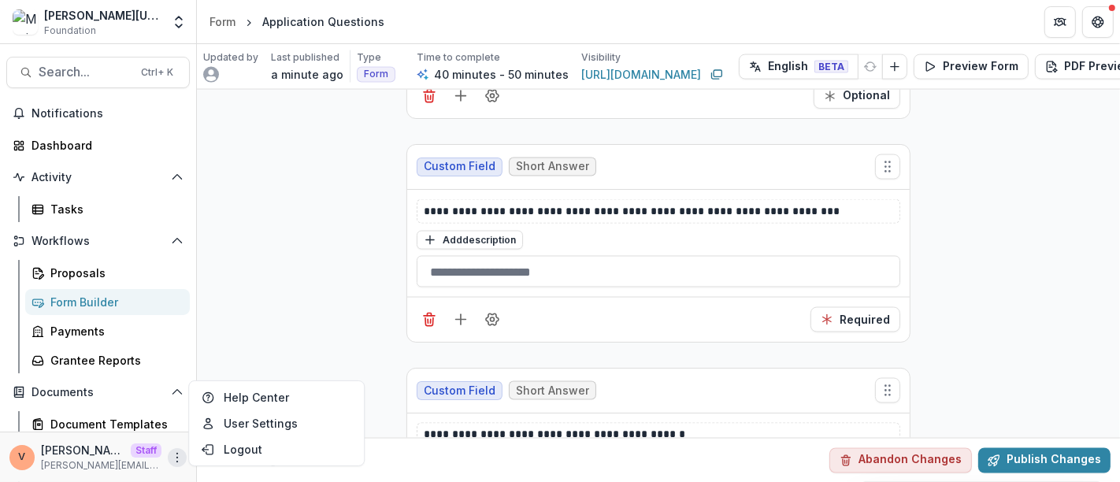
scroll to position [2067, 0]
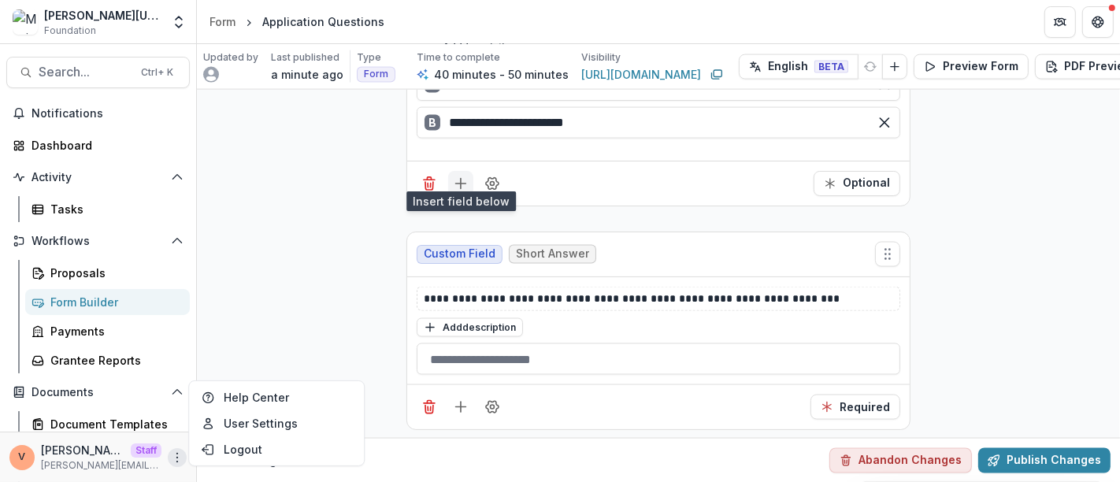
click at [463, 176] on icon "Add field" at bounding box center [461, 184] width 16 height 16
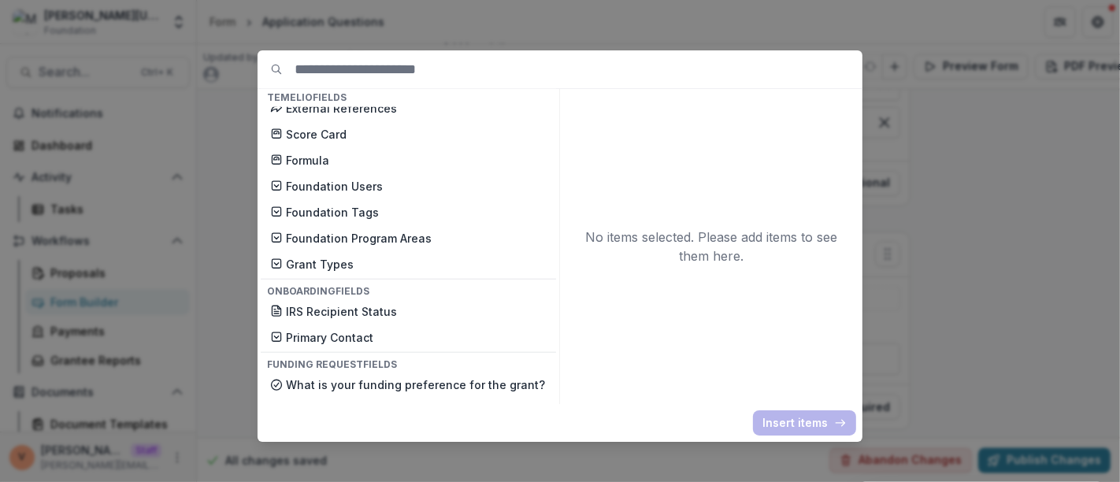
scroll to position [1342, 0]
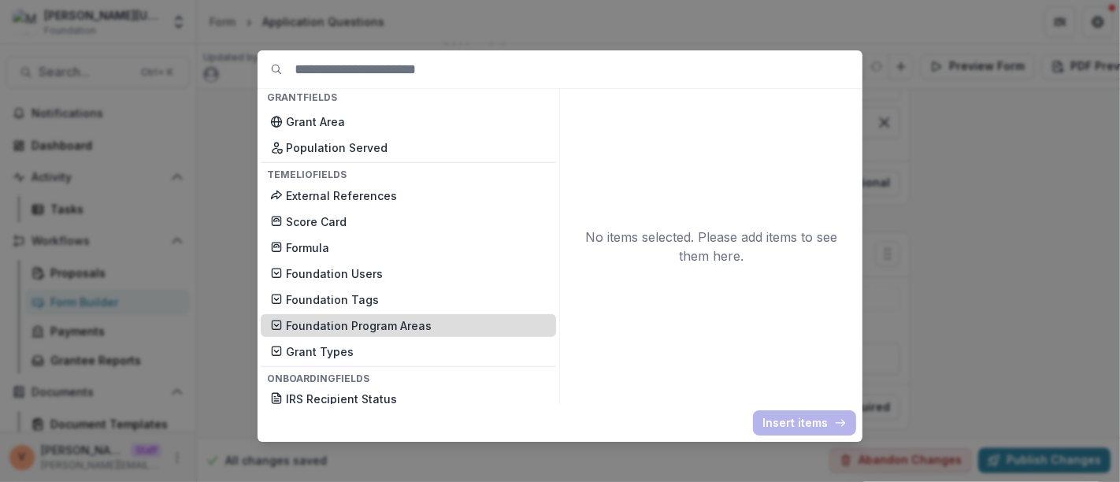
click at [396, 322] on p "Foundation Program Areas" at bounding box center [416, 325] width 261 height 17
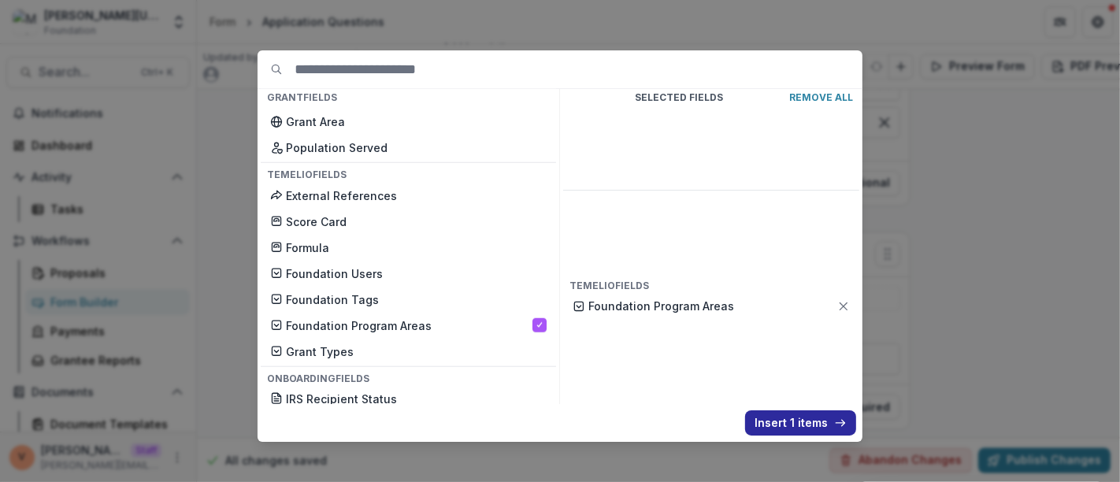
click at [777, 424] on button "Insert 1 items" at bounding box center [800, 422] width 111 height 25
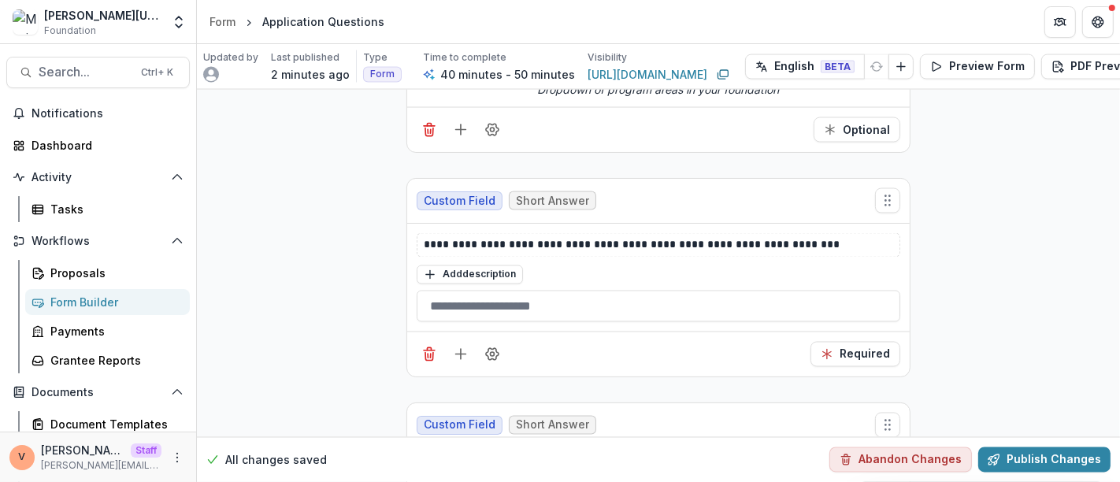
scroll to position [2241, 0]
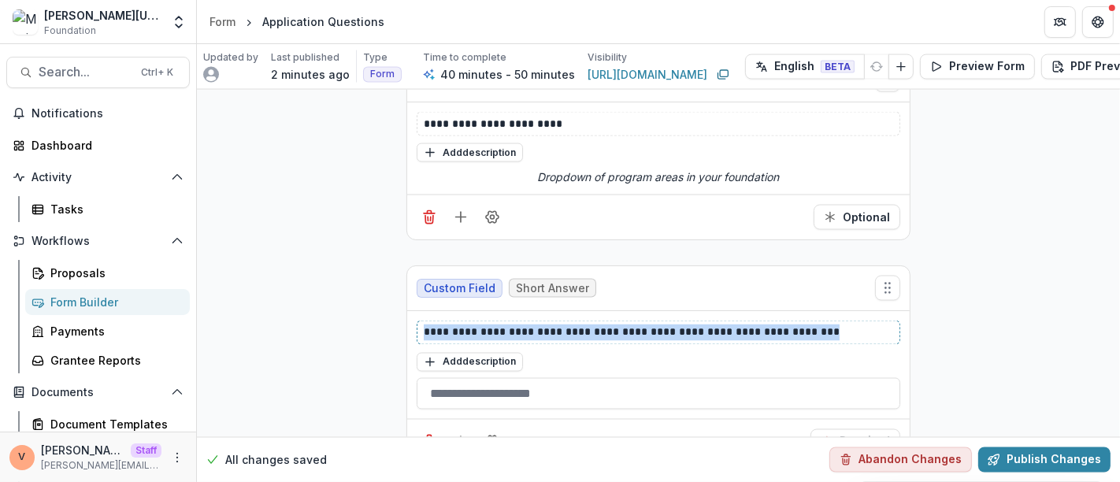
drag, startPoint x: 814, startPoint y: 308, endPoint x: 351, endPoint y: 308, distance: 463.1
copy p "**********"
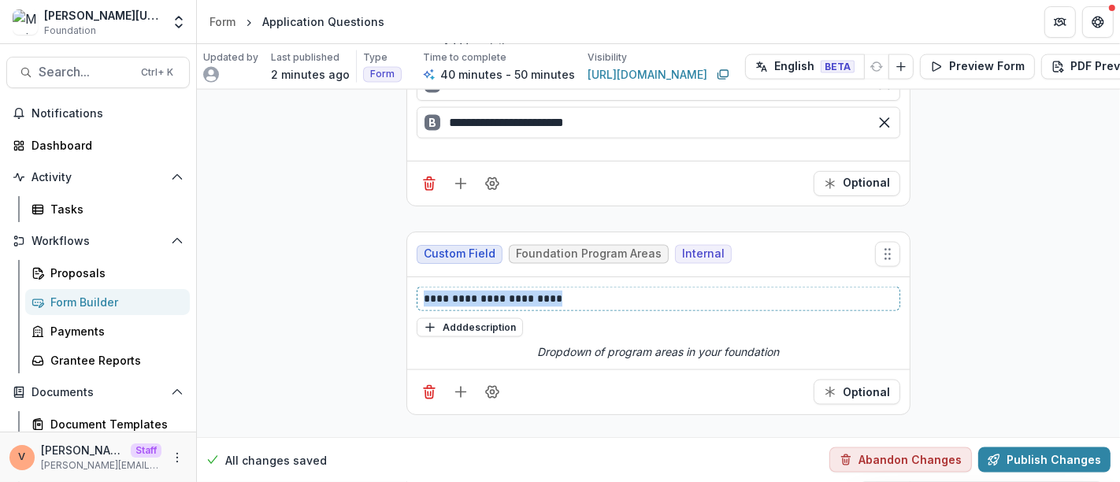
drag, startPoint x: 491, startPoint y: 283, endPoint x: 316, endPoint y: 283, distance: 175.6
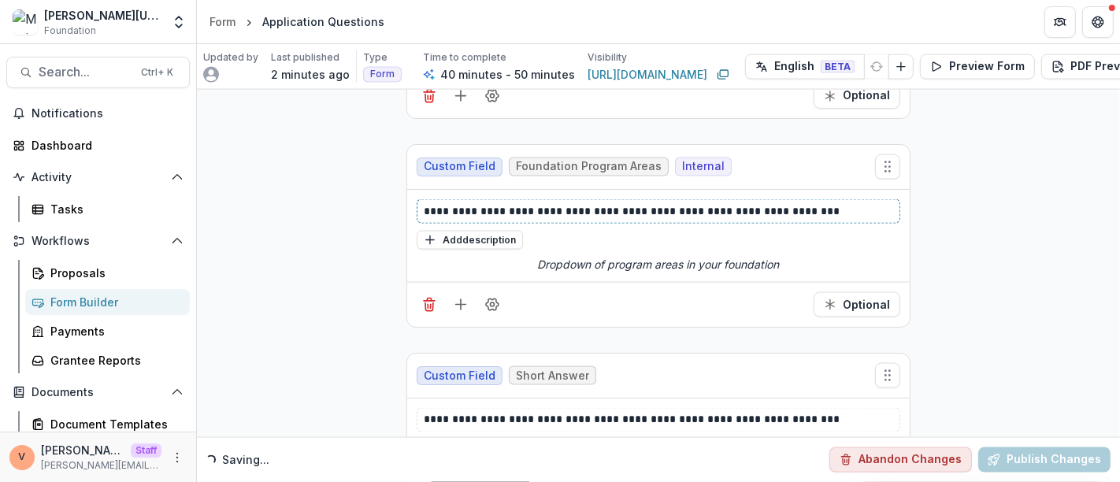
scroll to position [2329, 0]
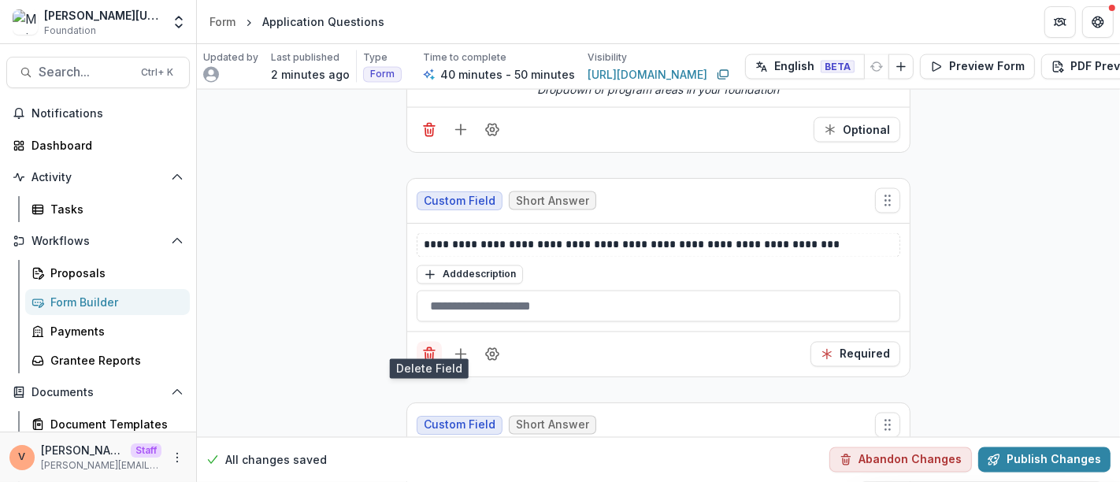
click at [427, 353] on icon "Delete field" at bounding box center [429, 357] width 8 height 8
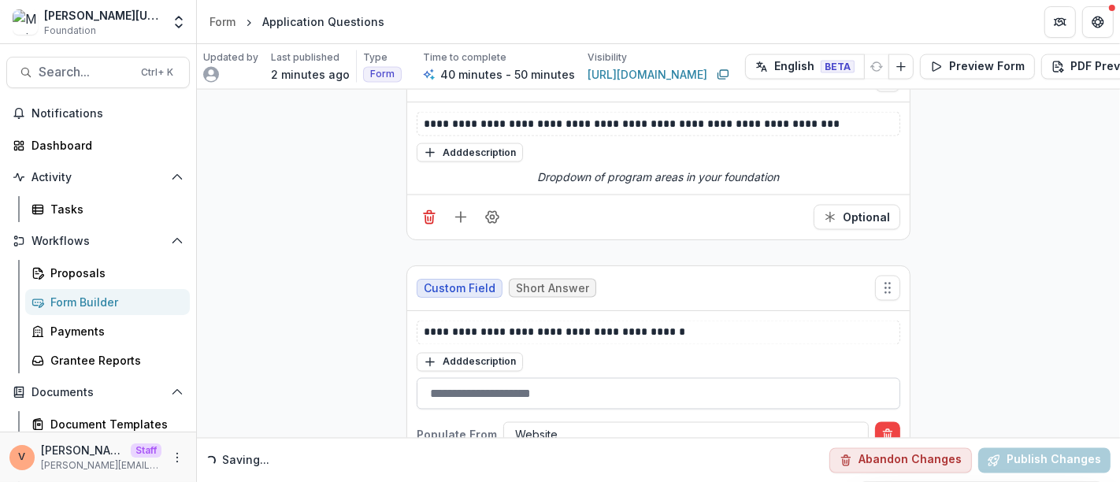
scroll to position [2154, 0]
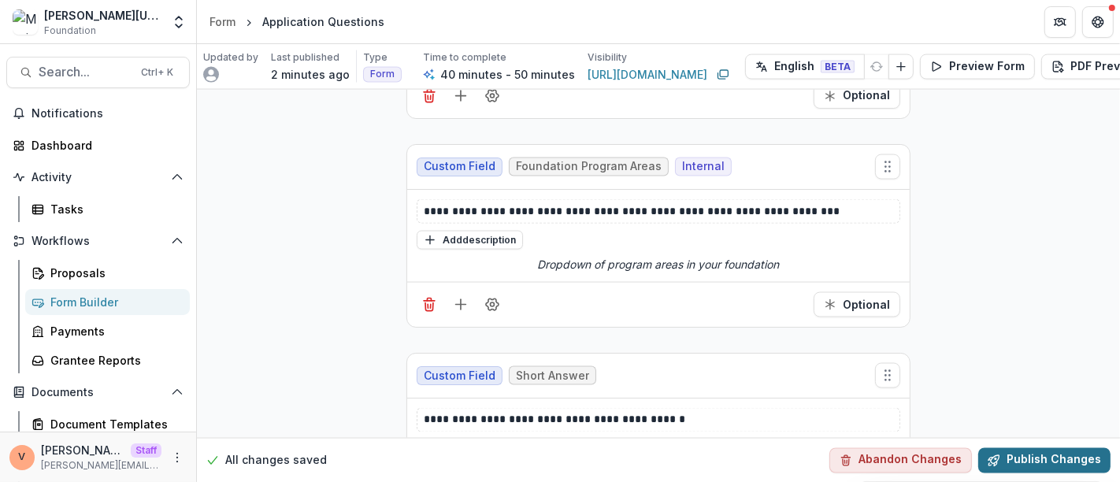
click at [1031, 448] on button "Publish Changes" at bounding box center [1044, 459] width 132 height 25
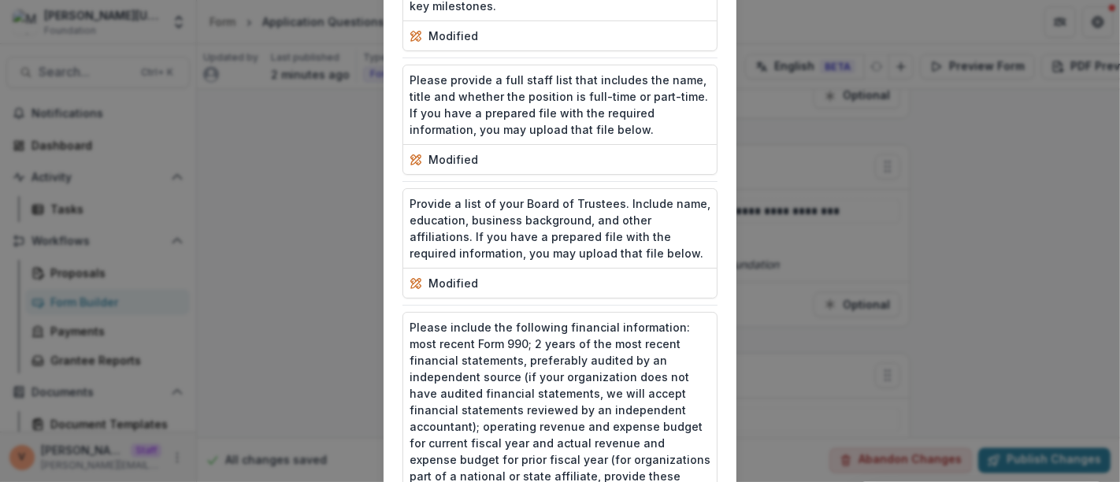
scroll to position [2915, 0]
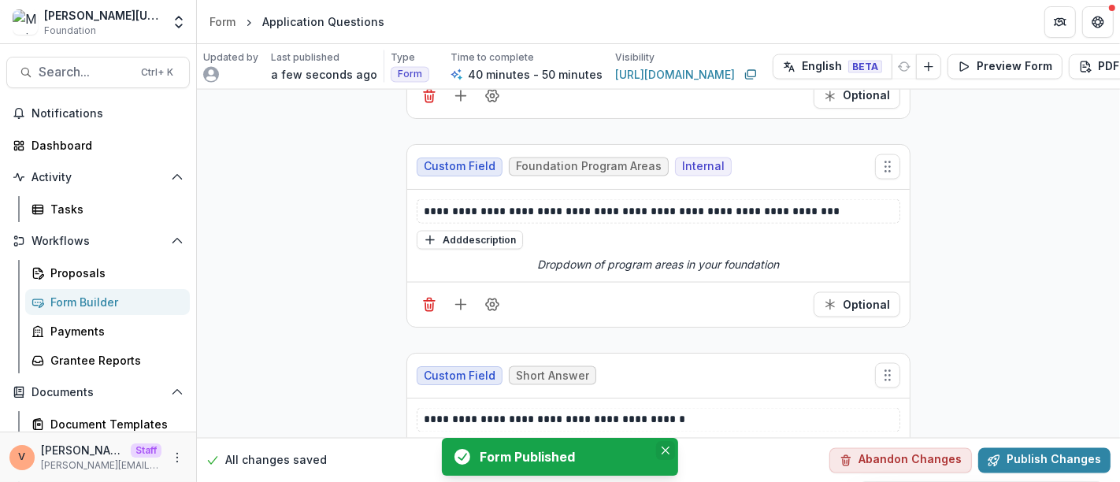
click at [668, 450] on icon "Close" at bounding box center [666, 451] width 8 height 8
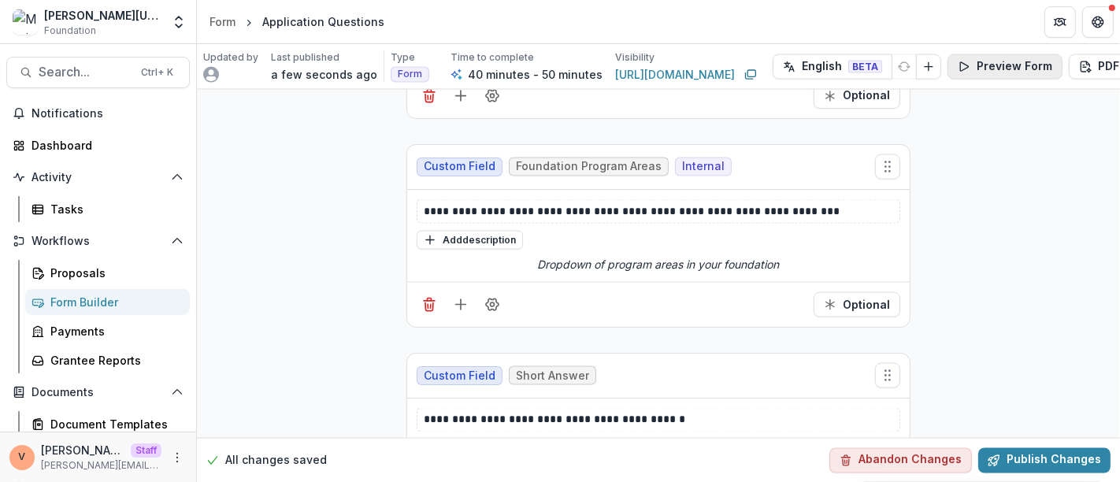
click at [1006, 72] on button "Preview Form" at bounding box center [1004, 66] width 115 height 25
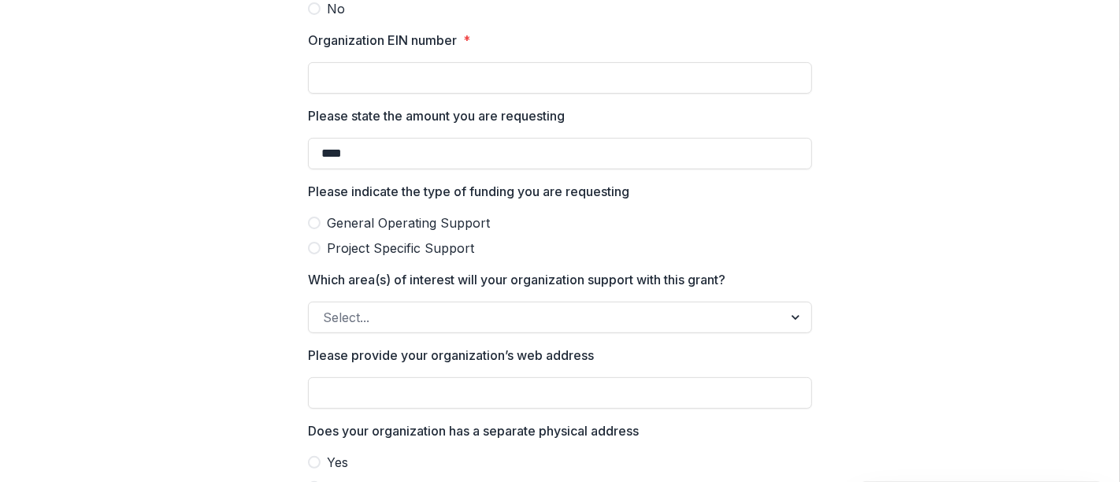
scroll to position [437, 0]
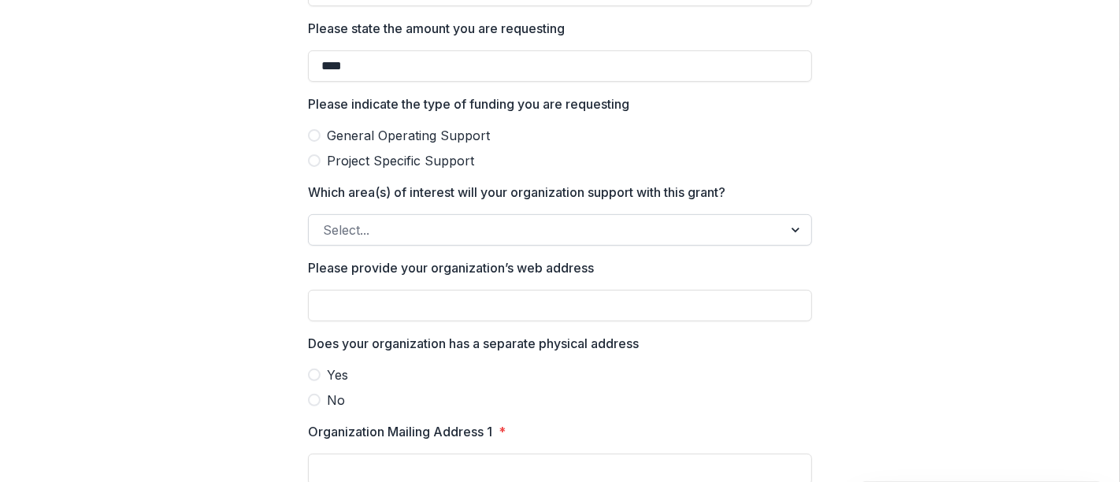
click at [652, 222] on div at bounding box center [546, 230] width 446 height 22
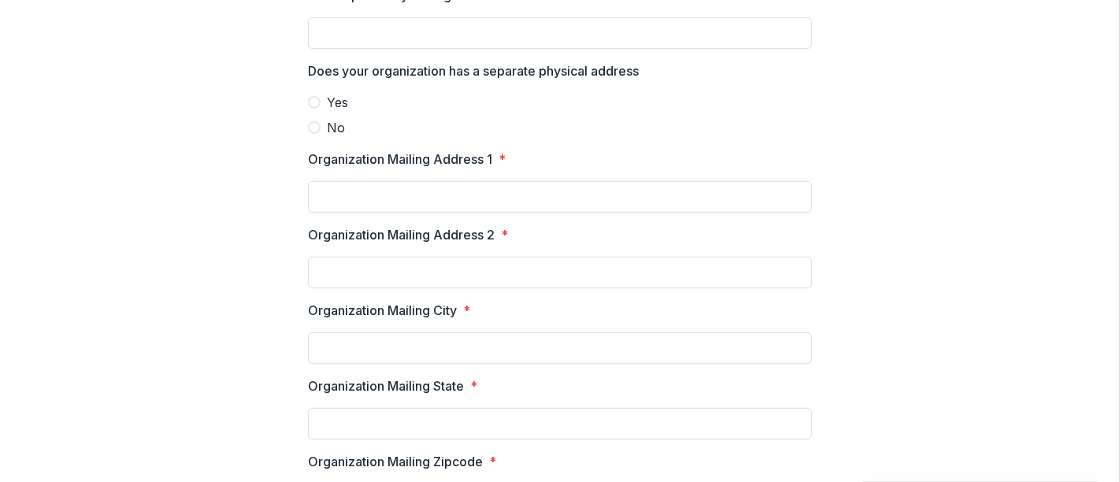
scroll to position [699, 0]
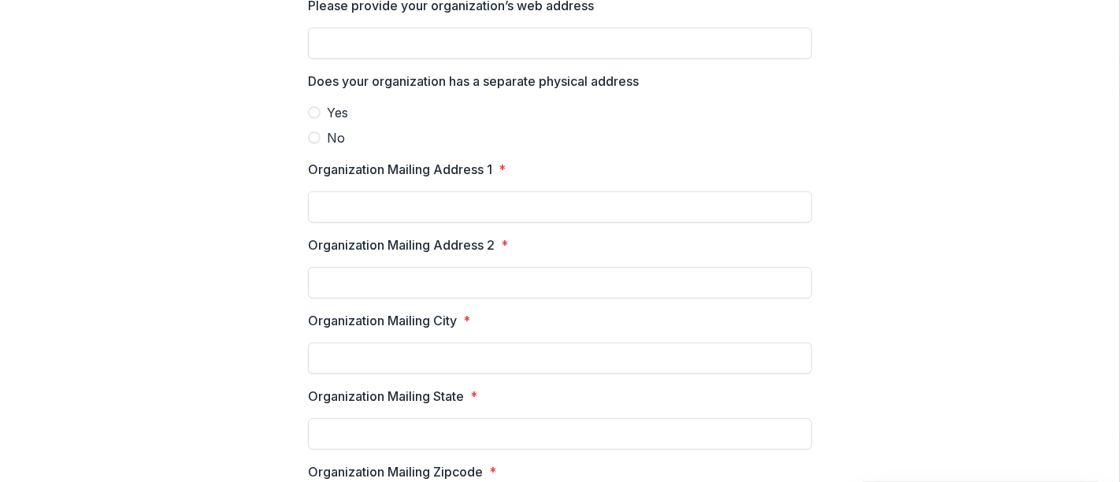
click at [312, 113] on span at bounding box center [314, 112] width 13 height 13
click at [313, 139] on span at bounding box center [314, 138] width 13 height 13
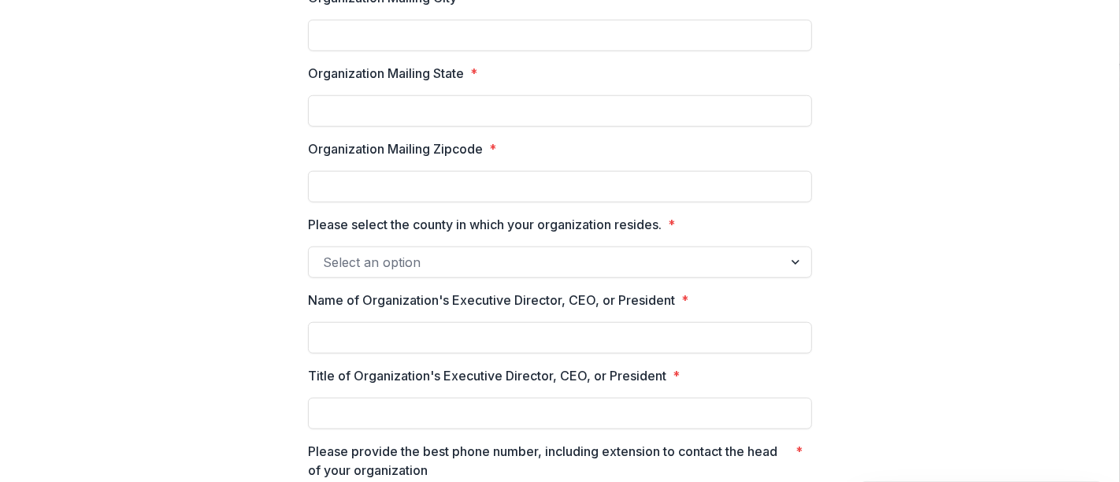
scroll to position [1050, 0]
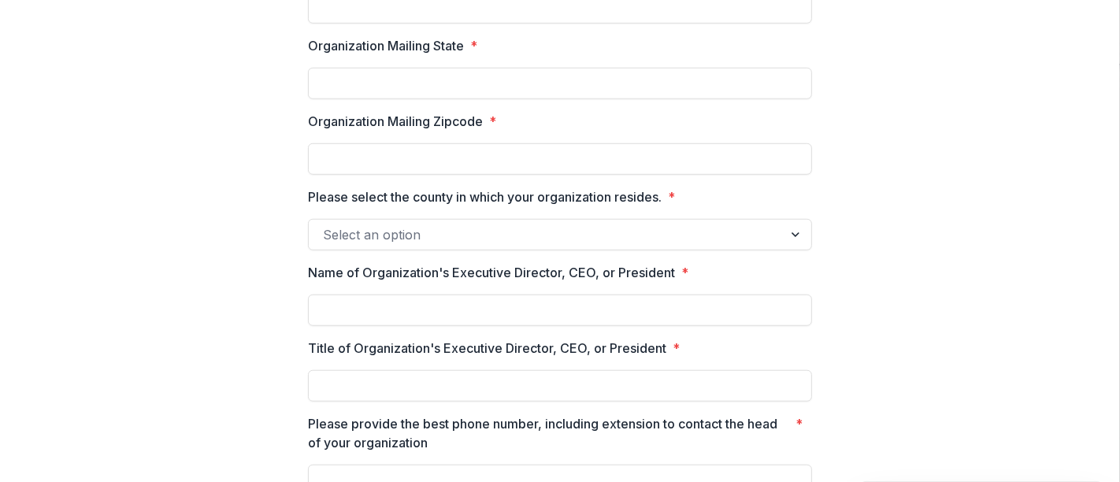
click at [613, 232] on div at bounding box center [546, 235] width 446 height 22
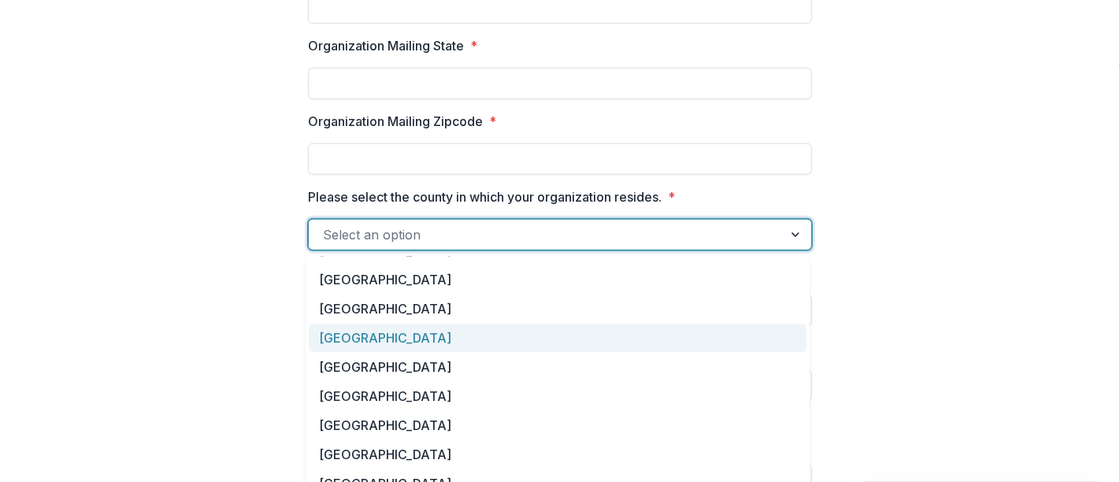
scroll to position [376, 0]
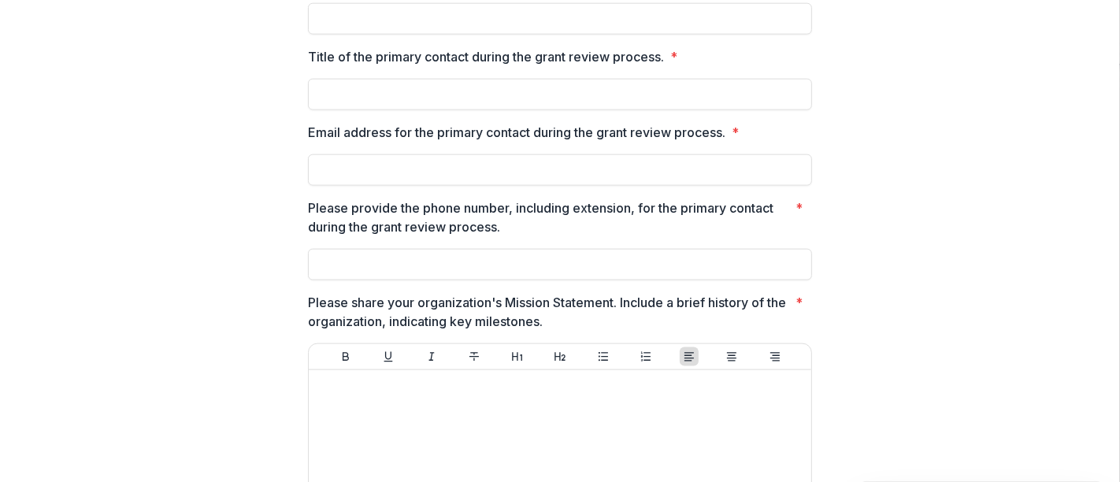
scroll to position [1750, 0]
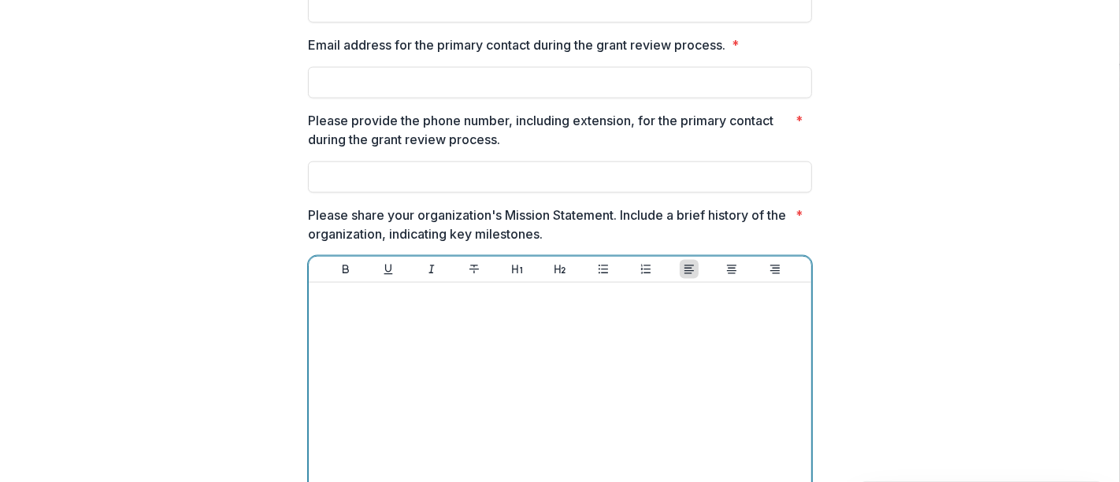
click at [580, 329] on div at bounding box center [560, 407] width 490 height 236
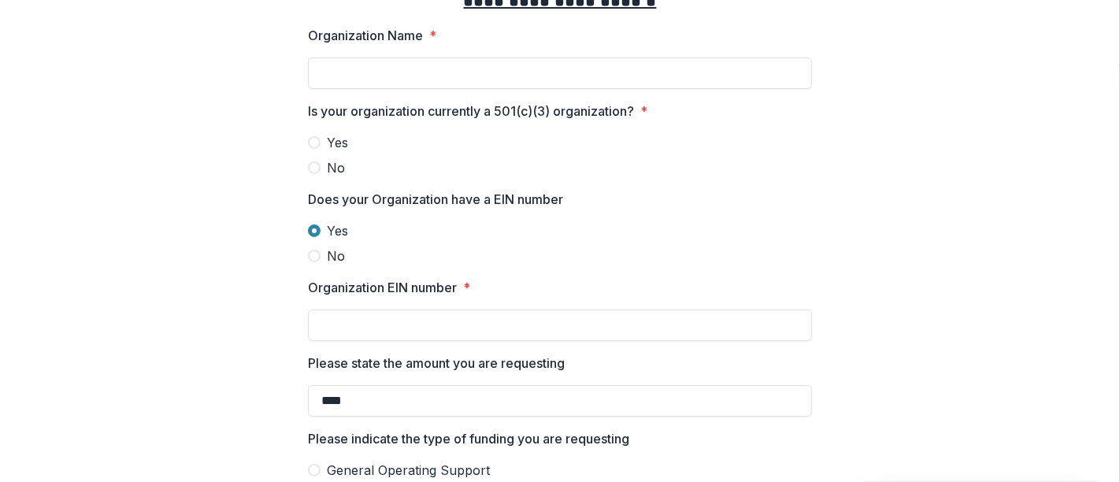
scroll to position [0, 0]
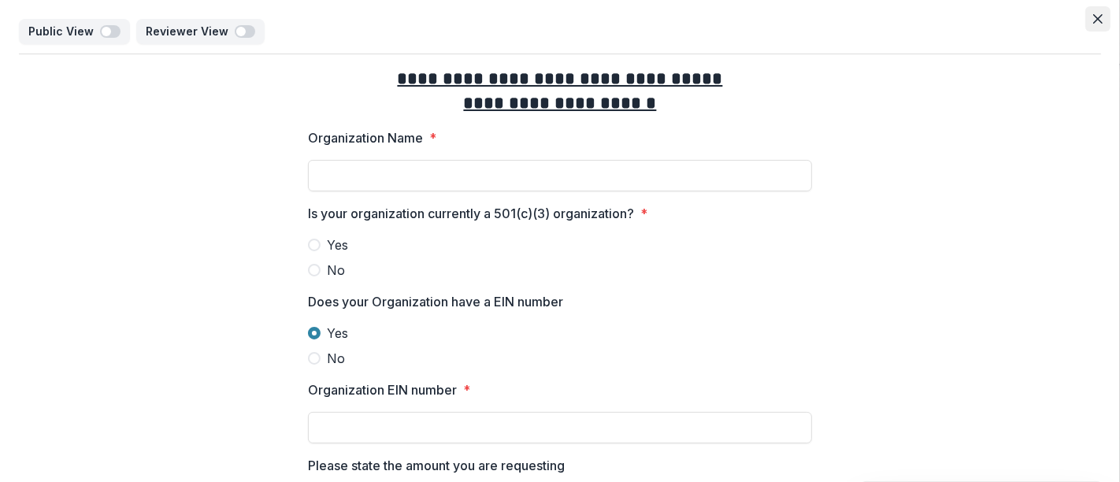
click at [1096, 24] on button "Close" at bounding box center [1097, 18] width 25 height 25
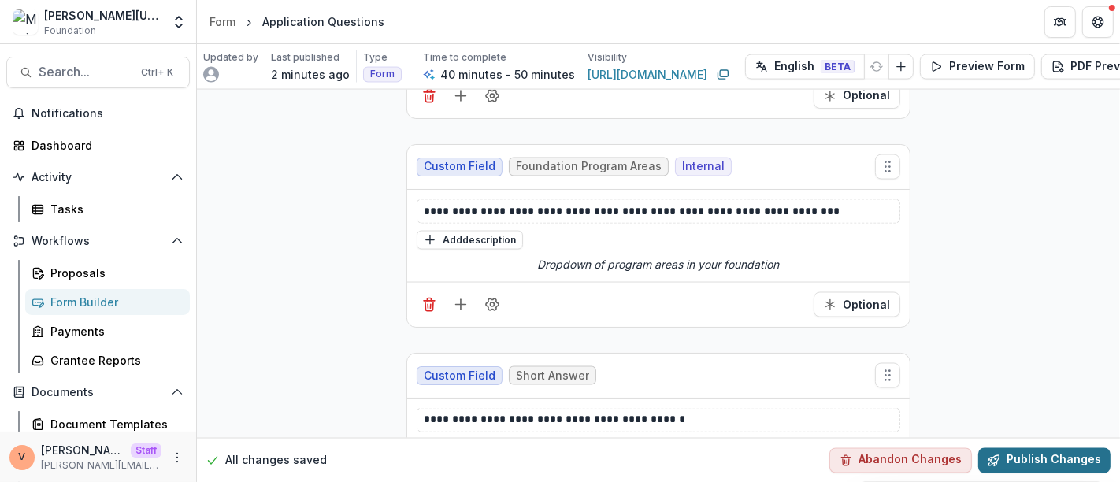
click at [1044, 447] on button "Publish Changes" at bounding box center [1044, 459] width 132 height 25
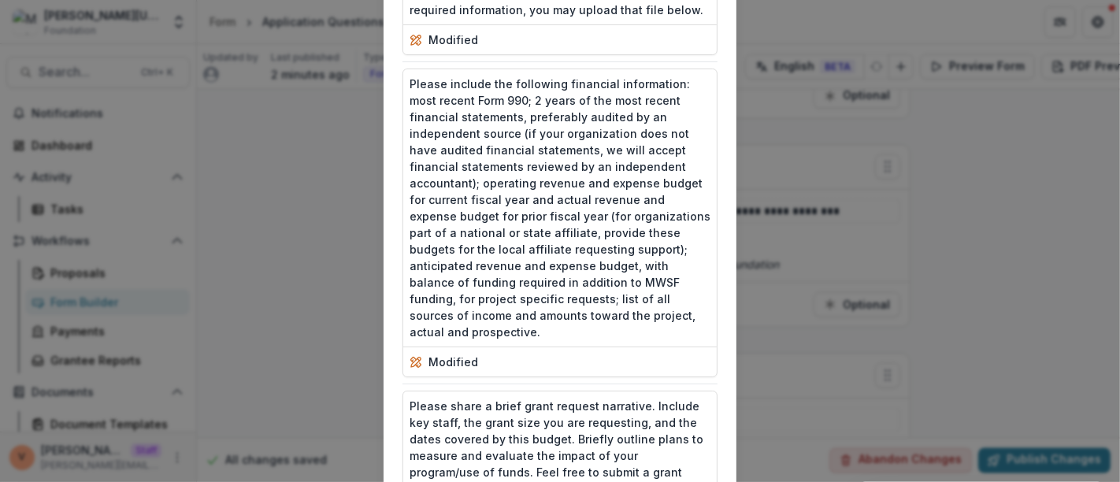
scroll to position [2826, 0]
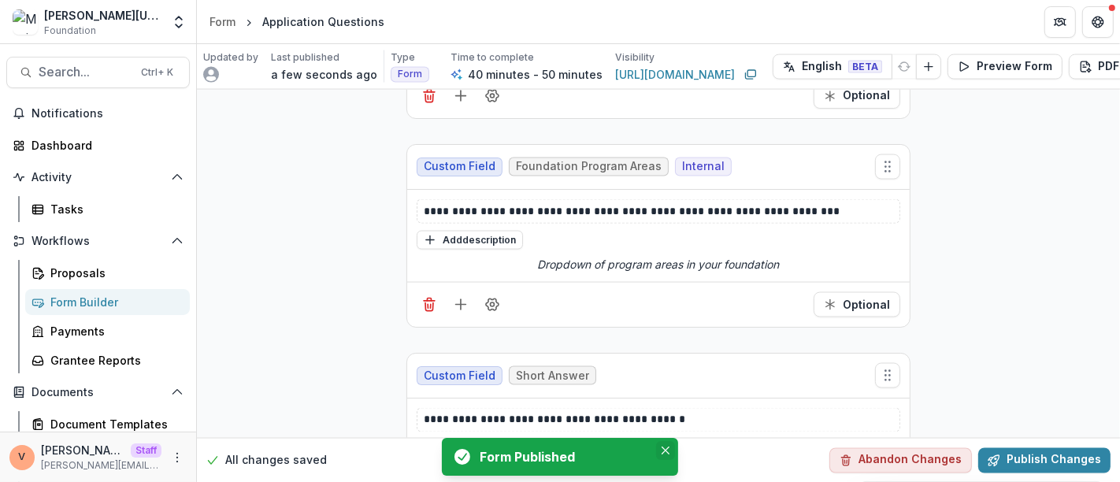
click at [670, 454] on button "Close" at bounding box center [665, 450] width 19 height 19
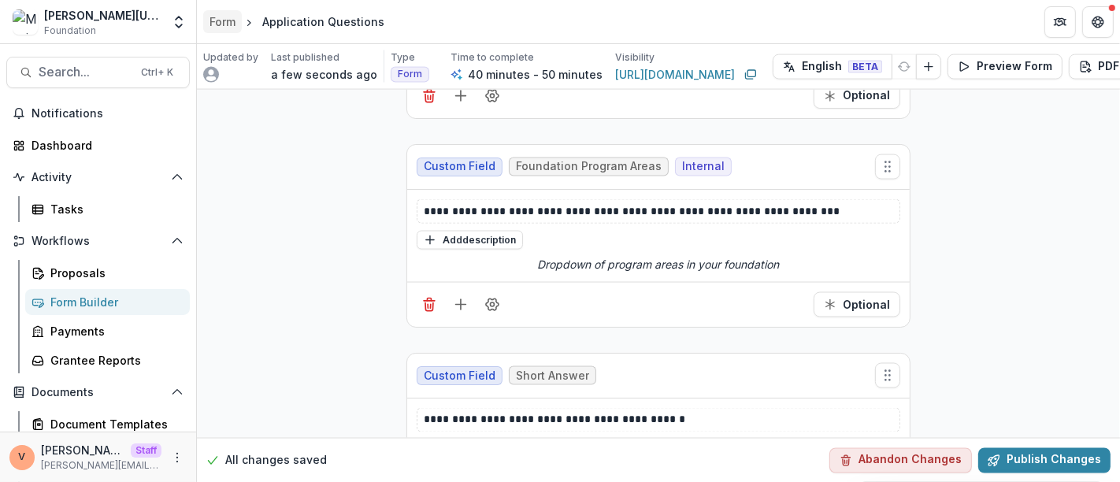
click at [224, 24] on div "Form" at bounding box center [222, 21] width 26 height 17
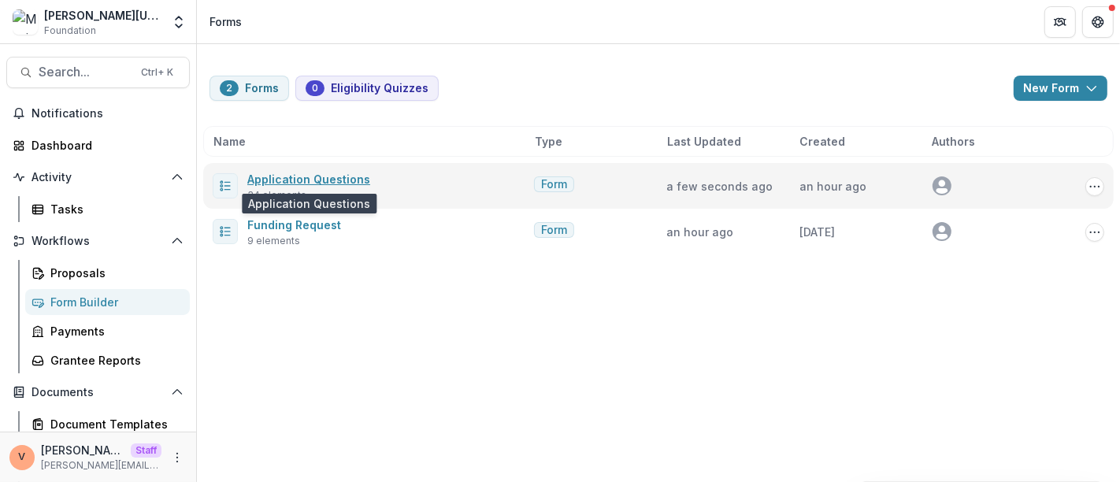
click at [335, 182] on link "Application Questions" at bounding box center [308, 178] width 123 height 13
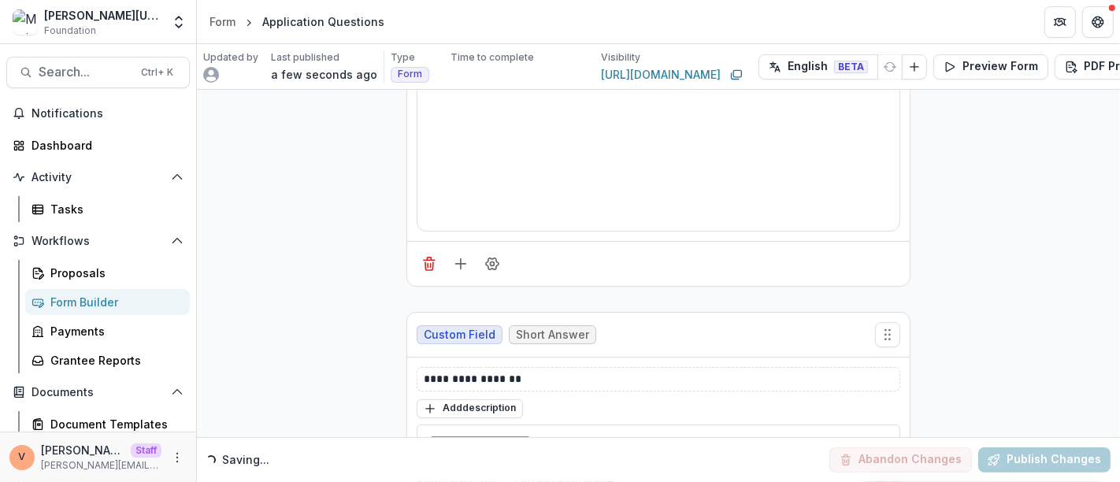
scroll to position [175, 0]
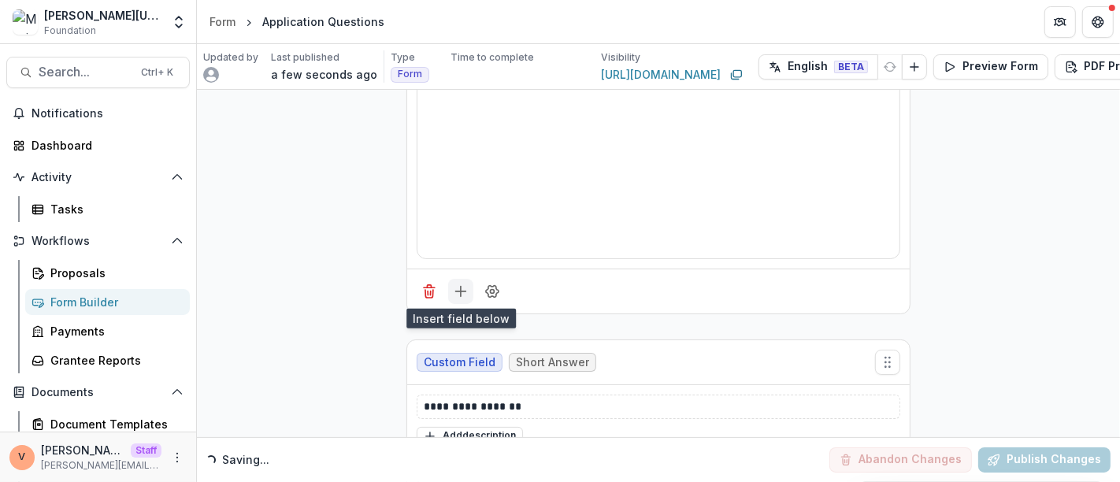
click at [457, 293] on icon "Add field" at bounding box center [461, 292] width 16 height 16
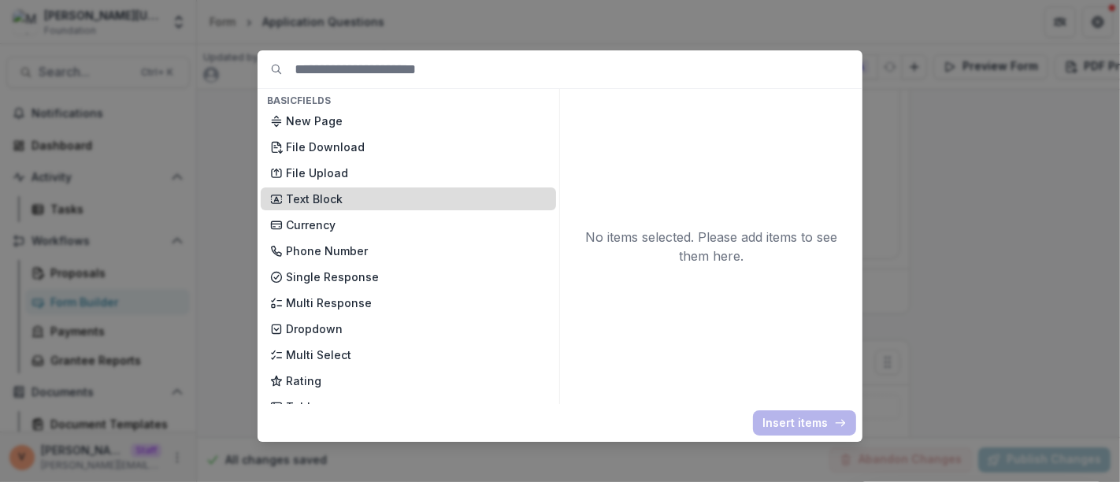
click at [299, 201] on p "Text Block" at bounding box center [416, 199] width 261 height 17
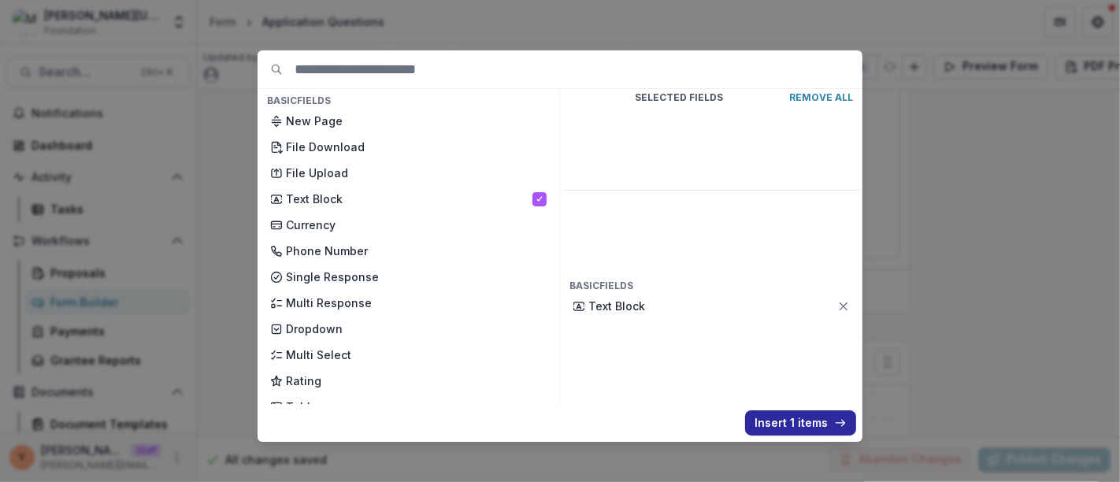
click at [794, 424] on button "Insert 1 items" at bounding box center [800, 422] width 111 height 25
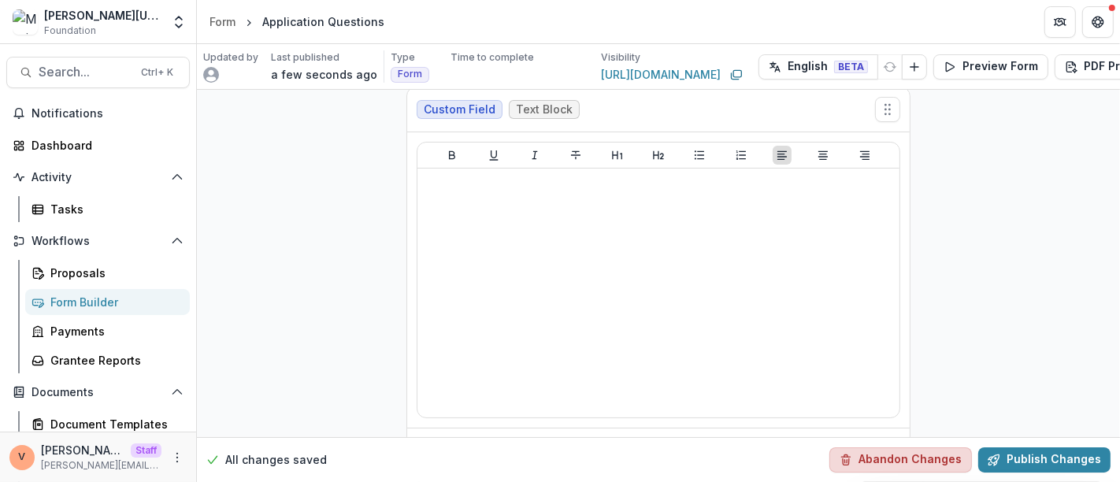
scroll to position [44, 0]
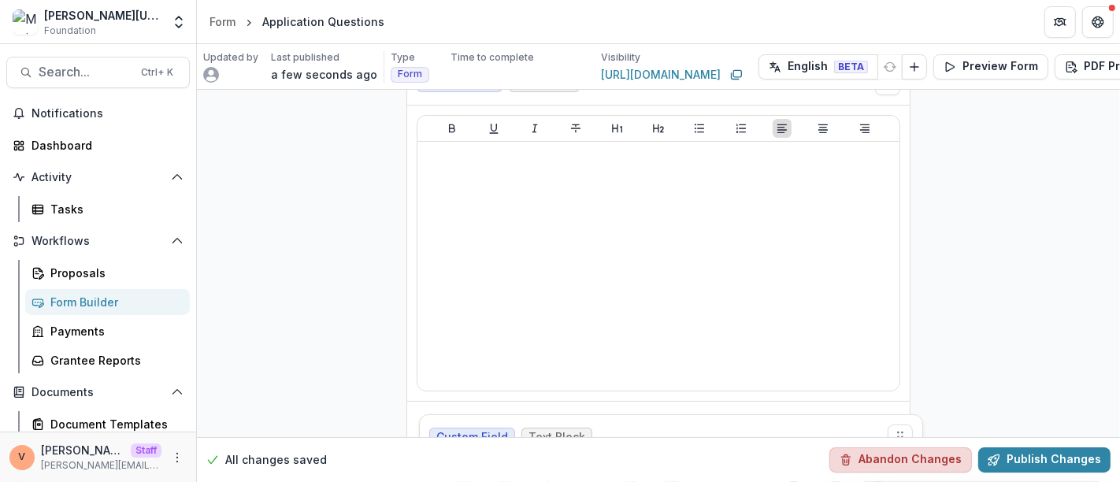
drag, startPoint x: 888, startPoint y: 130, endPoint x: 900, endPoint y: 455, distance: 325.5
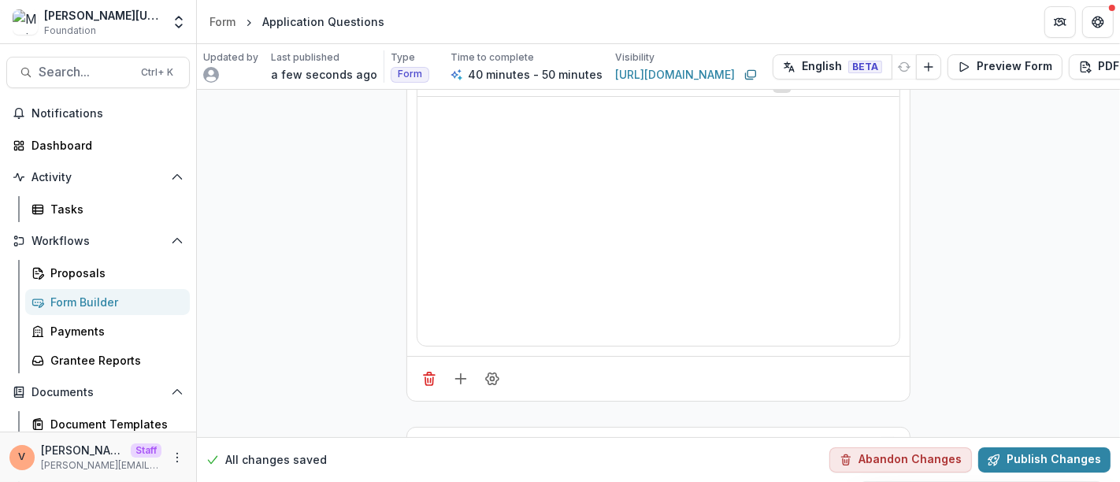
scroll to position [87, 0]
click at [1025, 448] on button "Publish Changes" at bounding box center [1044, 459] width 132 height 25
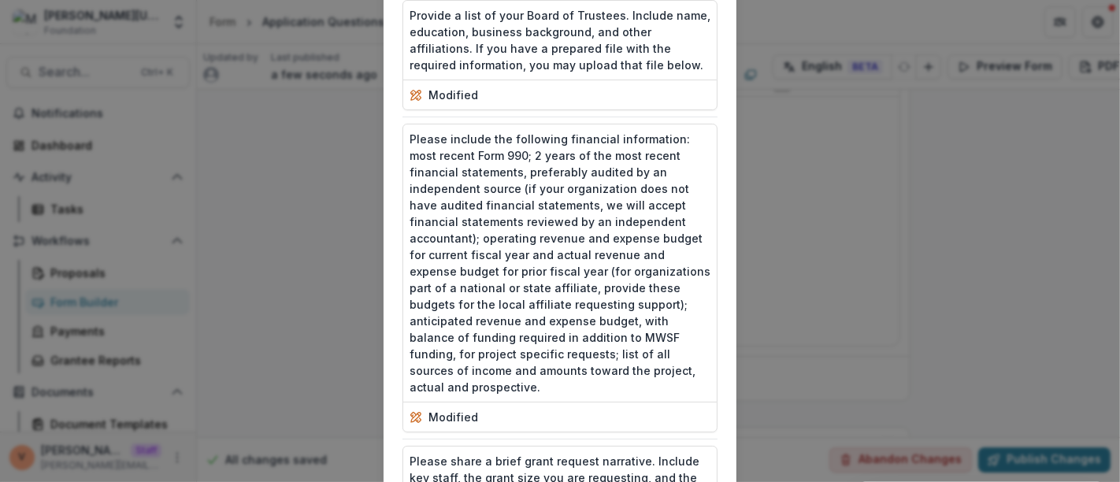
scroll to position [2898, 0]
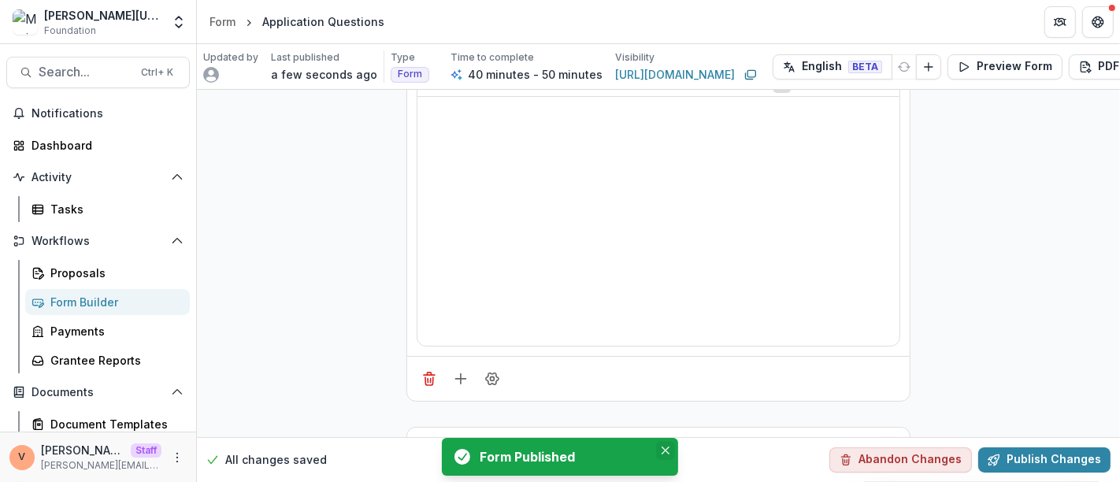
click at [665, 453] on icon "Close" at bounding box center [666, 451] width 8 height 8
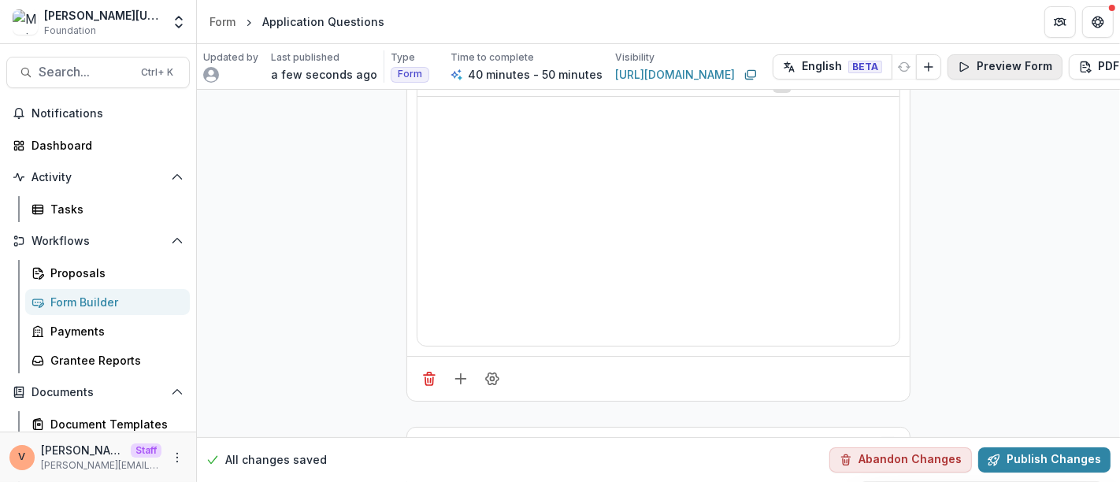
click at [995, 63] on button "Preview Form" at bounding box center [1004, 66] width 115 height 25
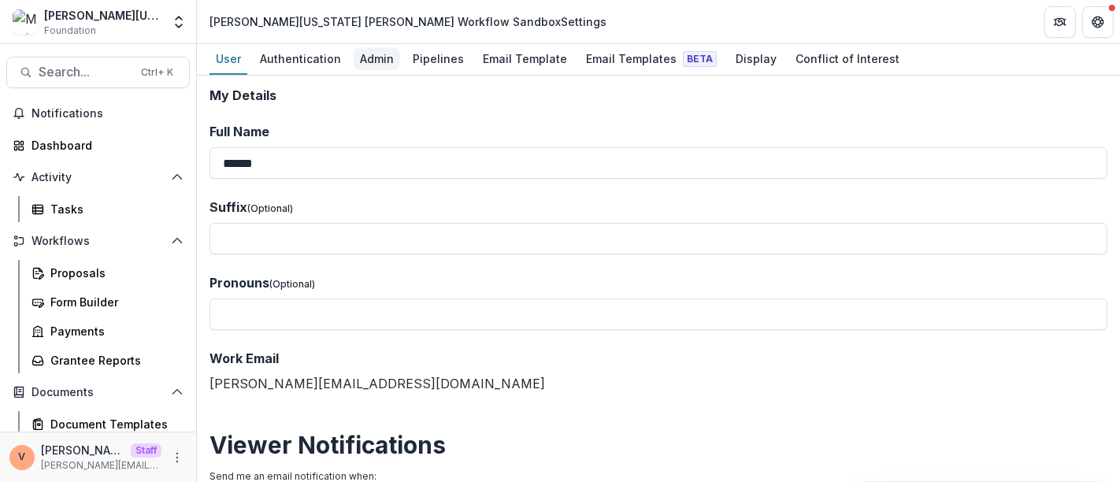
click at [380, 59] on div "Admin" at bounding box center [377, 58] width 46 height 23
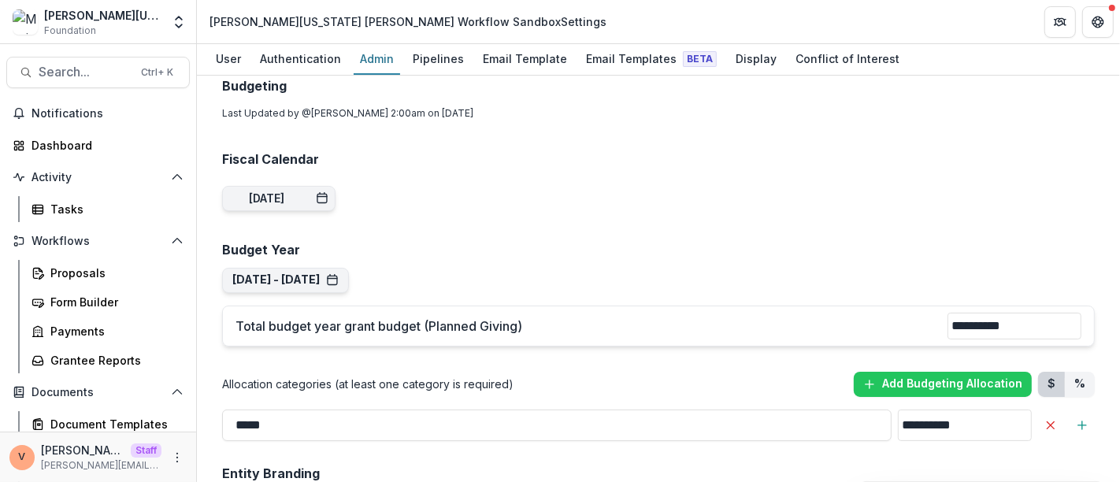
scroll to position [699, 0]
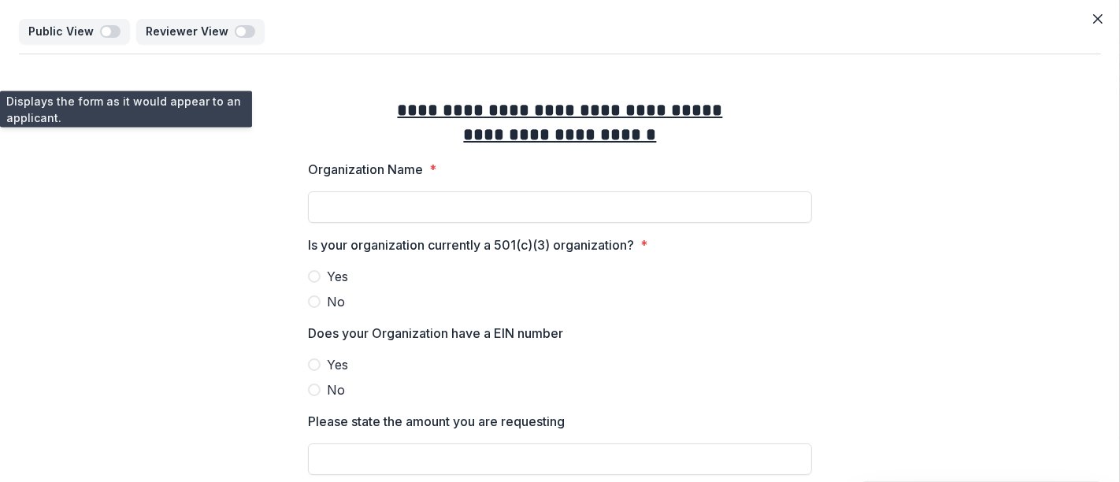
scroll to position [87, 0]
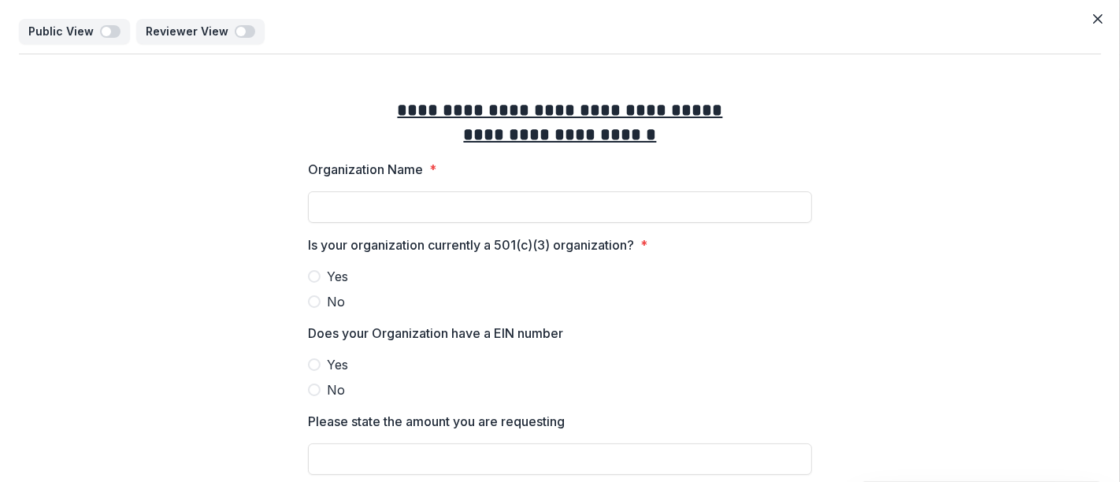
click at [1093, 19] on icon "Close" at bounding box center [1097, 18] width 9 height 9
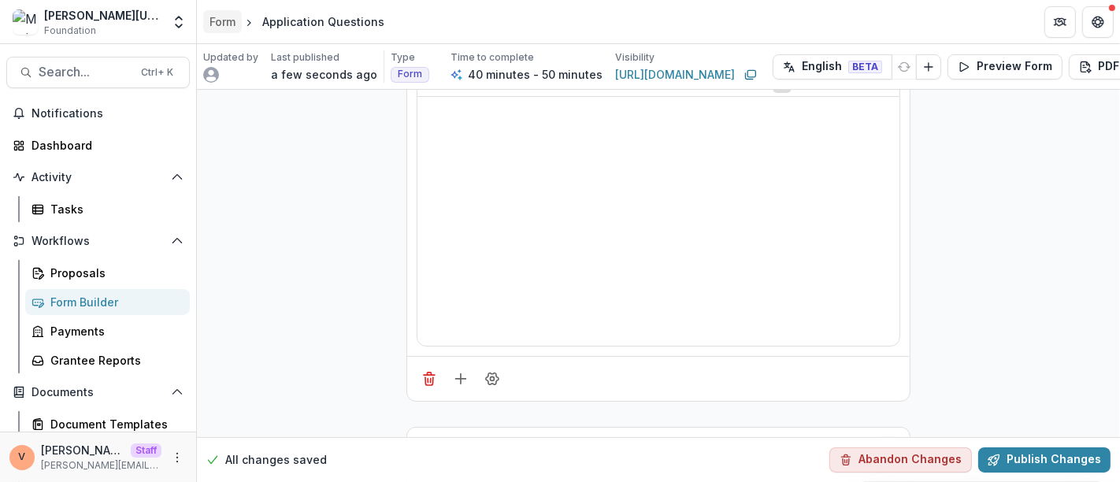
click at [232, 27] on div "Form" at bounding box center [222, 21] width 26 height 17
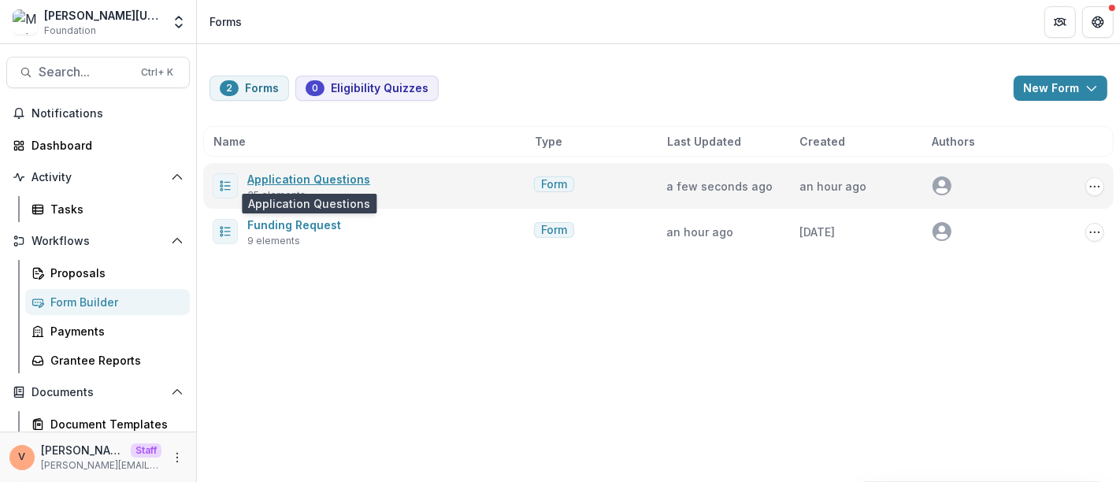
click at [324, 179] on link "Application Questions" at bounding box center [308, 178] width 123 height 13
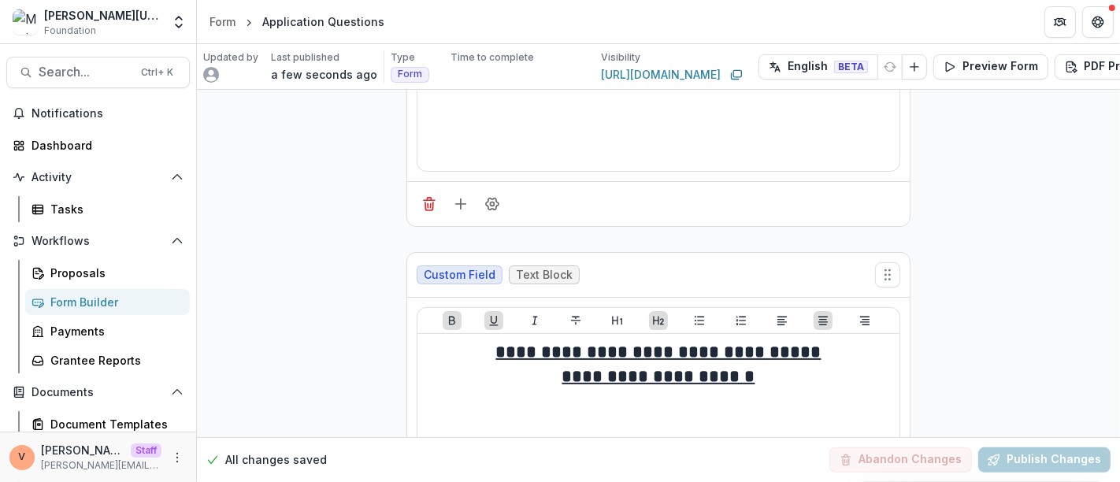
scroll to position [175, 0]
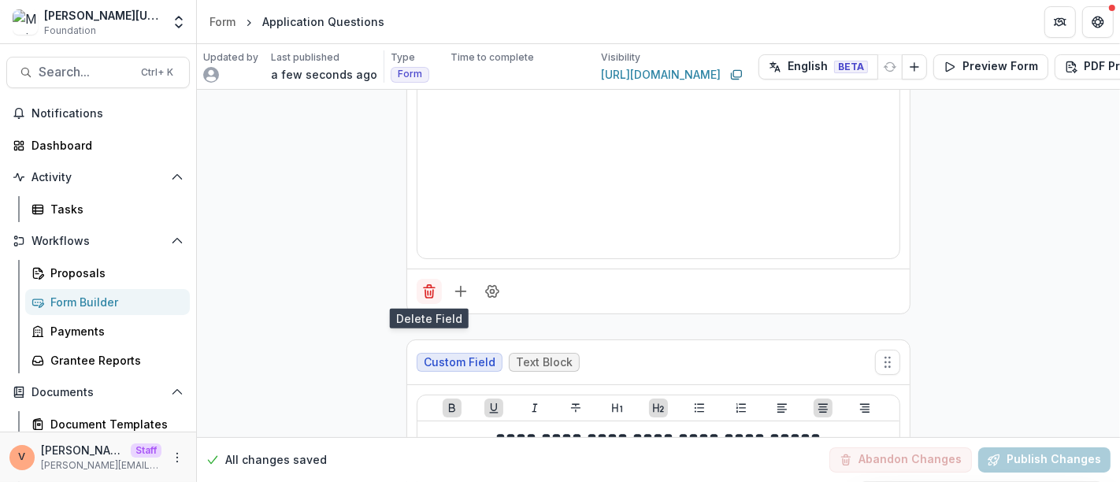
click at [424, 288] on icon "Delete field" at bounding box center [429, 292] width 16 height 16
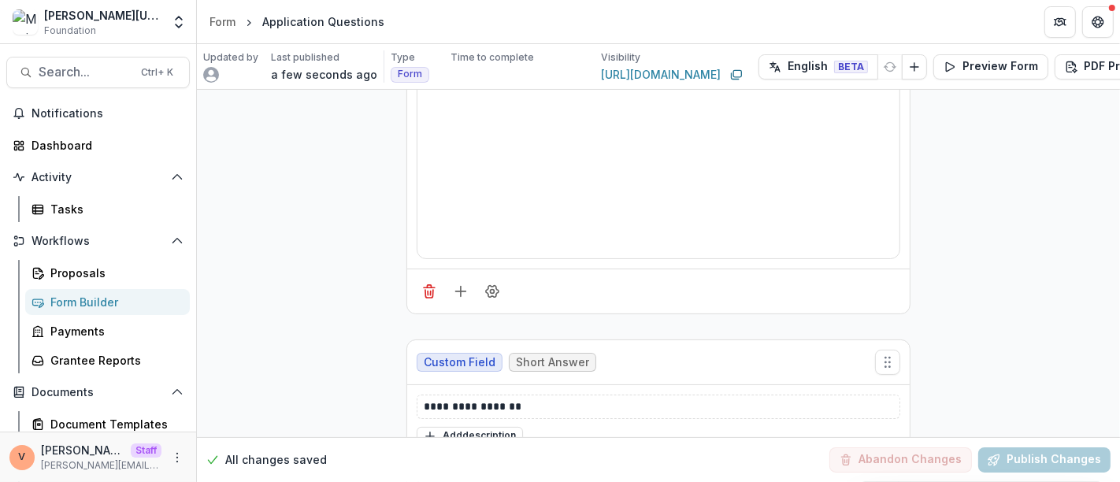
scroll to position [0, 0]
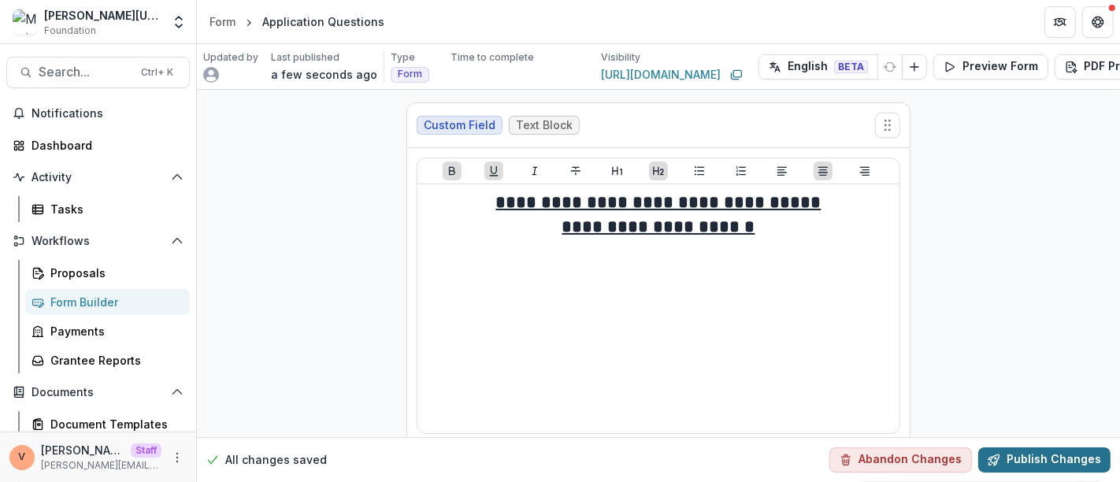
click at [1046, 449] on button "Publish Changes" at bounding box center [1044, 459] width 132 height 25
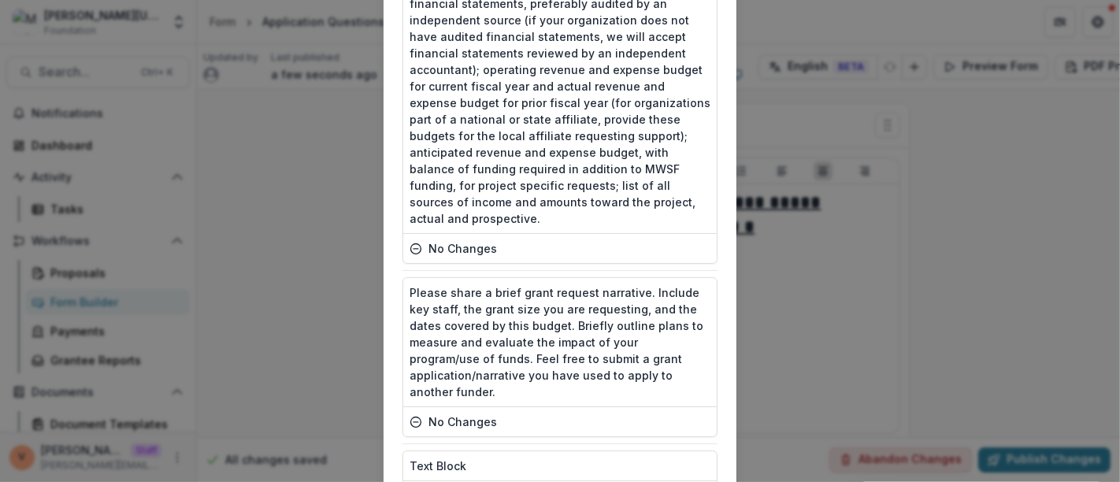
scroll to position [2898, 0]
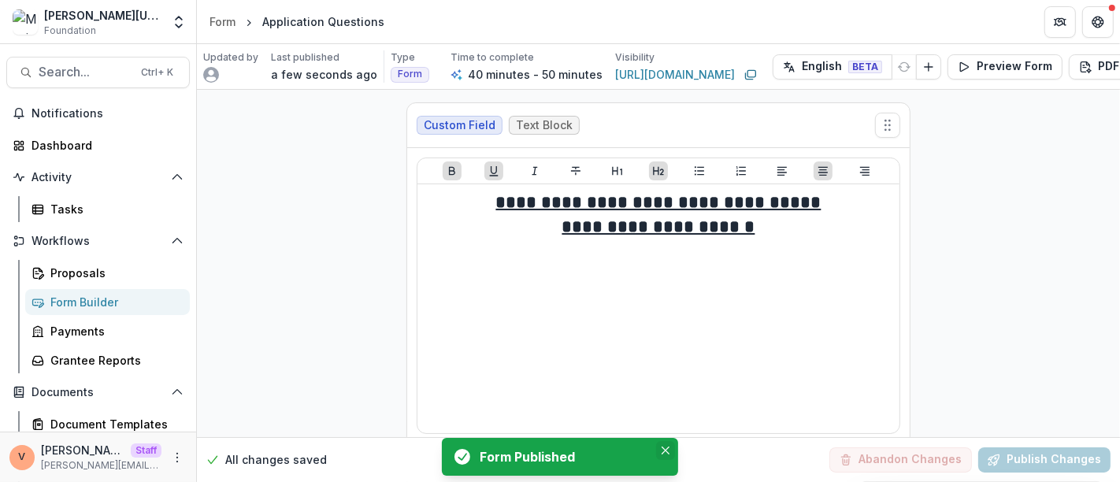
click at [664, 454] on icon "Close" at bounding box center [666, 451] width 8 height 8
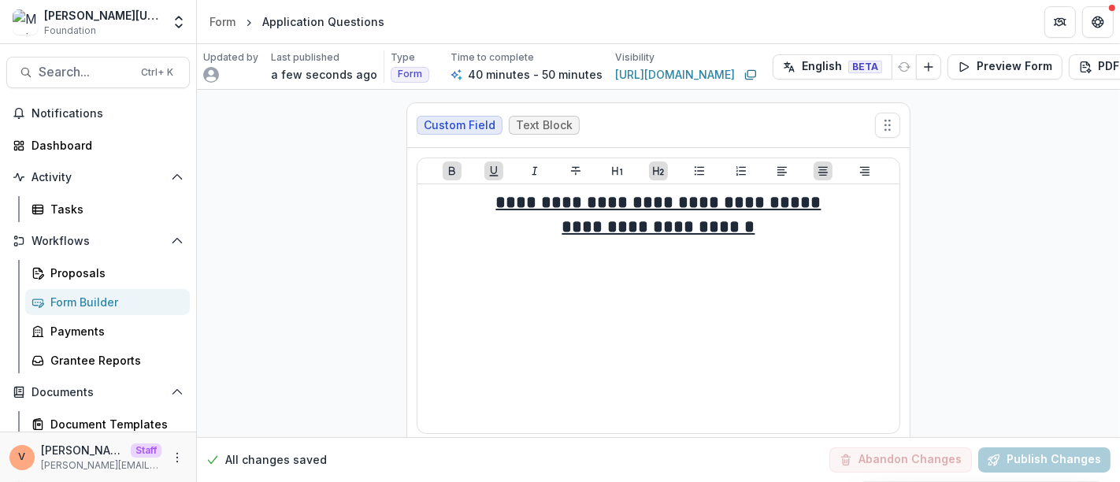
click at [224, 23] on div "Form" at bounding box center [222, 21] width 26 height 17
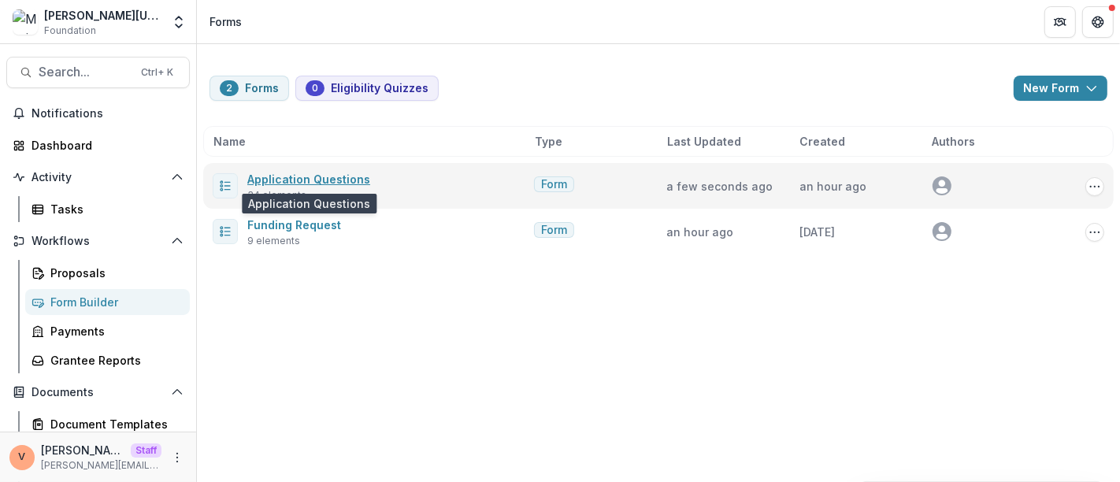
click at [308, 176] on link "Application Questions" at bounding box center [308, 178] width 123 height 13
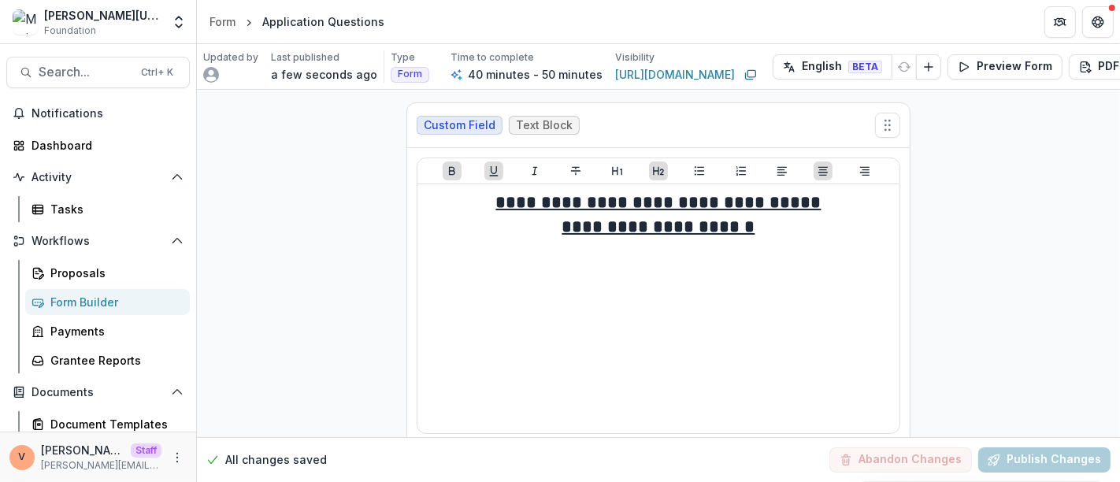
click at [232, 20] on div "Form" at bounding box center [222, 21] width 26 height 17
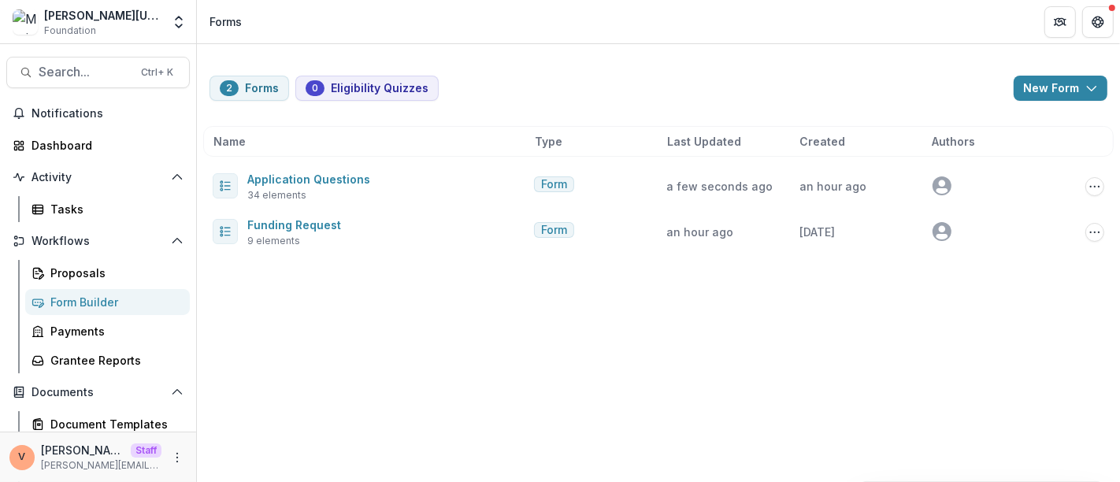
click at [456, 335] on div "2 Forms 0 Eligibility Quizzes New Form New Eligibility Quiz New Form Name Type …" at bounding box center [658, 263] width 923 height 438
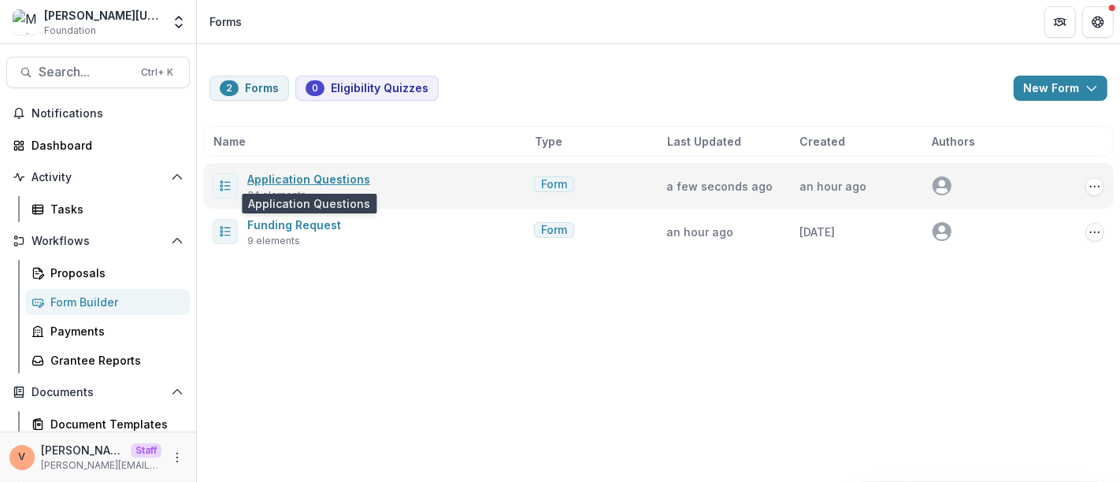
click at [309, 177] on link "Application Questions" at bounding box center [308, 178] width 123 height 13
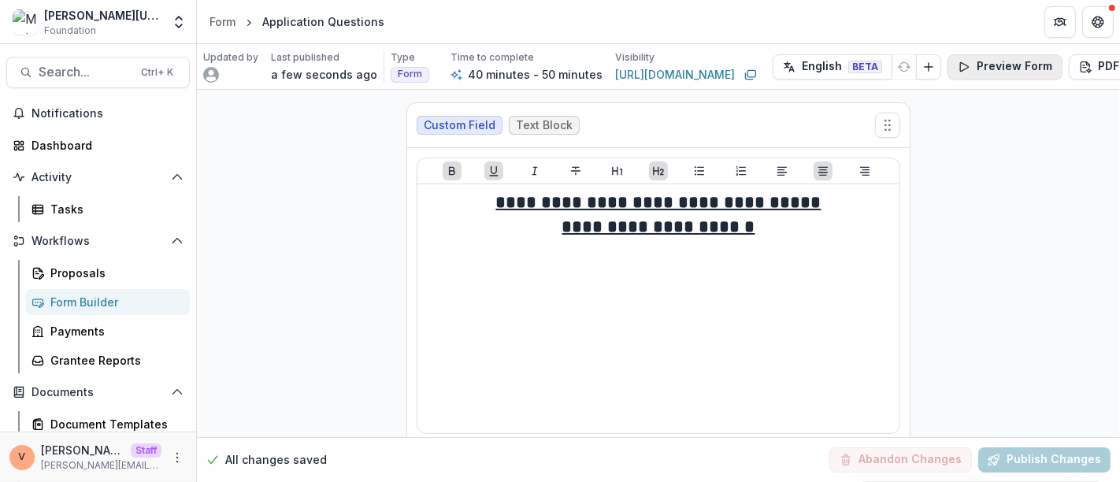
click at [985, 69] on button "Preview Form" at bounding box center [1004, 66] width 115 height 25
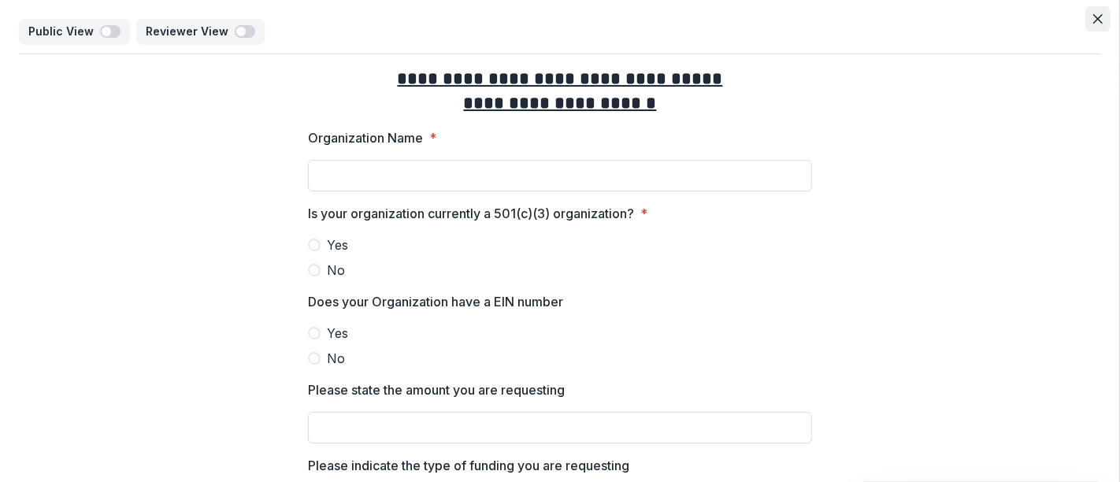
click at [1095, 18] on icon "Close" at bounding box center [1097, 18] width 9 height 9
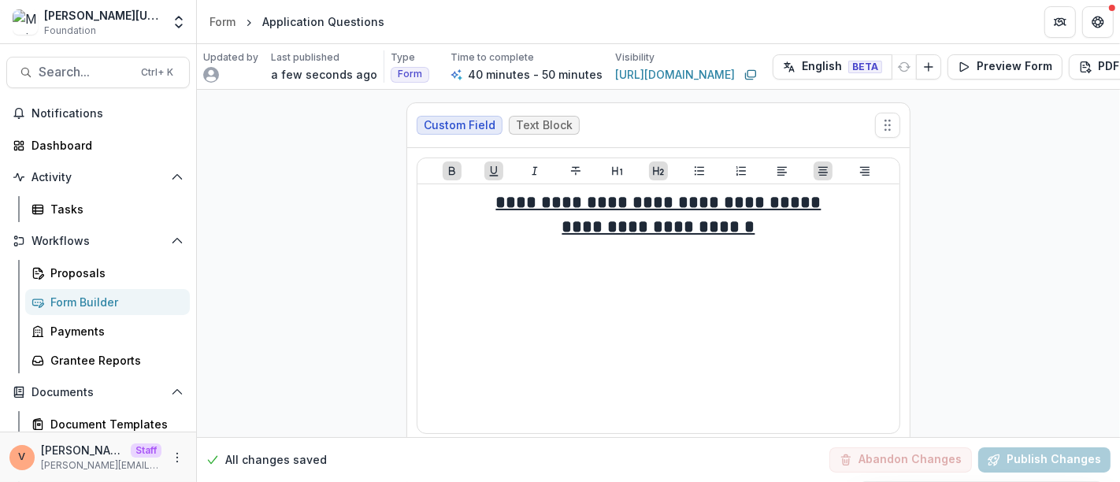
scroll to position [350, 0]
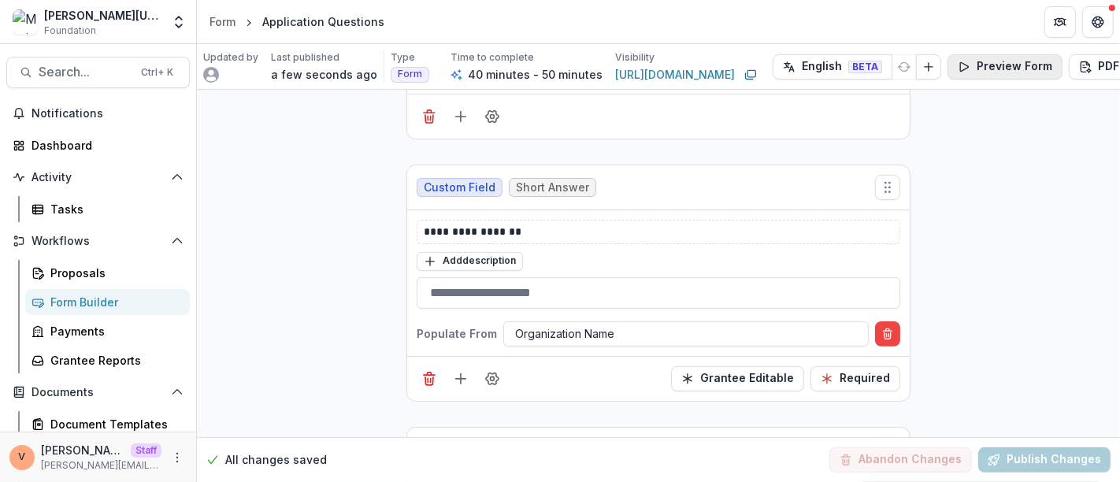
click at [997, 66] on button "Preview Form" at bounding box center [1004, 66] width 115 height 25
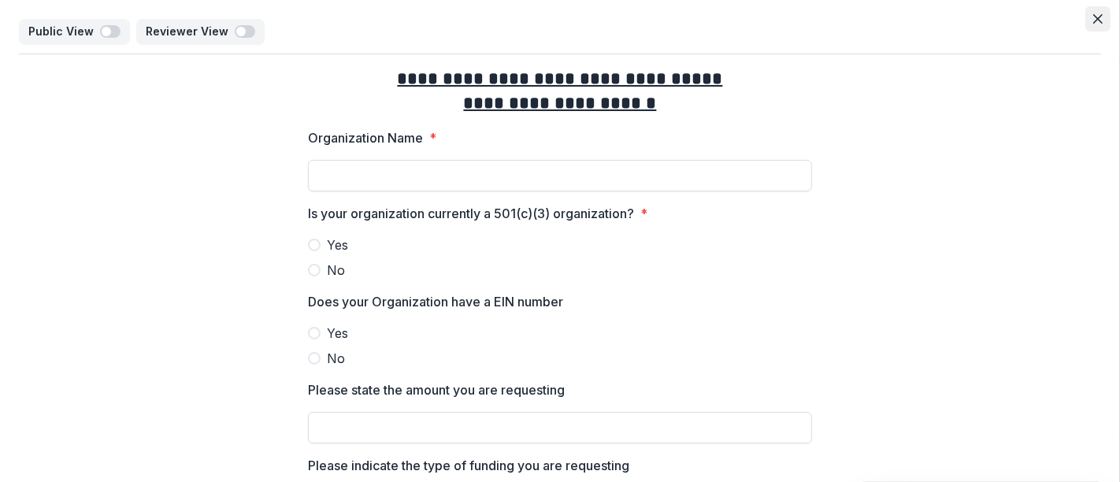
click at [1099, 17] on button "Close" at bounding box center [1097, 18] width 25 height 25
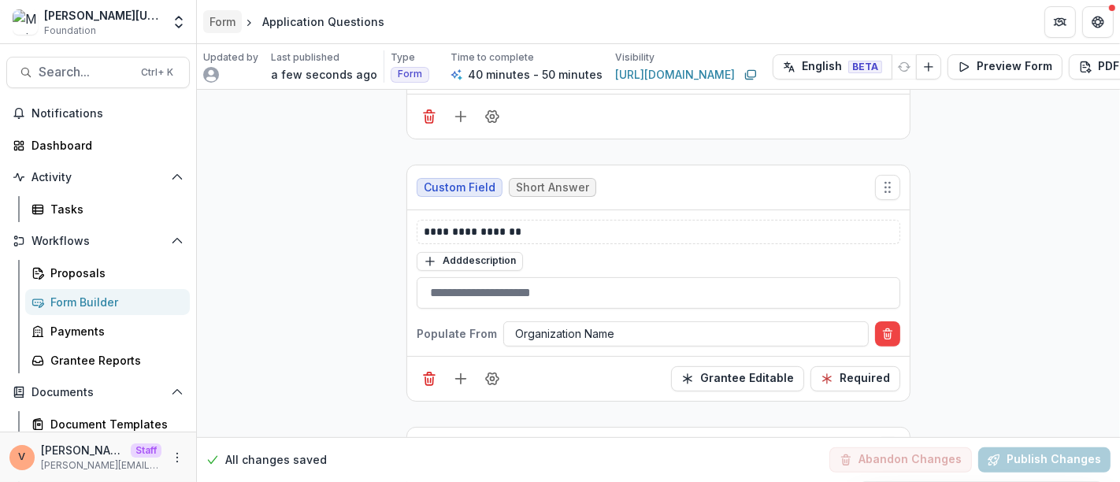
click at [228, 20] on div "Form" at bounding box center [222, 21] width 26 height 17
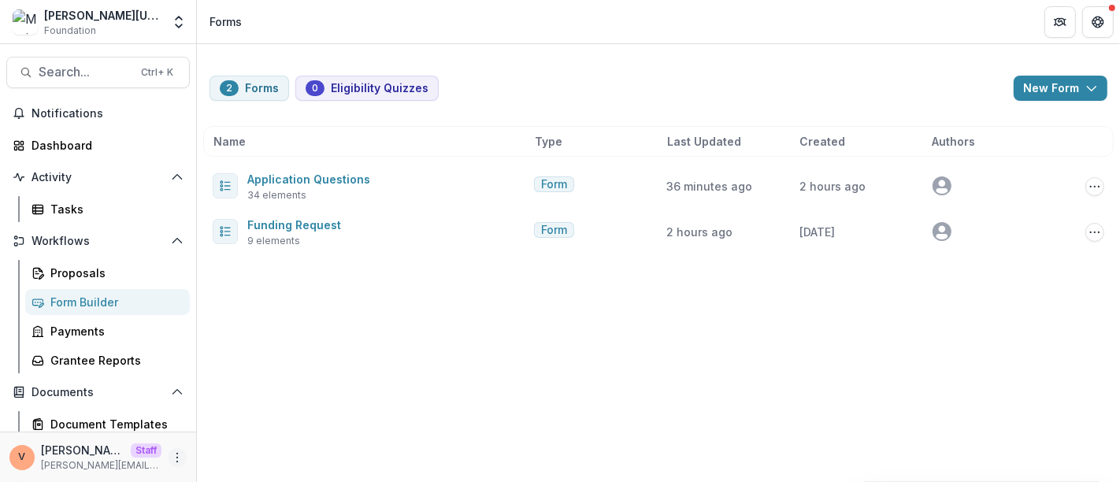
click at [172, 459] on icon "More" at bounding box center [177, 457] width 13 height 13
click at [257, 425] on link "User Settings" at bounding box center [276, 423] width 169 height 26
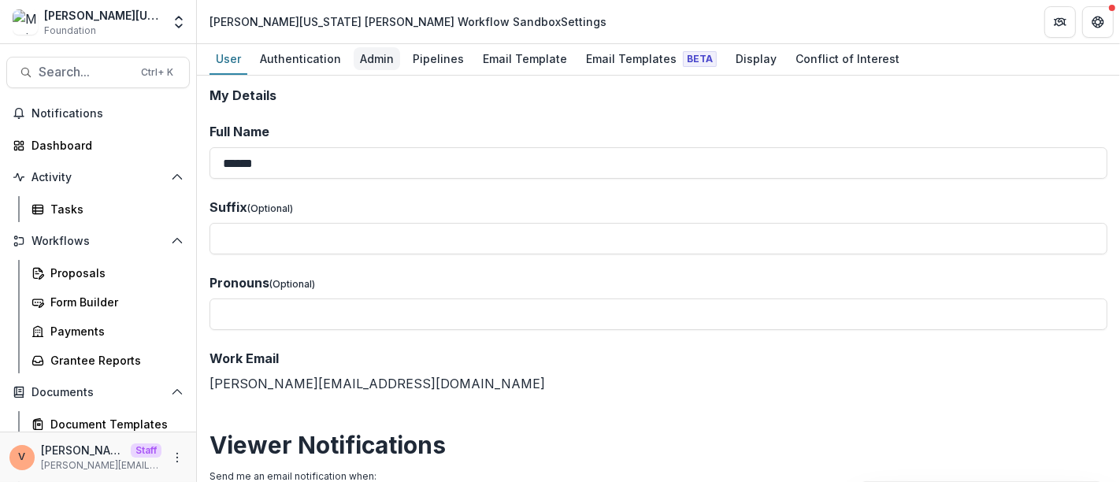
click at [369, 61] on div "Admin" at bounding box center [377, 58] width 46 height 23
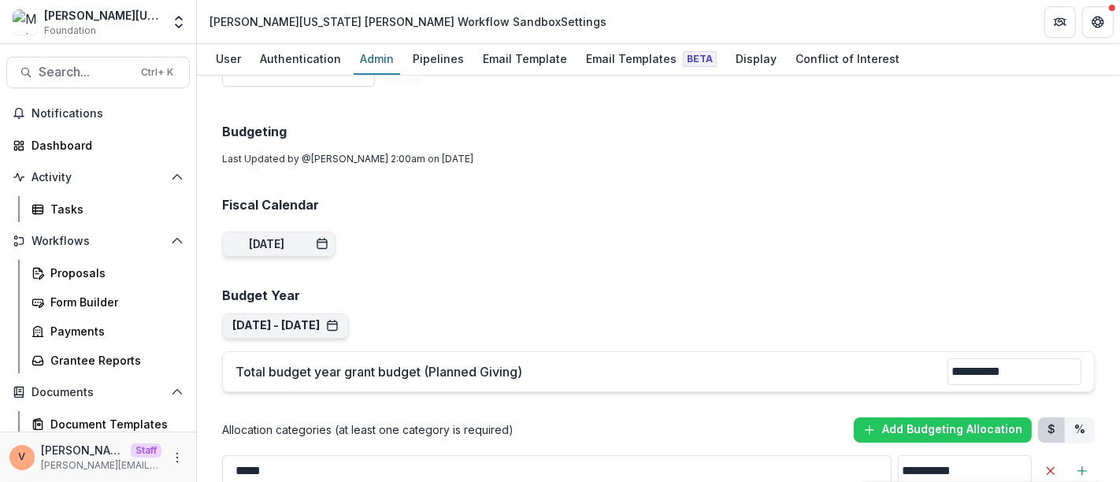
scroll to position [788, 0]
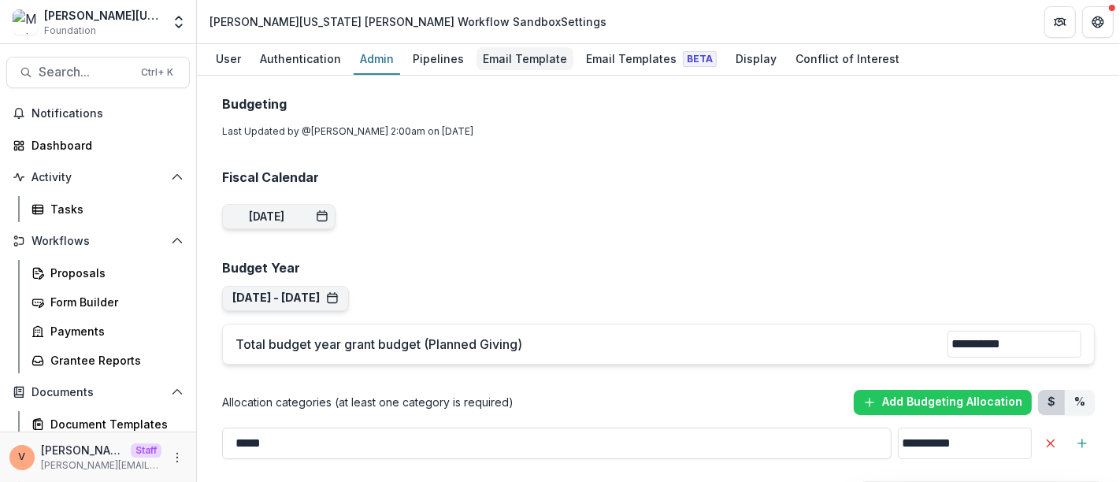
click at [518, 57] on div "Email Template" at bounding box center [524, 58] width 97 height 23
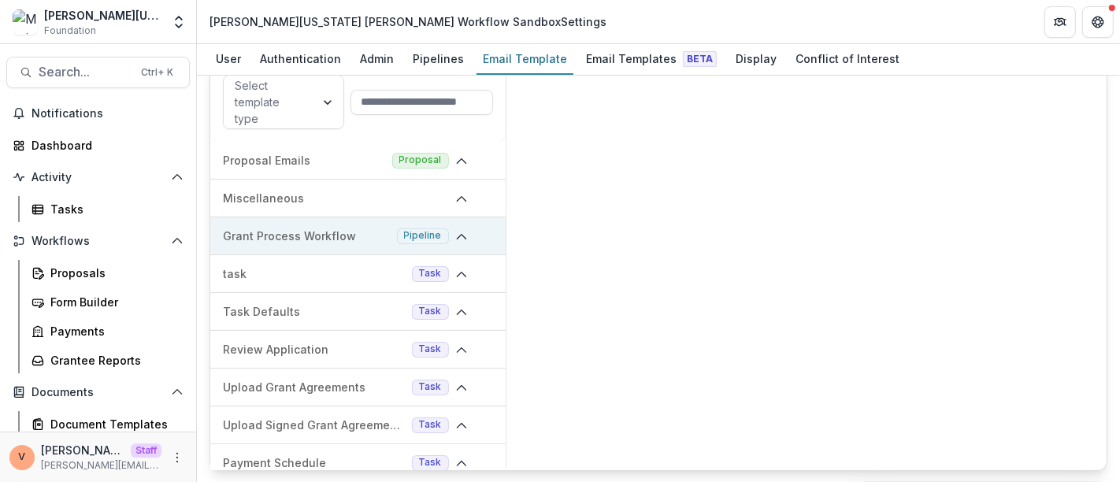
click at [457, 235] on polyline at bounding box center [461, 237] width 9 height 5
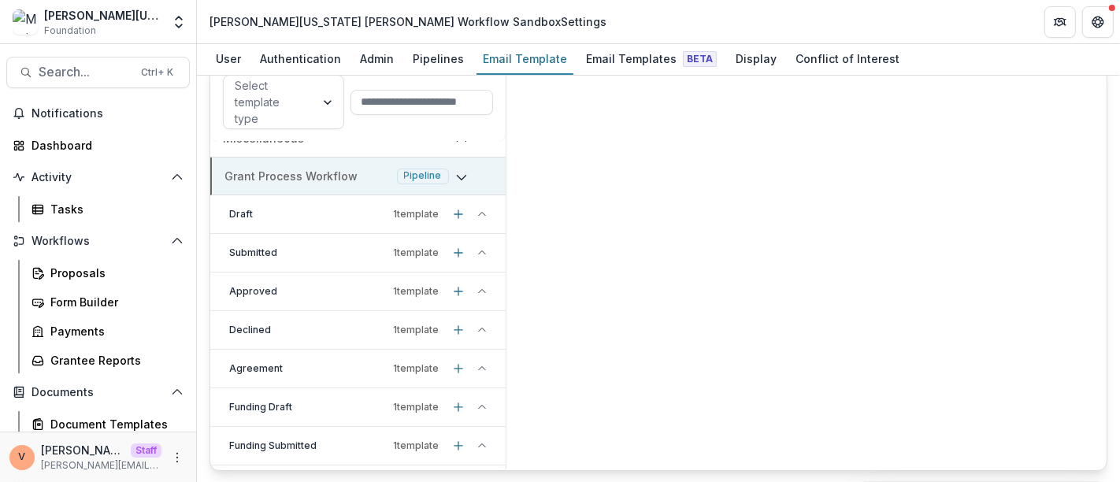
scroll to position [87, 0]
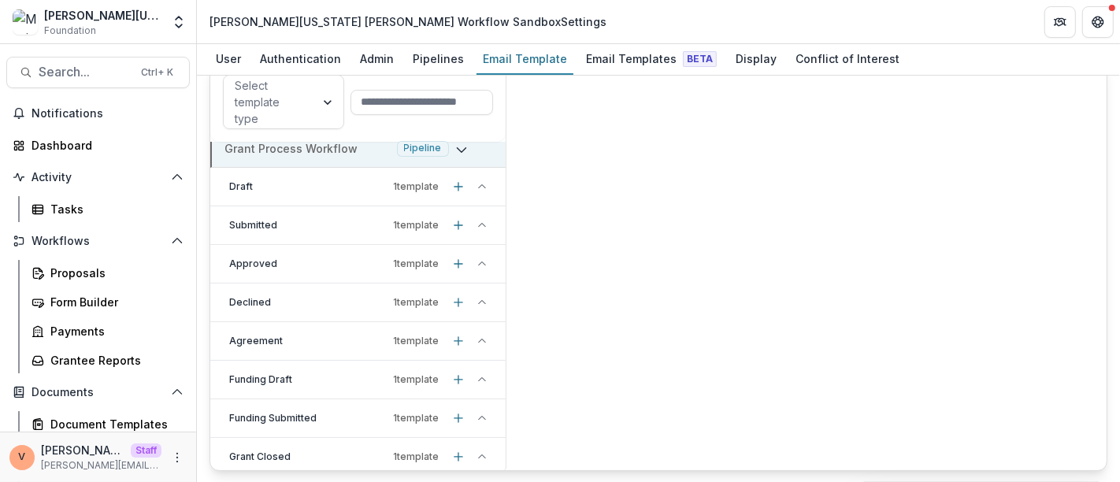
click at [478, 262] on polyline at bounding box center [481, 263] width 6 height 3
click at [339, 298] on p "Stage change message - Approved" at bounding box center [332, 302] width 195 height 17
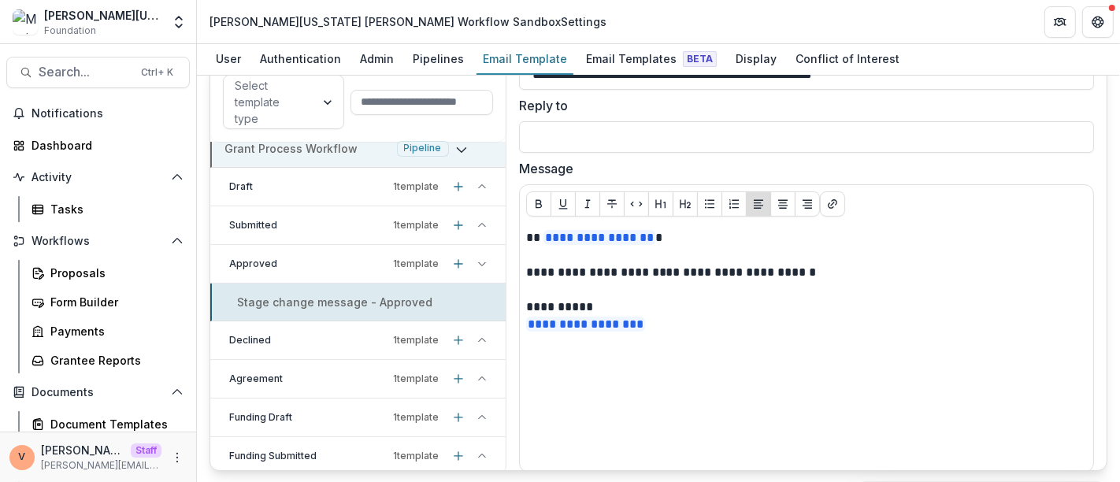
scroll to position [175, 0]
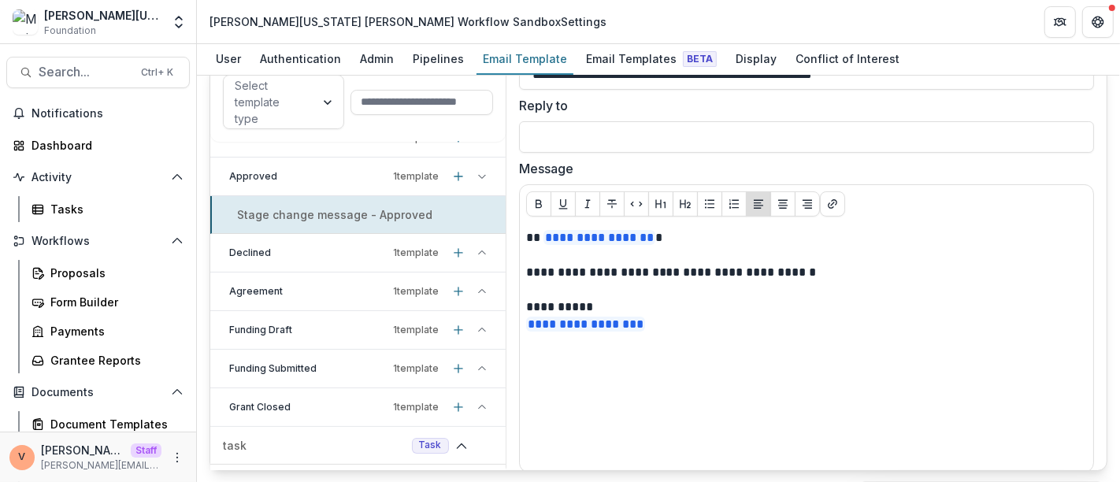
click at [477, 173] on icon at bounding box center [481, 176] width 9 height 9
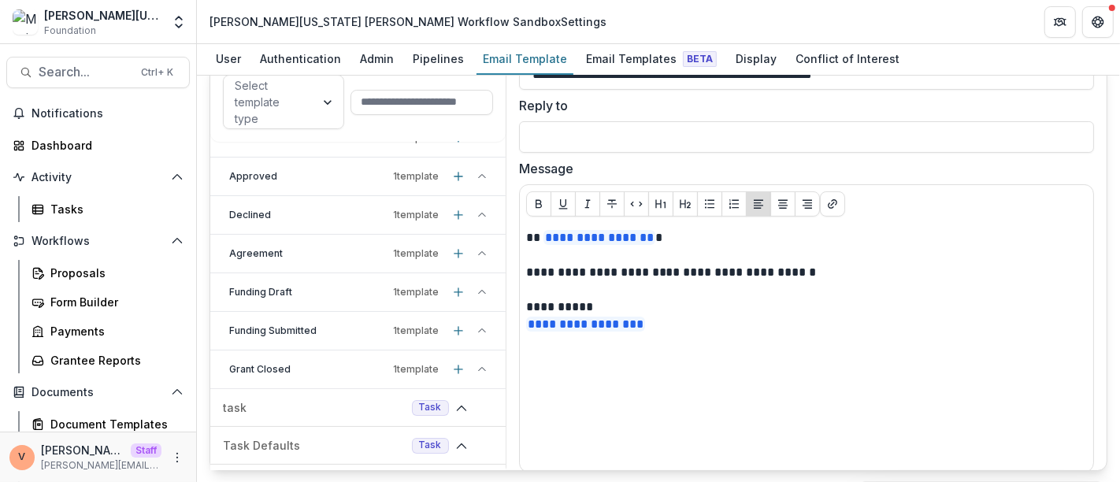
click at [477, 175] on icon at bounding box center [481, 176] width 9 height 9
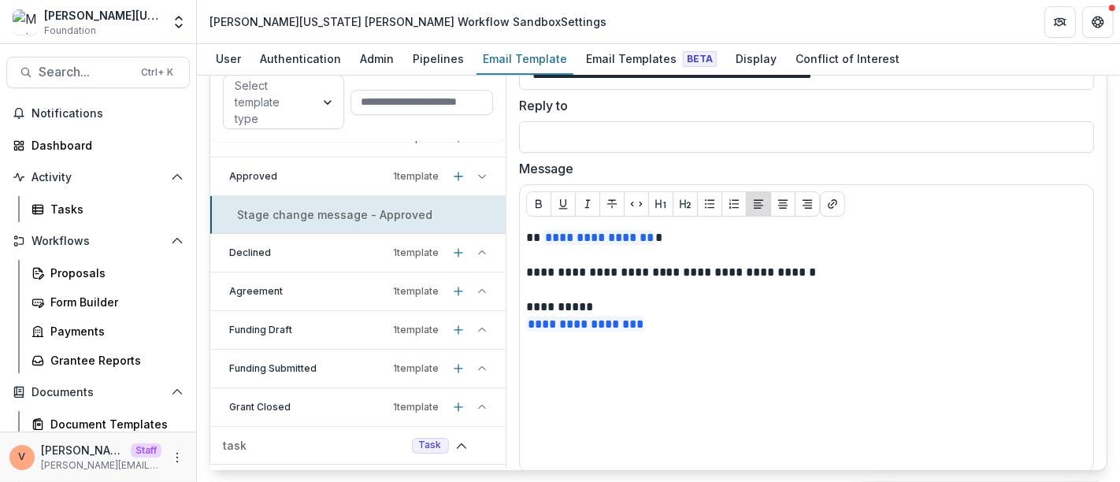
click at [371, 214] on p "Stage change message - Approved" at bounding box center [334, 214] width 195 height 17
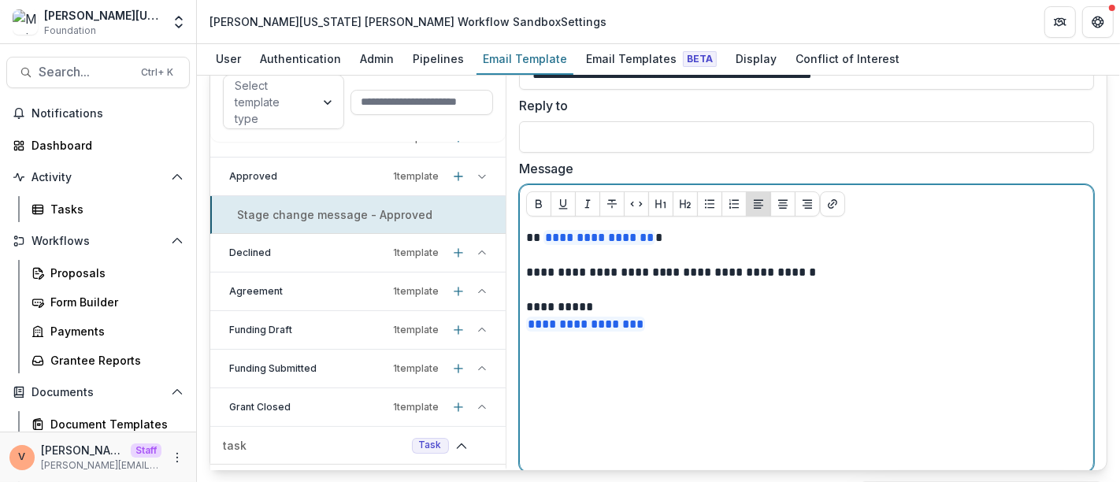
drag, startPoint x: 663, startPoint y: 324, endPoint x: 521, endPoint y: 277, distance: 150.2
click at [521, 277] on div "**********" at bounding box center [806, 347] width 573 height 249
drag, startPoint x: 657, startPoint y: 324, endPoint x: 589, endPoint y: 312, distance: 68.9
click at [589, 312] on p "**********" at bounding box center [803, 315] width 554 height 35
click at [670, 328] on p "**********" at bounding box center [803, 315] width 554 height 35
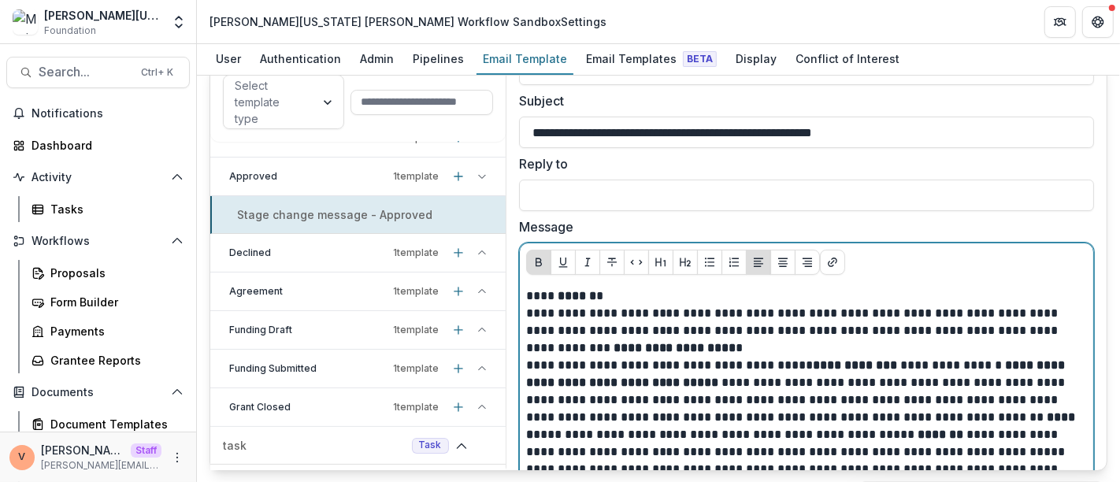
scroll to position [158, 0]
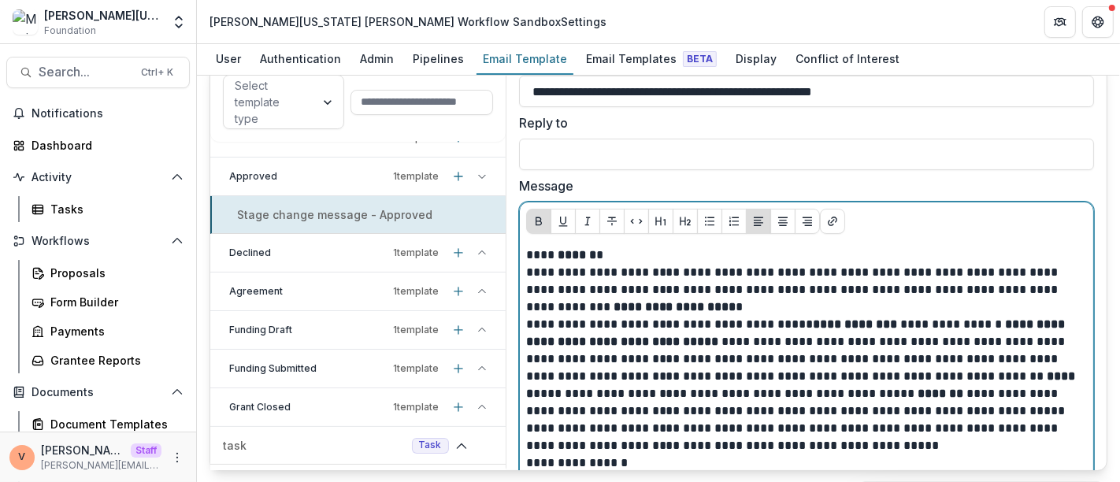
click at [600, 247] on p "**** ****** *" at bounding box center [803, 255] width 554 height 17
click at [690, 253] on p "**********" at bounding box center [803, 255] width 554 height 17
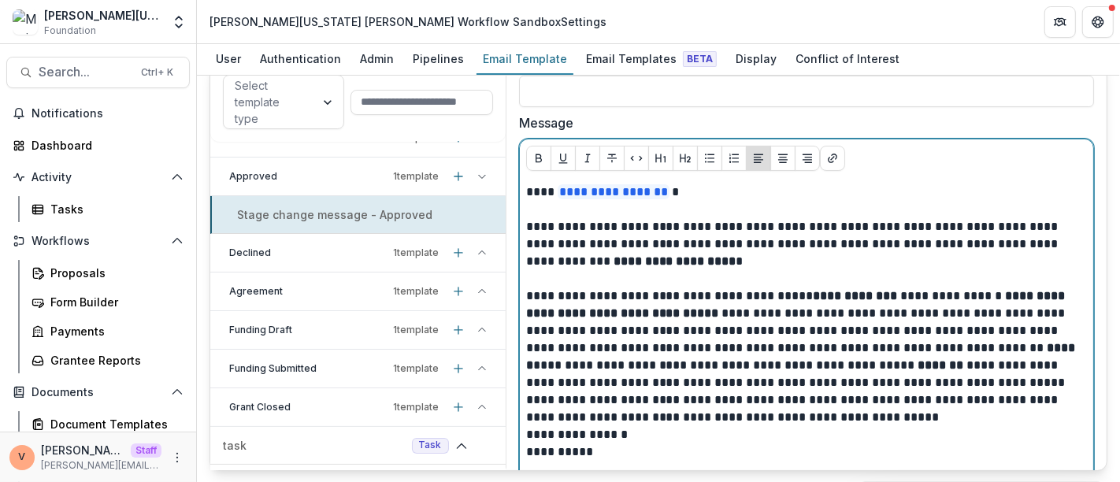
scroll to position [245, 0]
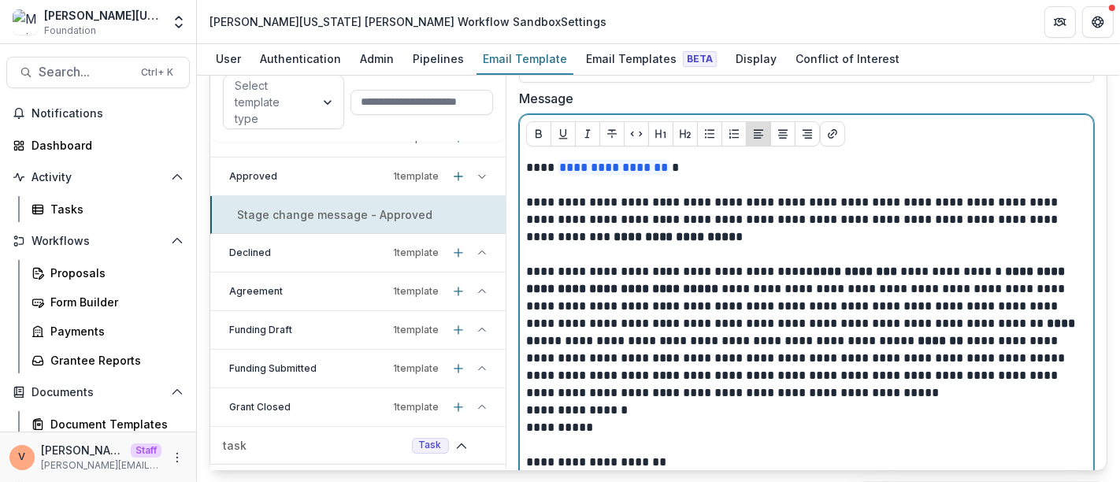
click at [706, 230] on p "**********" at bounding box center [803, 220] width 554 height 52
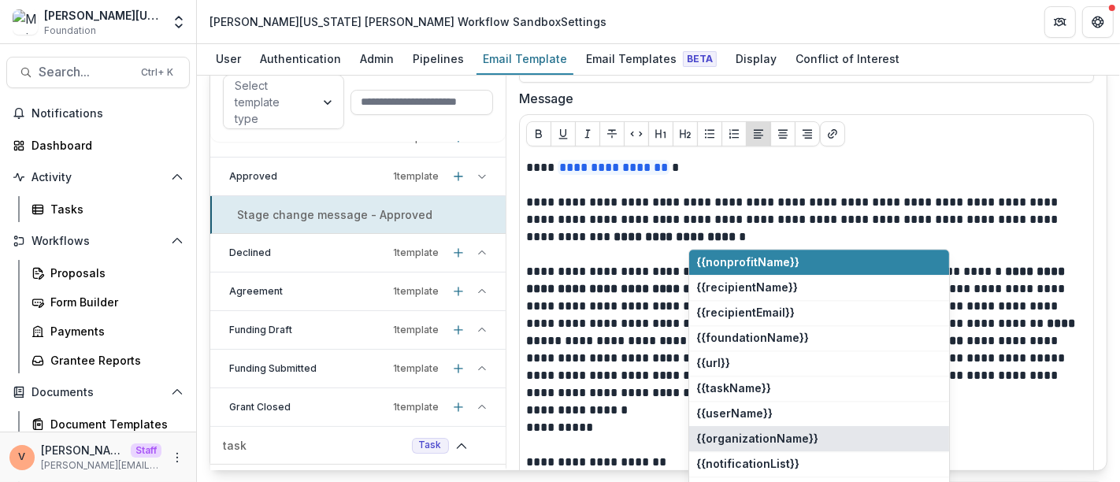
click at [776, 435] on button "{{organizationName}}" at bounding box center [819, 438] width 260 height 25
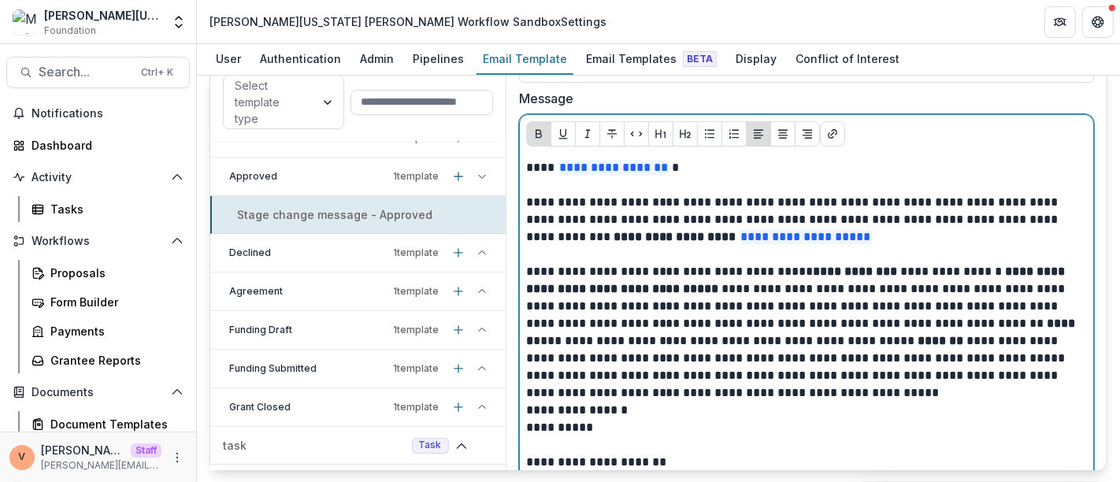
click at [686, 235] on p "**********" at bounding box center [803, 220] width 554 height 52
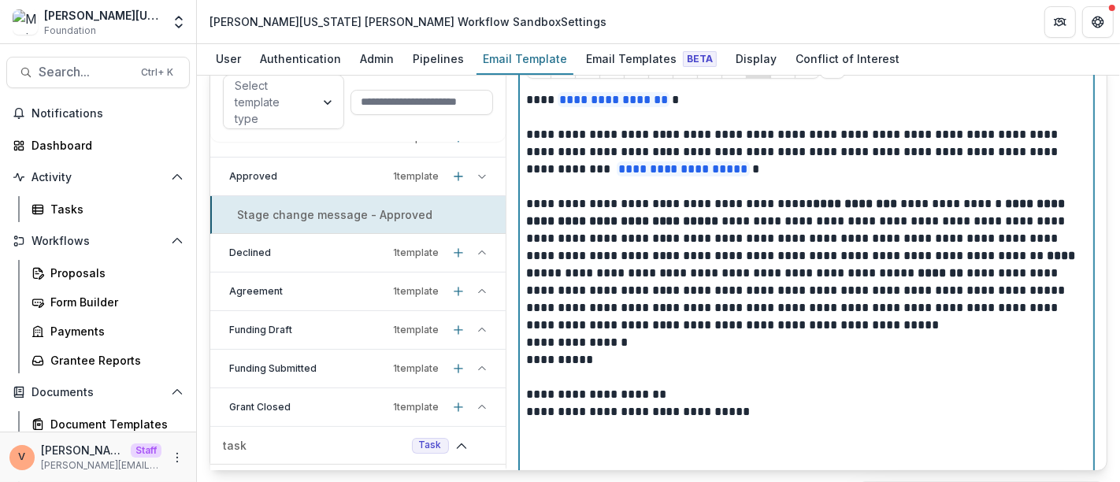
scroll to position [332, 0]
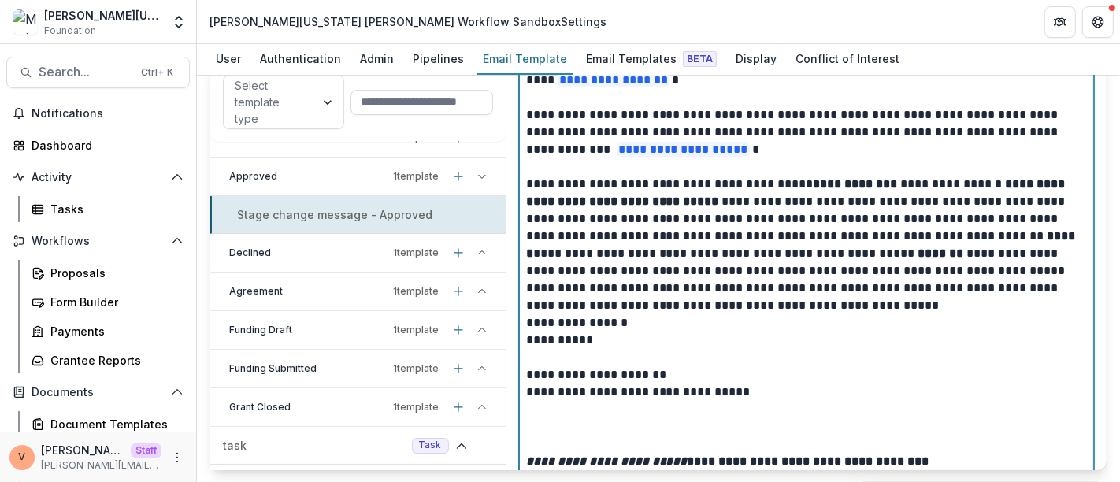
click at [779, 180] on p "**********" at bounding box center [803, 228] width 554 height 104
click at [788, 201] on p "**********" at bounding box center [803, 228] width 554 height 104
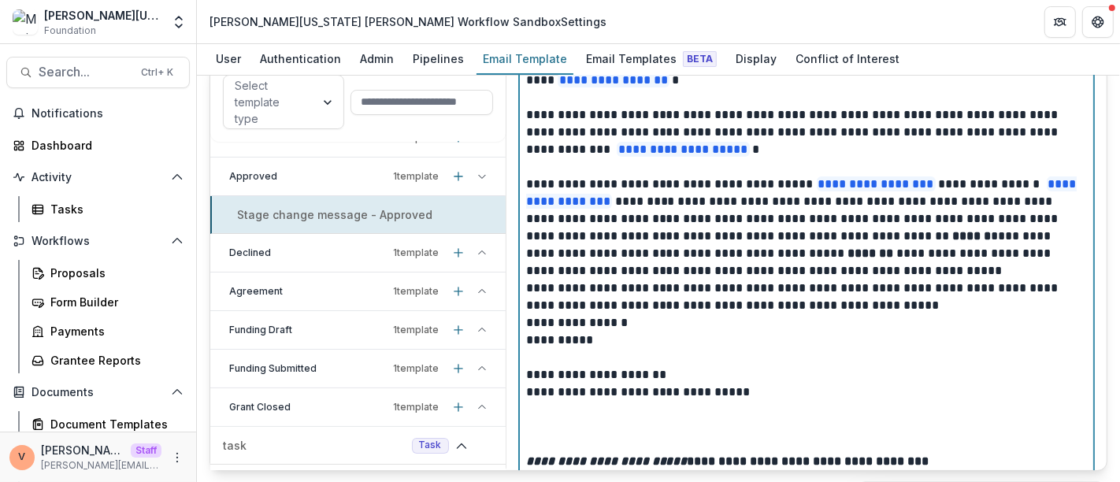
click at [873, 268] on p "**********" at bounding box center [803, 228] width 554 height 104
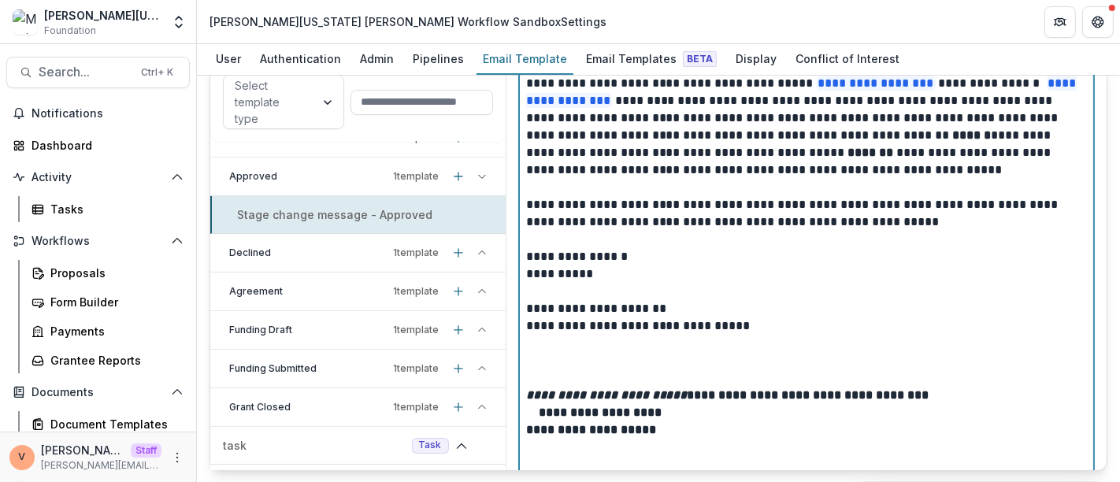
scroll to position [454, 0]
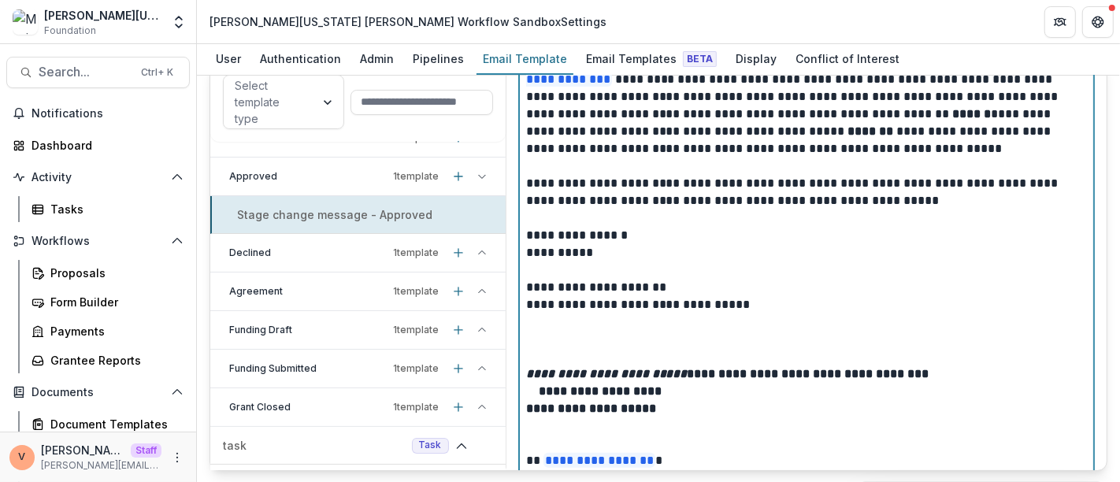
click at [621, 389] on strong "**********" at bounding box center [593, 391] width 135 height 12
click at [623, 386] on strong "**********" at bounding box center [593, 391] width 135 height 12
click at [620, 388] on strong "**********" at bounding box center [593, 391] width 135 height 12
click at [702, 372] on strong "**********" at bounding box center [727, 374] width 403 height 12
click at [663, 403] on p "**********" at bounding box center [806, 408] width 561 height 17
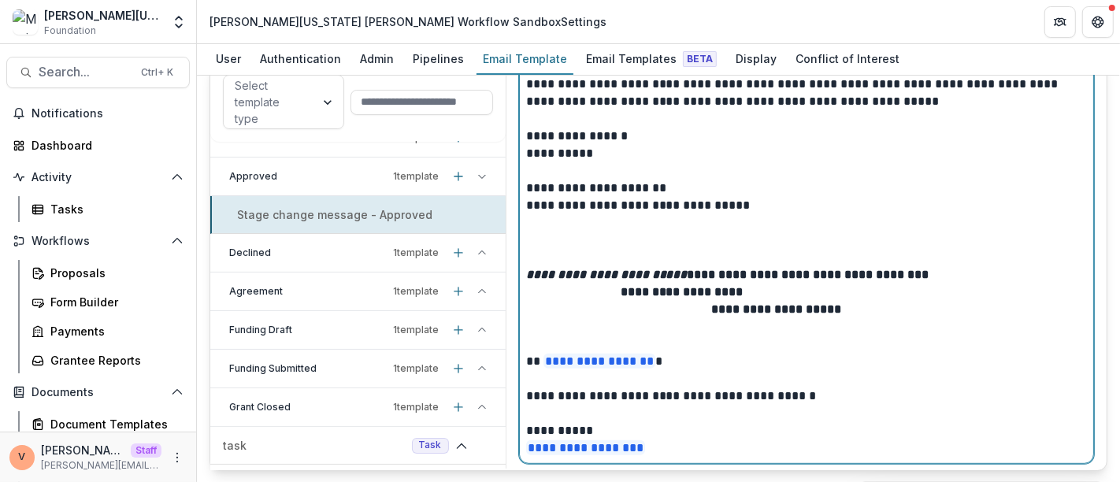
scroll to position [558, 0]
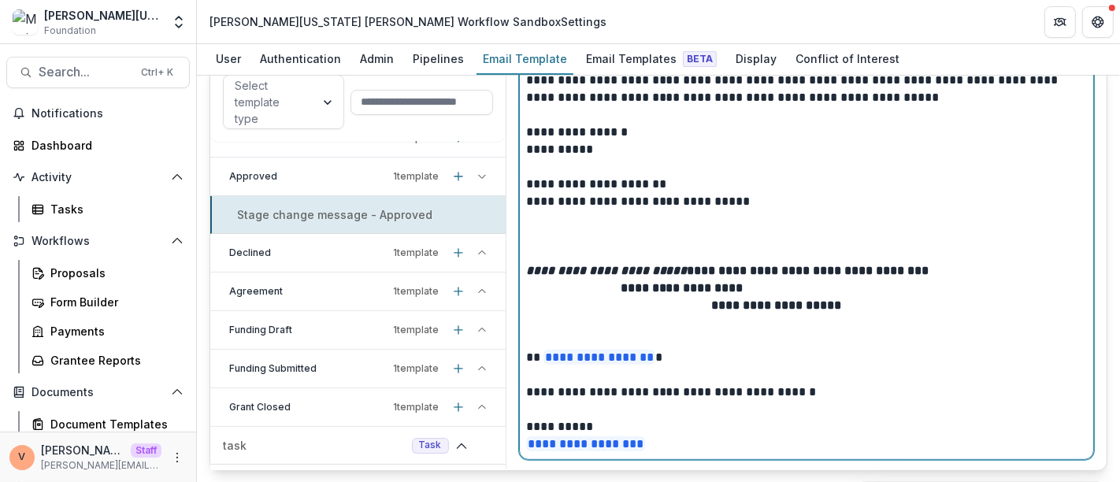
drag, startPoint x: 668, startPoint y: 442, endPoint x: 503, endPoint y: 356, distance: 185.6
click at [503, 356] on div "**********" at bounding box center [658, 266] width 898 height 410
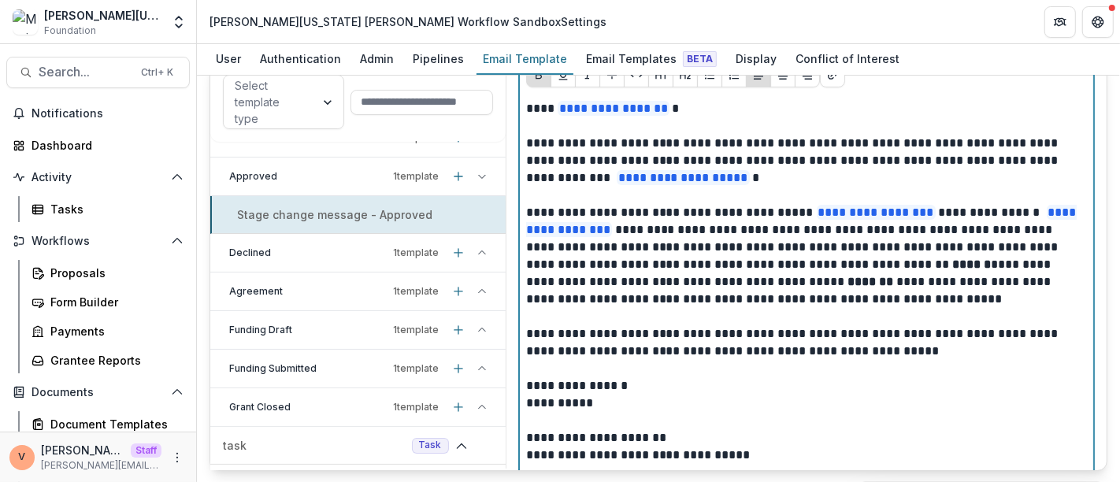
scroll to position [332, 0]
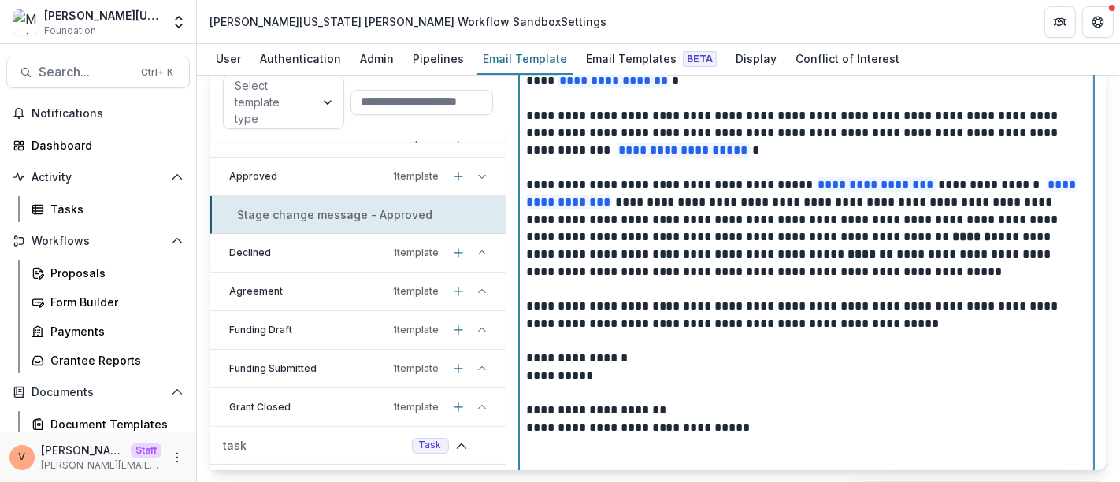
click at [868, 270] on p "**********" at bounding box center [803, 228] width 554 height 104
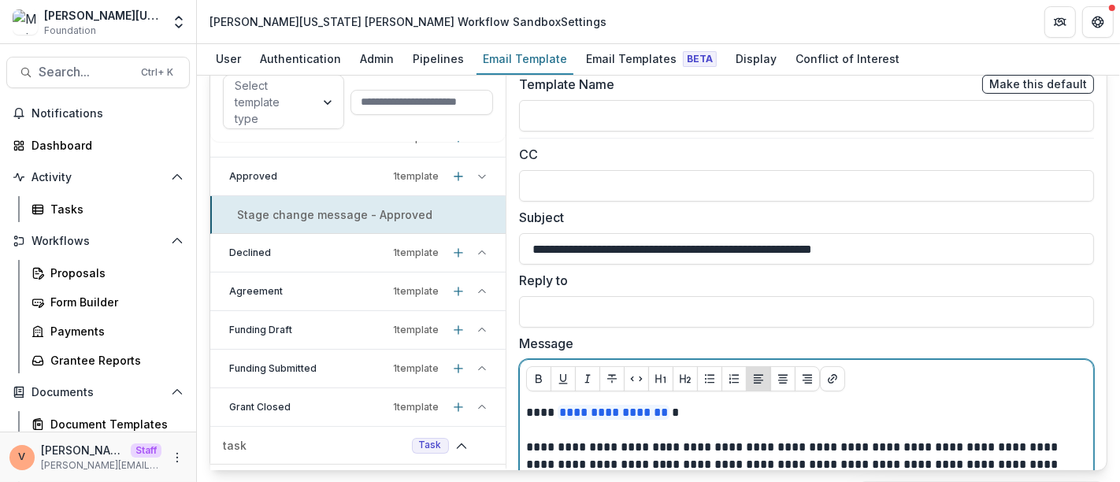
scroll to position [0, 0]
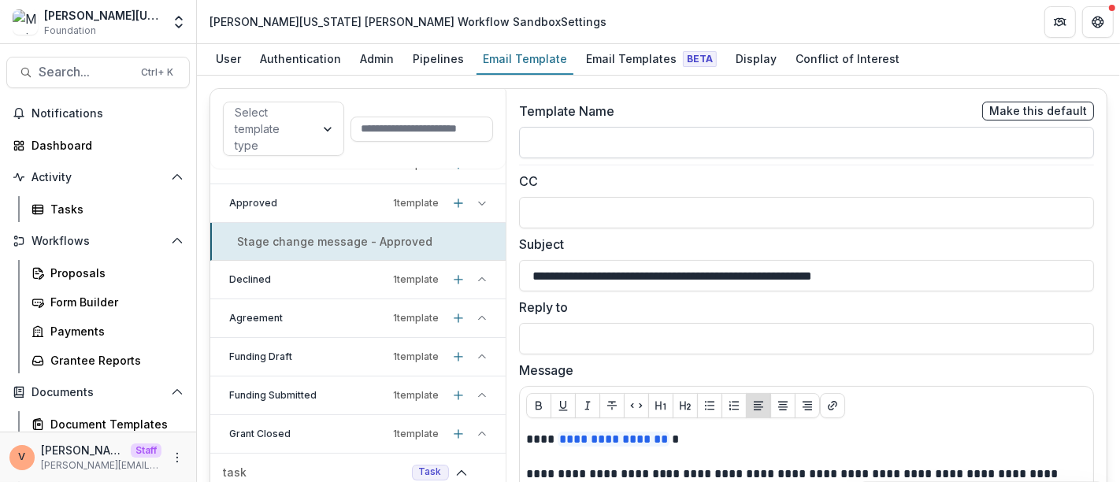
click at [577, 139] on input at bounding box center [806, 143] width 575 height 32
type input "**********"
click at [921, 276] on input "**********" at bounding box center [806, 276] width 575 height 32
click at [478, 202] on polyline at bounding box center [481, 203] width 6 height 3
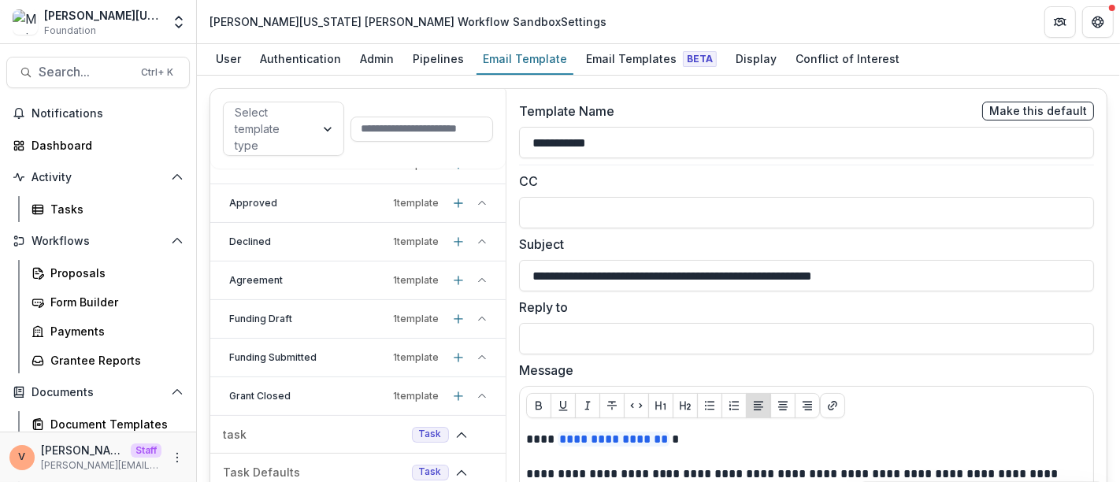
click at [480, 237] on div "Declined 1 template" at bounding box center [357, 242] width 295 height 39
click at [370, 276] on p "Stage change message - Declined" at bounding box center [330, 280] width 191 height 17
type input "**********"
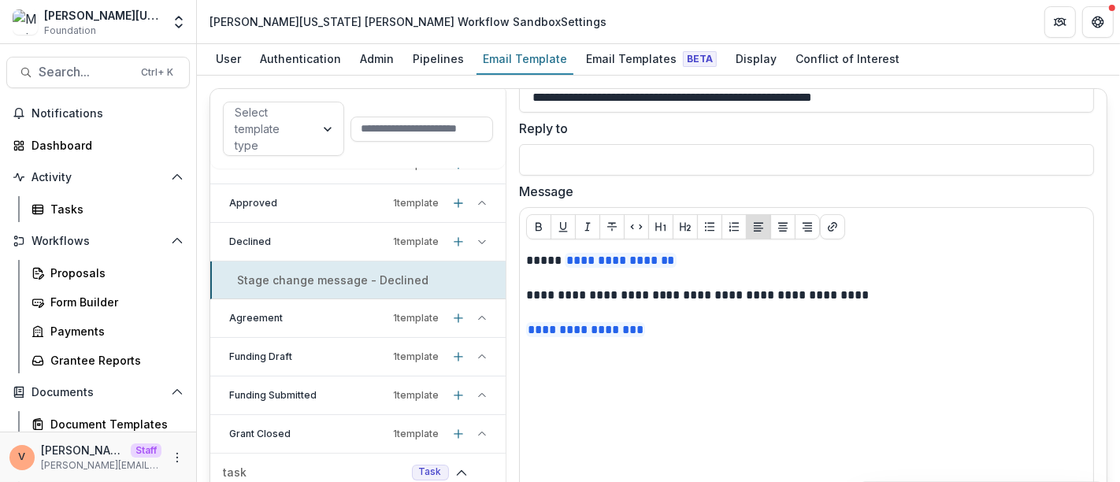
scroll to position [187, 0]
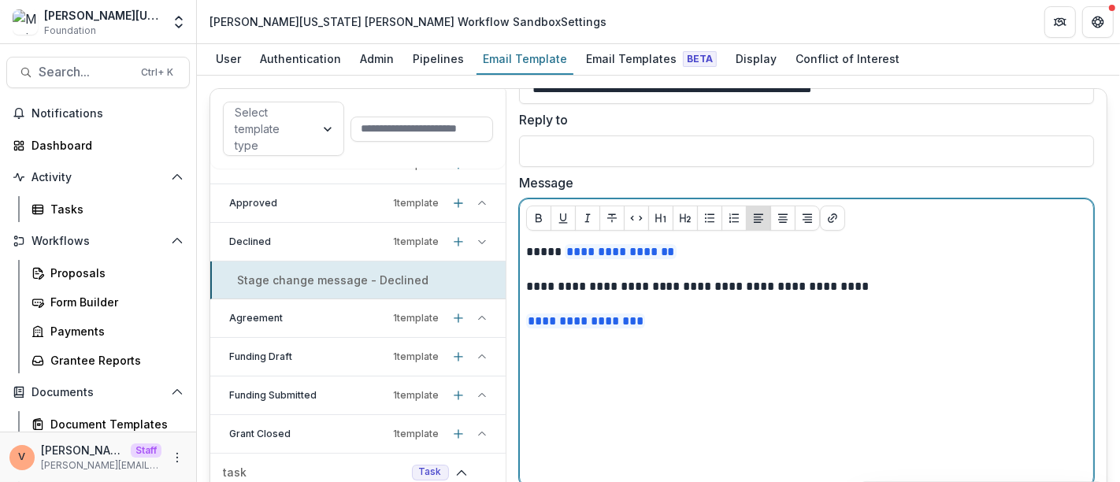
click at [692, 246] on p "**********" at bounding box center [803, 251] width 554 height 17
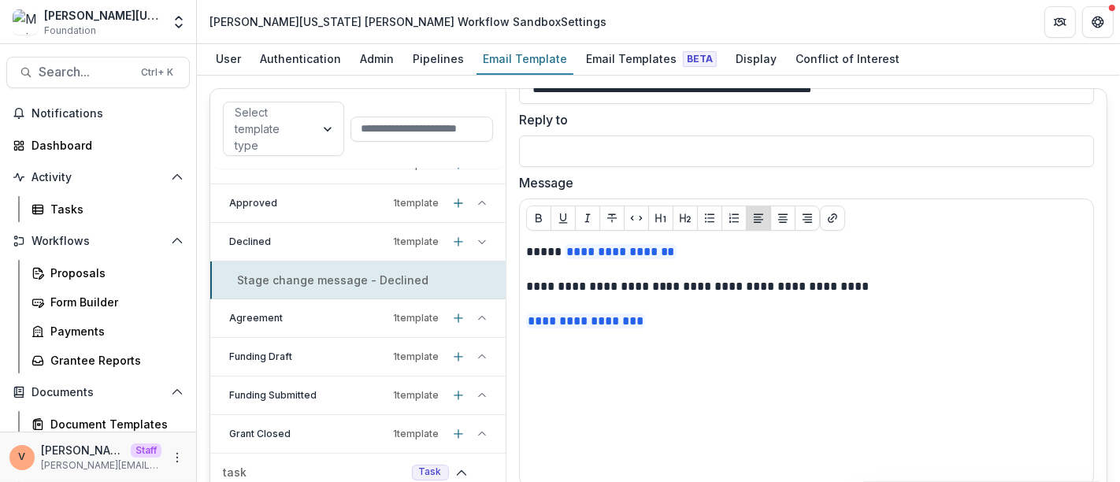
click at [335, 207] on p "Approved" at bounding box center [308, 203] width 158 height 14
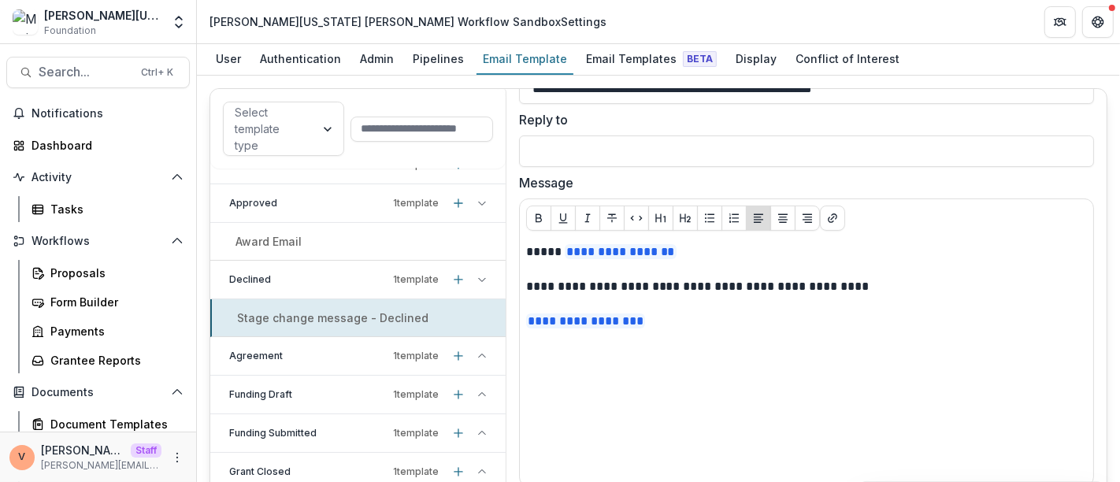
click at [301, 241] on div "Award Email" at bounding box center [357, 241] width 295 height 17
type input "**********"
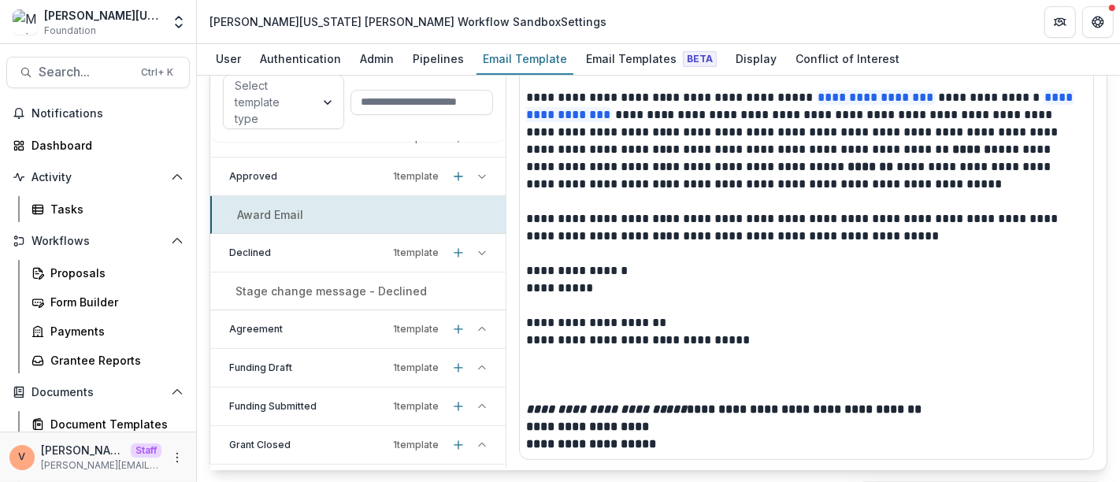
scroll to position [0, 0]
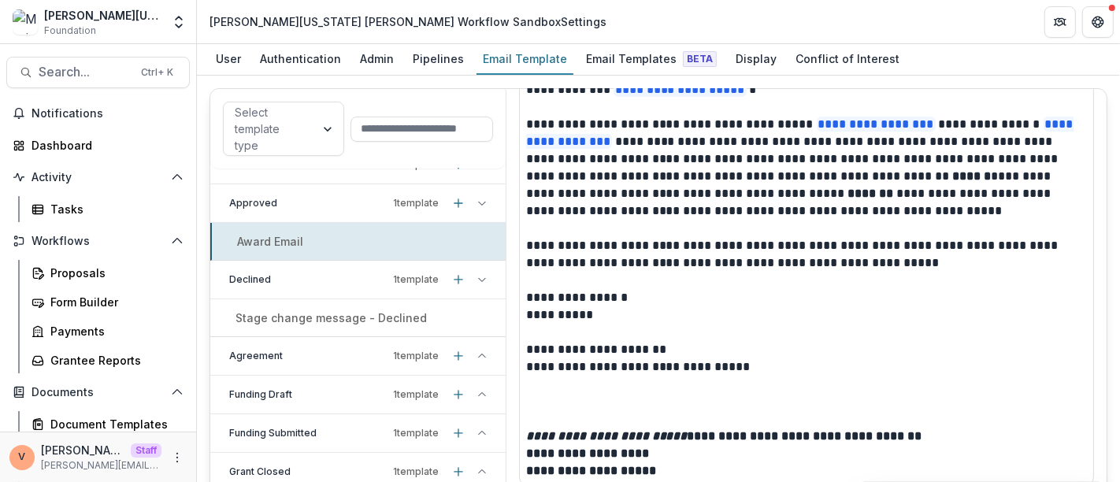
click at [303, 312] on p "Stage change message - Declined" at bounding box center [330, 318] width 191 height 17
type input "**********"
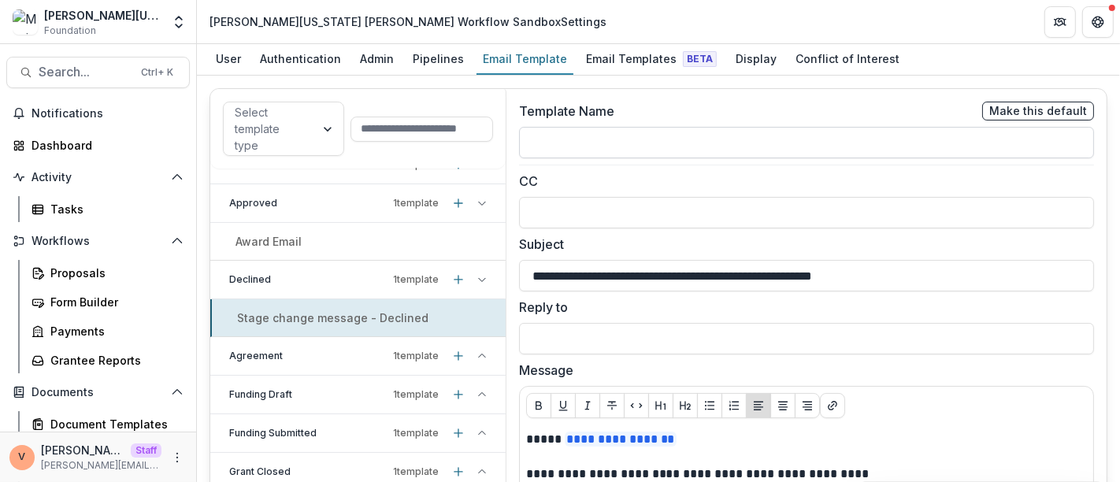
click at [634, 150] on input at bounding box center [806, 143] width 575 height 32
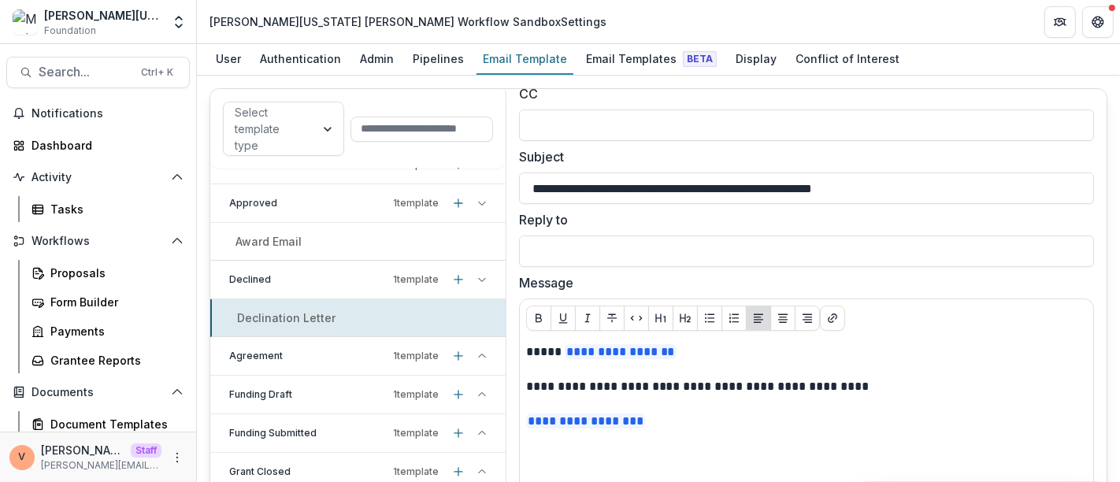
type input "**********"
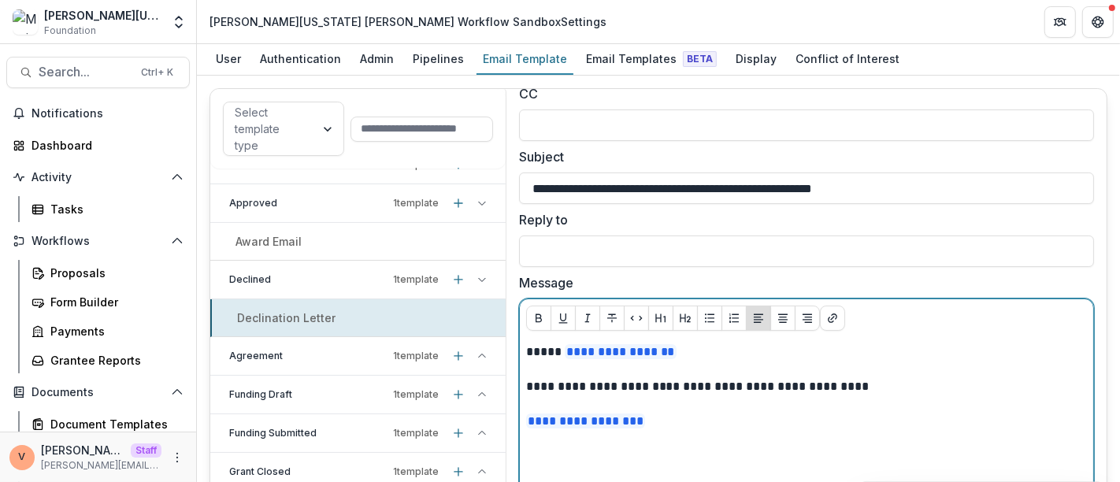
click at [682, 354] on p "**********" at bounding box center [803, 351] width 554 height 17
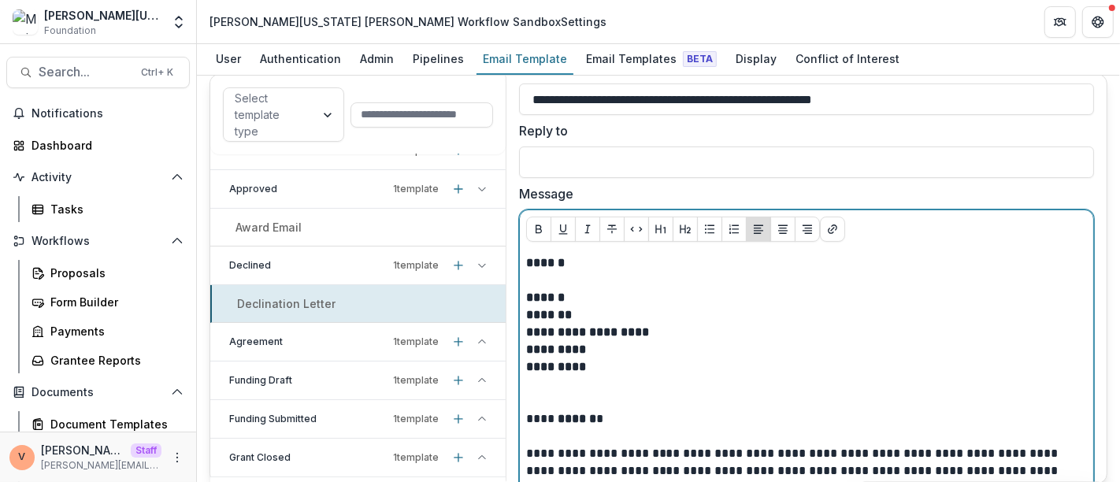
scroll to position [191, 0]
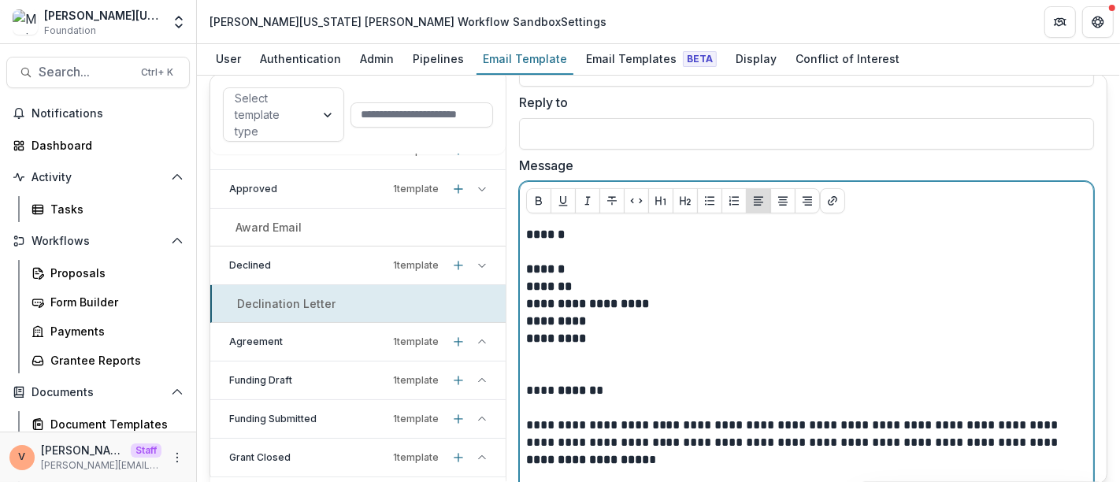
click at [571, 233] on p "******" at bounding box center [803, 234] width 554 height 17
click at [620, 261] on p "******" at bounding box center [806, 269] width 561 height 17
click at [588, 281] on p "*******" at bounding box center [806, 286] width 561 height 17
click at [670, 313] on p "*********" at bounding box center [806, 321] width 561 height 17
click at [611, 330] on p "*********" at bounding box center [806, 338] width 561 height 17
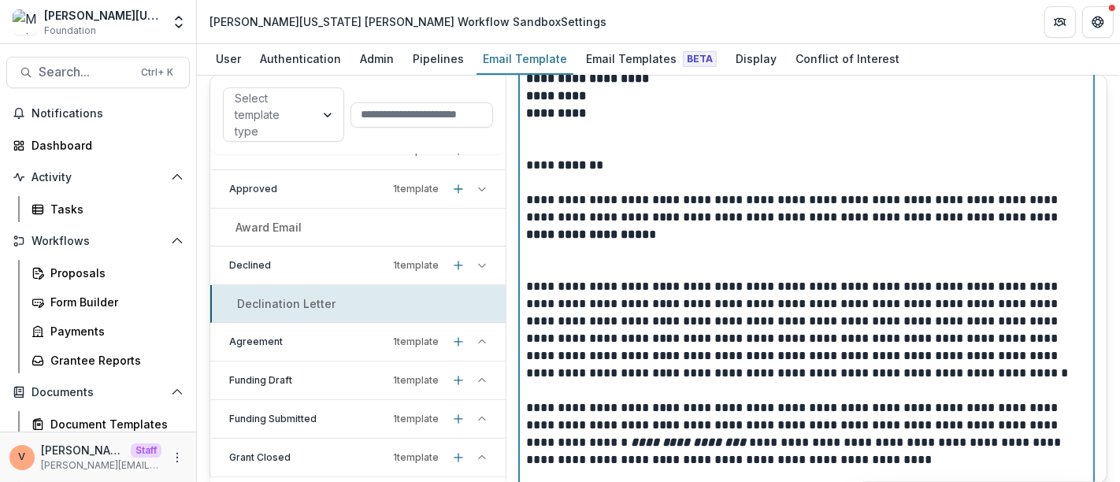
scroll to position [154, 0]
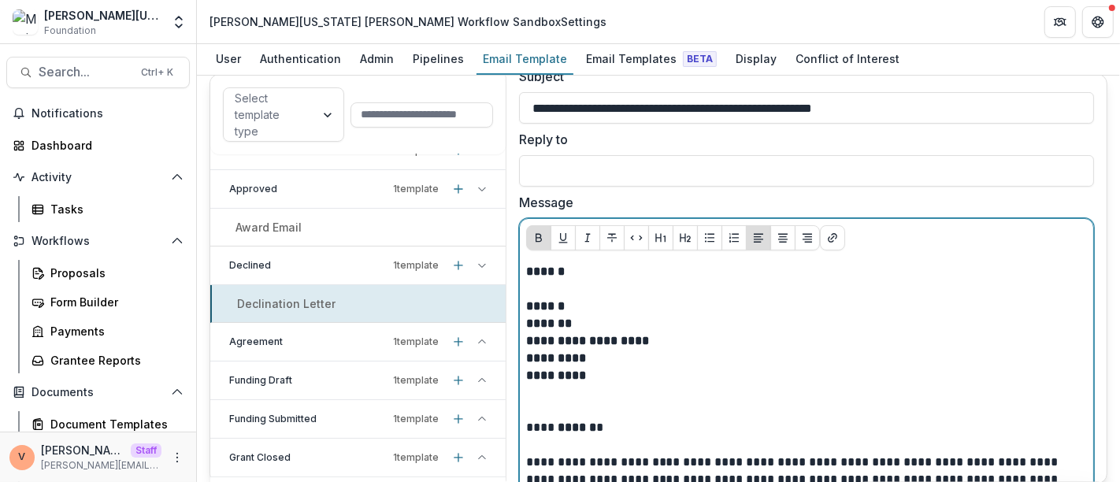
click at [621, 300] on p "******" at bounding box center [806, 306] width 561 height 17
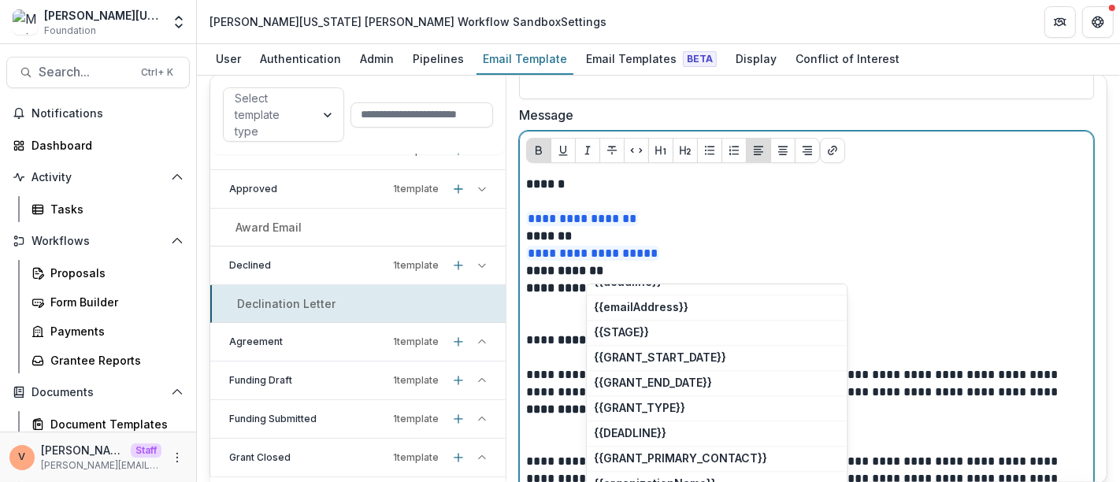
scroll to position [0, 0]
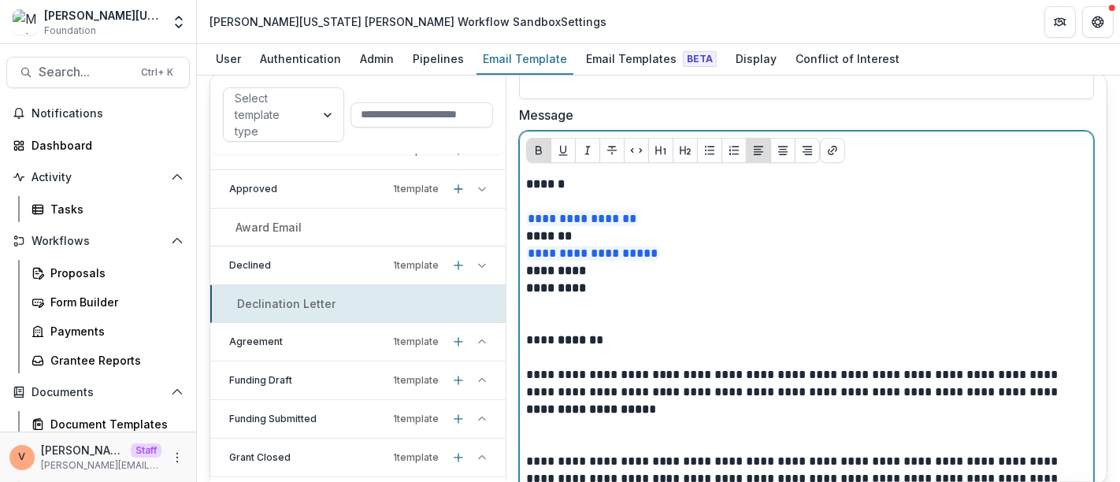
click at [650, 301] on p at bounding box center [803, 305] width 554 height 17
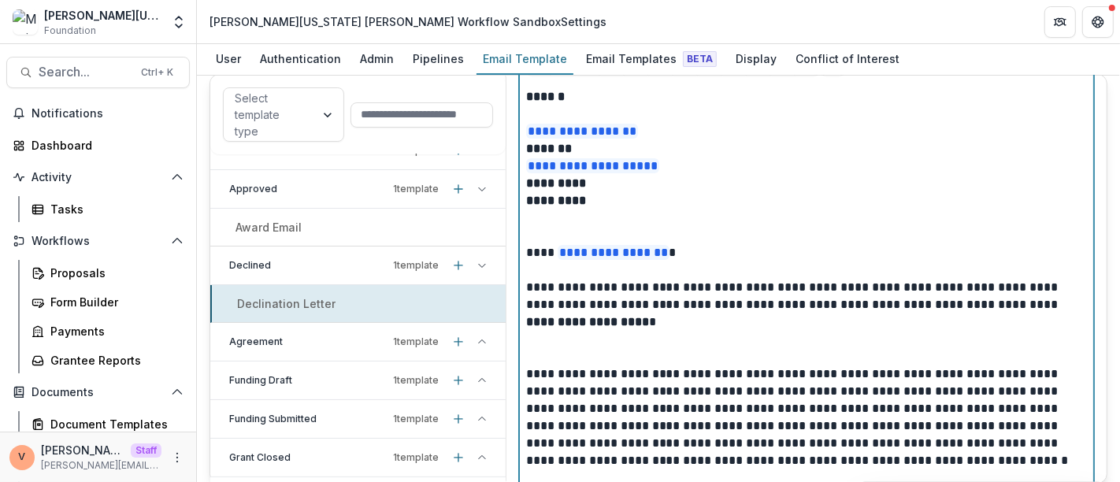
click at [736, 323] on p "**********" at bounding box center [803, 305] width 554 height 52
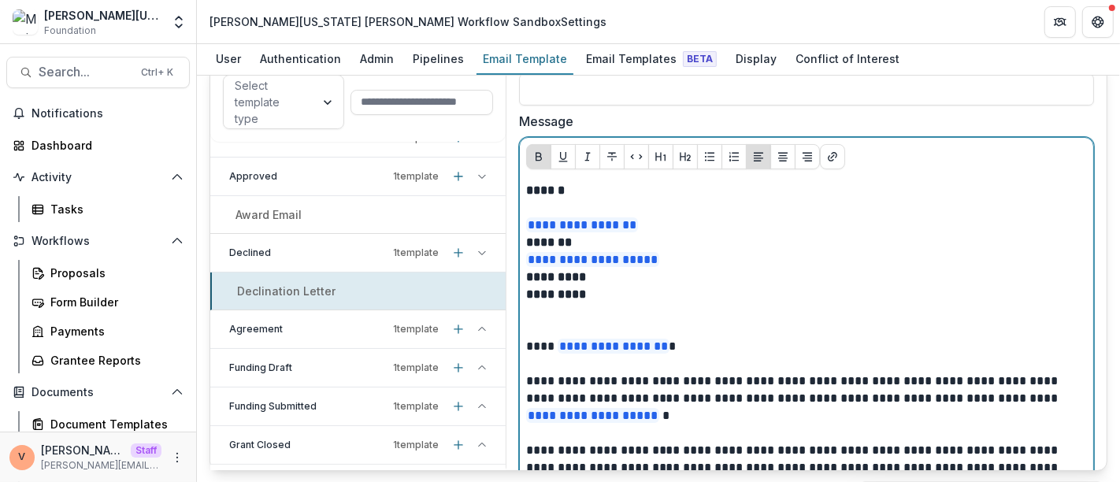
scroll to position [262, 0]
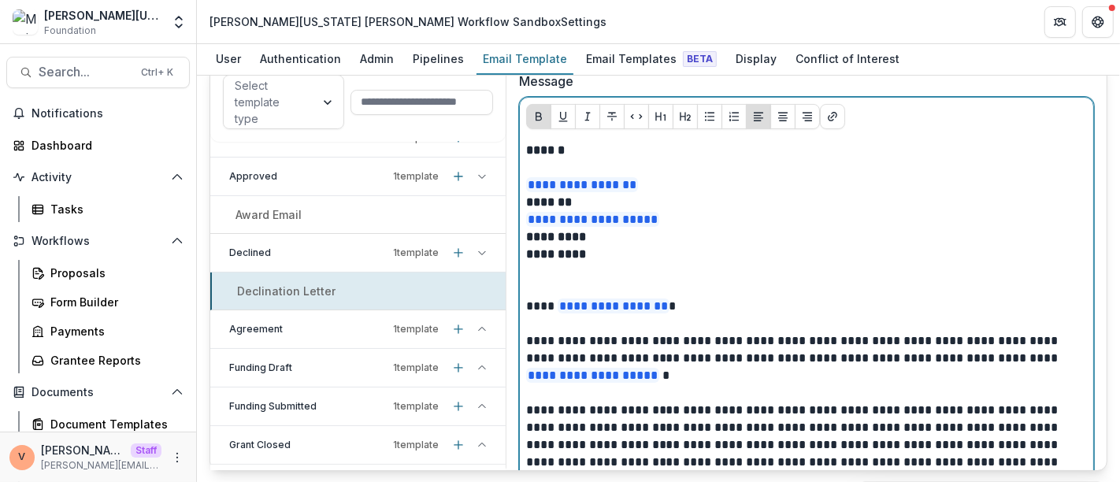
click at [676, 246] on p "*********" at bounding box center [806, 254] width 561 height 17
click at [676, 233] on p "*********" at bounding box center [806, 236] width 561 height 17
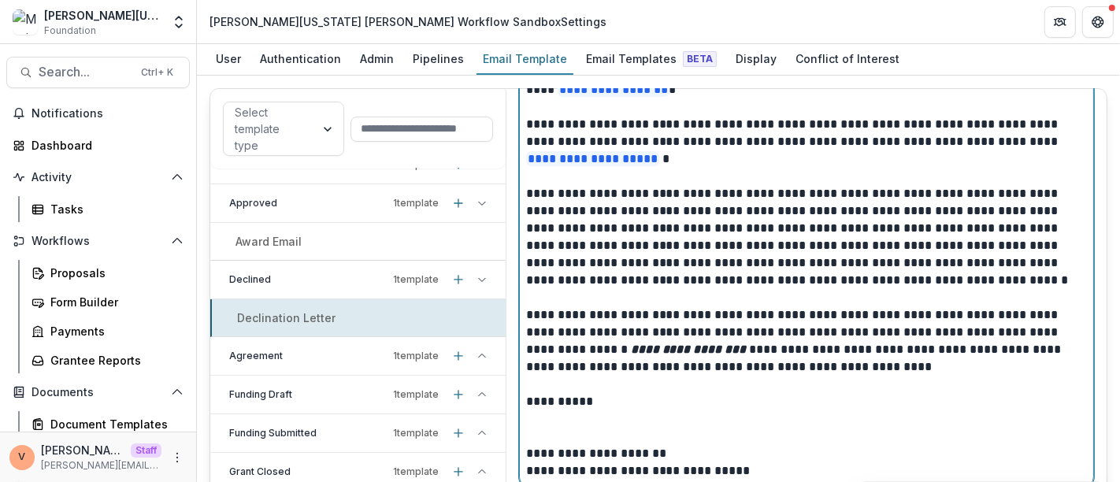
scroll to position [27, 0]
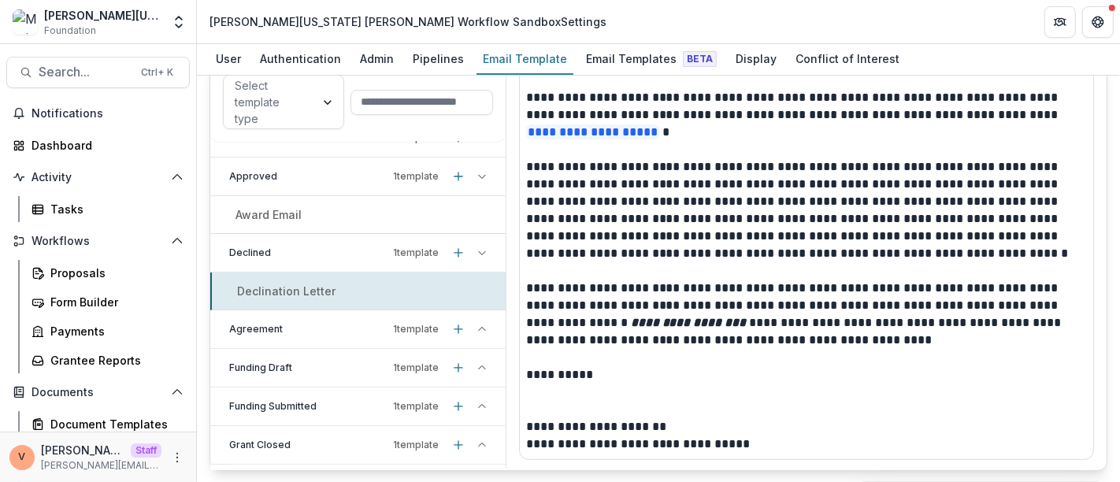
click at [477, 248] on icon at bounding box center [481, 252] width 9 height 9
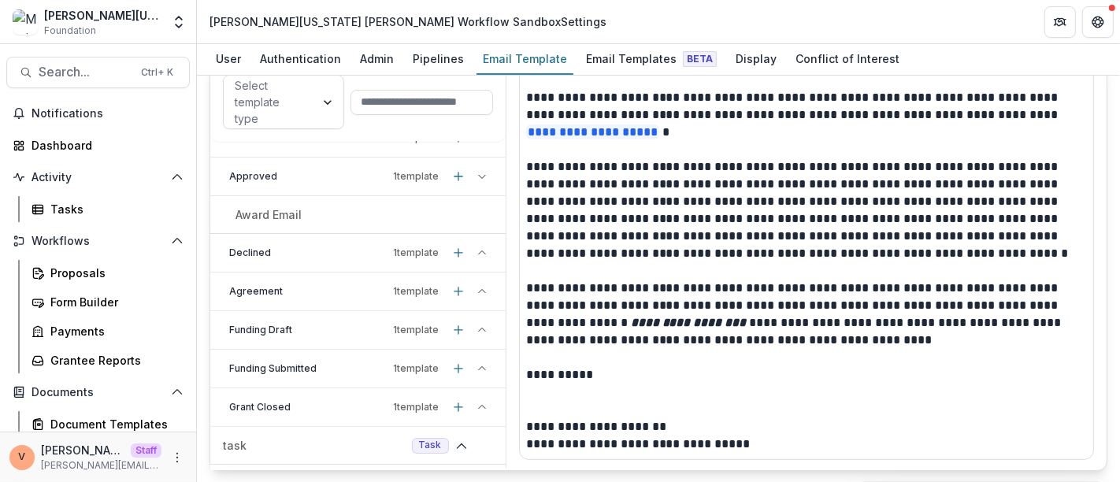
click at [477, 248] on icon at bounding box center [481, 252] width 9 height 9
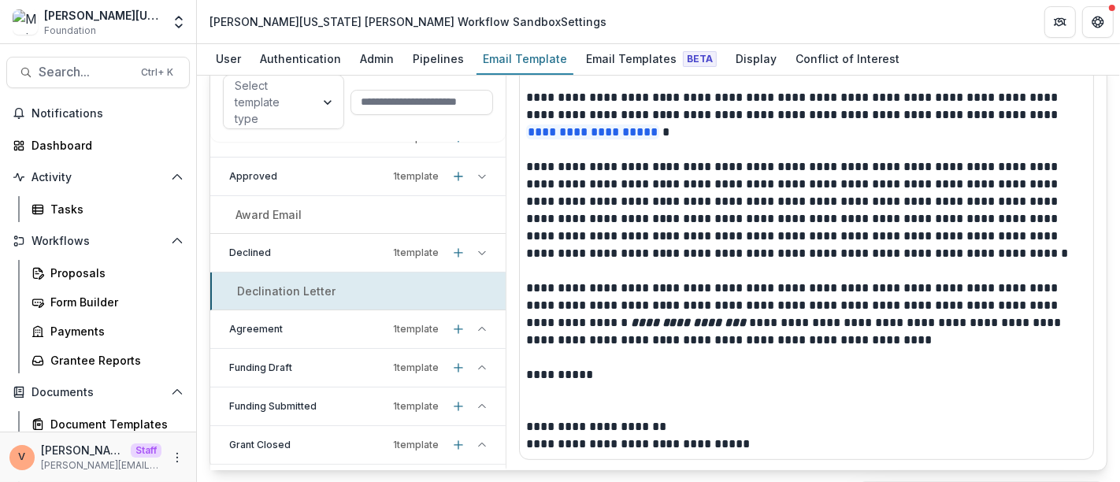
click at [408, 289] on div "Declination Letter" at bounding box center [359, 291] width 294 height 17
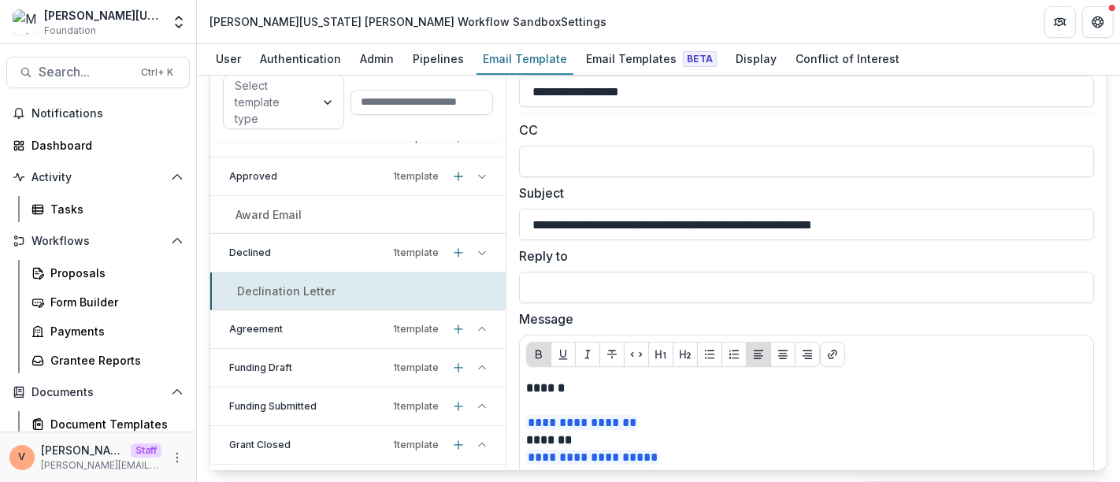
scroll to position [0, 0]
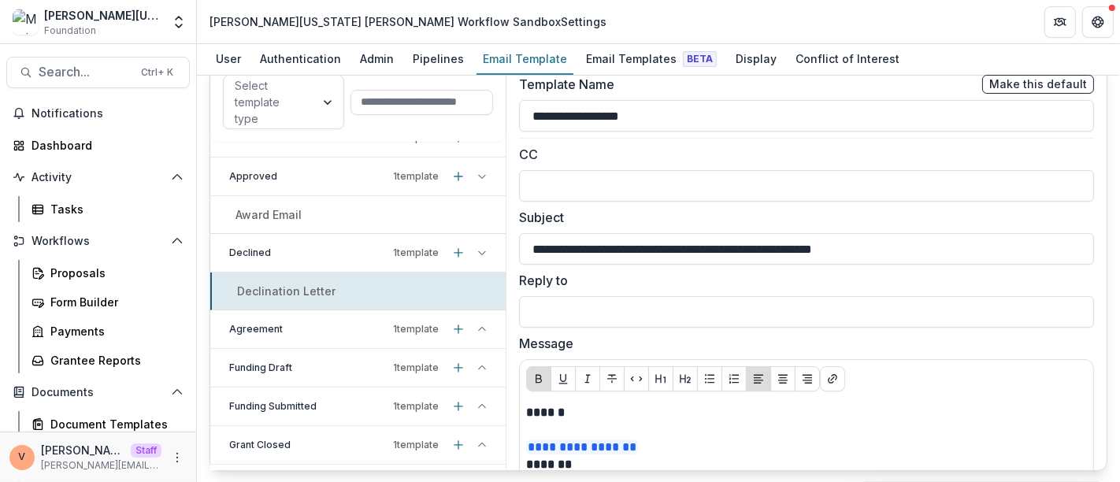
click at [477, 250] on icon at bounding box center [481, 252] width 9 height 9
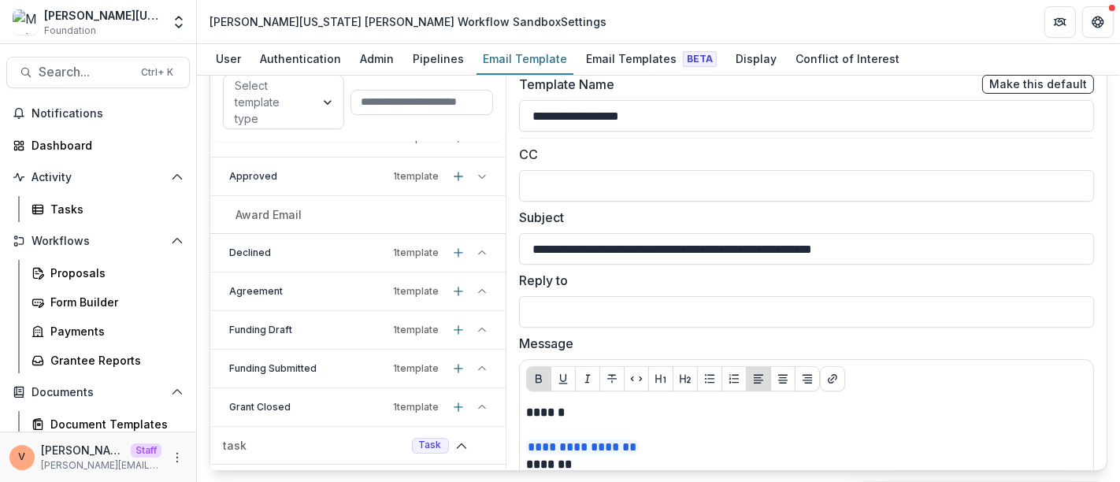
click at [479, 172] on icon at bounding box center [481, 176] width 9 height 9
click at [477, 172] on icon at bounding box center [481, 176] width 9 height 9
click at [276, 212] on p "Award Email" at bounding box center [268, 214] width 66 height 17
type input "**********"
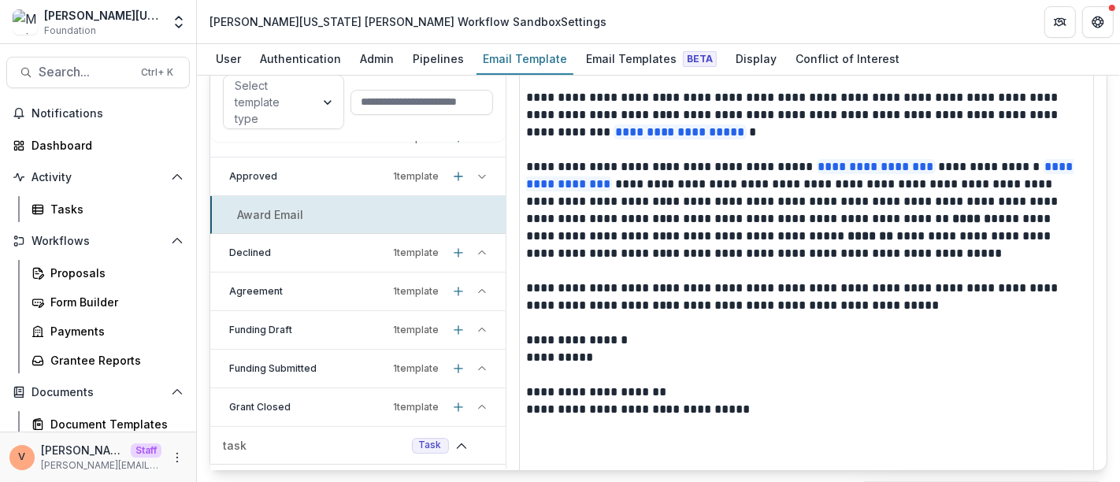
scroll to position [419, 0]
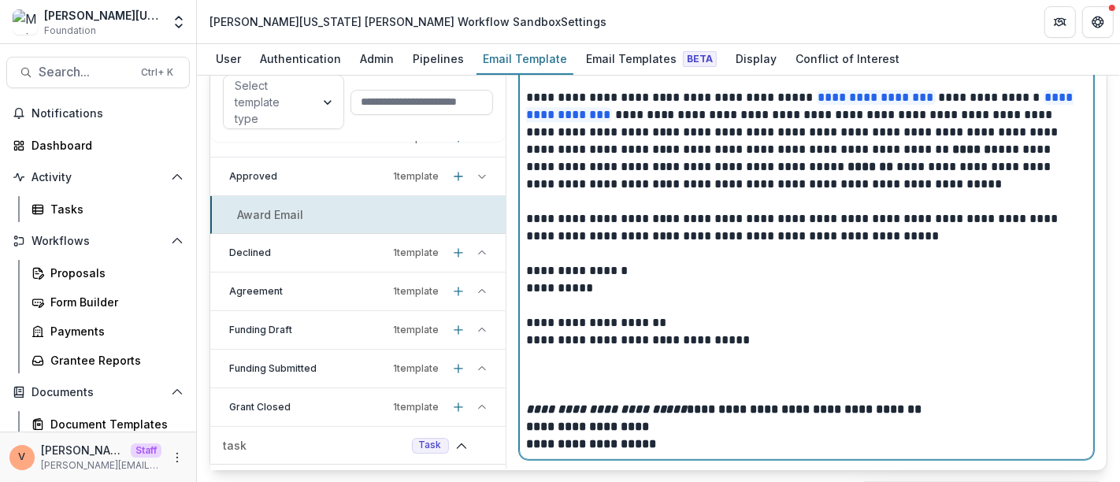
click at [693, 403] on div "**********" at bounding box center [806, 219] width 561 height 468
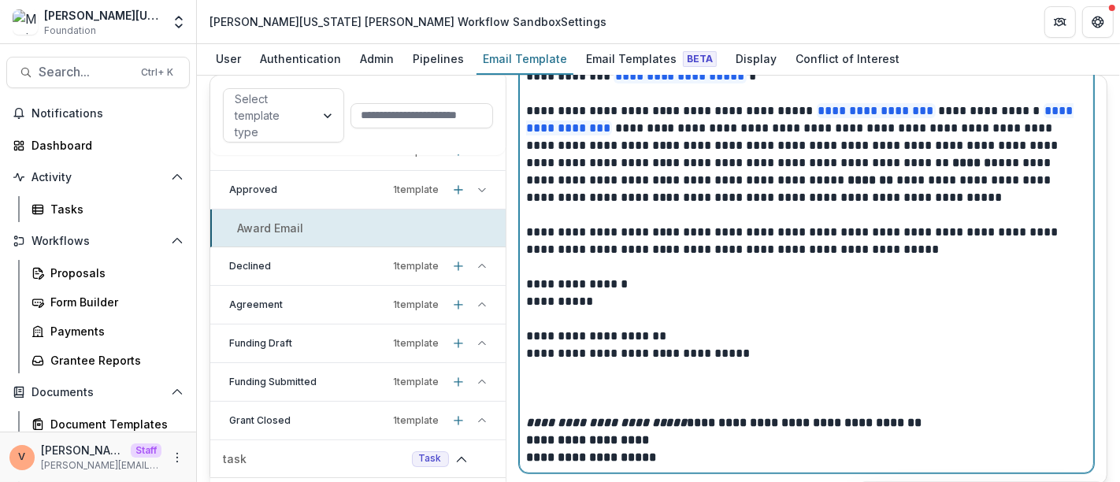
click at [697, 421] on strong "**********" at bounding box center [724, 423] width 396 height 12
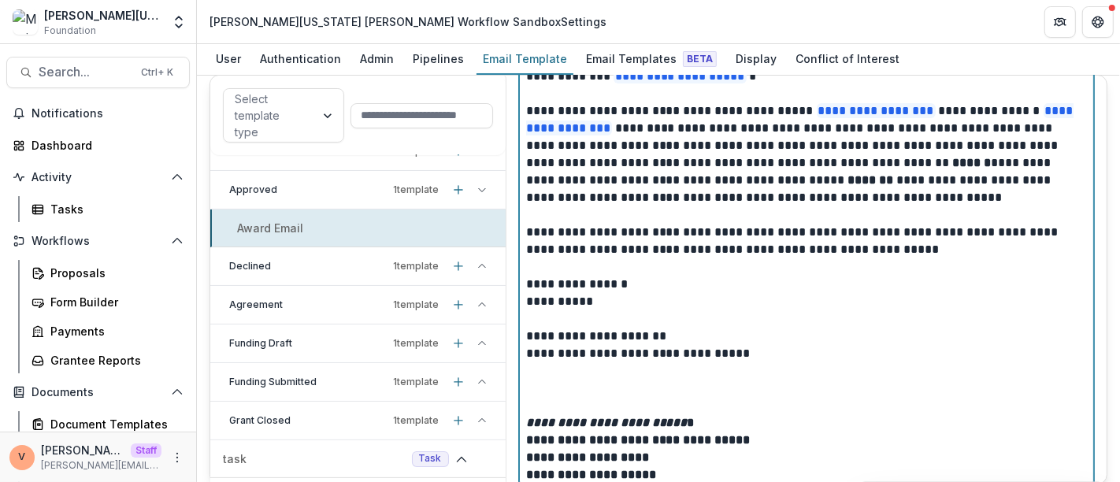
scroll to position [436, 0]
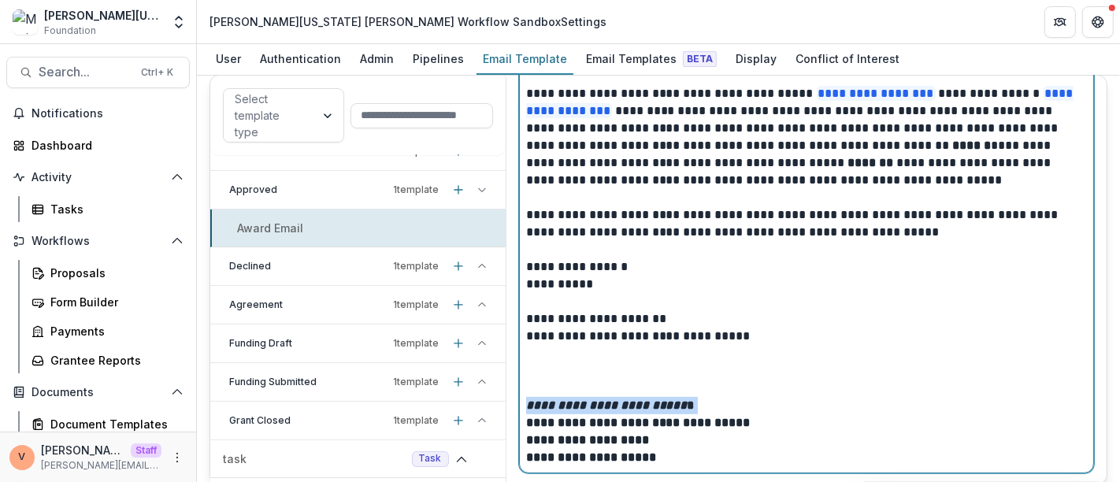
drag, startPoint x: 706, startPoint y: 404, endPoint x: 521, endPoint y: 398, distance: 184.4
click at [521, 398] on div "**********" at bounding box center [806, 224] width 573 height 498
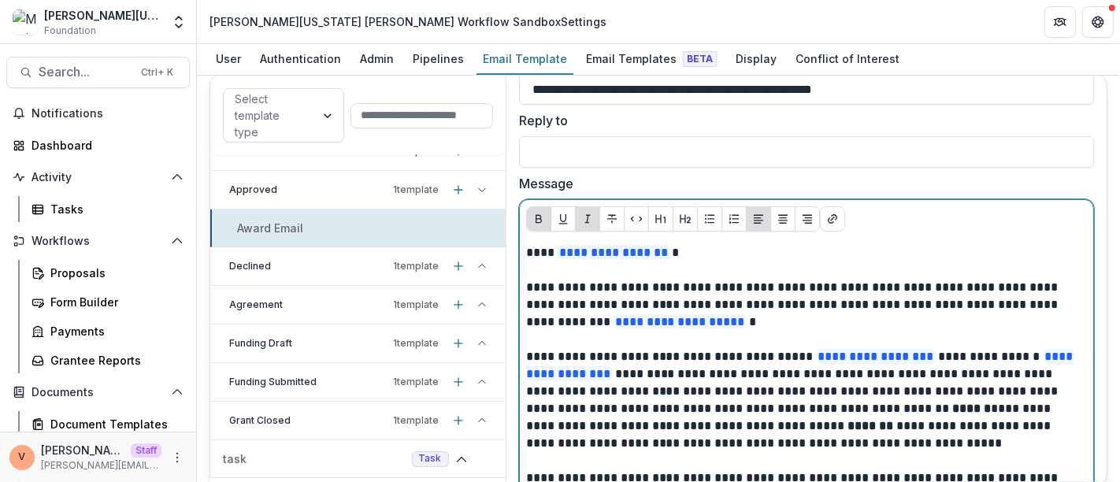
scroll to position [261, 0]
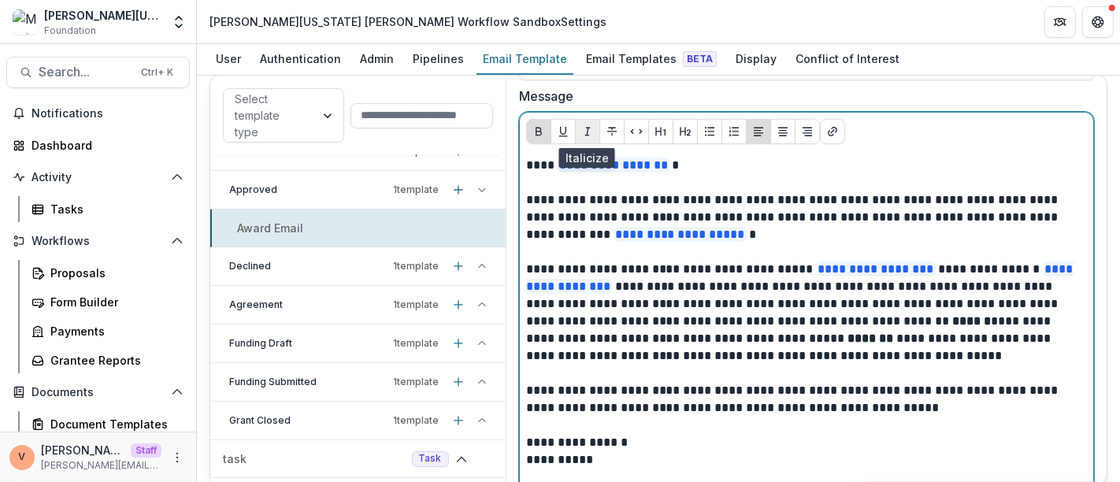
click at [583, 128] on icon "Italicize" at bounding box center [587, 131] width 13 height 13
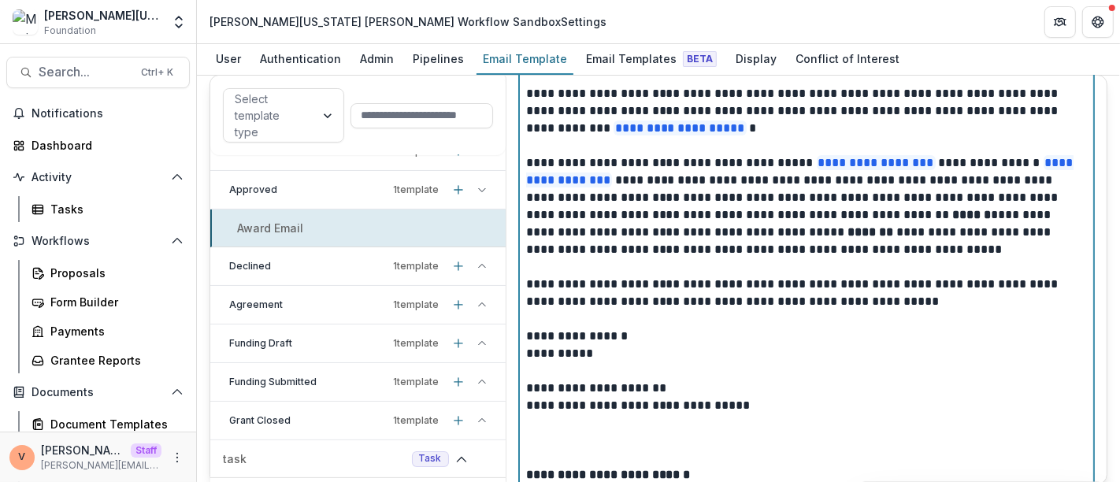
scroll to position [436, 0]
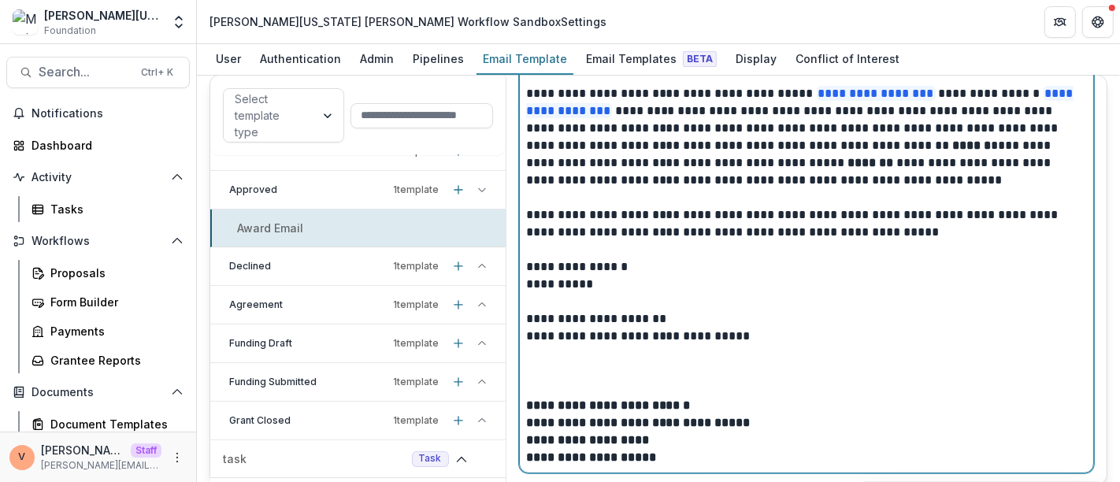
click at [722, 398] on p "**********" at bounding box center [806, 405] width 561 height 17
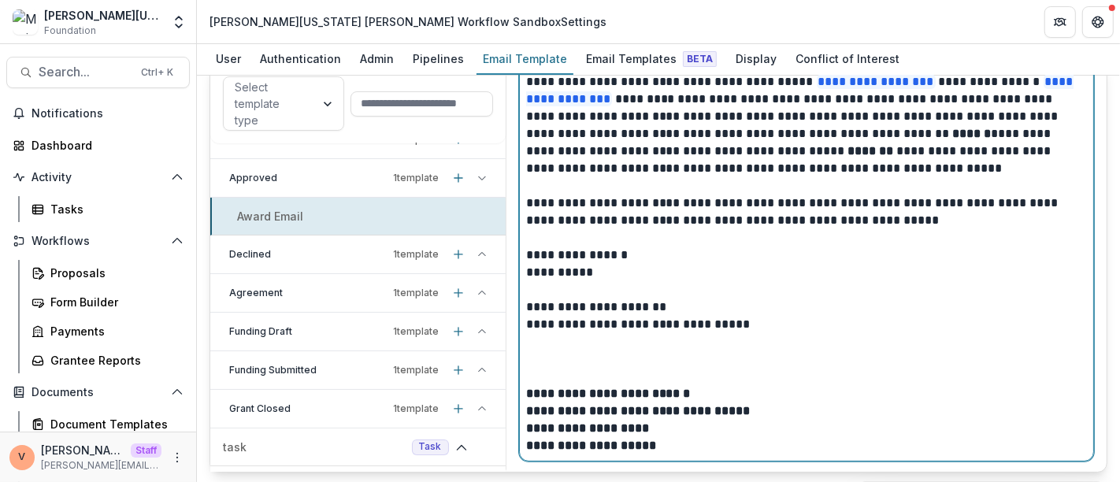
scroll to position [27, 0]
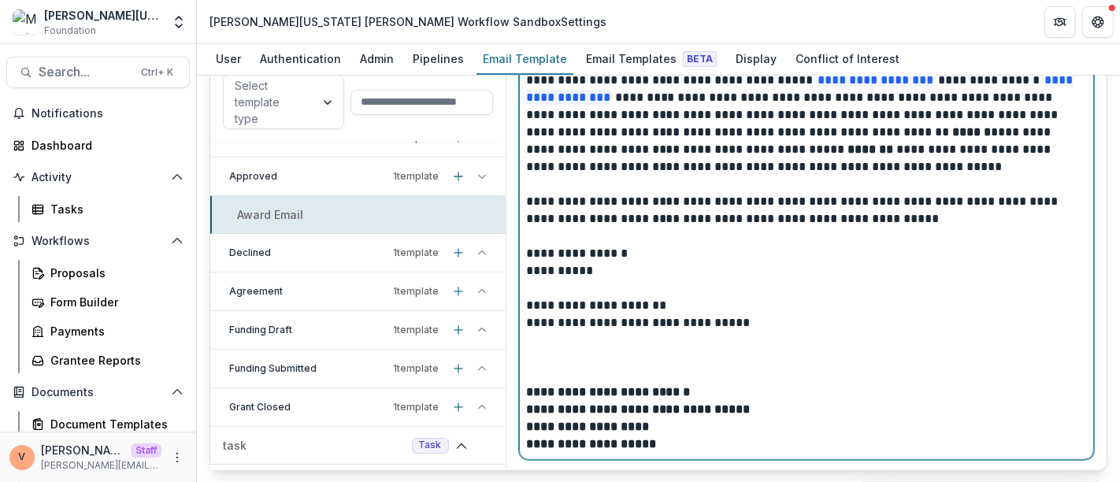
drag, startPoint x: 710, startPoint y: 402, endPoint x: 517, endPoint y: 399, distance: 193.0
click at [519, 399] on div "**********" at bounding box center [806, 191] width 575 height 537
click at [692, 387] on strong "**********" at bounding box center [610, 392] width 168 height 12
drag, startPoint x: 698, startPoint y: 388, endPoint x: 523, endPoint y: 381, distance: 175.0
click at [523, 381] on div "**********" at bounding box center [806, 210] width 573 height 498
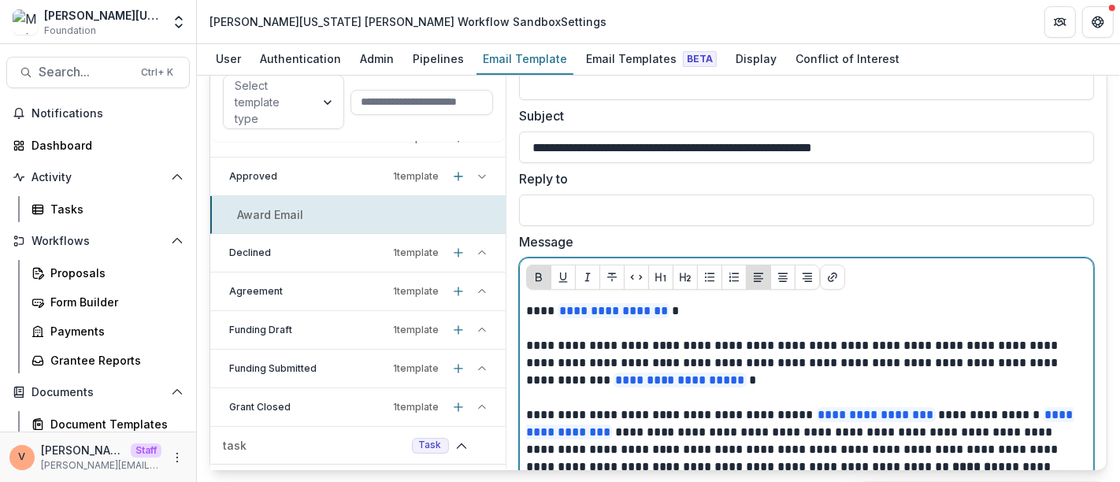
scroll to position [86, 0]
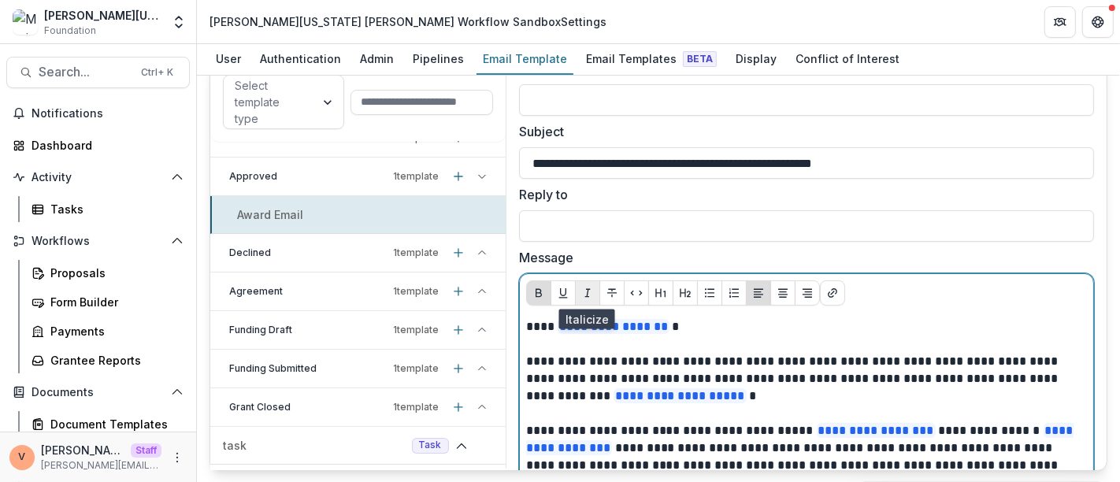
click at [586, 290] on icon "Italicize" at bounding box center [587, 293] width 13 height 13
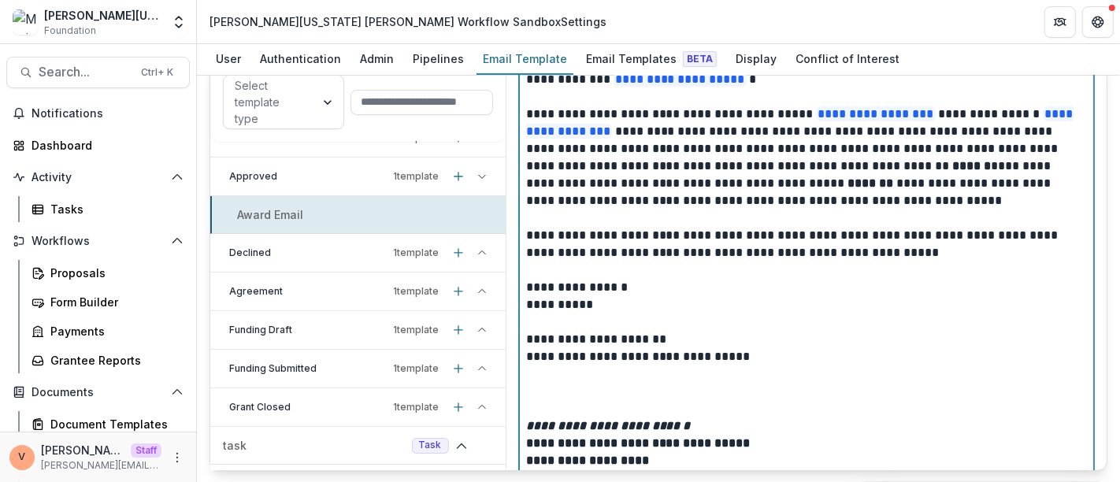
scroll to position [436, 0]
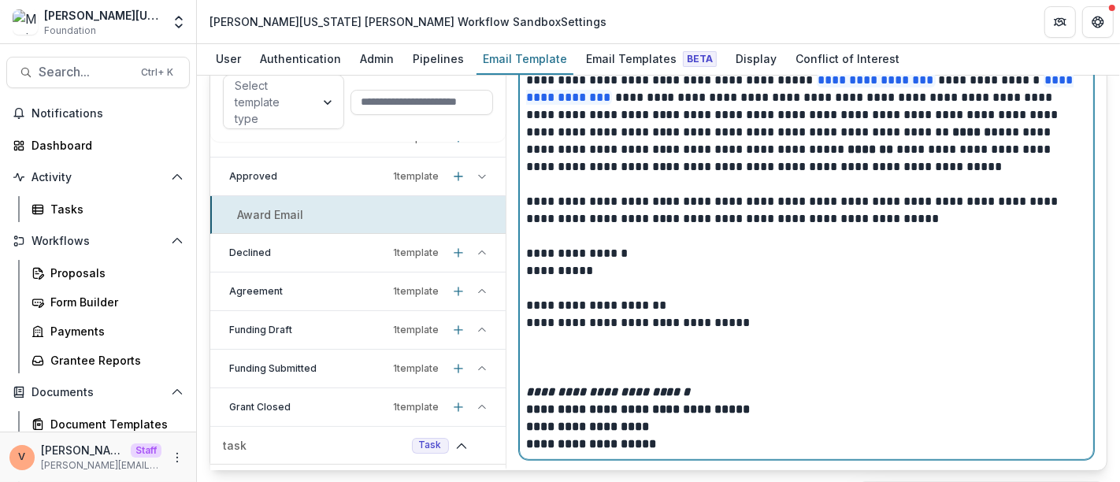
click at [788, 415] on p "**********" at bounding box center [806, 409] width 561 height 17
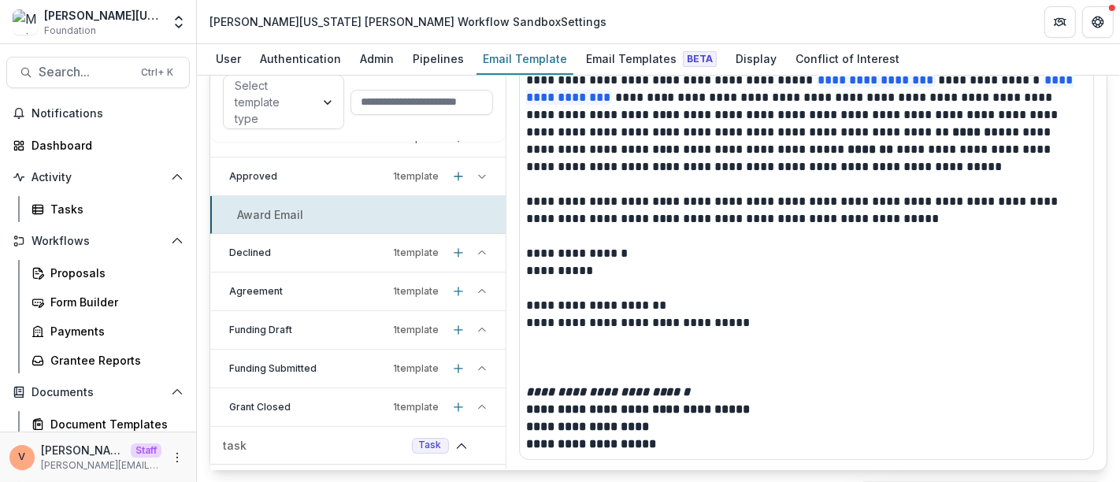
click at [479, 248] on icon at bounding box center [481, 252] width 9 height 9
click at [349, 293] on div "Declination Letter" at bounding box center [357, 291] width 295 height 17
type input "**********"
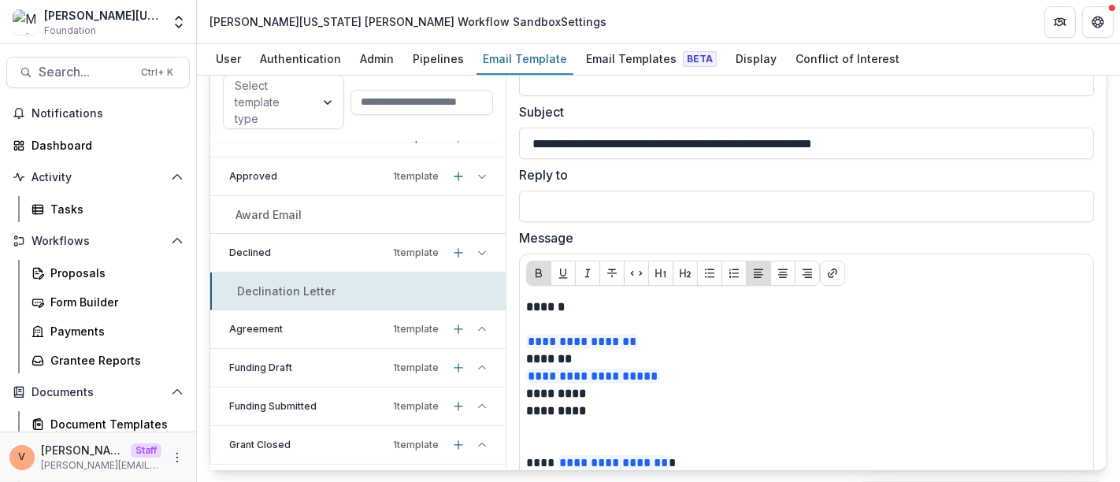
scroll to position [68, 0]
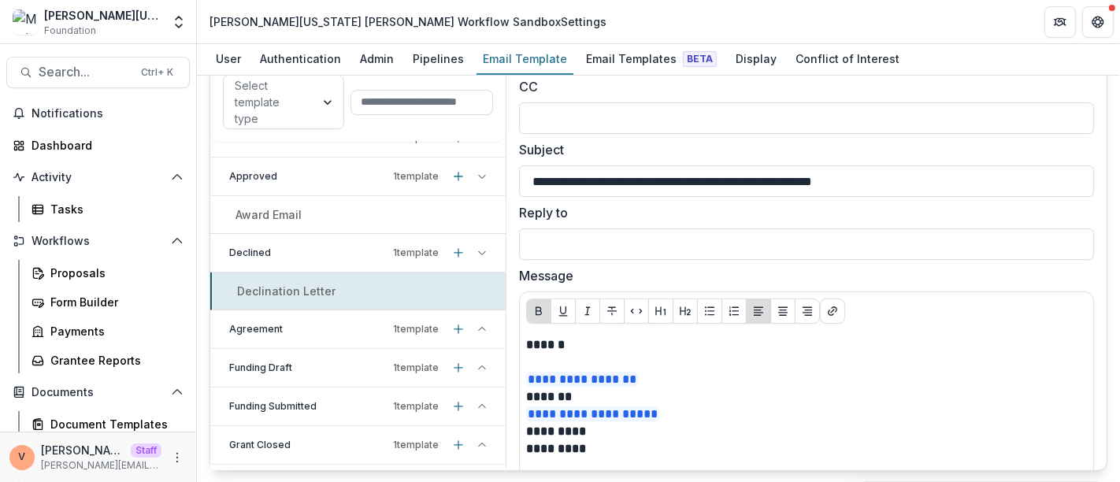
click at [477, 248] on icon at bounding box center [481, 252] width 9 height 9
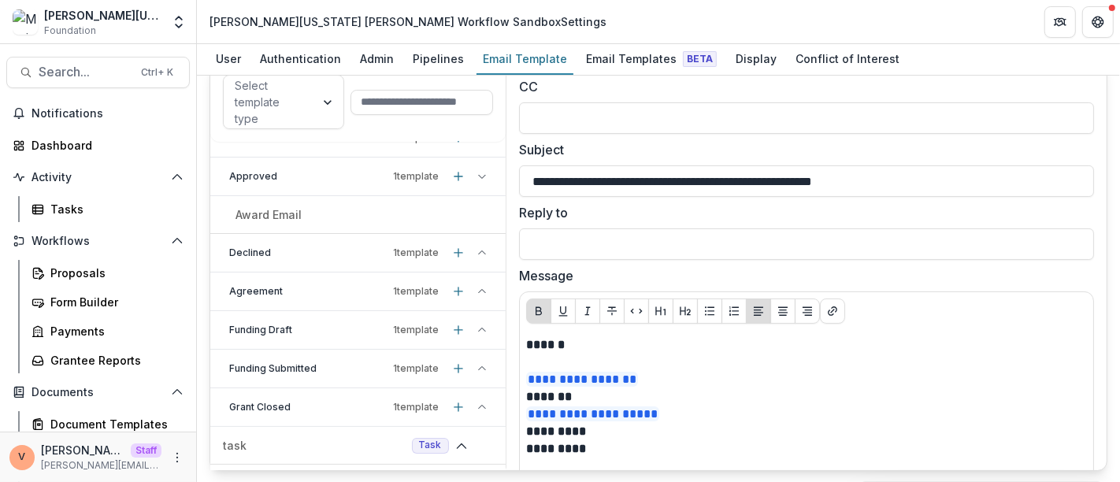
click at [477, 174] on icon at bounding box center [481, 176] width 9 height 9
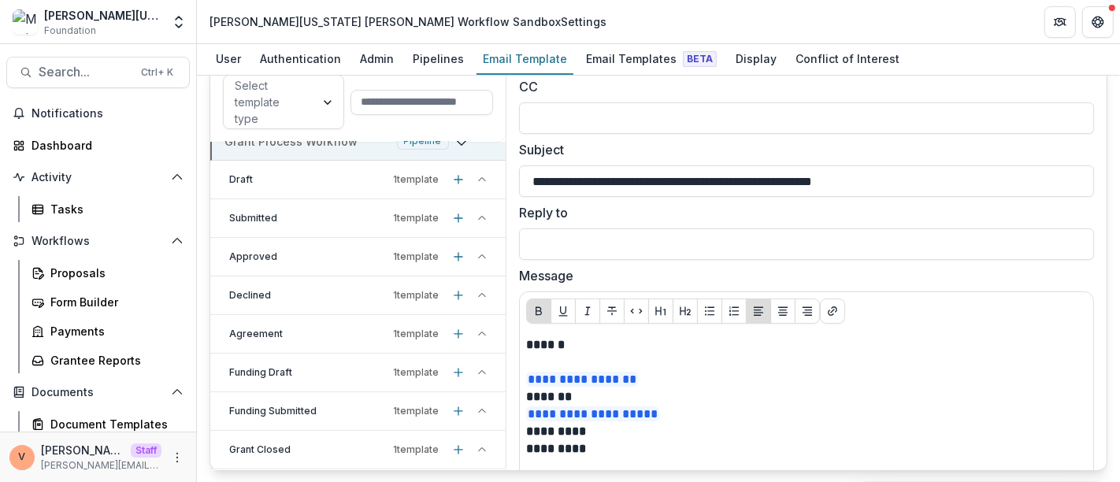
scroll to position [0, 0]
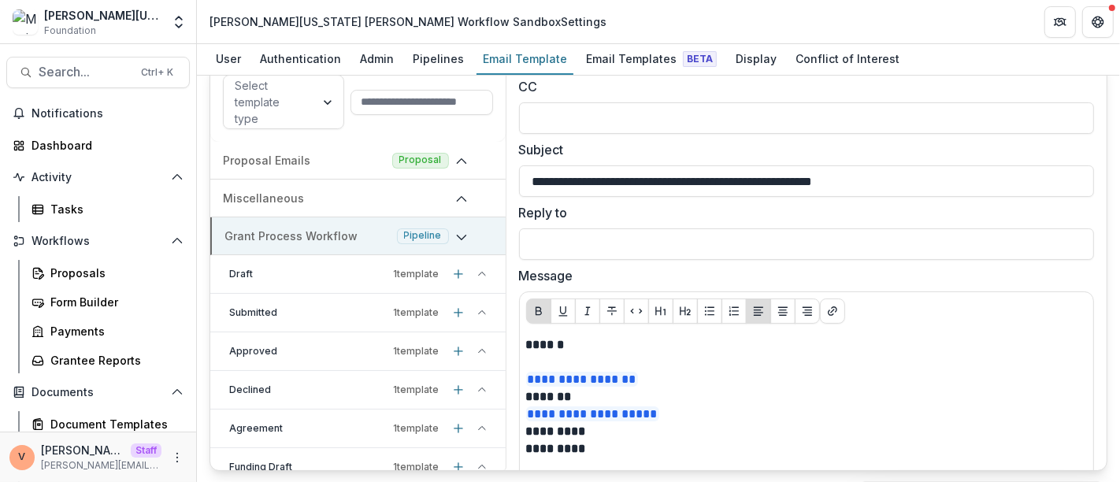
click at [477, 350] on icon at bounding box center [481, 351] width 9 height 9
click at [477, 310] on icon at bounding box center [481, 312] width 9 height 9
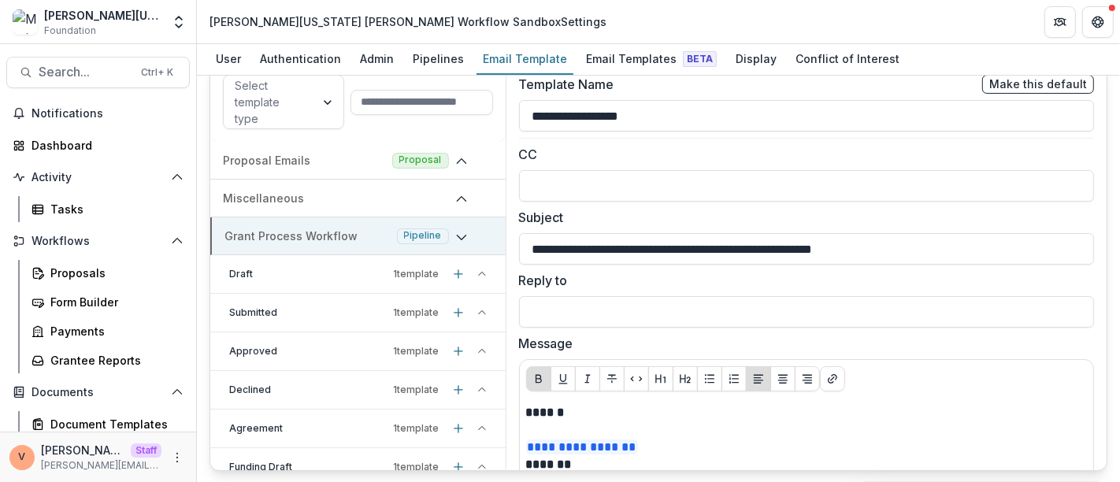
click at [415, 311] on p "1 template" at bounding box center [417, 313] width 46 height 14
click at [325, 348] on p "Stage change message - Submitted" at bounding box center [334, 351] width 198 height 17
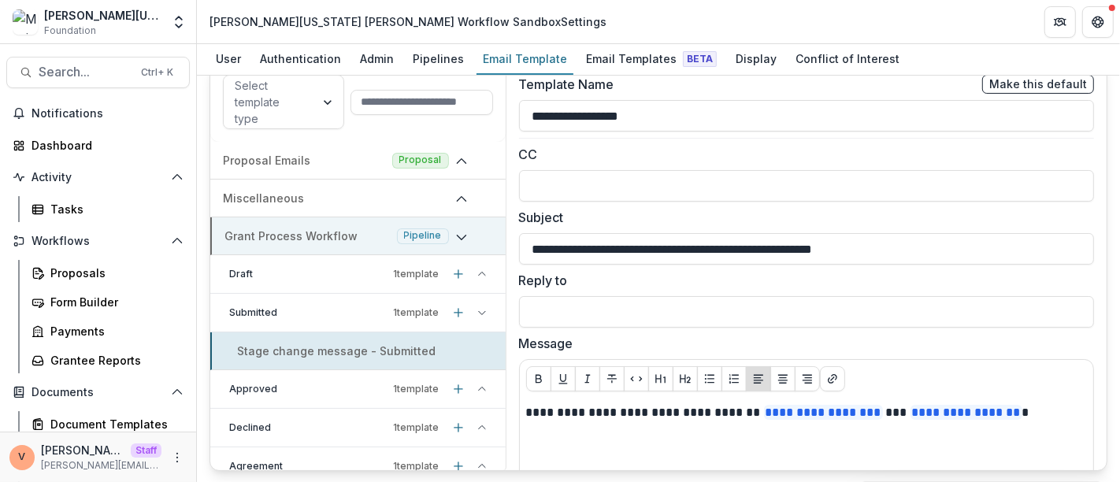
type input "**********"
click at [590, 110] on input at bounding box center [806, 116] width 575 height 32
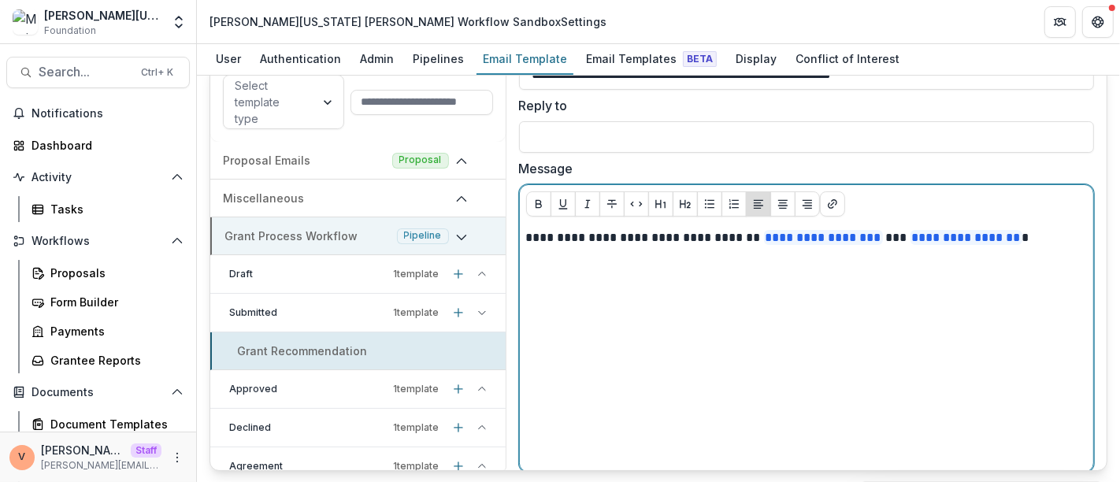
click at [1052, 258] on div "**********" at bounding box center [806, 347] width 561 height 236
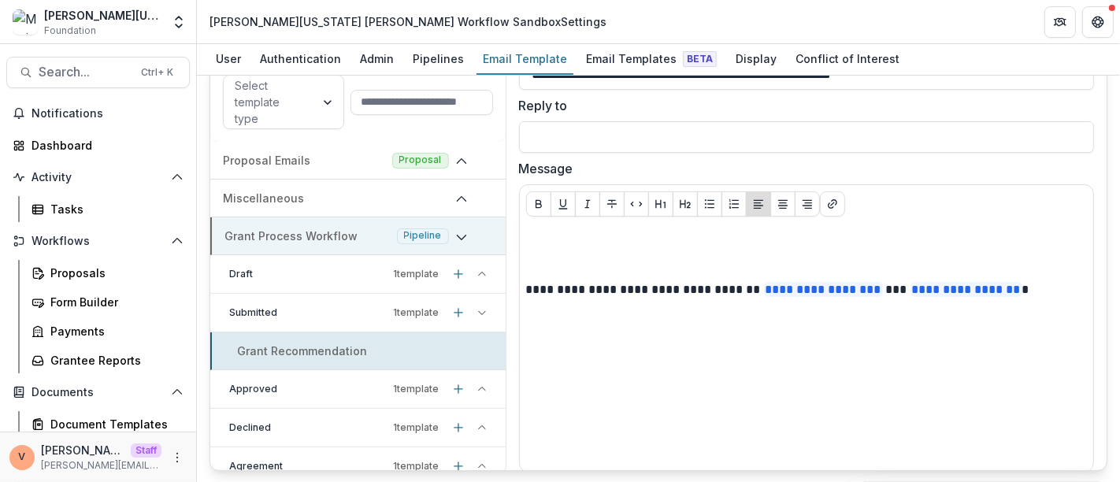
click at [478, 387] on polyline at bounding box center [481, 388] width 6 height 3
click at [291, 421] on p "Award Email" at bounding box center [268, 427] width 66 height 17
type input "**********"
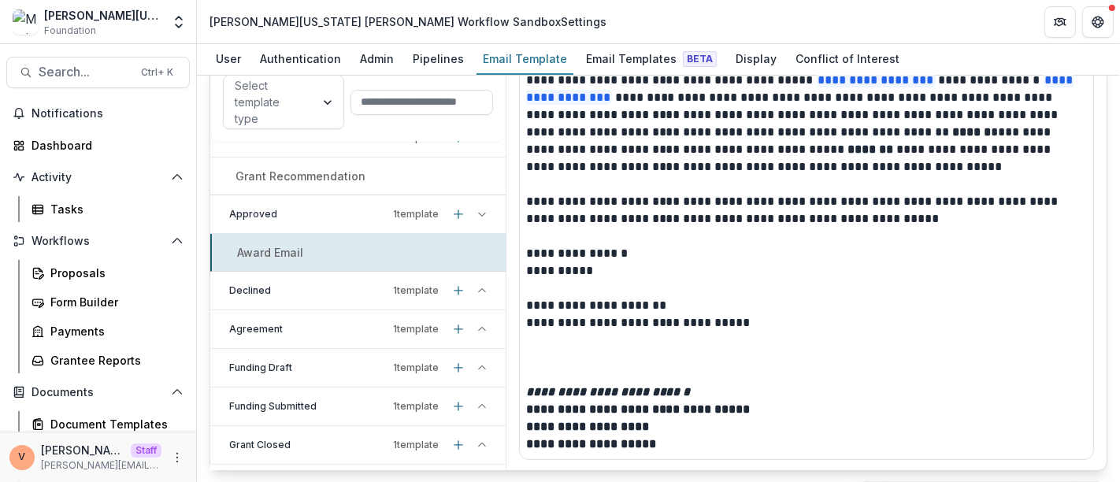
click at [321, 284] on p "Declined" at bounding box center [308, 291] width 158 height 14
click at [303, 327] on p "Declination Letter" at bounding box center [284, 329] width 98 height 17
type input "**********"
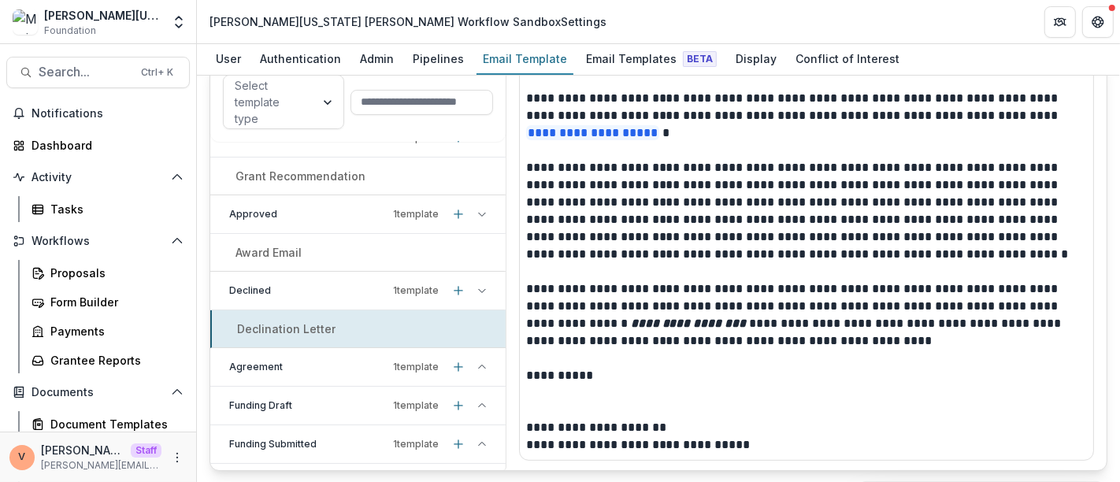
scroll to position [506, 0]
click at [323, 293] on p "Declined" at bounding box center [308, 291] width 158 height 14
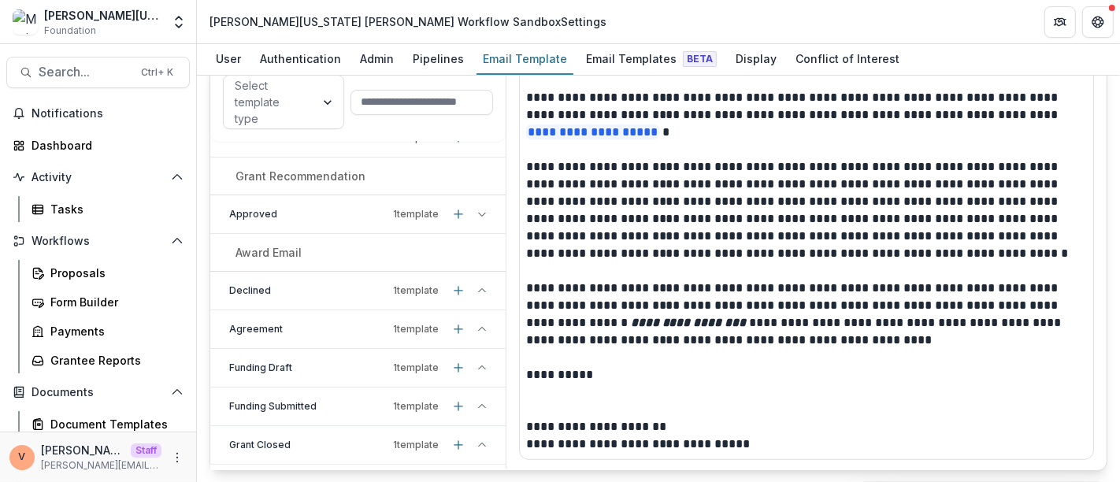
click at [313, 213] on p "Approved" at bounding box center [308, 214] width 158 height 14
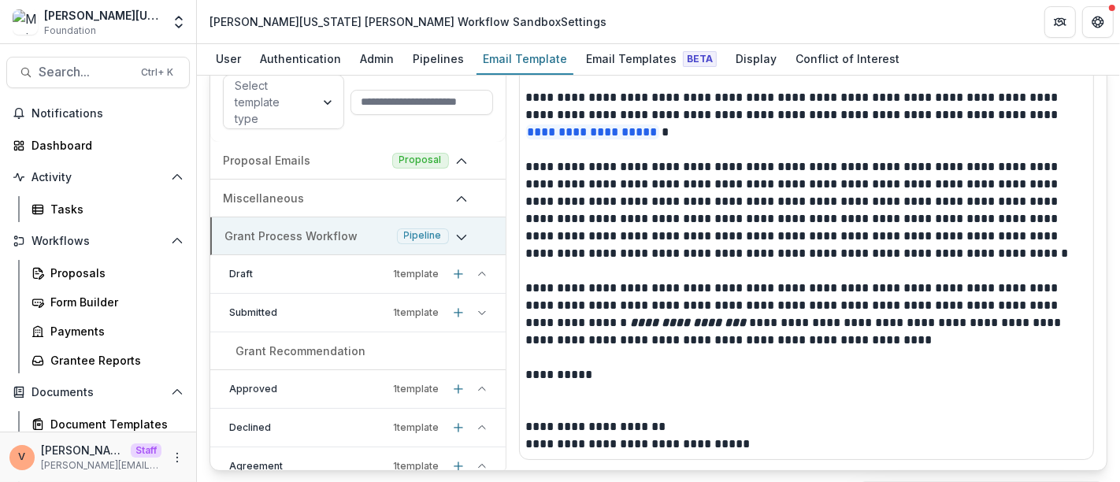
click at [327, 349] on p "Grant Recommendation" at bounding box center [300, 351] width 130 height 17
type input "**********"
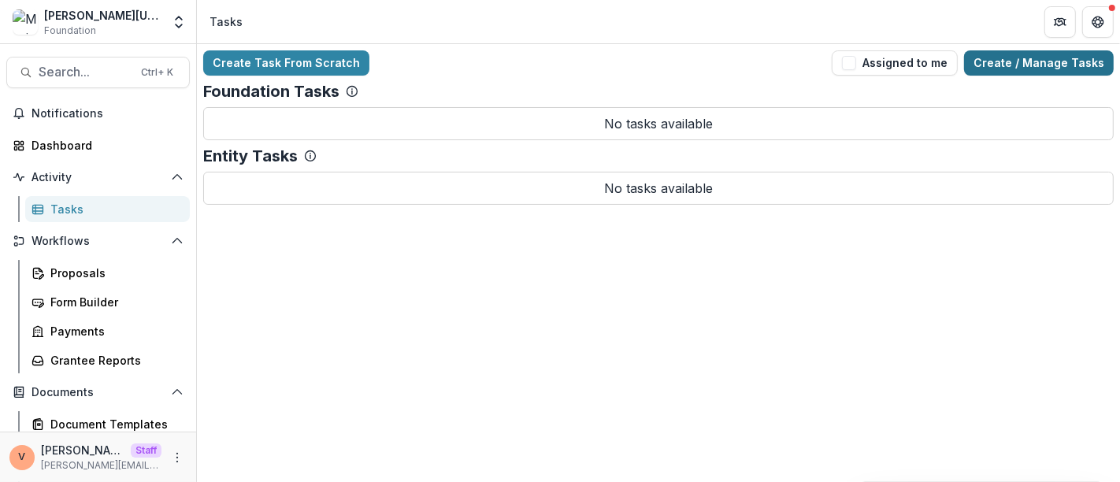
click at [1032, 59] on link "Create / Manage Tasks" at bounding box center [1039, 62] width 150 height 25
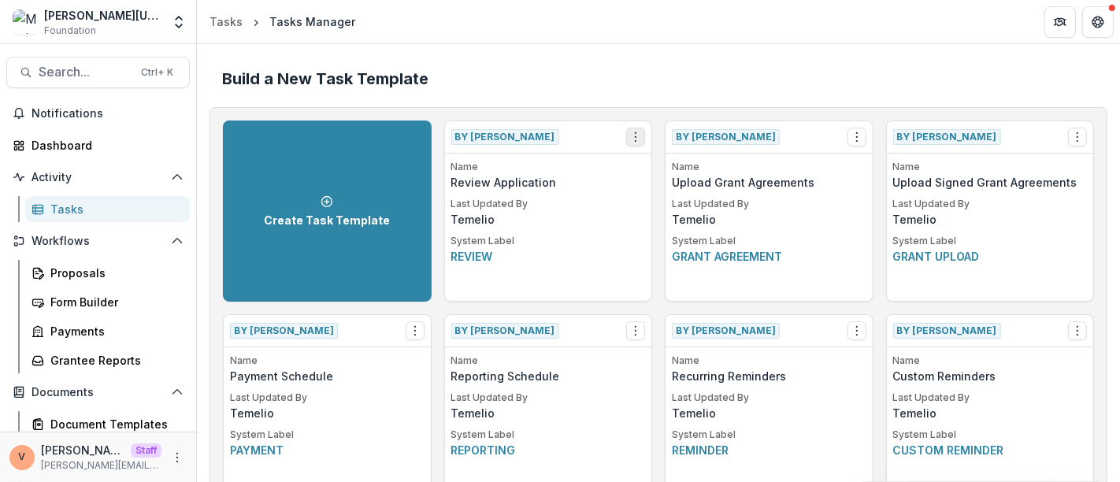
click at [635, 138] on icon "Options" at bounding box center [635, 137] width 13 height 13
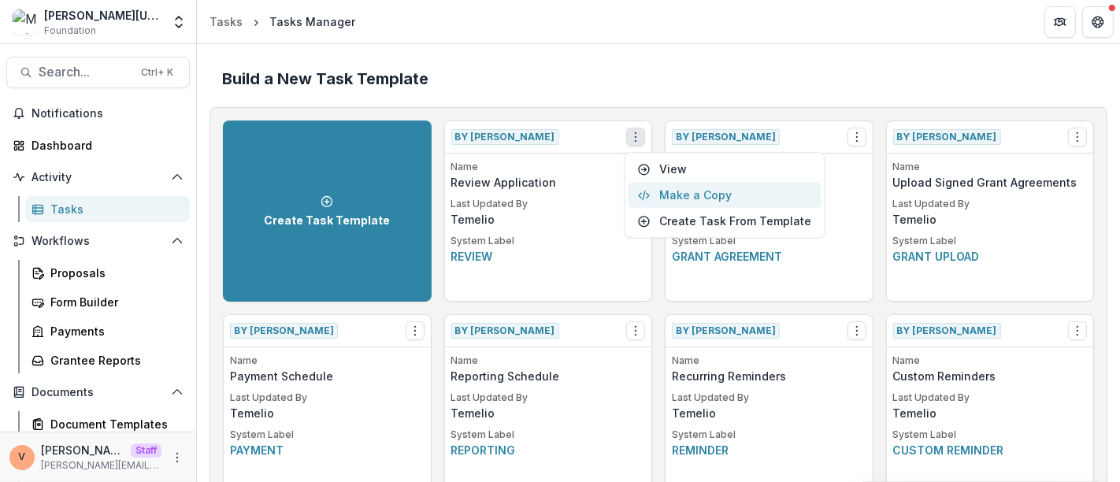
click at [681, 198] on button "Make a Copy" at bounding box center [724, 195] width 193 height 26
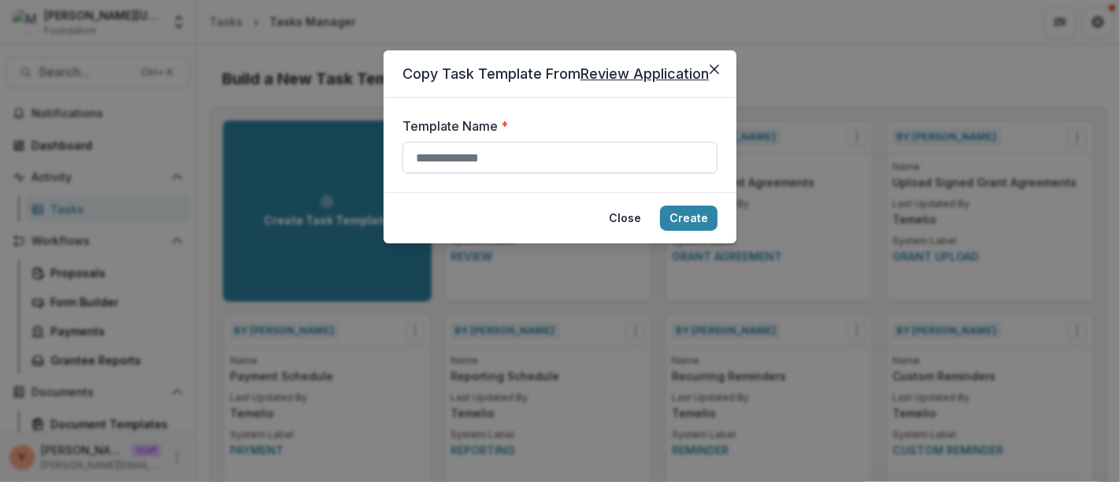
click at [498, 157] on input "Template Name *" at bounding box center [559, 158] width 315 height 32
type input "**********"
click at [691, 217] on button "Create" at bounding box center [688, 218] width 57 height 25
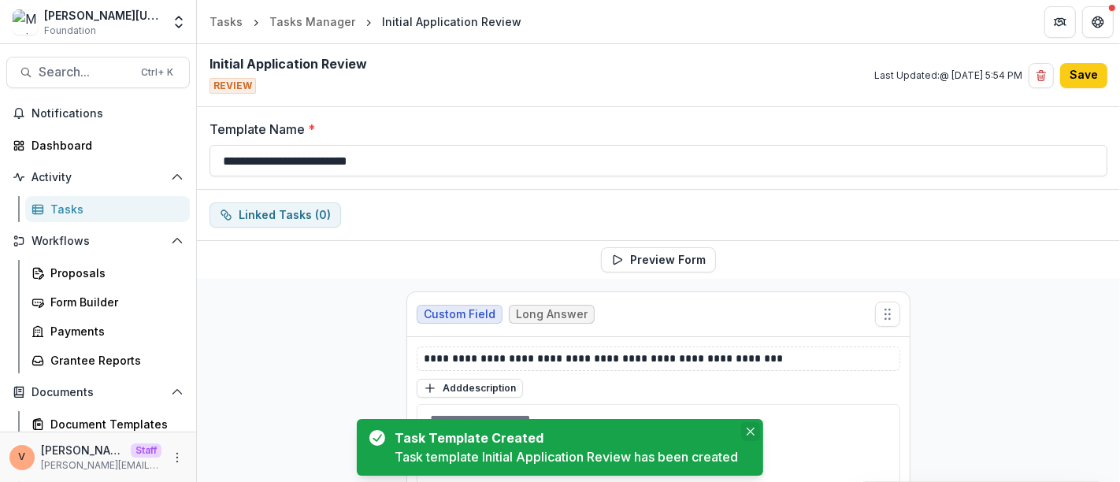
click at [755, 434] on button "Close" at bounding box center [750, 431] width 19 height 19
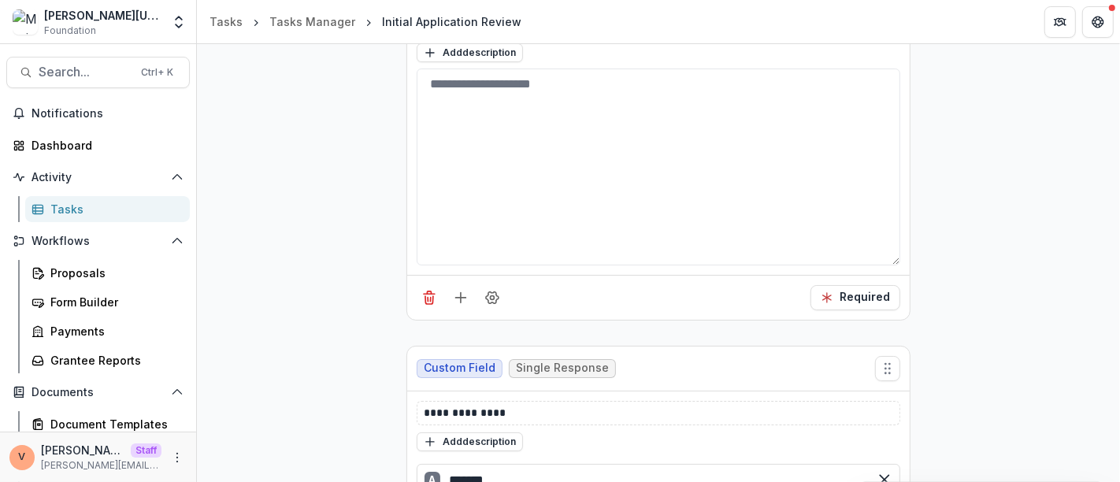
scroll to position [350, 0]
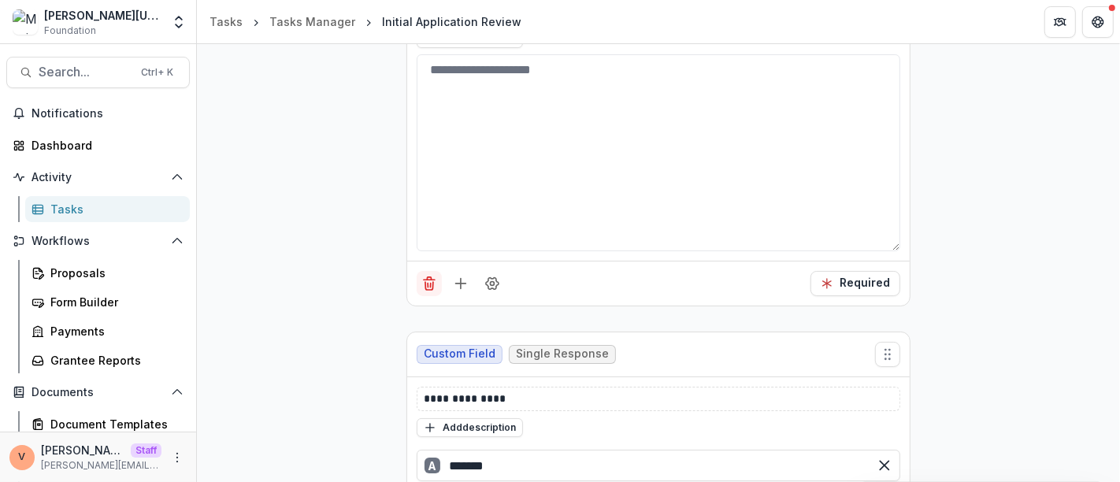
click at [427, 284] on icon "Delete field" at bounding box center [429, 284] width 16 height 16
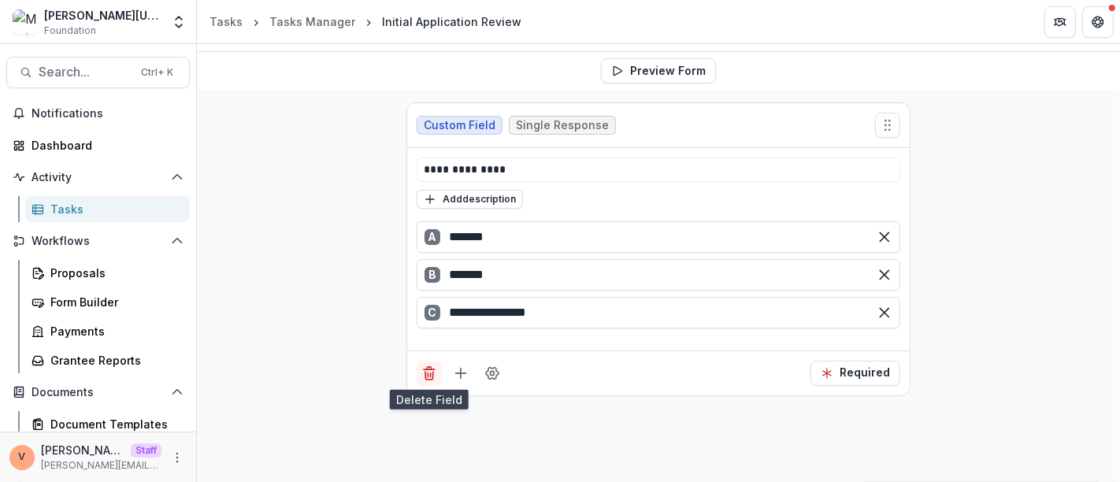
click at [425, 372] on icon "Delete field" at bounding box center [429, 376] width 8 height 8
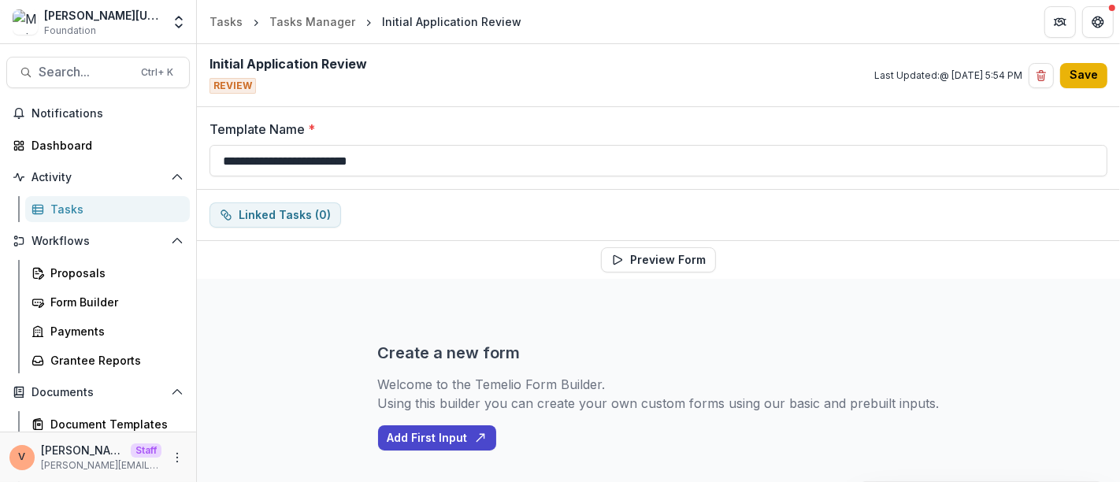
click at [1077, 74] on button "Save" at bounding box center [1083, 75] width 47 height 25
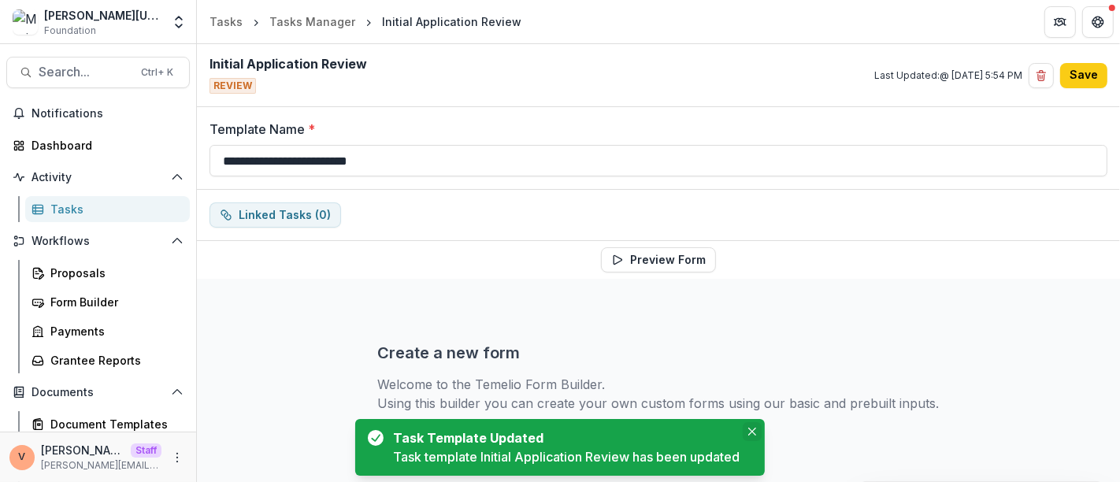
click at [754, 431] on icon "Close" at bounding box center [752, 432] width 8 height 8
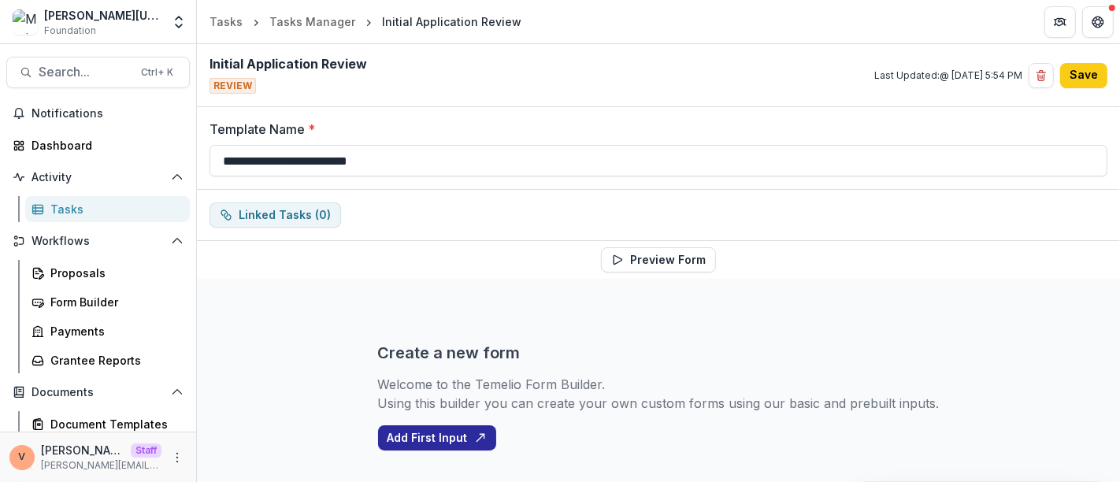
click at [445, 437] on button "Add First Input" at bounding box center [437, 437] width 118 height 25
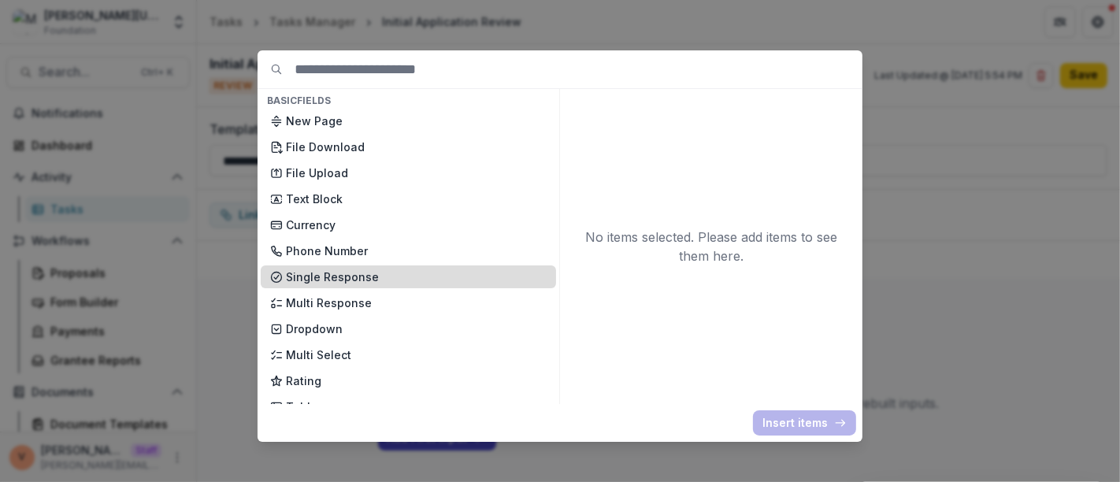
click at [348, 272] on p "Single Response" at bounding box center [416, 277] width 261 height 17
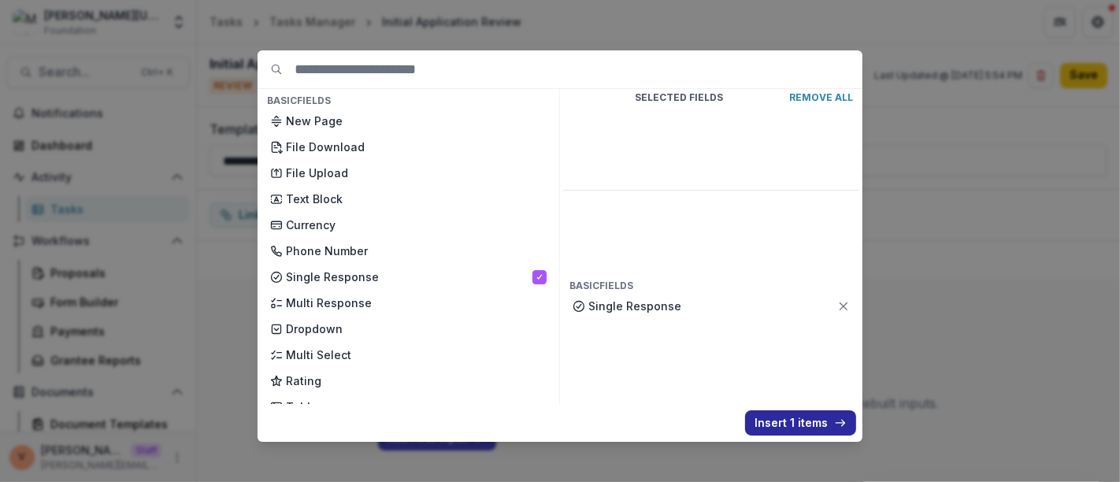
click at [810, 428] on button "Insert 1 items" at bounding box center [800, 422] width 111 height 25
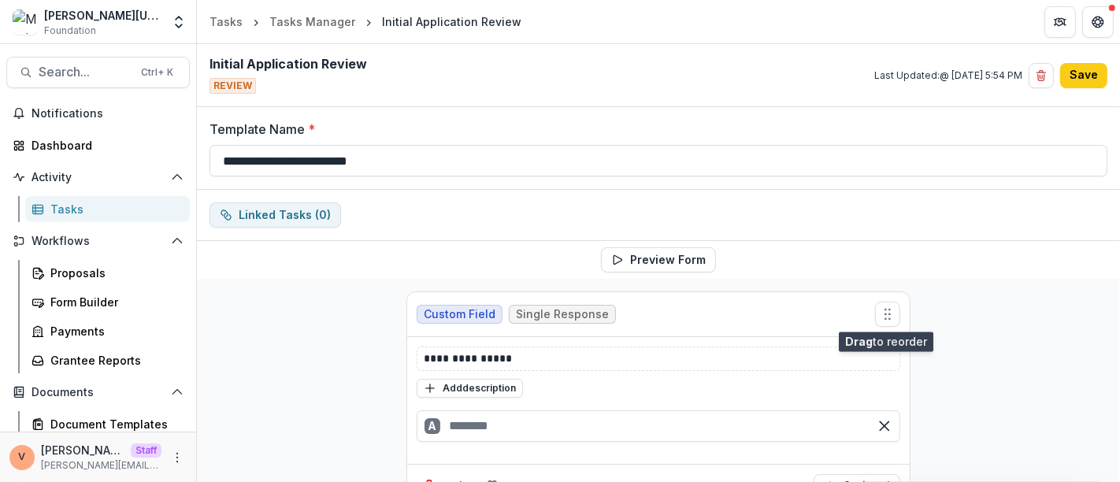
scroll to position [175, 0]
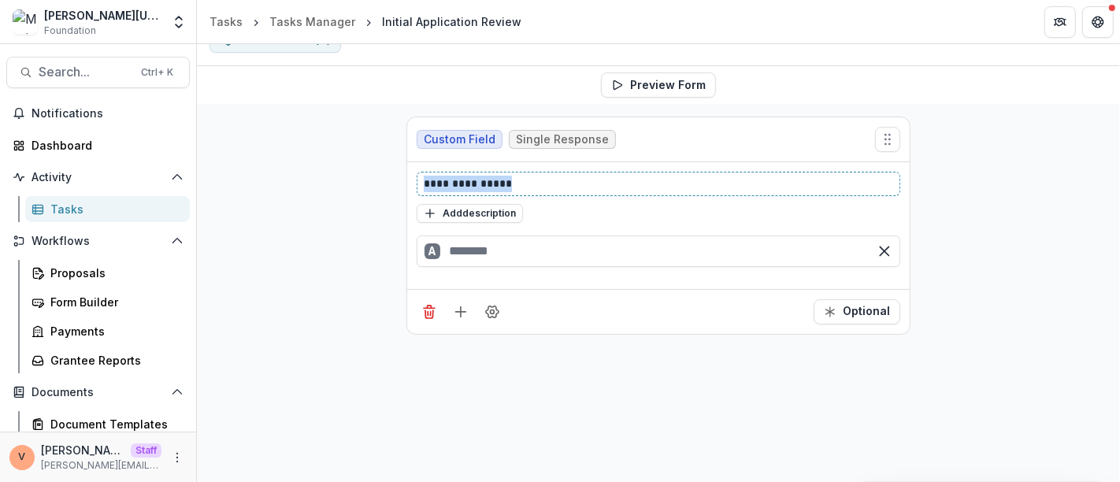
drag, startPoint x: 330, startPoint y: 183, endPoint x: 306, endPoint y: 183, distance: 24.4
click at [306, 183] on div "**********" at bounding box center [658, 301] width 923 height 394
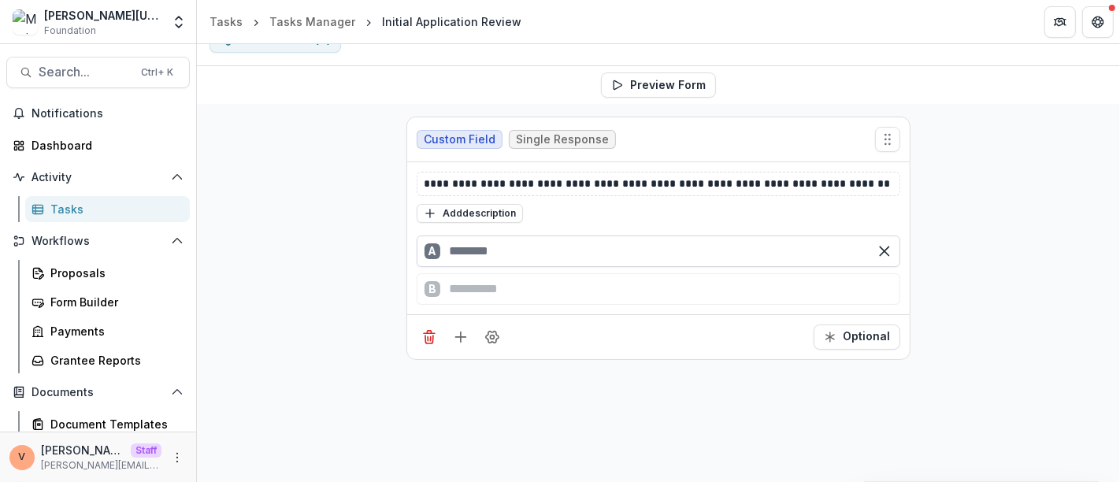
click at [495, 250] on input "text" at bounding box center [659, 251] width 484 height 32
click at [484, 286] on div "B" at bounding box center [659, 289] width 484 height 32
type input "***"
type input "**"
click at [996, 374] on div "**********" at bounding box center [658, 301] width 923 height 394
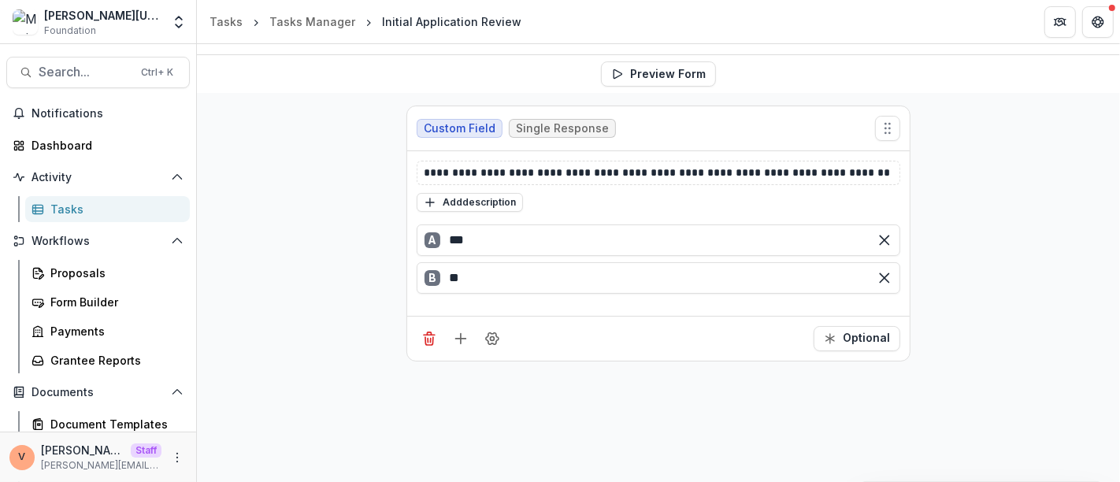
scroll to position [189, 0]
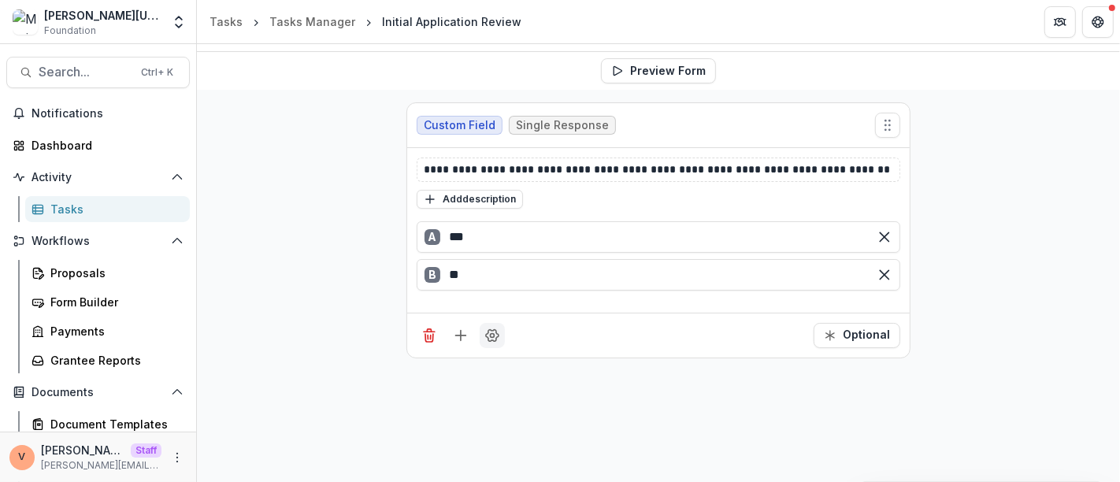
click at [493, 343] on button "Field Settings" at bounding box center [492, 335] width 25 height 25
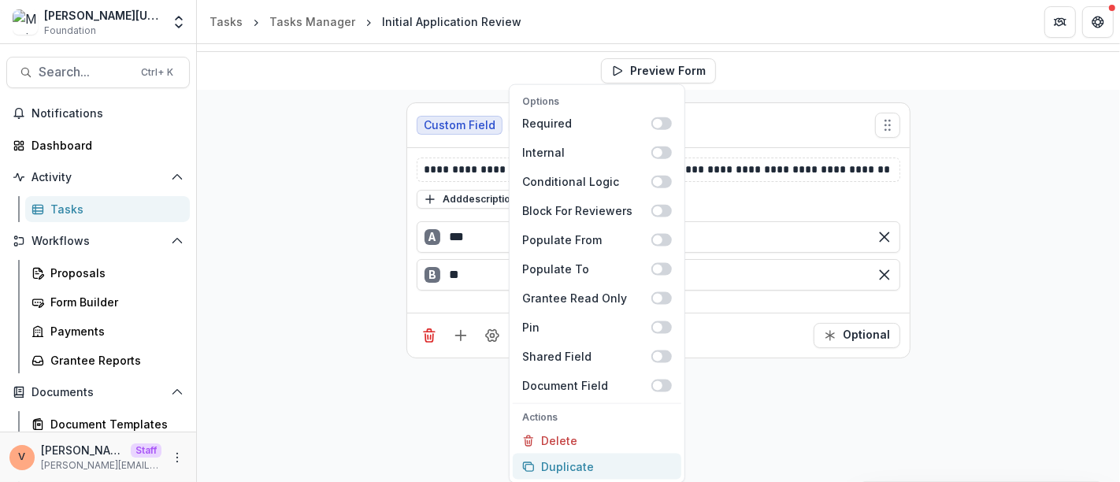
click at [554, 464] on button "Duplicate" at bounding box center [597, 467] width 169 height 26
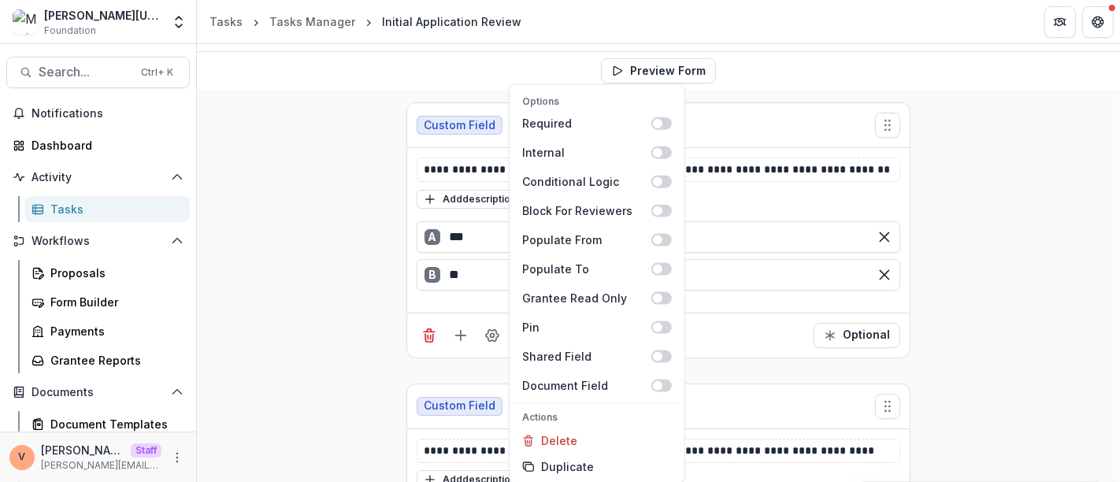
click at [796, 398] on div "Custom Field Single Response" at bounding box center [658, 406] width 502 height 45
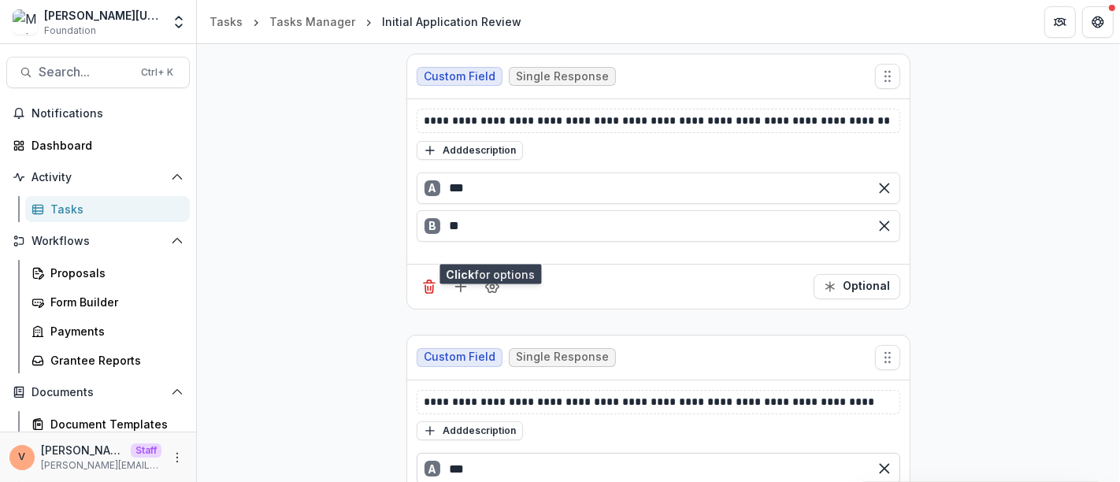
scroll to position [276, 0]
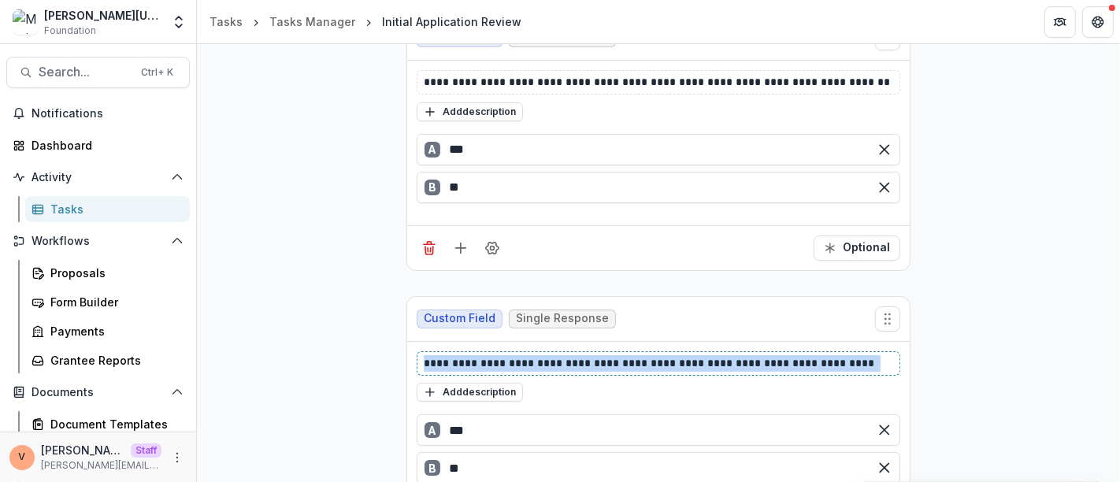
drag, startPoint x: 878, startPoint y: 356, endPoint x: 335, endPoint y: 357, distance: 542.6
click at [335, 357] on div "**********" at bounding box center [658, 283] width 923 height 562
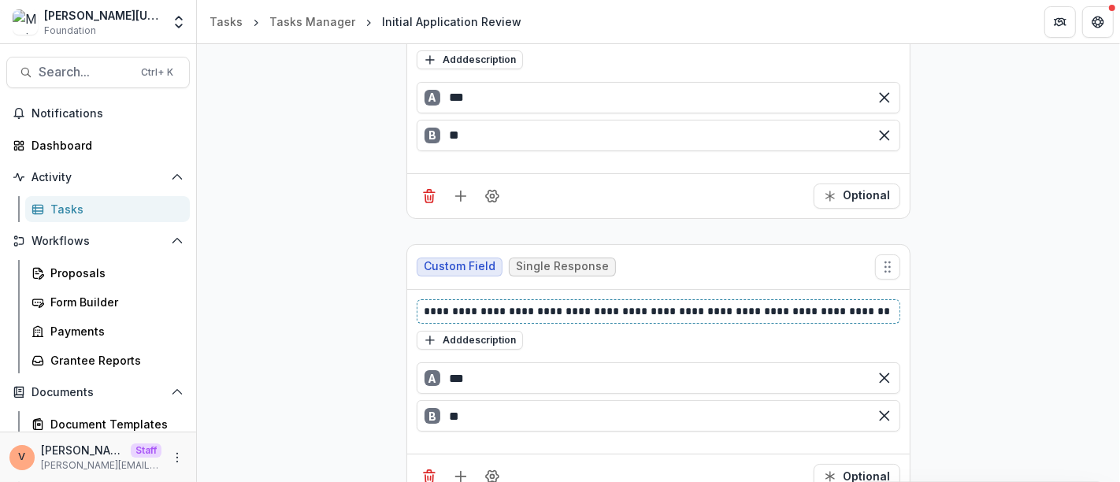
scroll to position [354, 0]
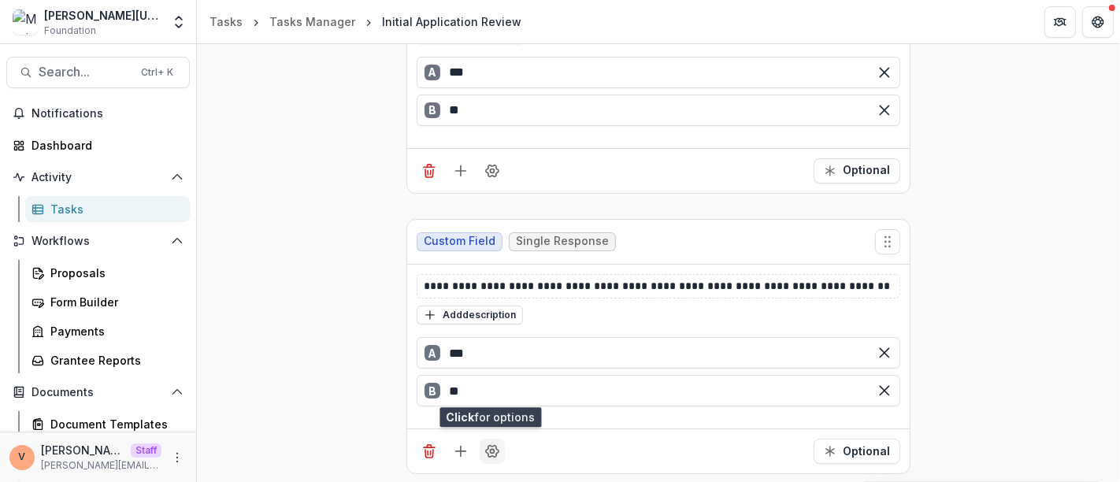
click at [492, 450] on icon "Field Settings" at bounding box center [492, 451] width 16 height 16
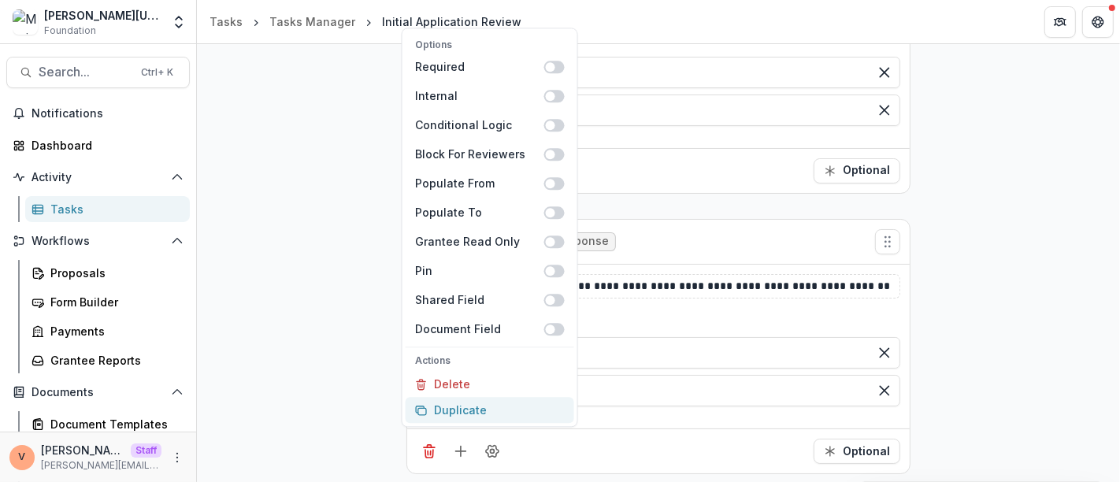
click at [490, 417] on button "Duplicate" at bounding box center [490, 410] width 169 height 26
click at [988, 327] on div "**********" at bounding box center [658, 346] width 923 height 843
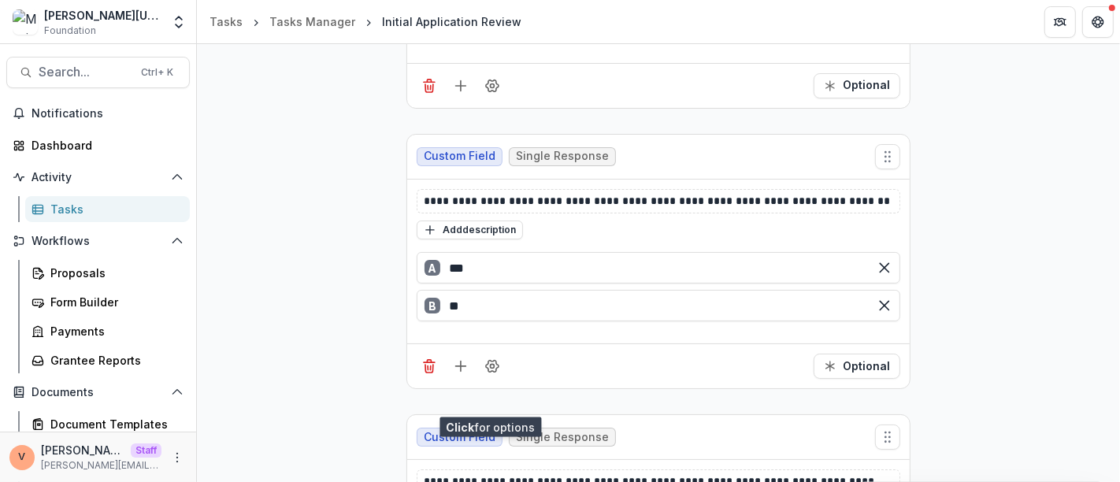
scroll to position [528, 0]
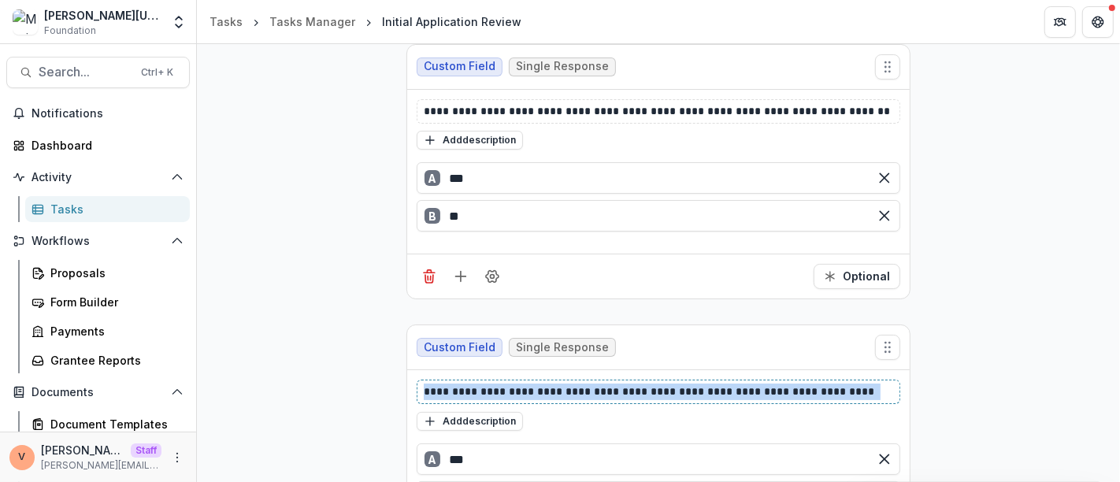
drag, startPoint x: 874, startPoint y: 387, endPoint x: 349, endPoint y: 384, distance: 525.3
click at [349, 384] on div "**********" at bounding box center [658, 171] width 923 height 843
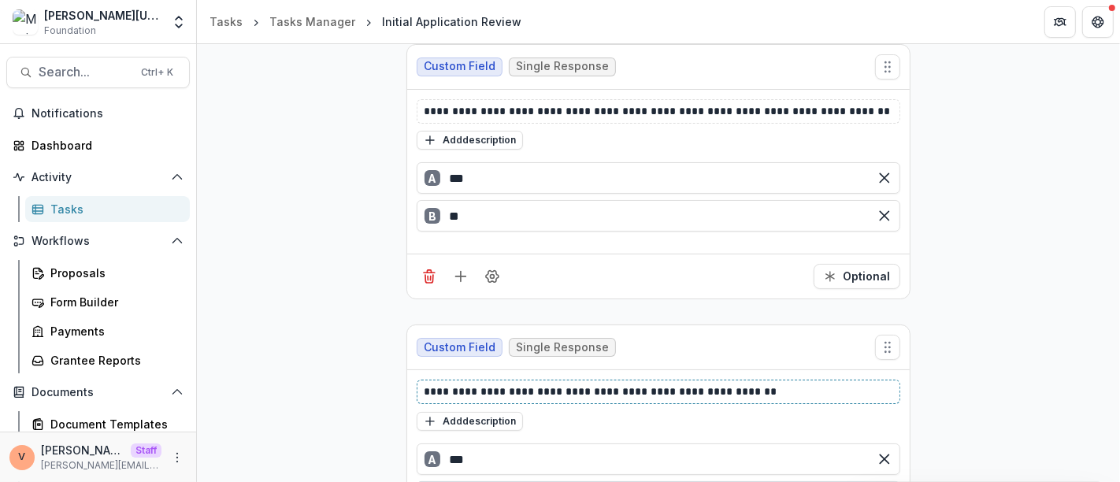
scroll to position [632, 0]
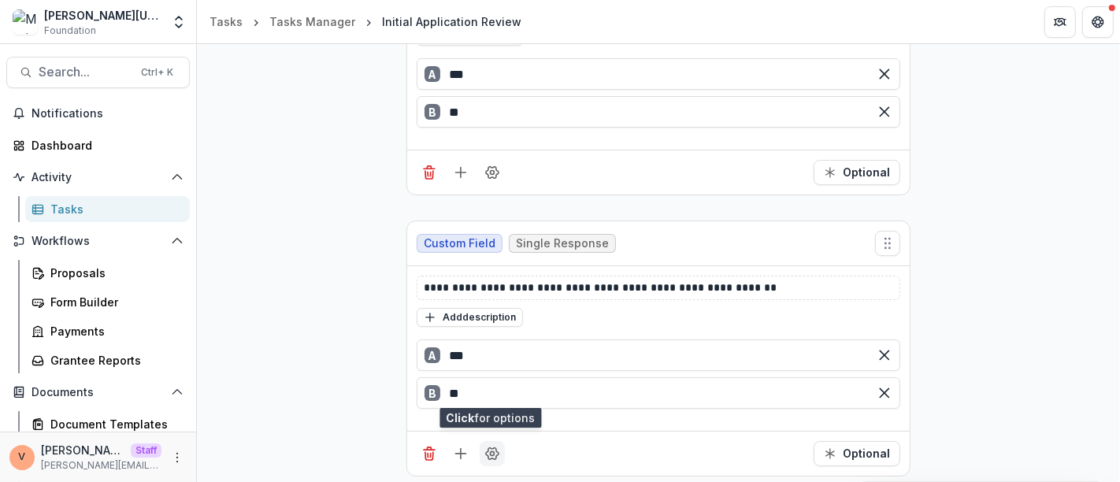
click at [491, 450] on icon "Field Settings" at bounding box center [492, 454] width 16 height 16
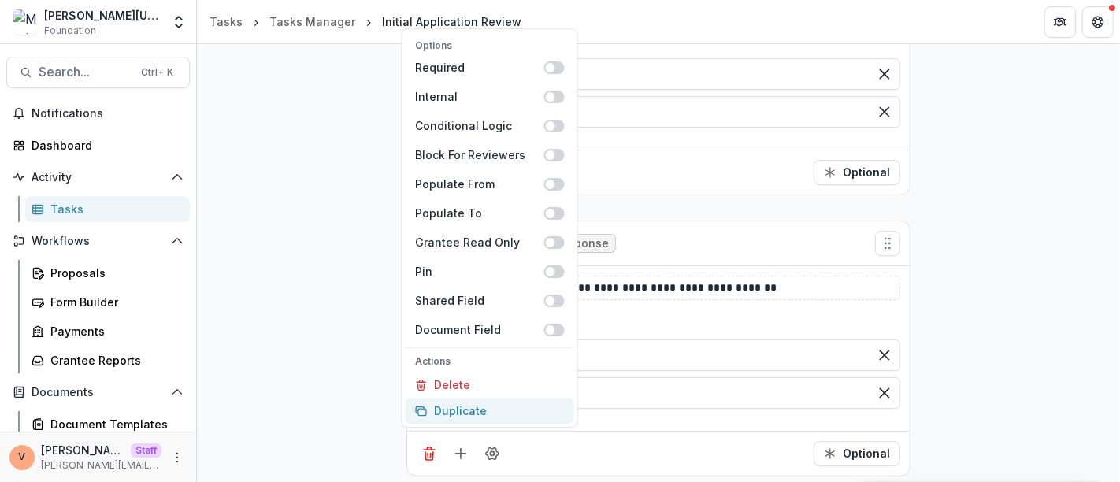
click at [502, 409] on button "Duplicate" at bounding box center [490, 411] width 169 height 26
click at [959, 328] on div "**********" at bounding box center [658, 208] width 923 height 1124
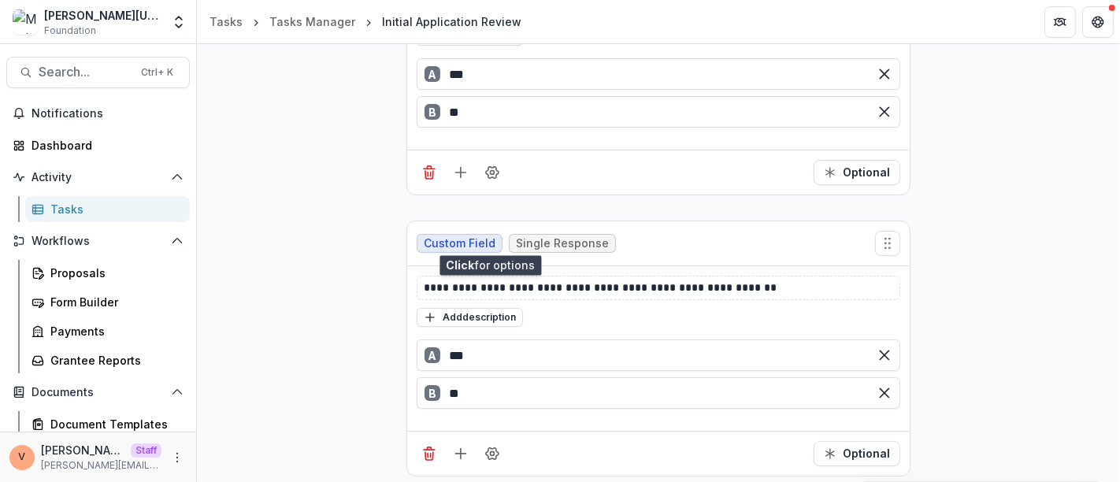
scroll to position [895, 0]
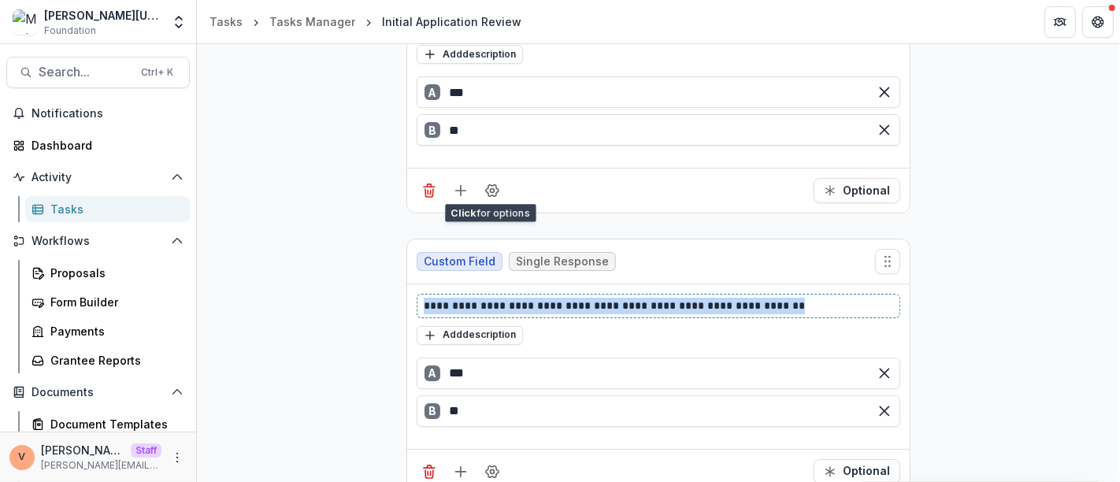
drag, startPoint x: 818, startPoint y: 298, endPoint x: 372, endPoint y: 306, distance: 446.6
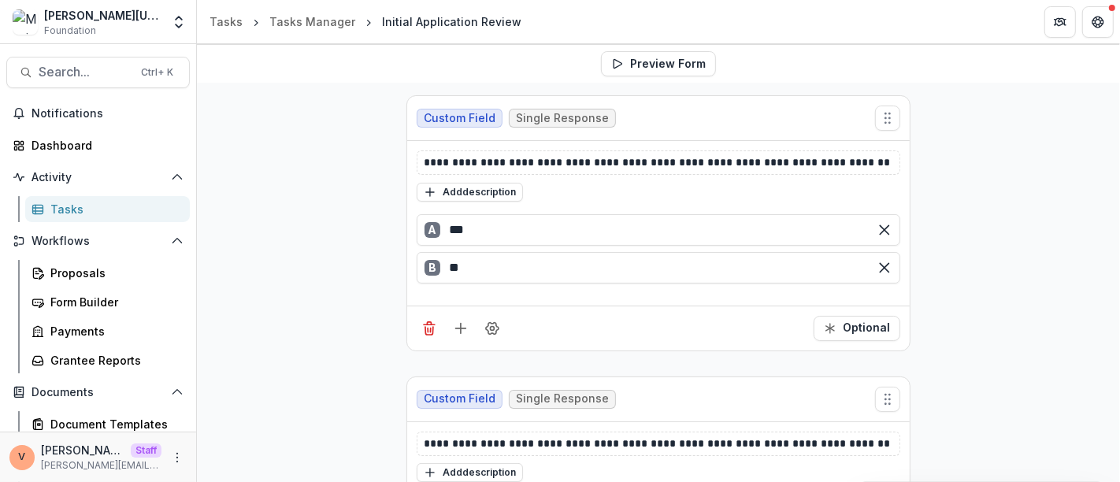
scroll to position [0, 0]
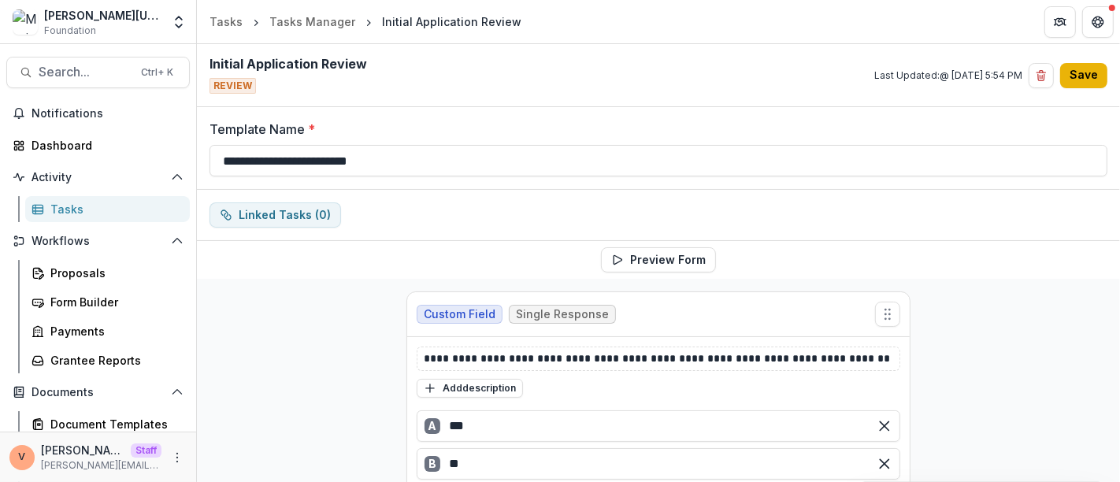
click at [1078, 80] on button "Save" at bounding box center [1083, 75] width 47 height 25
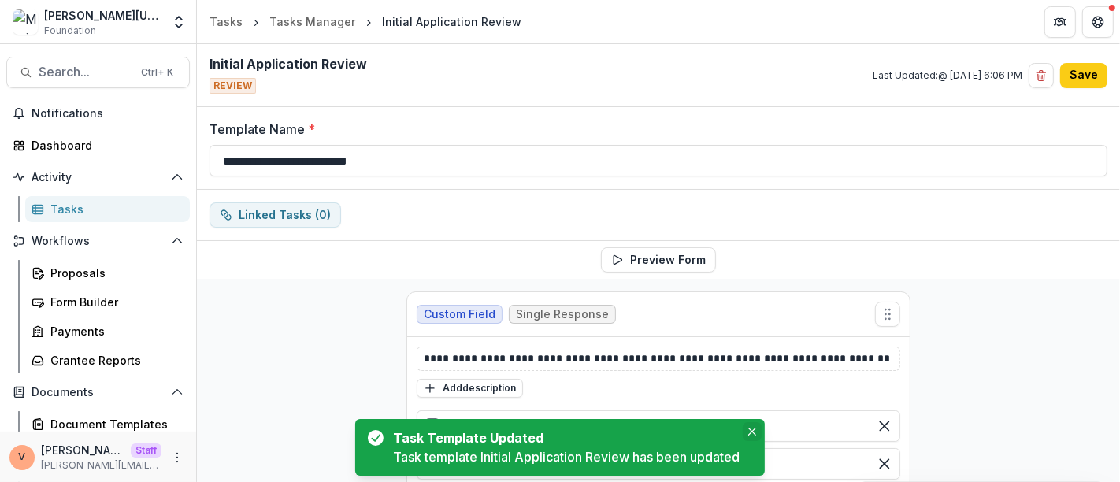
click at [756, 433] on icon "Close" at bounding box center [752, 432] width 8 height 8
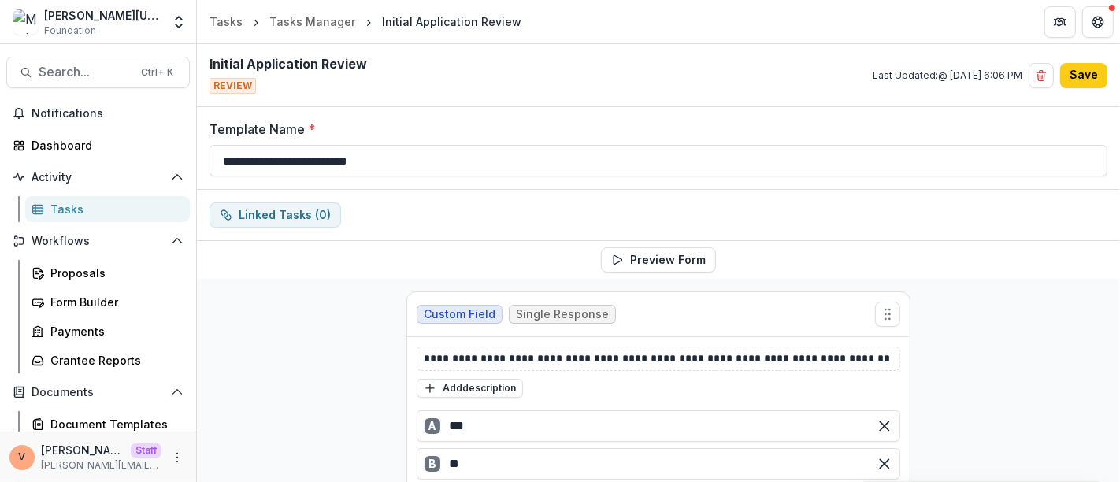
click at [695, 207] on div "Linked Tasks ( 0 )" at bounding box center [658, 214] width 898 height 25
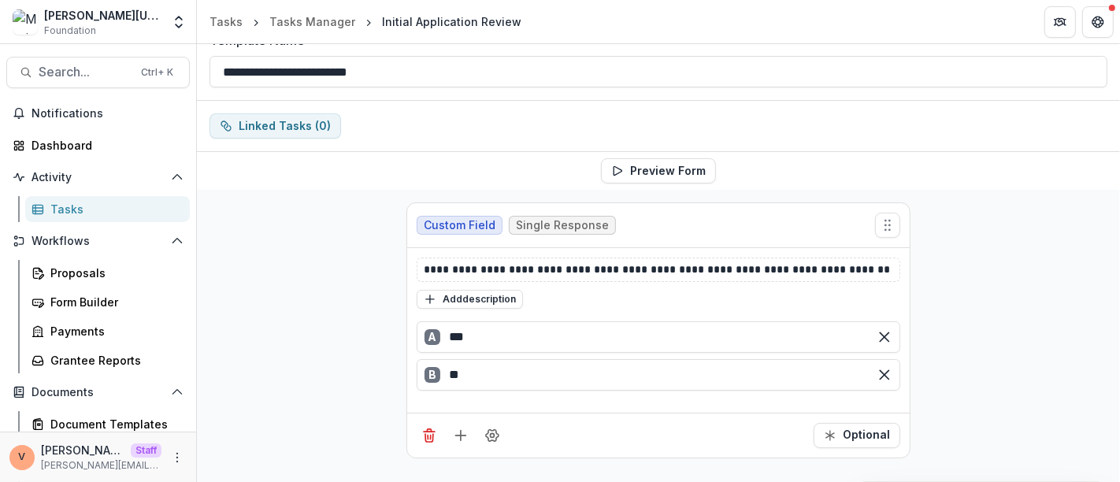
scroll to position [175, 0]
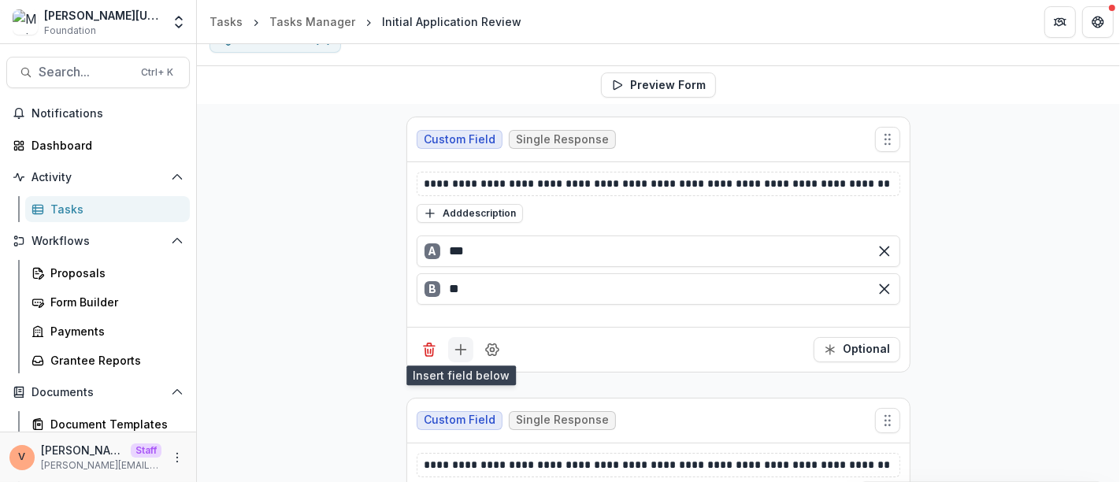
click at [456, 350] on icon "Add field" at bounding box center [461, 350] width 16 height 16
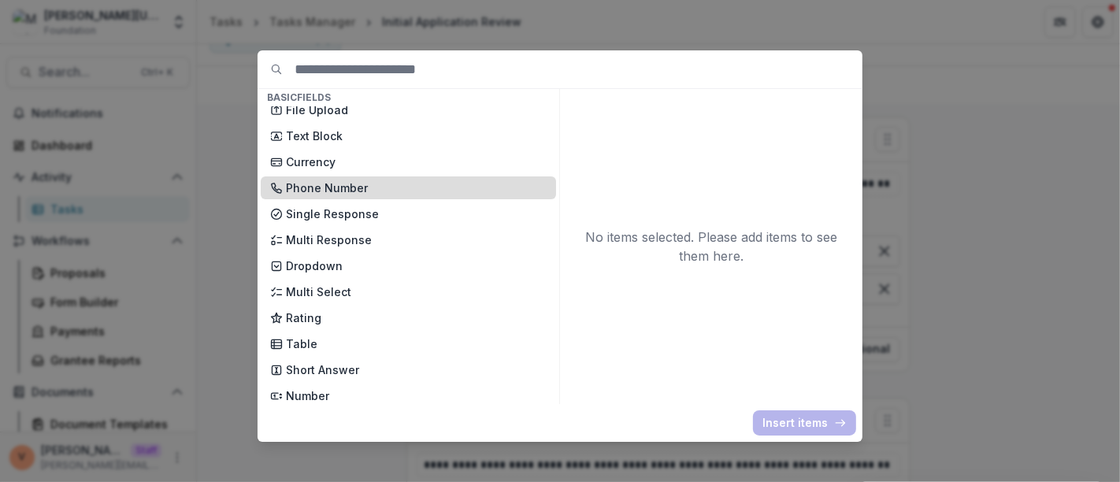
scroll to position [87, 0]
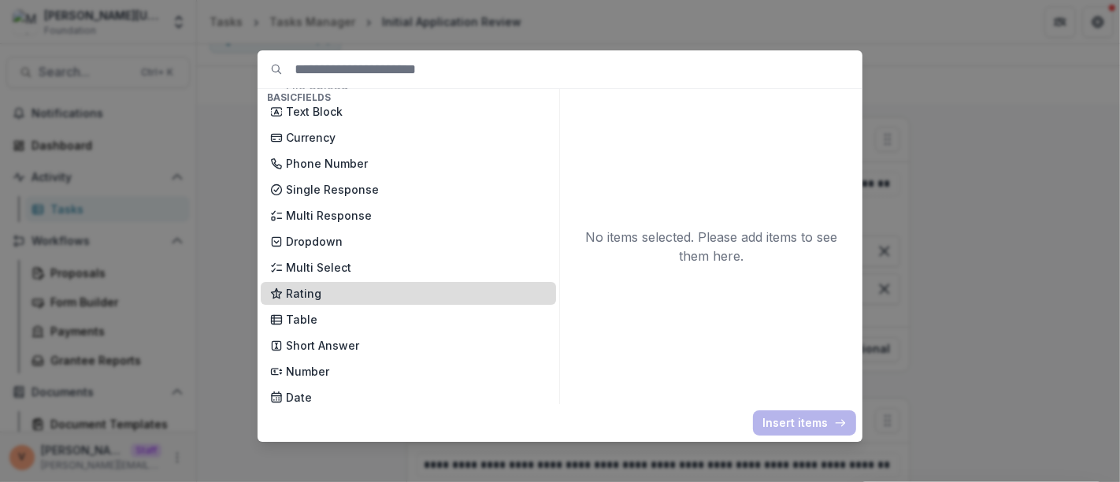
click at [347, 291] on p "Rating" at bounding box center [416, 293] width 261 height 17
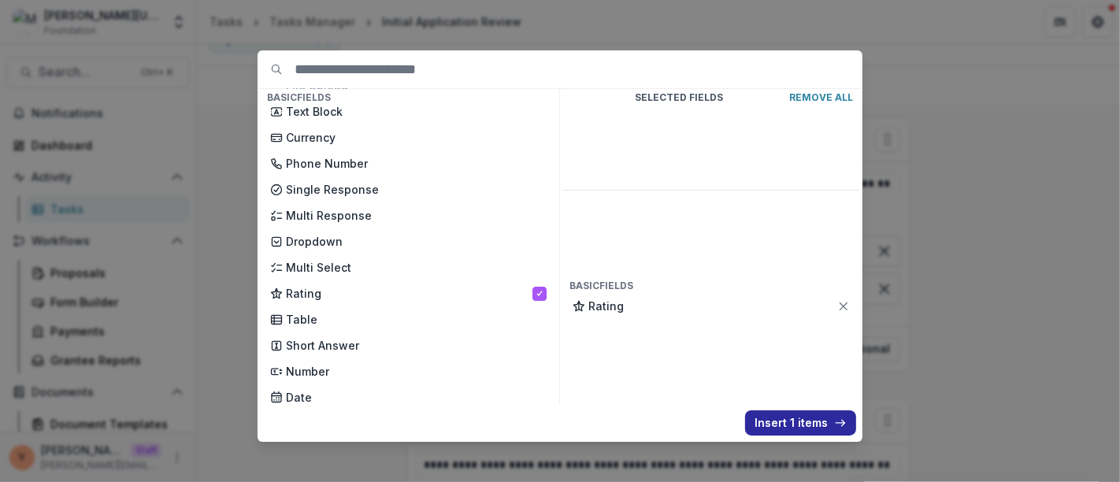
click at [791, 424] on button "Insert 1 items" at bounding box center [800, 422] width 111 height 25
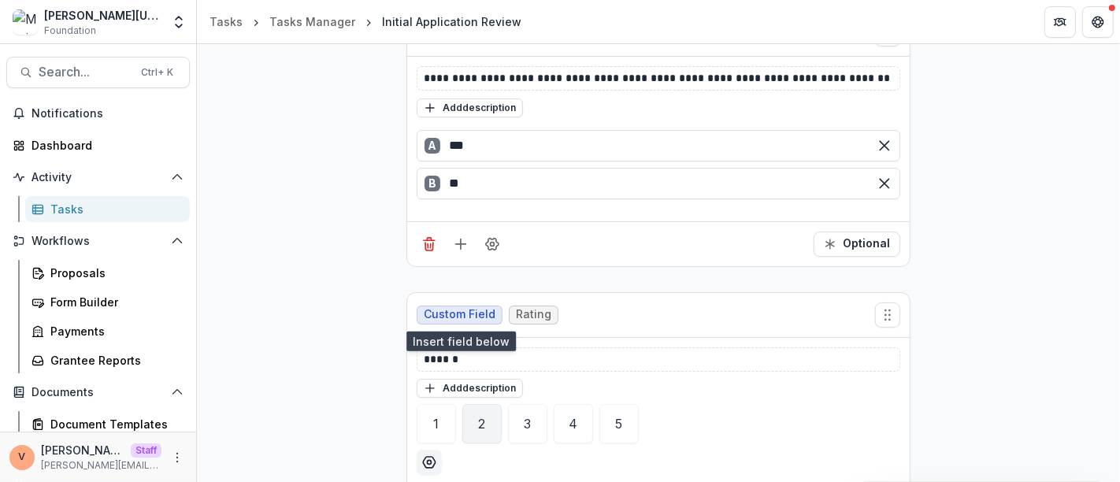
scroll to position [350, 0]
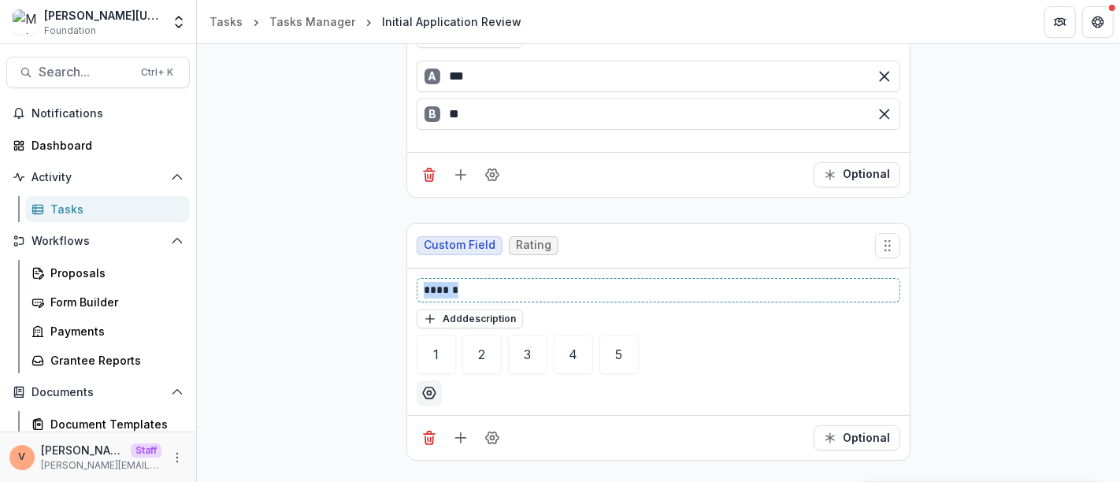
drag, startPoint x: 476, startPoint y: 283, endPoint x: 292, endPoint y: 276, distance: 183.6
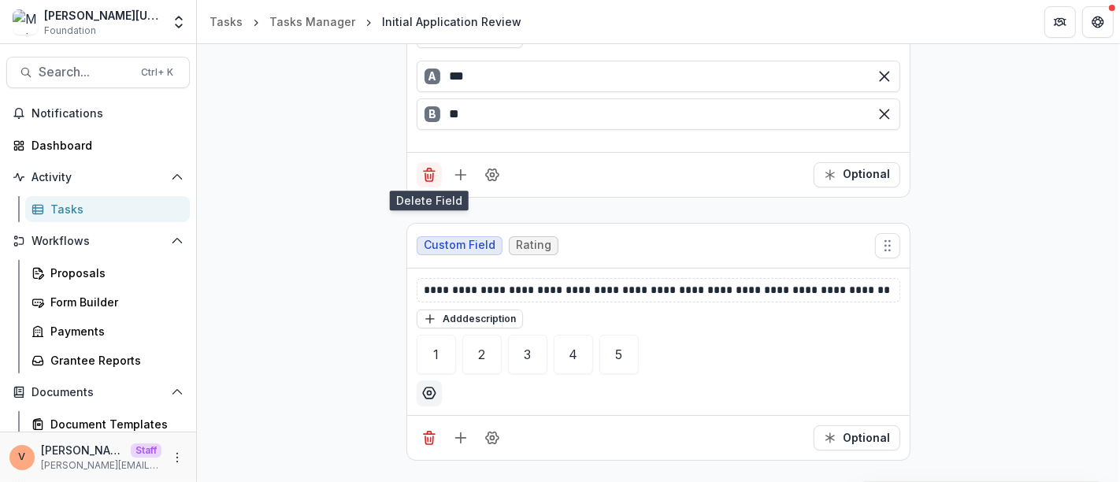
click at [425, 177] on icon "Delete field" at bounding box center [429, 177] width 8 height 8
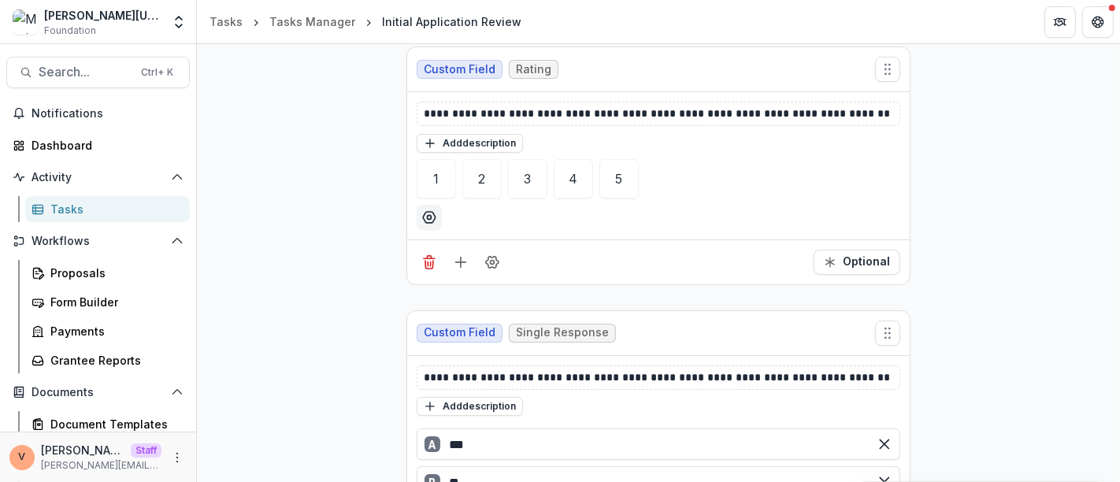
scroll to position [332, 0]
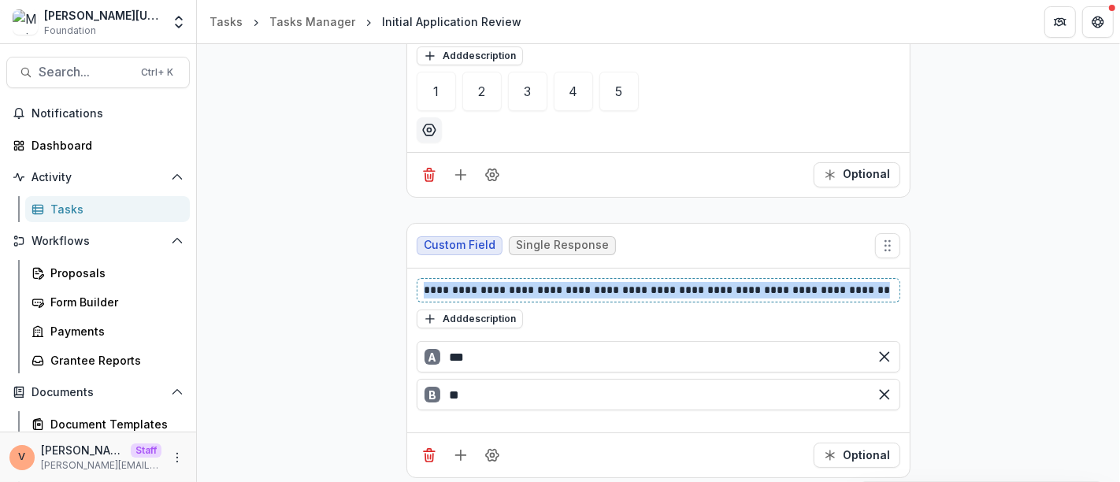
drag, startPoint x: 855, startPoint y: 287, endPoint x: 363, endPoint y: 282, distance: 492.2
copy p "**********"
click at [457, 169] on icon "Add field" at bounding box center [461, 175] width 16 height 16
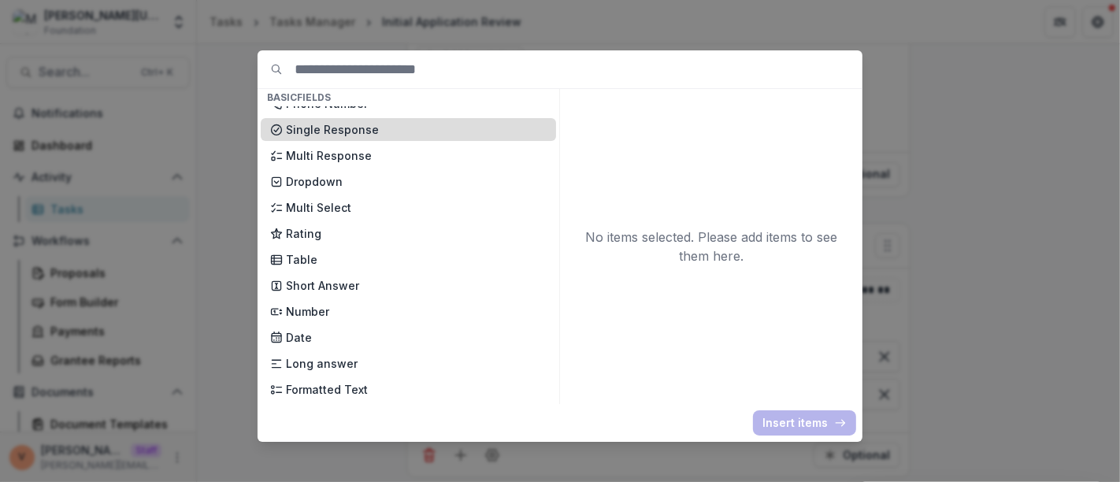
scroll to position [175, 0]
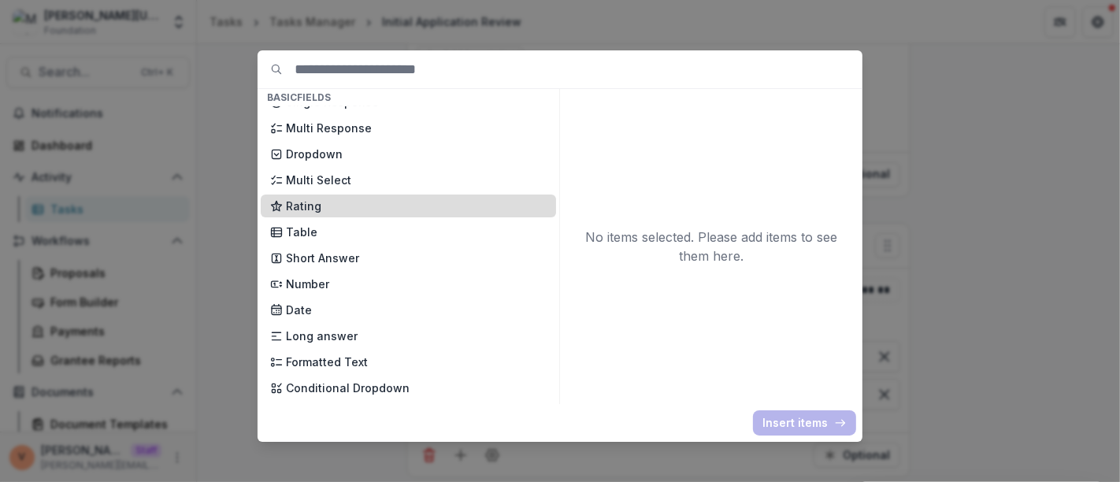
click at [341, 205] on p "Rating" at bounding box center [416, 206] width 261 height 17
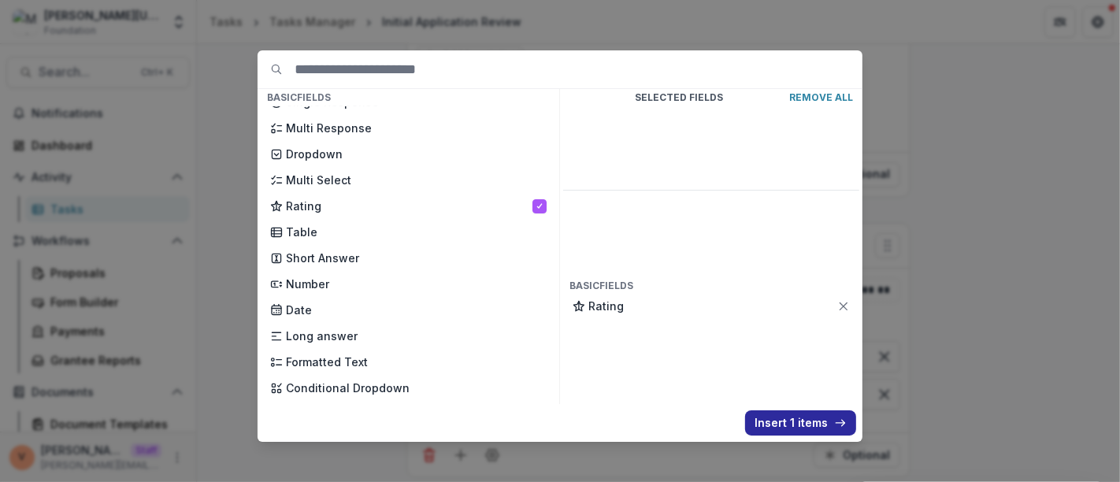
click at [781, 424] on button "Insert 1 items" at bounding box center [800, 422] width 111 height 25
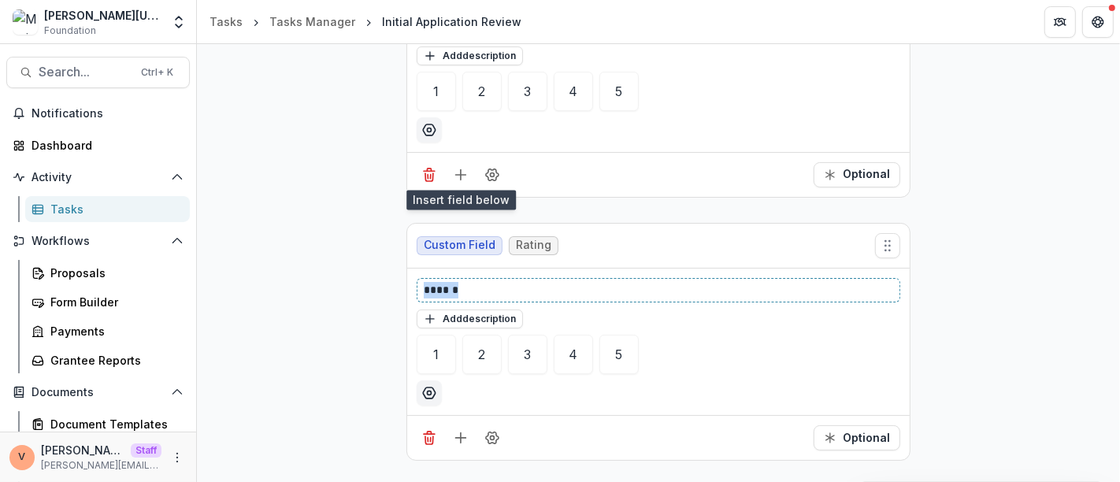
drag, startPoint x: 477, startPoint y: 283, endPoint x: 318, endPoint y: 282, distance: 159.1
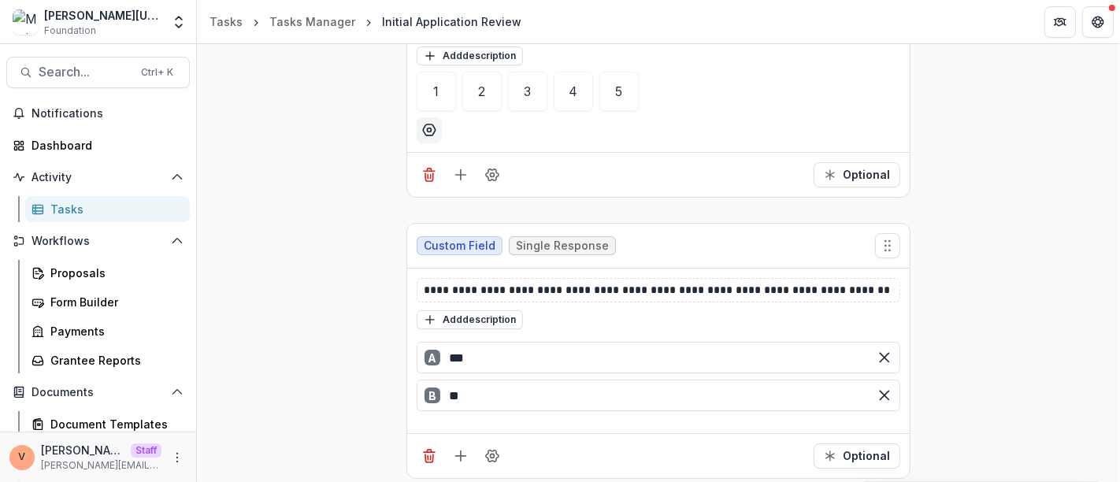
scroll to position [683, 0]
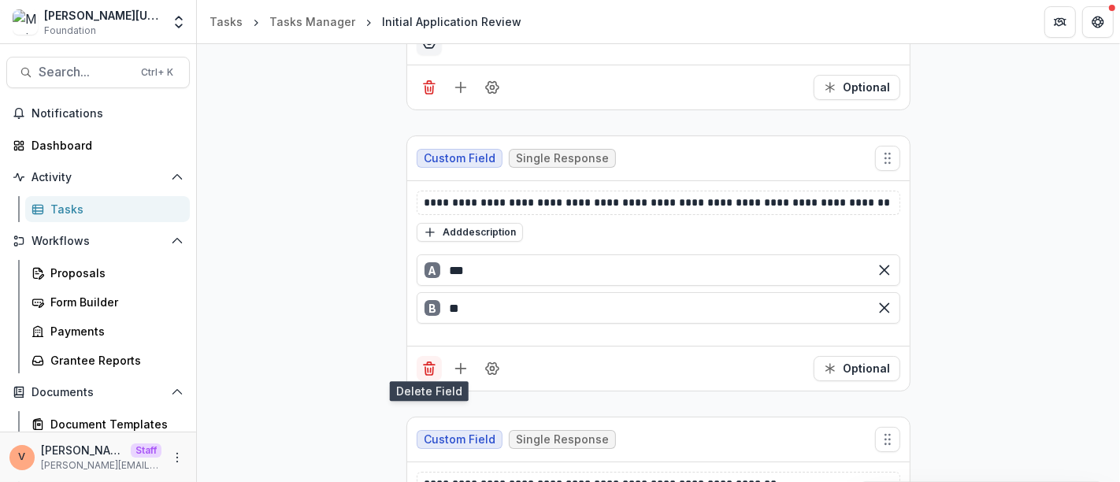
click at [427, 366] on icon "Delete field" at bounding box center [429, 369] width 16 height 16
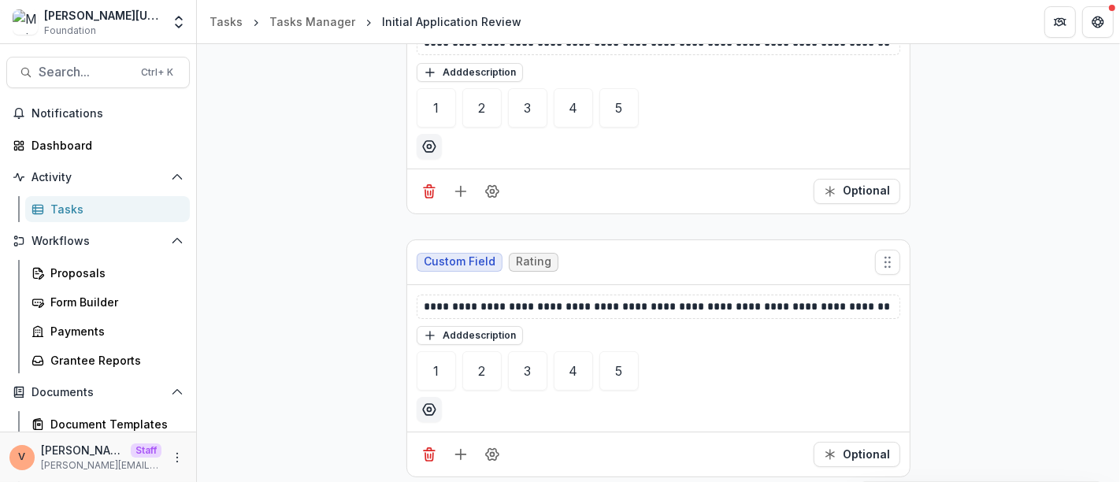
scroll to position [332, 0]
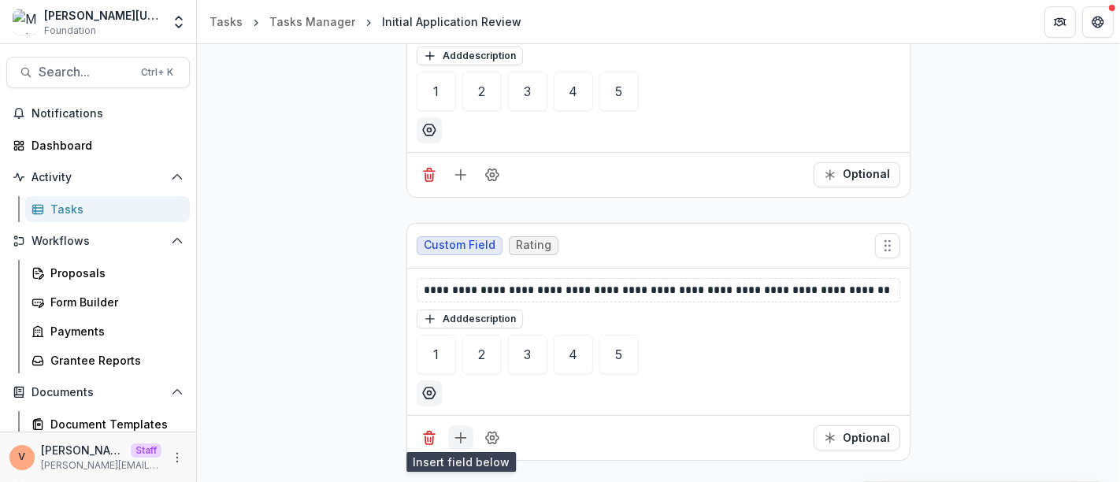
click at [459, 436] on icon "Add field" at bounding box center [461, 438] width 16 height 16
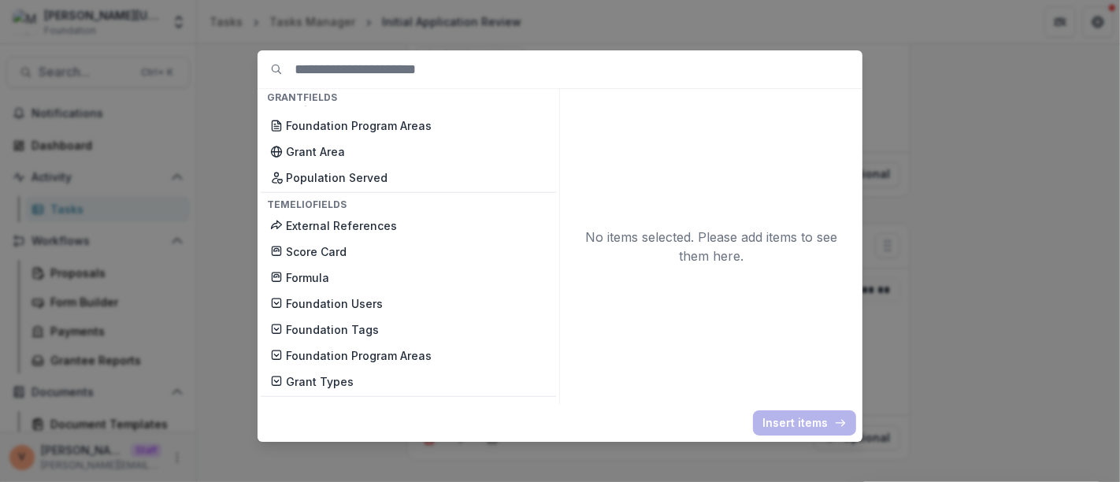
scroll to position [1375, 0]
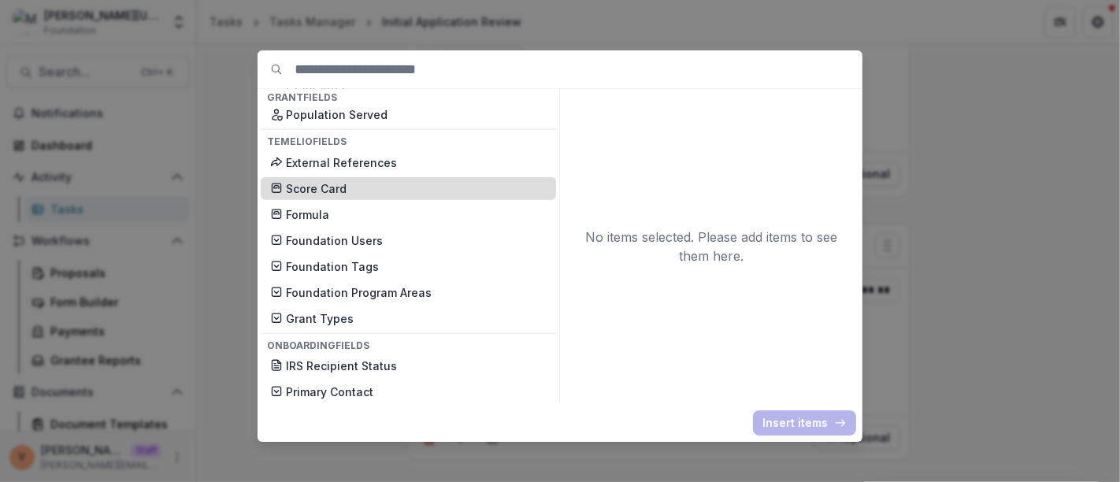
click at [421, 195] on p "Score Card" at bounding box center [416, 188] width 261 height 17
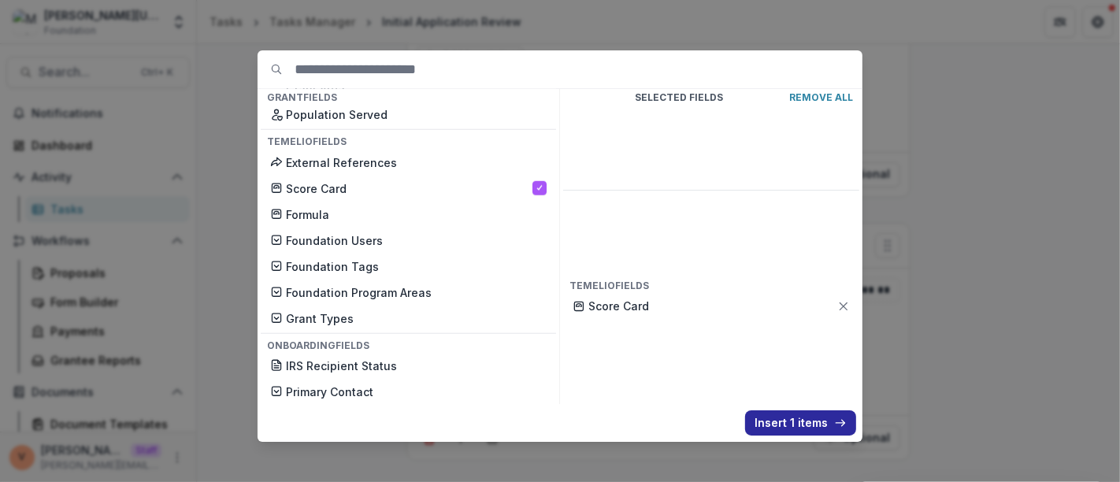
click at [798, 431] on button "Insert 1 items" at bounding box center [800, 422] width 111 height 25
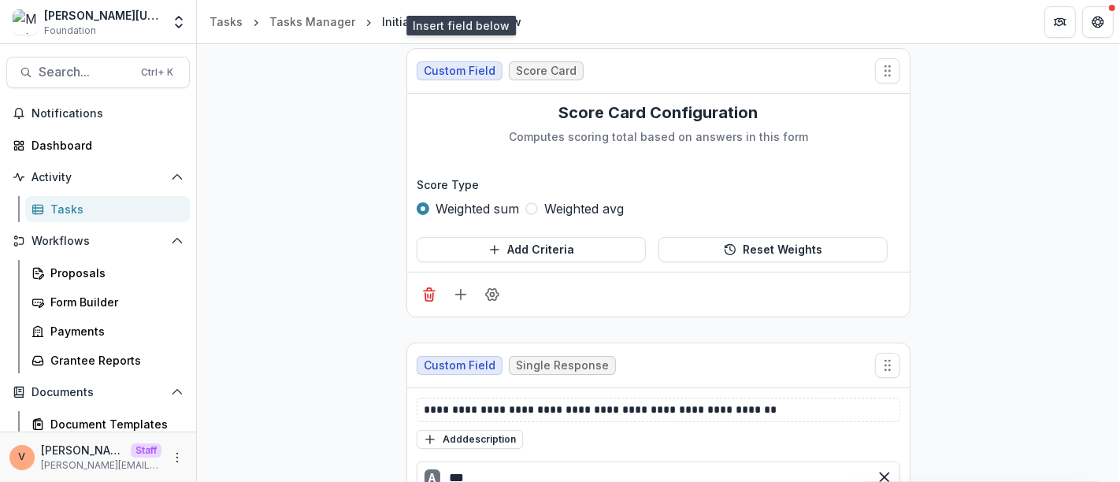
scroll to position [683, 0]
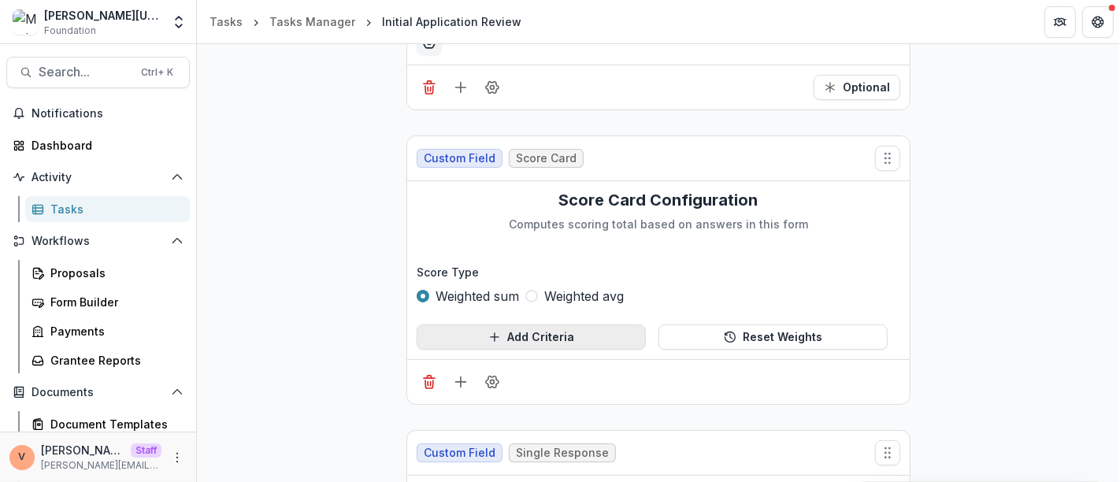
click at [542, 334] on button "Add Criteria" at bounding box center [531, 336] width 229 height 25
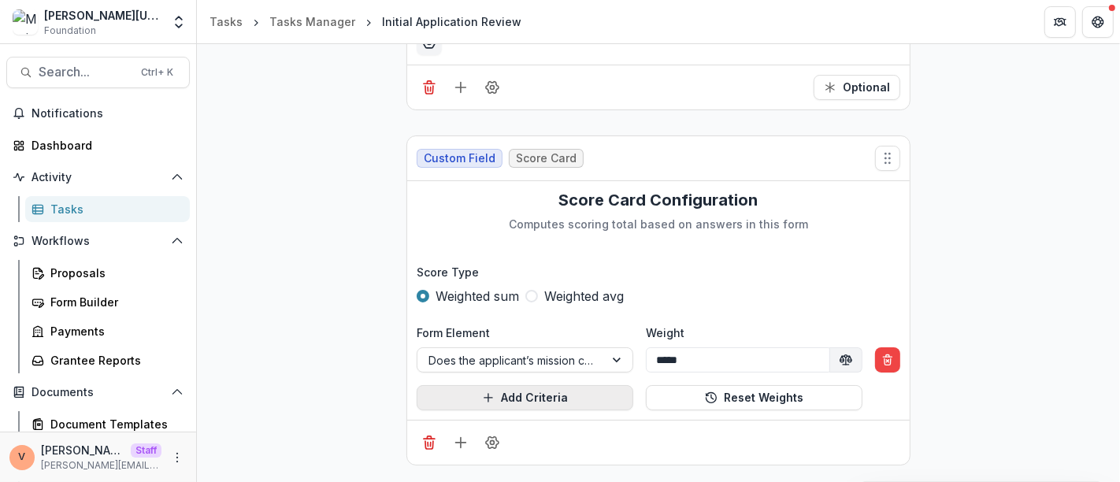
click at [573, 386] on button "Add Criteria" at bounding box center [525, 397] width 217 height 25
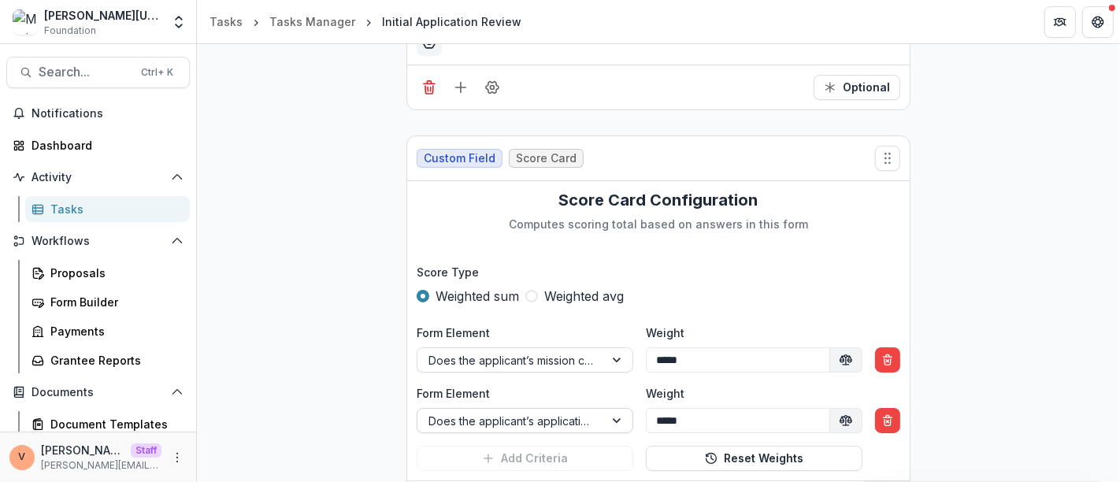
click at [627, 417] on div at bounding box center [618, 421] width 28 height 24
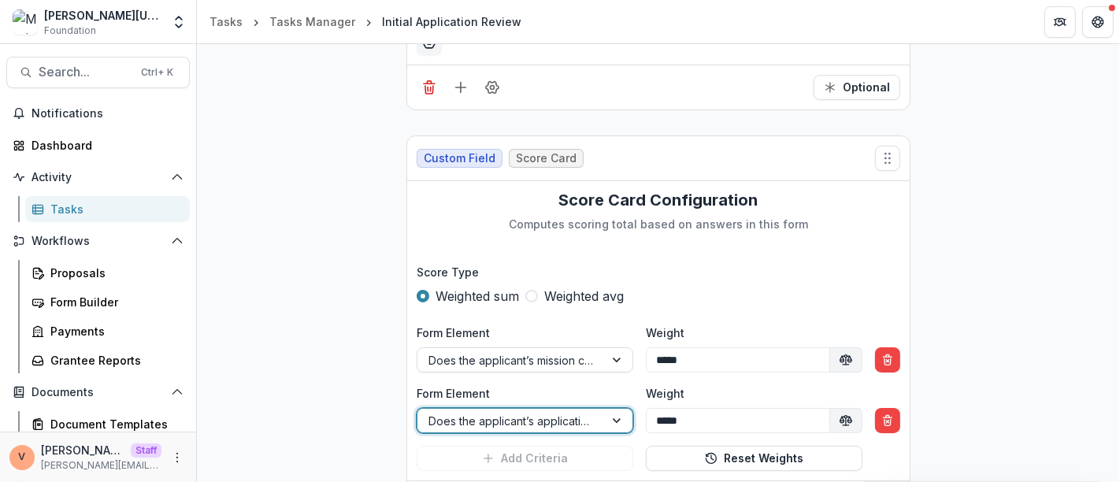
click at [621, 417] on div at bounding box center [618, 421] width 28 height 24
click at [616, 415] on div at bounding box center [618, 421] width 28 height 24
click at [565, 447] on div "No options" at bounding box center [522, 452] width 209 height 26
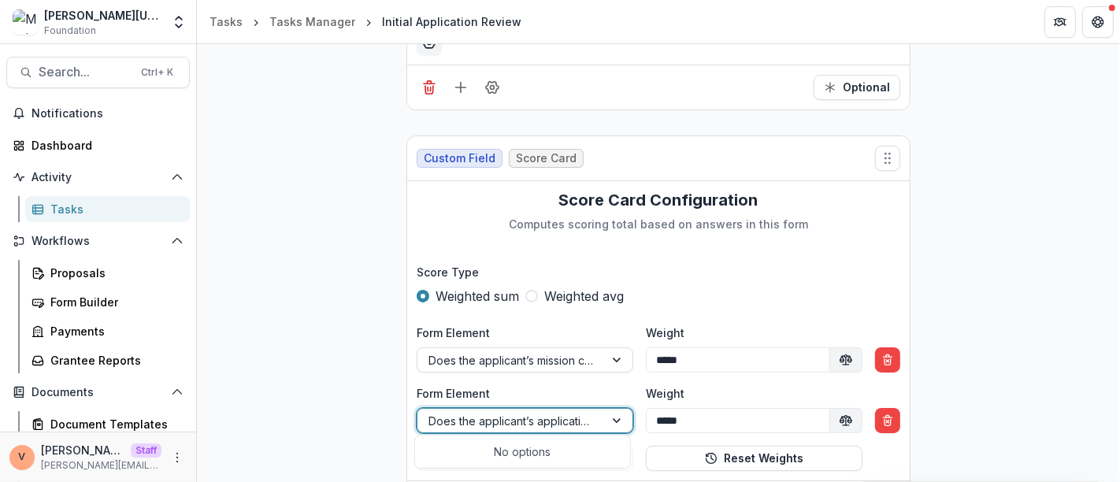
click at [620, 417] on div at bounding box center [618, 421] width 28 height 24
click at [324, 353] on div "**********" at bounding box center [658, 348] width 923 height 1505
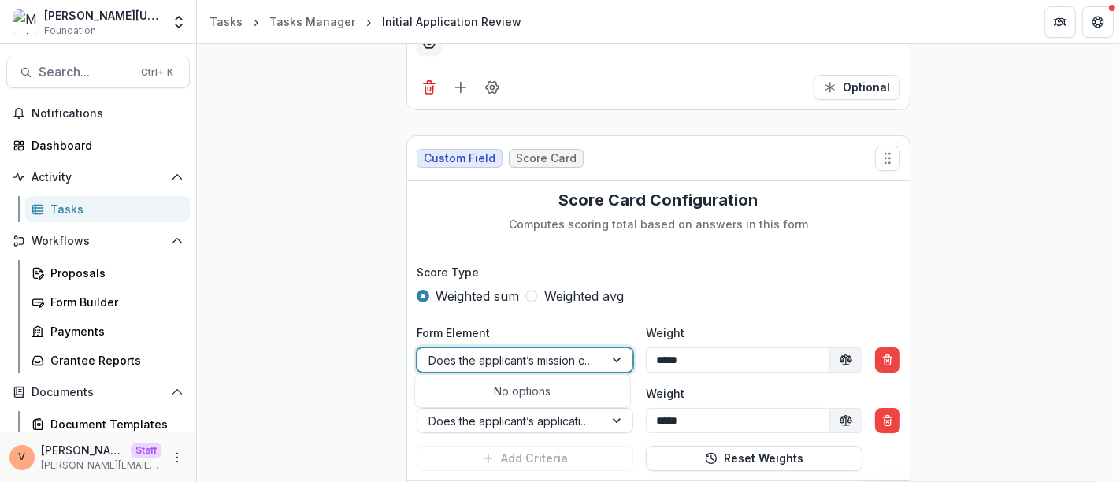
click at [450, 359] on div at bounding box center [510, 360] width 165 height 20
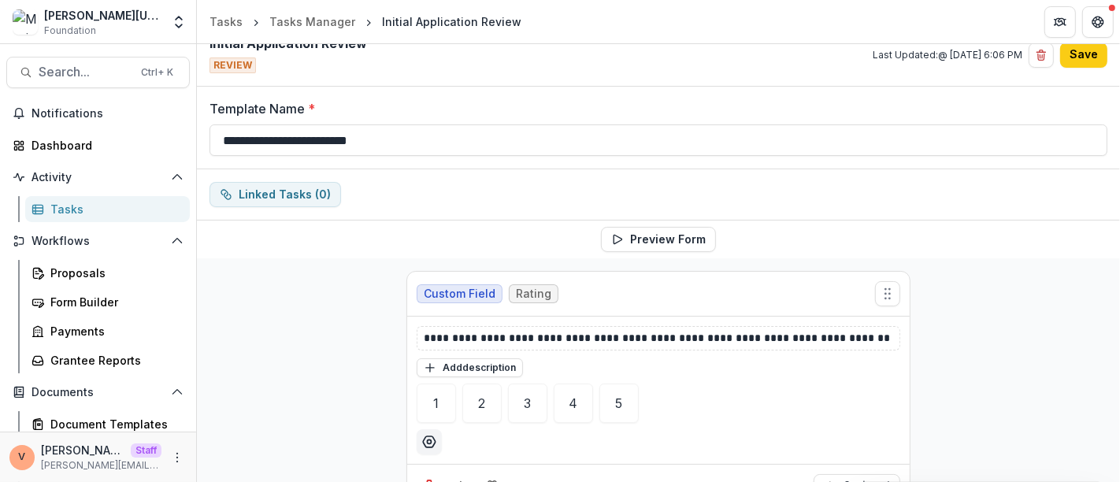
scroll to position [0, 0]
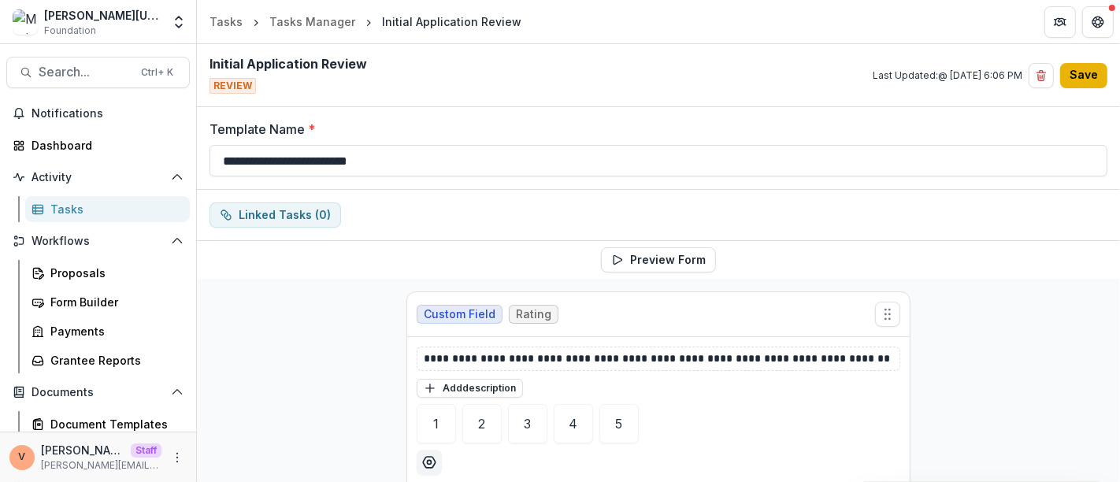
click at [1100, 71] on button "Save" at bounding box center [1083, 75] width 47 height 25
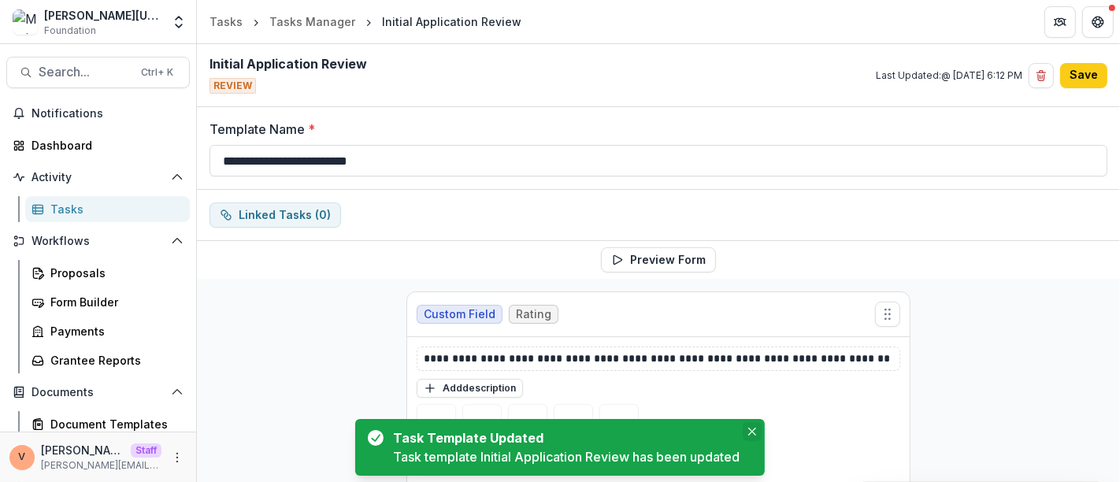
click at [756, 432] on icon "Close" at bounding box center [752, 432] width 8 height 8
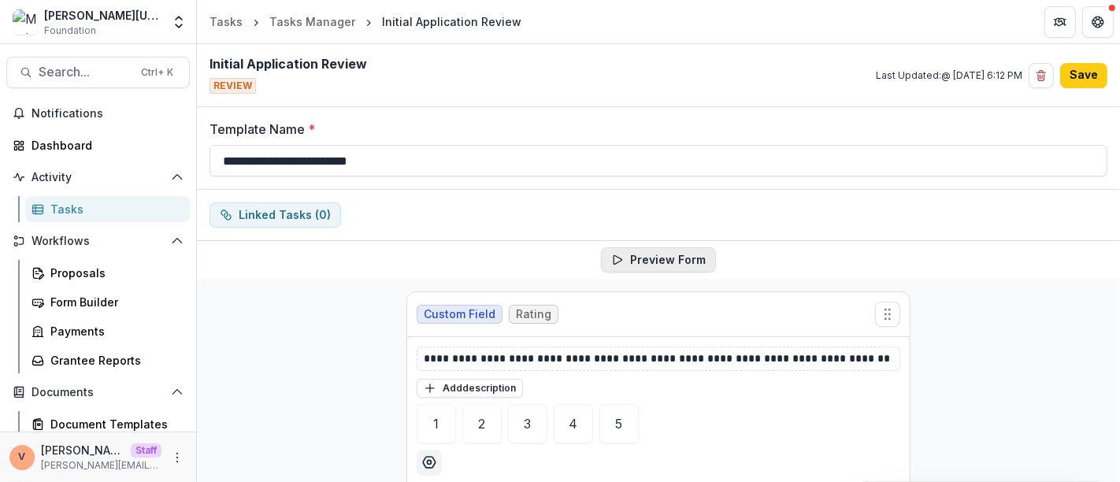
click at [661, 261] on button "Preview Form" at bounding box center [658, 259] width 115 height 25
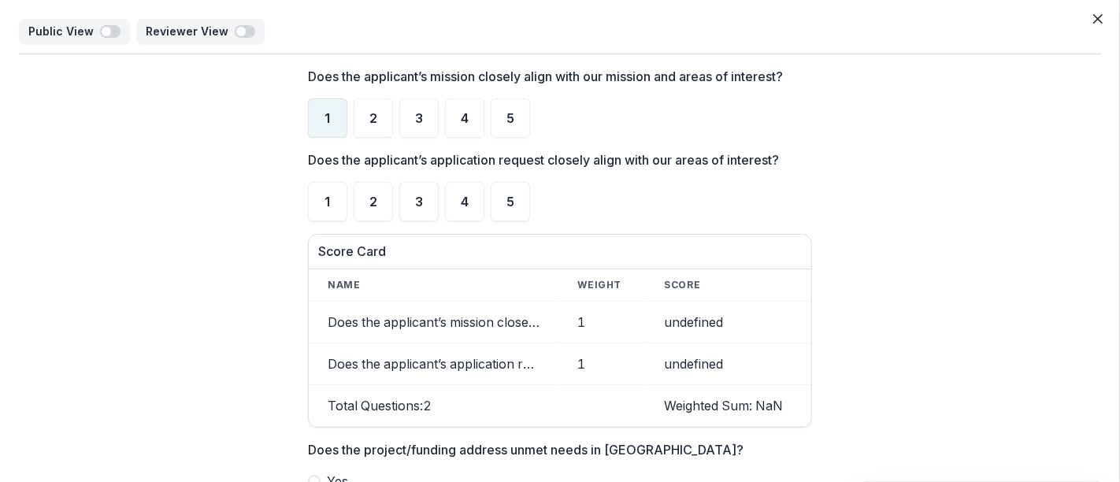
click at [328, 120] on div "1" at bounding box center [327, 117] width 39 height 39
click at [369, 201] on span "2" at bounding box center [373, 201] width 8 height 13
click at [1100, 21] on button "Close" at bounding box center [1097, 18] width 25 height 25
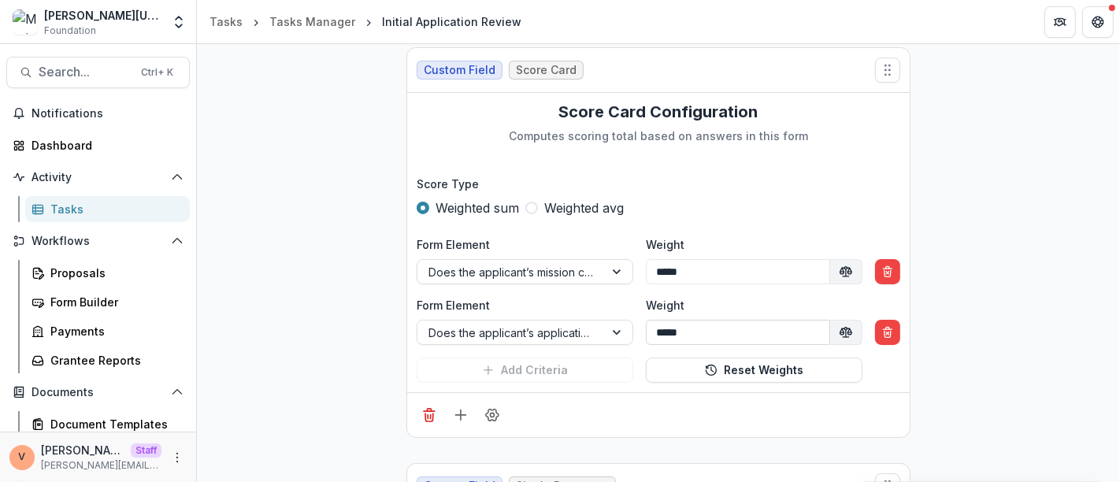
scroll to position [788, 0]
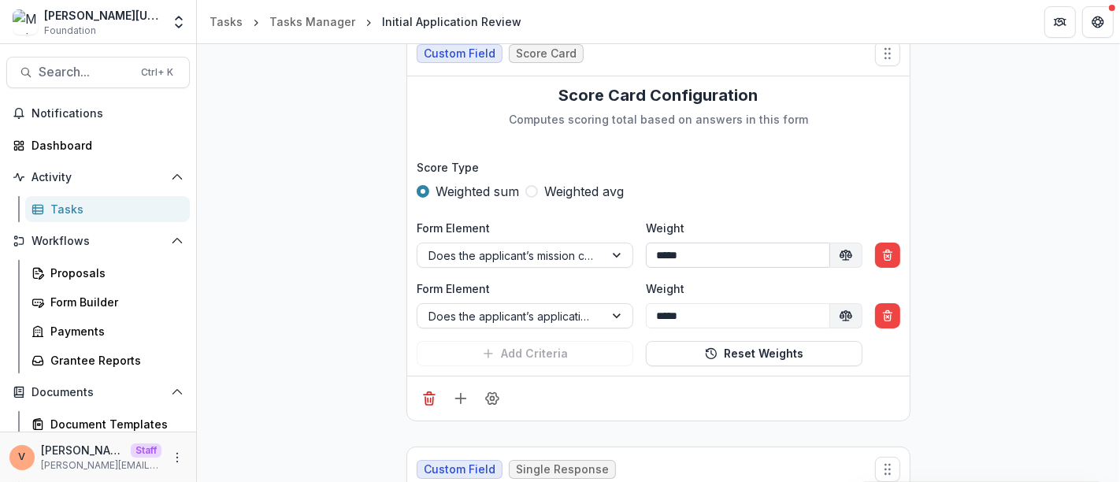
click at [657, 250] on input "*****" at bounding box center [738, 255] width 184 height 25
type input "*****"
click at [698, 315] on input "*****" at bounding box center [738, 315] width 184 height 25
type input "*"
type input "*****"
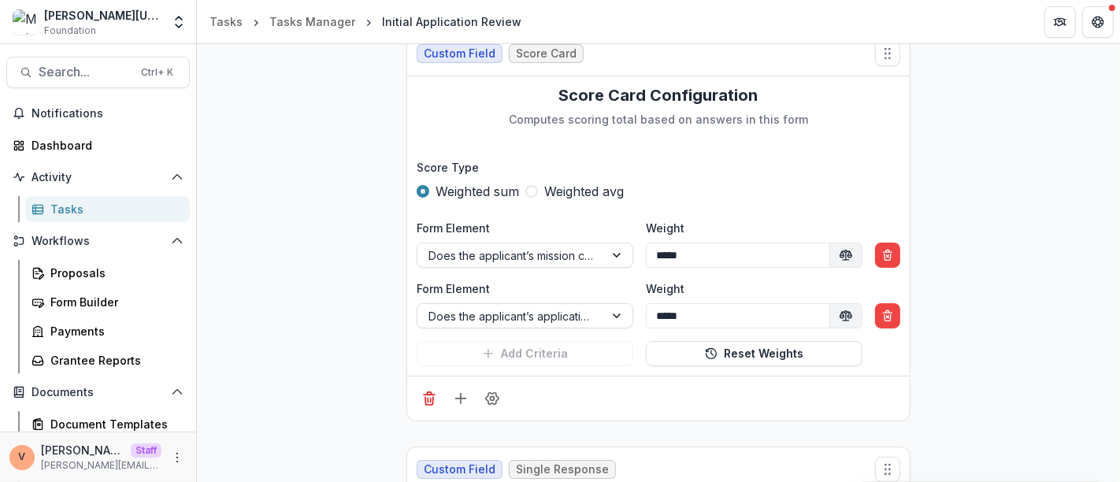
click at [1093, 321] on div "**********" at bounding box center [658, 243] width 923 height 1505
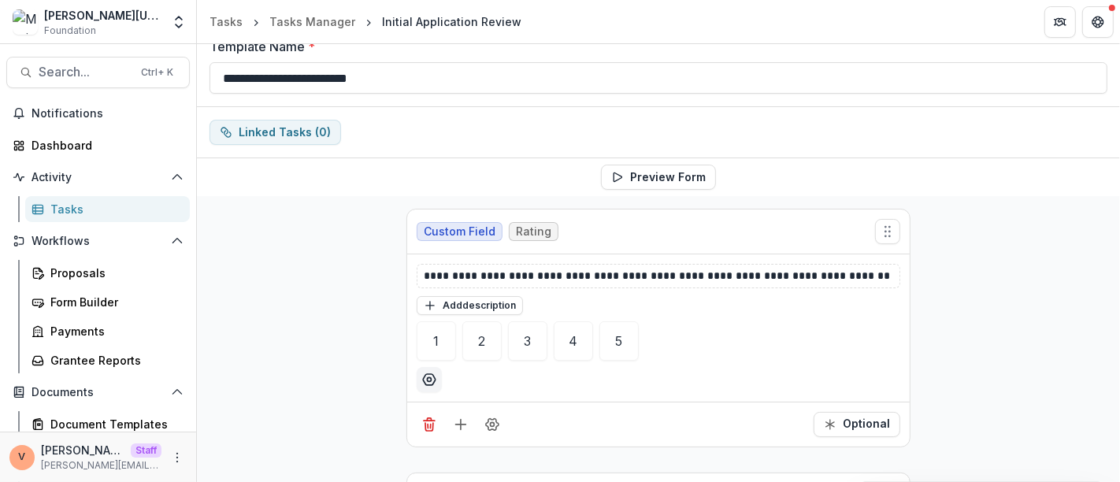
scroll to position [0, 0]
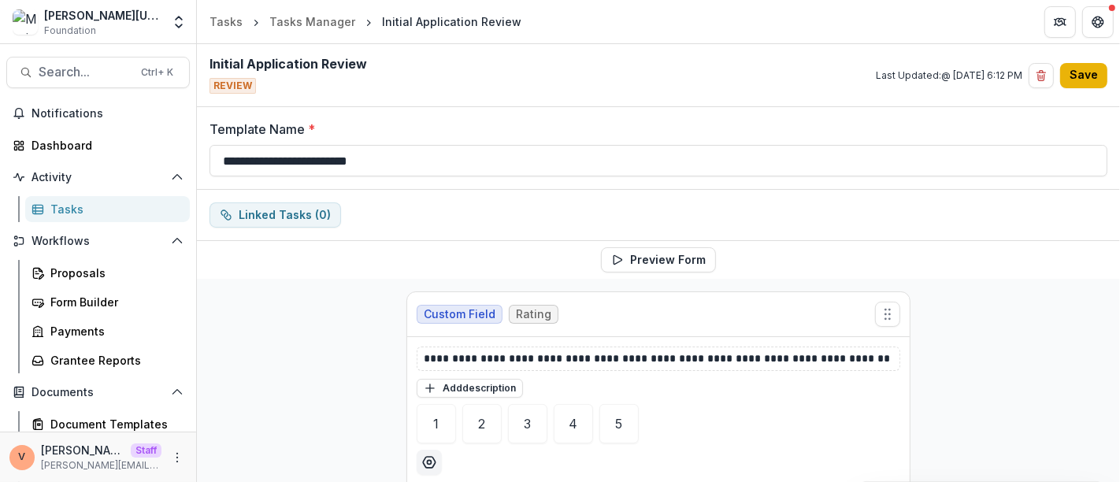
click at [1088, 72] on button "Save" at bounding box center [1083, 75] width 47 height 25
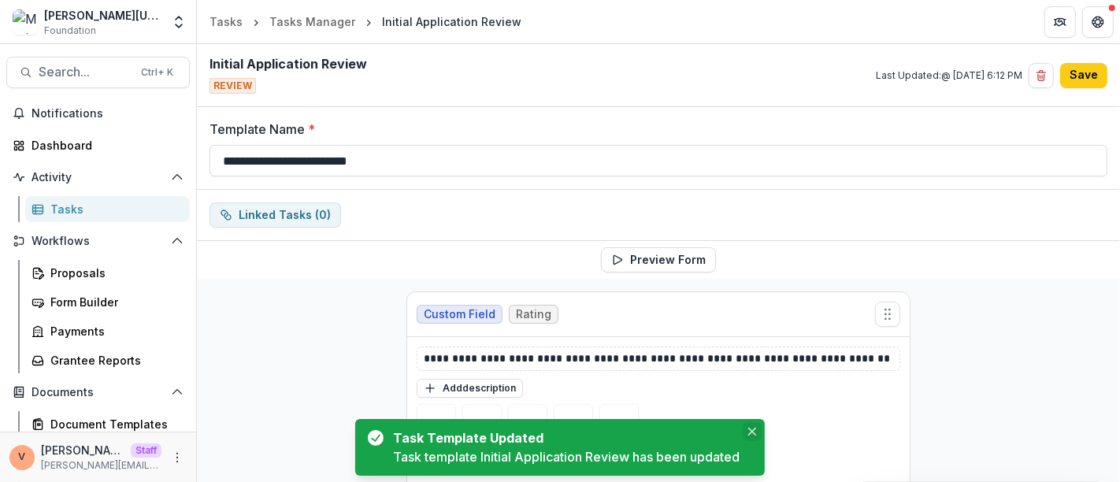
click at [756, 434] on icon "Close" at bounding box center [752, 432] width 8 height 8
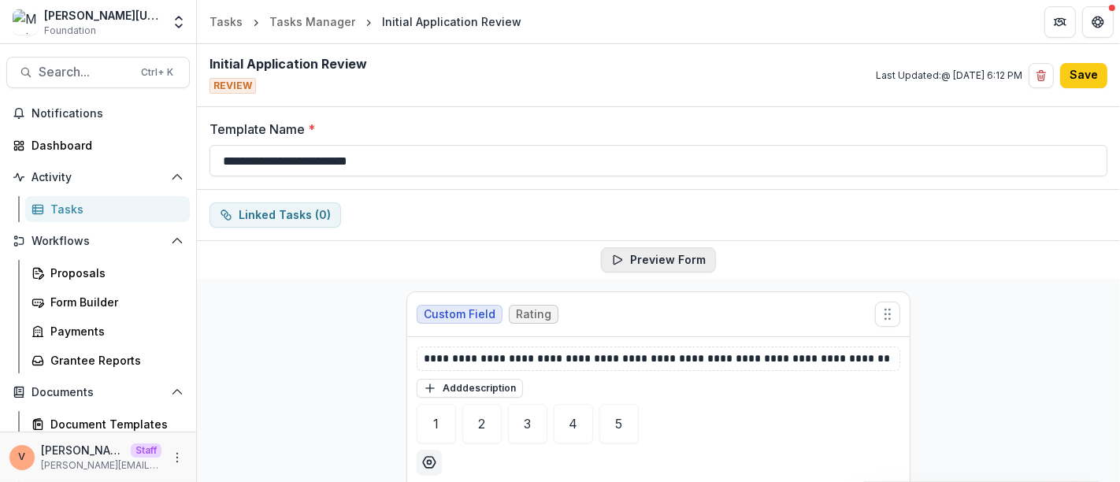
click at [684, 263] on button "Preview Form" at bounding box center [658, 259] width 115 height 25
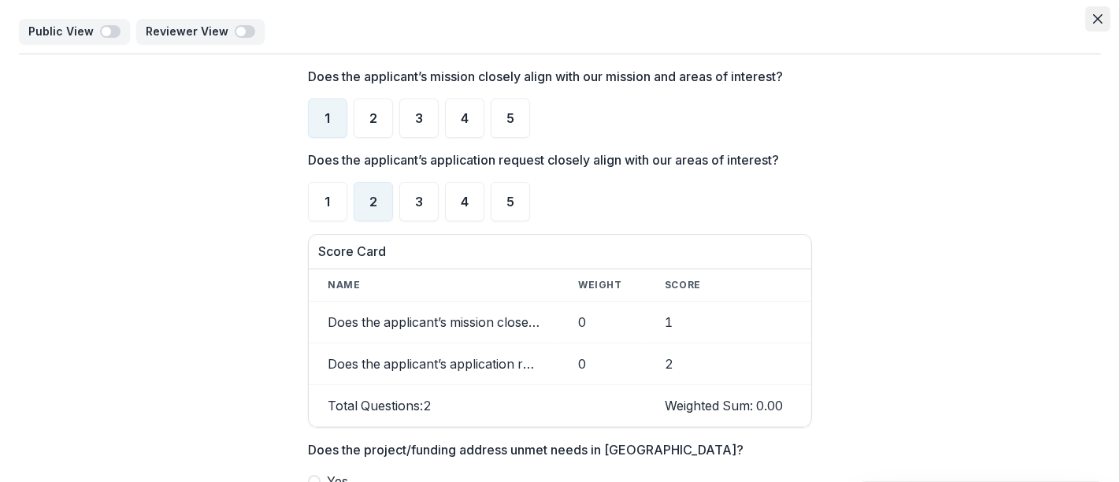
click at [1093, 22] on icon "Close" at bounding box center [1097, 18] width 9 height 9
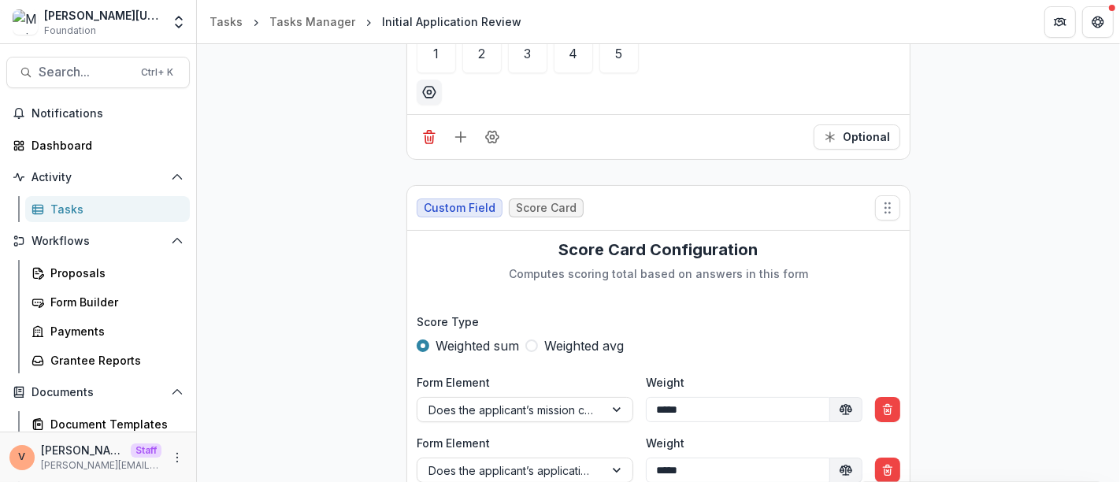
scroll to position [699, 0]
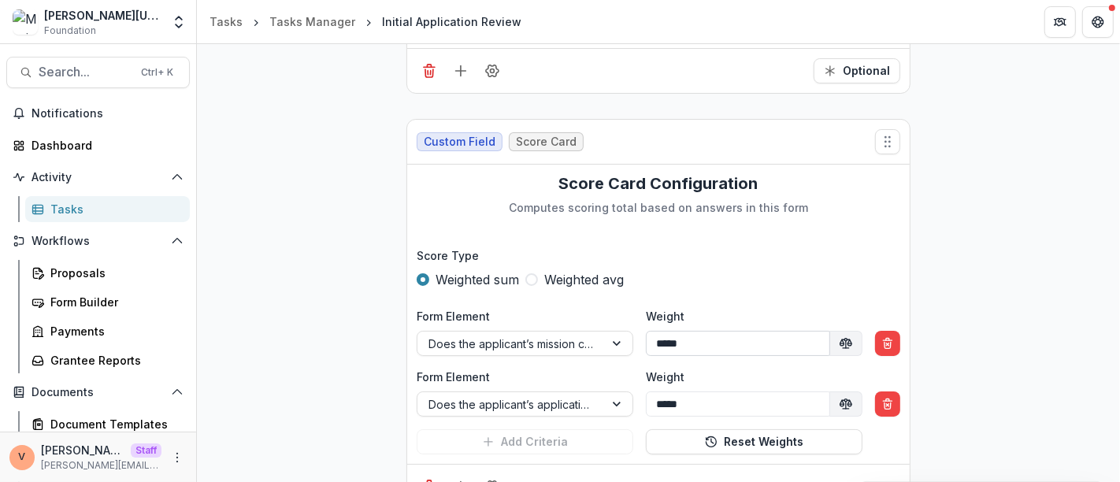
click at [659, 339] on input "*****" at bounding box center [738, 343] width 184 height 25
type input "*****"
click at [658, 403] on input "*****" at bounding box center [738, 403] width 184 height 25
type input "*****"
click at [1006, 347] on div "**********" at bounding box center [658, 331] width 923 height 1505
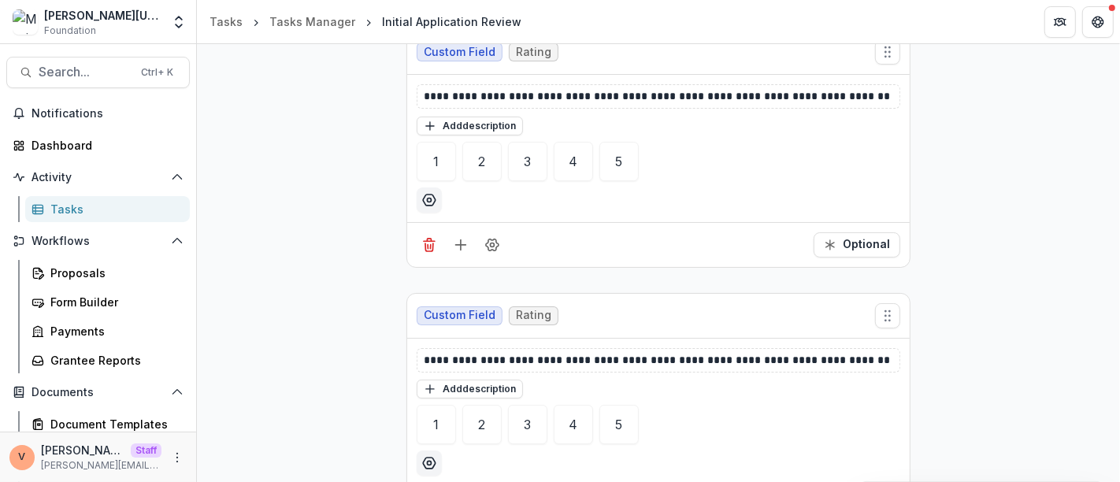
scroll to position [0, 0]
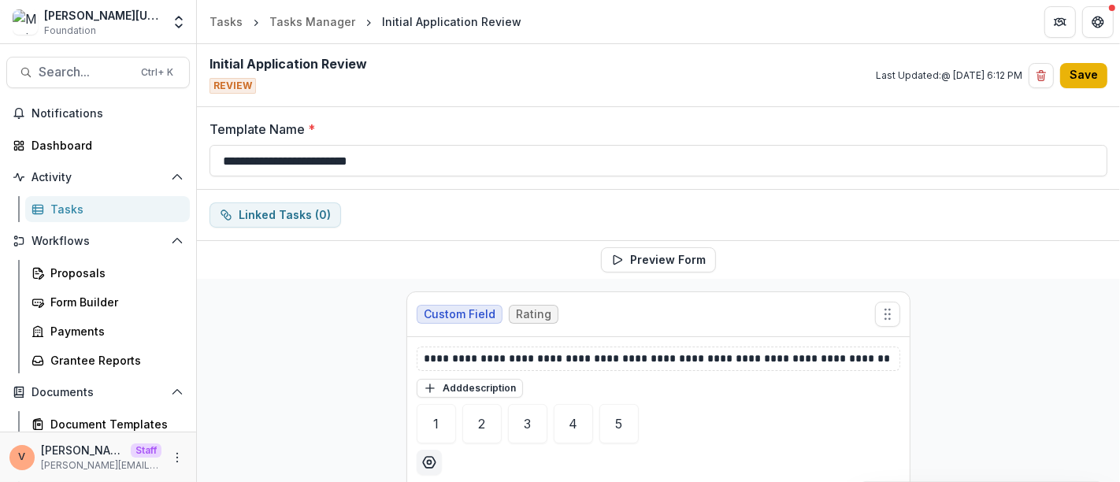
click at [1091, 77] on button "Save" at bounding box center [1083, 75] width 47 height 25
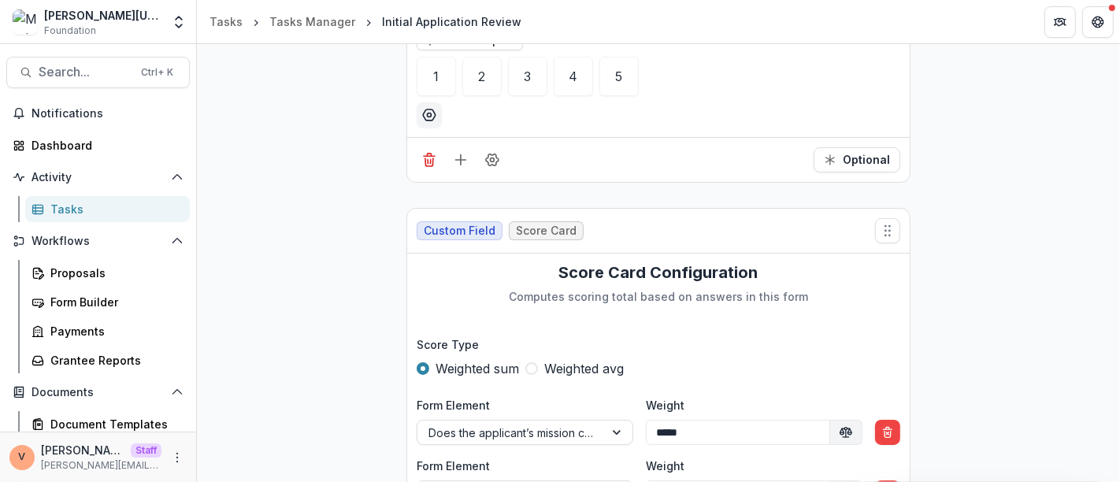
scroll to position [612, 0]
click at [457, 156] on icon "Add field" at bounding box center [461, 158] width 16 height 16
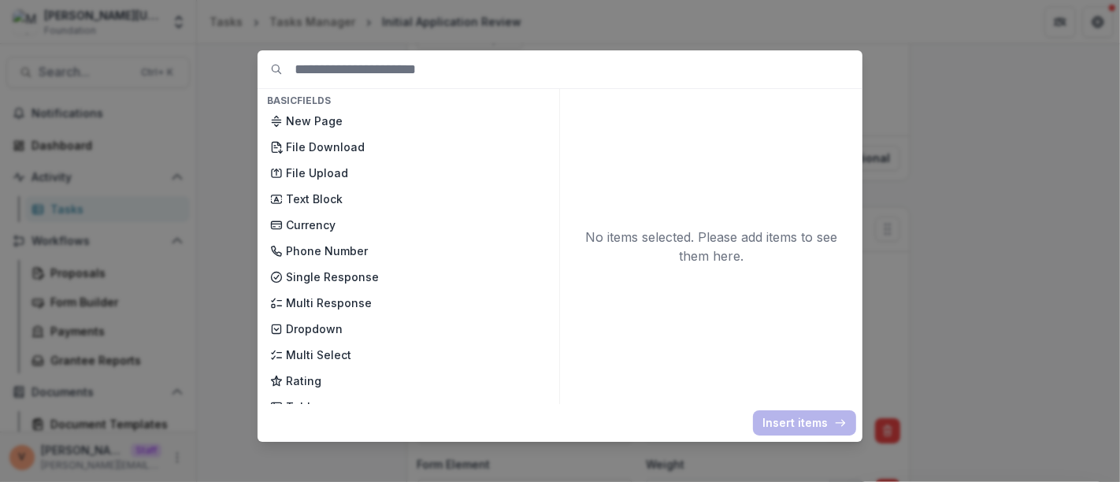
scroll to position [87, 0]
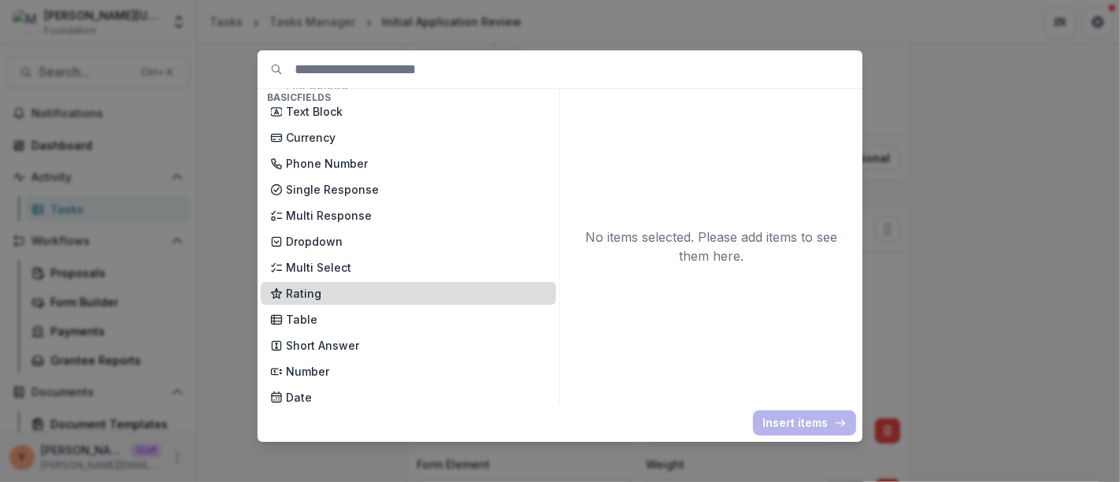
click at [326, 289] on p "Rating" at bounding box center [416, 293] width 261 height 17
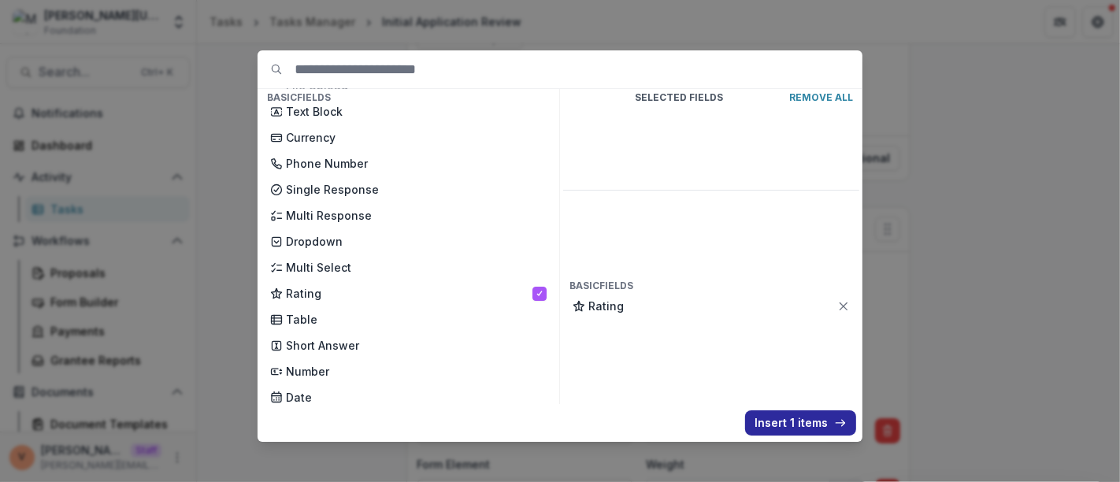
click at [806, 413] on button "Insert 1 items" at bounding box center [800, 422] width 111 height 25
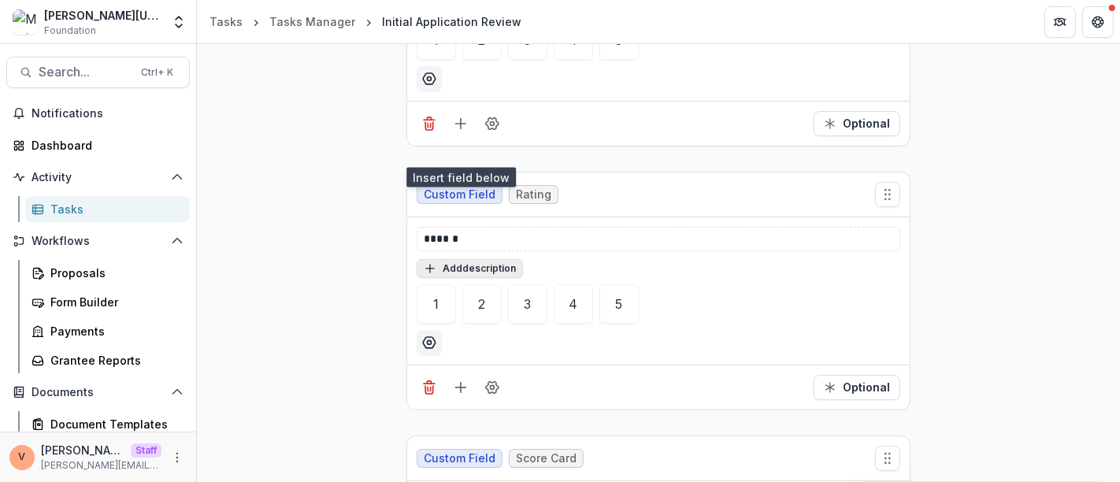
scroll to position [699, 0]
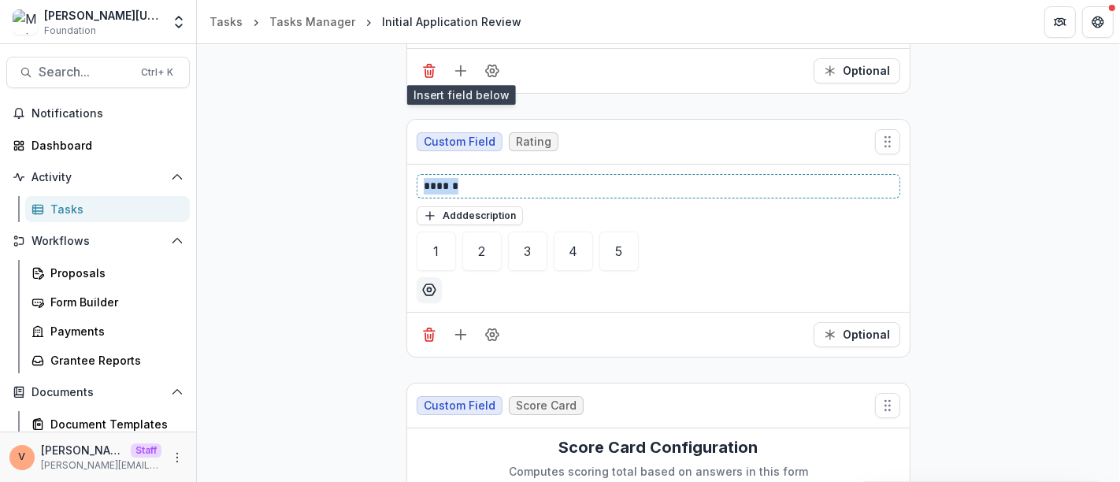
drag, startPoint x: 458, startPoint y: 181, endPoint x: 391, endPoint y: 176, distance: 66.4
click at [394, 176] on div "**********" at bounding box center [658, 463] width 529 height 1768
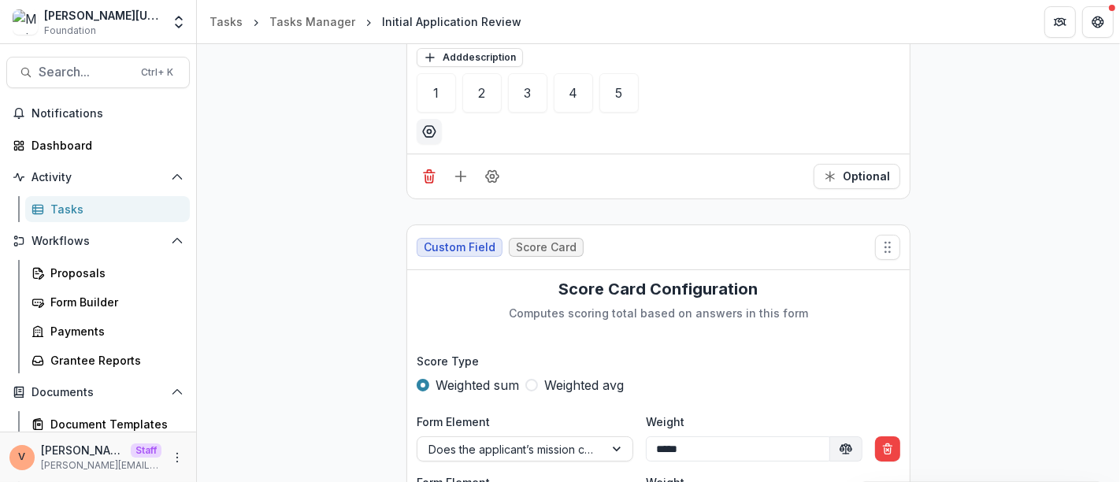
scroll to position [875, 0]
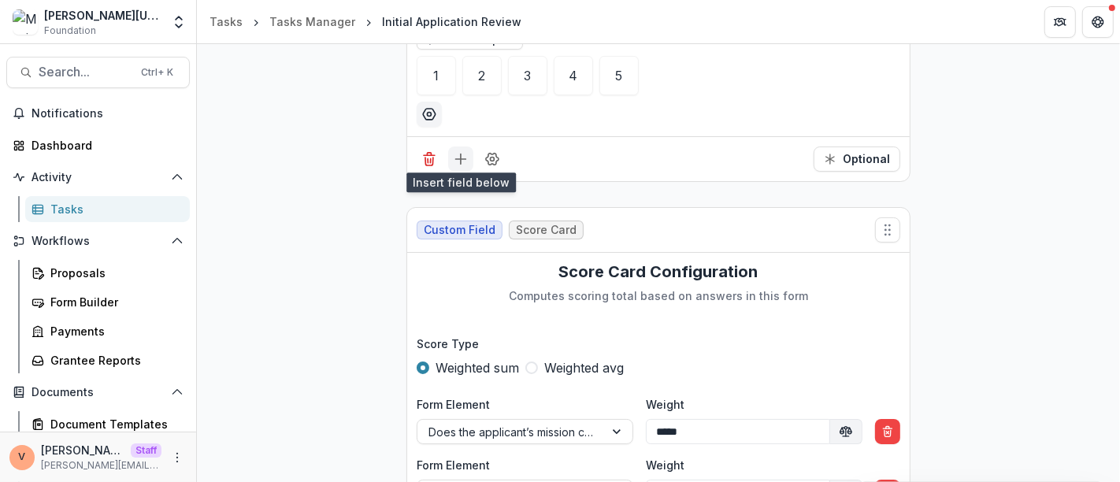
click at [457, 159] on line "Add field" at bounding box center [461, 159] width 10 height 0
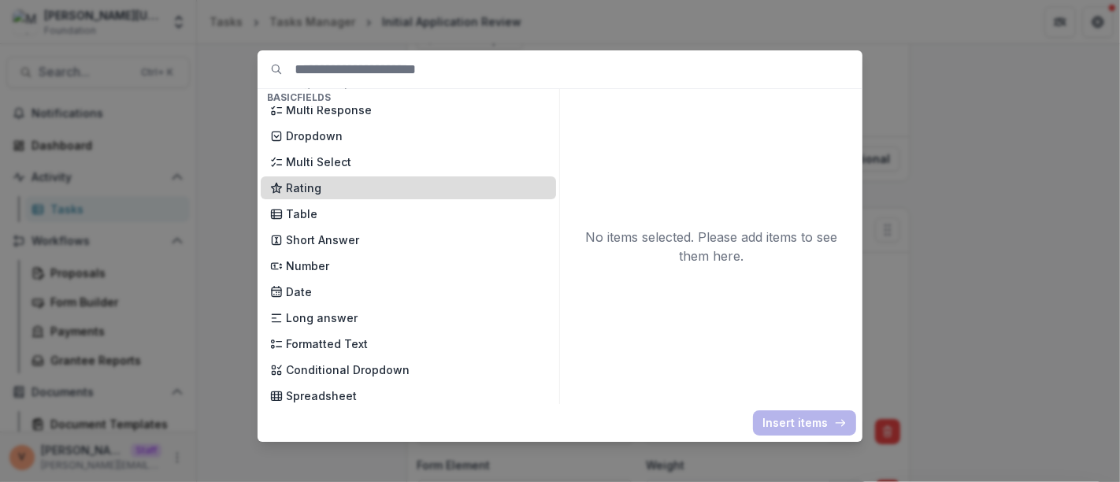
scroll to position [175, 0]
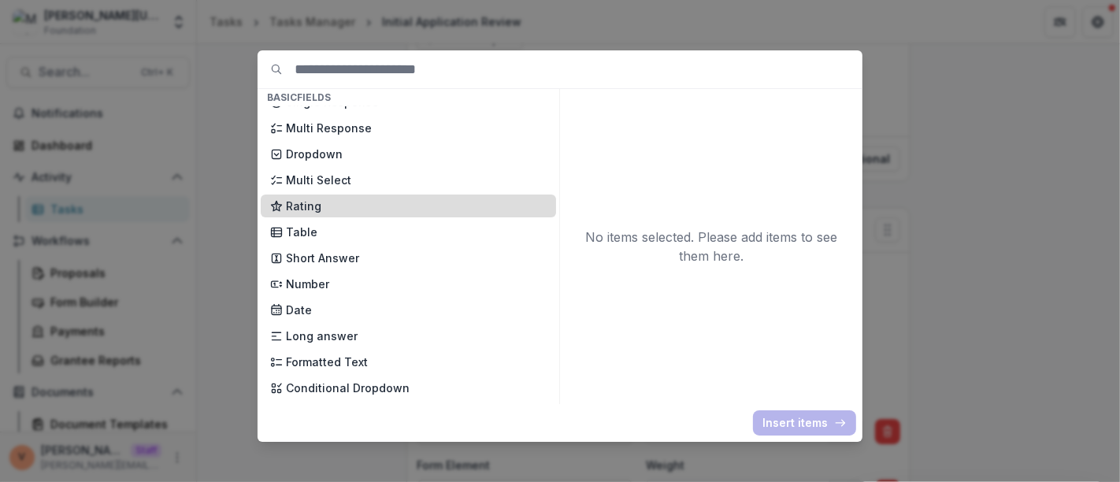
click at [342, 210] on p "Rating" at bounding box center [416, 206] width 261 height 17
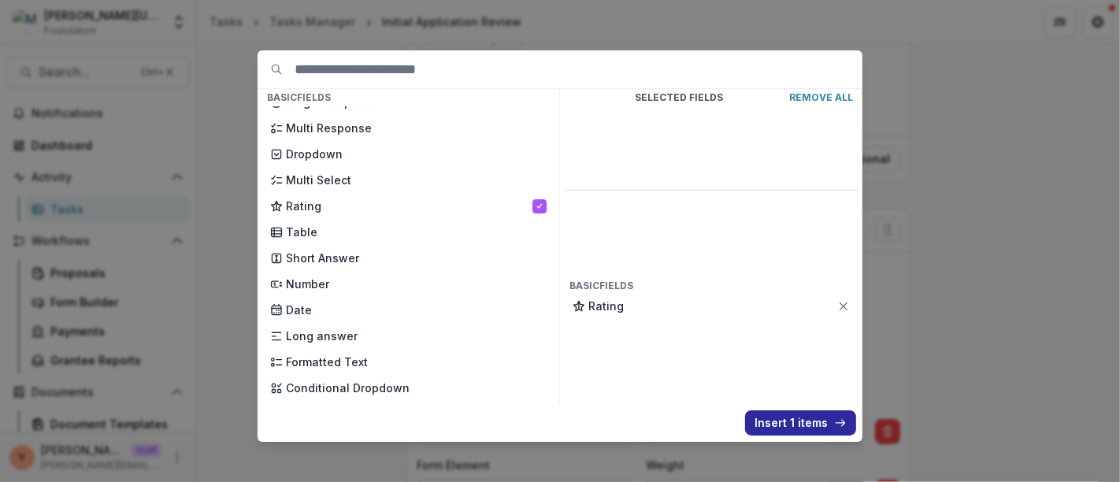
click at [767, 417] on button "Insert 1 items" at bounding box center [800, 422] width 111 height 25
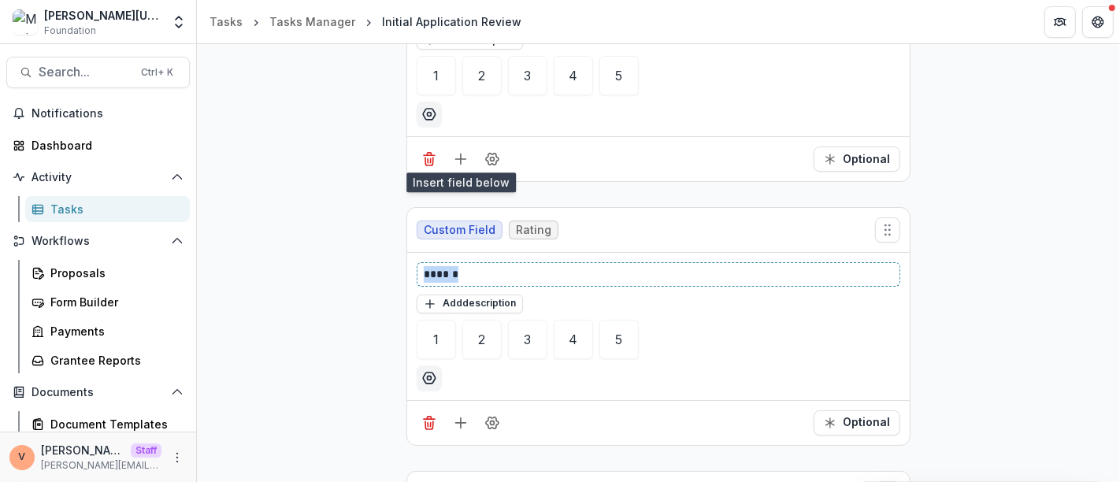
drag, startPoint x: 476, startPoint y: 268, endPoint x: 388, endPoint y: 266, distance: 88.2
click at [388, 266] on div "**********" at bounding box center [658, 420] width 923 height 2032
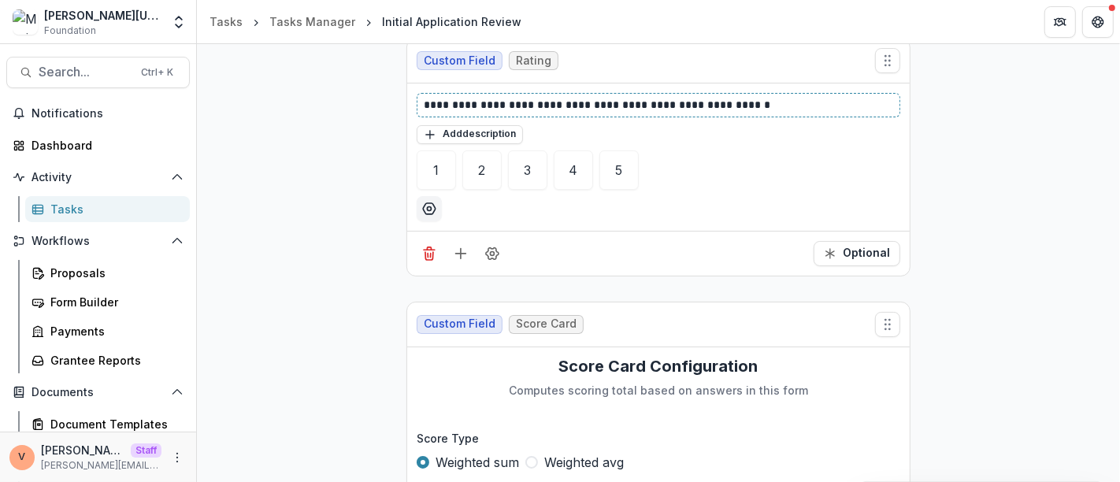
scroll to position [1050, 0]
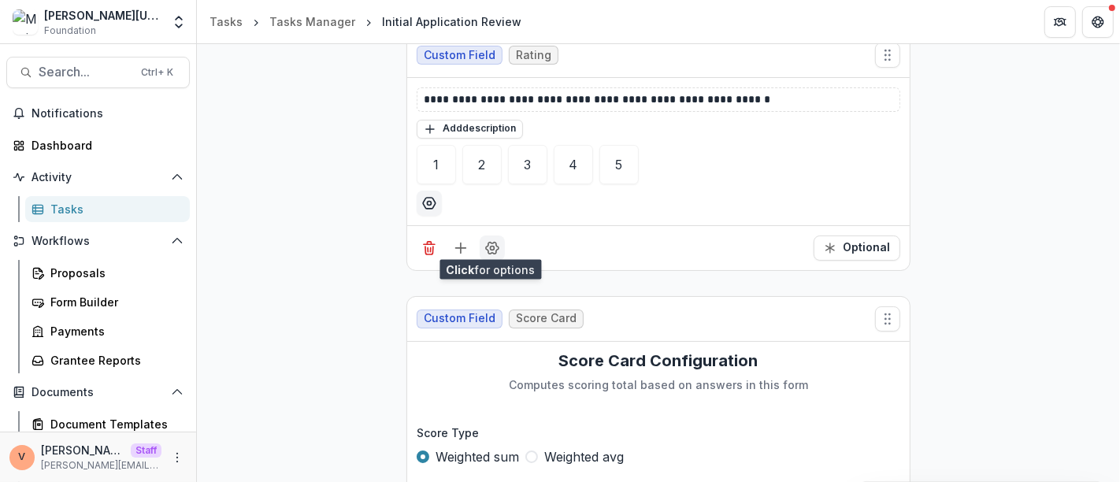
click at [491, 244] on icon "Field Settings" at bounding box center [492, 248] width 16 height 16
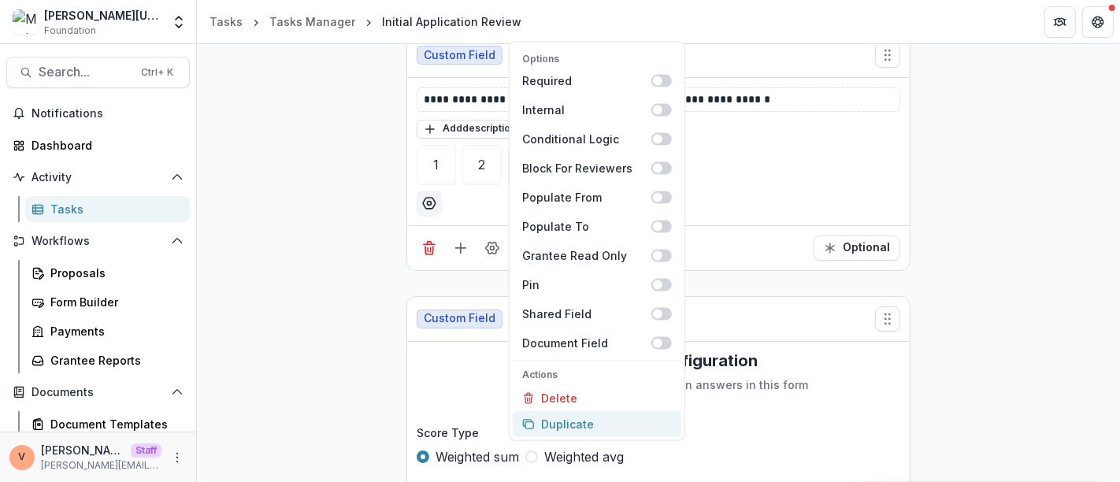
click at [569, 424] on button "Duplicate" at bounding box center [597, 424] width 169 height 26
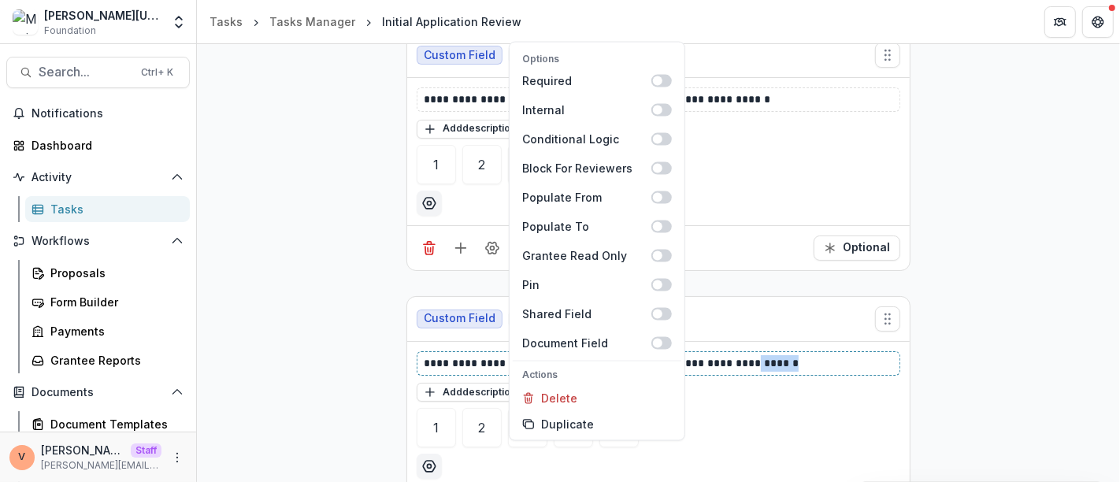
drag, startPoint x: 817, startPoint y: 358, endPoint x: 748, endPoint y: 352, distance: 69.6
click at [748, 355] on p "**********" at bounding box center [659, 363] width 470 height 17
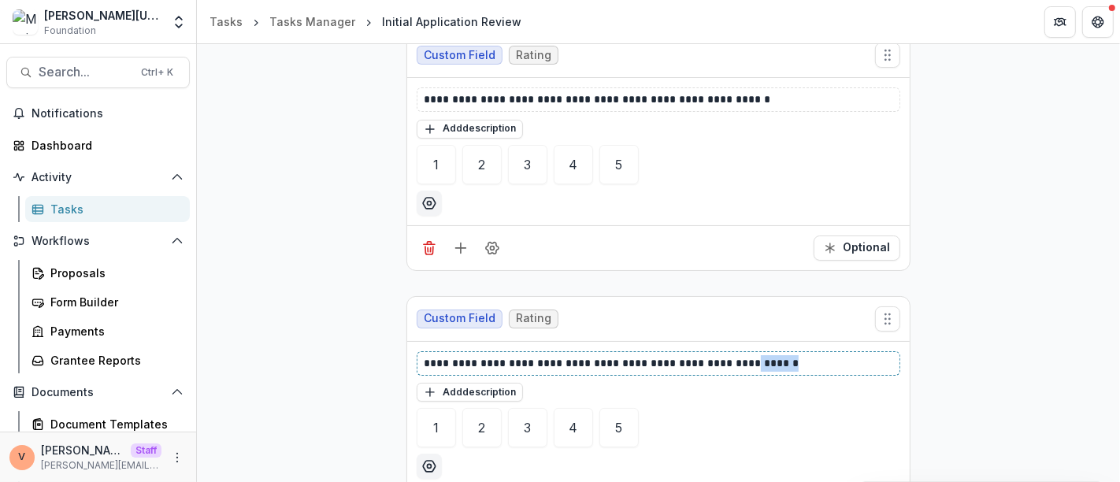
click at [812, 355] on p "**********" at bounding box center [659, 363] width 470 height 17
drag, startPoint x: 819, startPoint y: 354, endPoint x: 337, endPoint y: 347, distance: 482.0
click at [337, 347] on div "**********" at bounding box center [658, 376] width 923 height 2295
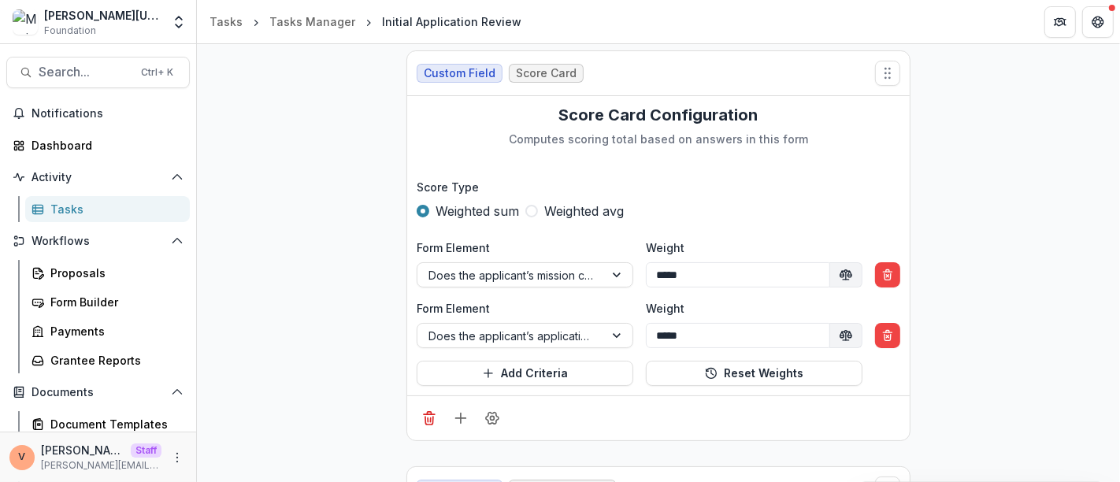
scroll to position [1575, 0]
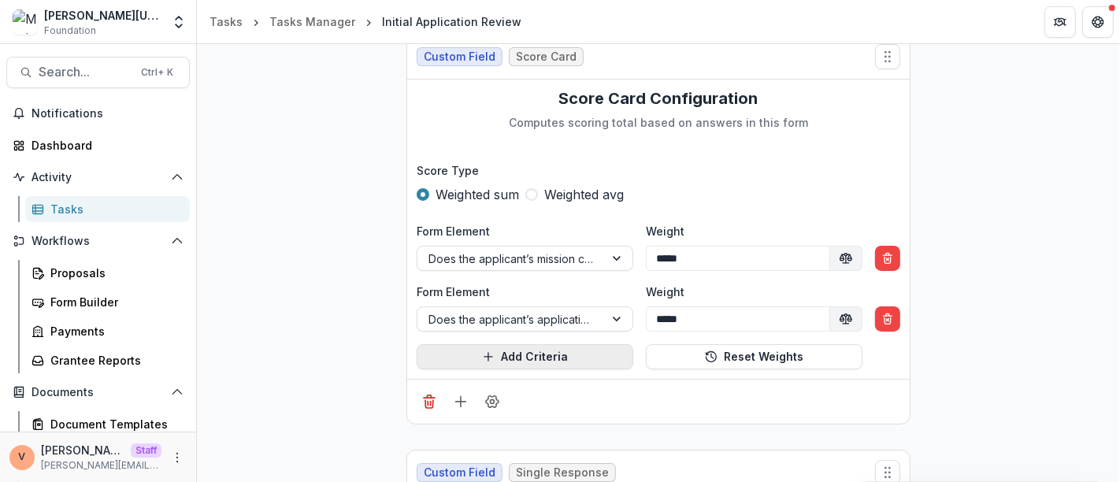
click at [539, 353] on button "Add Criteria" at bounding box center [525, 356] width 217 height 25
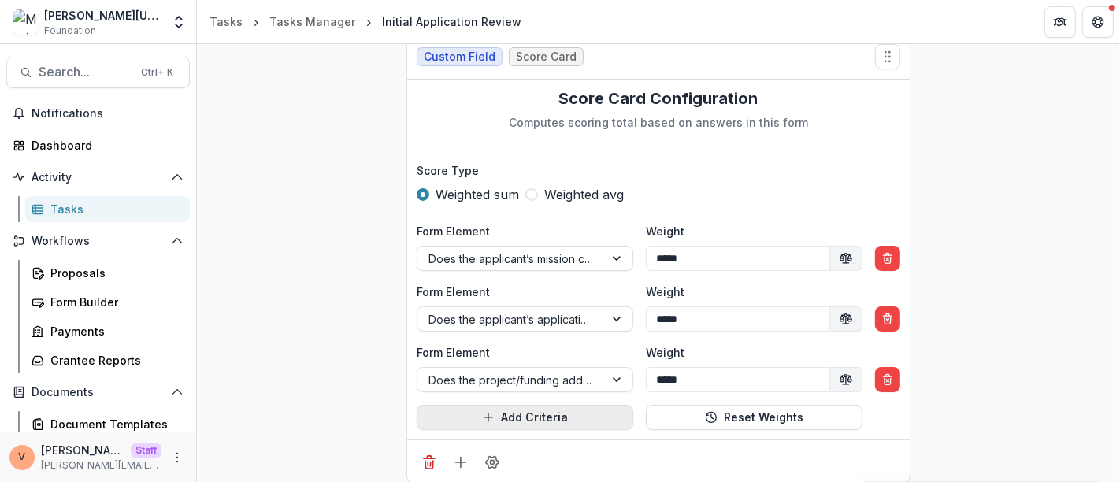
click at [539, 411] on button "Add Criteria" at bounding box center [525, 417] width 217 height 25
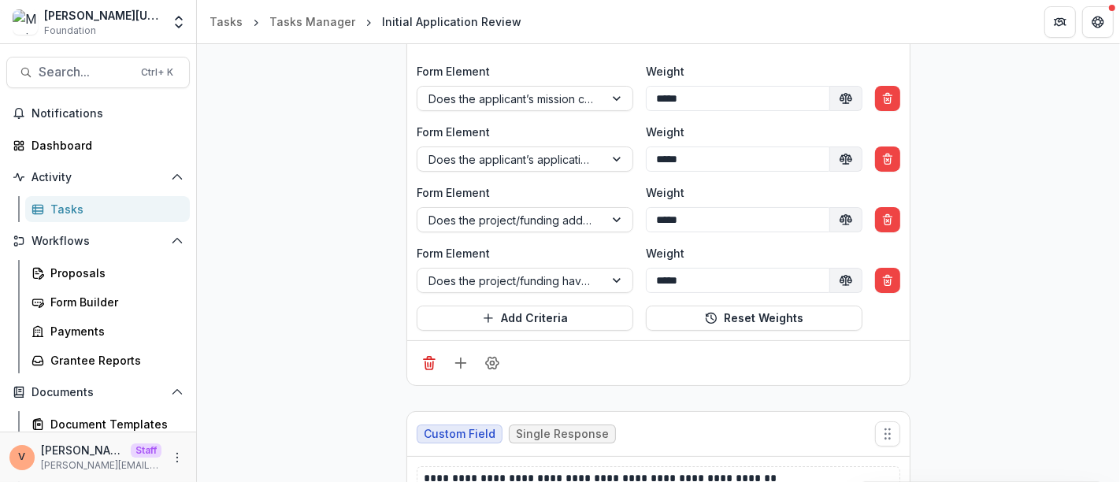
scroll to position [1750, 0]
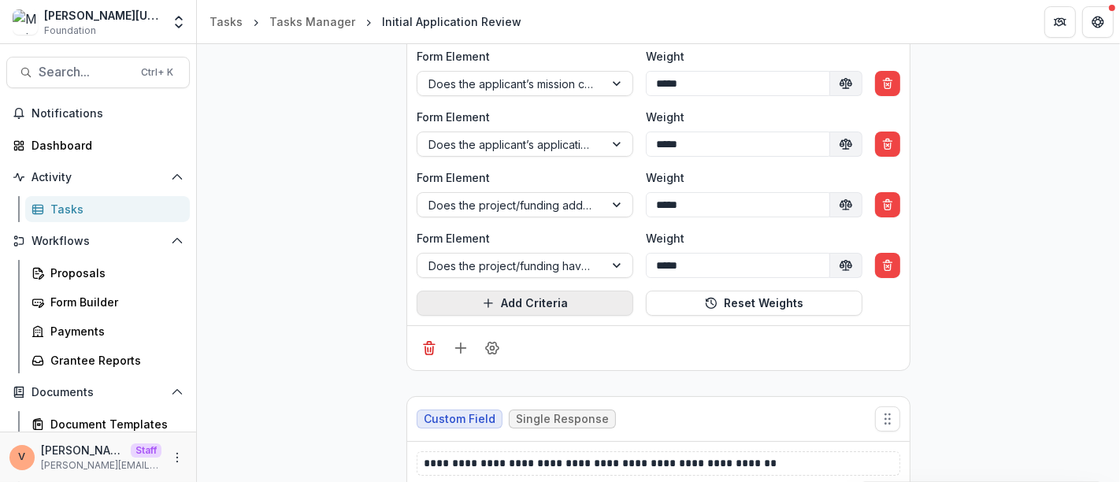
click at [539, 291] on button "Add Criteria" at bounding box center [525, 303] width 217 height 25
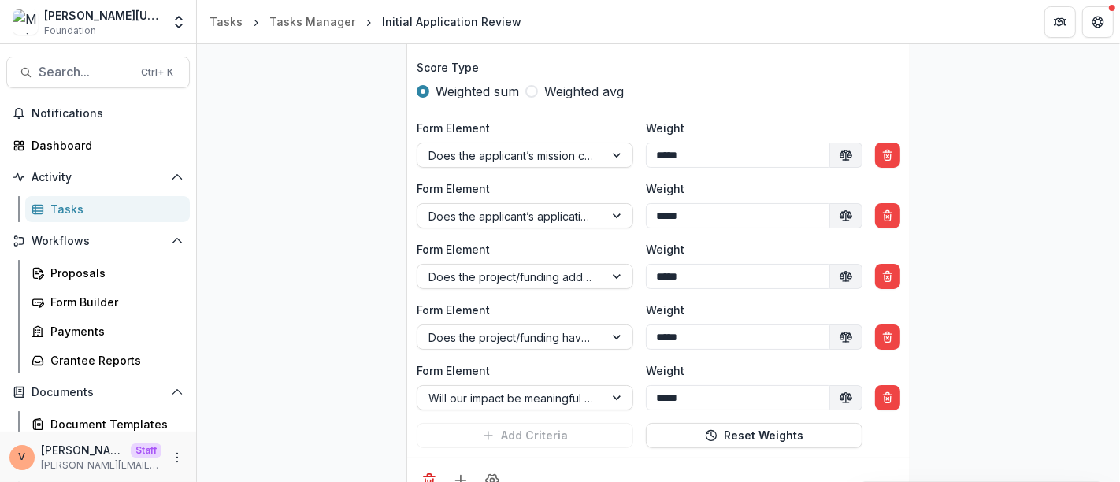
scroll to position [1663, 0]
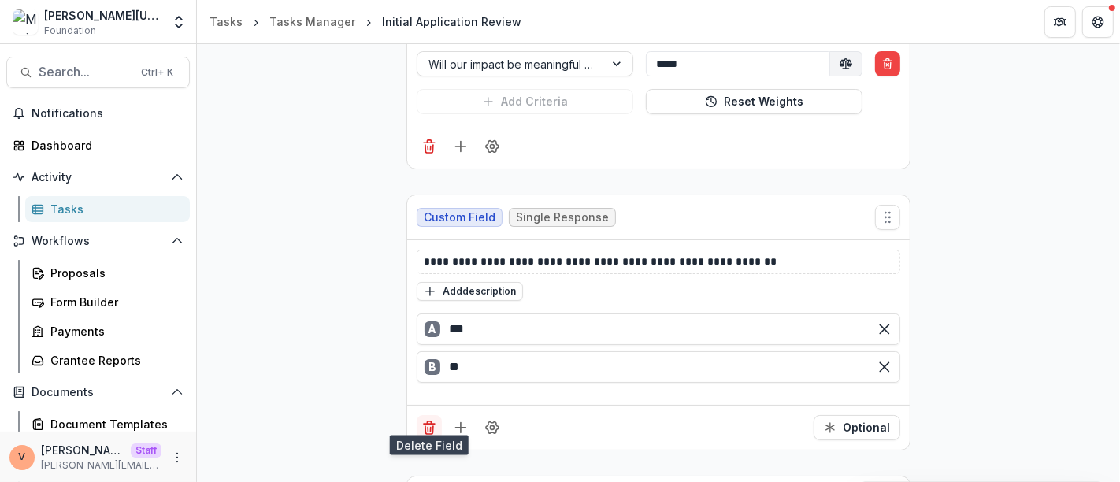
click at [426, 420] on icon "Delete field" at bounding box center [429, 428] width 16 height 16
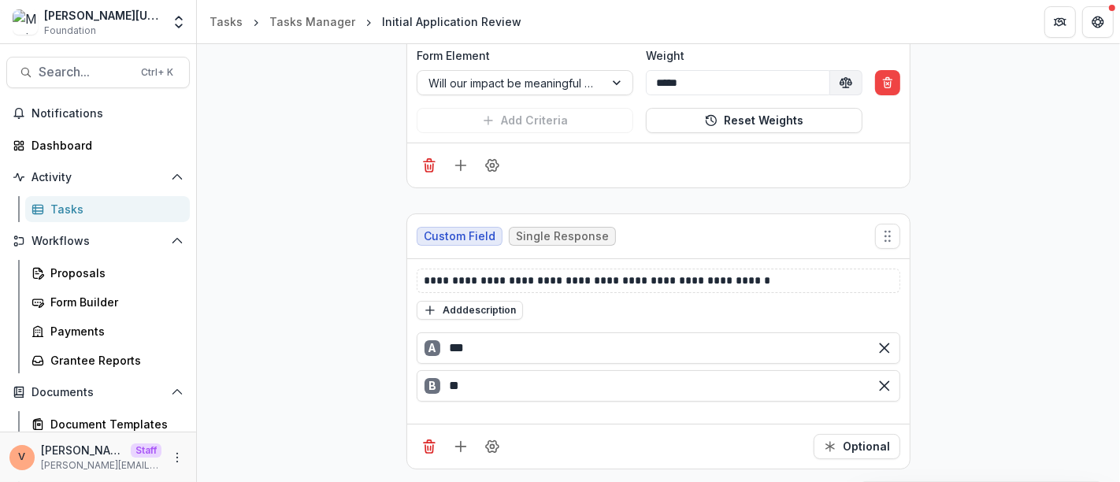
scroll to position [1981, 0]
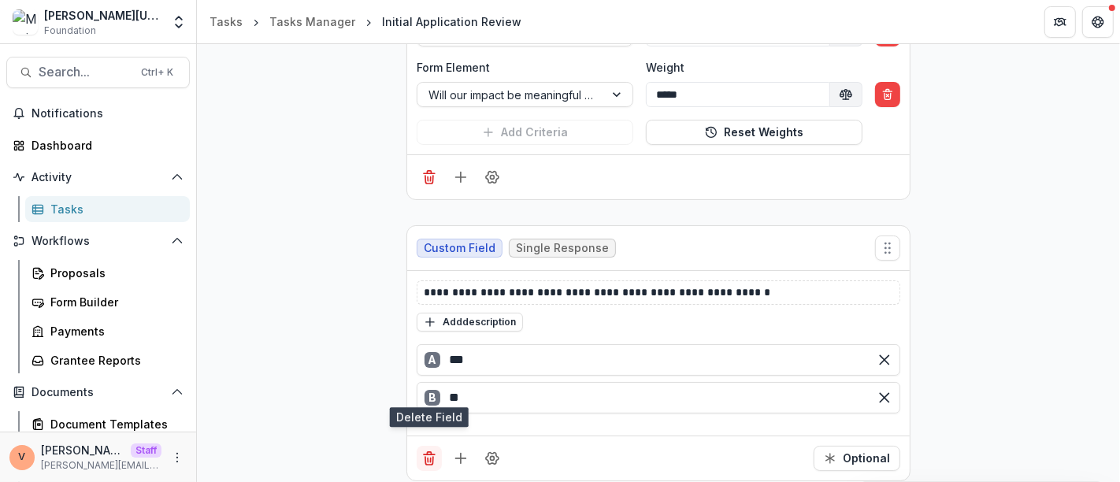
click at [428, 458] on line "Delete field" at bounding box center [428, 460] width 0 height 4
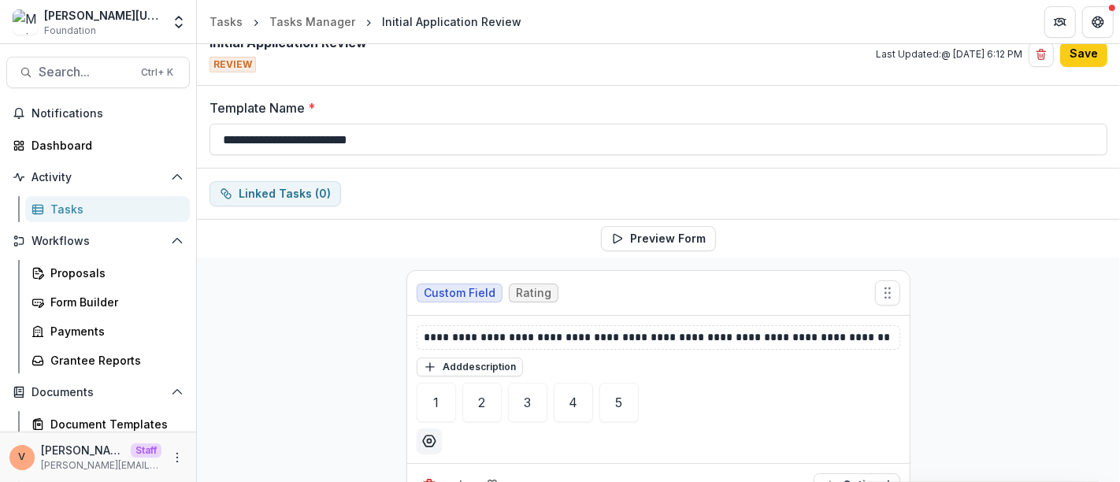
scroll to position [0, 0]
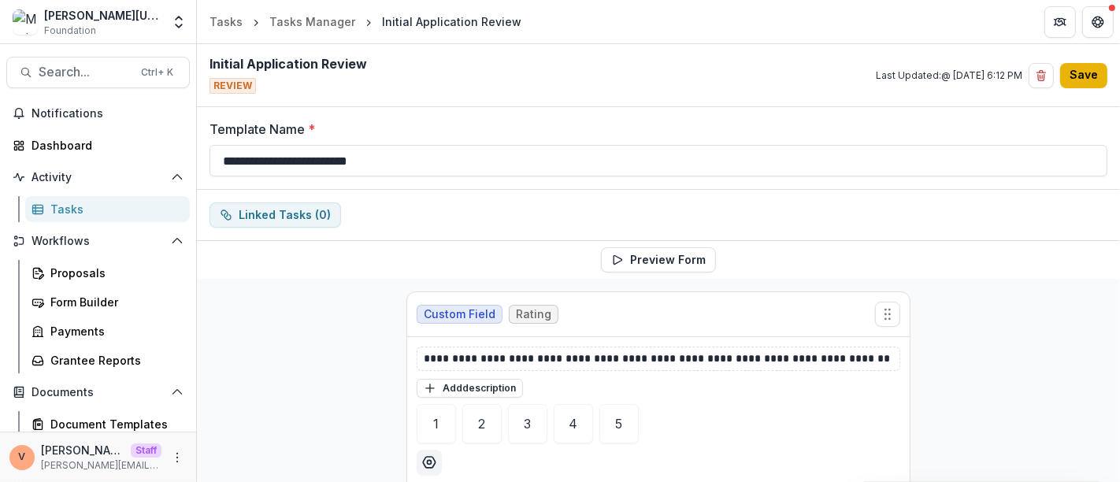
click at [1087, 77] on button "Save" at bounding box center [1083, 75] width 47 height 25
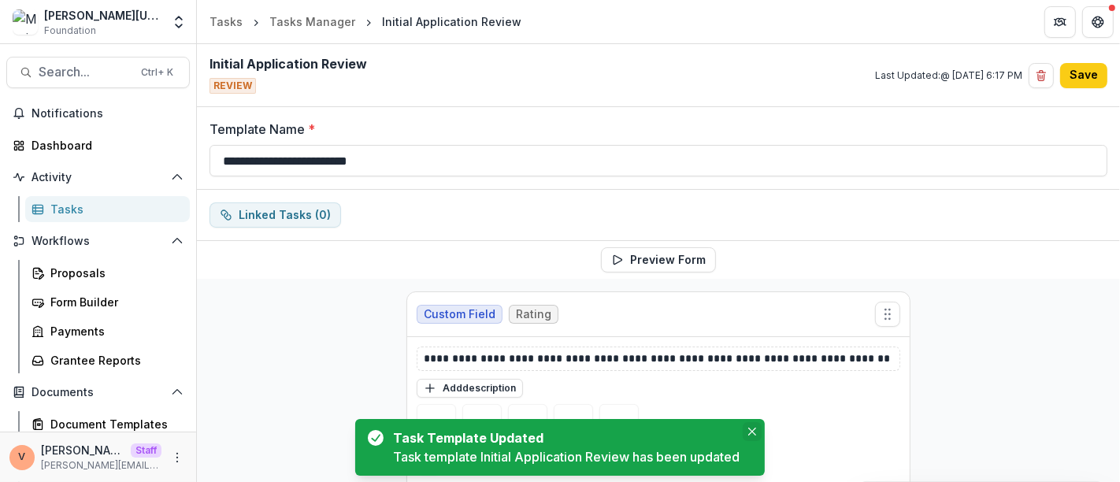
click at [757, 437] on button "Close" at bounding box center [752, 431] width 19 height 19
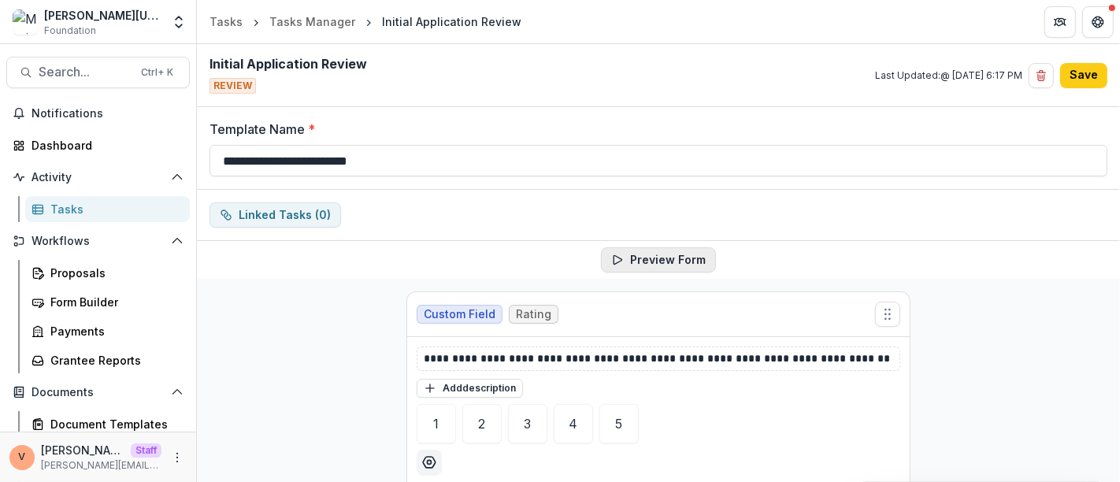
click at [671, 258] on button "Preview Form" at bounding box center [658, 259] width 115 height 25
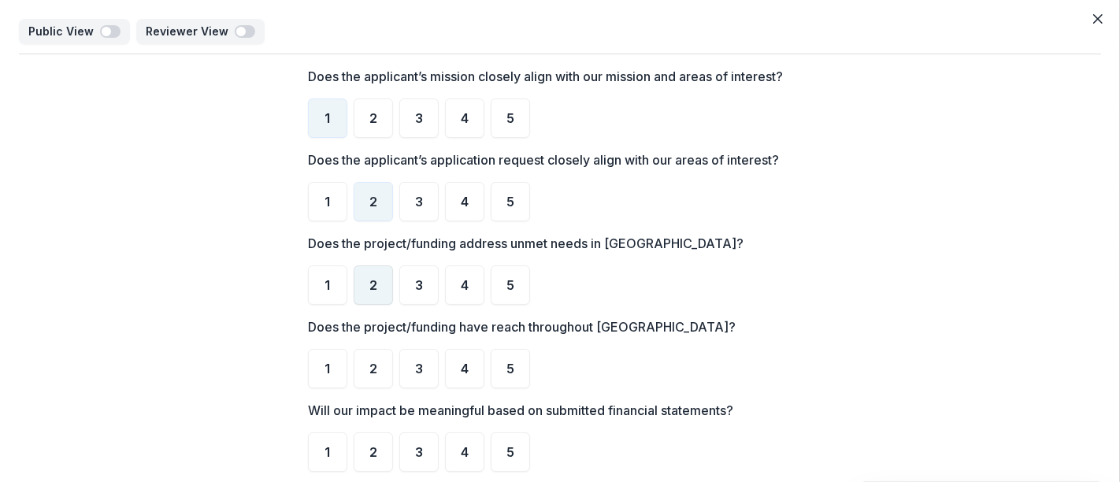
click at [376, 292] on div "2" at bounding box center [373, 284] width 39 height 39
click at [407, 368] on div "3" at bounding box center [418, 368] width 39 height 39
click at [415, 450] on span "3" at bounding box center [419, 452] width 8 height 13
click at [1099, 14] on button "Close" at bounding box center [1097, 18] width 25 height 25
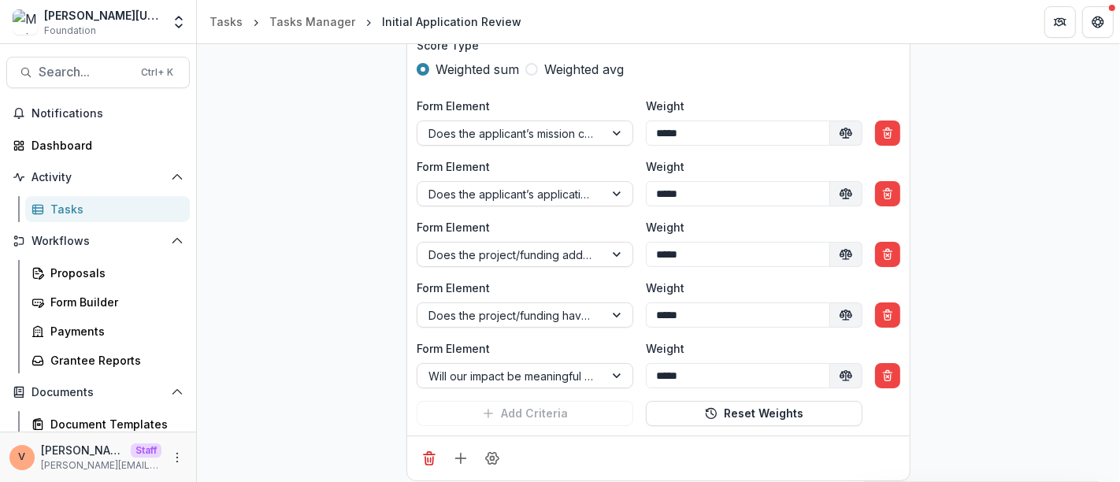
scroll to position [1702, 0]
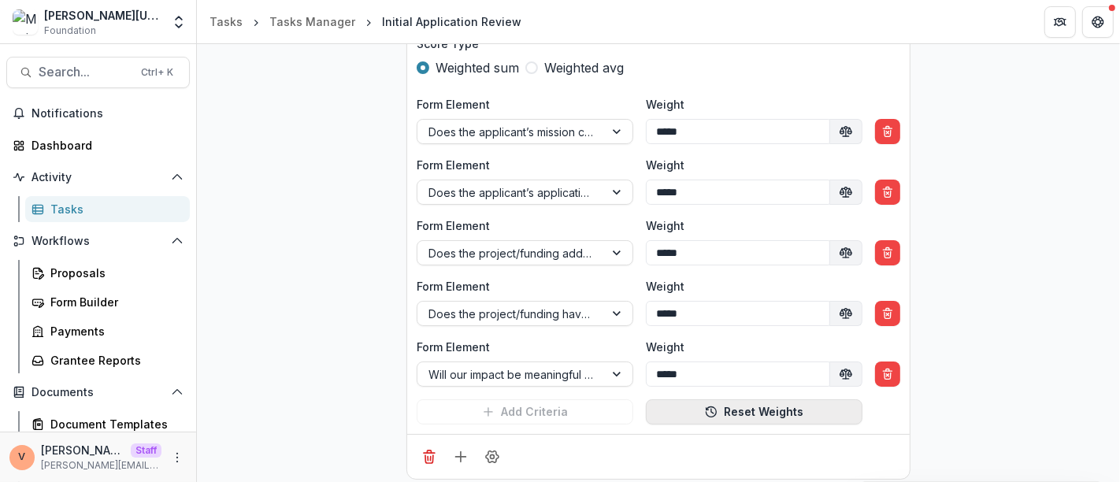
click at [769, 403] on button "Reset Weights" at bounding box center [754, 411] width 217 height 25
click at [769, 409] on button "Reset Weights" at bounding box center [754, 411] width 217 height 25
click at [769, 406] on button "Reset Weights" at bounding box center [754, 411] width 217 height 25
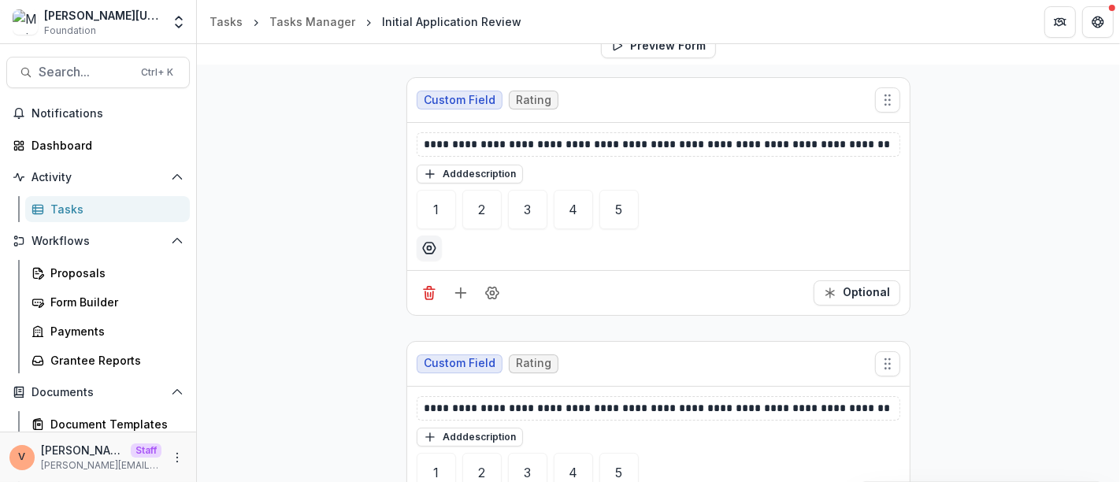
scroll to position [0, 0]
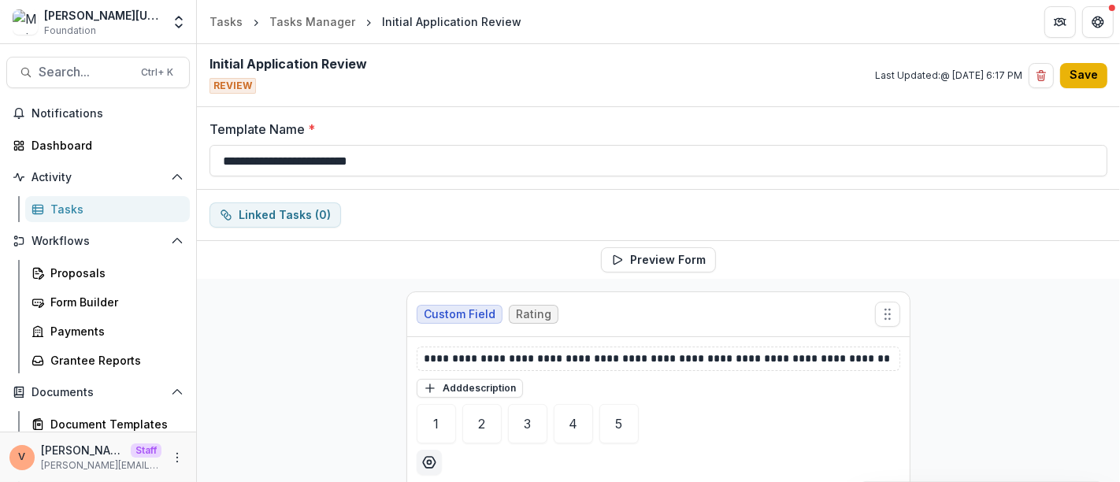
click at [1083, 74] on button "Save" at bounding box center [1083, 75] width 47 height 25
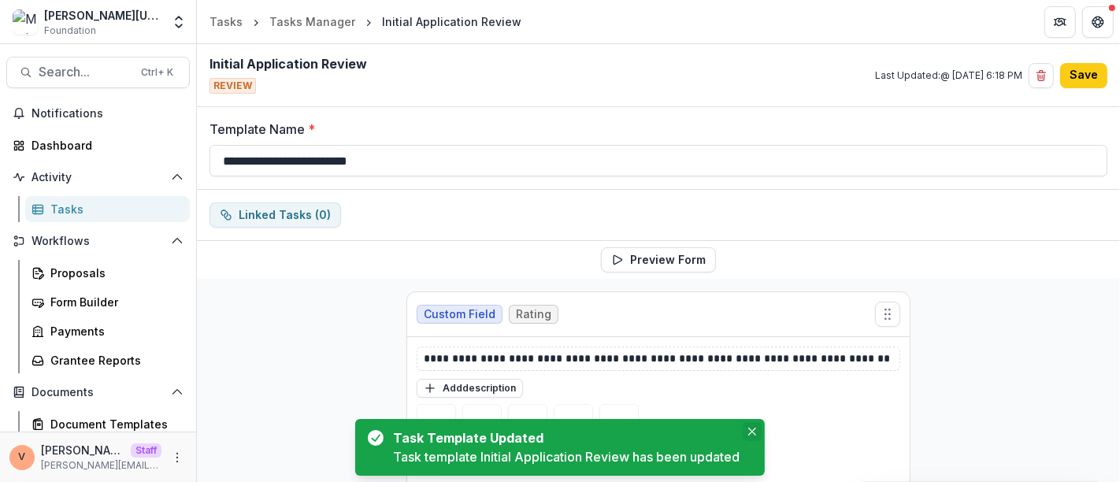
click at [755, 435] on icon "Close" at bounding box center [752, 432] width 8 height 8
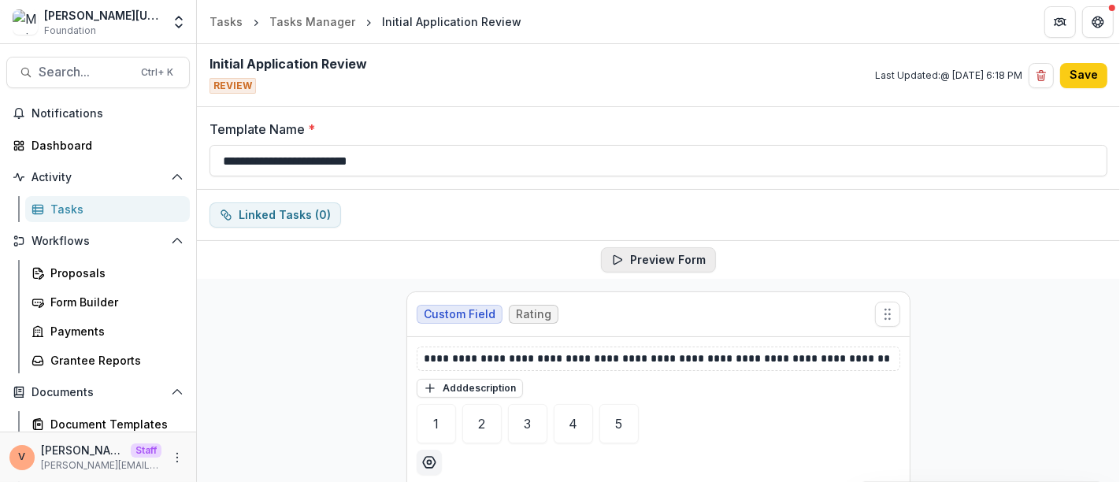
click at [684, 258] on button "Preview Form" at bounding box center [658, 259] width 115 height 25
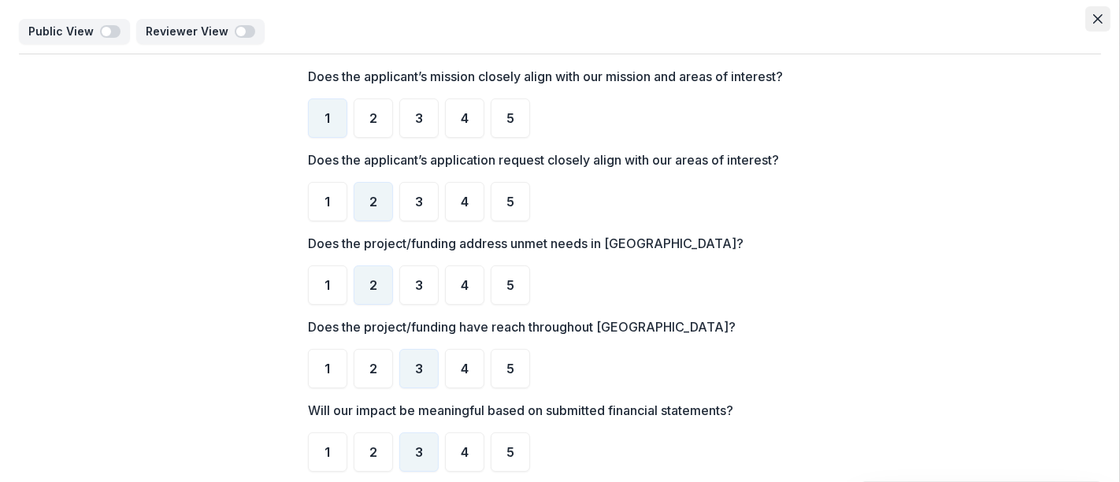
click at [1093, 21] on icon "Close" at bounding box center [1097, 18] width 9 height 9
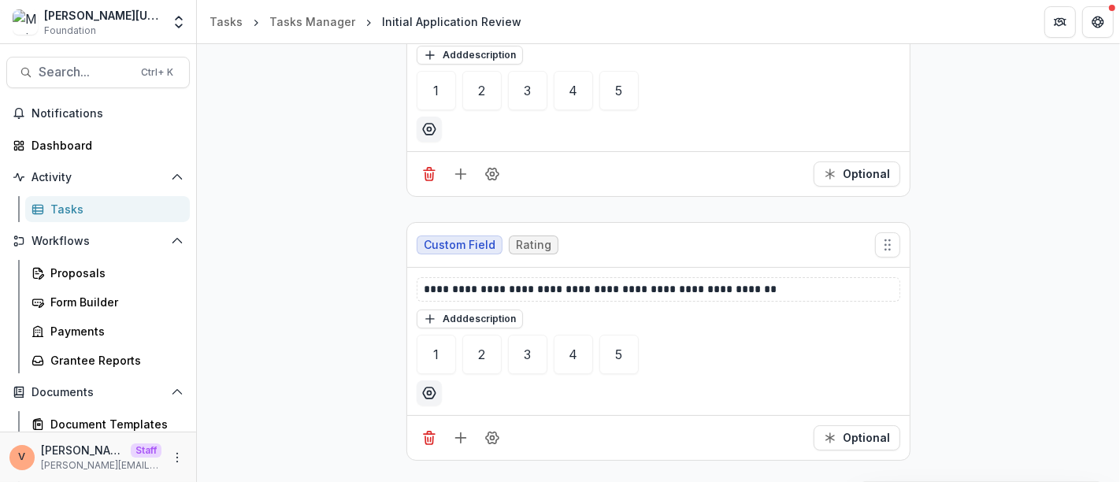
scroll to position [612, 0]
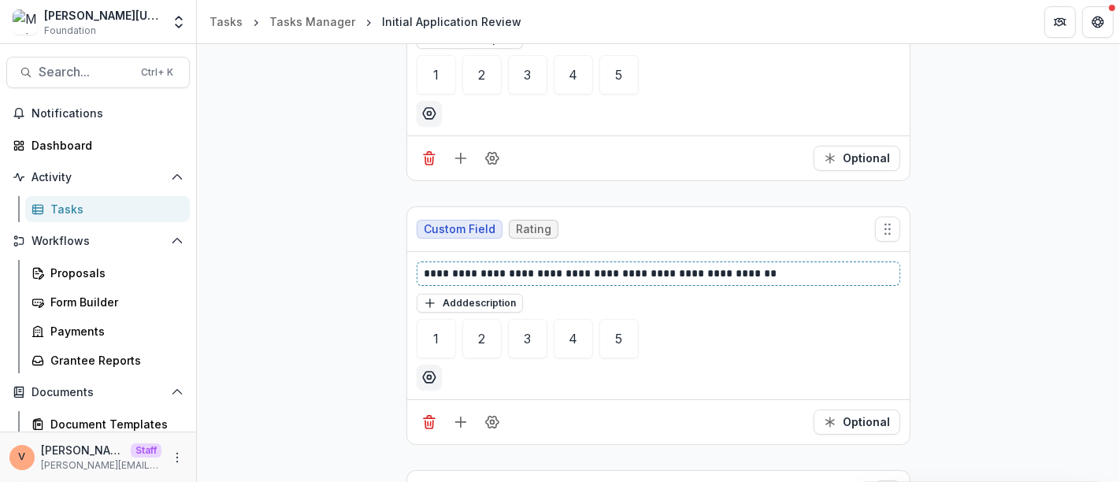
click at [688, 272] on p "**********" at bounding box center [659, 273] width 470 height 17
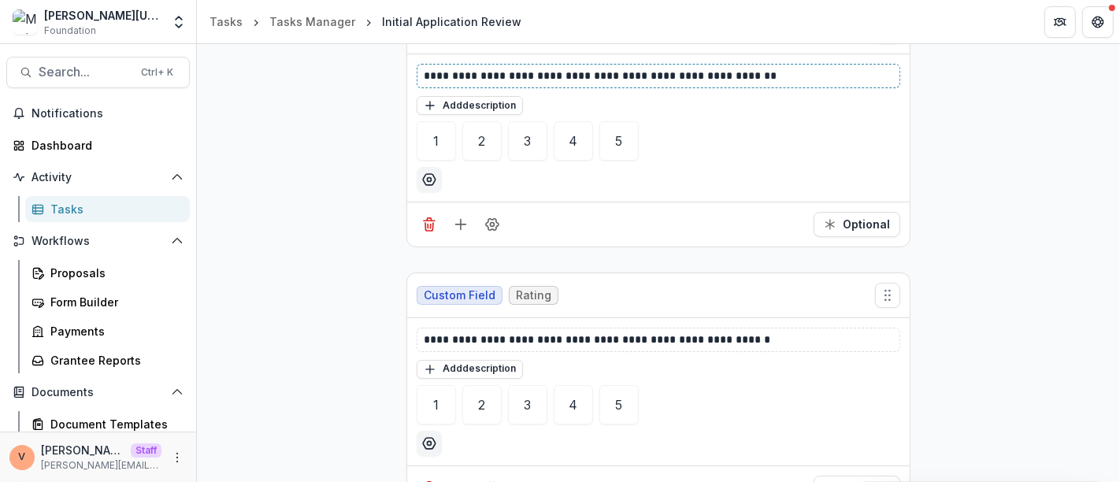
scroll to position [875, 0]
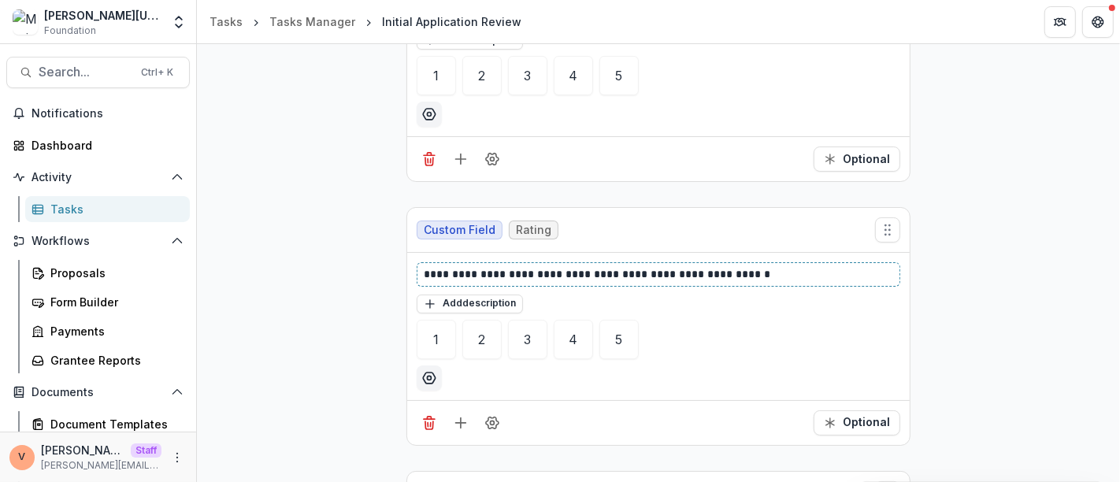
click at [652, 266] on p "**********" at bounding box center [659, 274] width 470 height 17
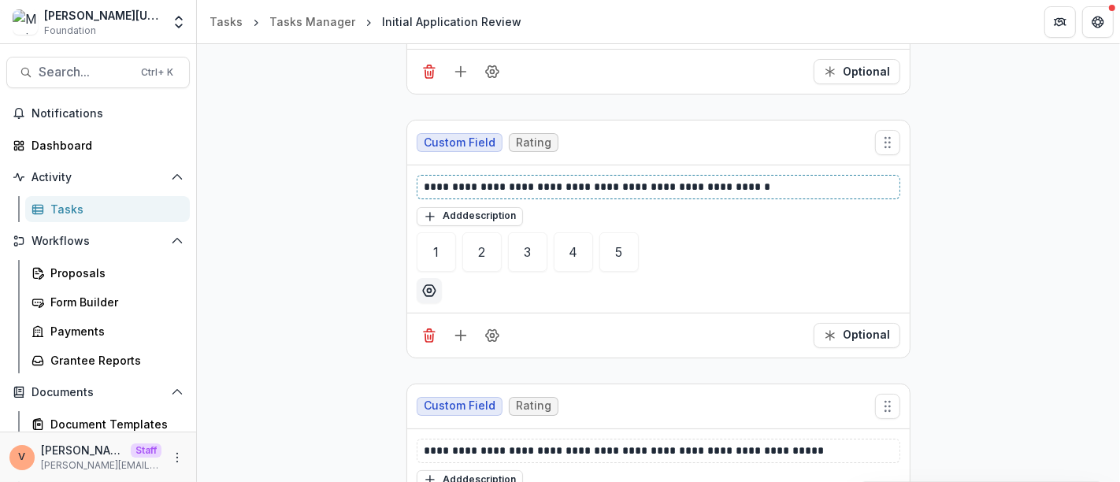
scroll to position [1050, 0]
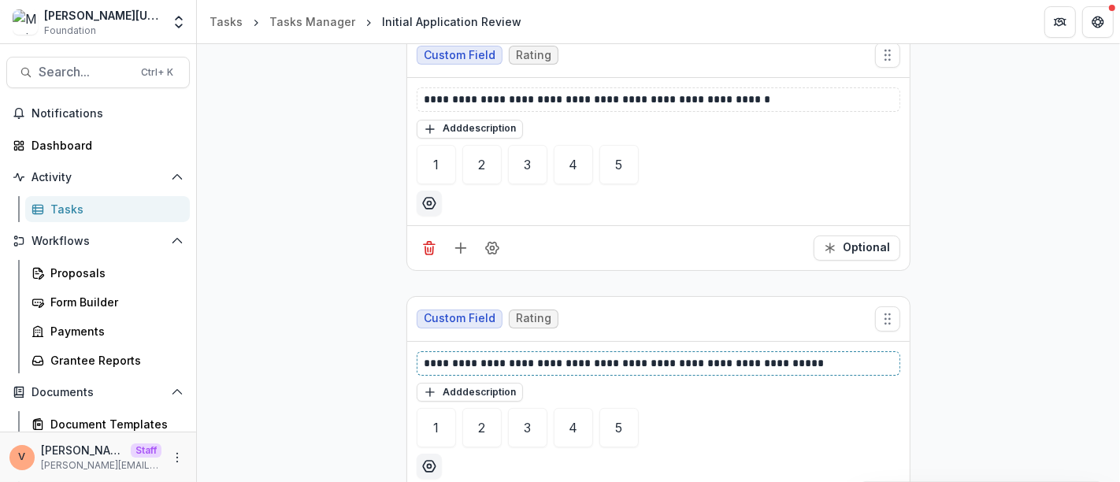
click at [661, 355] on p "**********" at bounding box center [659, 363] width 470 height 17
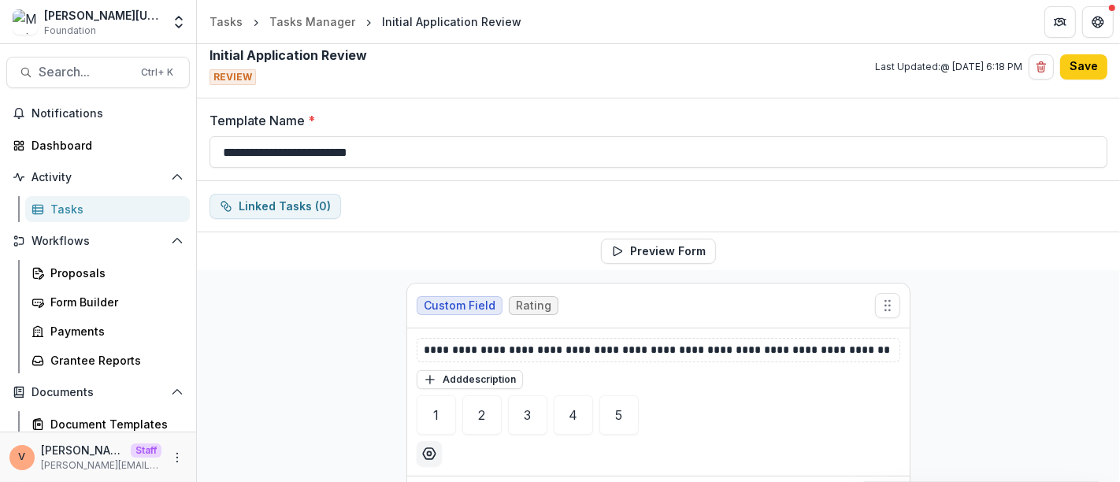
scroll to position [0, 0]
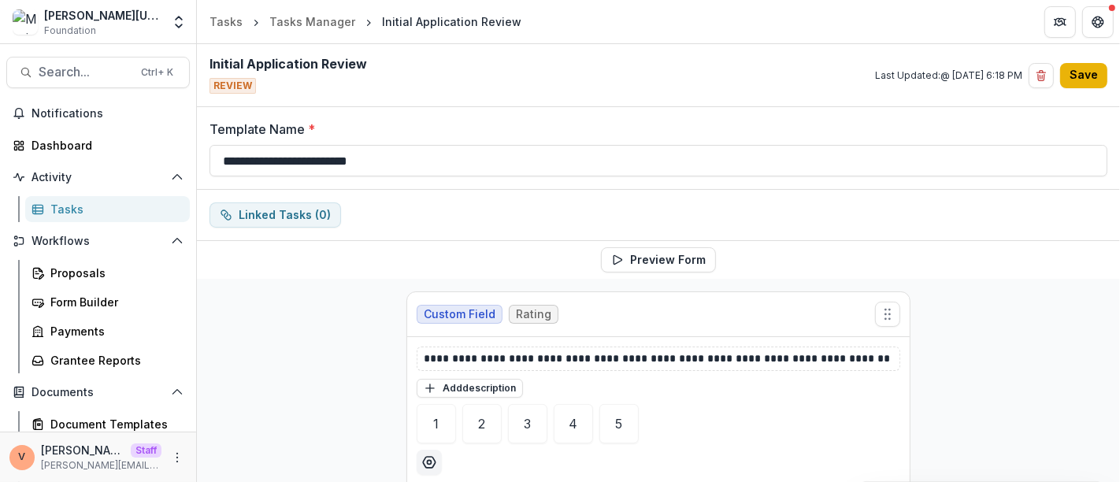
click at [1080, 78] on button "Save" at bounding box center [1083, 75] width 47 height 25
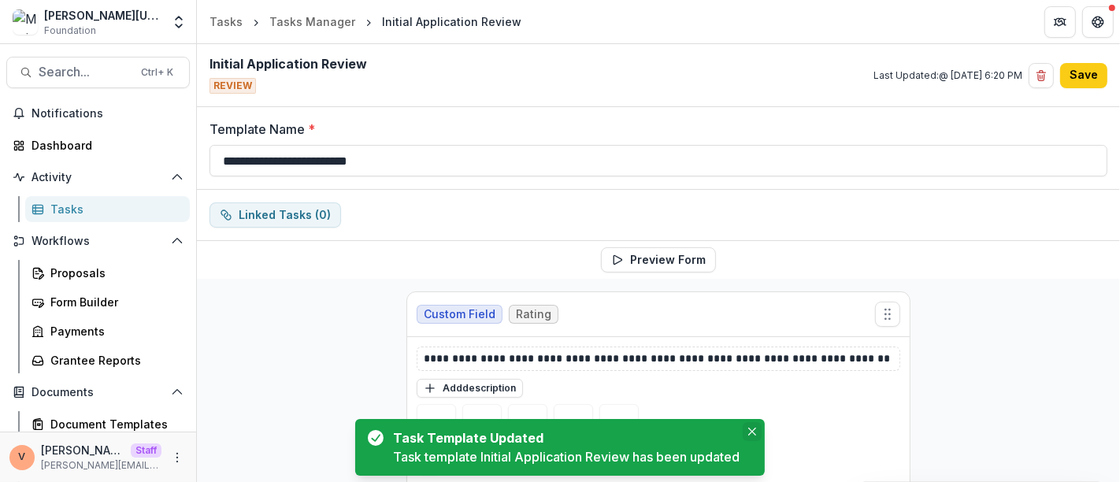
click at [758, 436] on button "Close" at bounding box center [752, 431] width 19 height 19
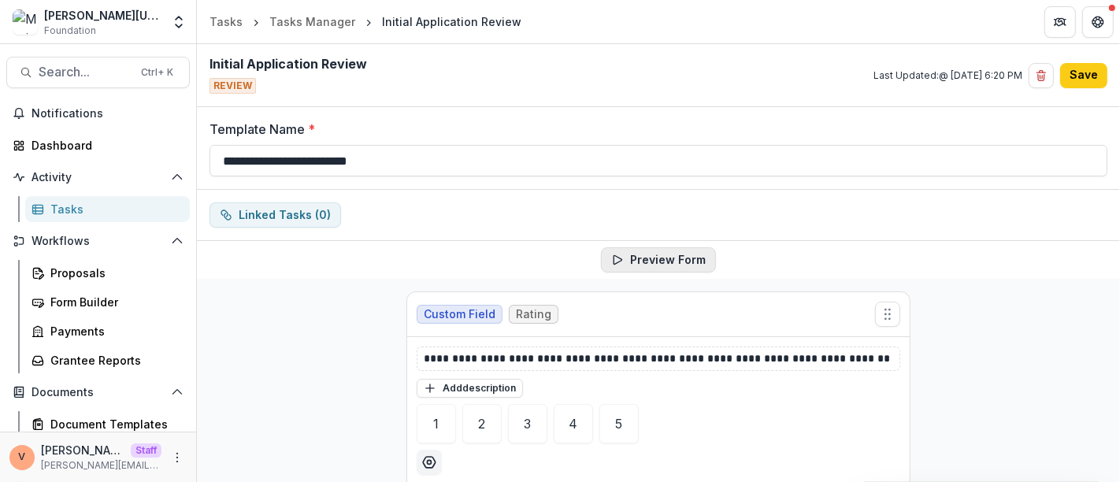
click at [628, 253] on button "Preview Form" at bounding box center [658, 259] width 115 height 25
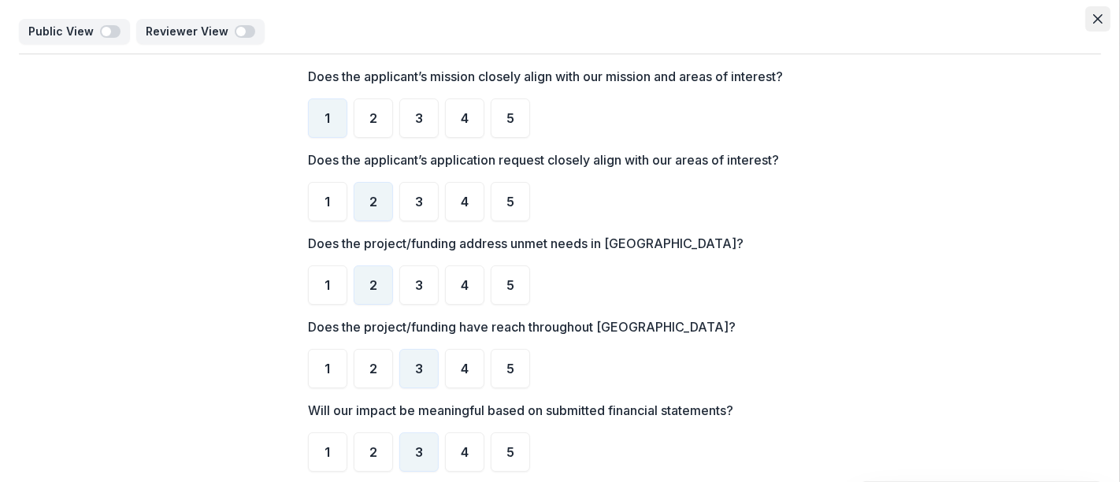
click at [1095, 21] on icon "Close" at bounding box center [1097, 18] width 9 height 9
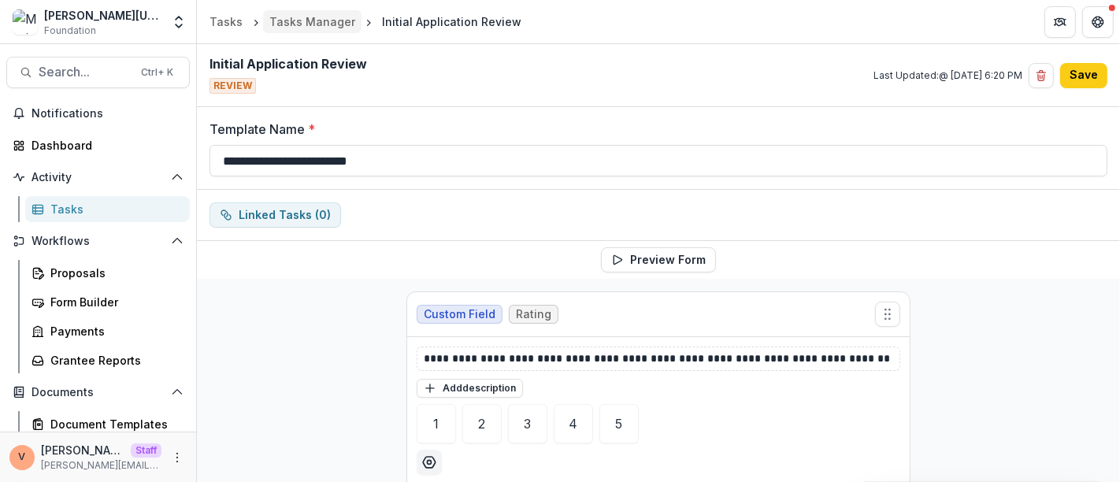
click at [305, 19] on div "Tasks Manager" at bounding box center [312, 21] width 86 height 17
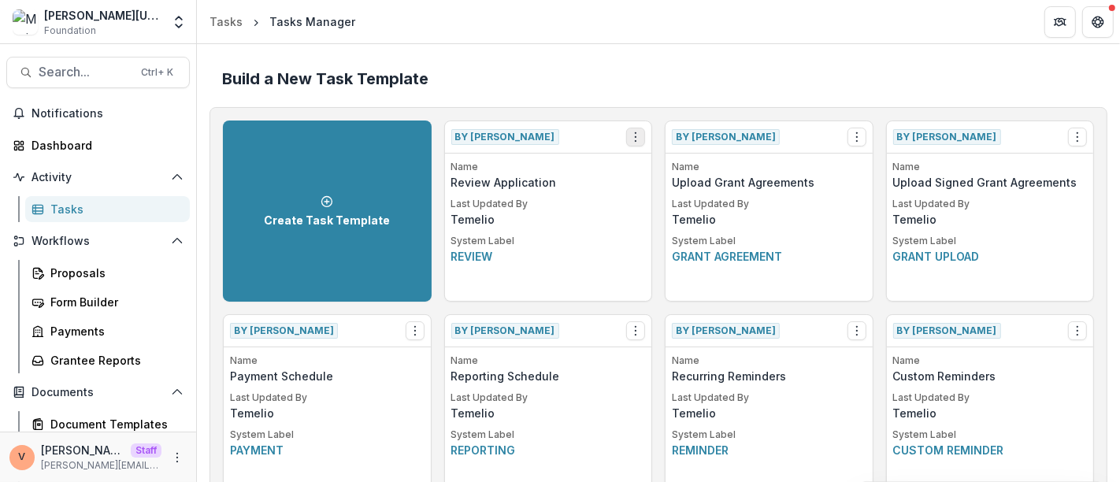
click at [631, 138] on icon "Options" at bounding box center [635, 137] width 13 height 13
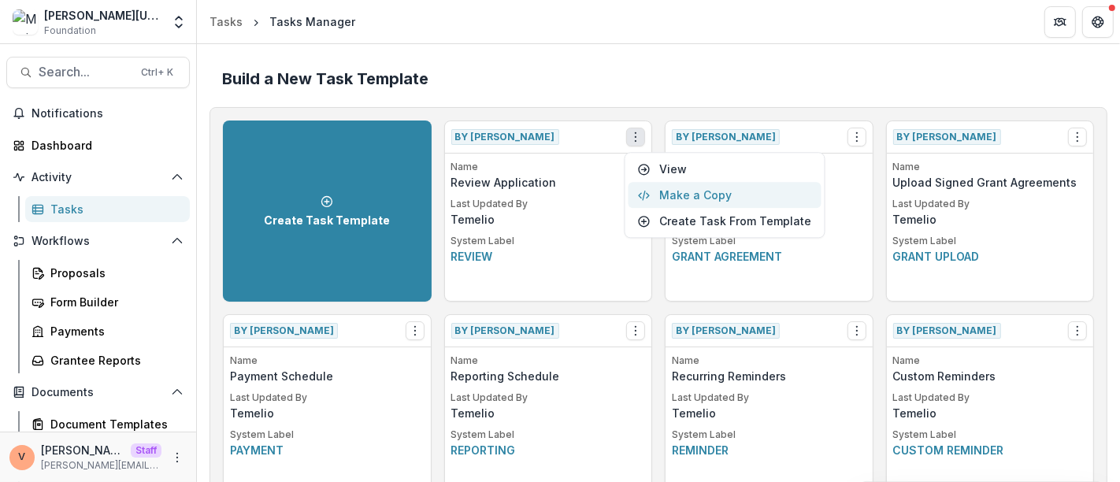
click at [691, 195] on button "Make a Copy" at bounding box center [724, 195] width 193 height 26
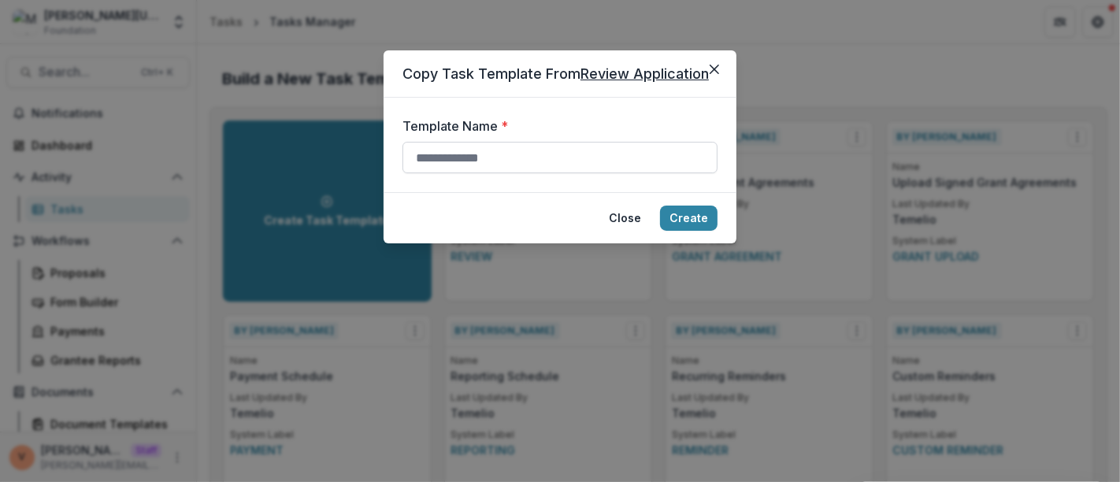
click at [504, 157] on input "Template Name *" at bounding box center [559, 158] width 315 height 32
paste input "**********"
type input "**********"
click at [700, 221] on button "Create" at bounding box center [688, 218] width 57 height 25
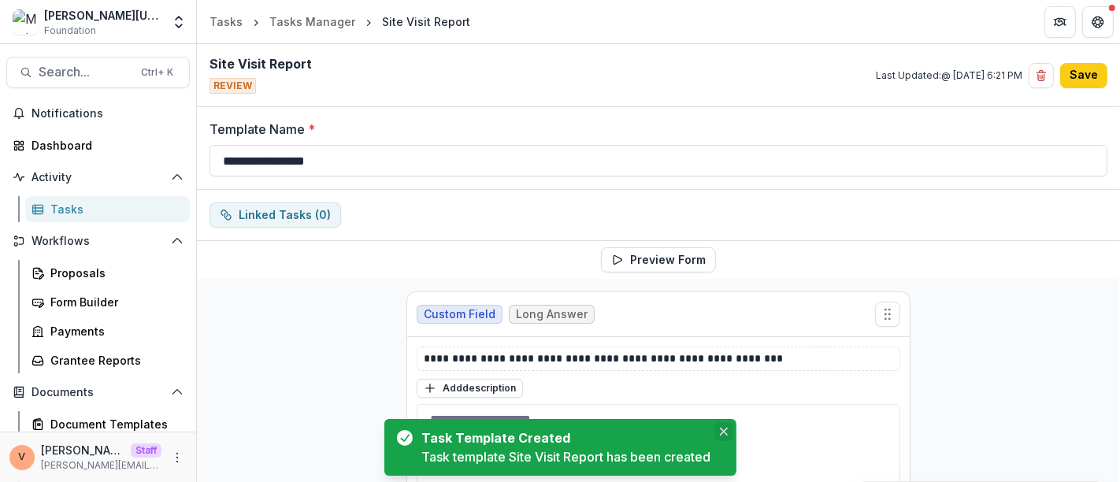
click at [723, 434] on icon "Close" at bounding box center [724, 432] width 8 height 8
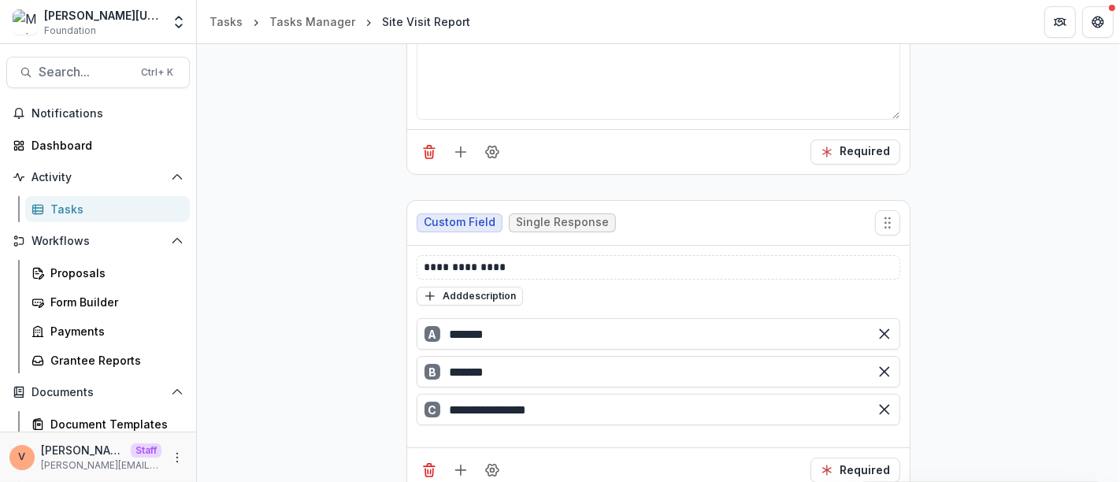
scroll to position [500, 0]
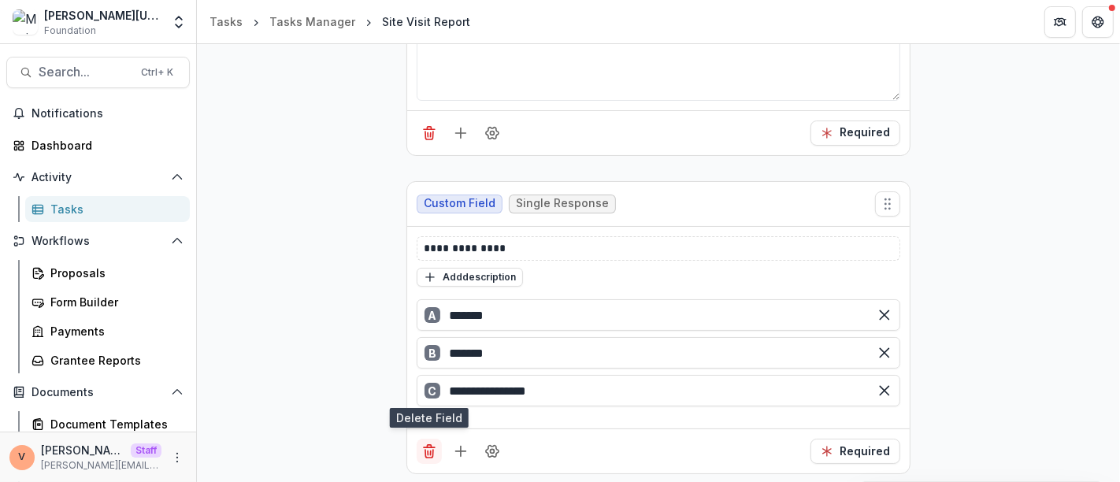
click at [432, 450] on icon "Delete field" at bounding box center [429, 451] width 16 height 16
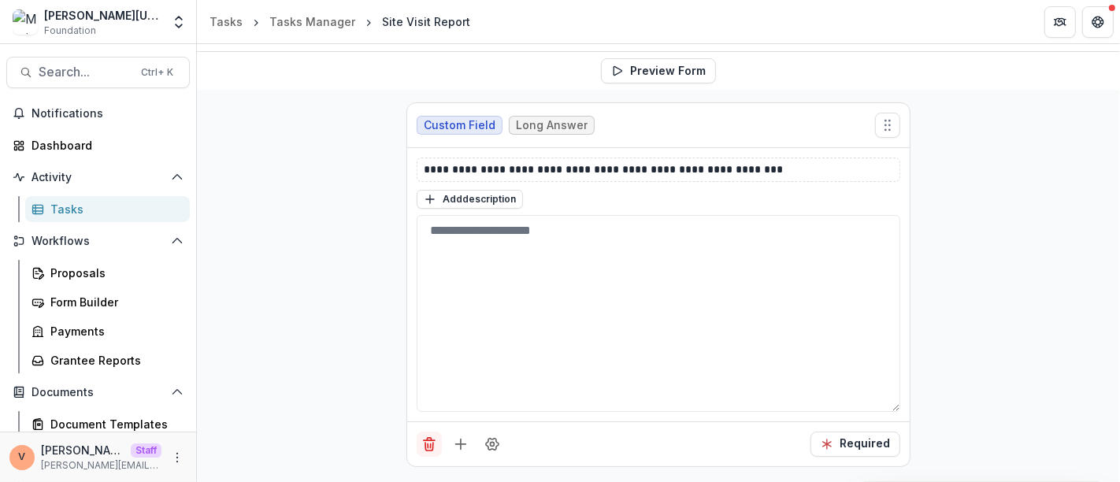
click at [427, 453] on button "Delete field" at bounding box center [429, 444] width 25 height 25
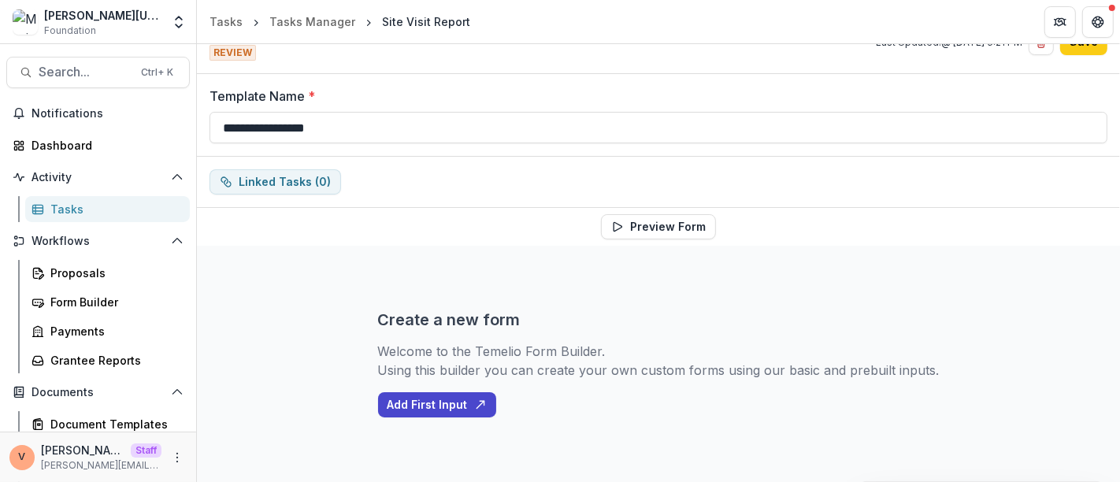
scroll to position [32, 0]
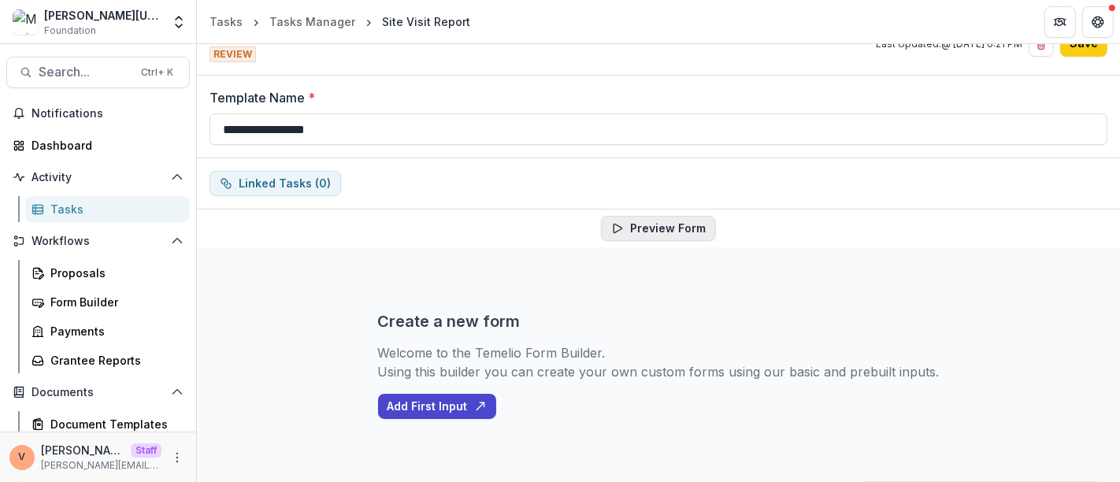
click at [682, 228] on button "Preview Form" at bounding box center [658, 228] width 115 height 25
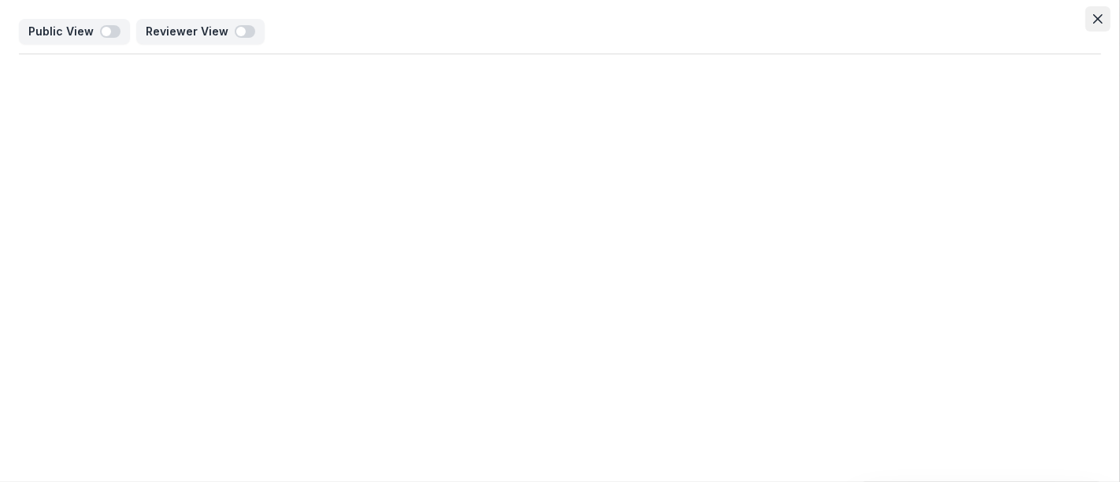
click at [1092, 21] on button "Close" at bounding box center [1097, 18] width 25 height 25
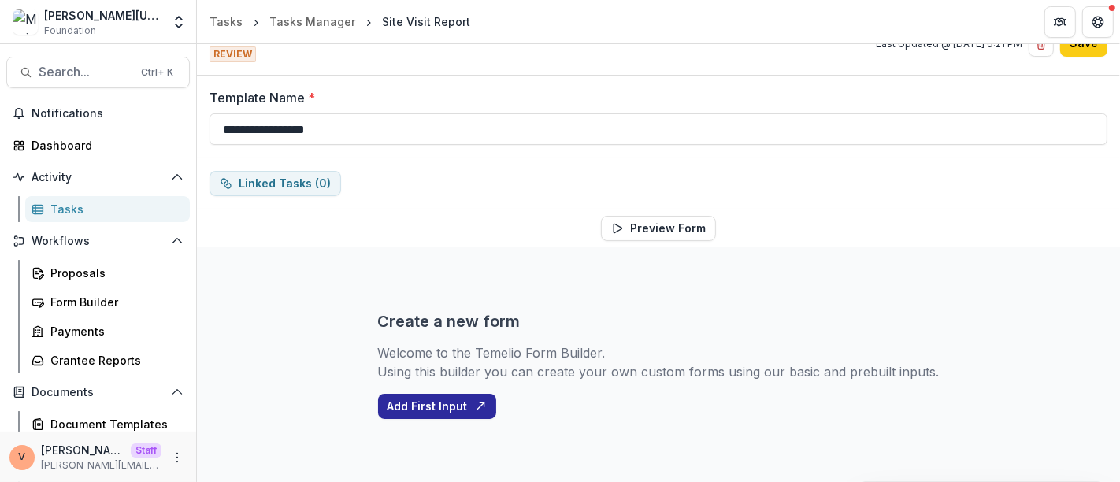
click at [445, 410] on button "Add First Input" at bounding box center [437, 406] width 118 height 25
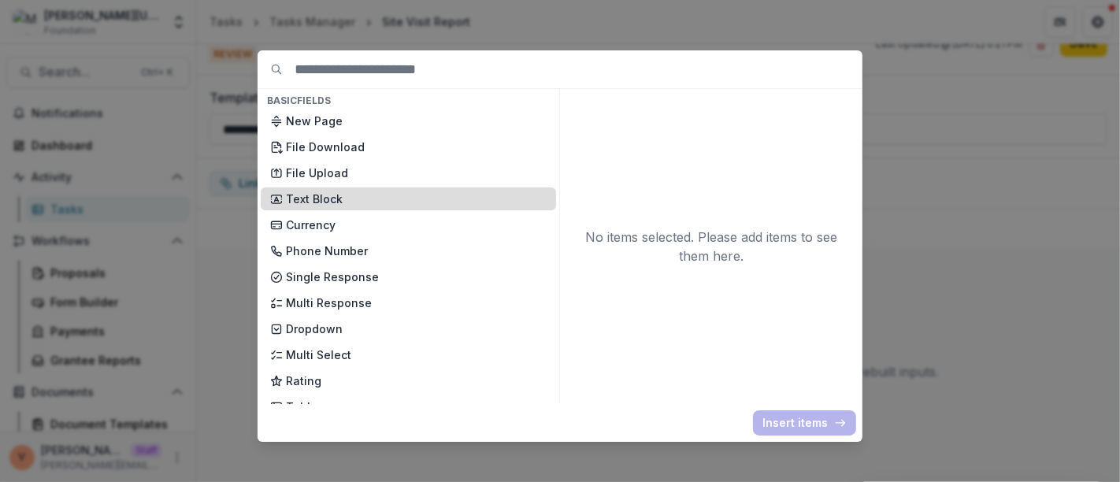
click at [355, 202] on p "Text Block" at bounding box center [416, 199] width 261 height 17
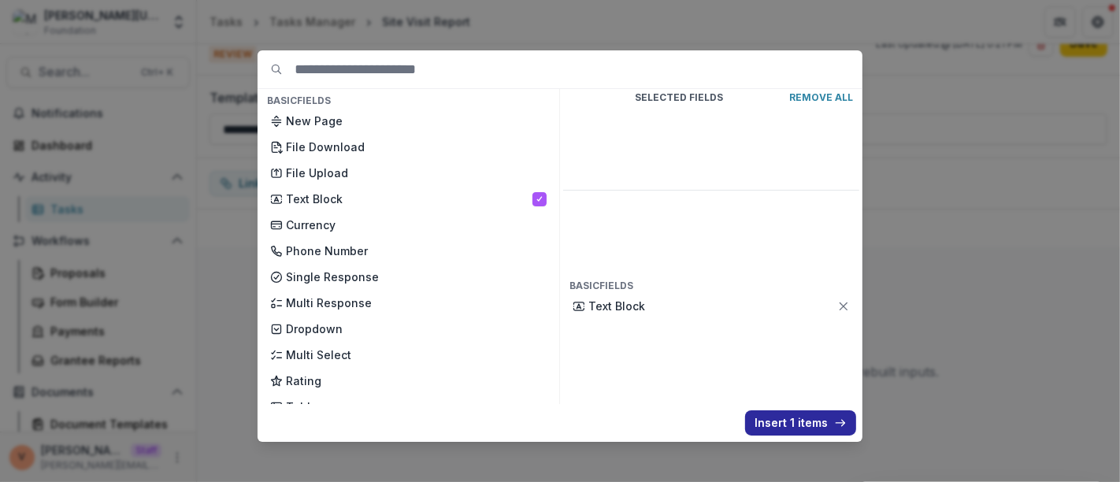
click at [809, 424] on button "Insert 1 items" at bounding box center [800, 422] width 111 height 25
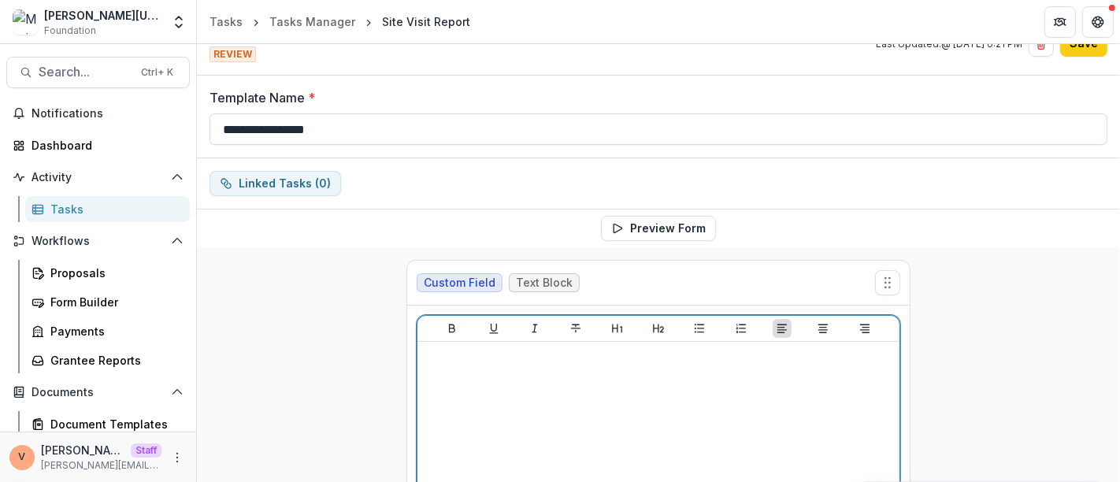
click at [641, 387] on div at bounding box center [658, 466] width 469 height 236
drag, startPoint x: 558, startPoint y: 359, endPoint x: 291, endPoint y: 359, distance: 267.8
click at [291, 359] on div "**********" at bounding box center [658, 453] width 923 height 412
click at [616, 331] on icon "Heading 1" at bounding box center [617, 328] width 13 height 13
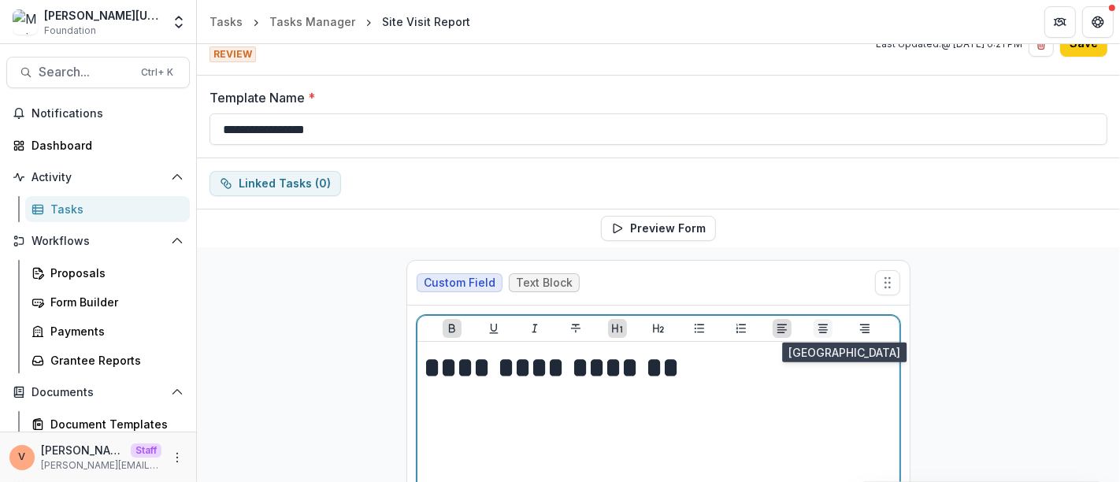
click at [819, 327] on icon "Align Center" at bounding box center [823, 328] width 13 height 13
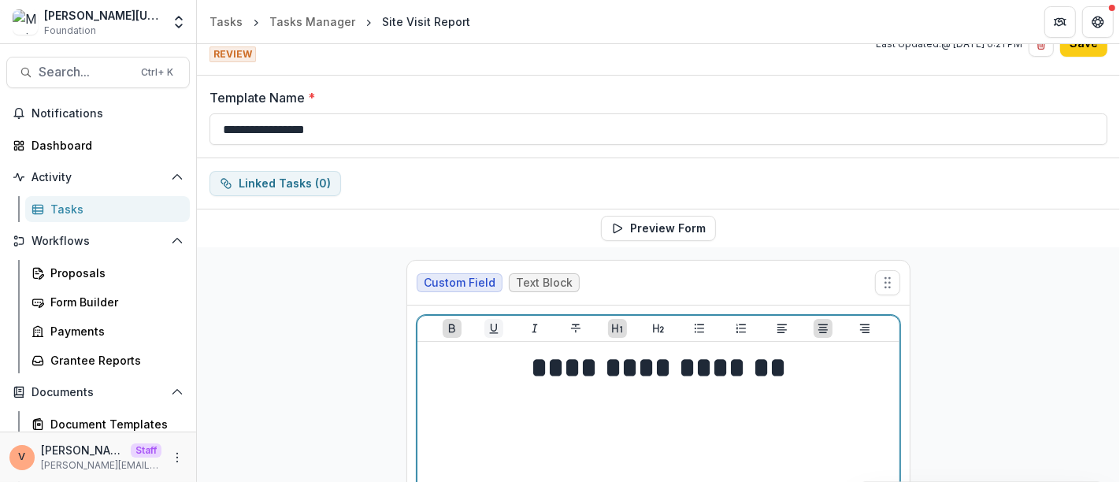
click at [495, 327] on icon "Underline" at bounding box center [493, 328] width 13 height 13
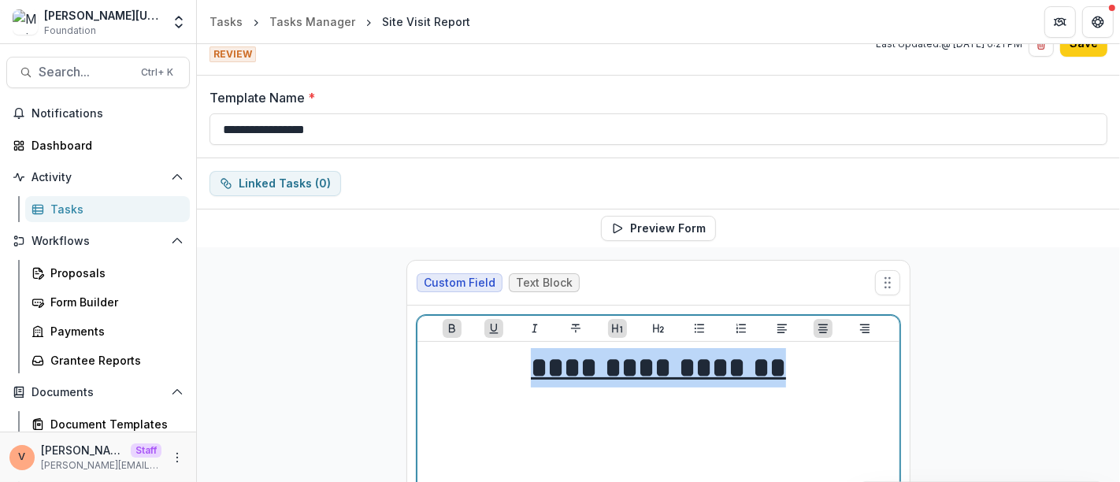
click at [807, 365] on h1 "**********" at bounding box center [658, 367] width 469 height 39
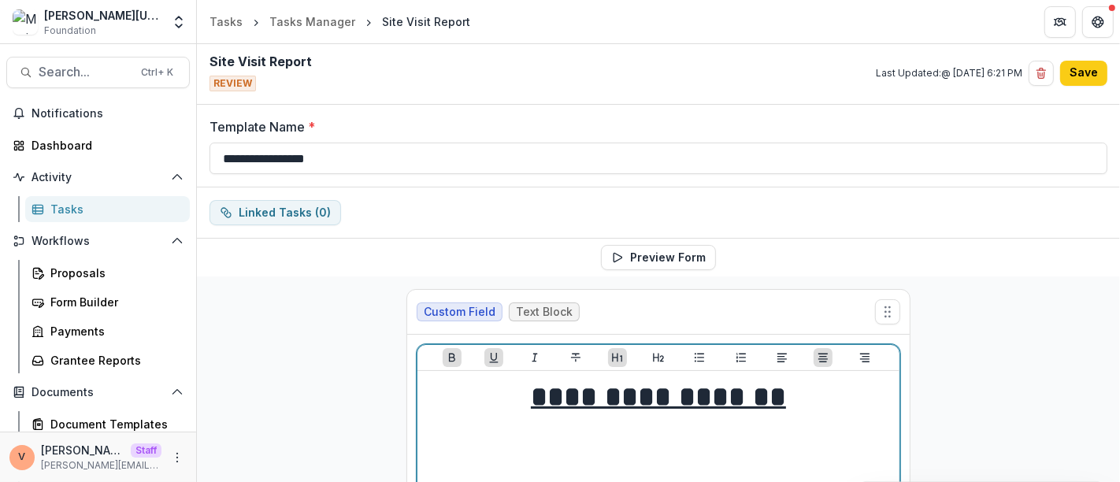
scroll to position [0, 0]
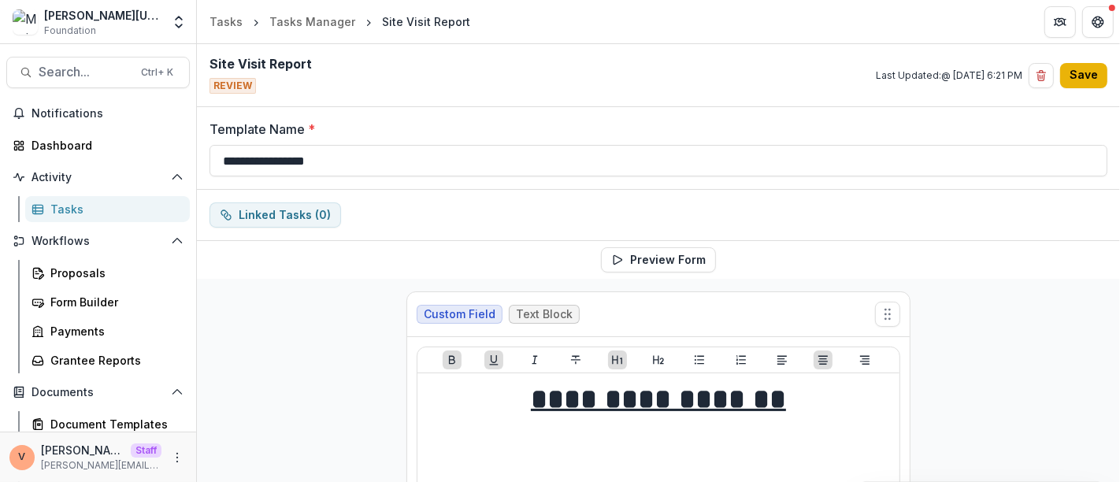
click at [1080, 73] on button "Save" at bounding box center [1083, 75] width 47 height 25
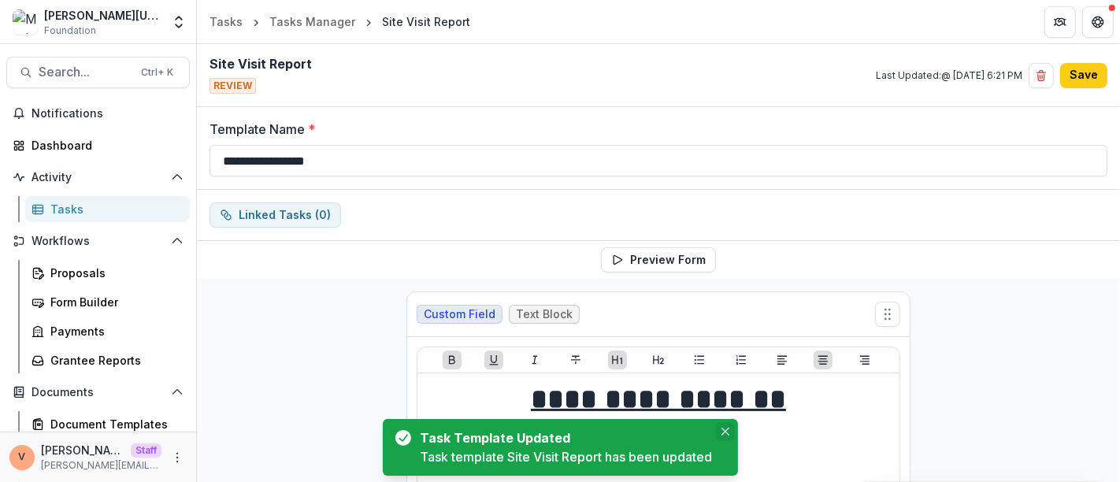
click at [724, 436] on button "Close" at bounding box center [725, 431] width 19 height 19
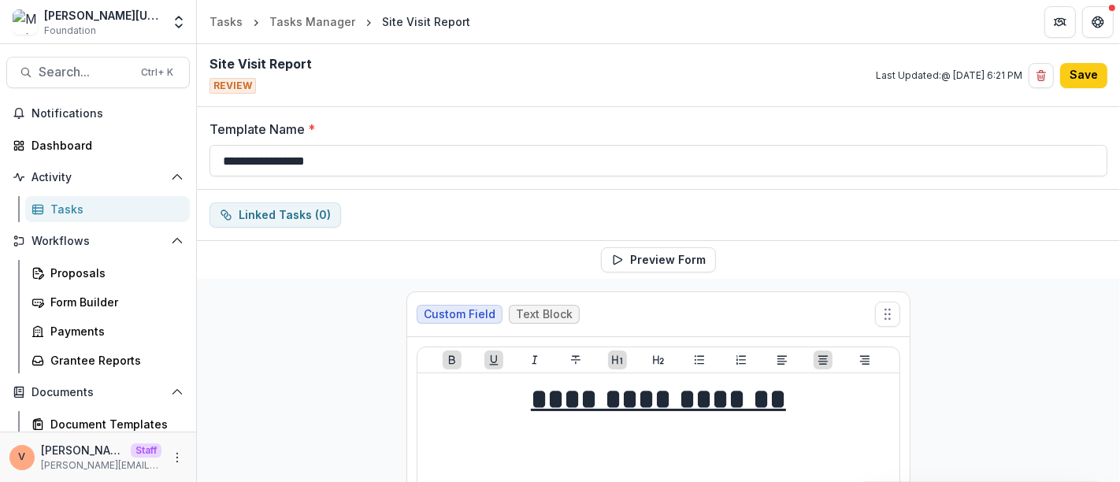
scroll to position [205, 0]
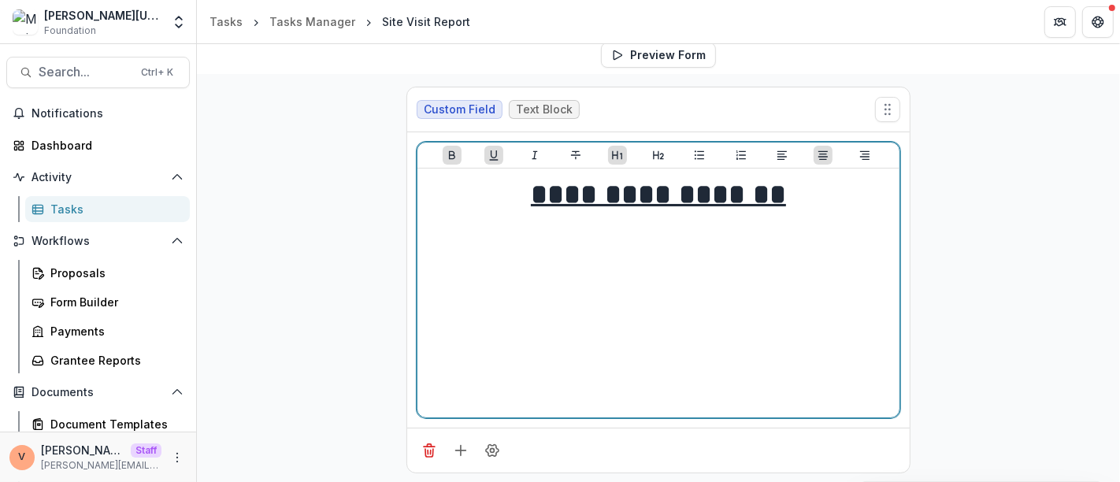
click at [788, 192] on h1 "**********" at bounding box center [658, 194] width 469 height 39
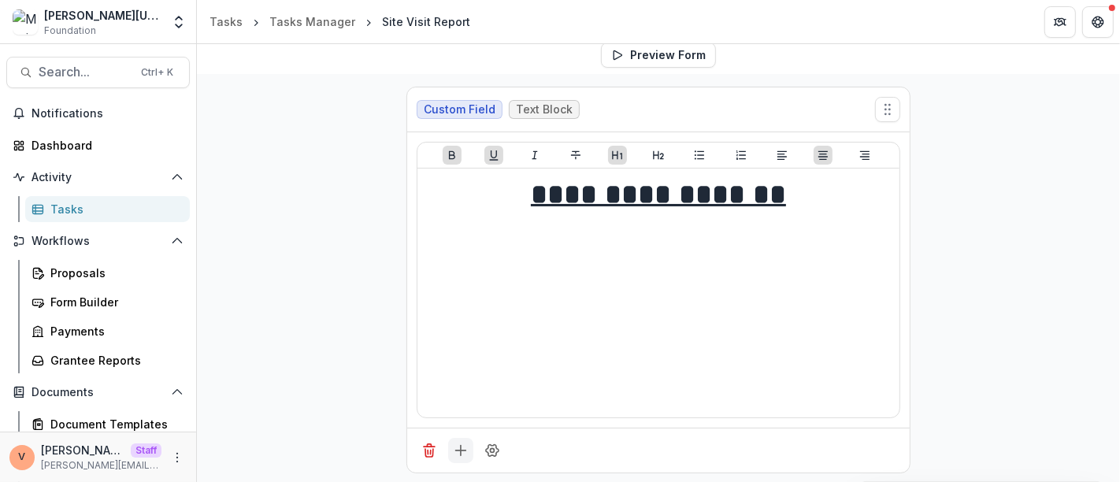
click at [458, 454] on icon "Add field" at bounding box center [461, 451] width 16 height 16
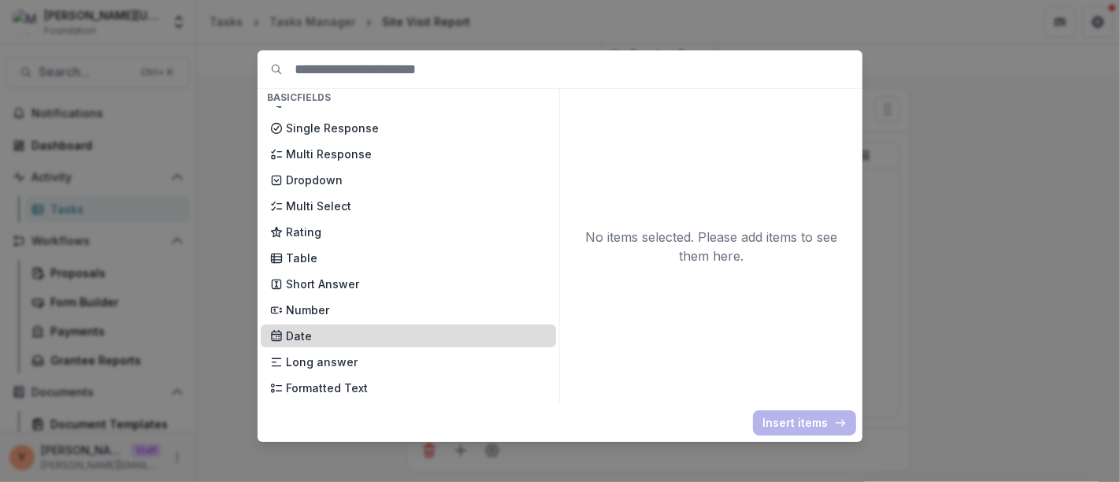
scroll to position [175, 0]
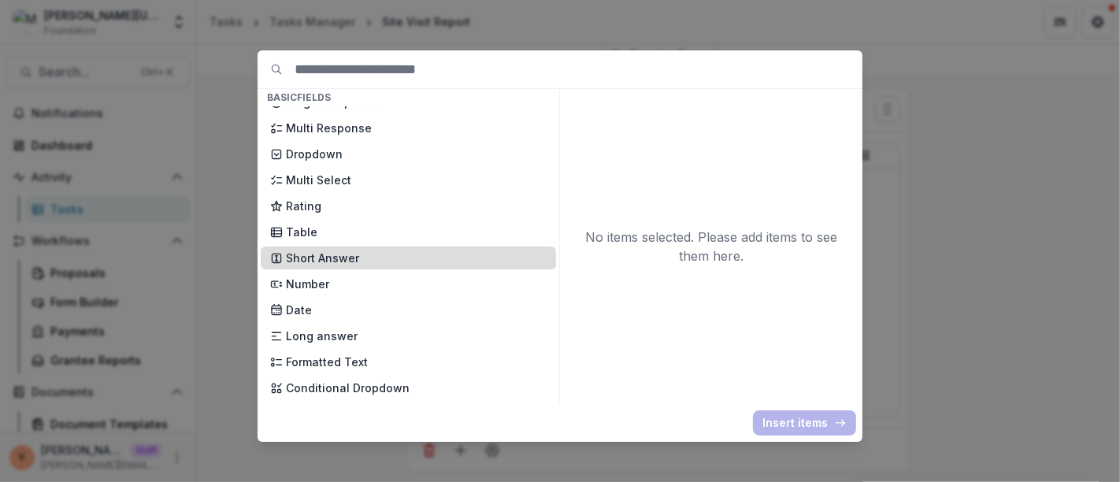
click at [351, 255] on p "Short Answer" at bounding box center [416, 258] width 261 height 17
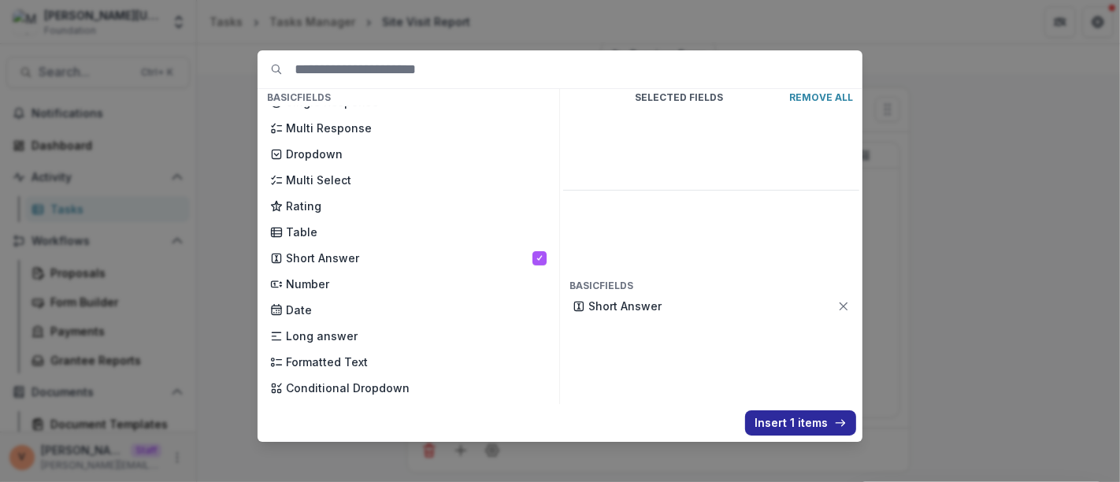
click at [789, 419] on button "Insert 1 items" at bounding box center [800, 422] width 111 height 25
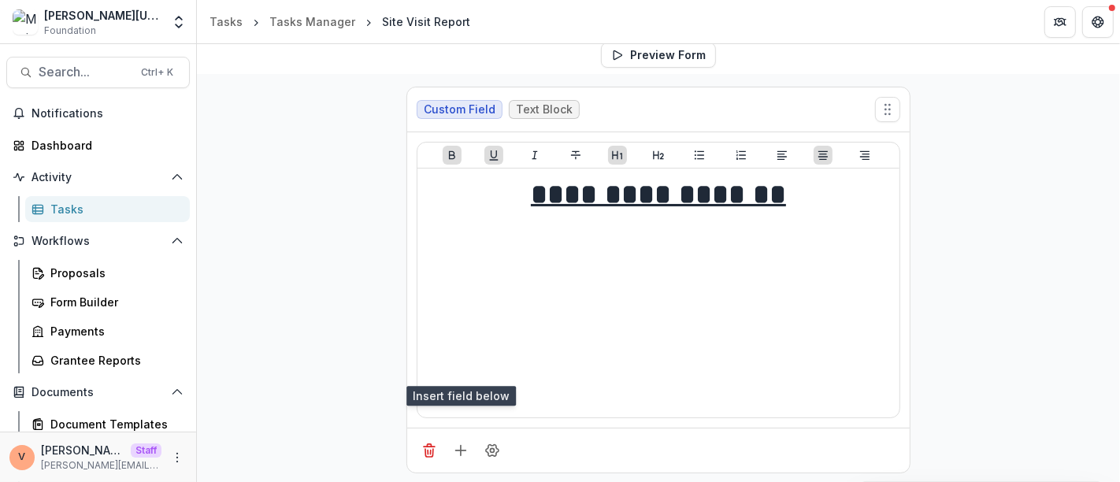
scroll to position [428, 0]
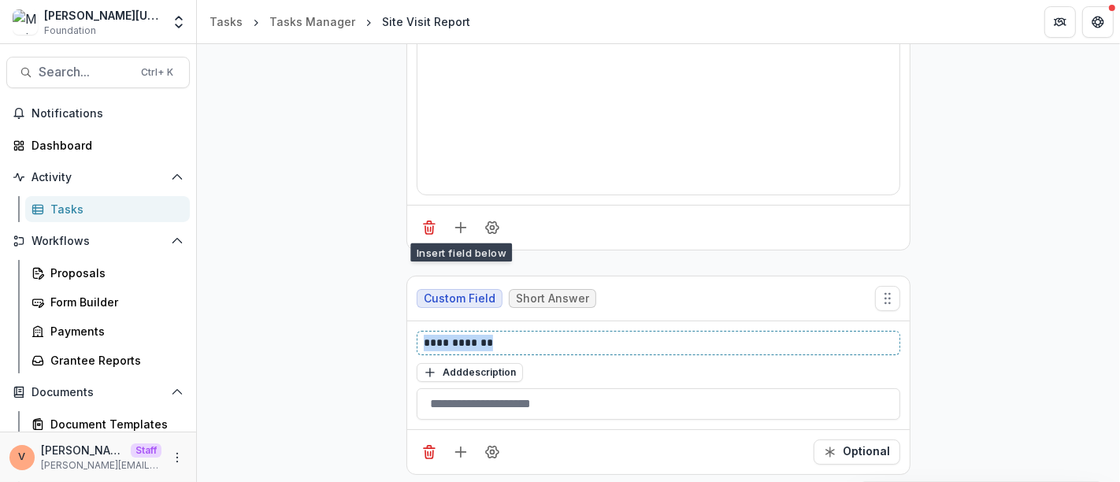
drag, startPoint x: 469, startPoint y: 339, endPoint x: 314, endPoint y: 334, distance: 154.4
click at [314, 334] on div "**********" at bounding box center [658, 169] width 923 height 636
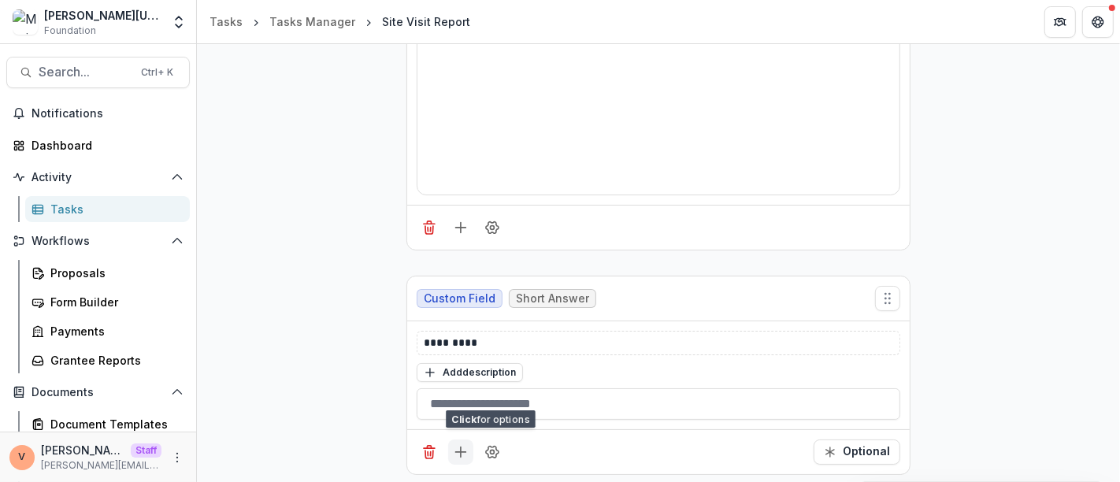
click at [466, 449] on button "Add field" at bounding box center [460, 451] width 25 height 25
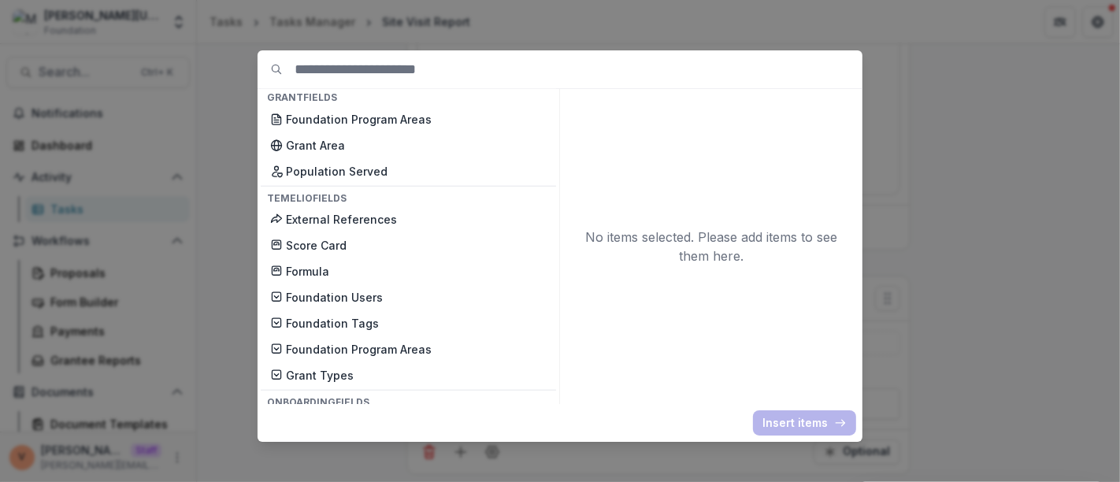
scroll to position [1375, 0]
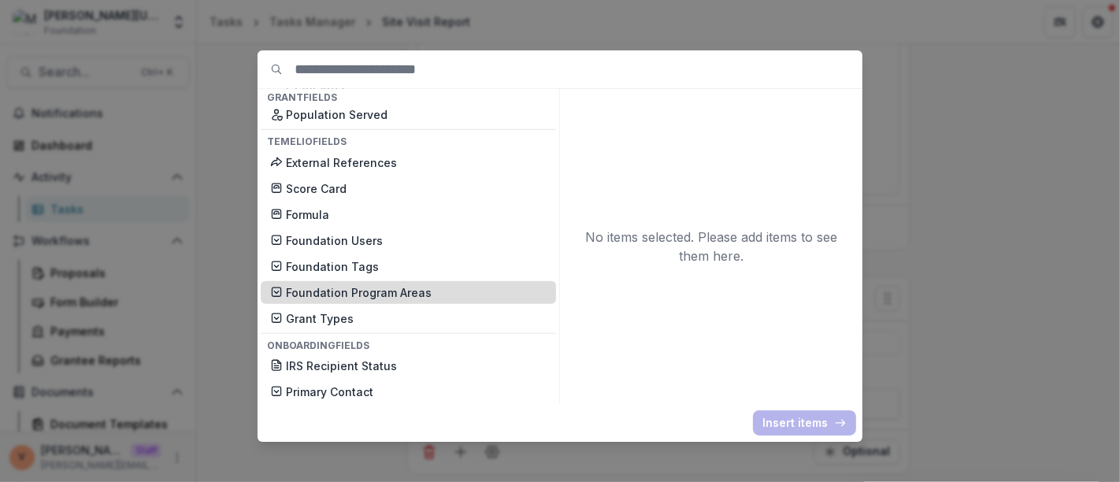
click at [409, 289] on p "Foundation Program Areas" at bounding box center [416, 292] width 261 height 17
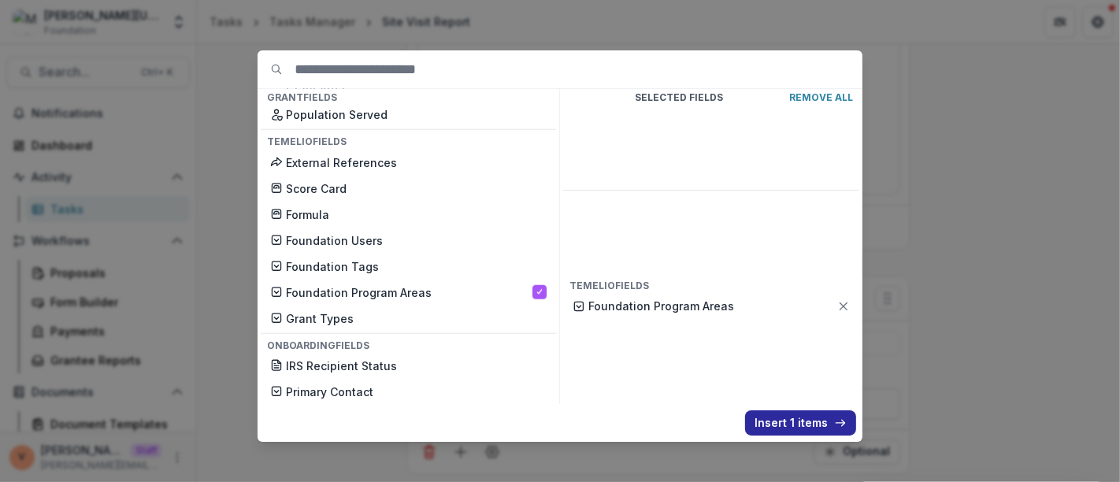
click at [783, 419] on button "Insert 1 items" at bounding box center [800, 422] width 111 height 25
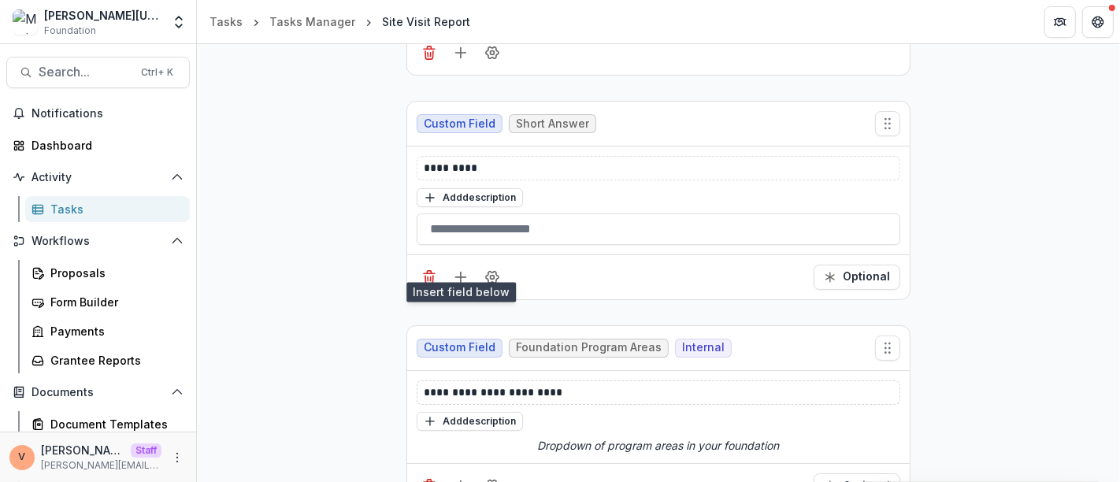
scroll to position [636, 0]
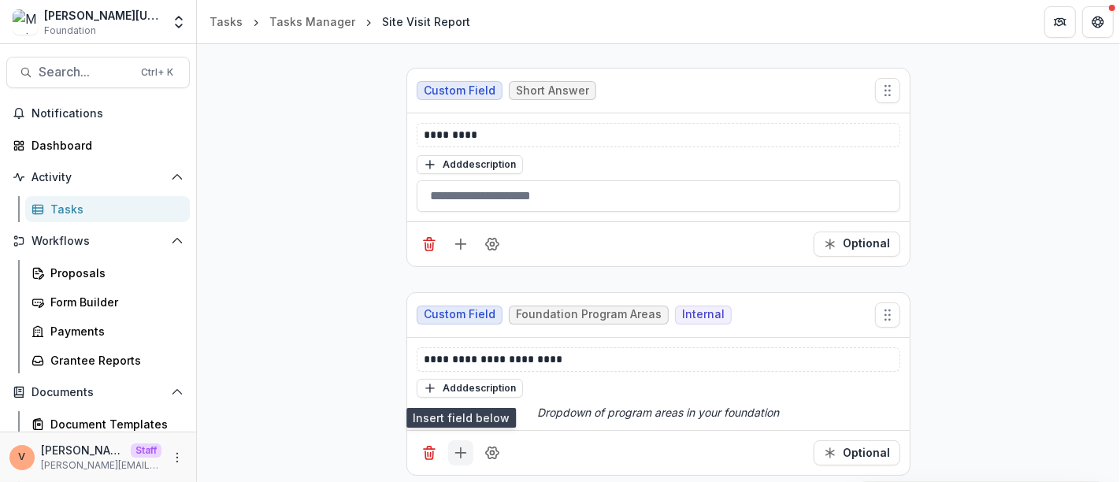
click at [461, 450] on icon "Add field" at bounding box center [461, 453] width 16 height 16
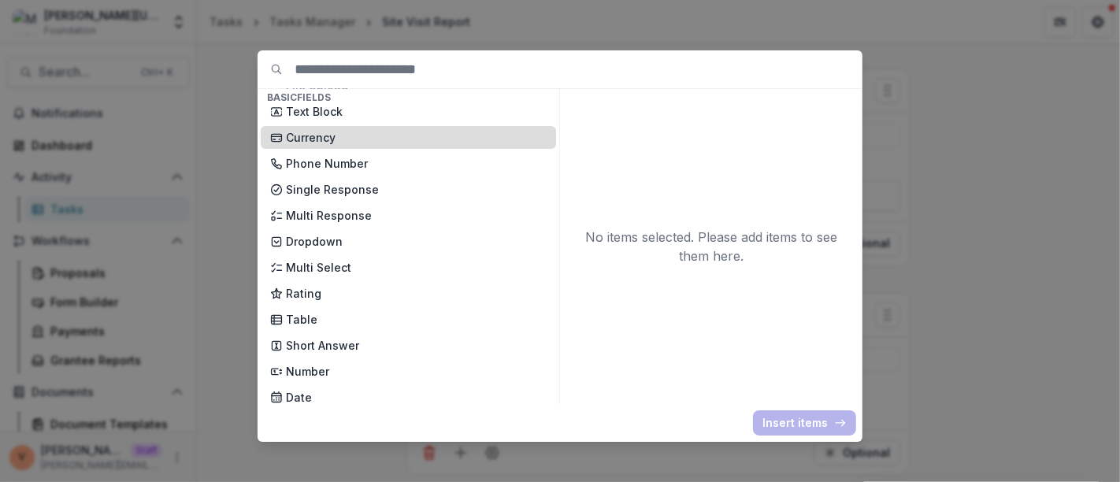
scroll to position [0, 0]
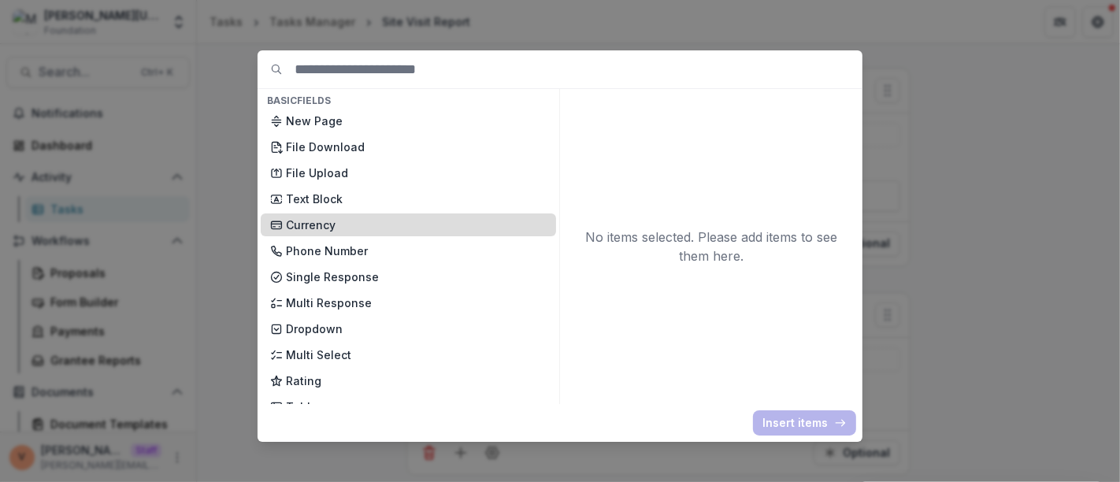
click at [378, 226] on p "Currency" at bounding box center [416, 225] width 261 height 17
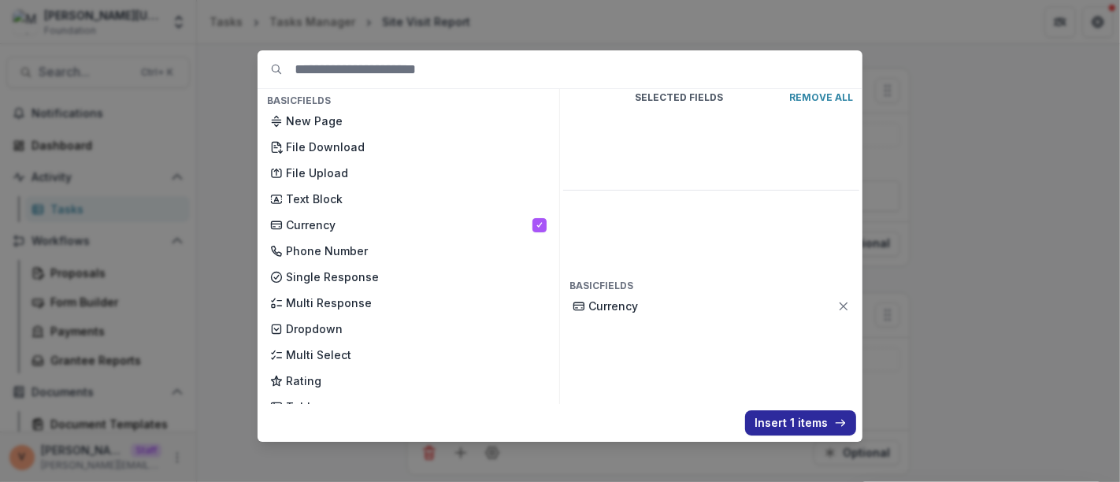
click at [799, 419] on button "Insert 1 items" at bounding box center [800, 422] width 111 height 25
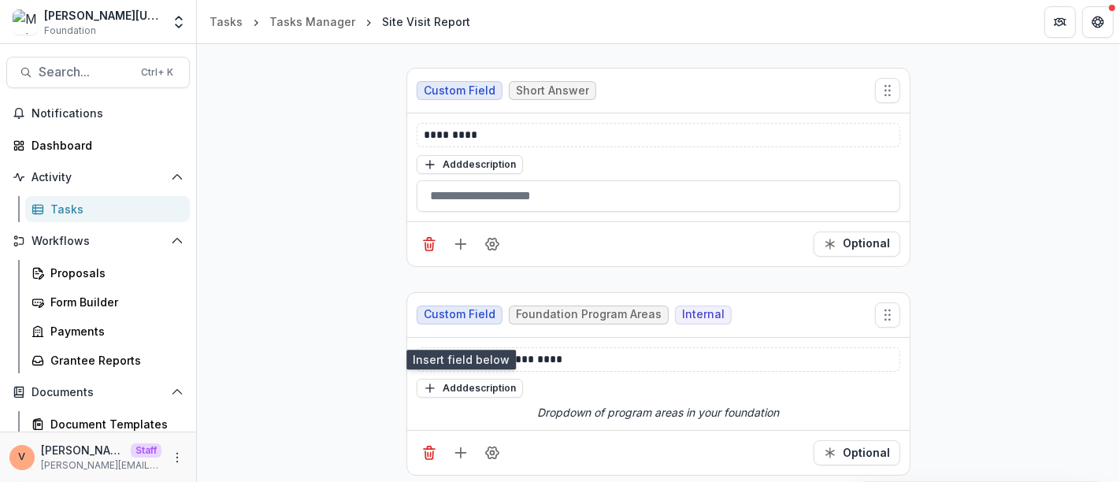
scroll to position [858, 0]
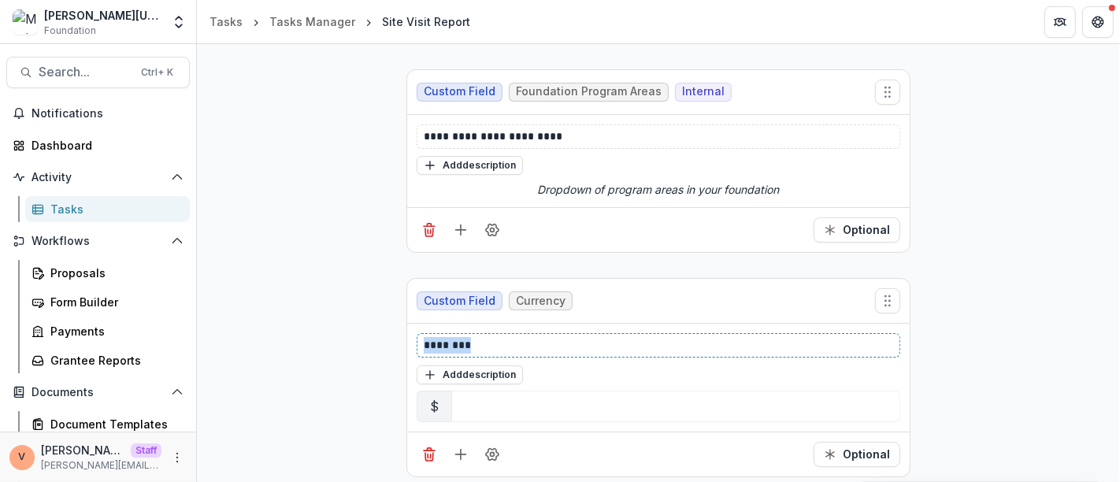
drag, startPoint x: 492, startPoint y: 340, endPoint x: 359, endPoint y: 342, distance: 133.1
click at [499, 452] on button "Field Settings" at bounding box center [492, 454] width 25 height 25
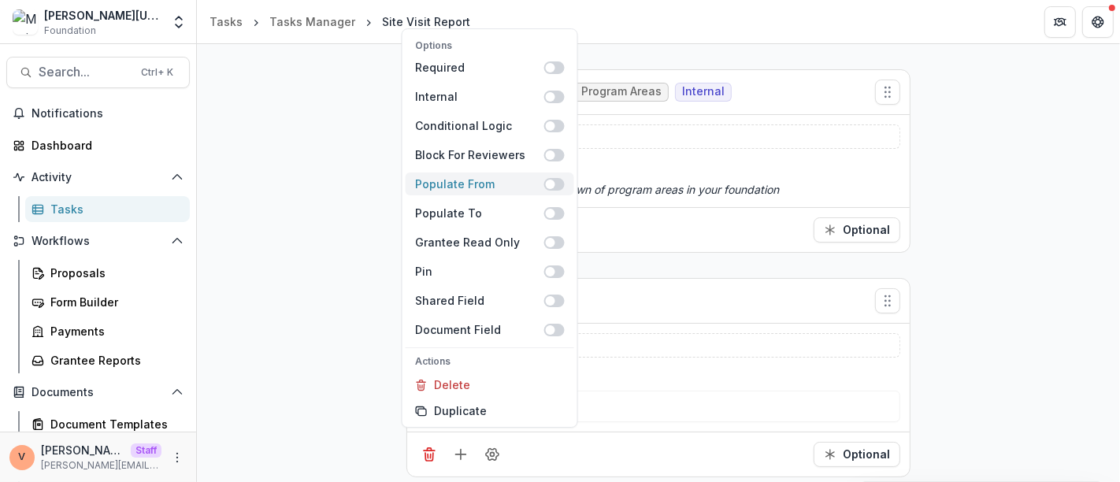
click at [560, 185] on span at bounding box center [554, 184] width 20 height 13
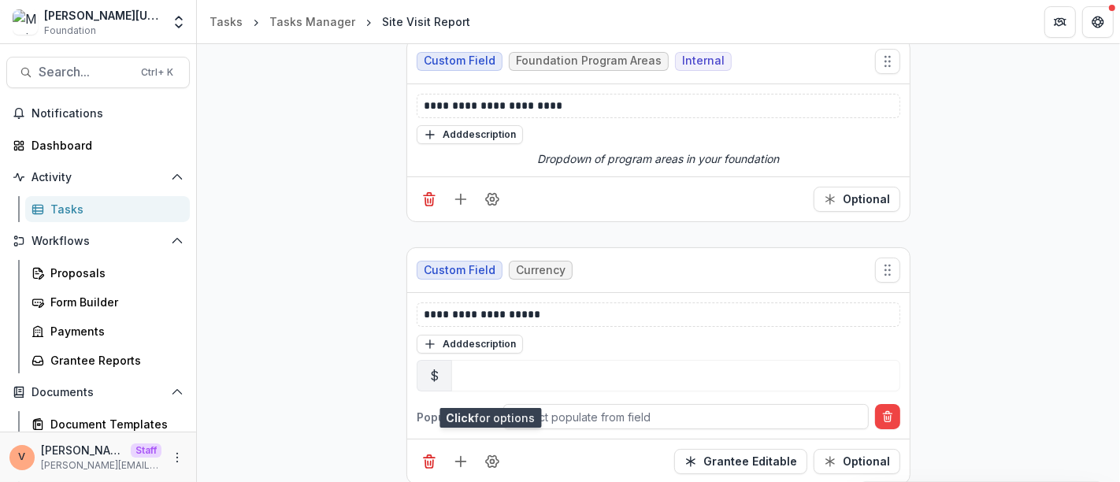
scroll to position [895, 0]
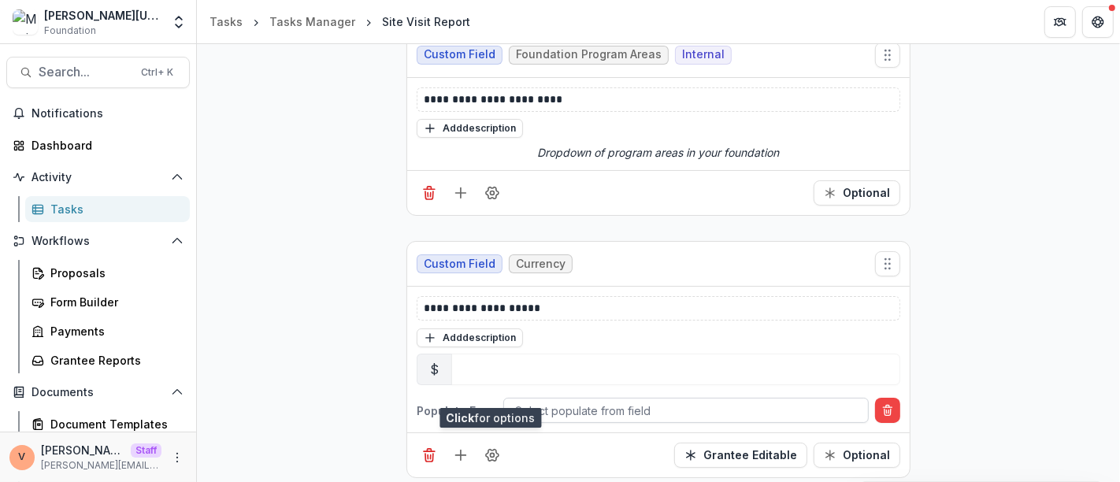
click at [580, 403] on div at bounding box center [686, 411] width 342 height 20
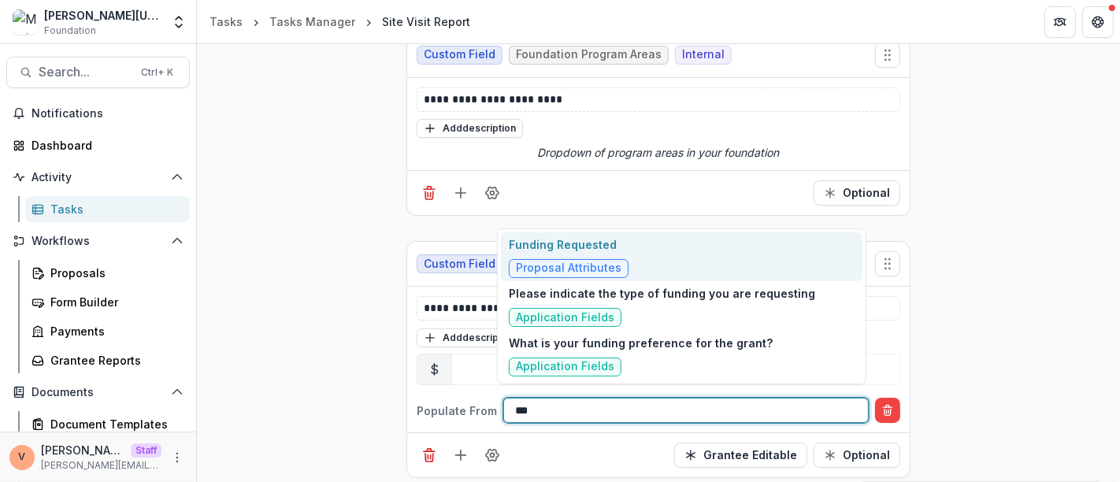
type input "****"
click at [637, 247] on div "Funding Requested Proposal Attributes" at bounding box center [681, 257] width 361 height 50
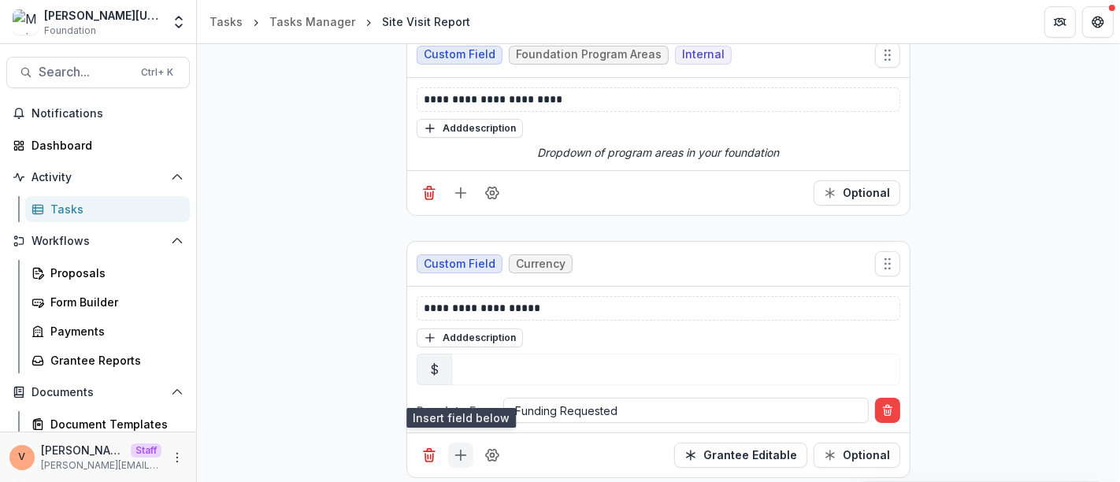
click at [458, 453] on icon "Add field" at bounding box center [461, 455] width 16 height 16
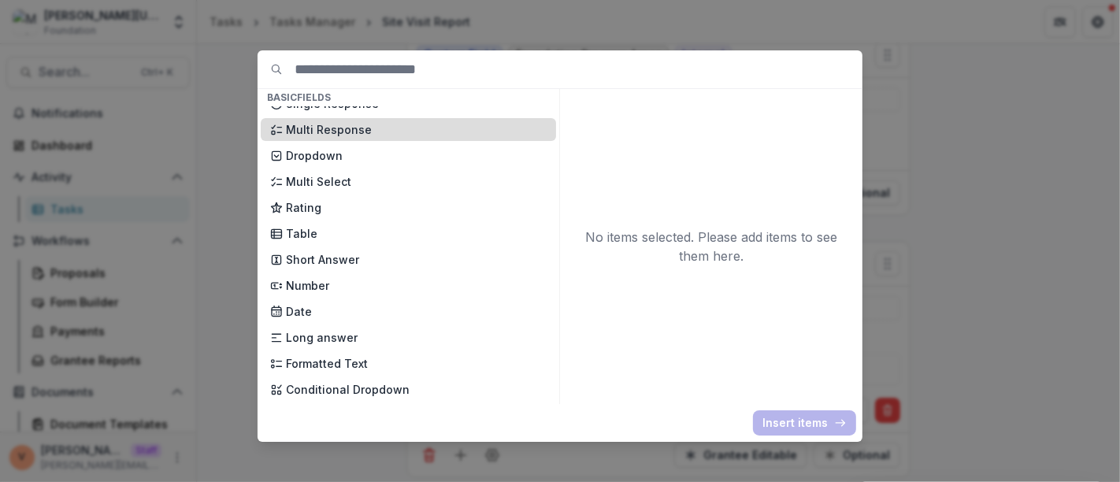
scroll to position [175, 0]
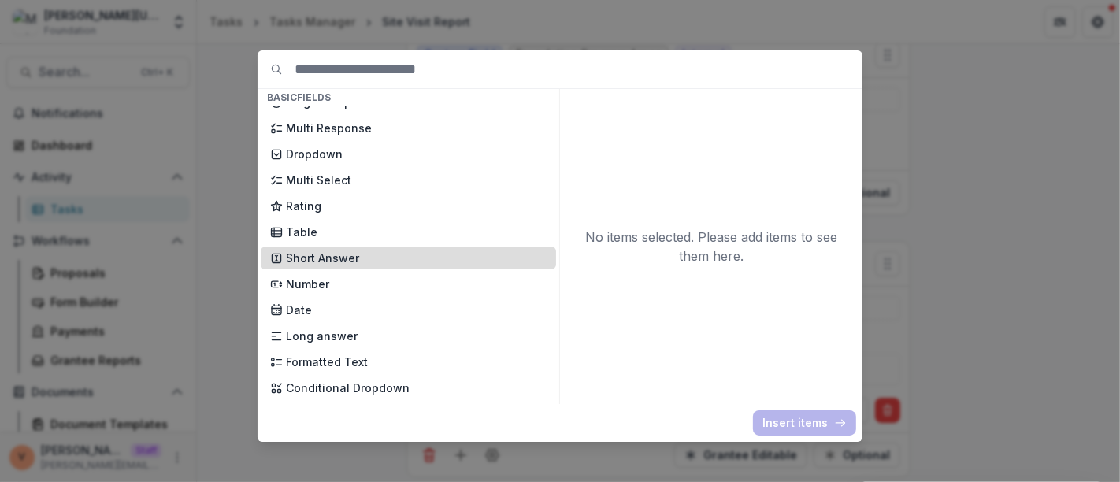
click at [356, 258] on p "Short Answer" at bounding box center [416, 258] width 261 height 17
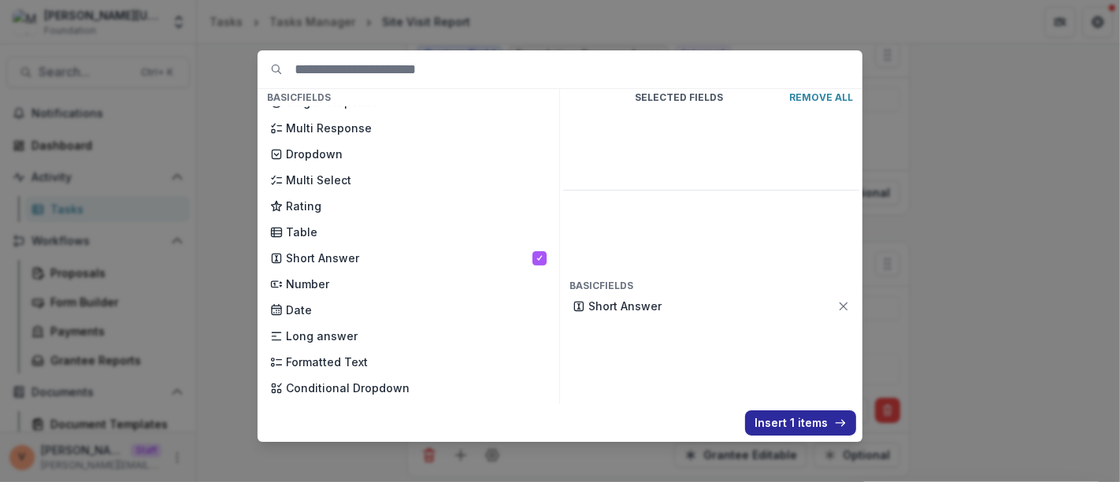
click at [777, 424] on button "Insert 1 items" at bounding box center [800, 422] width 111 height 25
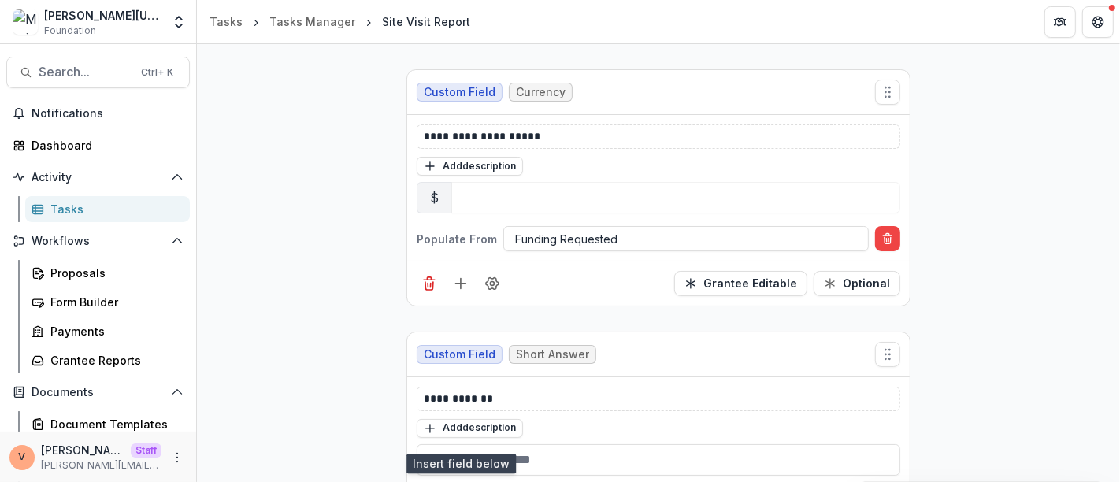
scroll to position [1118, 0]
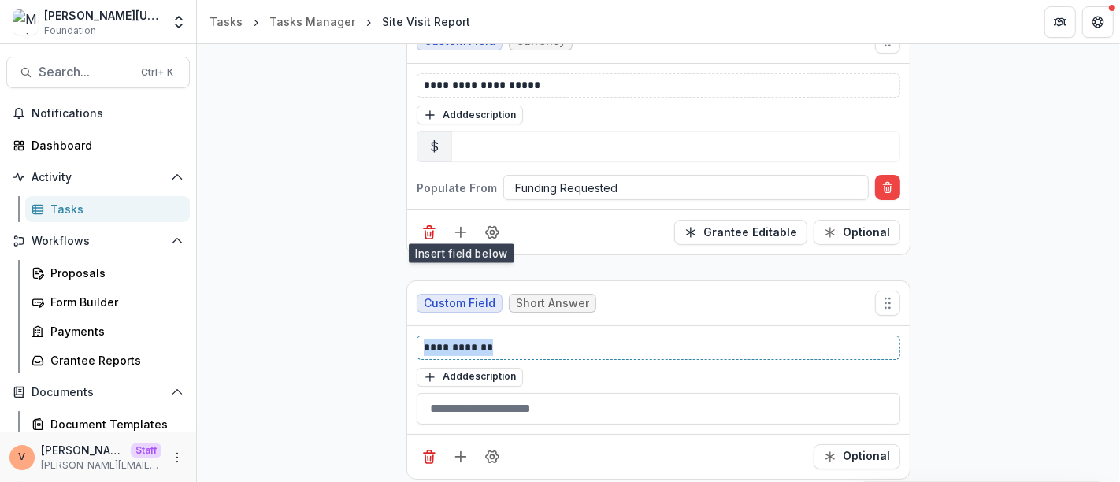
drag, startPoint x: 504, startPoint y: 343, endPoint x: 395, endPoint y: 343, distance: 108.7
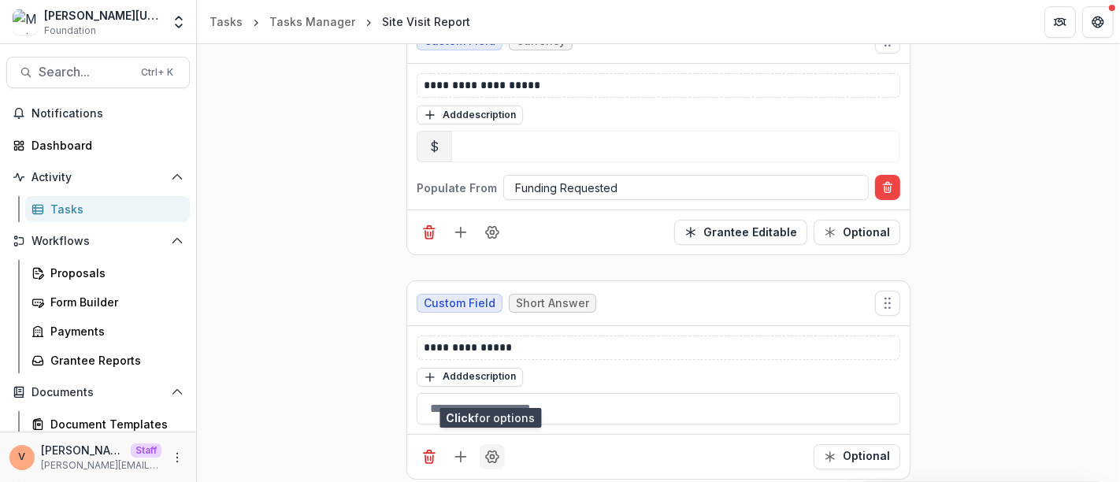
click at [496, 453] on icon "Field Settings" at bounding box center [492, 457] width 16 height 16
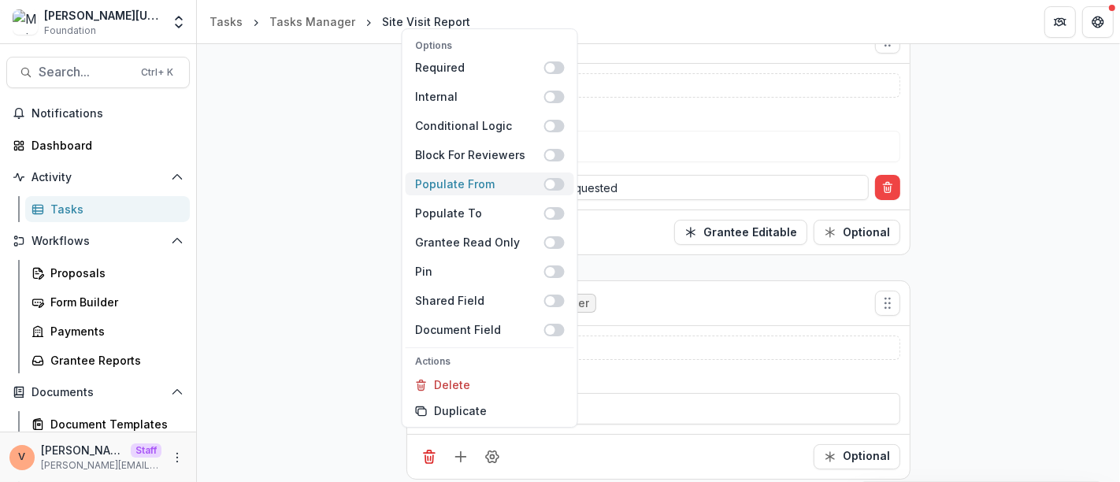
click at [561, 185] on span at bounding box center [554, 184] width 20 height 13
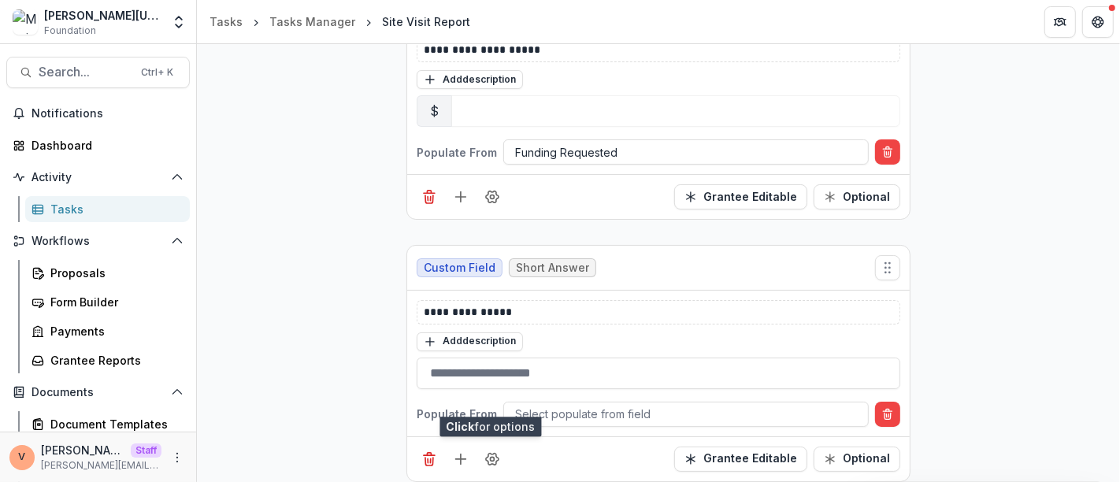
scroll to position [1156, 0]
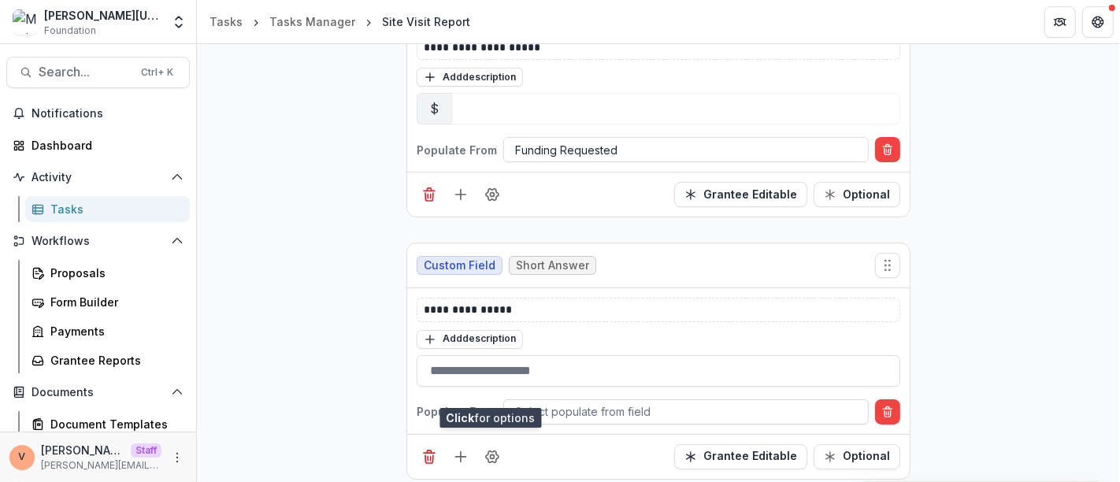
click at [576, 402] on div at bounding box center [686, 412] width 342 height 20
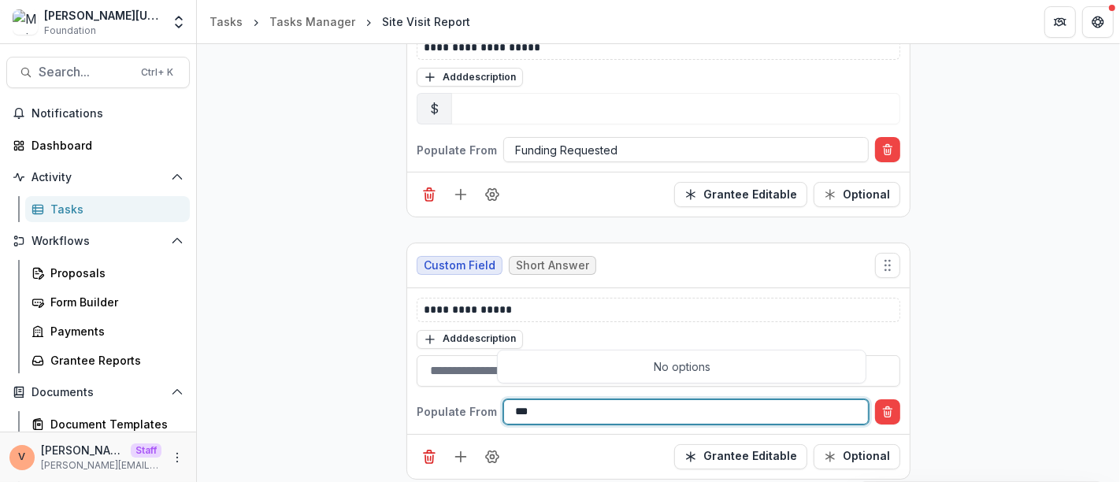
type input "**"
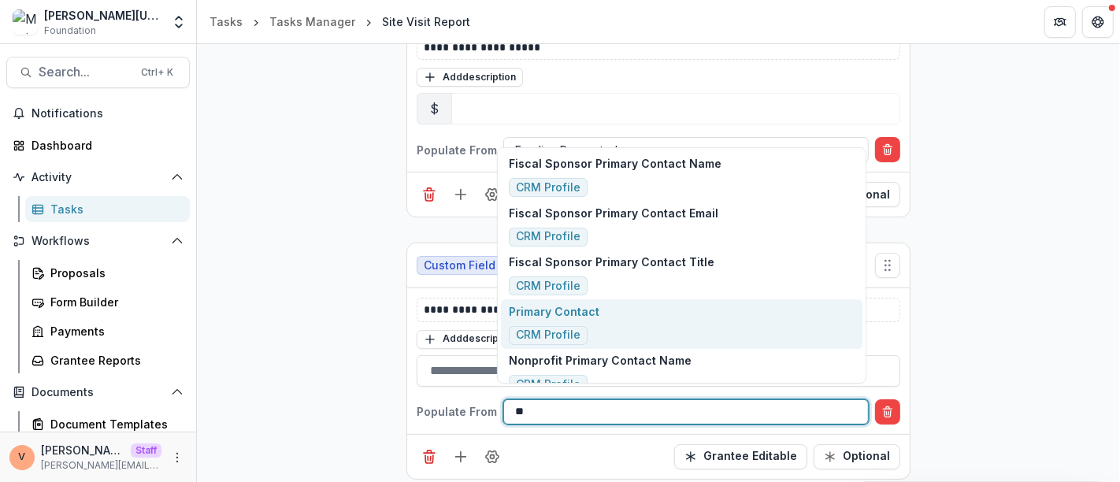
click at [574, 318] on p "Primary Contact" at bounding box center [554, 311] width 91 height 17
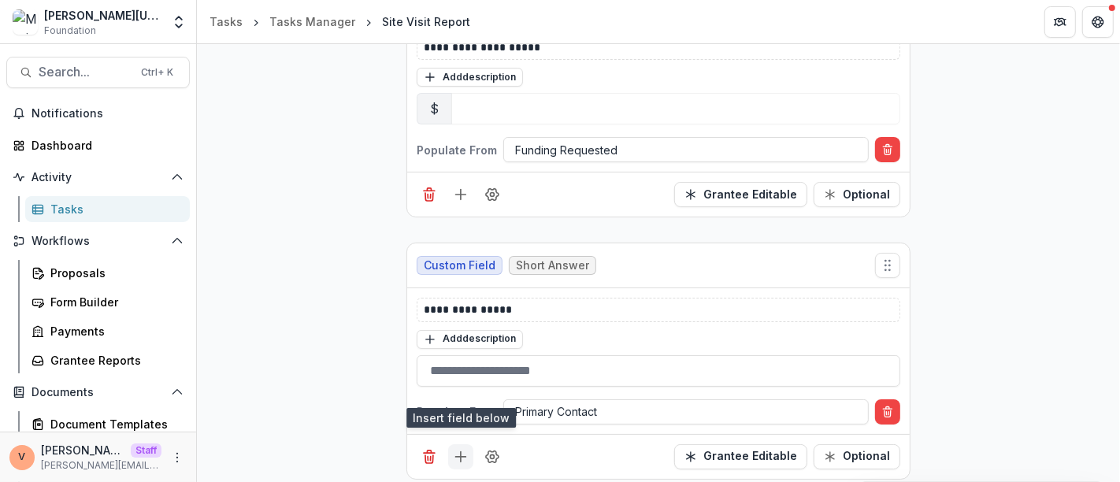
click at [460, 457] on line "Add field" at bounding box center [461, 457] width 10 height 0
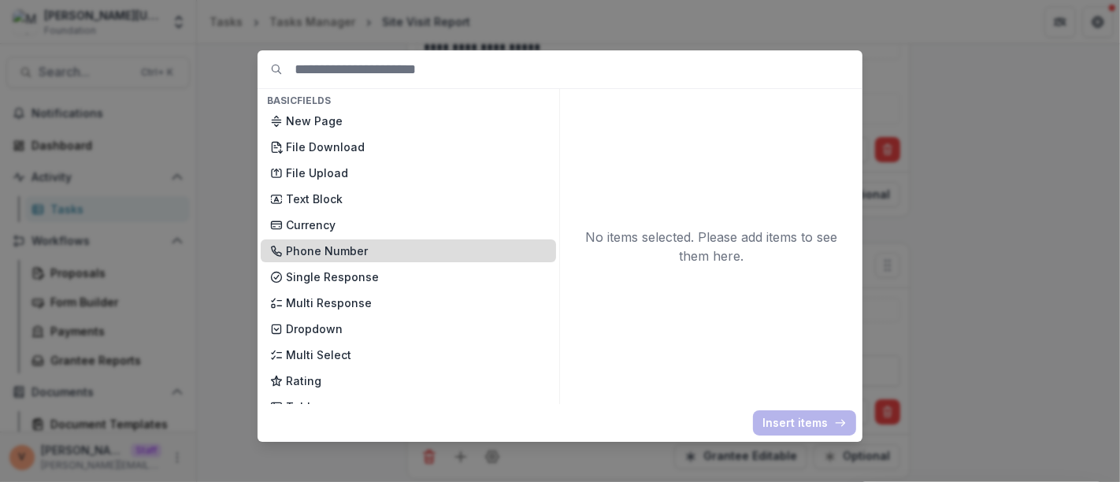
click at [365, 254] on p "Phone Number" at bounding box center [416, 251] width 261 height 17
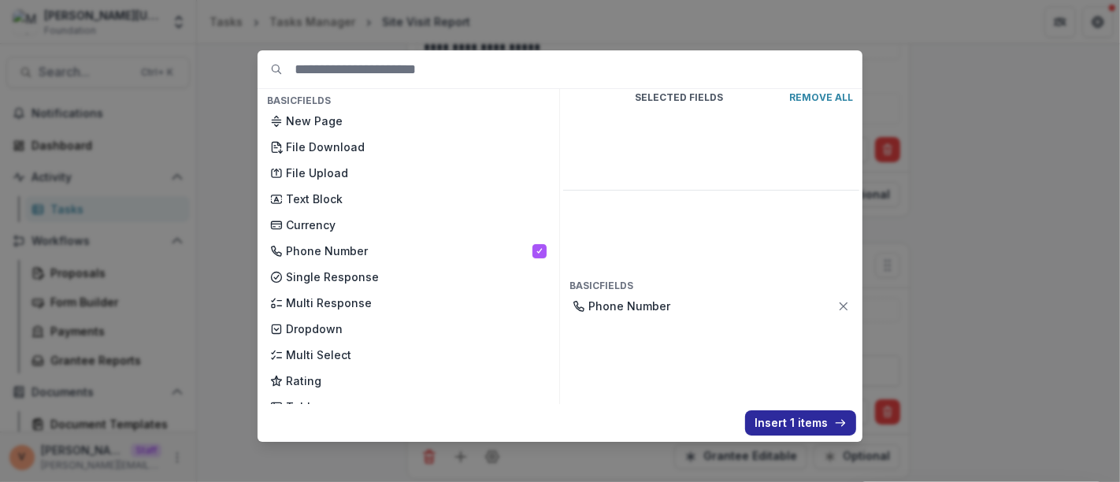
click at [787, 417] on button "Insert 1 items" at bounding box center [800, 422] width 111 height 25
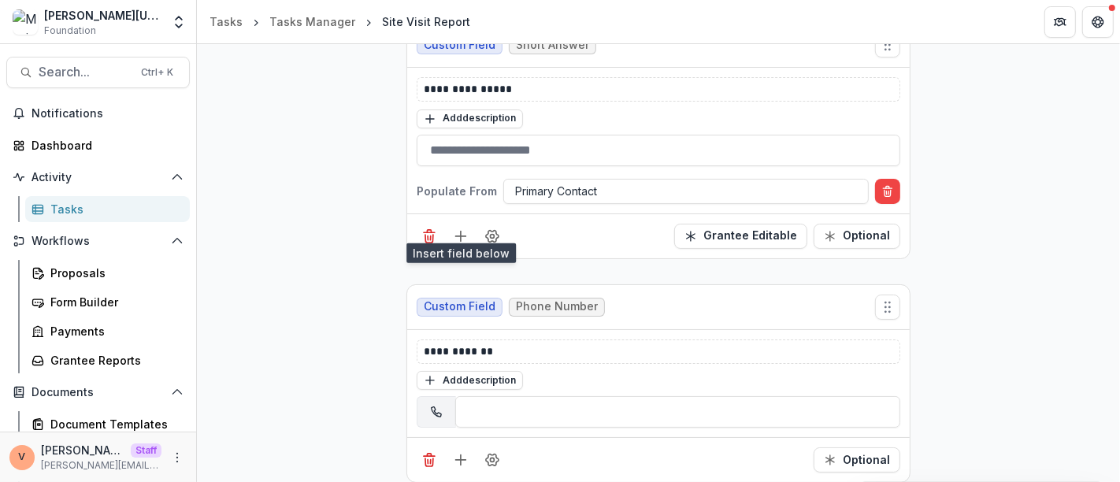
scroll to position [1379, 0]
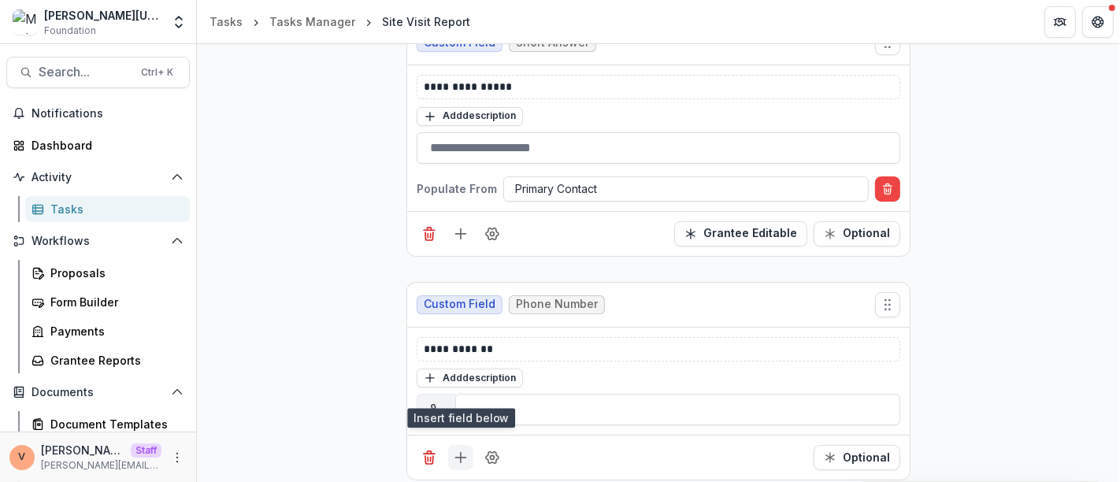
click at [457, 454] on icon "Add field" at bounding box center [461, 458] width 16 height 16
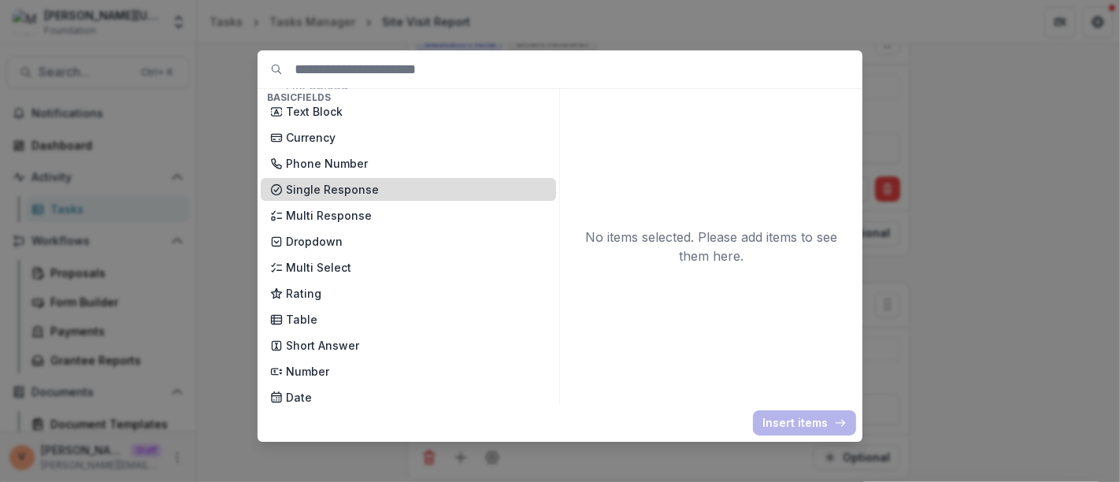
scroll to position [175, 0]
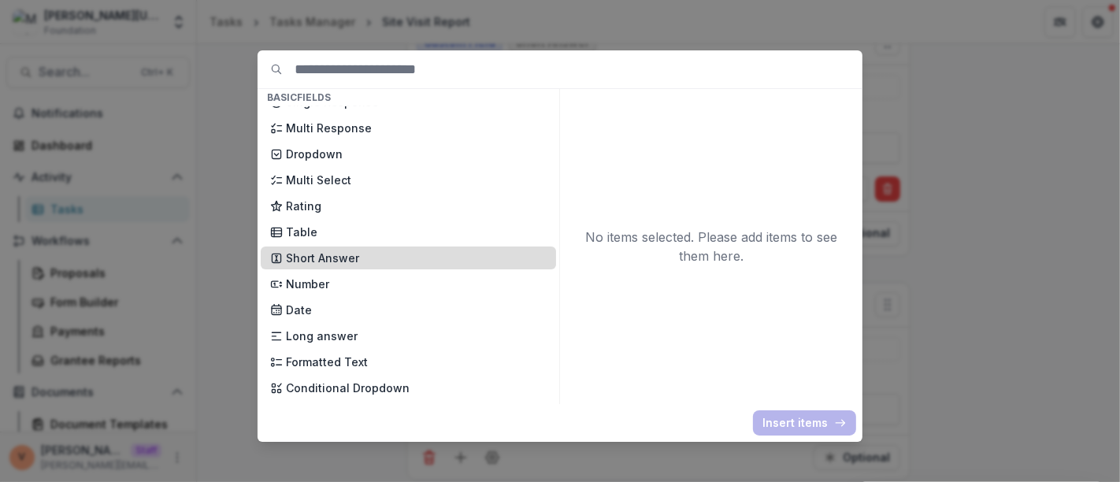
click at [358, 261] on p "Short Answer" at bounding box center [416, 258] width 261 height 17
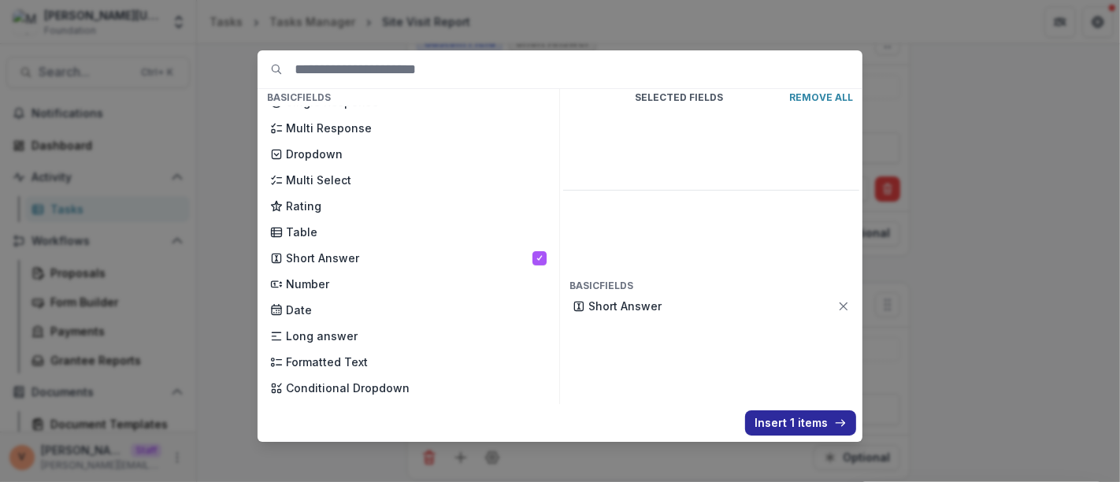
click at [783, 423] on button "Insert 1 items" at bounding box center [800, 422] width 111 height 25
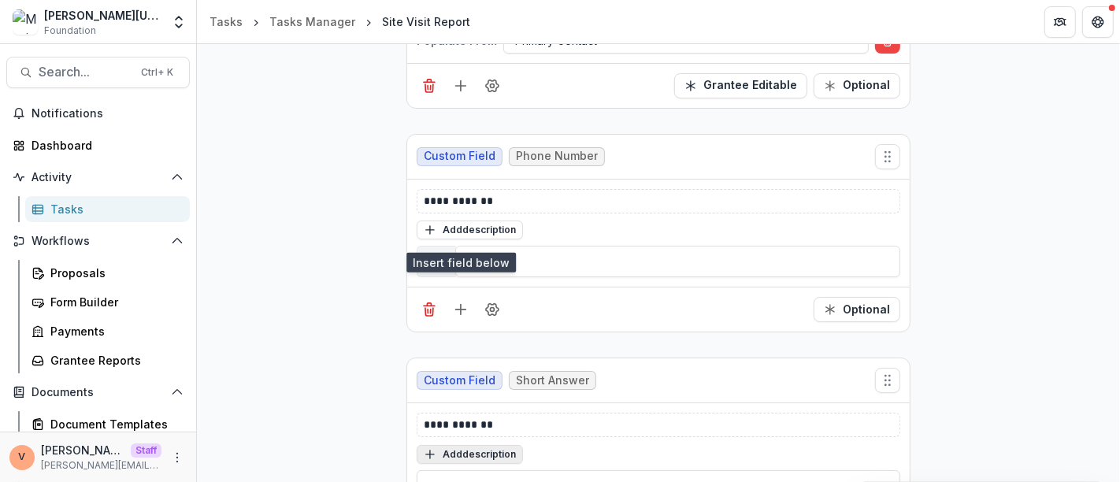
scroll to position [1602, 0]
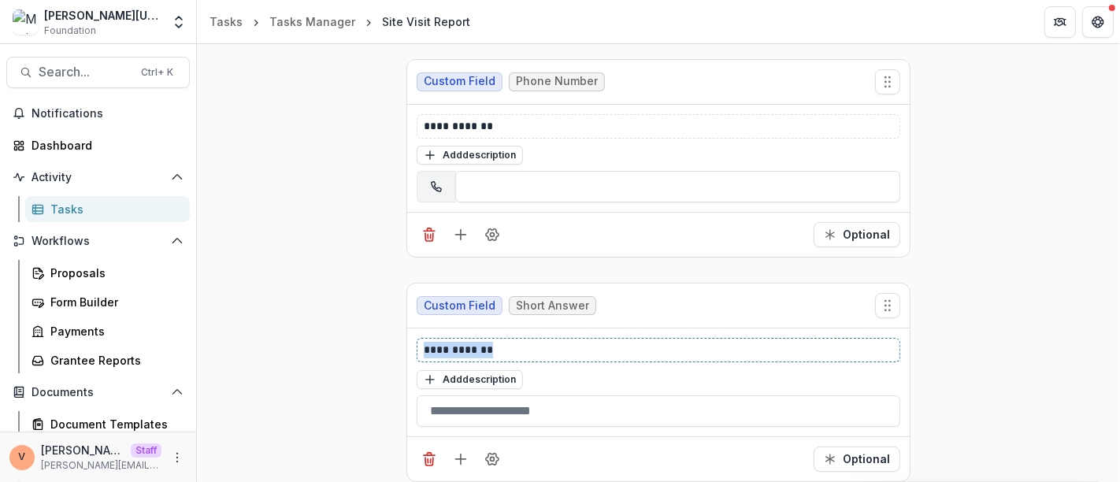
drag, startPoint x: 444, startPoint y: 339, endPoint x: 330, endPoint y: 343, distance: 114.2
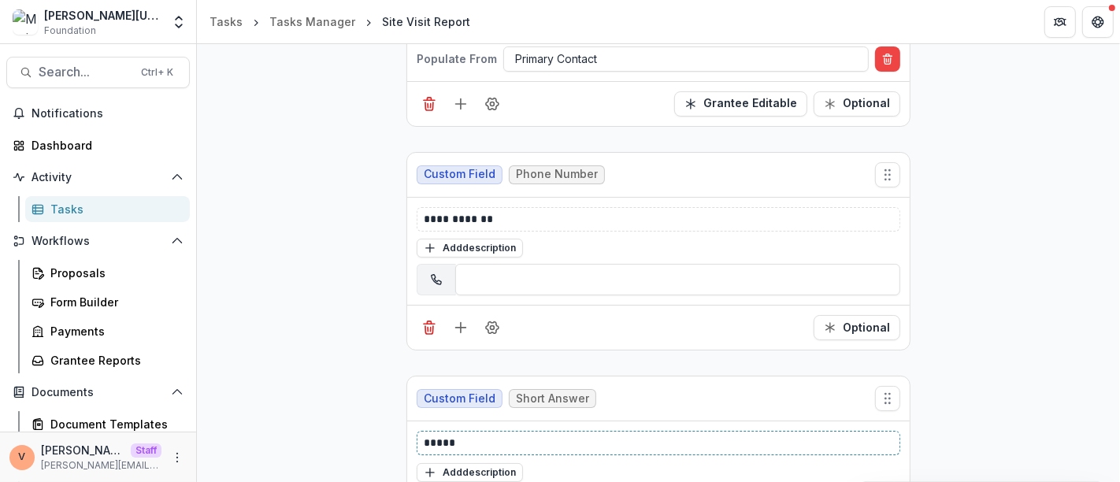
scroll to position [1514, 0]
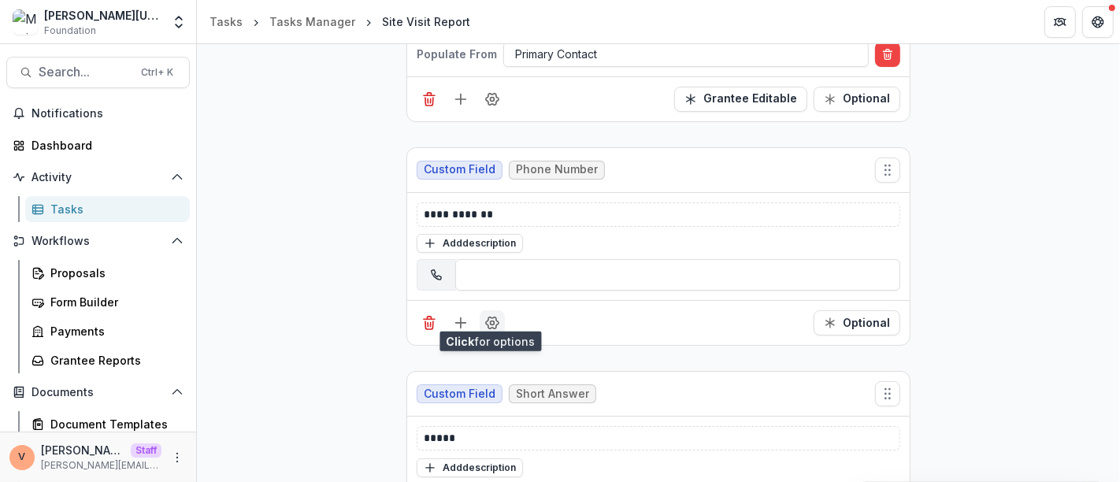
click at [492, 318] on icon "Field Settings" at bounding box center [492, 323] width 16 height 16
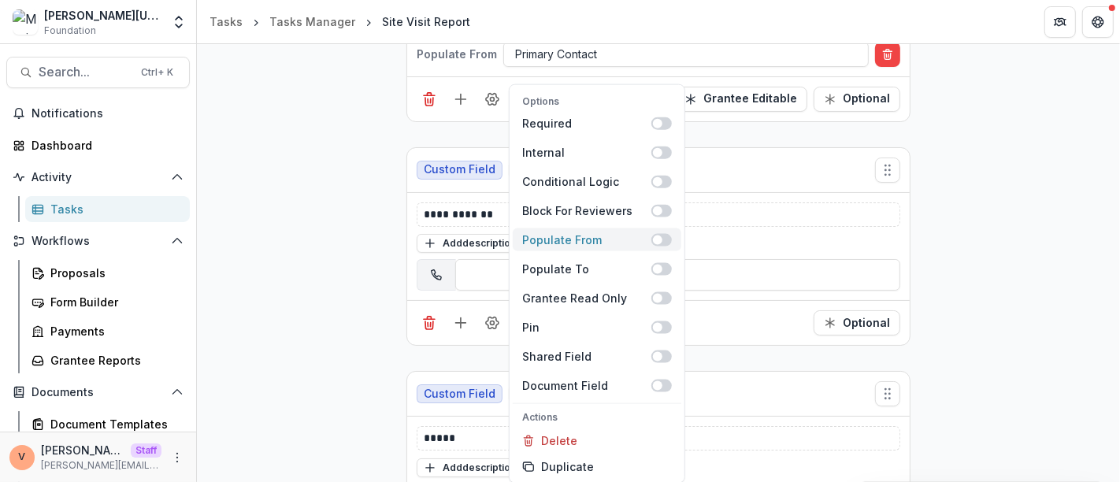
click at [669, 241] on span at bounding box center [661, 239] width 20 height 13
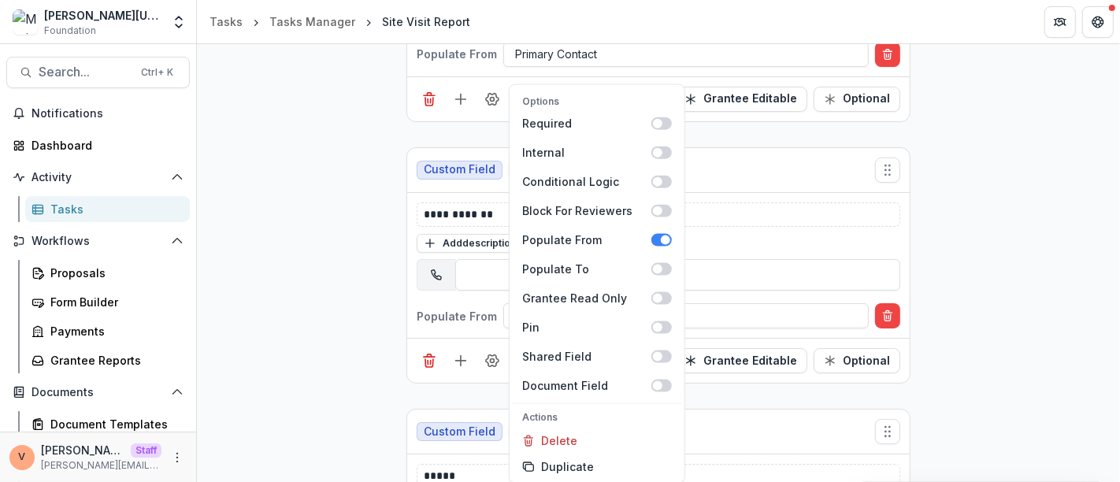
drag, startPoint x: 1068, startPoint y: 282, endPoint x: 1054, endPoint y: 282, distance: 14.2
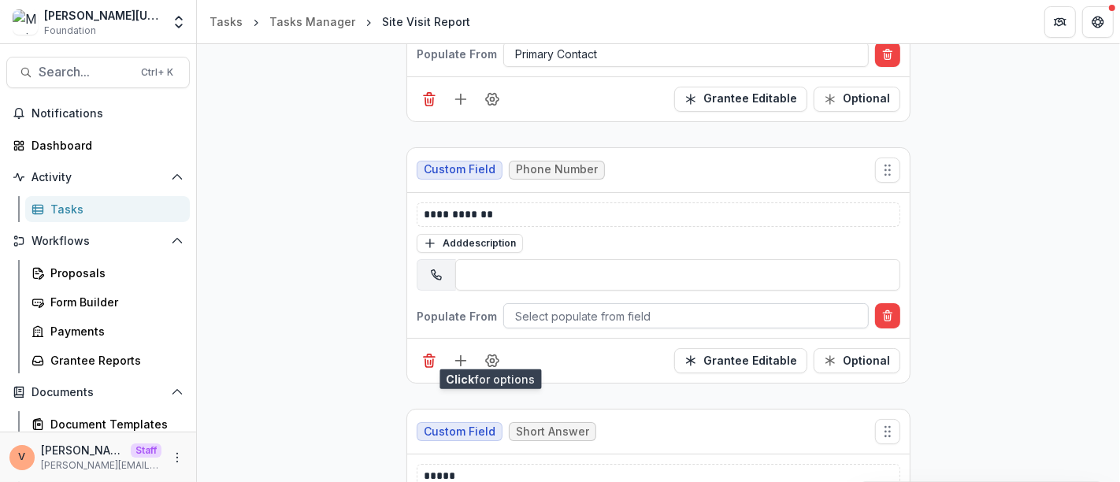
click at [610, 306] on div at bounding box center [686, 316] width 342 height 20
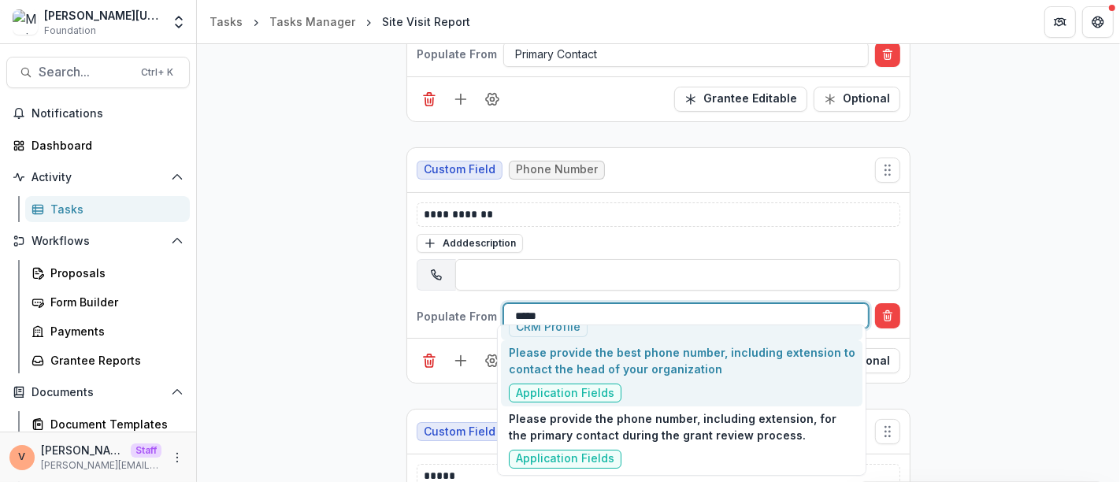
scroll to position [0, 0]
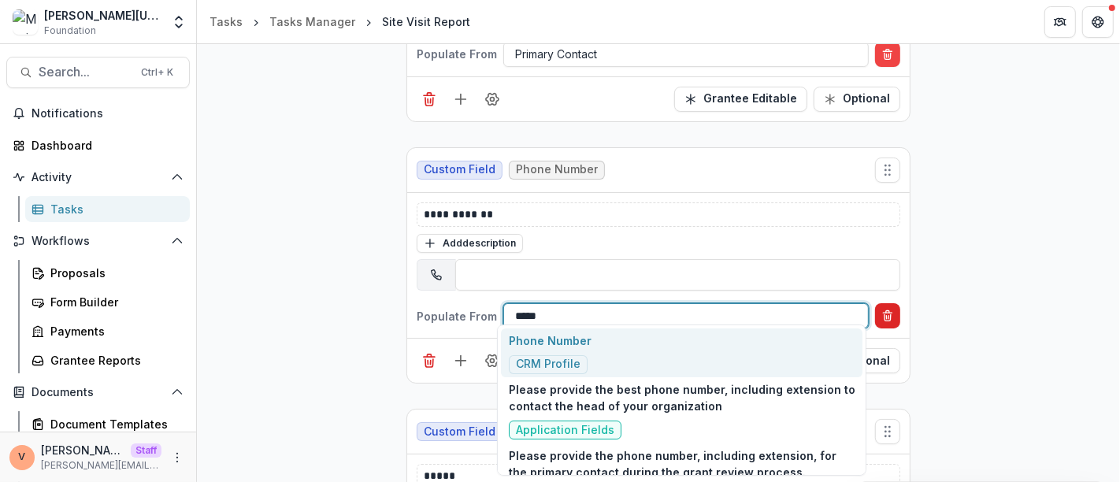
type input "*****"
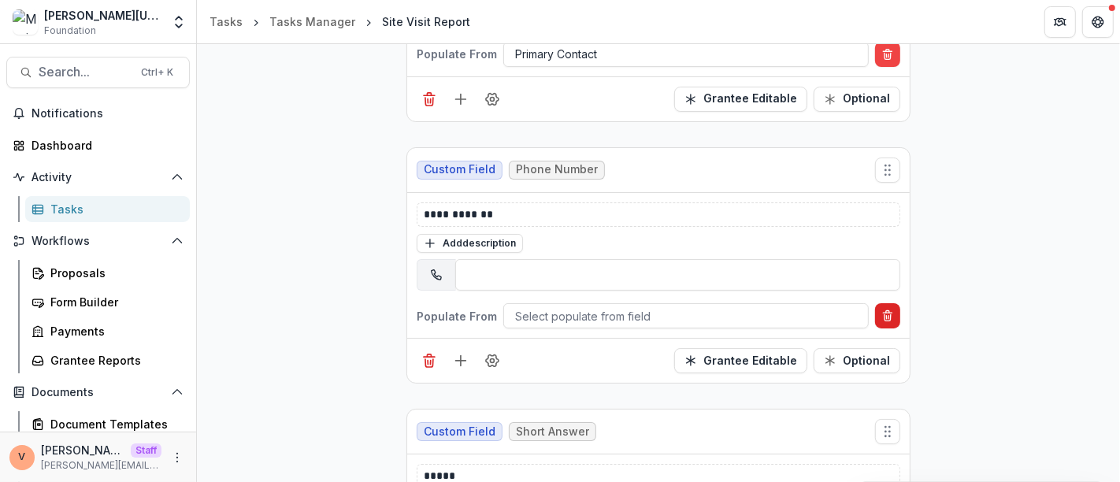
click at [888, 315] on icon "Delete condition" at bounding box center [887, 318] width 6 height 6
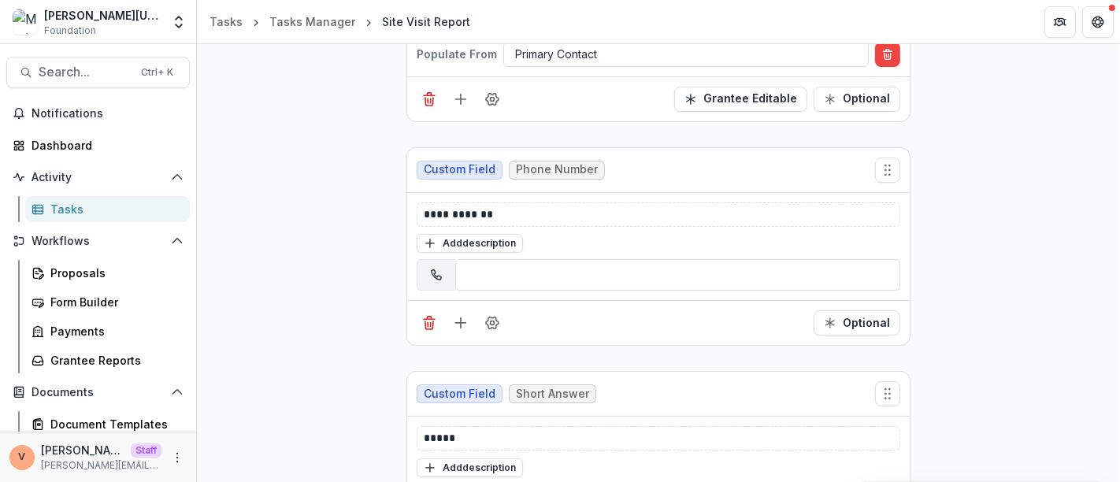
scroll to position [1602, 0]
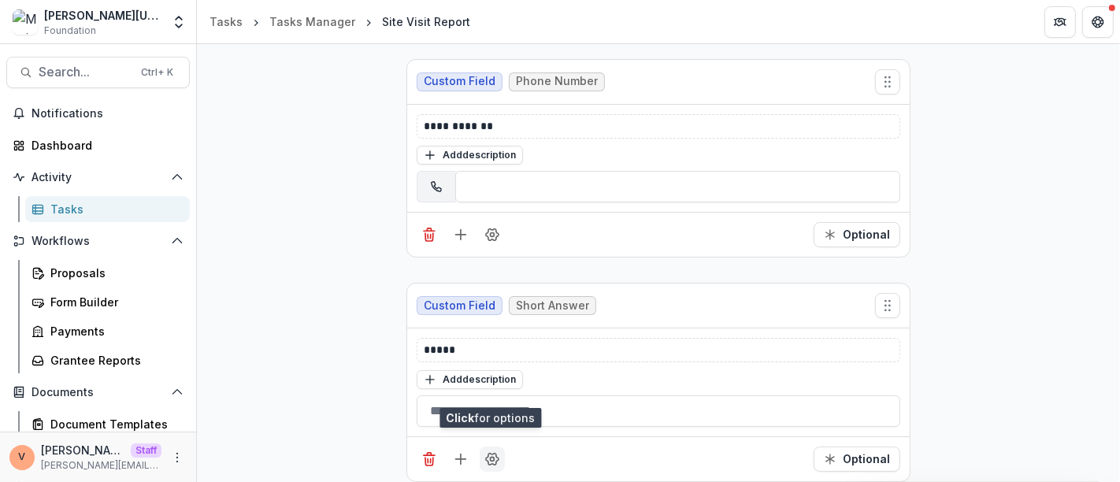
click at [491, 458] on button "Field Settings" at bounding box center [492, 459] width 25 height 25
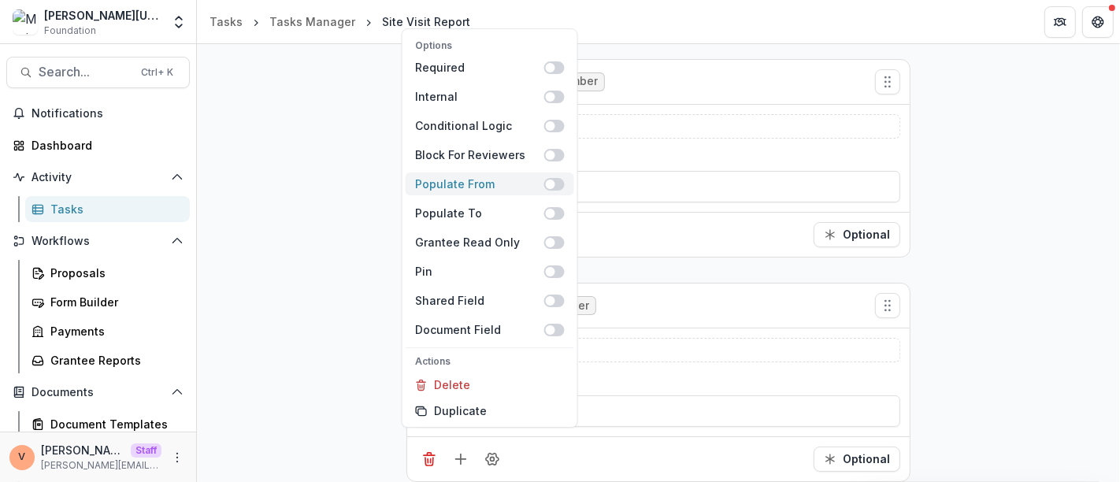
click at [557, 184] on span at bounding box center [554, 184] width 20 height 13
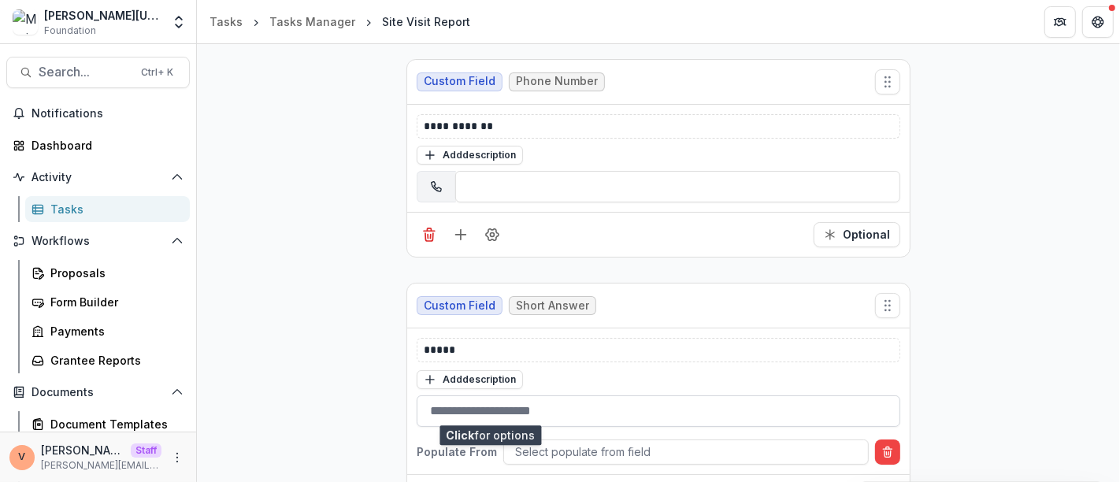
scroll to position [1640, 0]
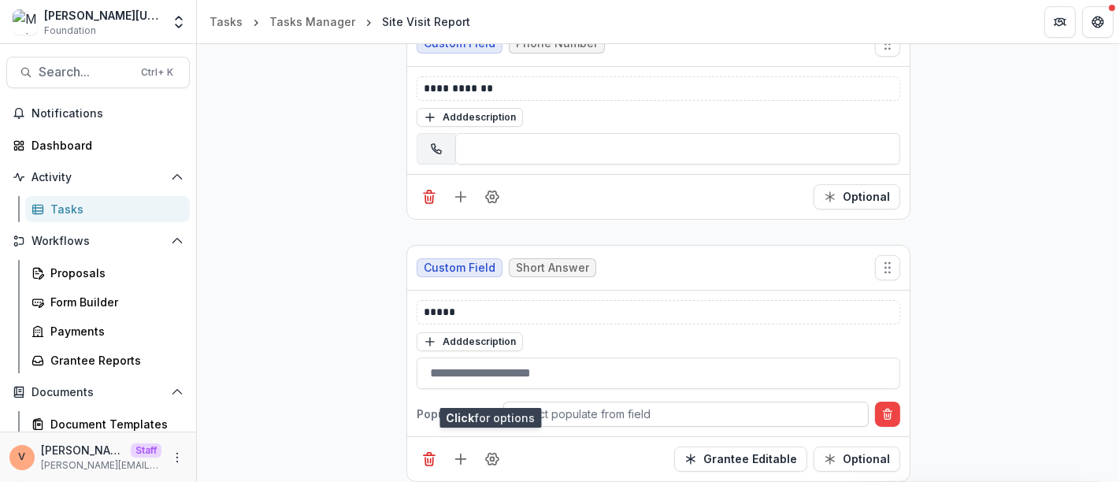
click at [651, 404] on div at bounding box center [686, 414] width 342 height 20
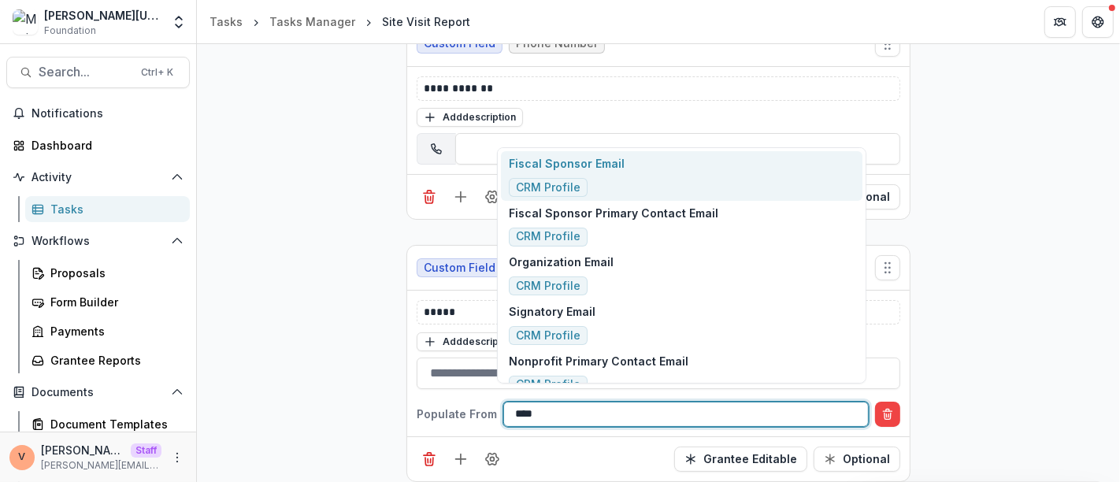
type input "*****"
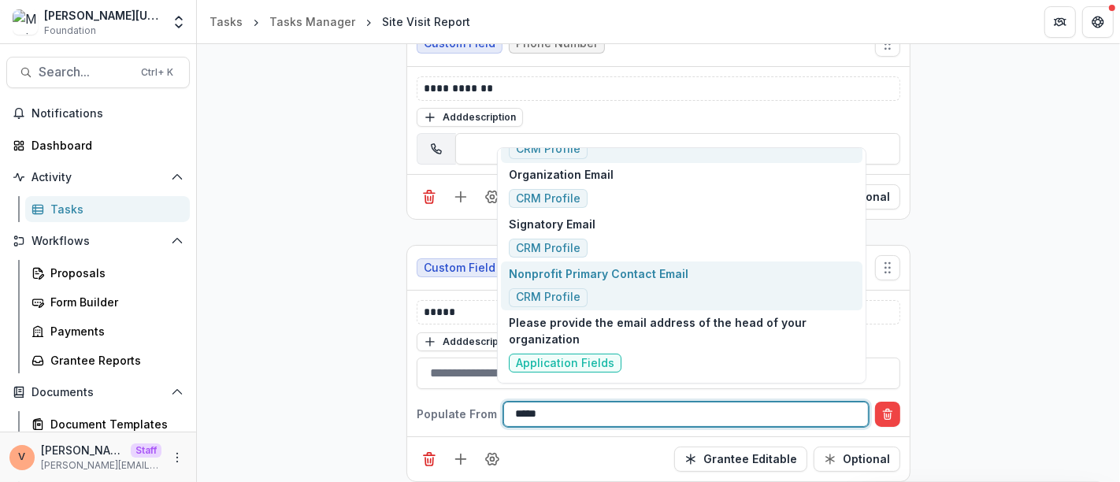
scroll to position [149, 0]
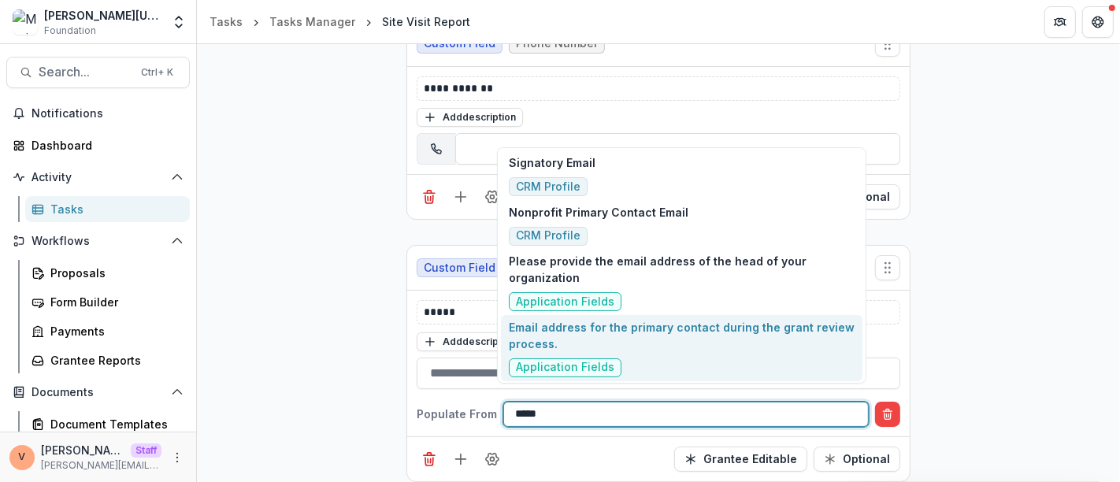
click at [727, 352] on div "Email address for the primary contact during the grant review process. Applicat…" at bounding box center [682, 348] width 347 height 58
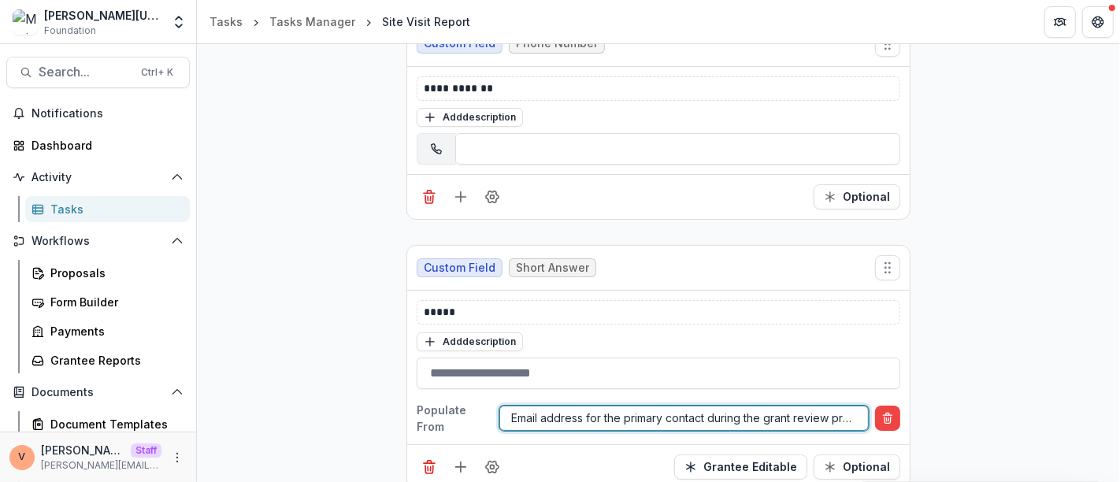
scroll to position [1552, 0]
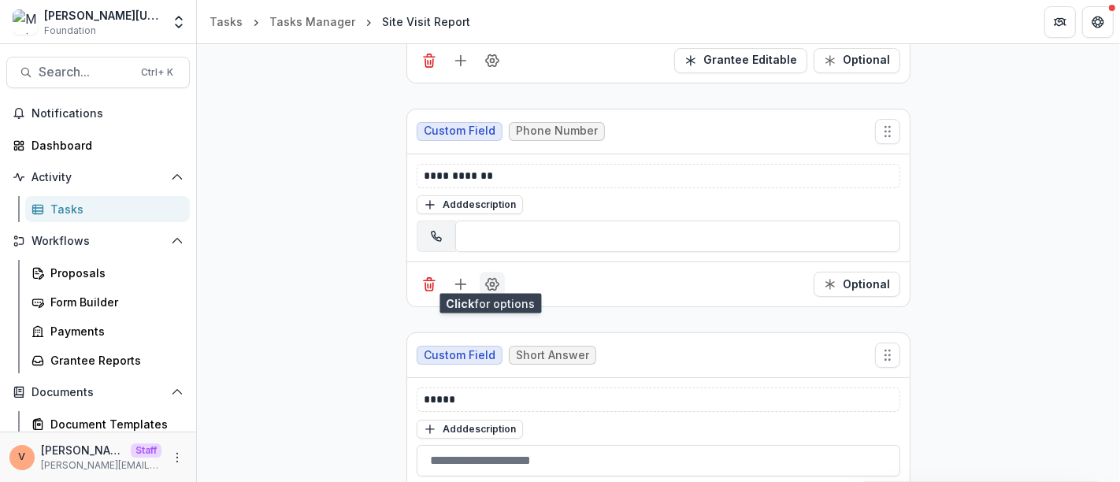
click at [491, 279] on icon "Field Settings" at bounding box center [492, 284] width 16 height 16
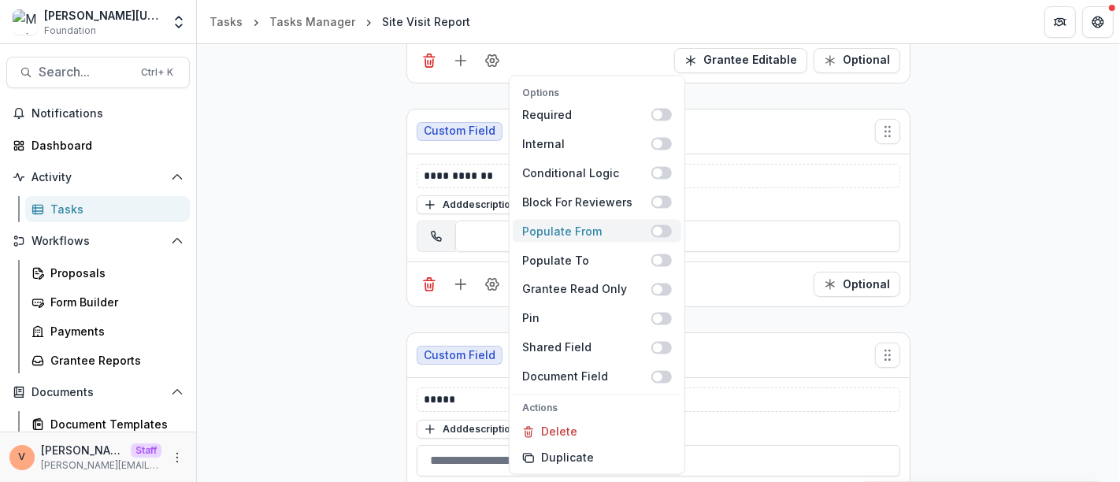
click at [669, 229] on span at bounding box center [661, 230] width 20 height 13
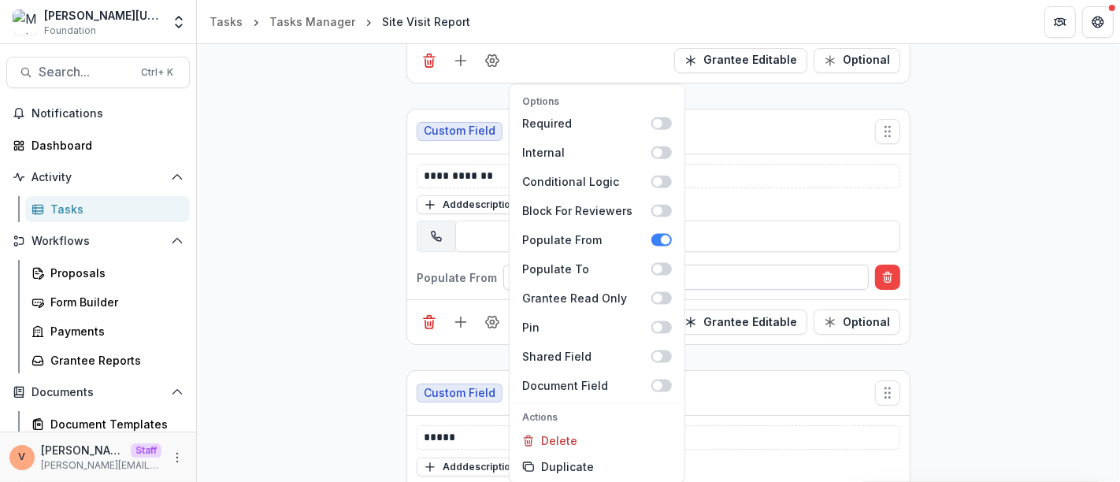
click at [713, 268] on div at bounding box center [686, 278] width 342 height 20
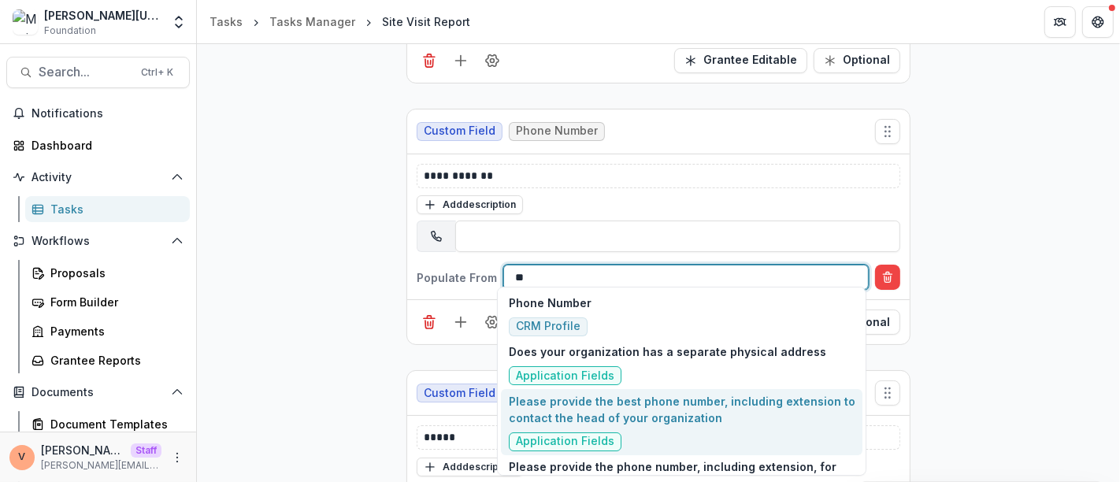
type input "*"
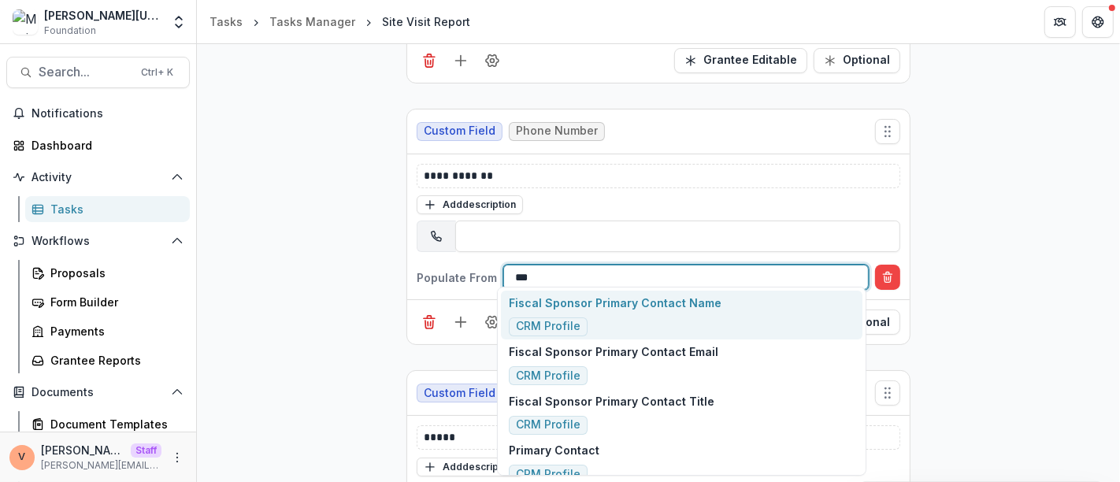
type input "****"
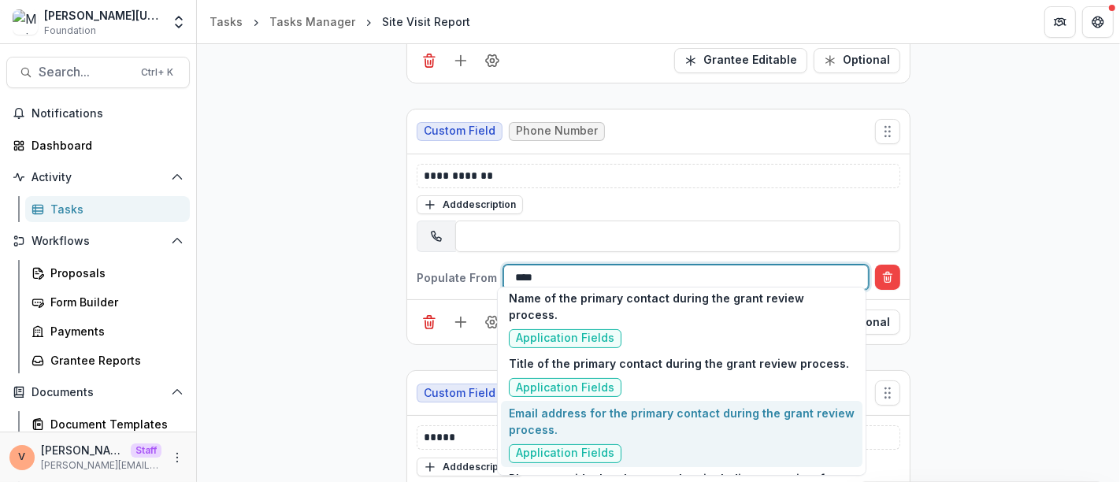
scroll to position [394, 0]
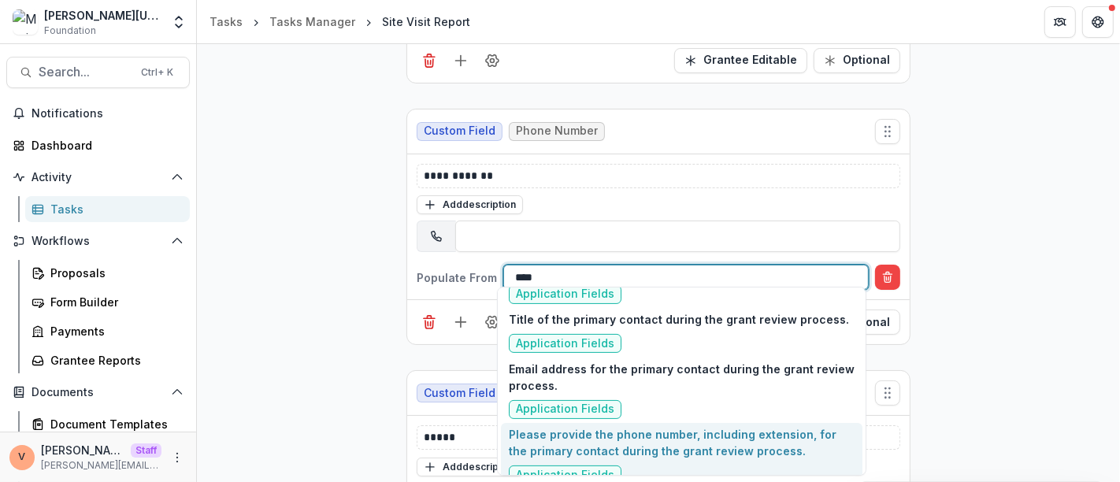
click at [723, 435] on p "Please provide the phone number, including extension, for the primary contact d…" at bounding box center [682, 442] width 347 height 33
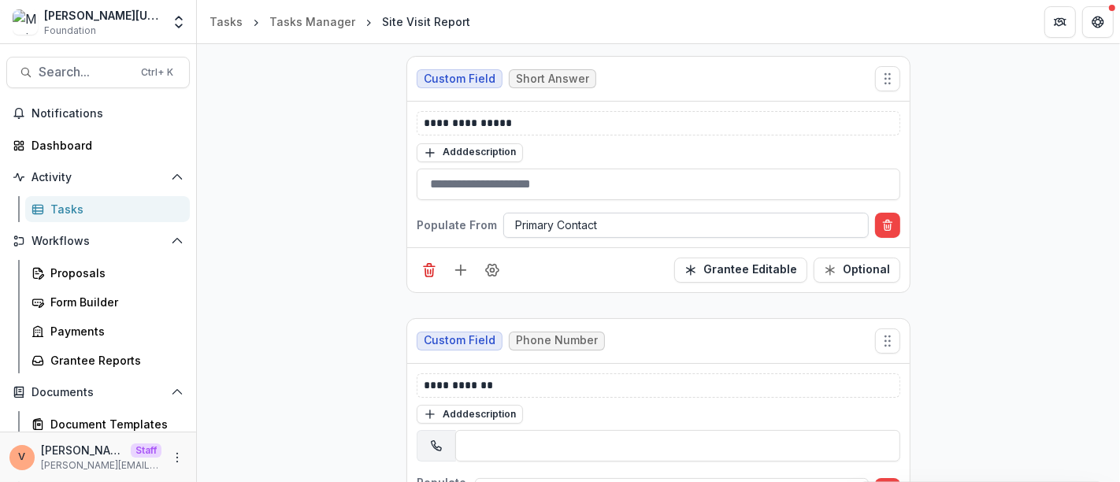
scroll to position [1693, 0]
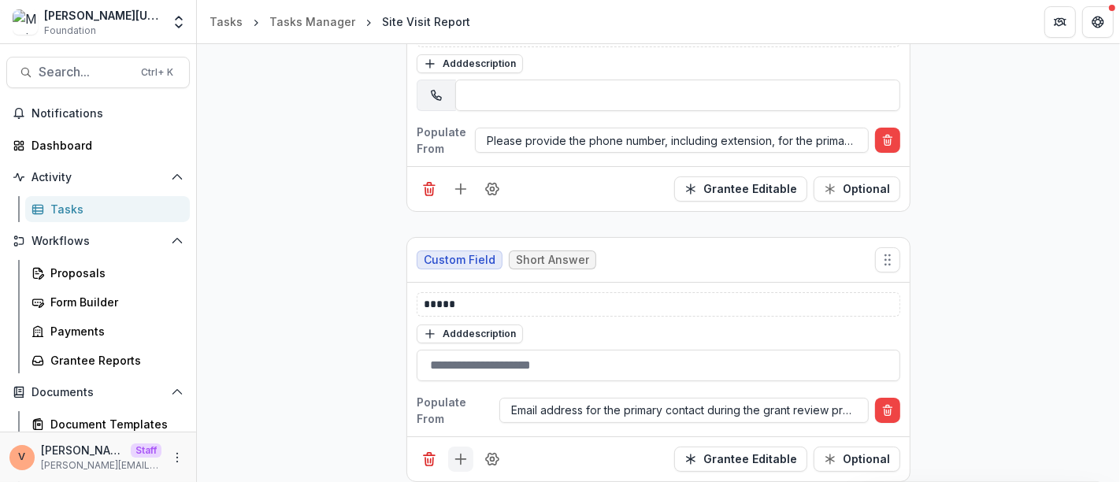
click at [454, 451] on icon "Add field" at bounding box center [461, 459] width 16 height 16
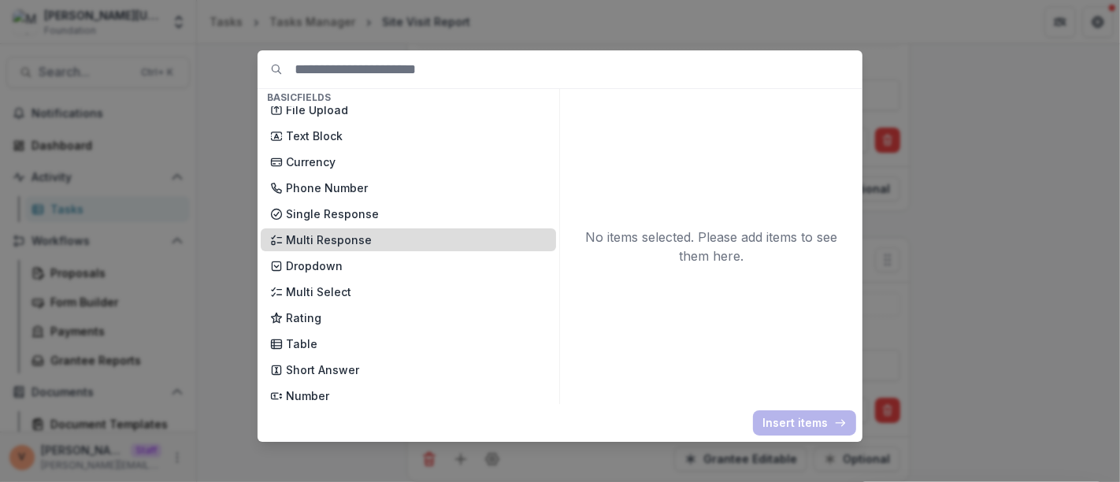
scroll to position [87, 0]
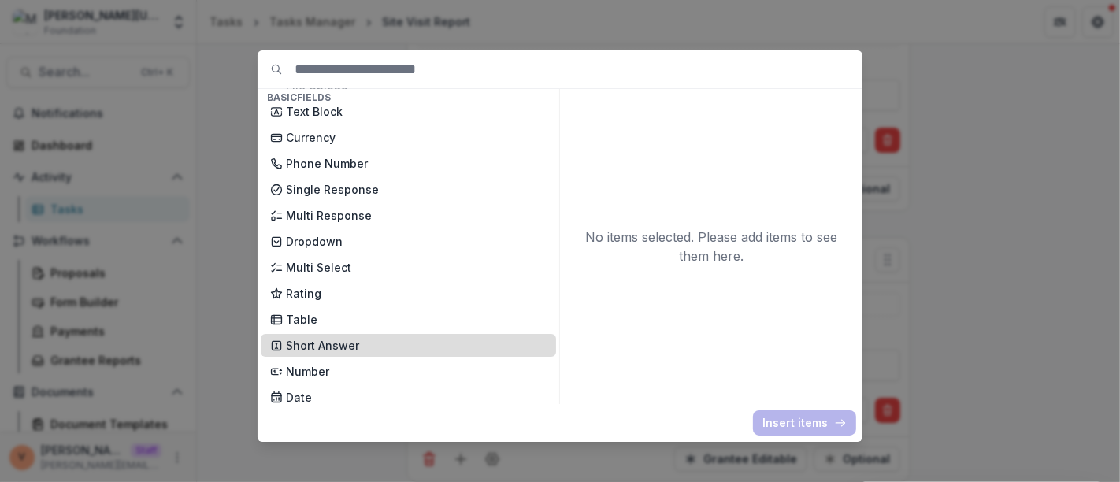
click at [361, 353] on p "Short Answer" at bounding box center [416, 345] width 261 height 17
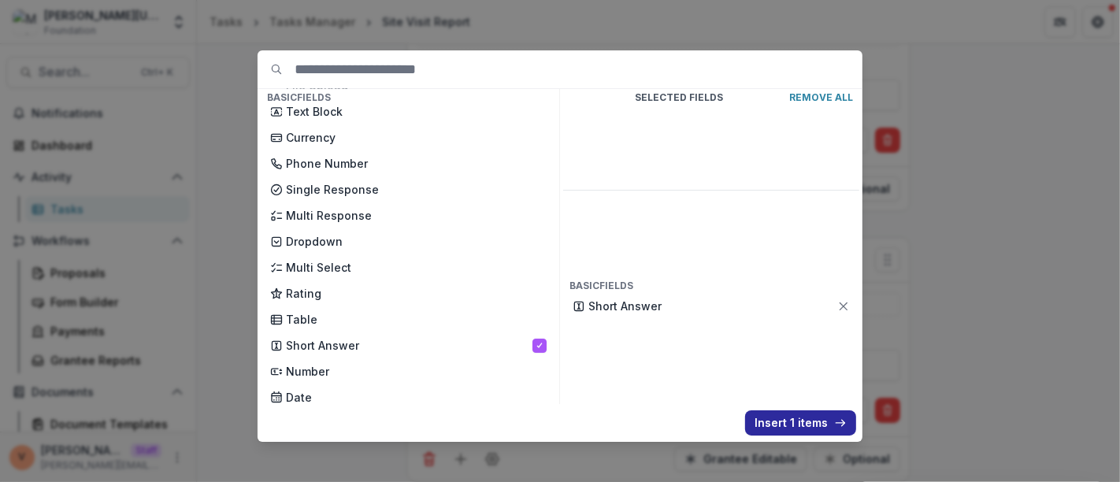
click at [777, 421] on button "Insert 1 items" at bounding box center [800, 422] width 111 height 25
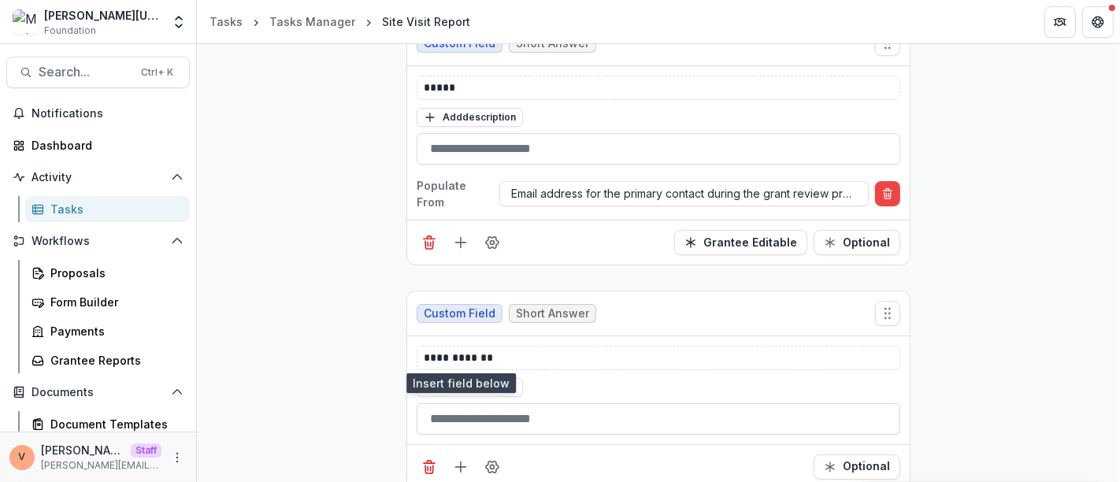
scroll to position [1916, 0]
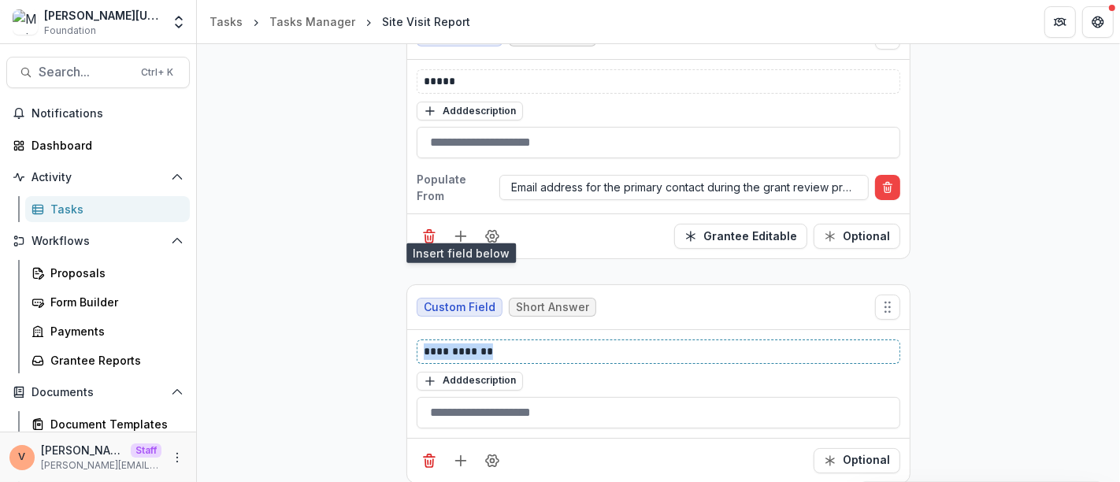
drag, startPoint x: 512, startPoint y: 337, endPoint x: 319, endPoint y: 339, distance: 193.0
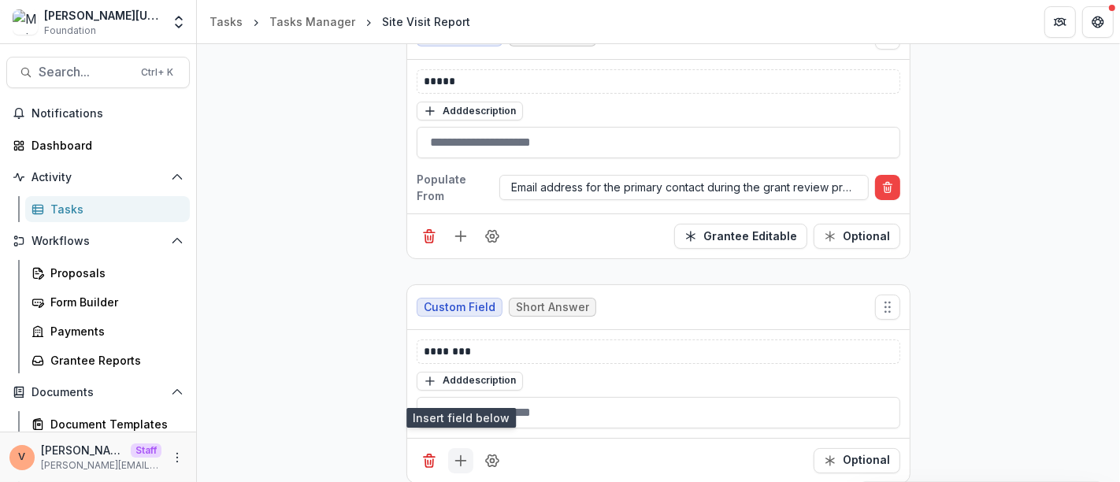
click at [457, 453] on icon "Add field" at bounding box center [461, 461] width 16 height 16
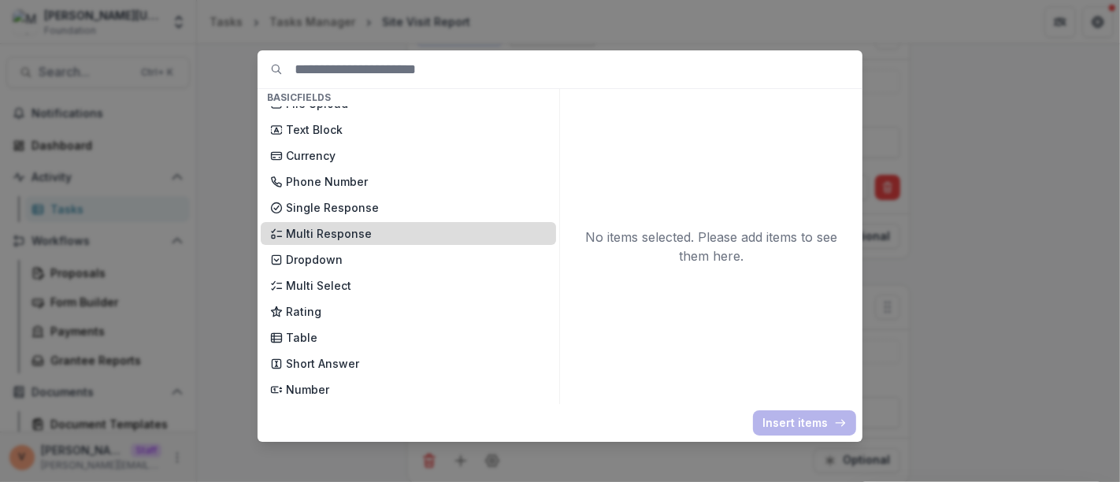
scroll to position [87, 0]
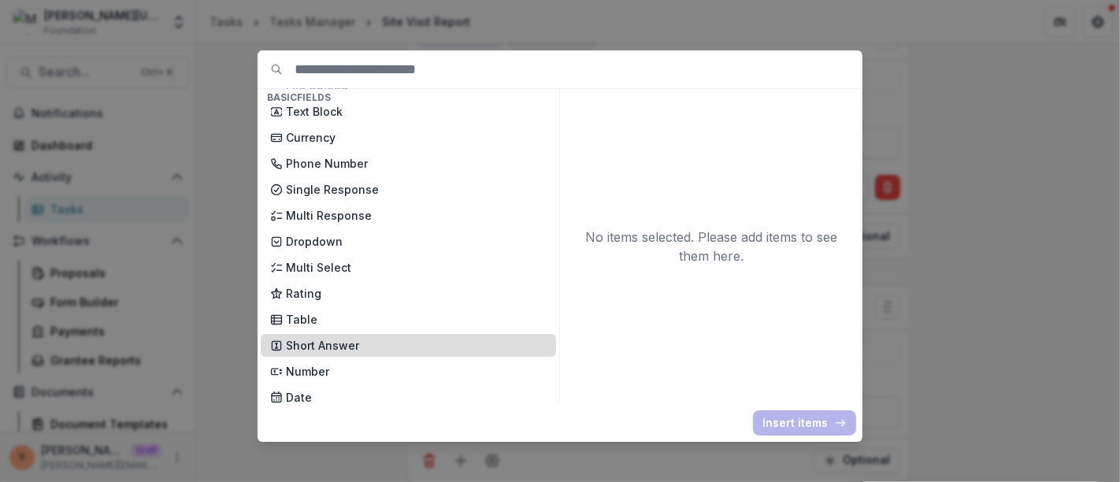
click at [339, 350] on p "Short Answer" at bounding box center [416, 345] width 261 height 17
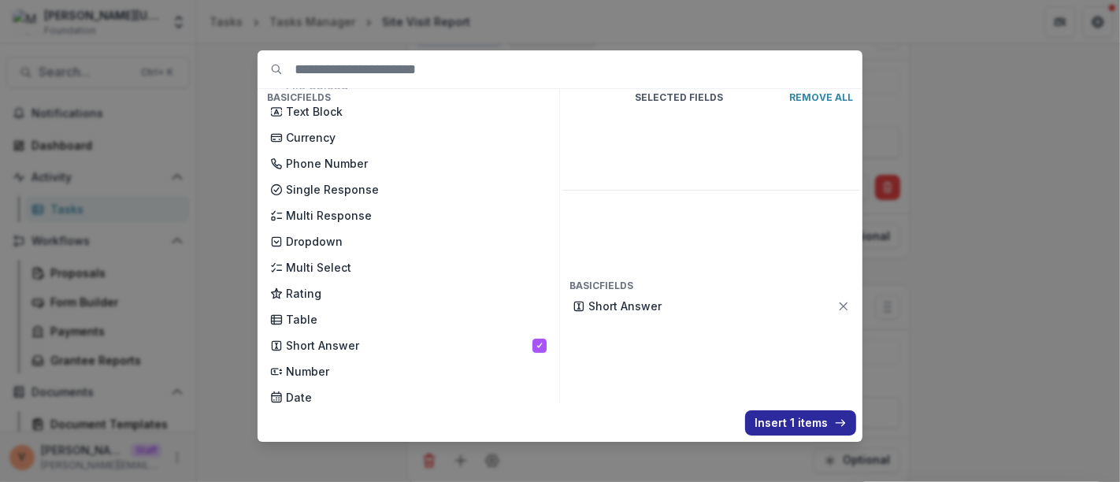
click at [781, 428] on button "Insert 1 items" at bounding box center [800, 422] width 111 height 25
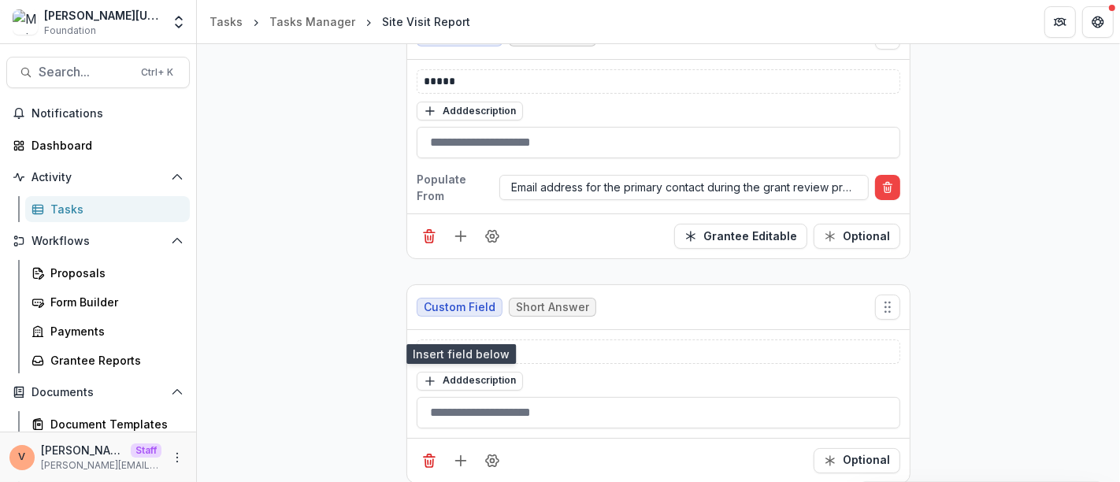
scroll to position [2091, 0]
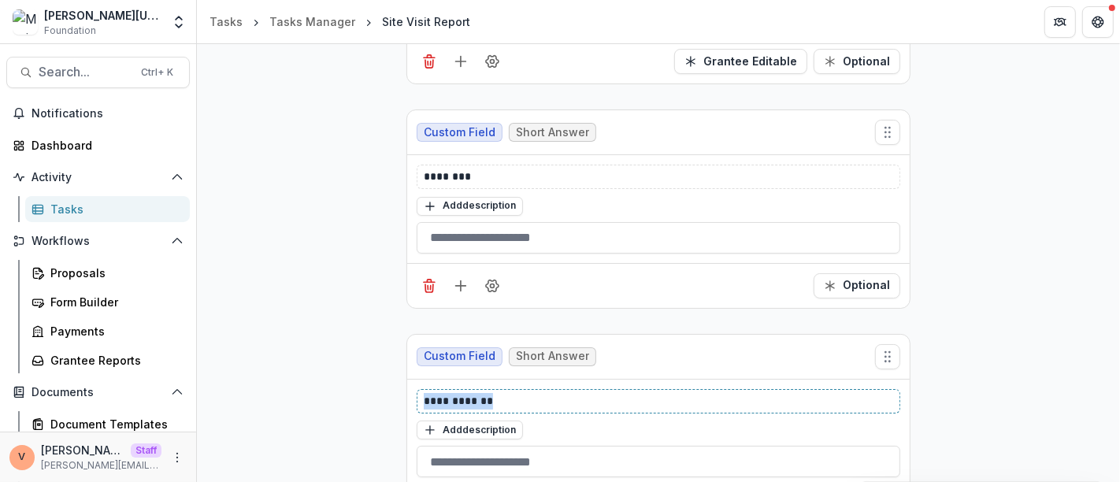
drag, startPoint x: 414, startPoint y: 386, endPoint x: 371, endPoint y: 386, distance: 43.3
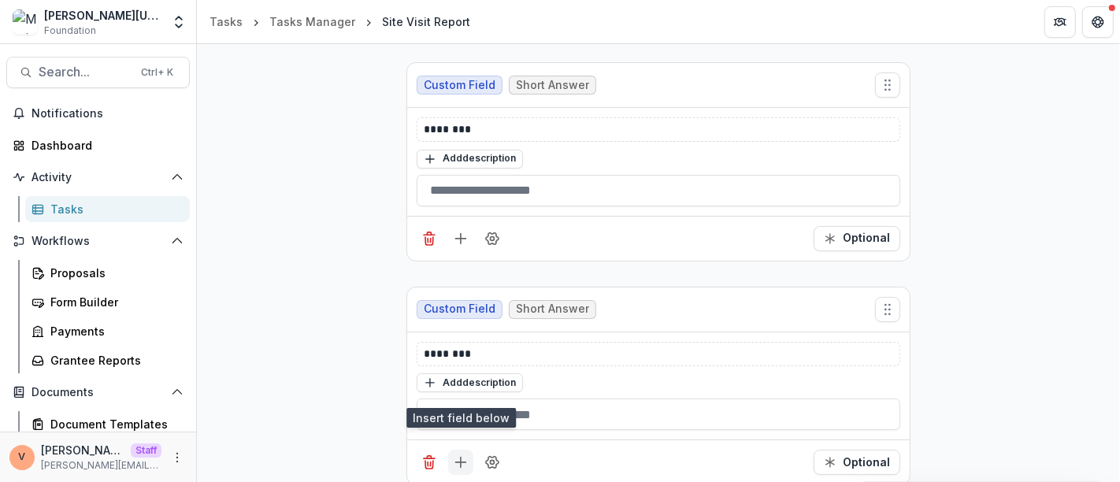
click at [460, 454] on icon "Add field" at bounding box center [461, 462] width 16 height 16
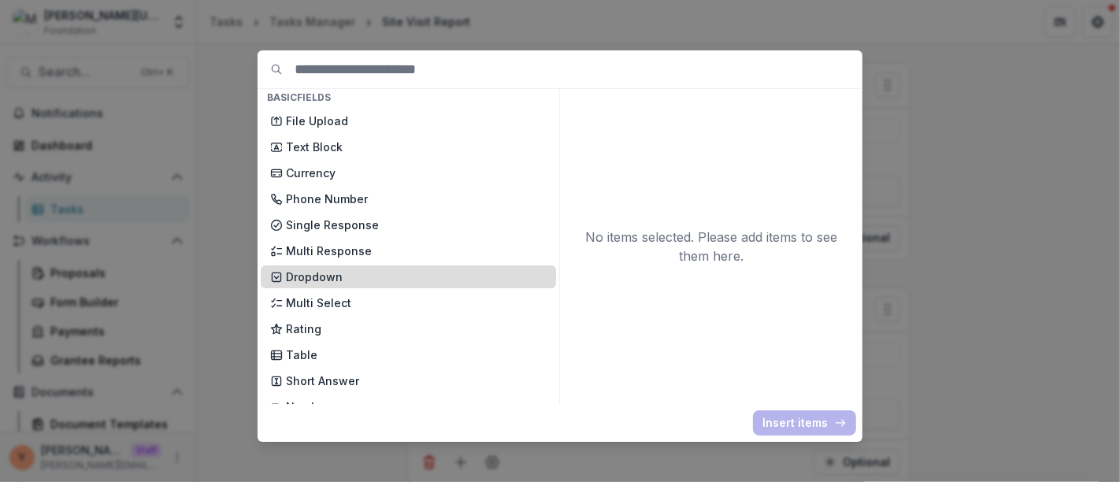
scroll to position [87, 0]
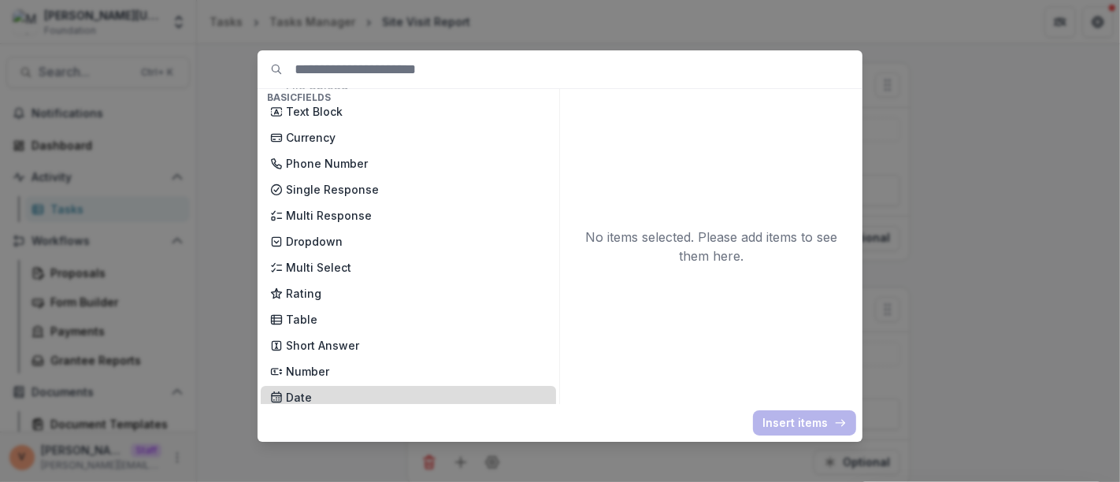
click at [328, 389] on p "Date" at bounding box center [416, 397] width 261 height 17
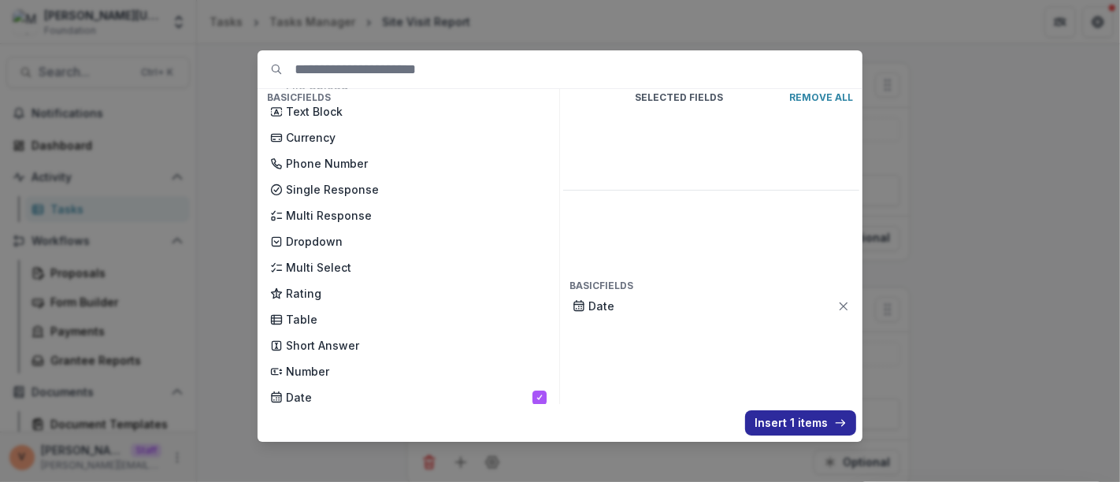
click at [808, 429] on button "Insert 1 items" at bounding box center [800, 422] width 111 height 25
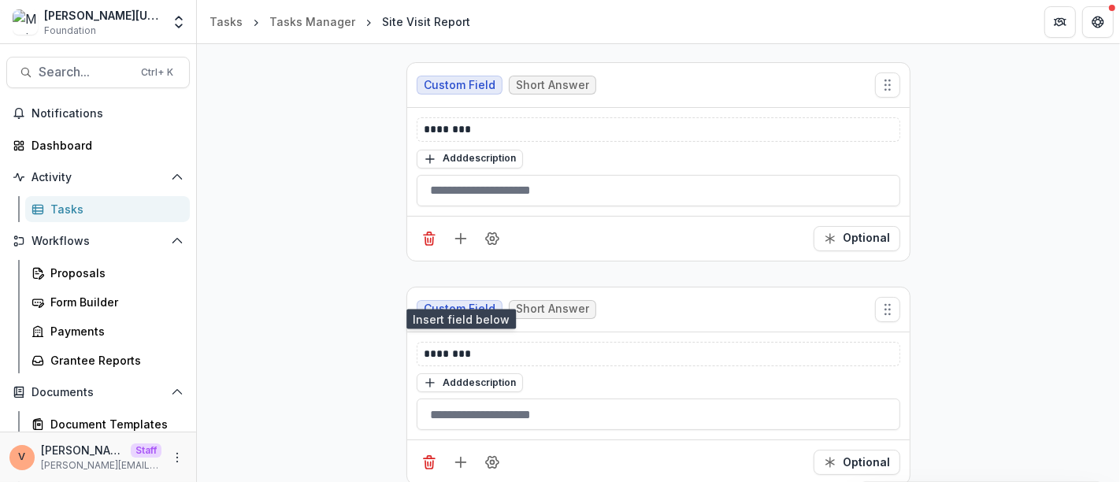
scroll to position [2361, 0]
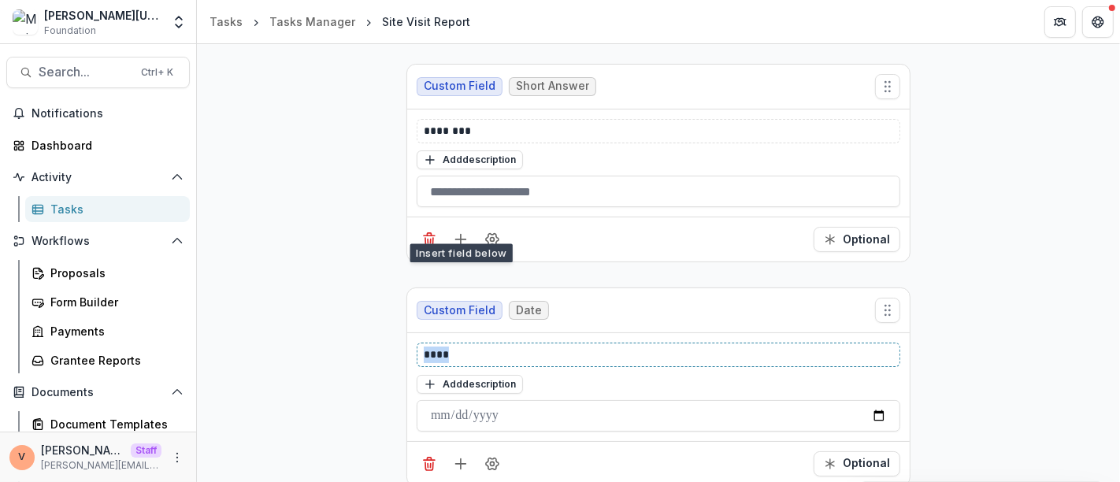
drag, startPoint x: 423, startPoint y: 332, endPoint x: 326, endPoint y: 318, distance: 97.8
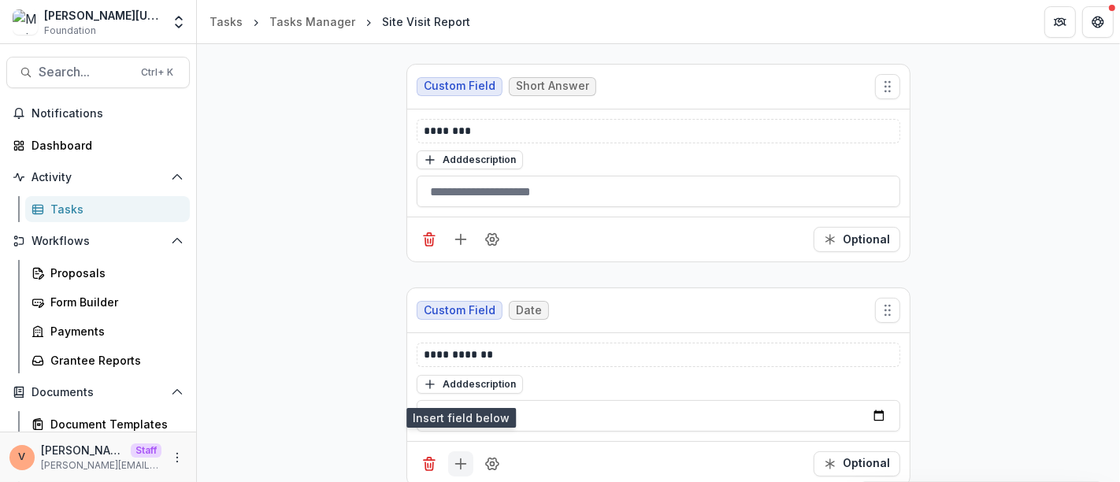
click at [462, 456] on icon "Add field" at bounding box center [461, 464] width 16 height 16
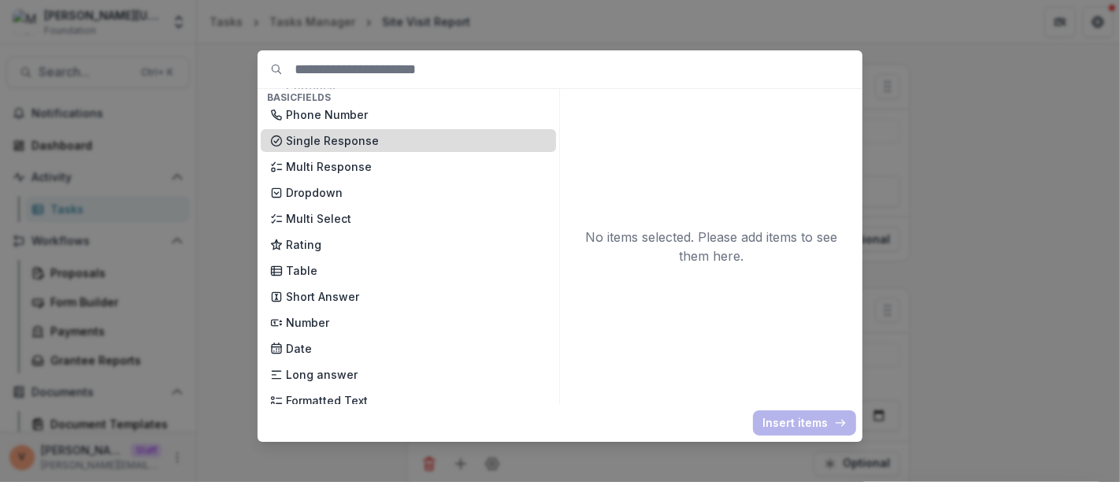
scroll to position [175, 0]
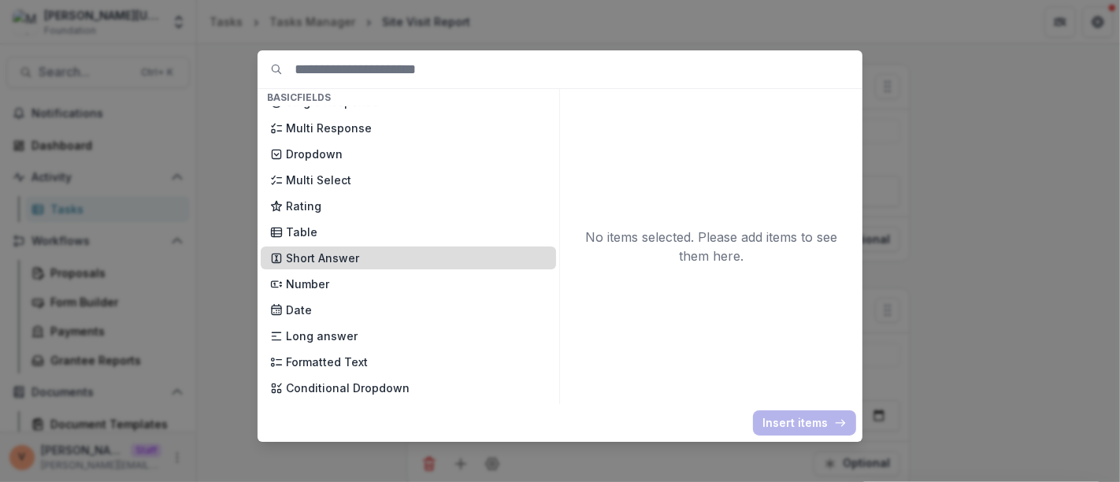
click at [365, 256] on p "Short Answer" at bounding box center [416, 258] width 261 height 17
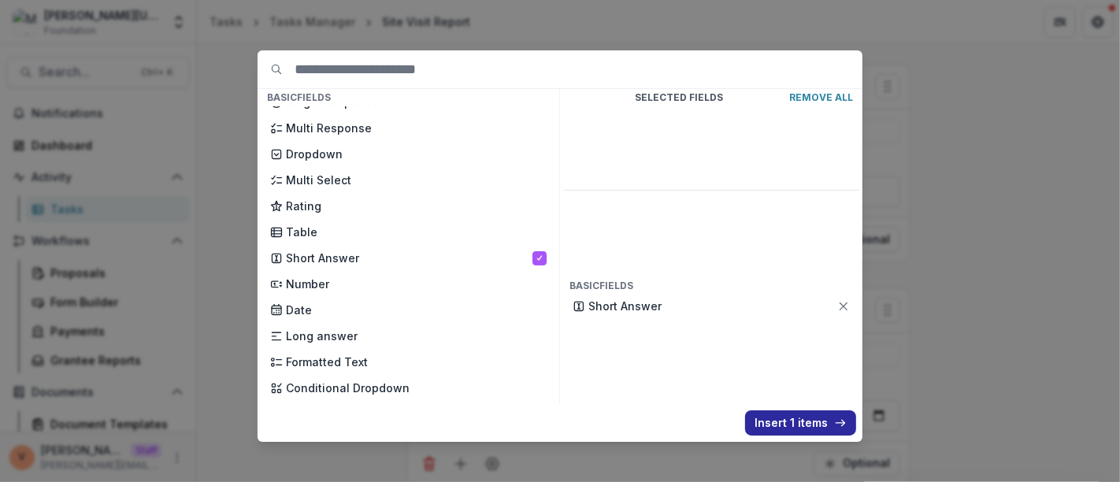
click at [788, 420] on button "Insert 1 items" at bounding box center [800, 422] width 111 height 25
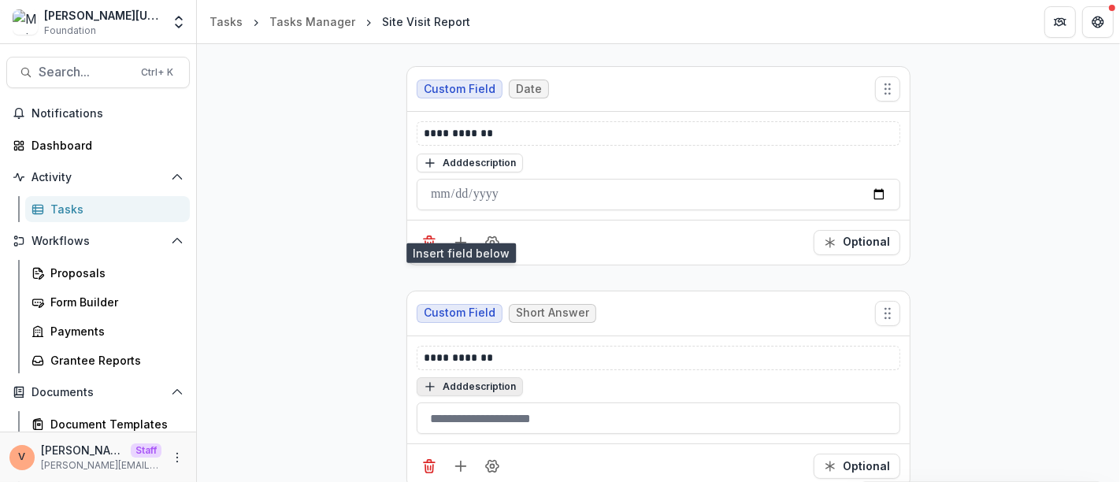
scroll to position [2584, 0]
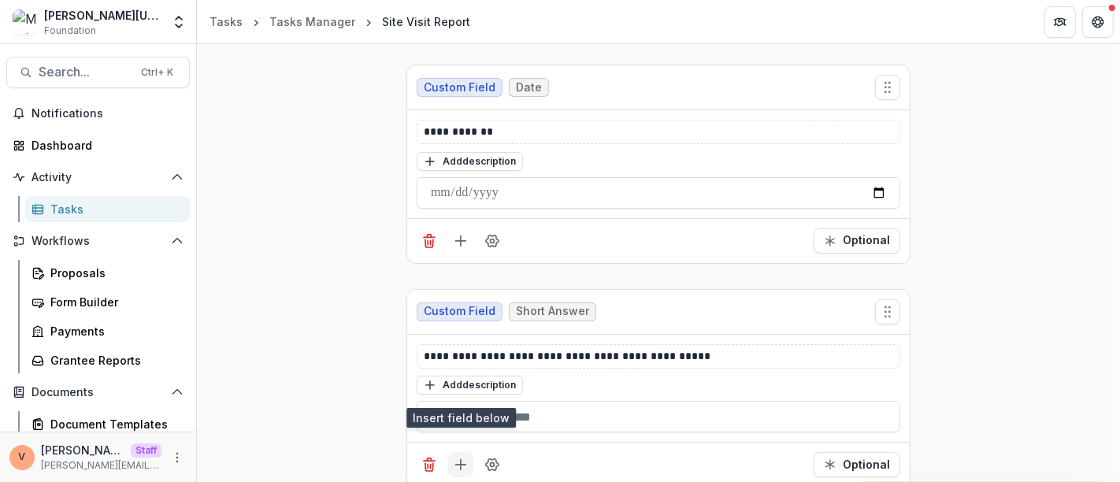
click at [461, 465] on line "Add field" at bounding box center [461, 465] width 10 height 0
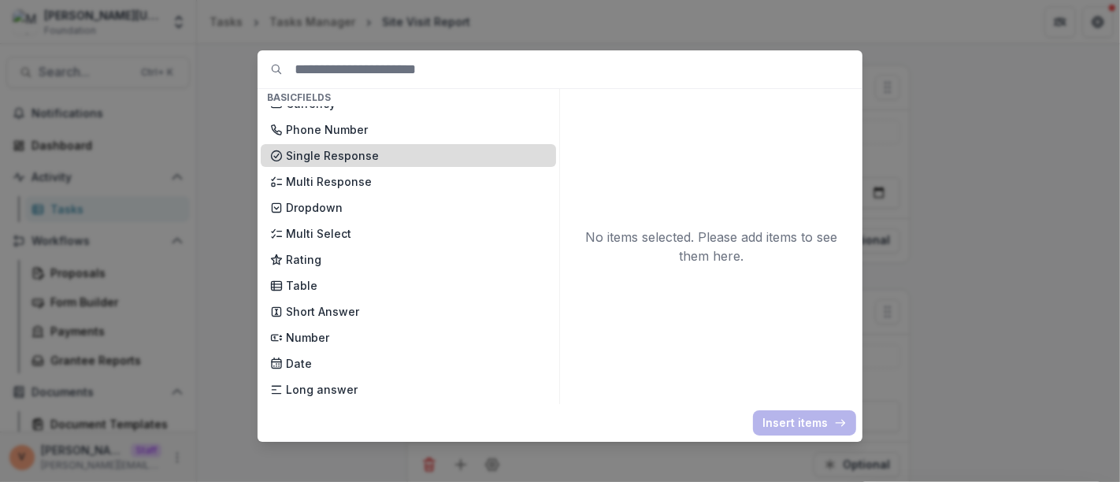
scroll to position [175, 0]
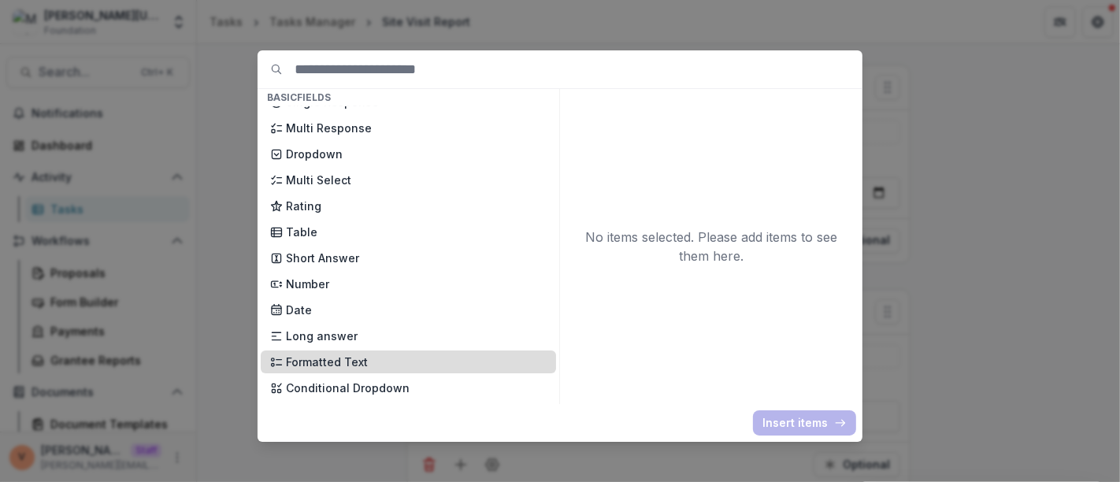
click at [356, 366] on p "Formatted Text" at bounding box center [416, 362] width 261 height 17
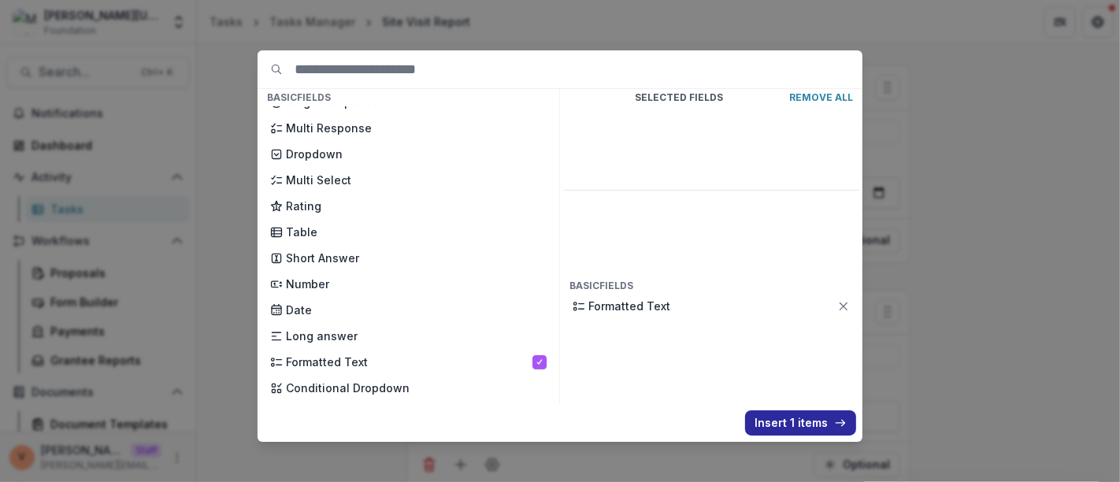
click at [777, 428] on button "Insert 1 items" at bounding box center [800, 422] width 111 height 25
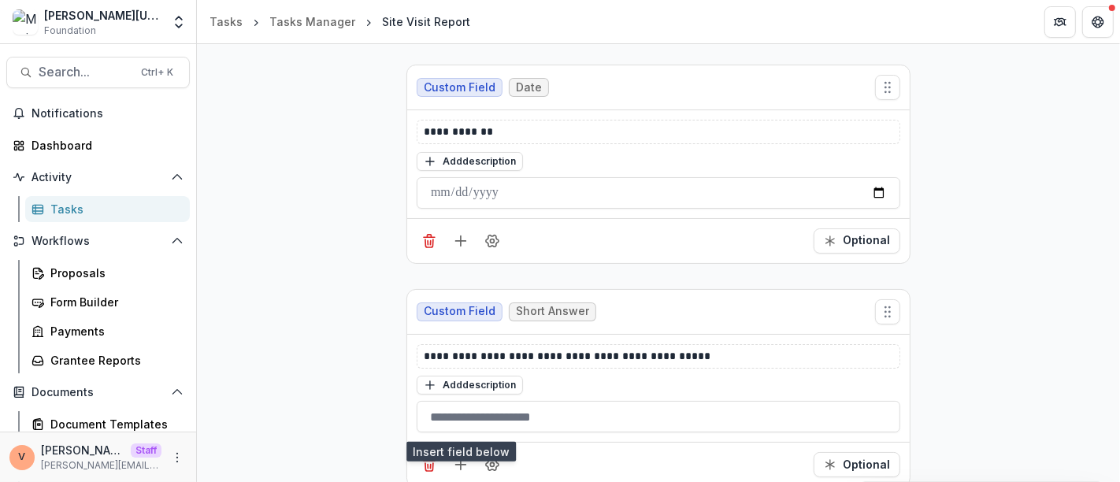
scroll to position [2846, 0]
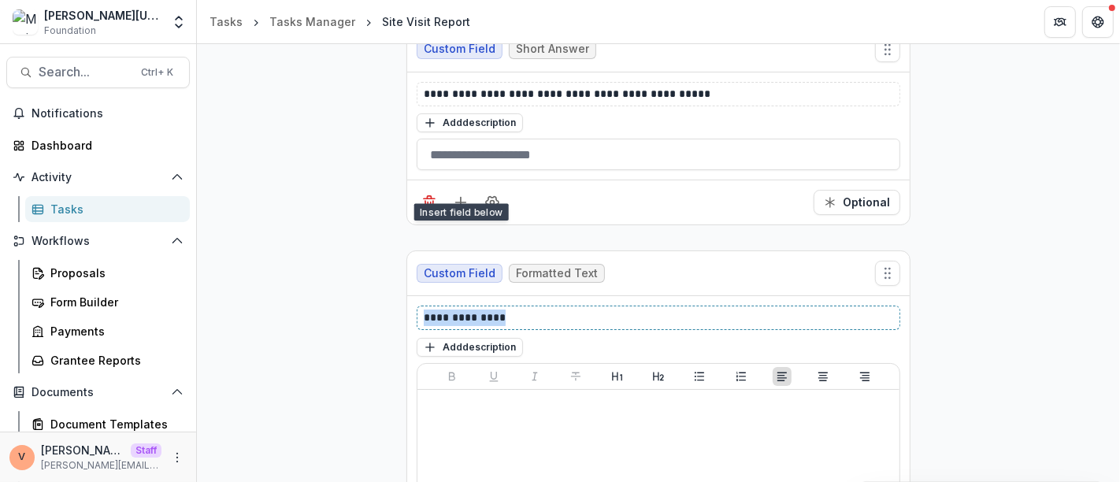
drag, startPoint x: 512, startPoint y: 302, endPoint x: 328, endPoint y: 292, distance: 184.6
drag, startPoint x: 521, startPoint y: 300, endPoint x: 364, endPoint y: 303, distance: 157.5
copy em "********"
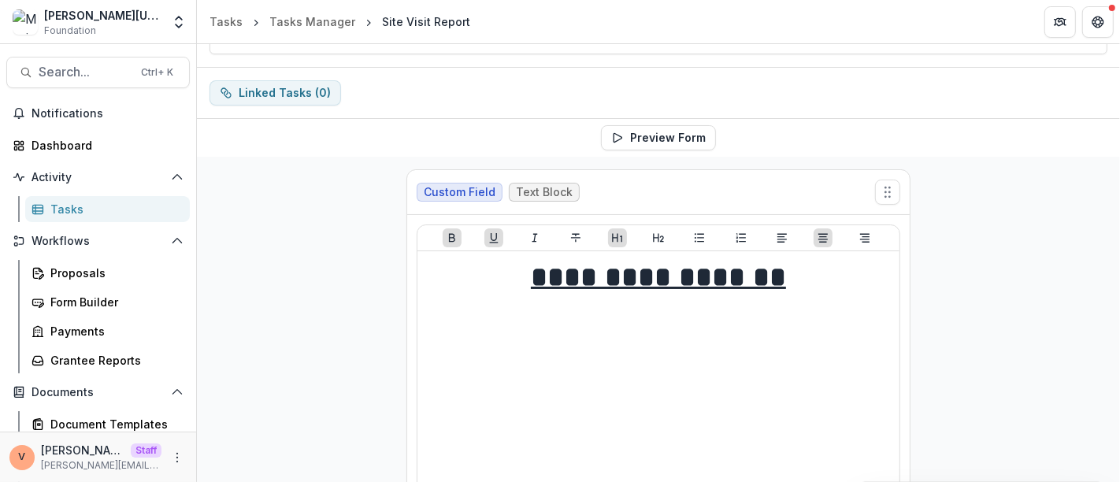
scroll to position [0, 0]
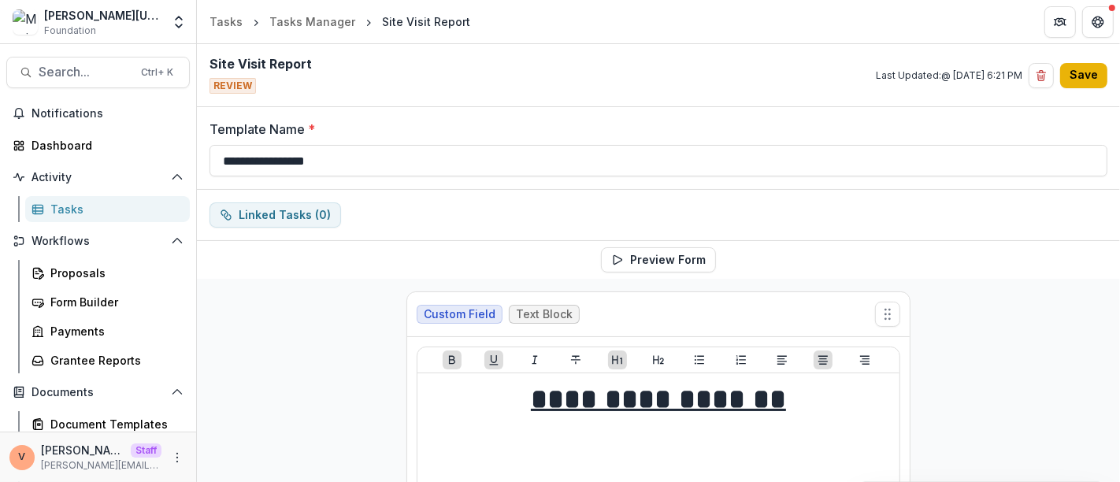
click at [1086, 82] on button "Save" at bounding box center [1083, 75] width 47 height 25
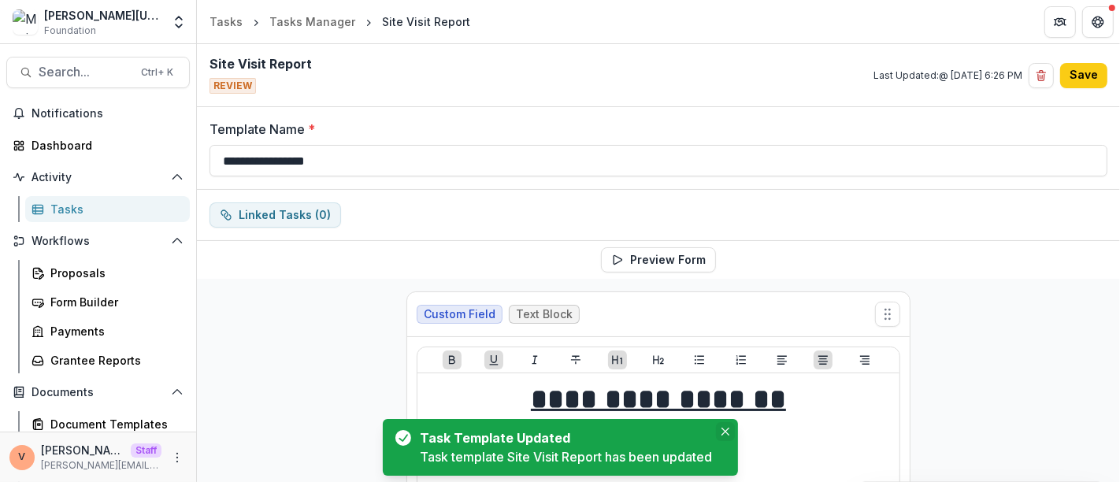
click at [728, 428] on icon "Close" at bounding box center [725, 432] width 8 height 8
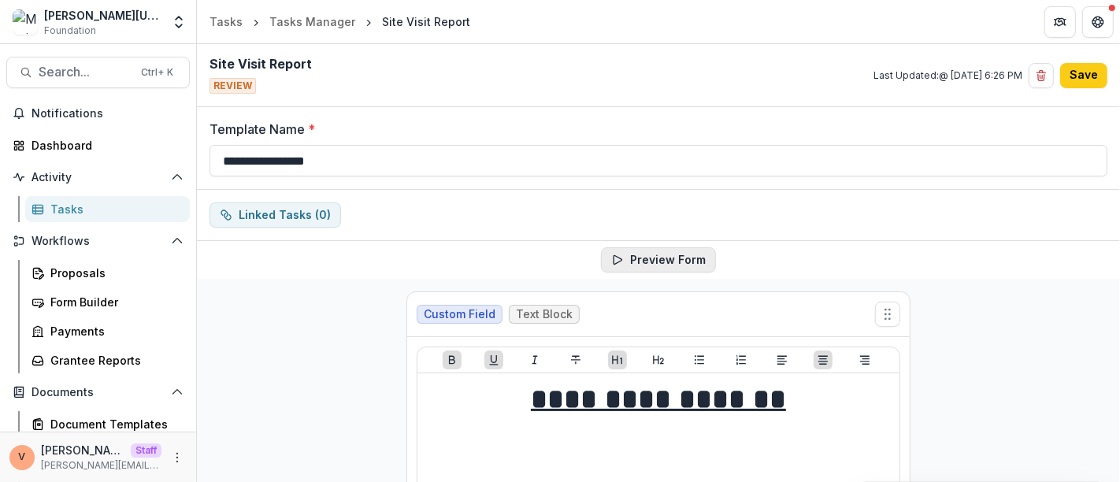
click at [669, 260] on button "Preview Form" at bounding box center [658, 259] width 115 height 25
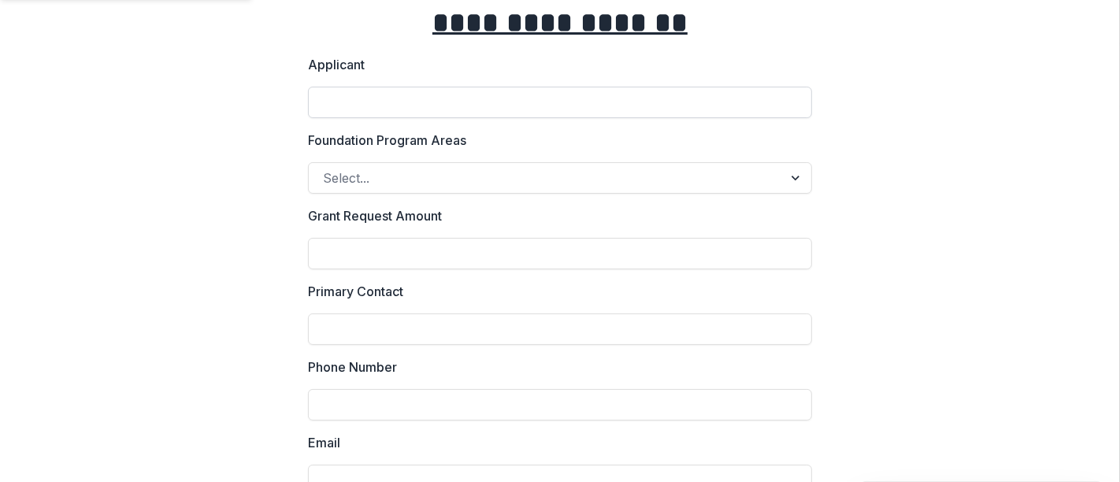
scroll to position [87, 0]
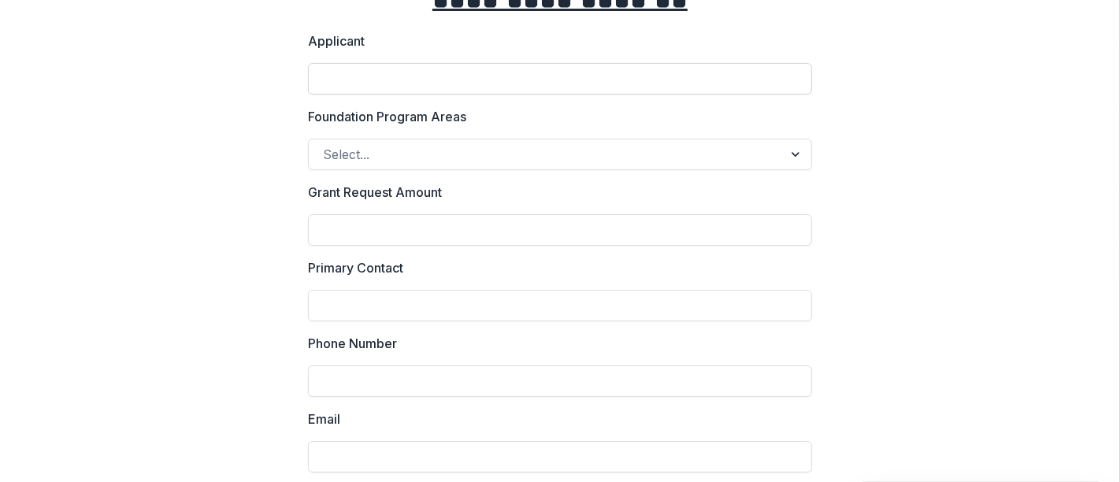
click at [738, 158] on div at bounding box center [546, 154] width 446 height 22
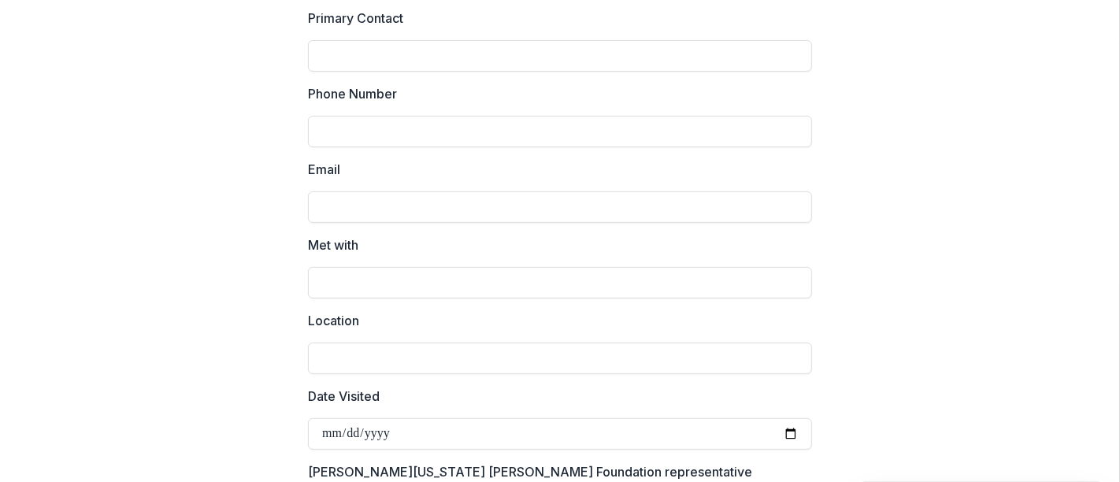
scroll to position [0, 0]
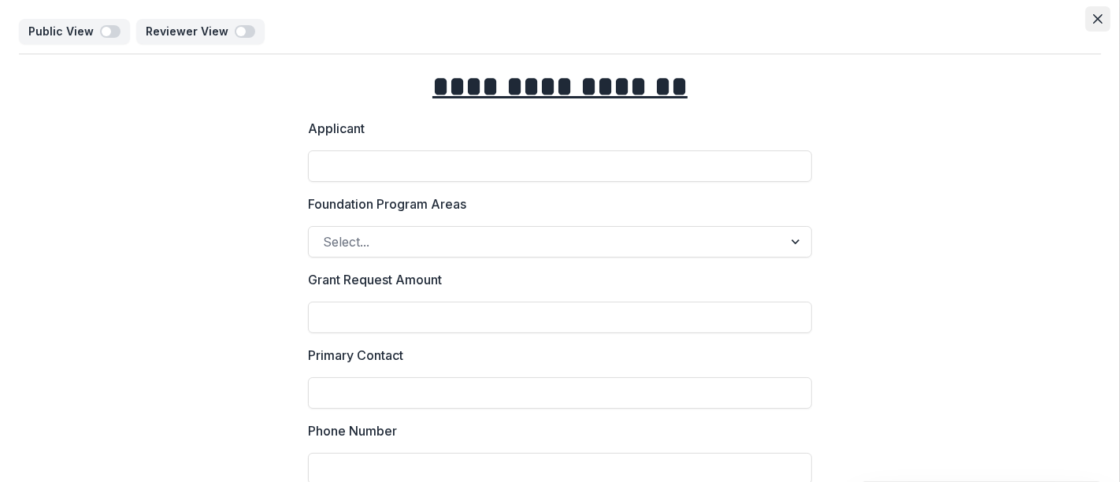
click at [1093, 24] on button "Close" at bounding box center [1097, 18] width 25 height 25
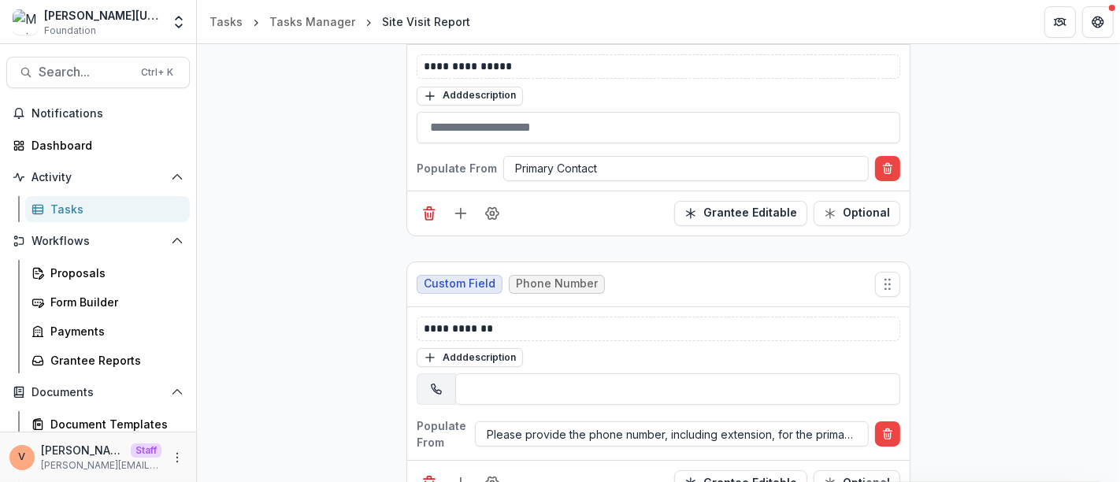
scroll to position [1312, 0]
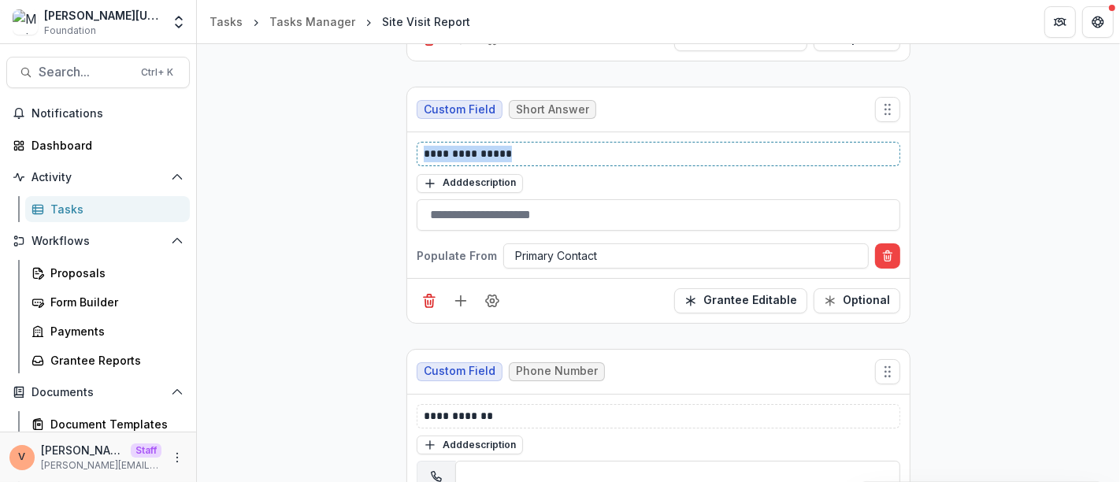
drag, startPoint x: 514, startPoint y: 145, endPoint x: 379, endPoint y: 143, distance: 135.5
copy p "**********"
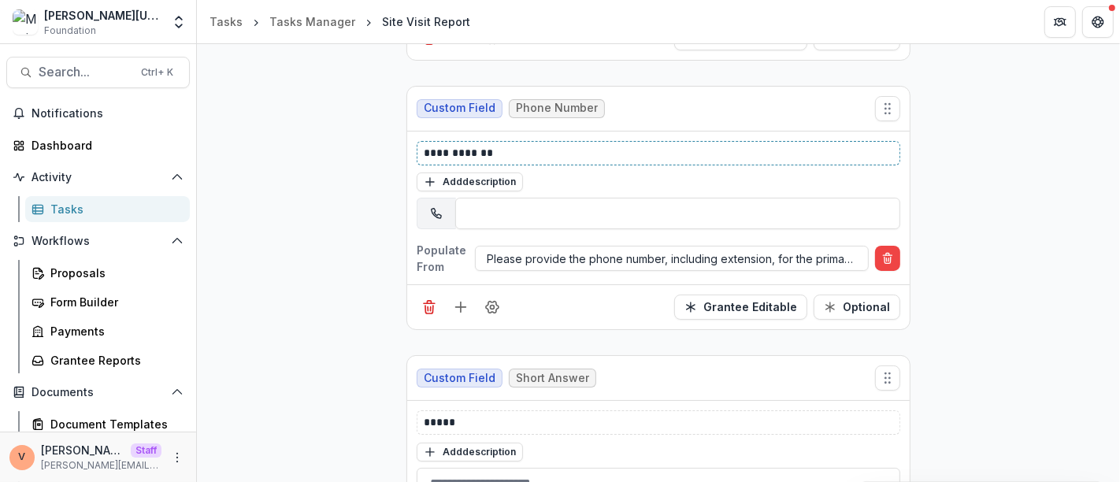
click at [541, 146] on p "**********" at bounding box center [659, 153] width 470 height 17
paste div
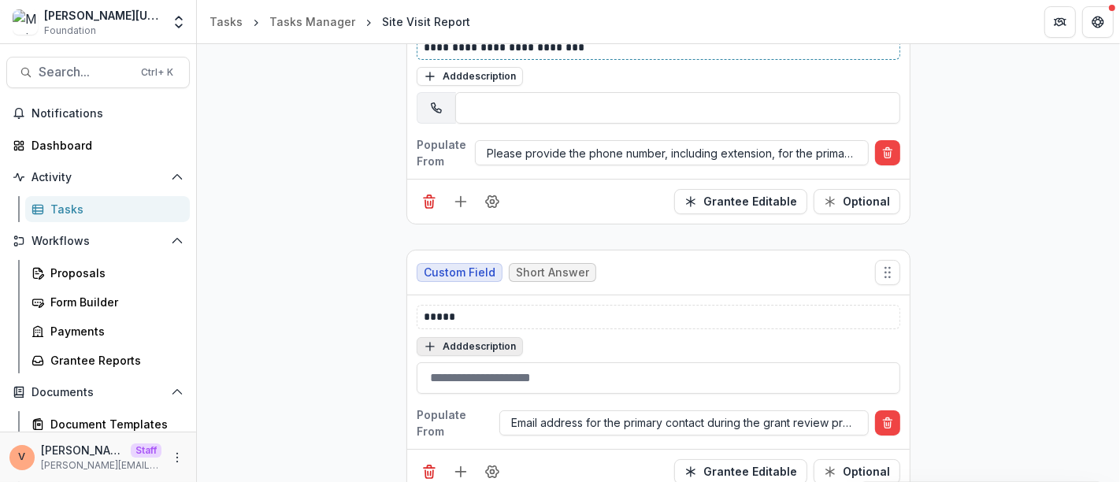
scroll to position [1750, 0]
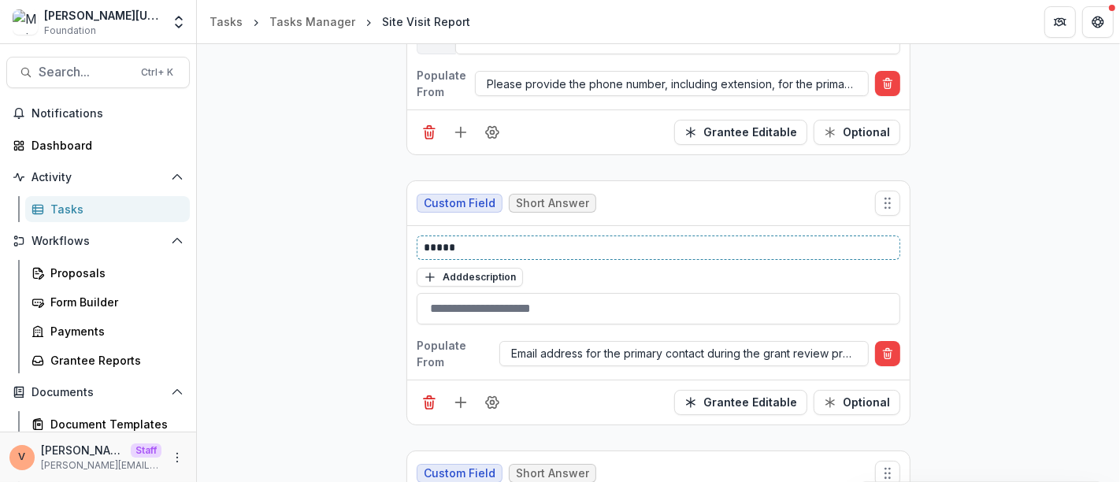
click at [499, 241] on p "*****" at bounding box center [659, 247] width 470 height 17
click at [571, 239] on p "**********" at bounding box center [659, 247] width 470 height 17
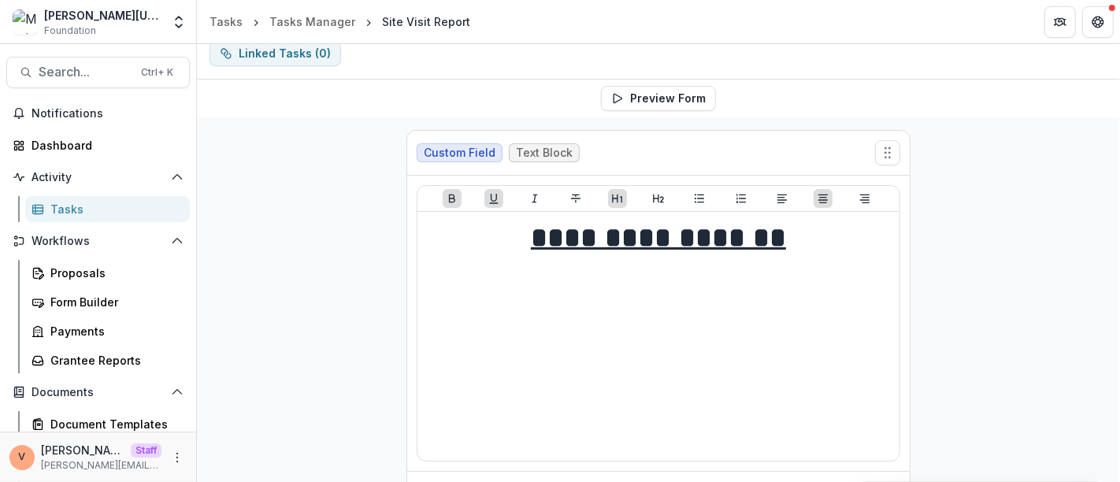
scroll to position [0, 0]
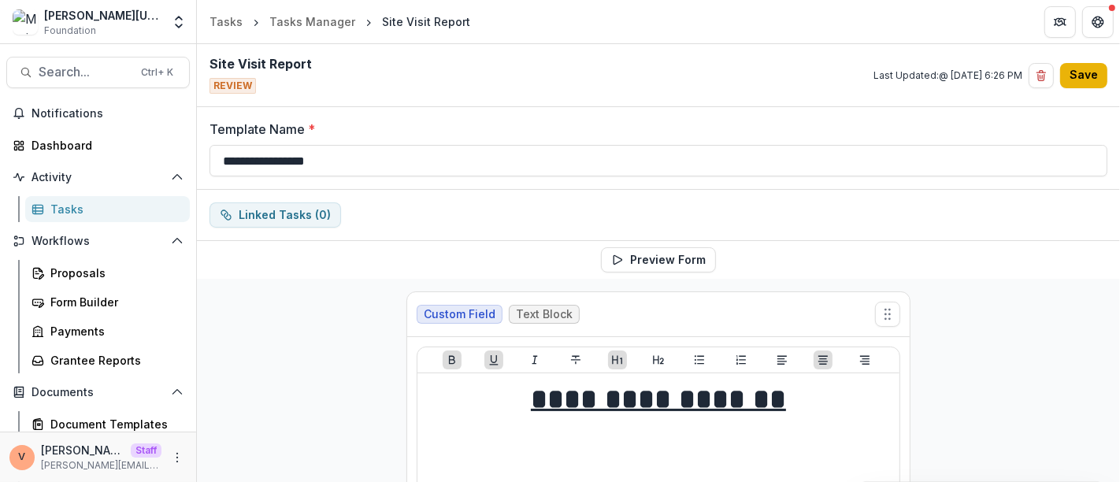
click at [1084, 72] on button "Save" at bounding box center [1083, 75] width 47 height 25
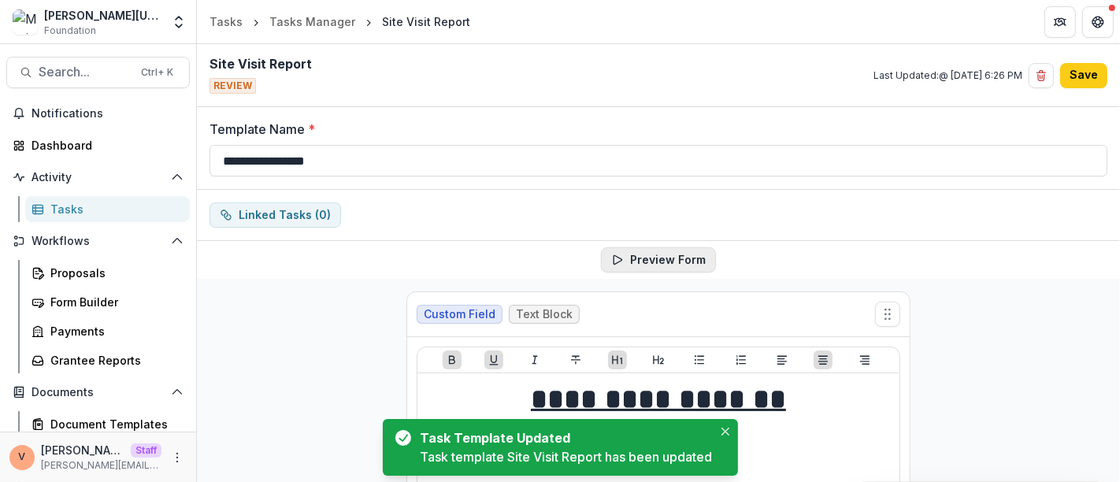
click at [664, 255] on button "Preview Form" at bounding box center [658, 259] width 115 height 25
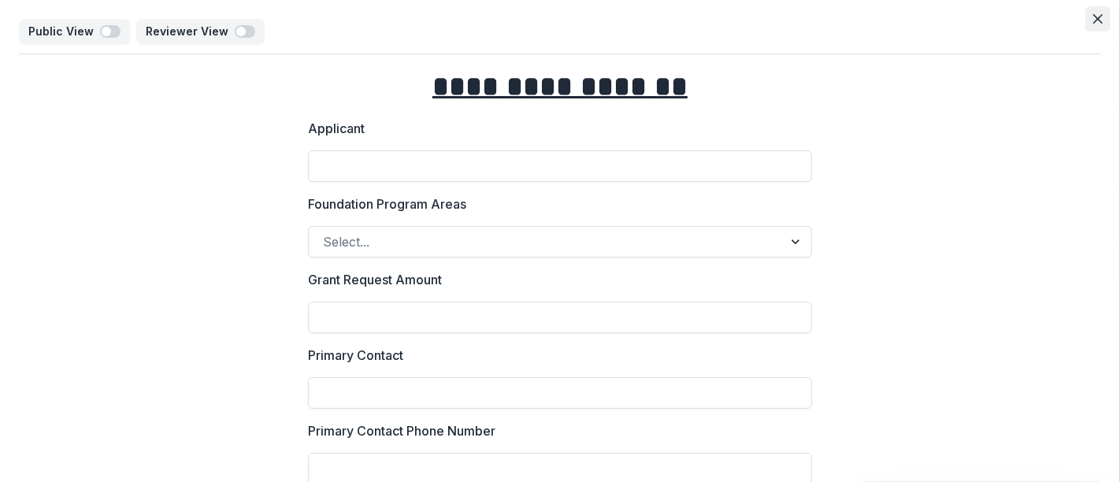
click at [1098, 17] on icon "Close" at bounding box center [1097, 18] width 9 height 9
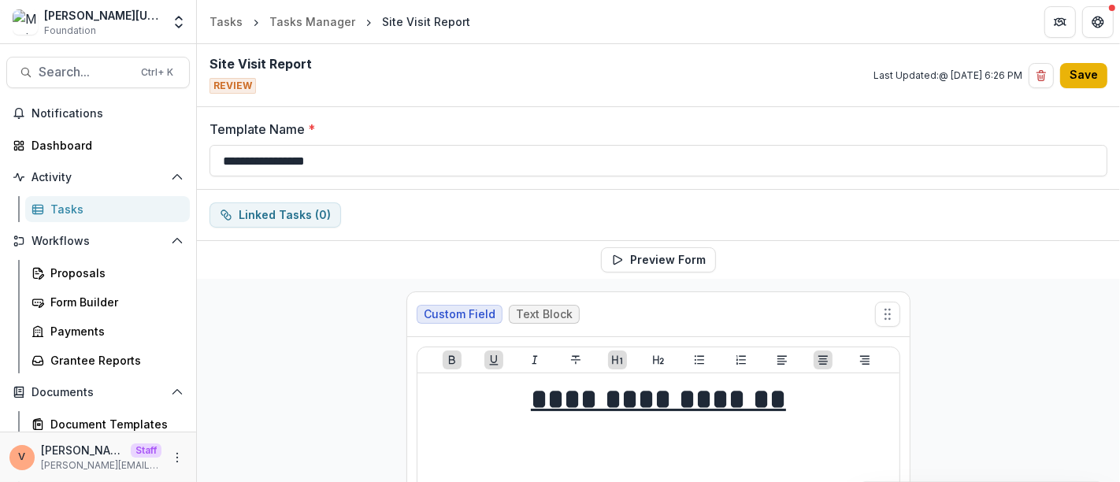
click at [1074, 73] on button "Save" at bounding box center [1083, 75] width 47 height 25
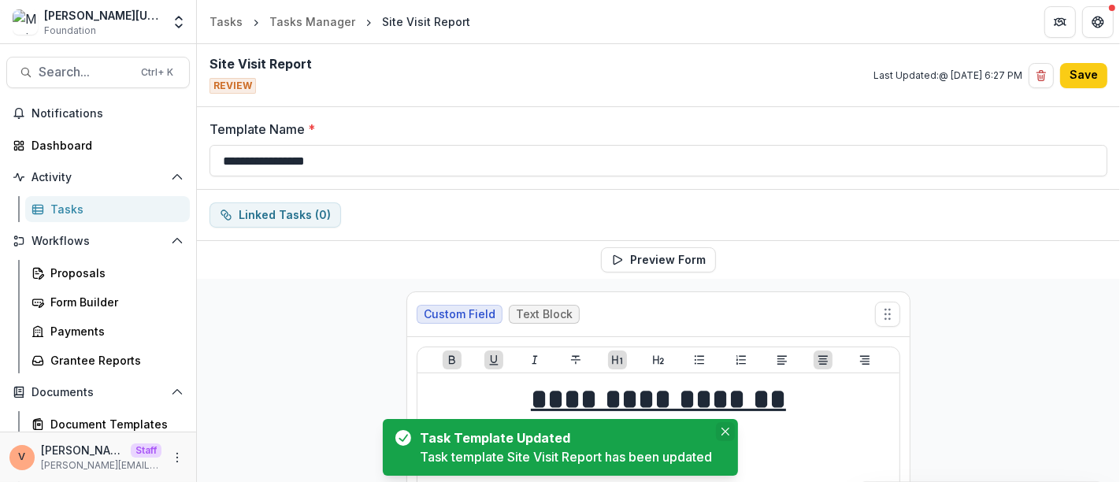
click at [726, 436] on button "Close" at bounding box center [725, 431] width 19 height 19
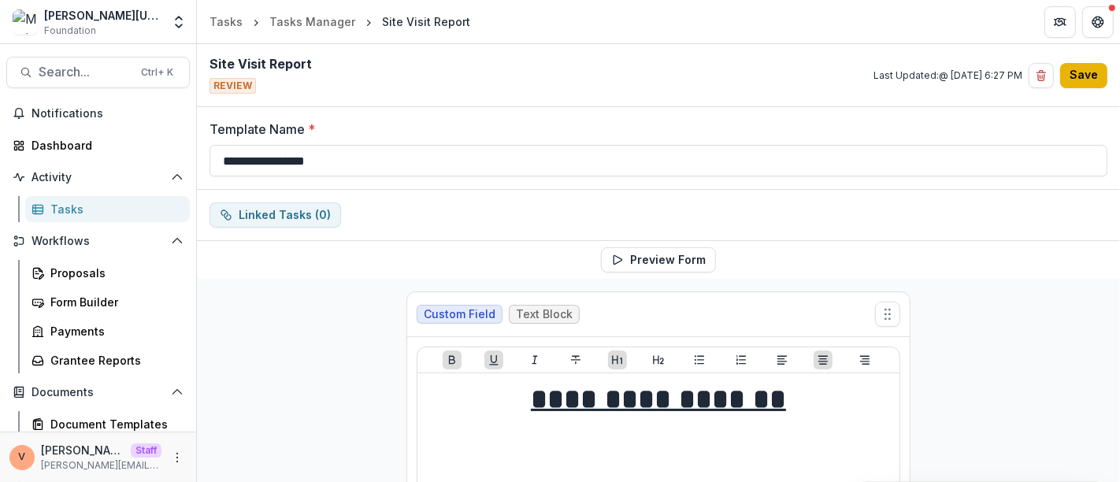
click at [1079, 75] on button "Save" at bounding box center [1083, 75] width 47 height 25
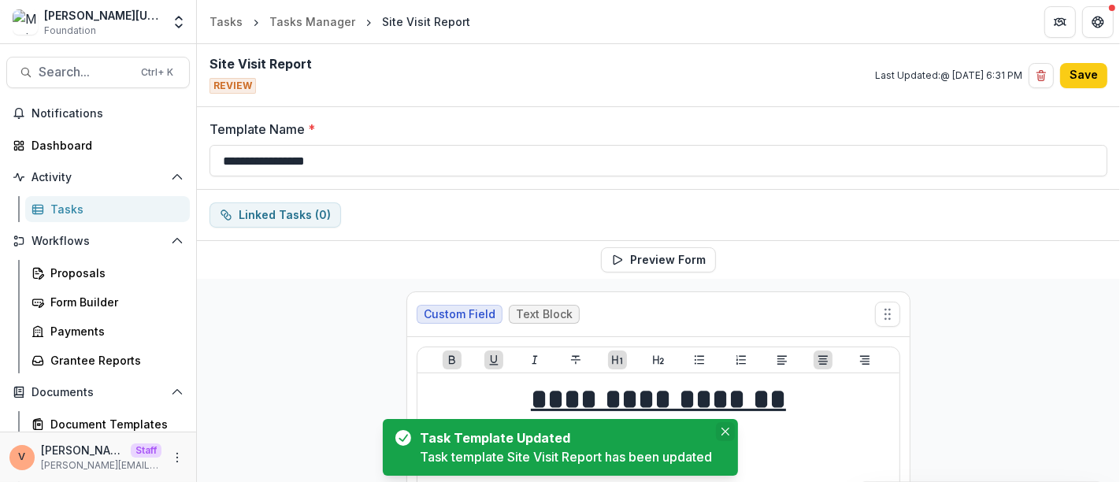
click at [728, 434] on icon "Close" at bounding box center [725, 432] width 8 height 8
